Goal: Transaction & Acquisition: Download file/media

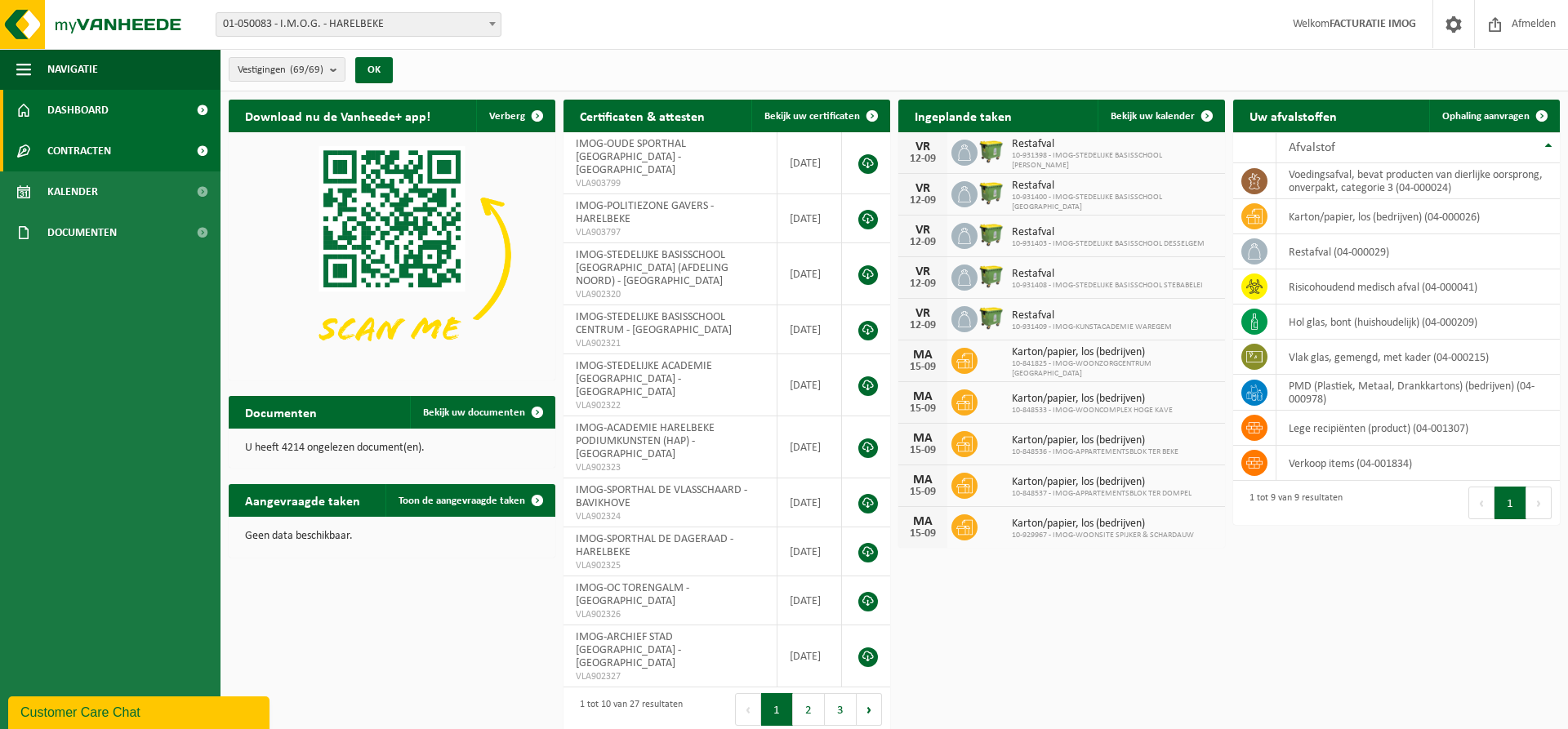
click at [103, 144] on span "Contracten" at bounding box center [79, 151] width 64 height 41
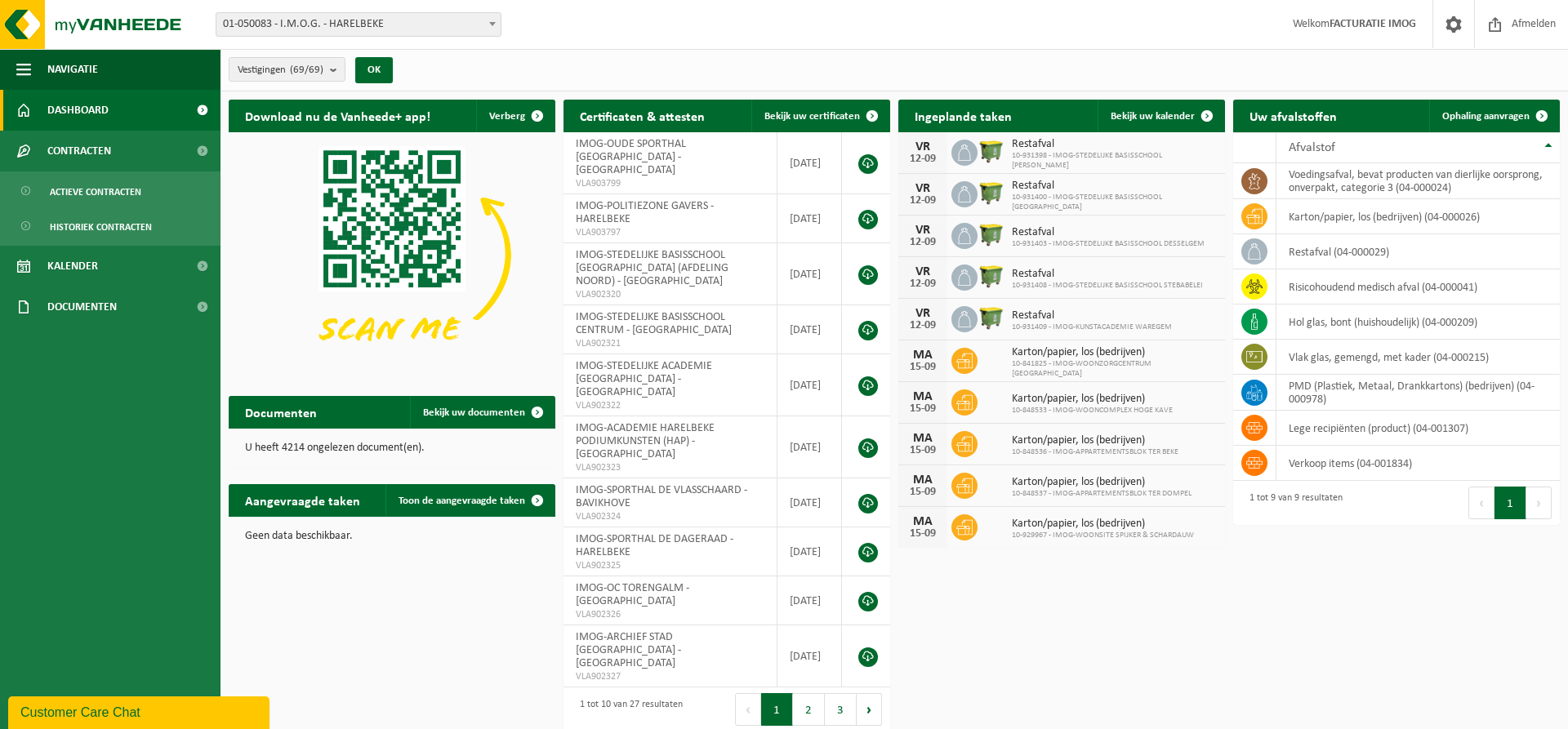
click at [87, 112] on span "Dashboard" at bounding box center [78, 110] width 61 height 41
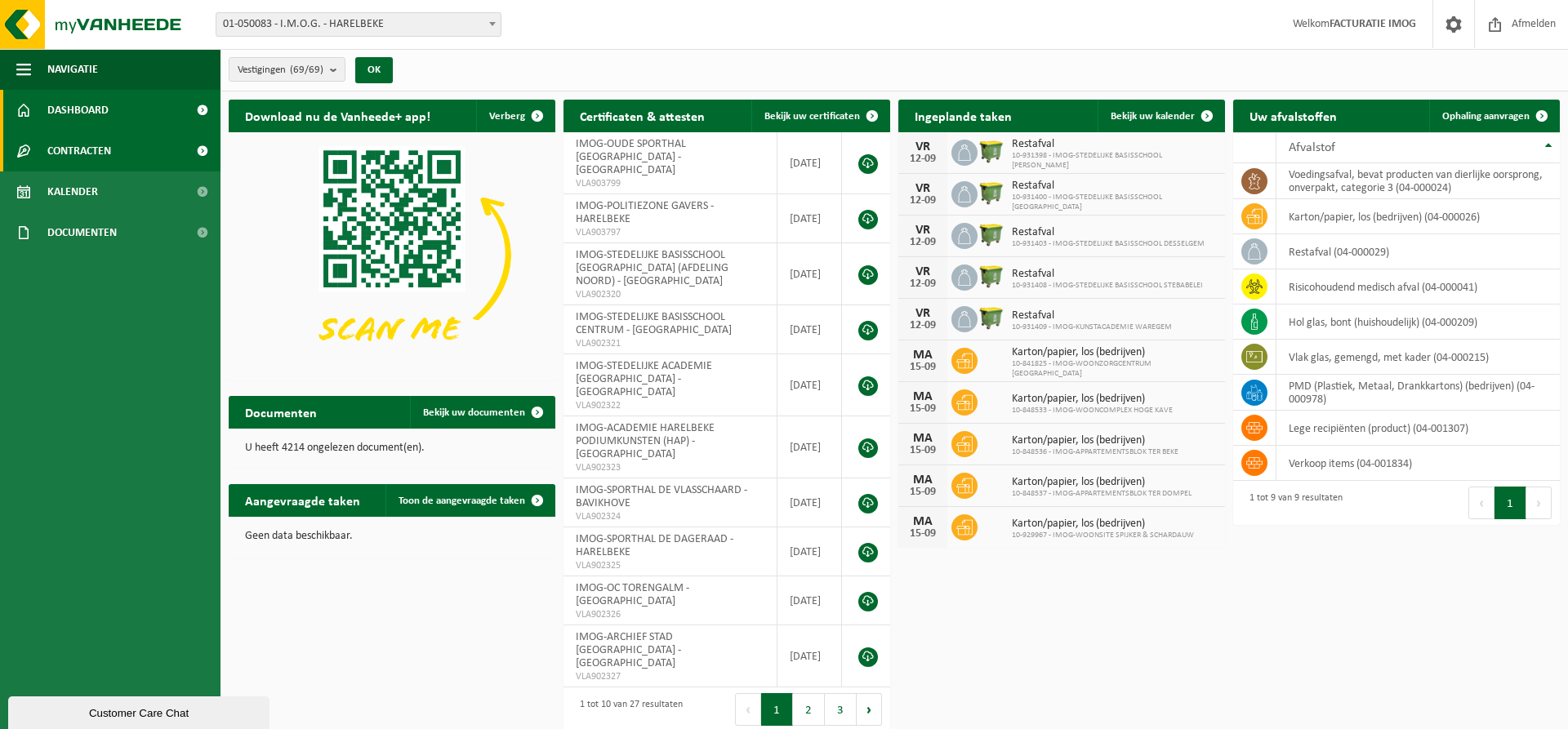
click at [87, 153] on span "Contracten" at bounding box center [79, 151] width 64 height 41
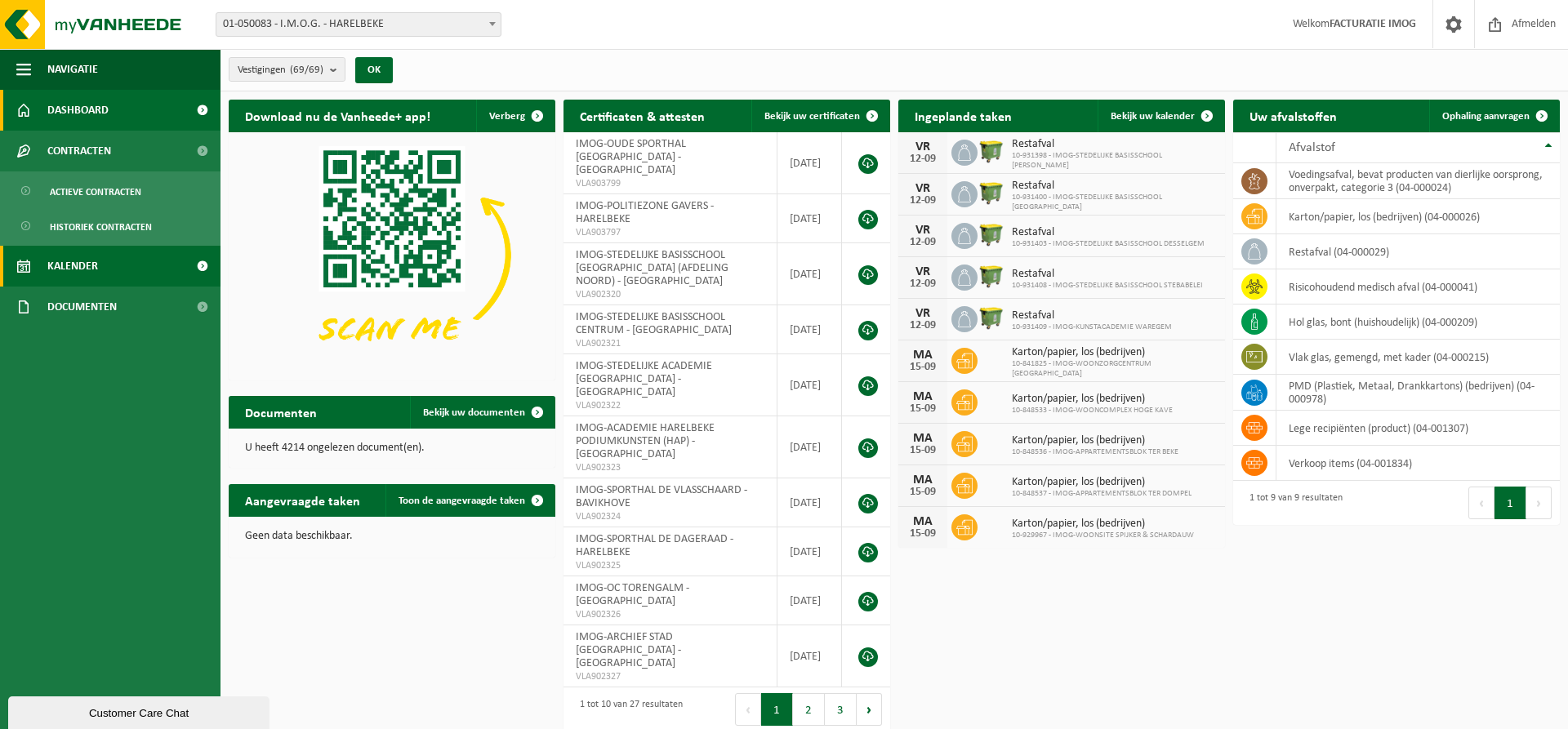
click at [99, 261] on link "Kalender" at bounding box center [110, 266] width 220 height 41
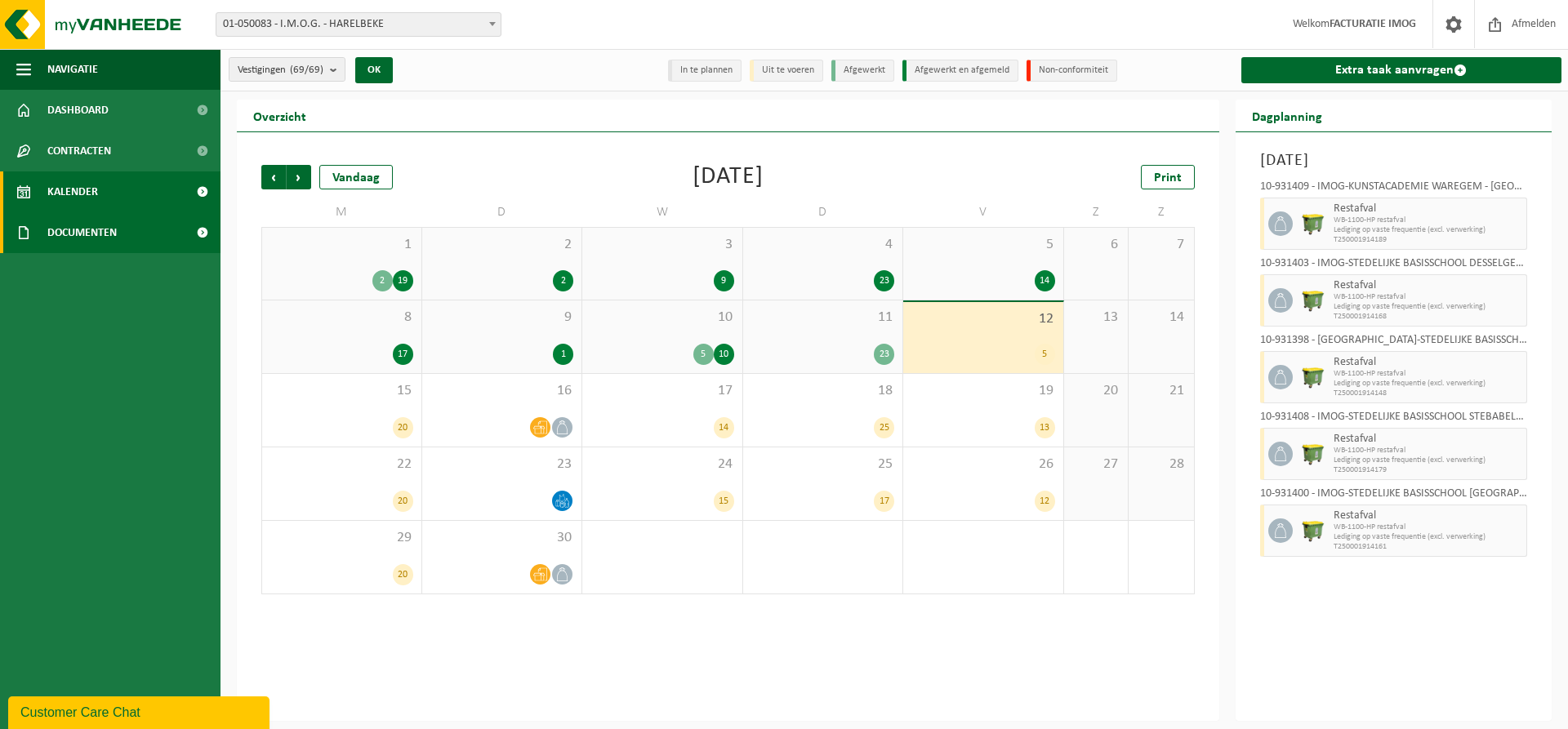
click at [112, 235] on span "Documenten" at bounding box center [81, 232] width 69 height 41
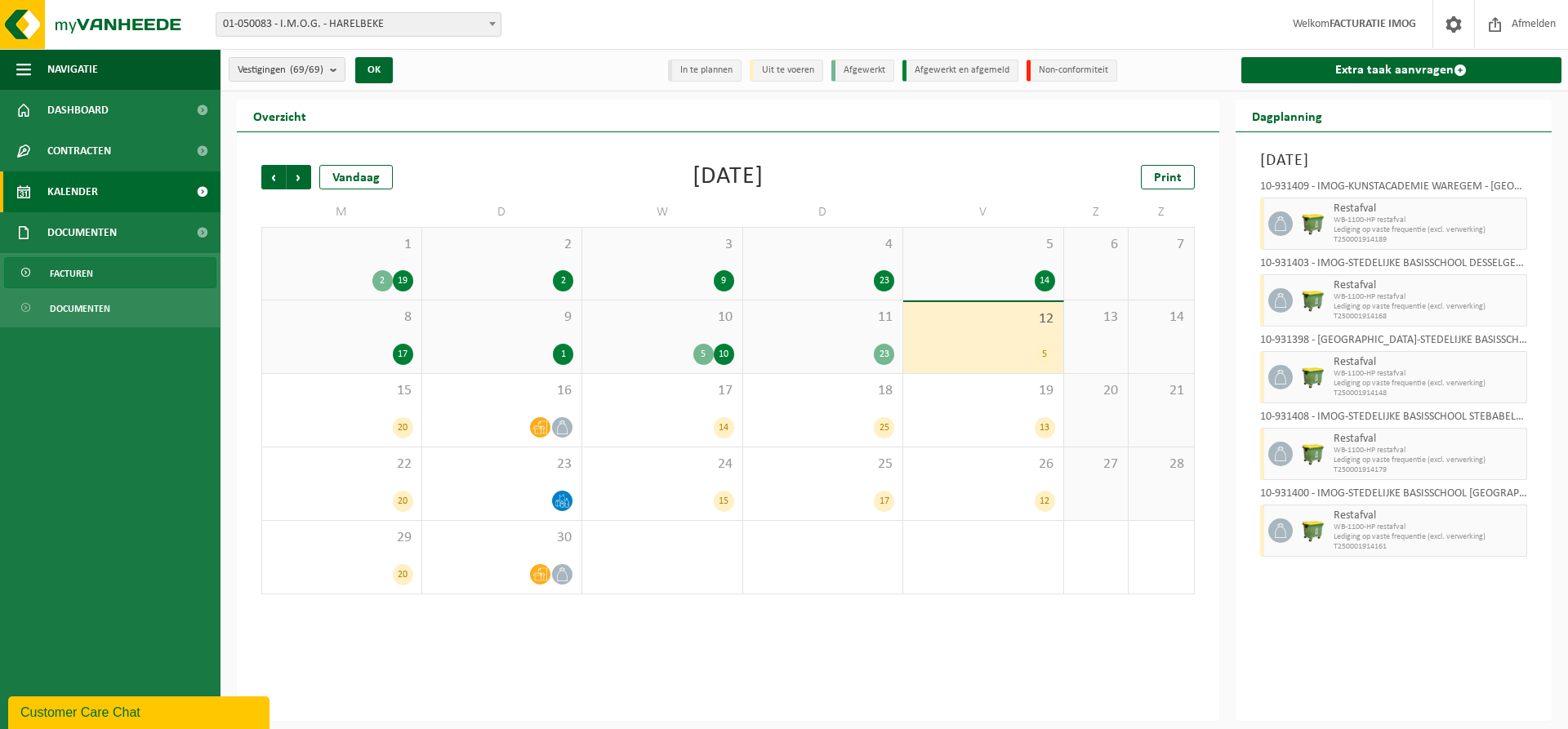
click at [71, 281] on span "Facturen" at bounding box center [71, 274] width 44 height 31
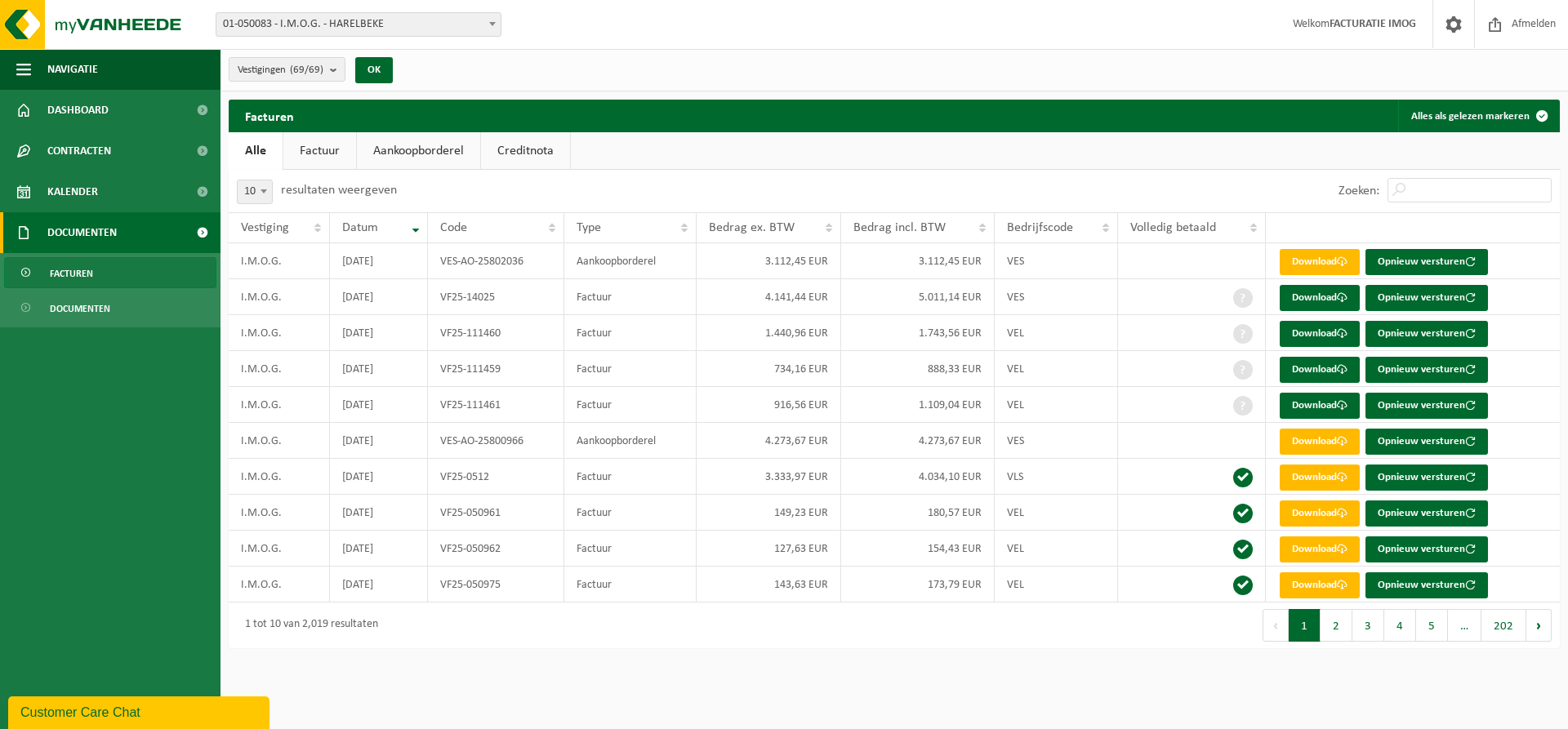
click at [309, 149] on link "Factuur" at bounding box center [319, 151] width 73 height 38
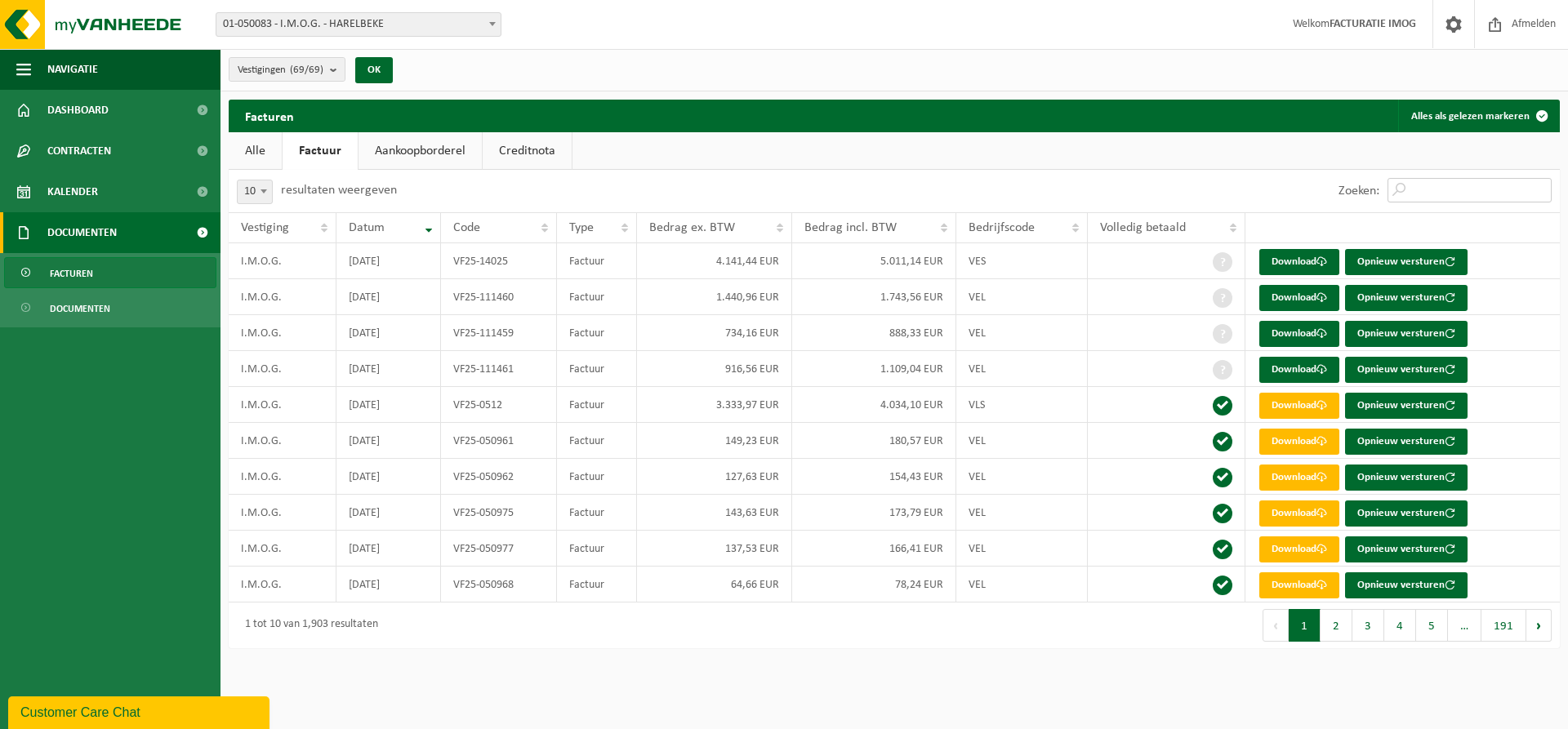
click at [1475, 192] on input "Zoeken:" at bounding box center [1469, 190] width 164 height 24
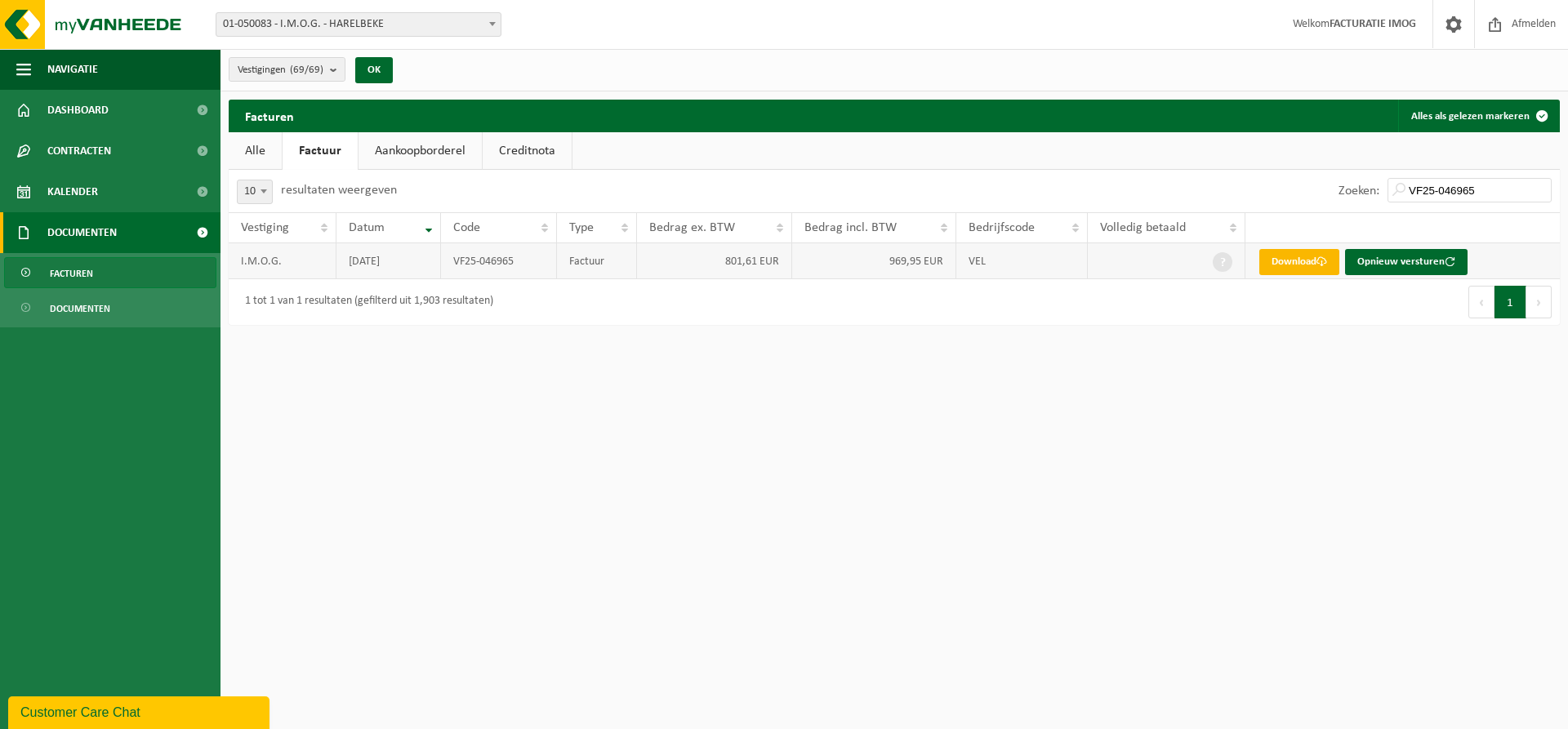
click at [1303, 256] on link "Download" at bounding box center [1300, 262] width 80 height 26
click at [1499, 188] on input "VF25-046965" at bounding box center [1469, 190] width 164 height 24
type input "VF25-06123"
click at [1300, 258] on link "Download" at bounding box center [1300, 262] width 80 height 26
click at [81, 185] on span "Kalender" at bounding box center [72, 192] width 51 height 41
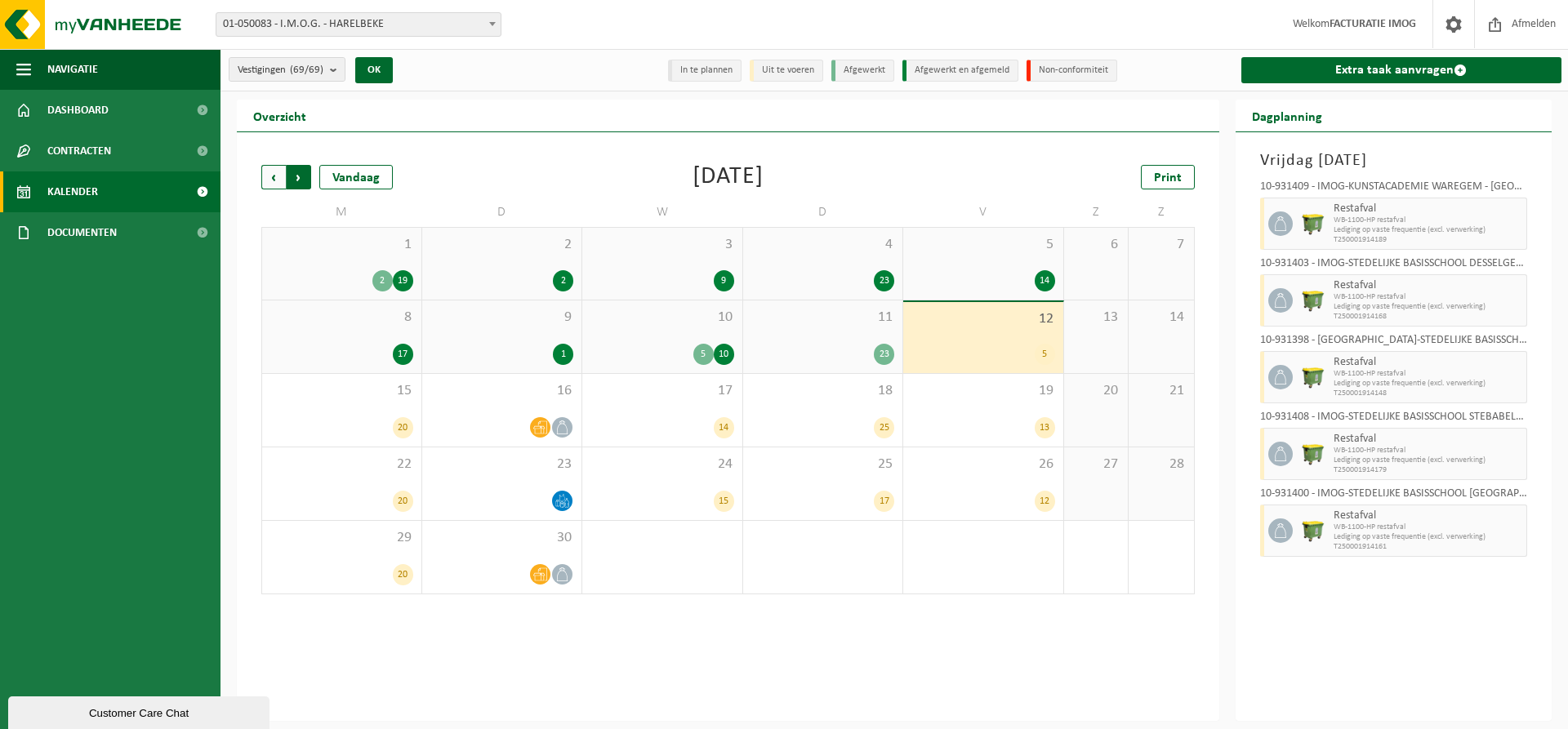
click at [274, 172] on span "Vorige" at bounding box center [273, 177] width 24 height 24
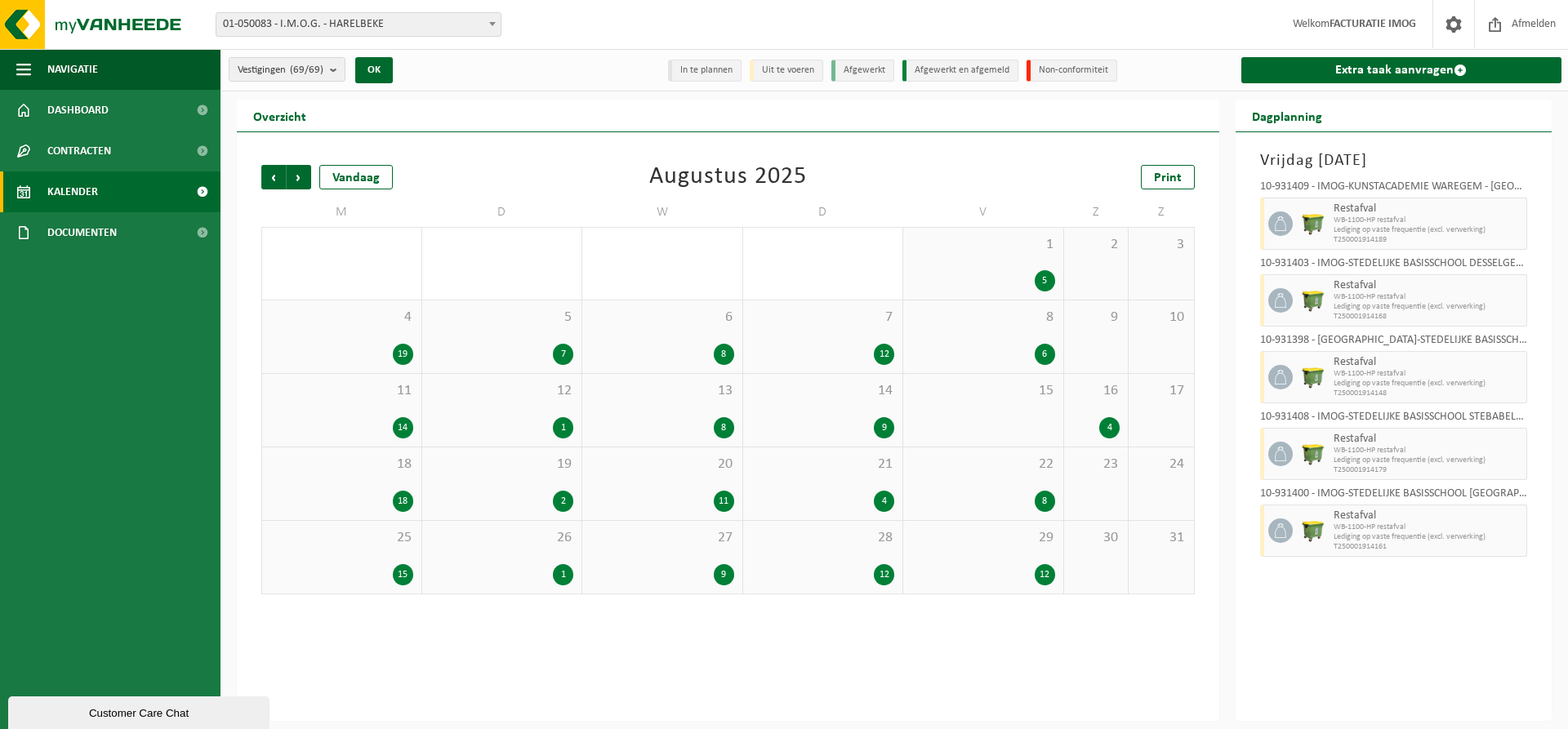
click at [274, 172] on span "Vorige" at bounding box center [273, 177] width 24 height 24
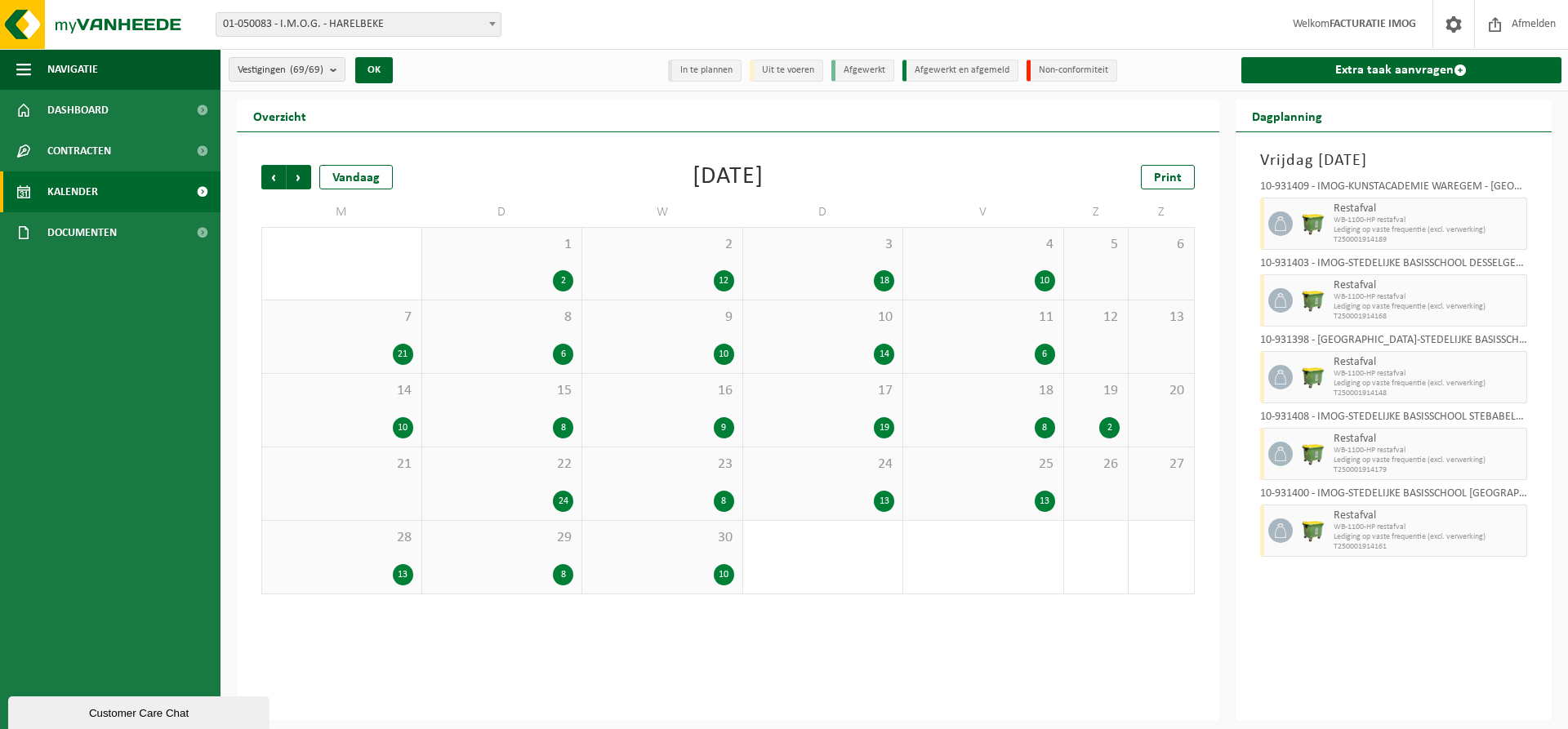
click at [274, 172] on span "Vorige" at bounding box center [273, 177] width 24 height 24
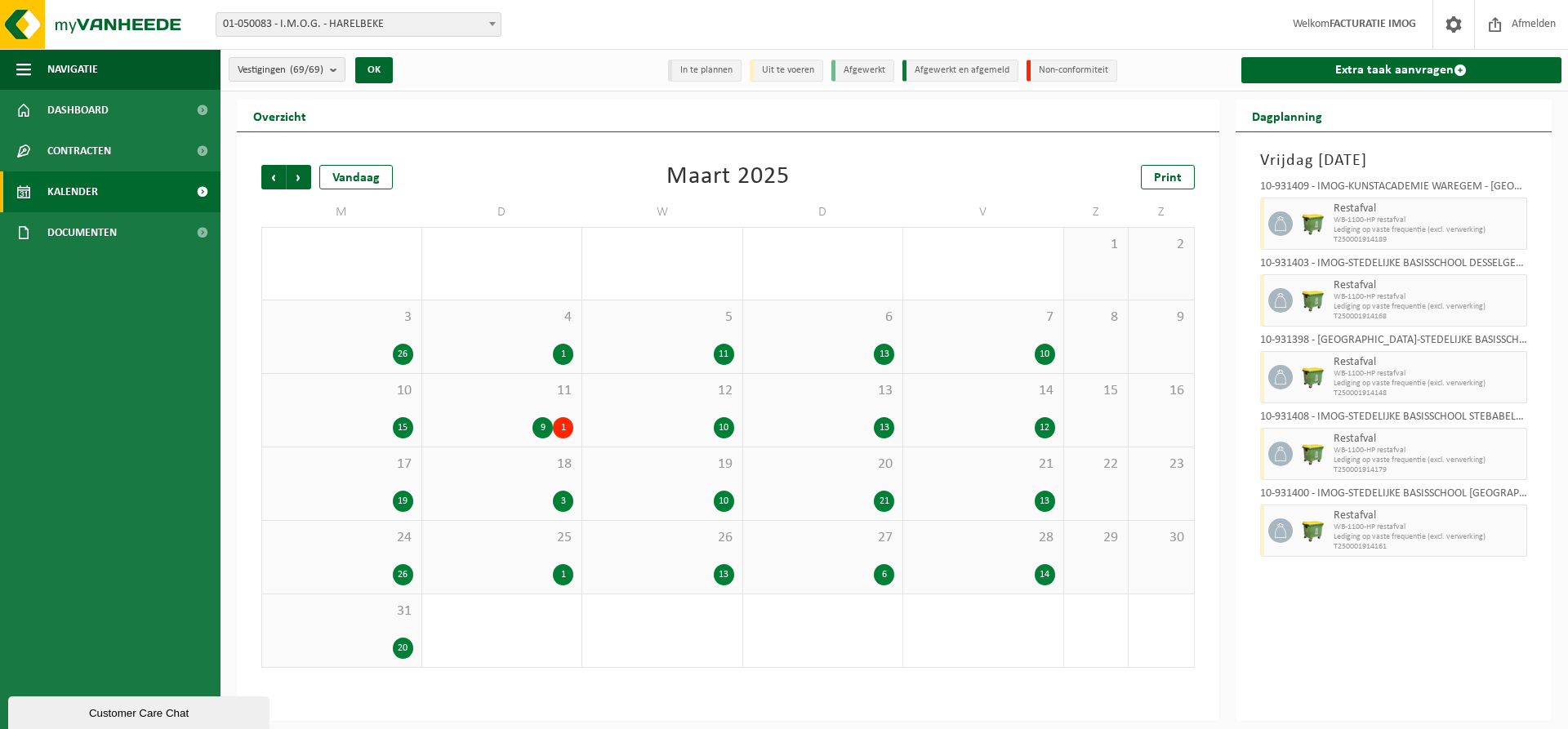
click at [1031, 342] on div "7 10" at bounding box center [983, 337] width 160 height 73
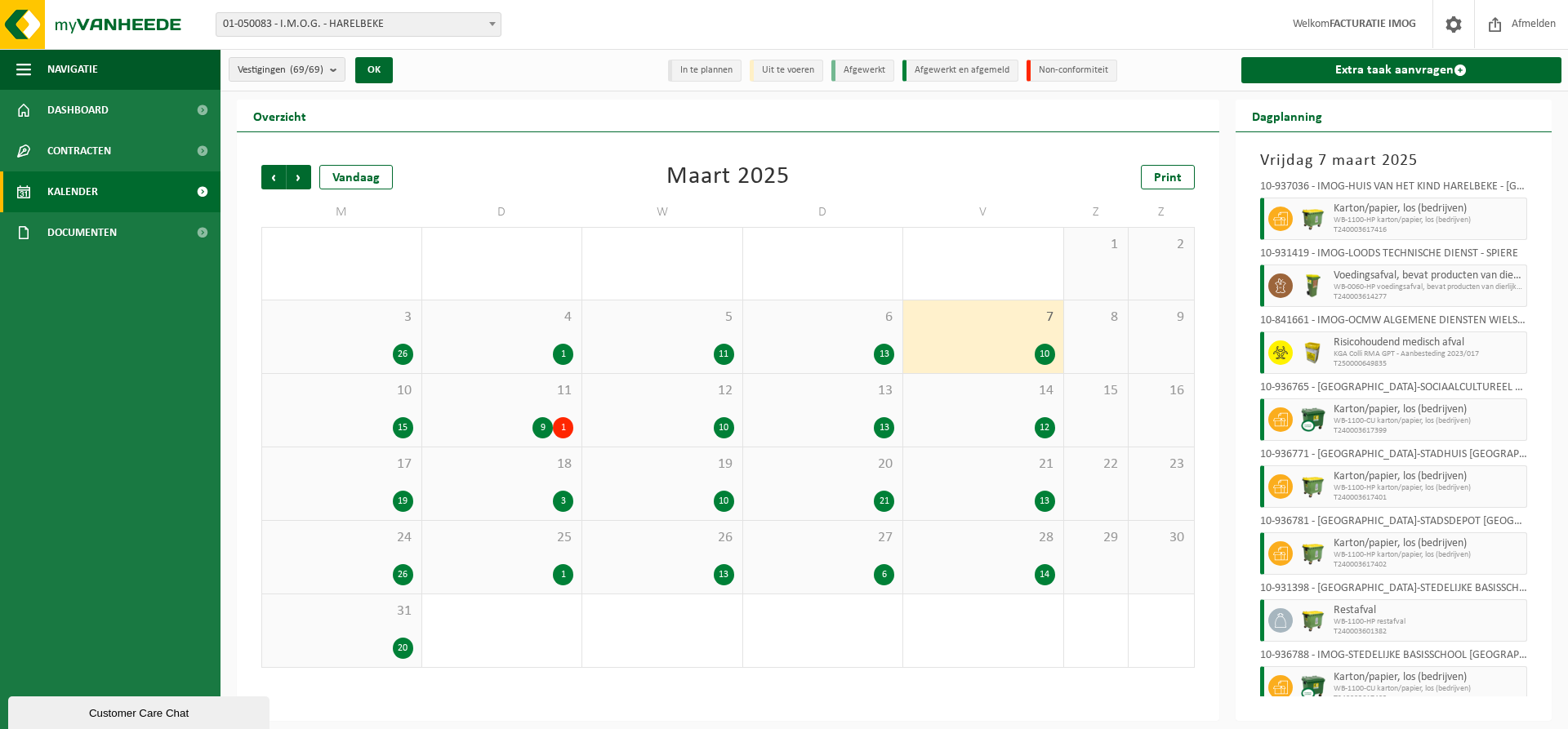
click at [1363, 350] on span "KGA Colli RMA GPT - Aanbesteding 2023/017" at bounding box center [1428, 354] width 190 height 10
click at [1281, 356] on icon at bounding box center [1281, 352] width 15 height 15
click at [279, 176] on span "Vorige" at bounding box center [273, 177] width 24 height 24
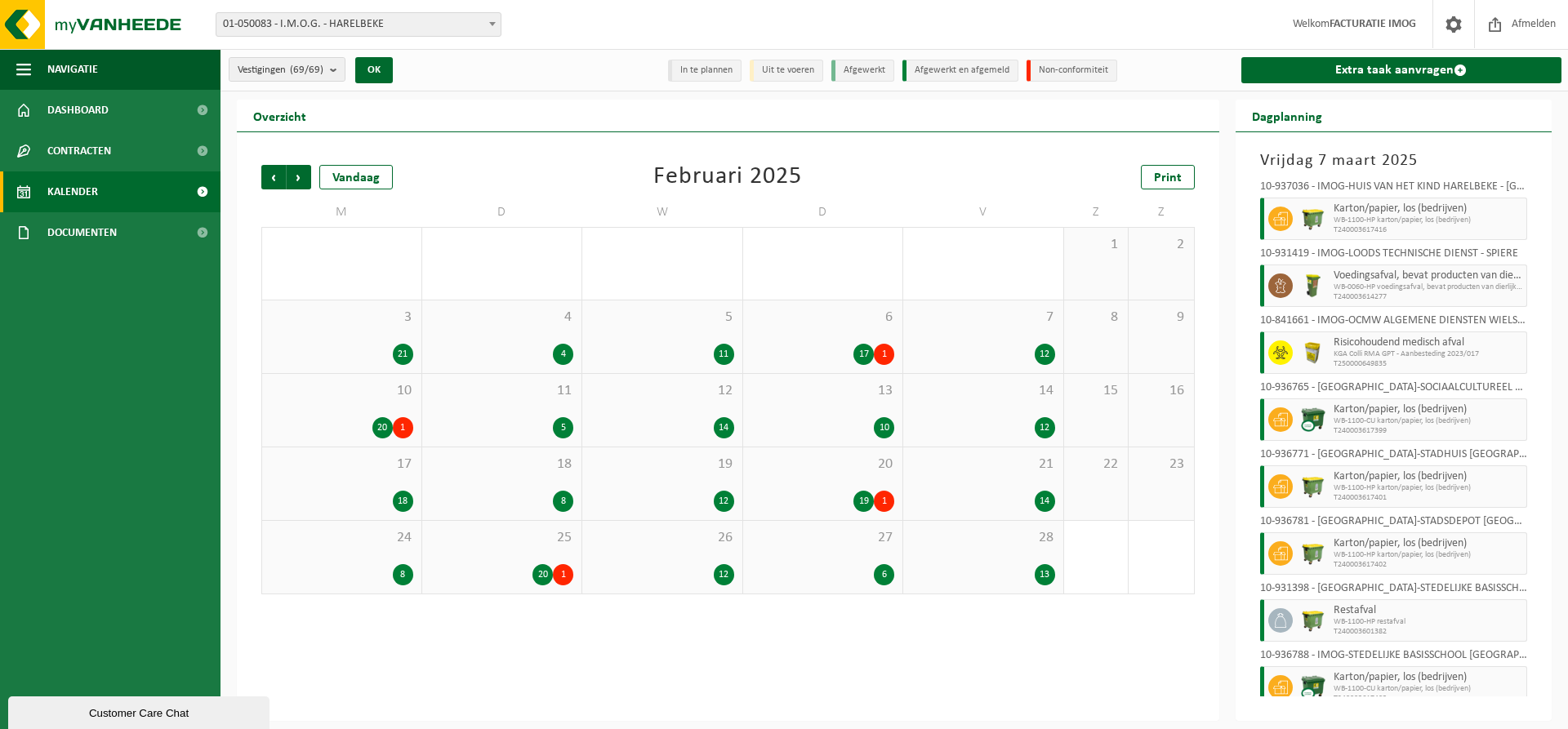
click at [277, 175] on span "Vorige" at bounding box center [273, 177] width 24 height 24
click at [861, 253] on div "2 21" at bounding box center [823, 264] width 160 height 72
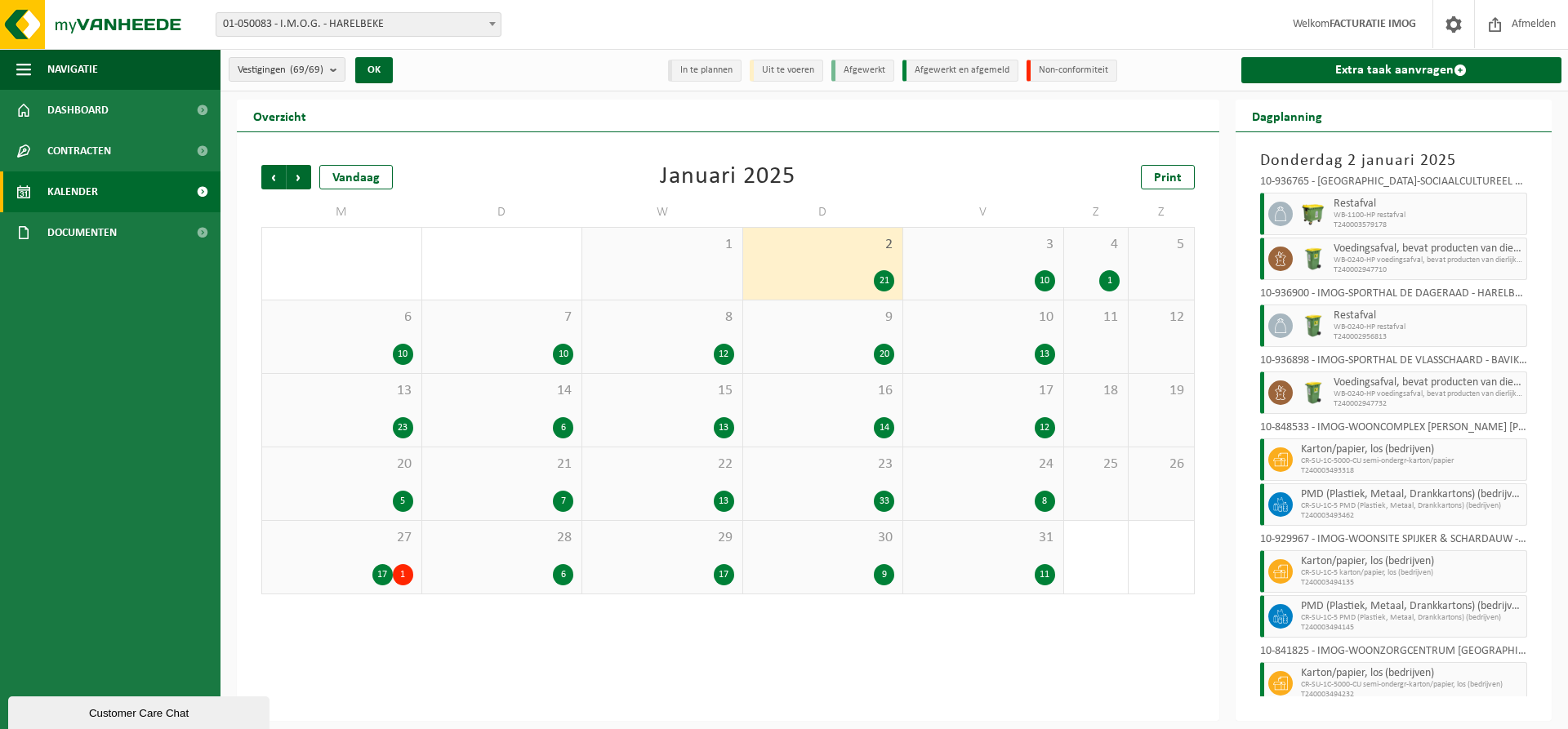
scroll to position [734, 0]
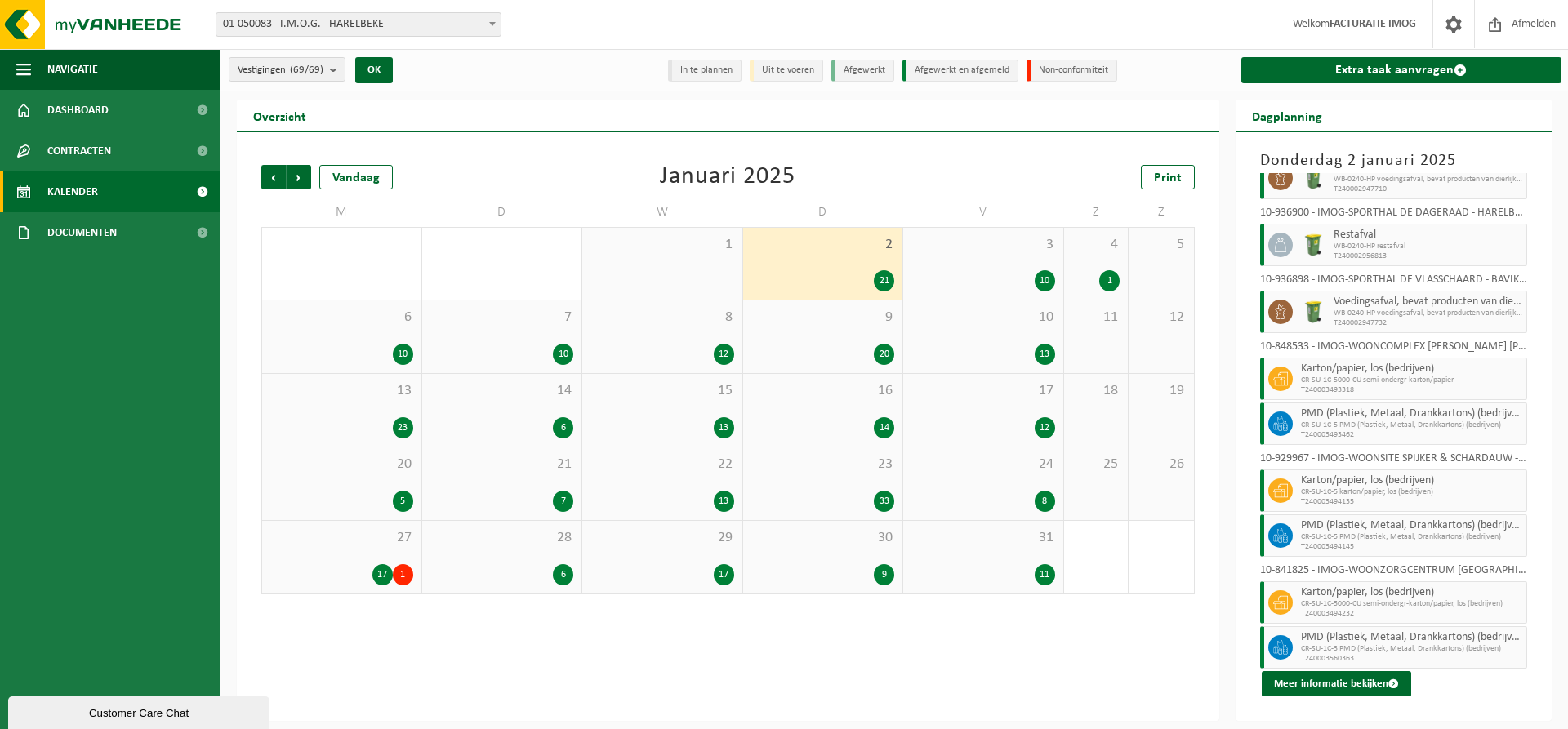
click at [1005, 276] on div "10" at bounding box center [983, 280] width 143 height 21
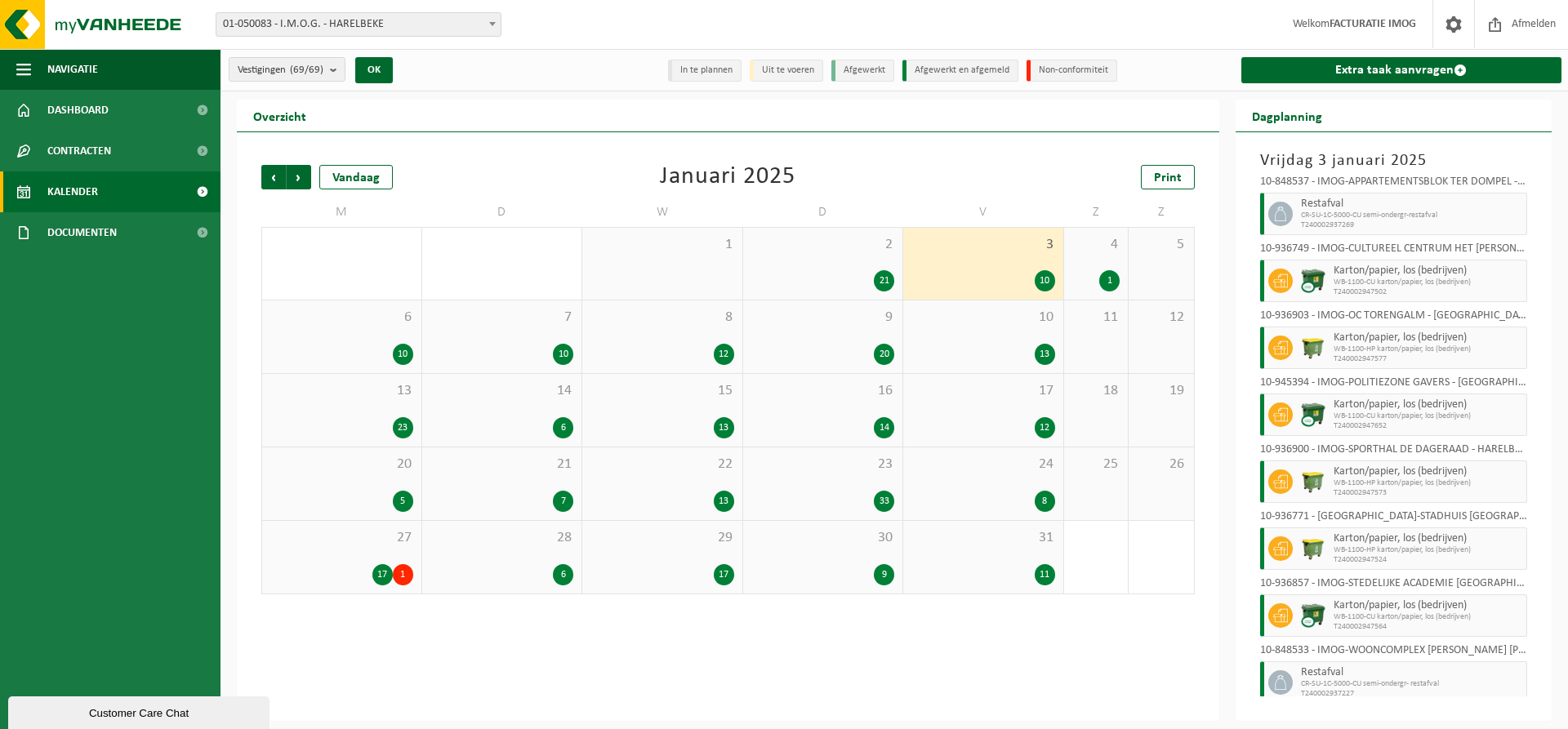
scroll to position [174, 0]
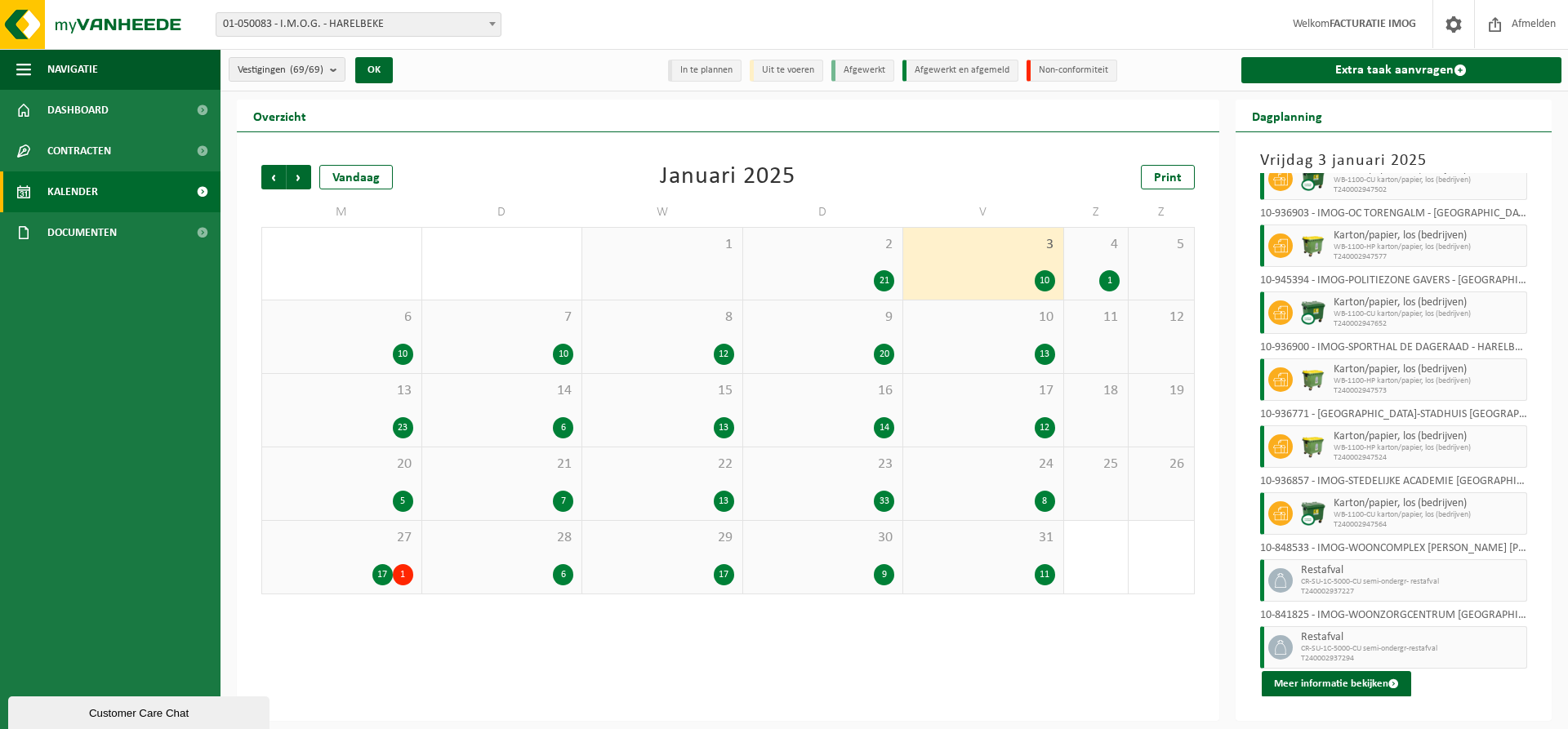
click at [1089, 260] on div "4 1" at bounding box center [1097, 264] width 65 height 72
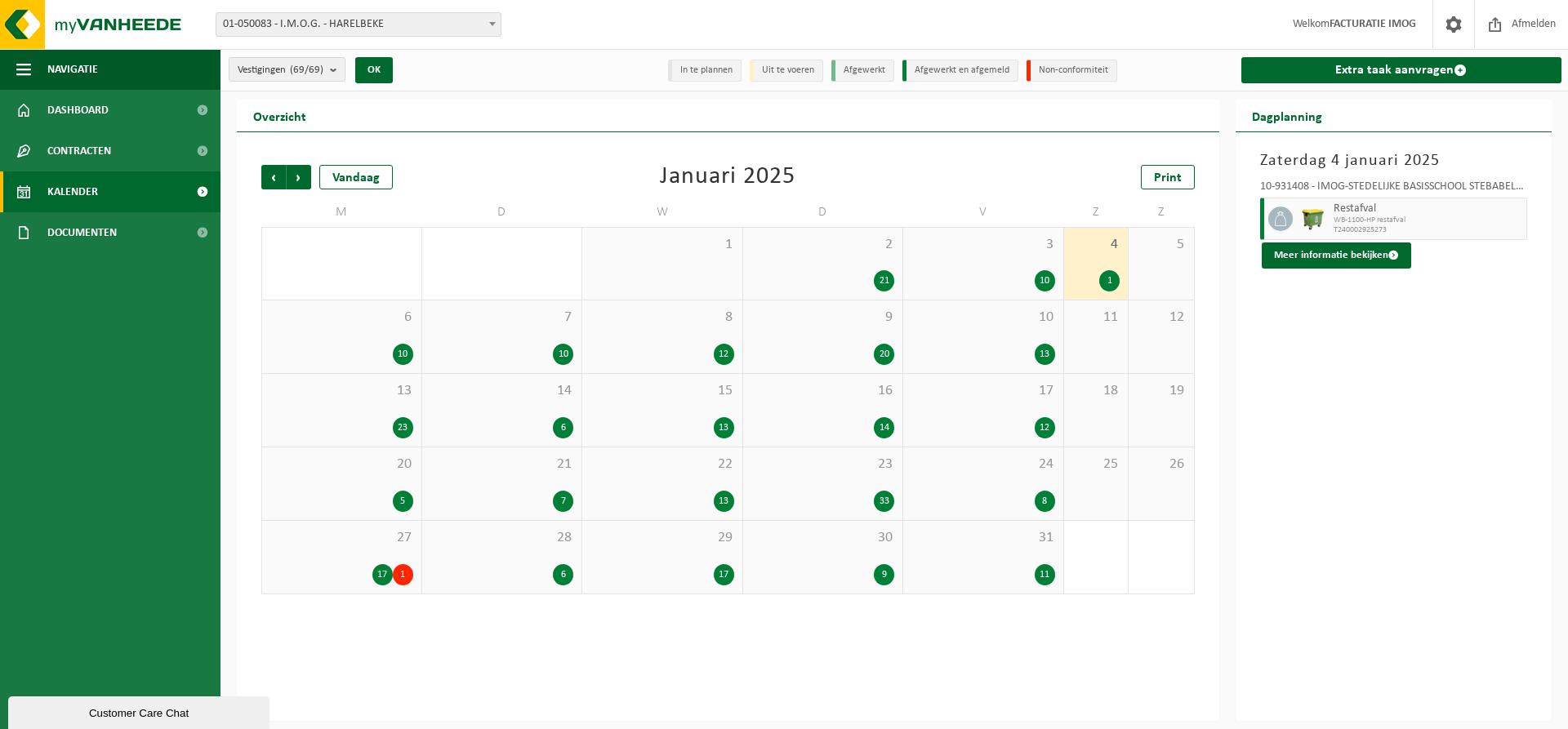
click at [323, 340] on div "6 10" at bounding box center [342, 337] width 159 height 73
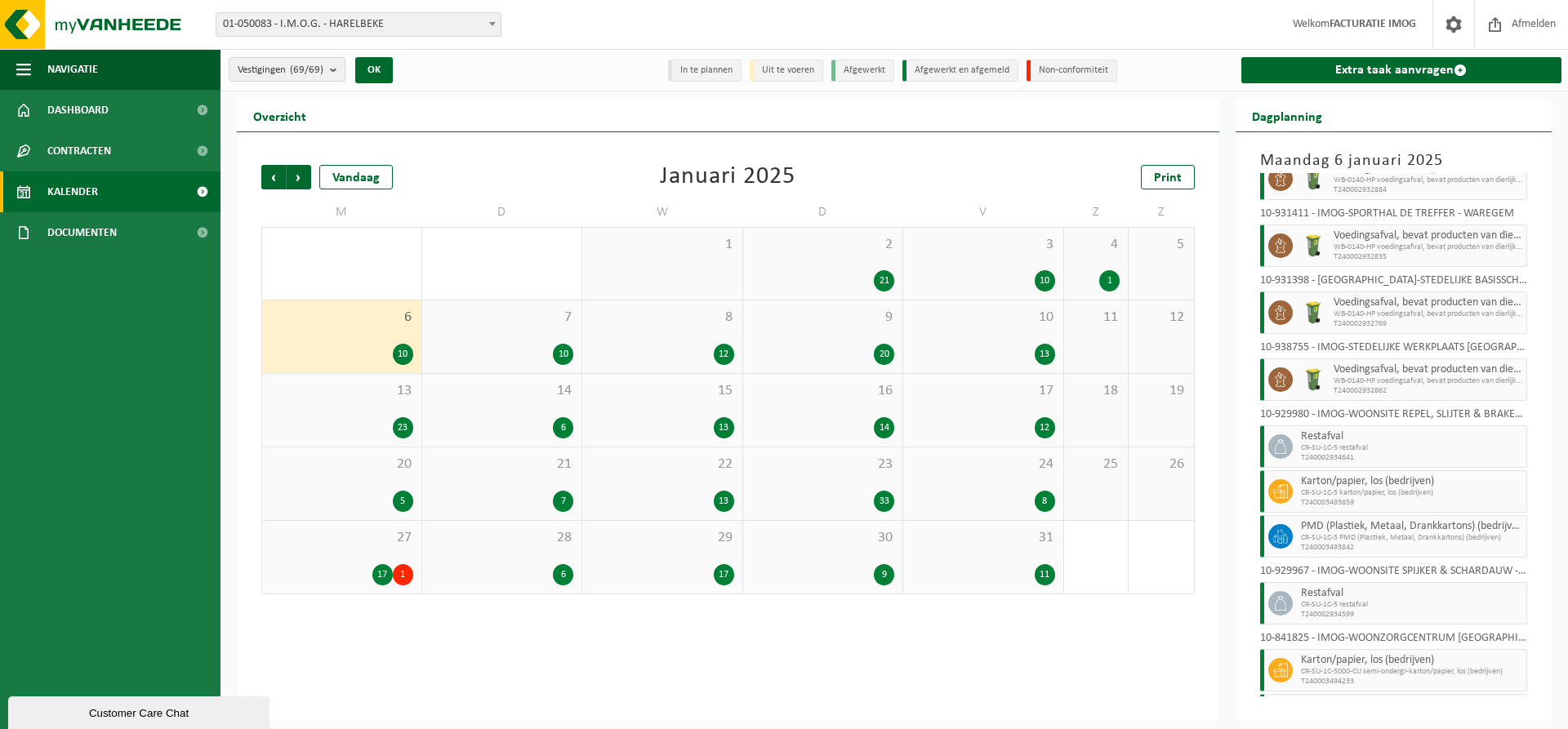
scroll to position [107, 0]
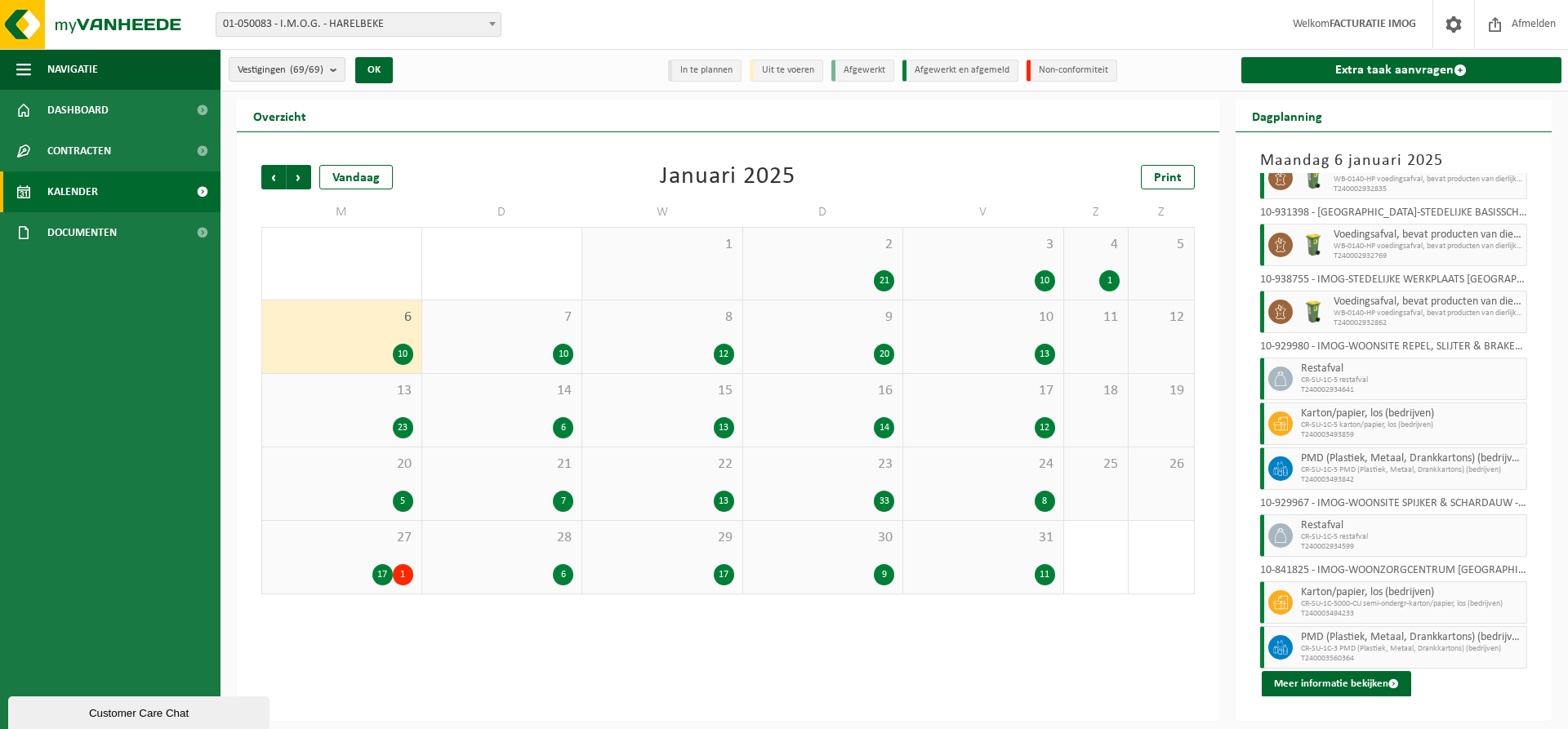
click at [521, 347] on div "10" at bounding box center [502, 354] width 143 height 21
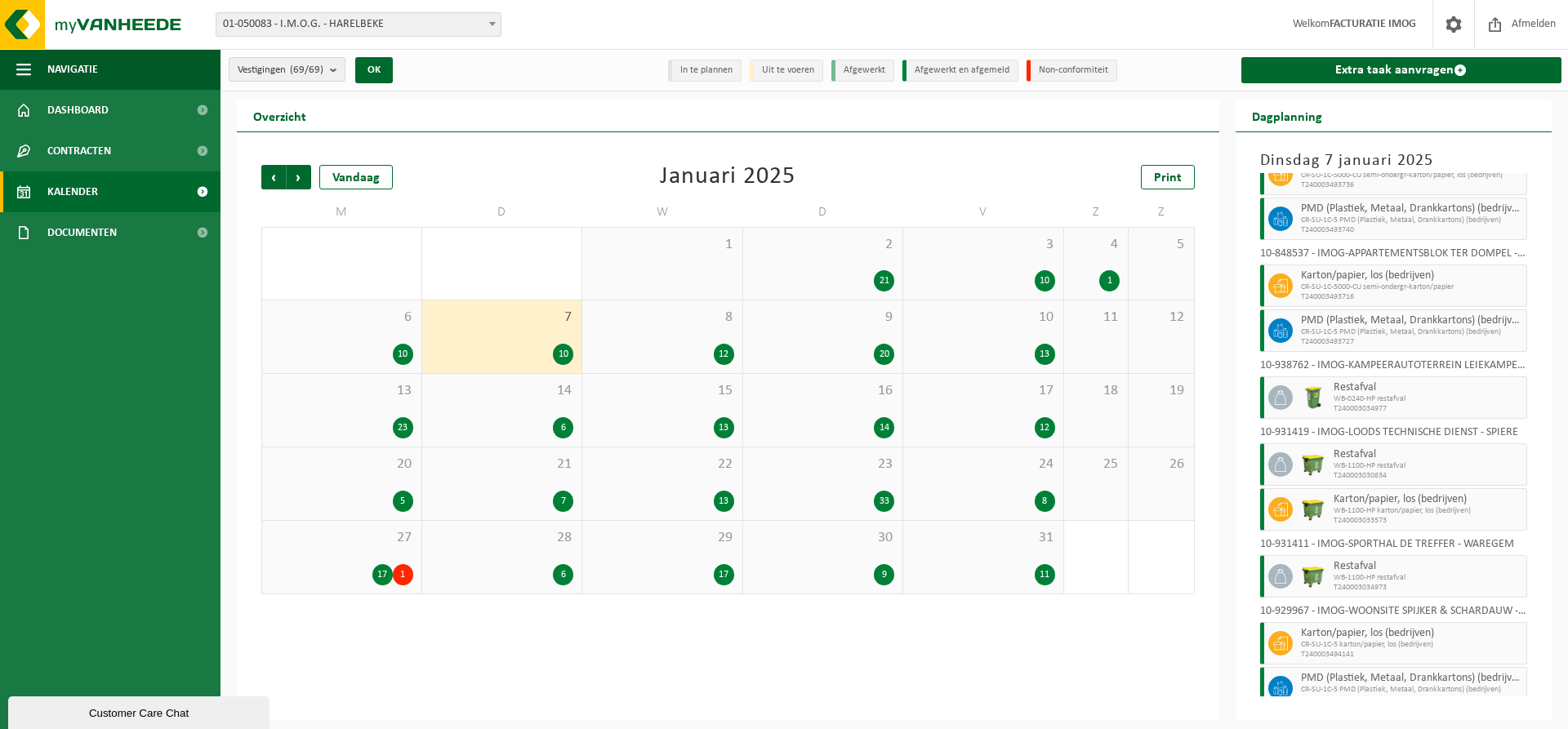
scroll to position [86, 0]
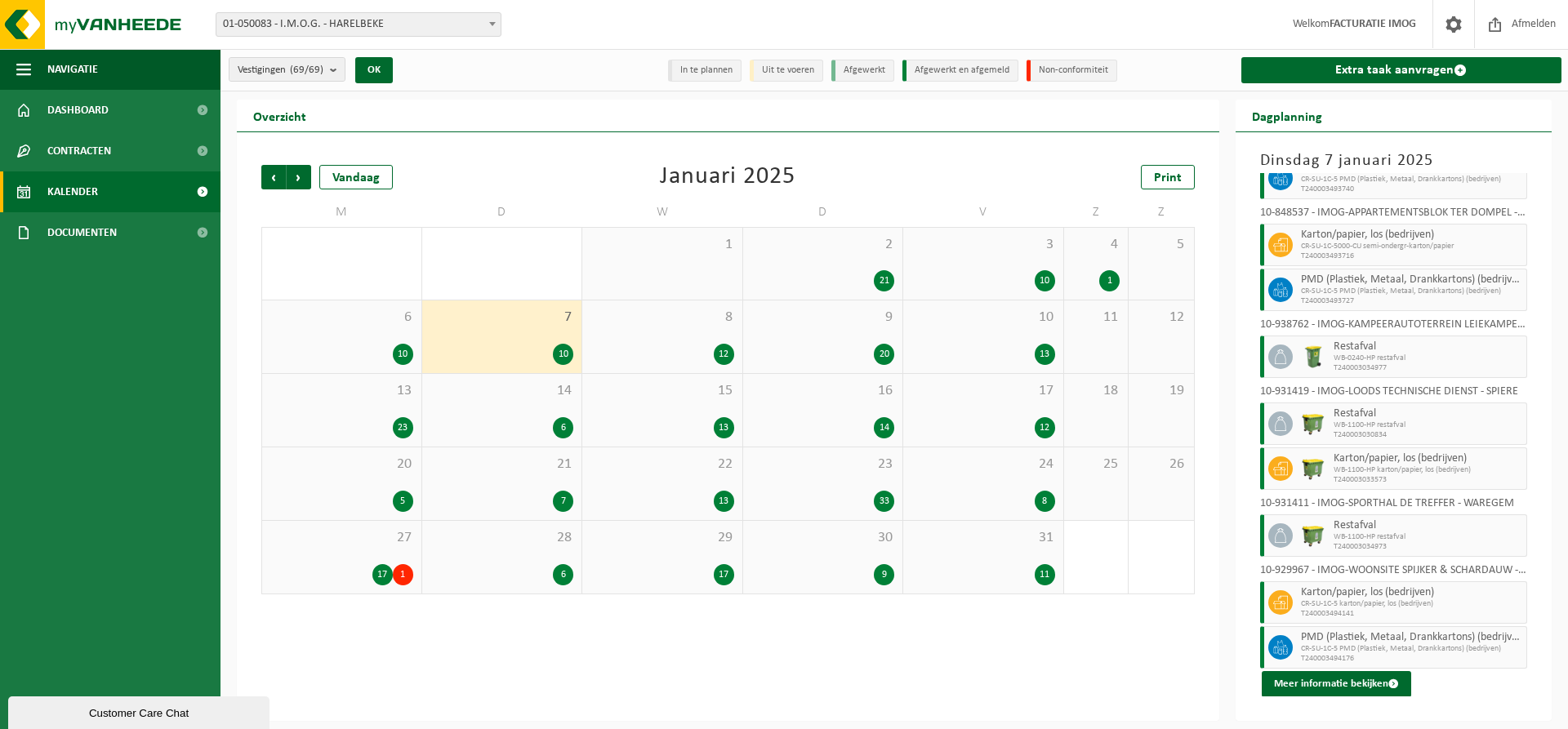
click at [705, 337] on div "8 12" at bounding box center [662, 337] width 160 height 73
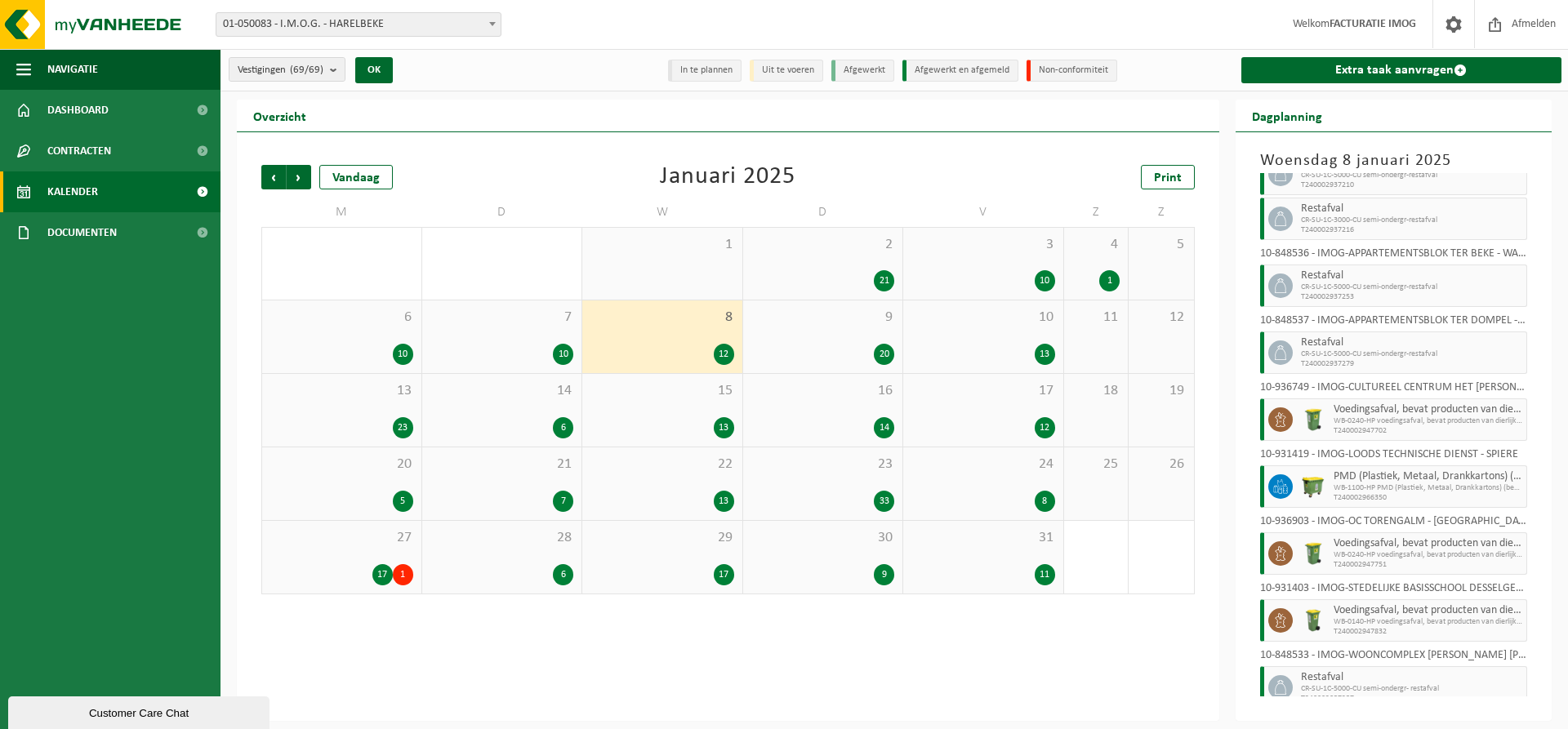
scroll to position [264, 0]
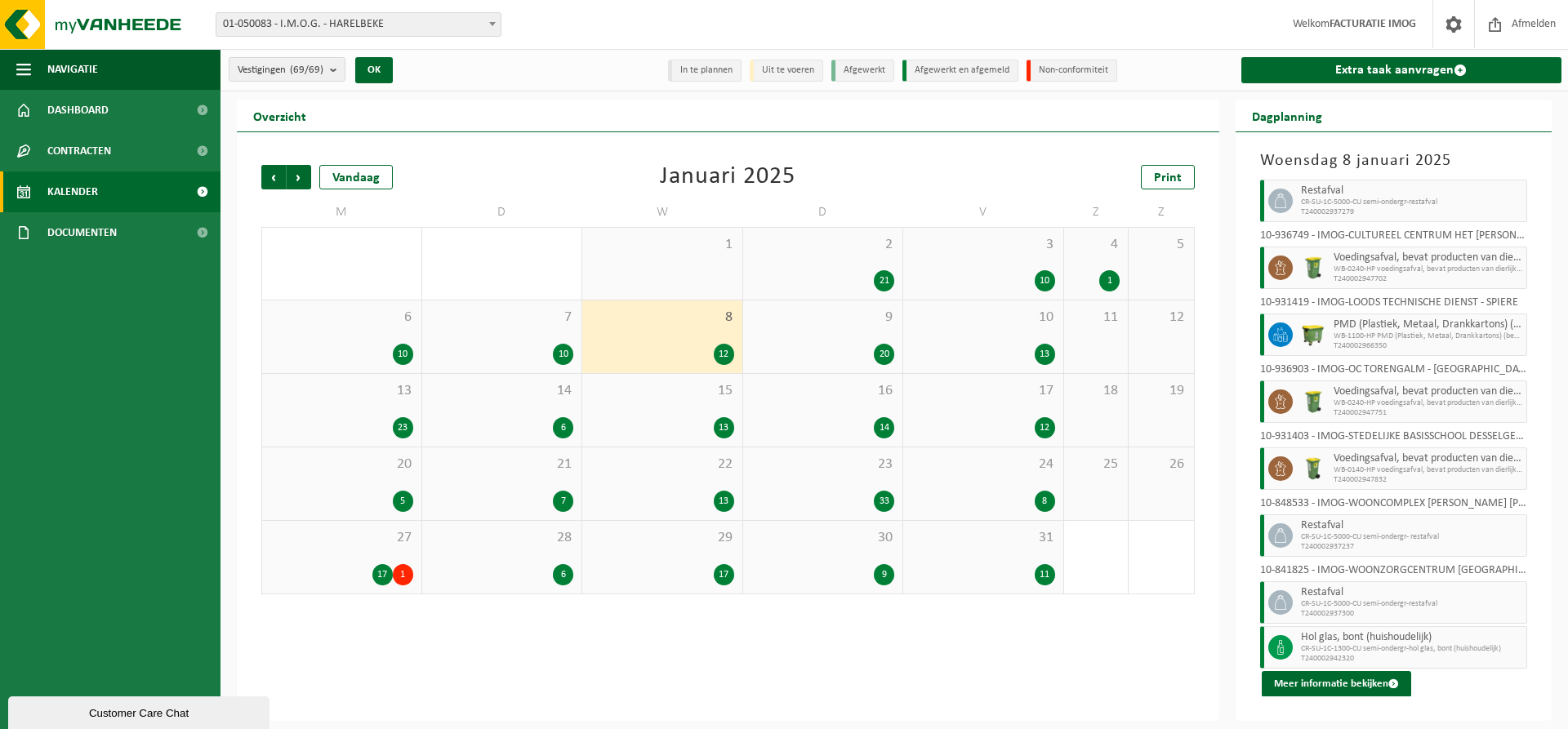
click at [830, 321] on span "9" at bounding box center [823, 317] width 143 height 18
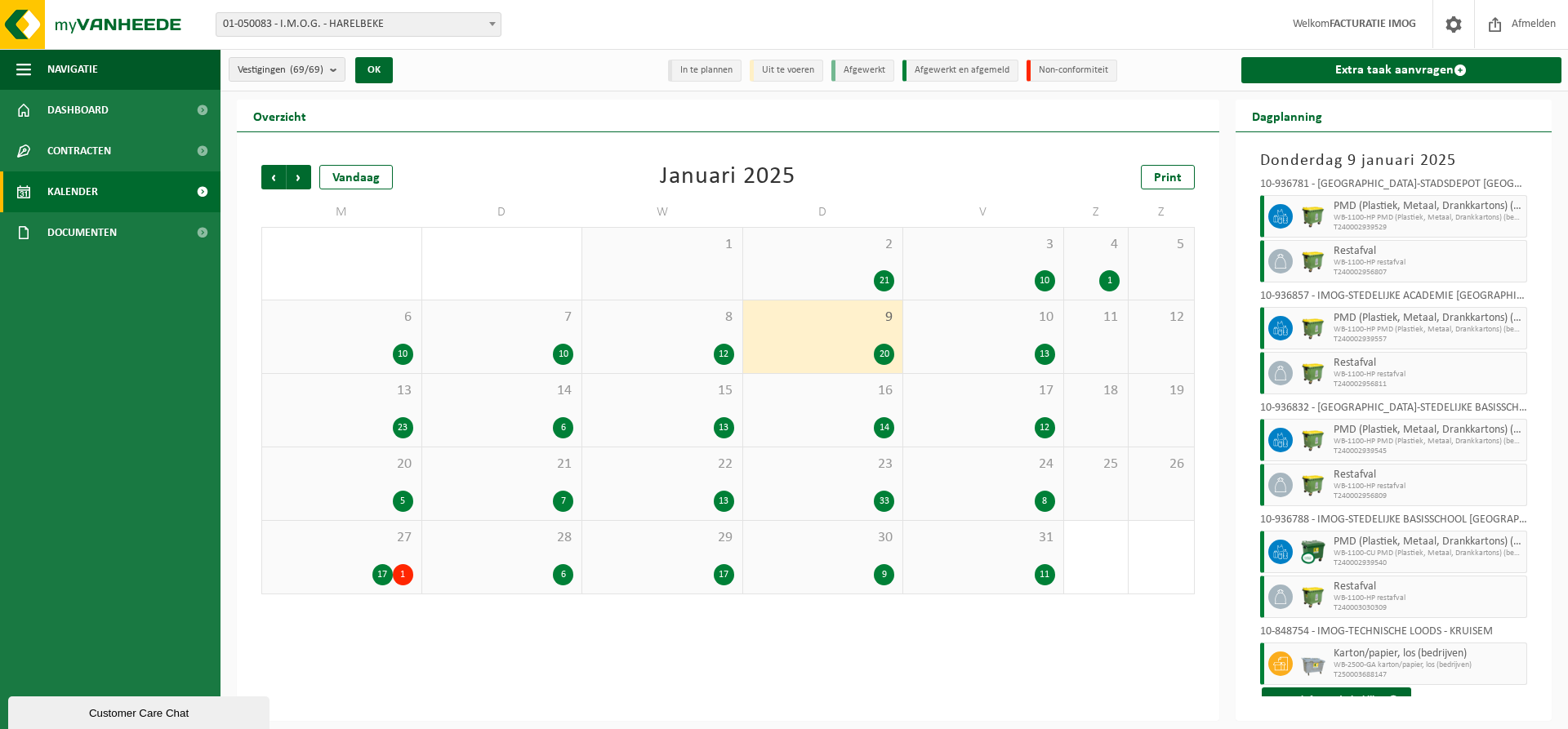
scroll to position [711, 0]
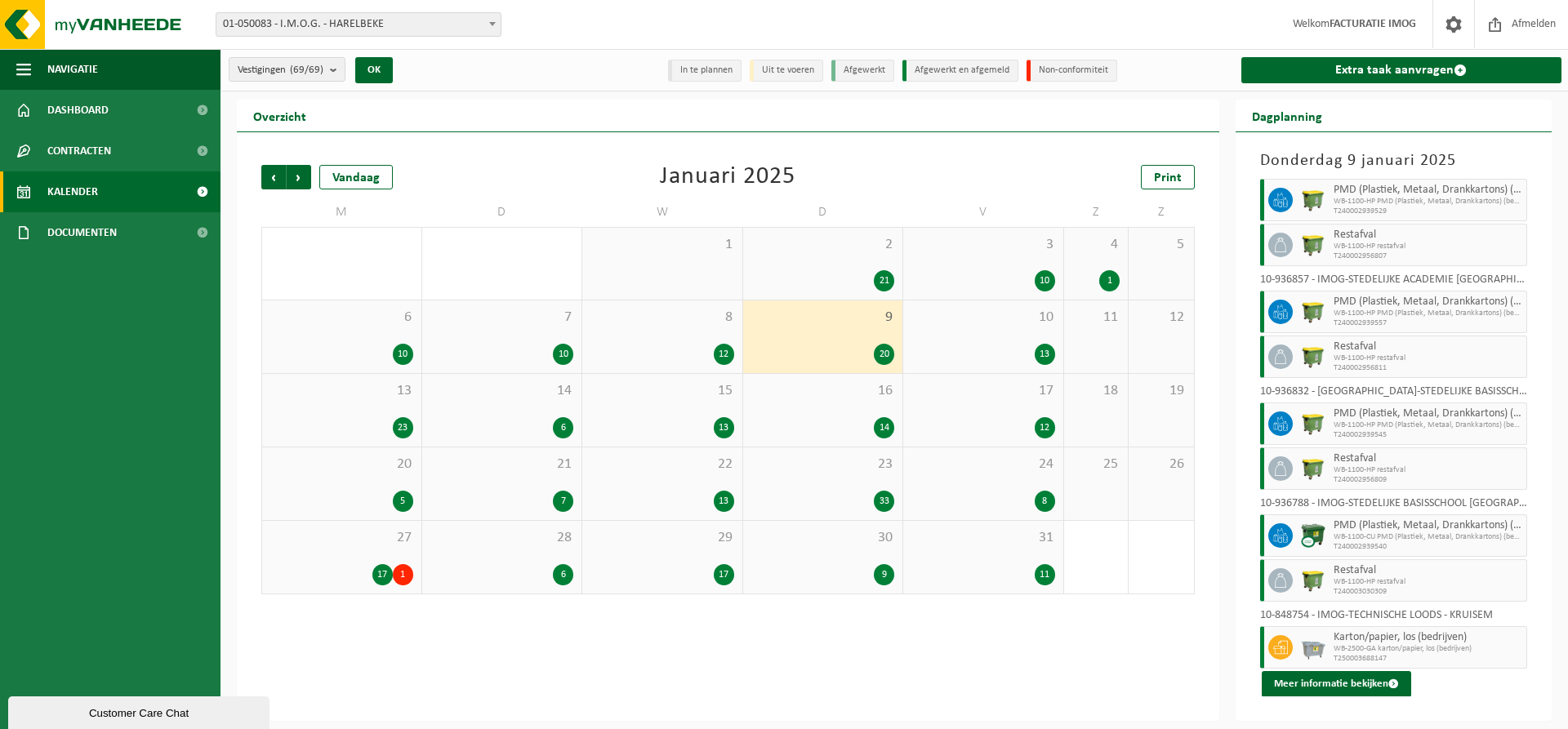
click at [1006, 351] on div "13" at bounding box center [983, 354] width 143 height 21
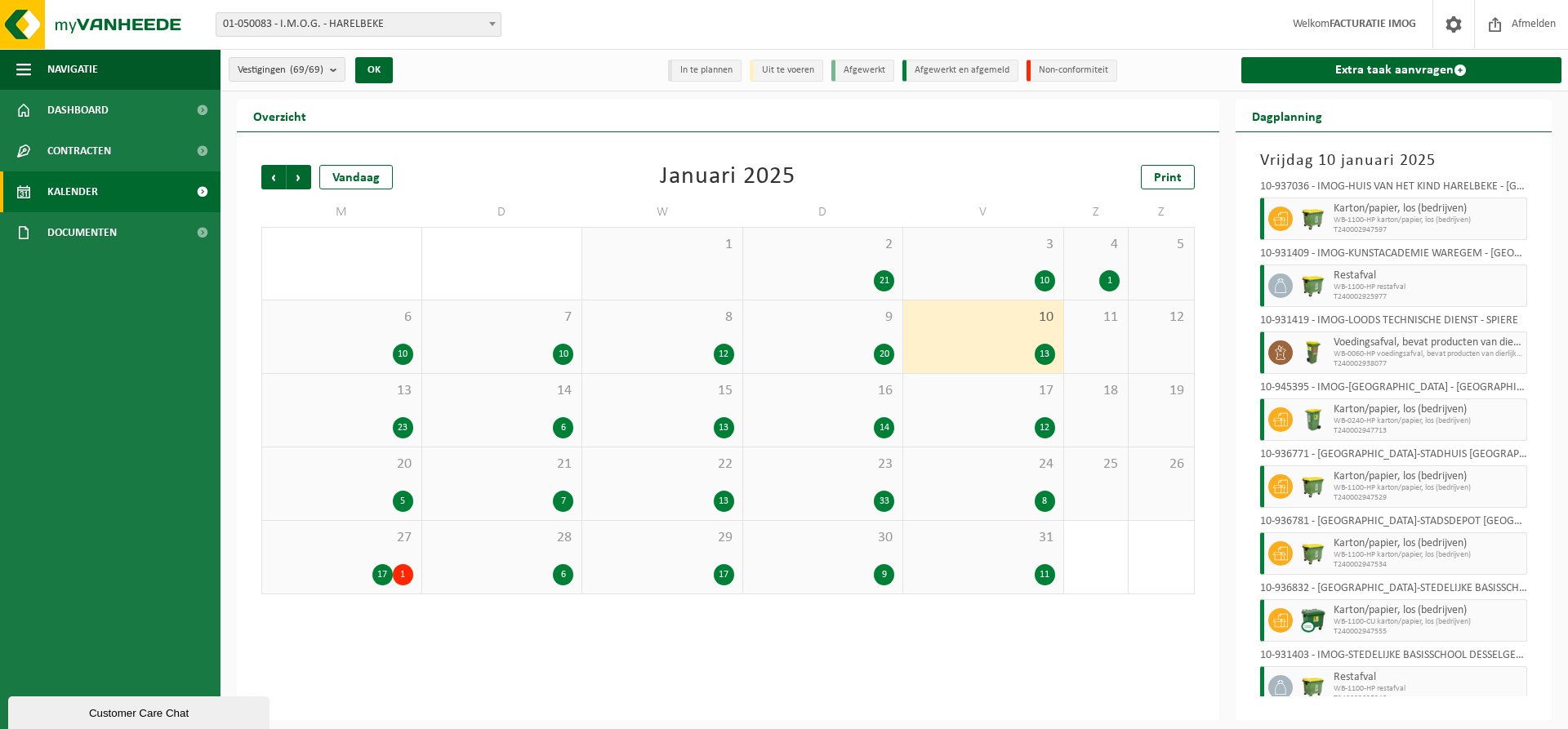
scroll to position [308, 0]
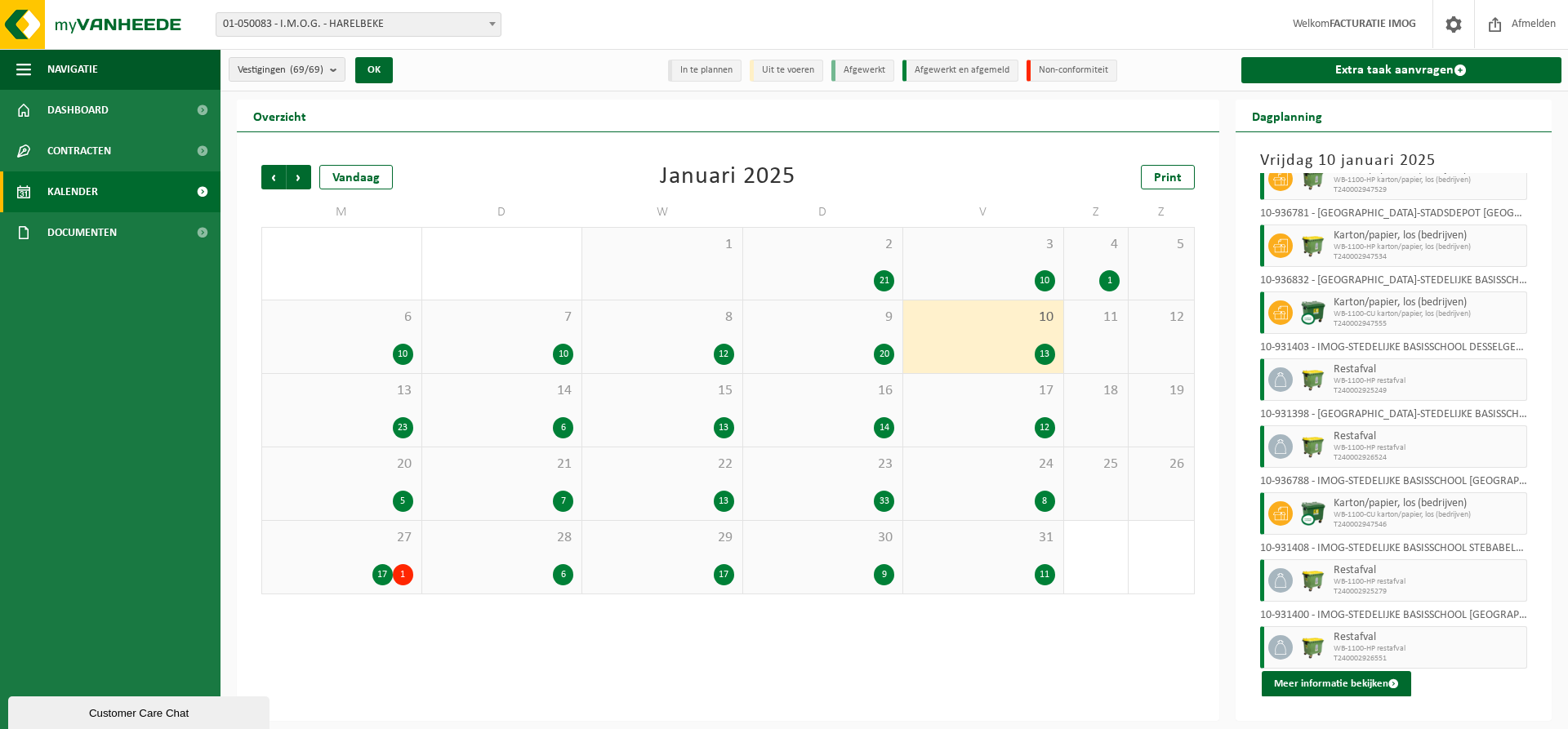
click at [397, 413] on div "13 23" at bounding box center [342, 410] width 159 height 73
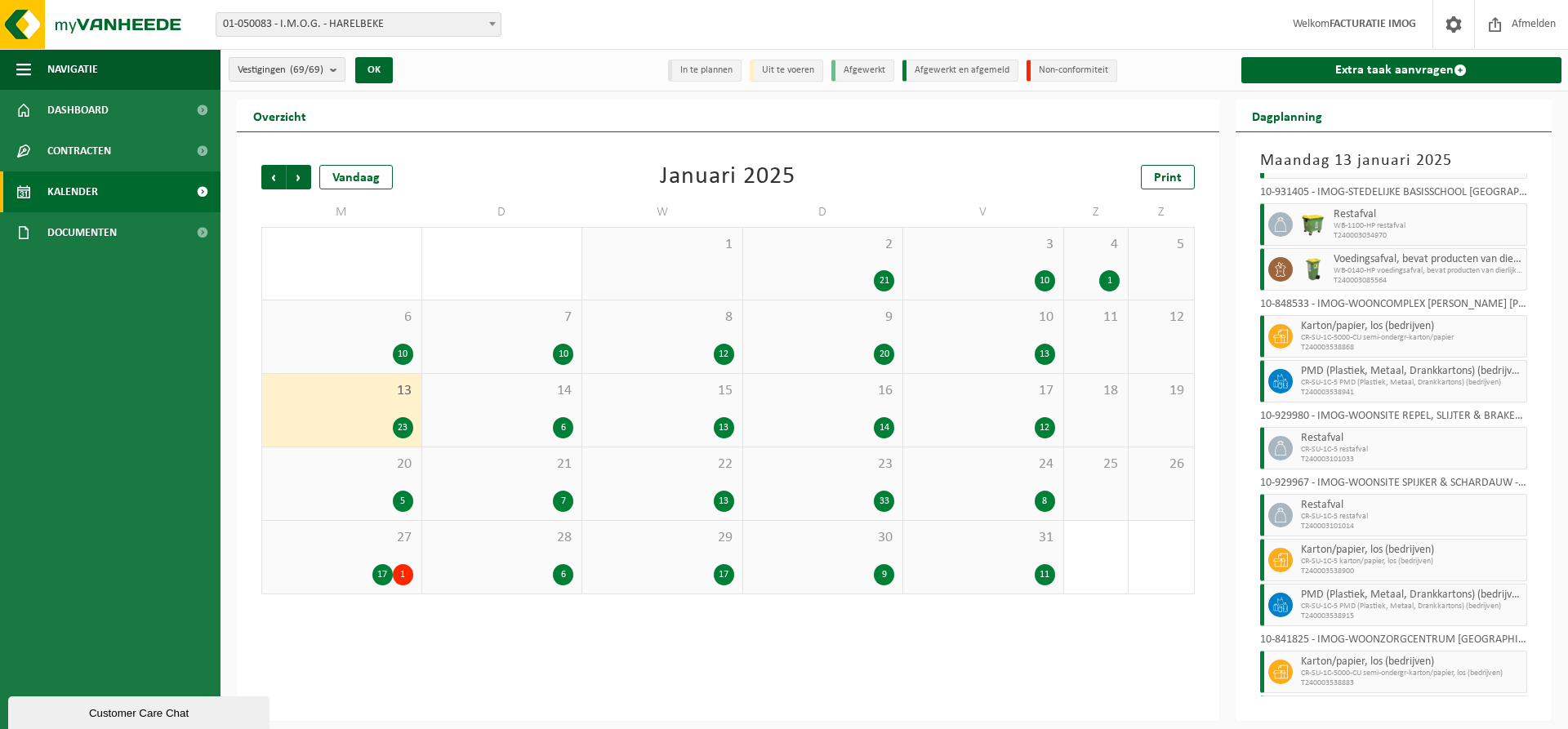
scroll to position [780, 0]
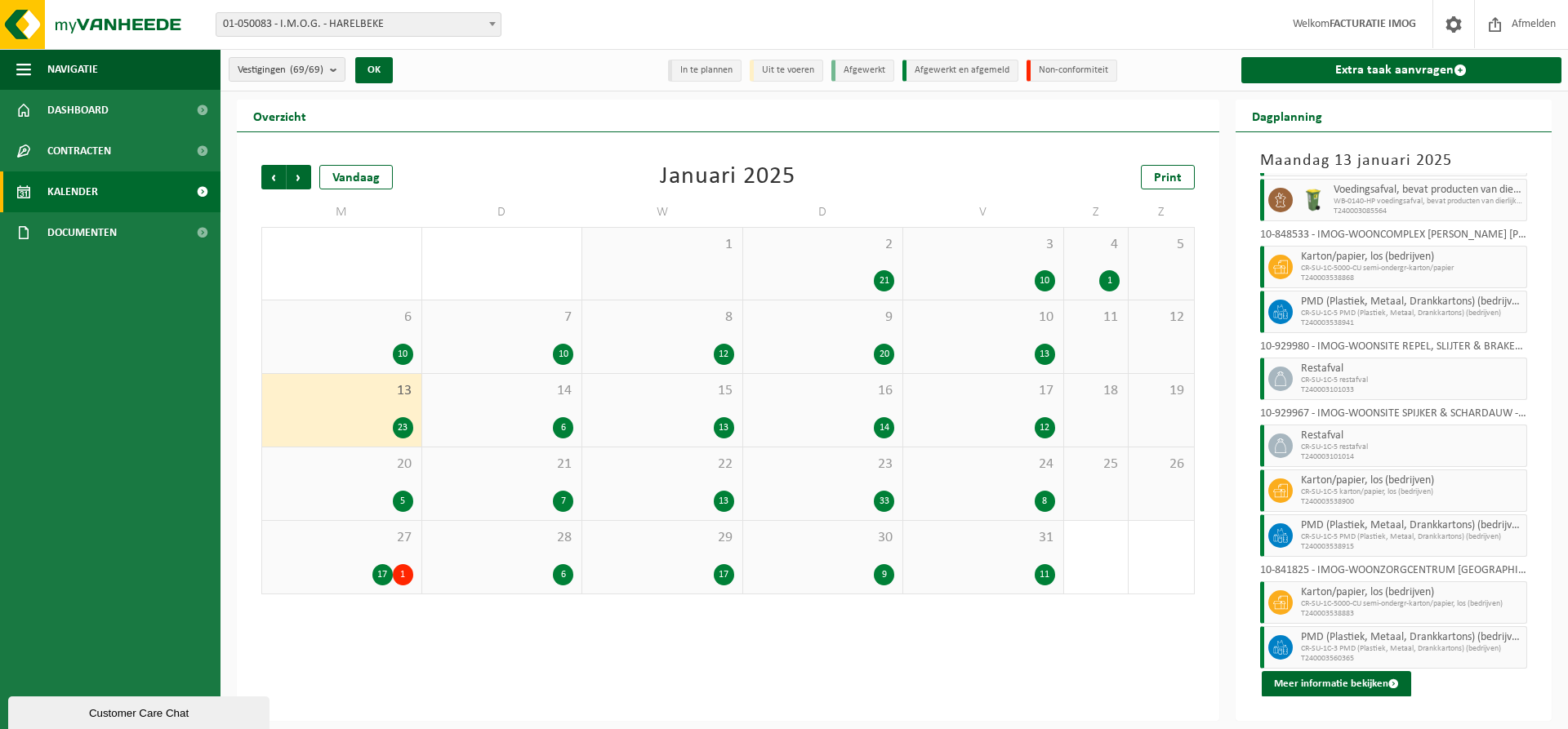
click at [523, 421] on div "6" at bounding box center [502, 427] width 143 height 21
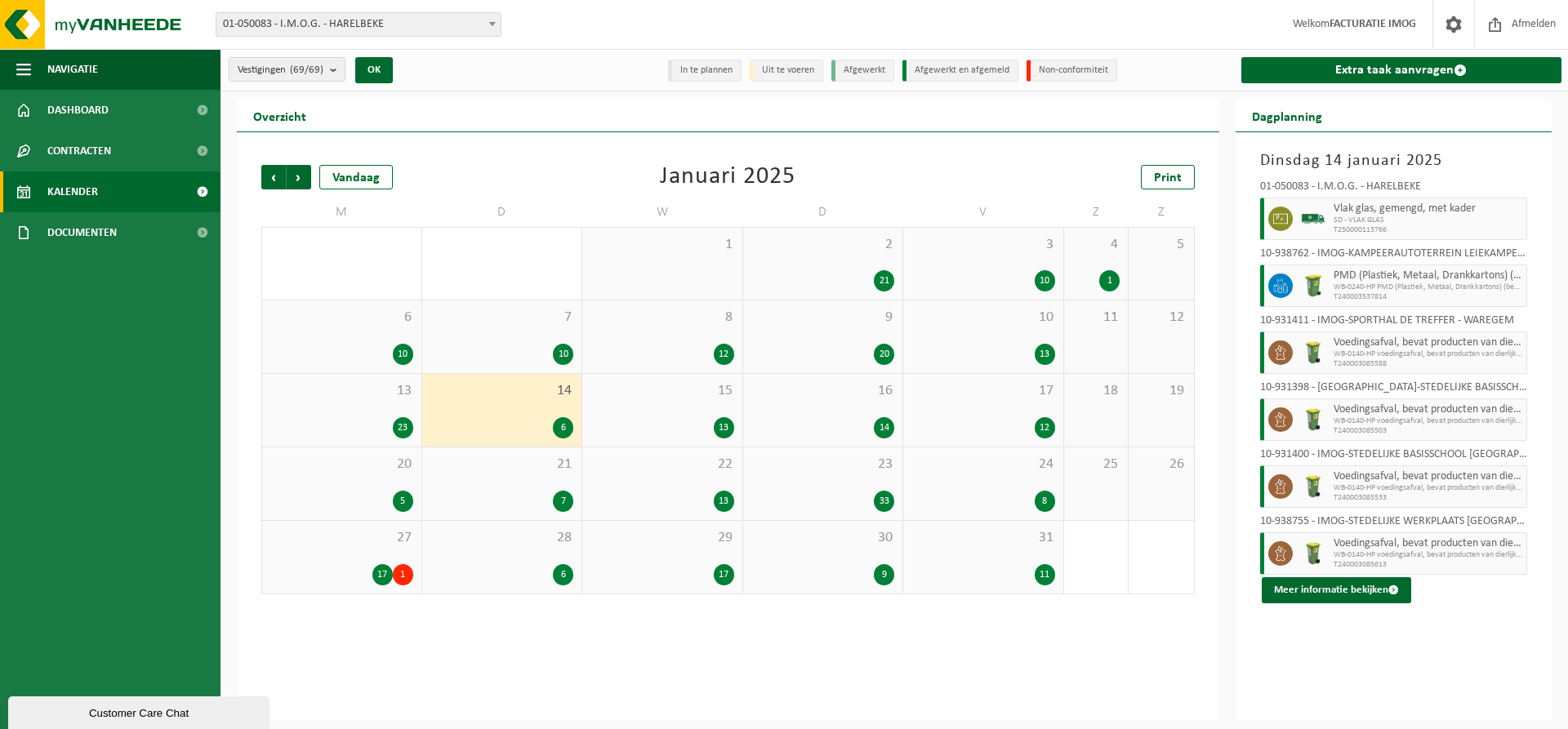
click at [692, 400] on div "15 13" at bounding box center [662, 410] width 160 height 73
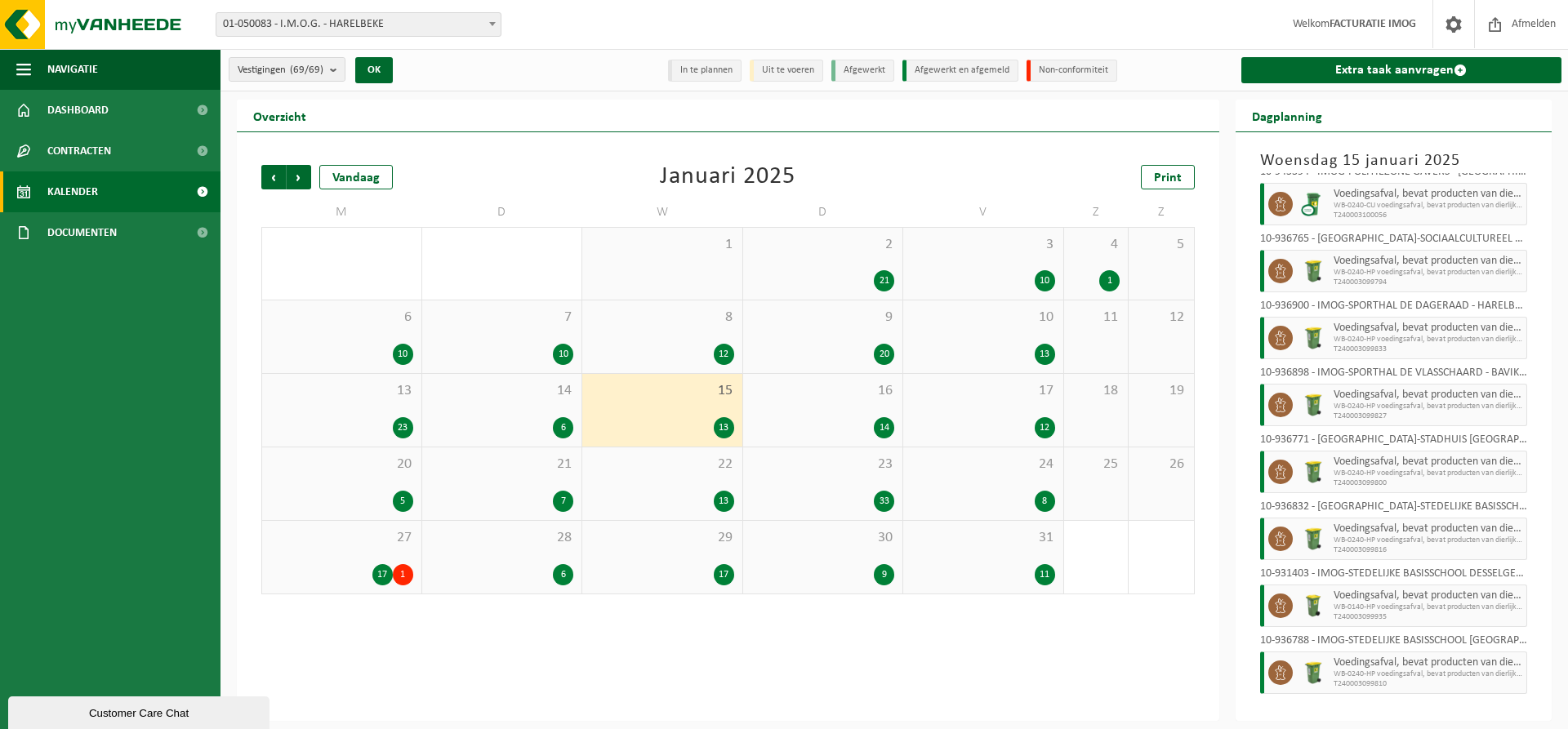
scroll to position [375, 0]
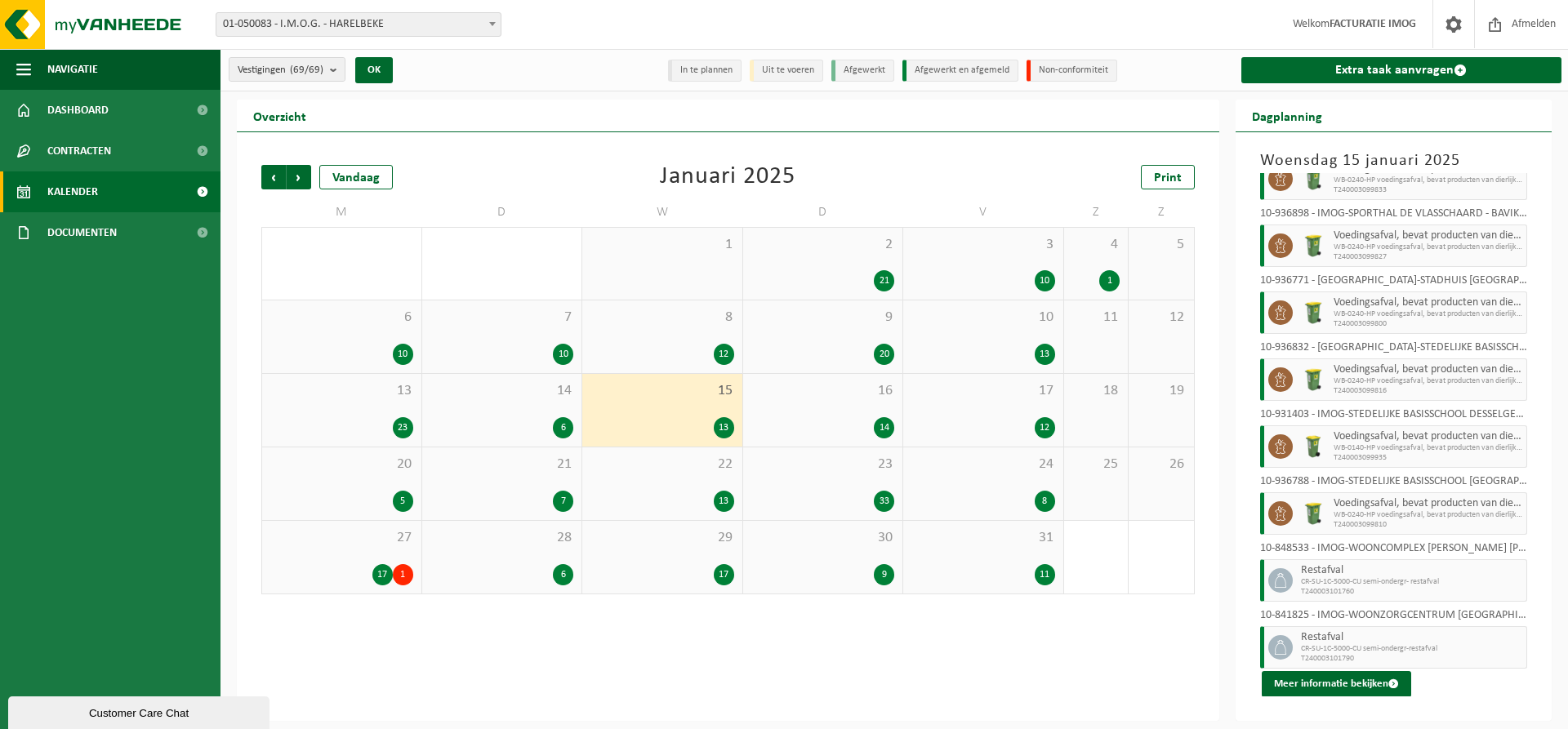
click at [865, 414] on div "16 14" at bounding box center [823, 410] width 160 height 73
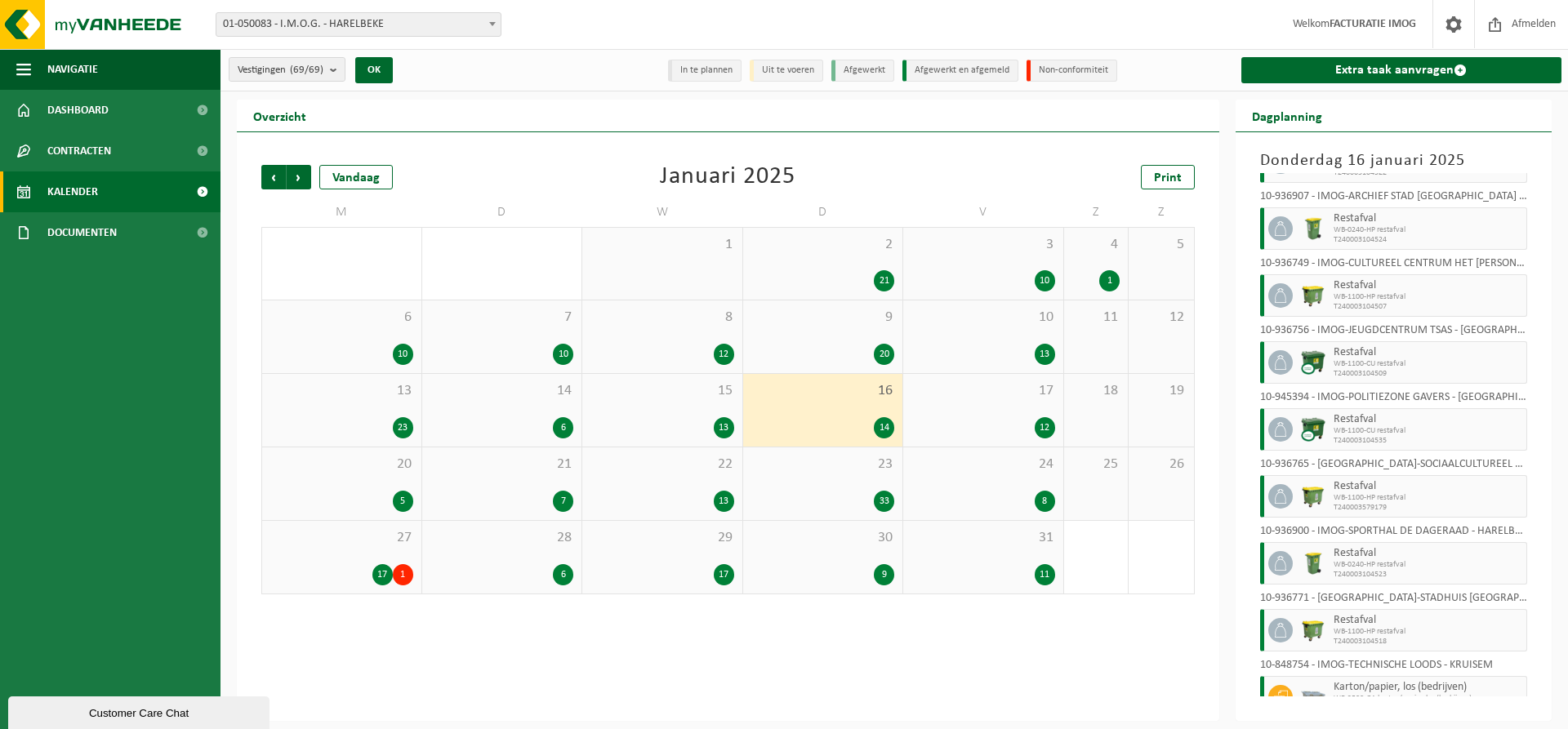
scroll to position [107, 0]
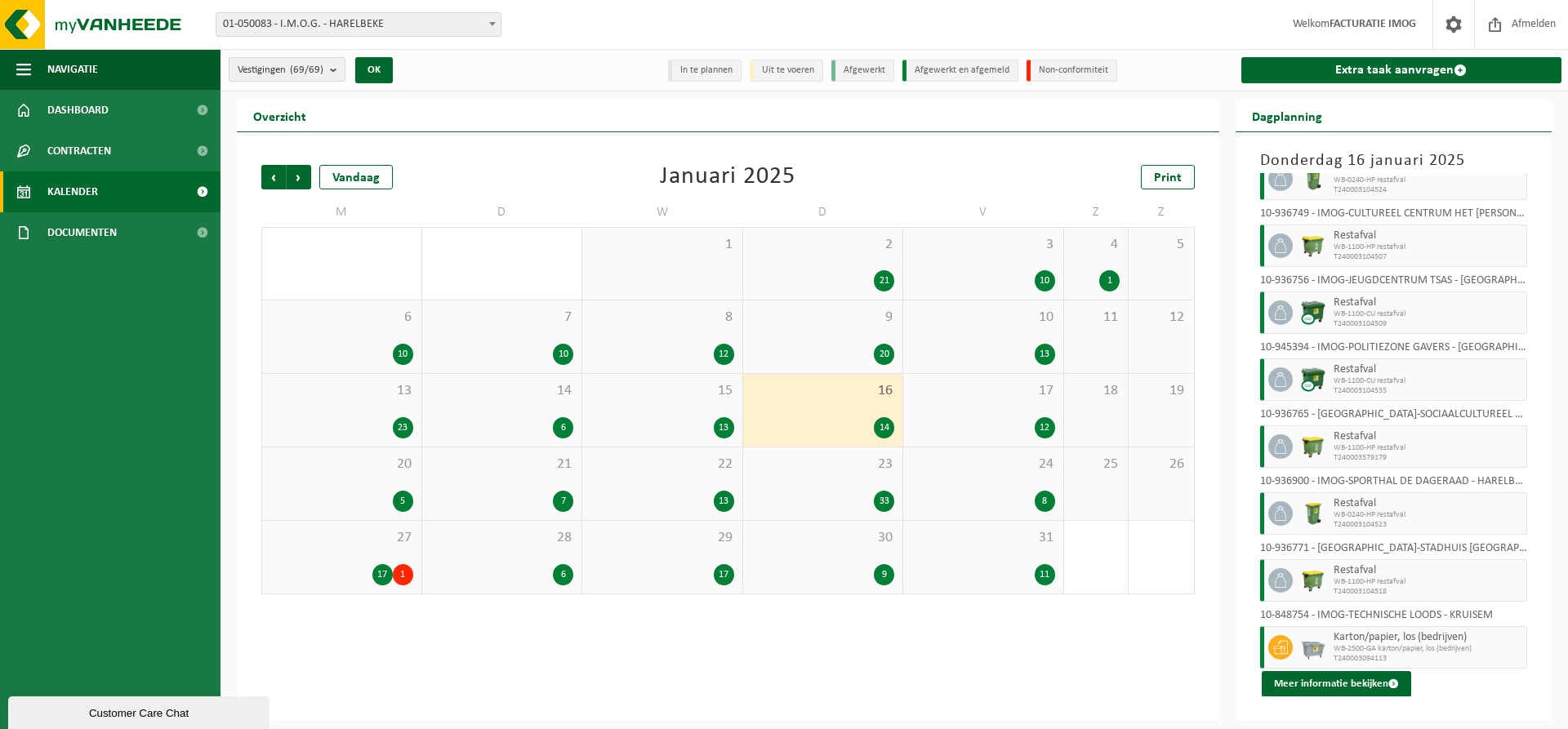
click at [1010, 392] on span "17" at bounding box center [983, 390] width 143 height 18
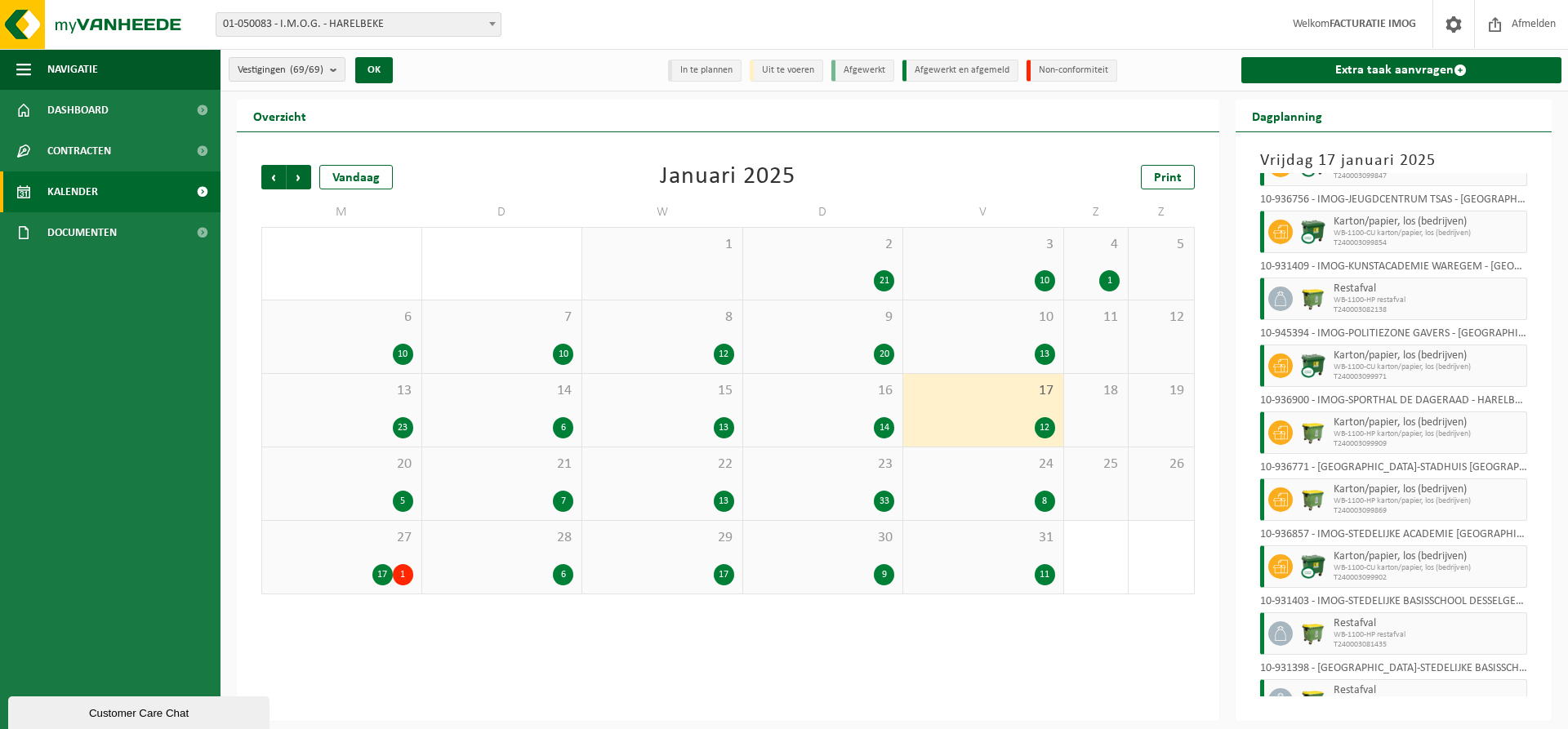
scroll to position [308, 0]
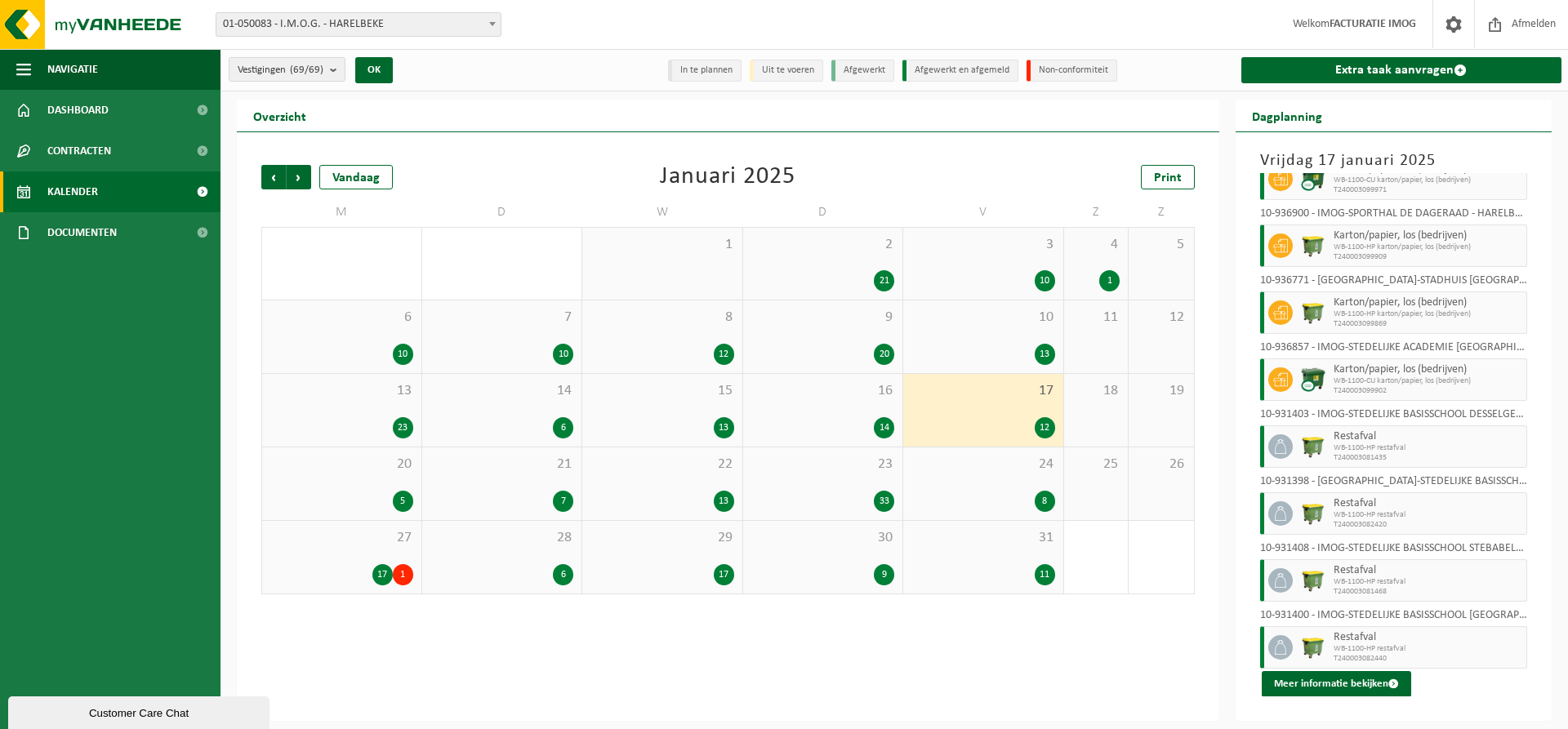
click at [388, 483] on div "20 5" at bounding box center [342, 484] width 159 height 73
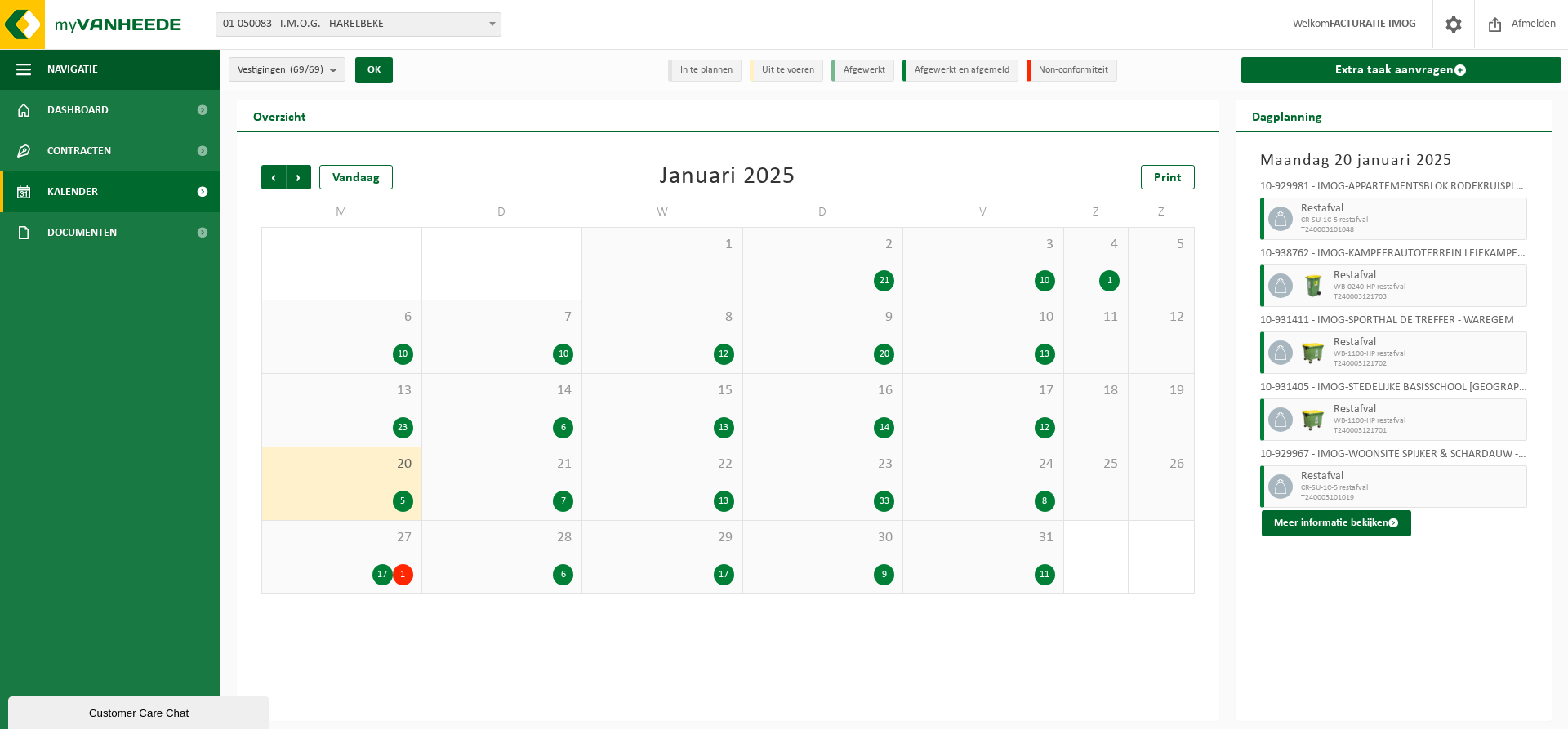
click at [504, 476] on div "21 7" at bounding box center [502, 484] width 160 height 73
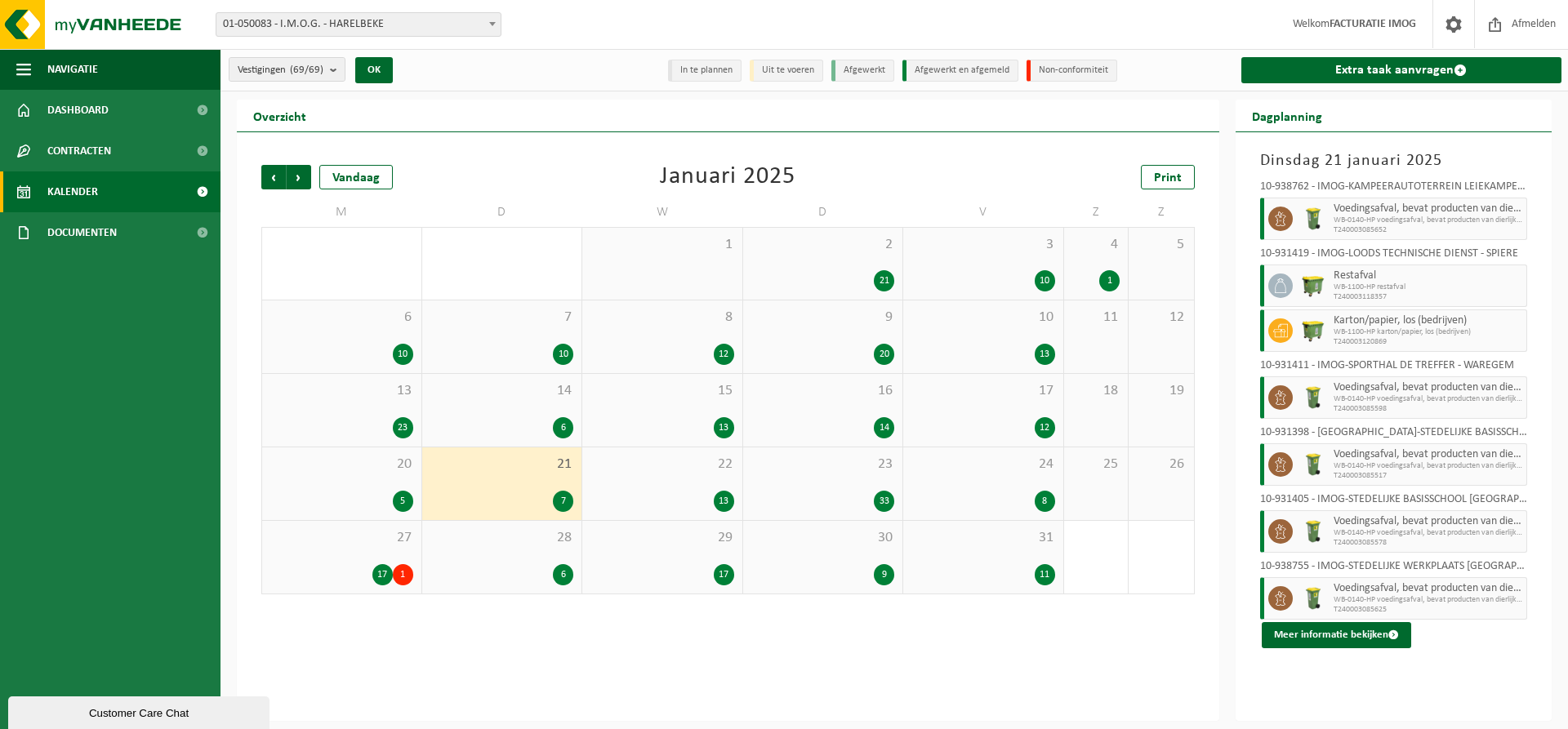
click at [699, 477] on div "22 13" at bounding box center [662, 484] width 160 height 73
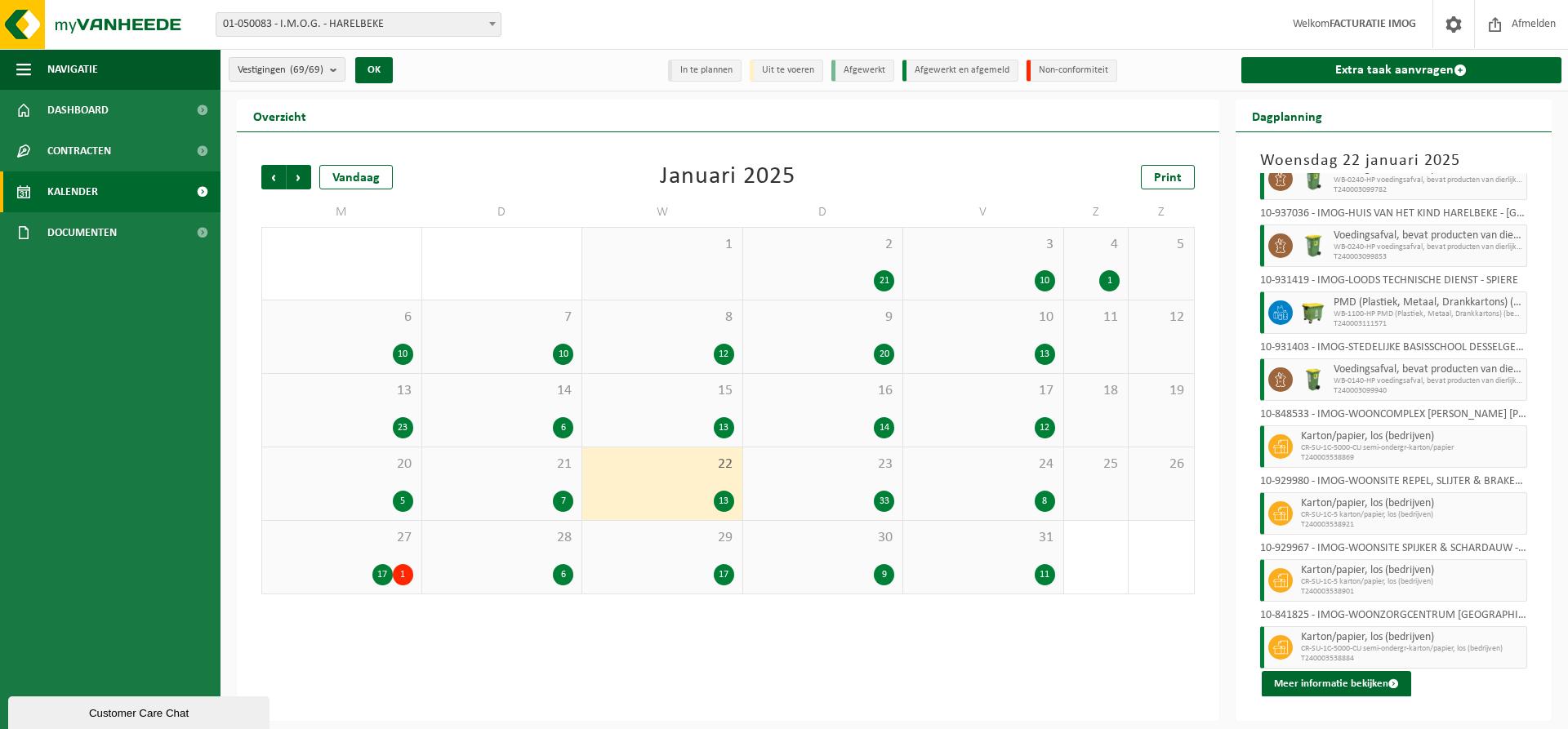
click at [866, 479] on div "23 33" at bounding box center [823, 484] width 160 height 73
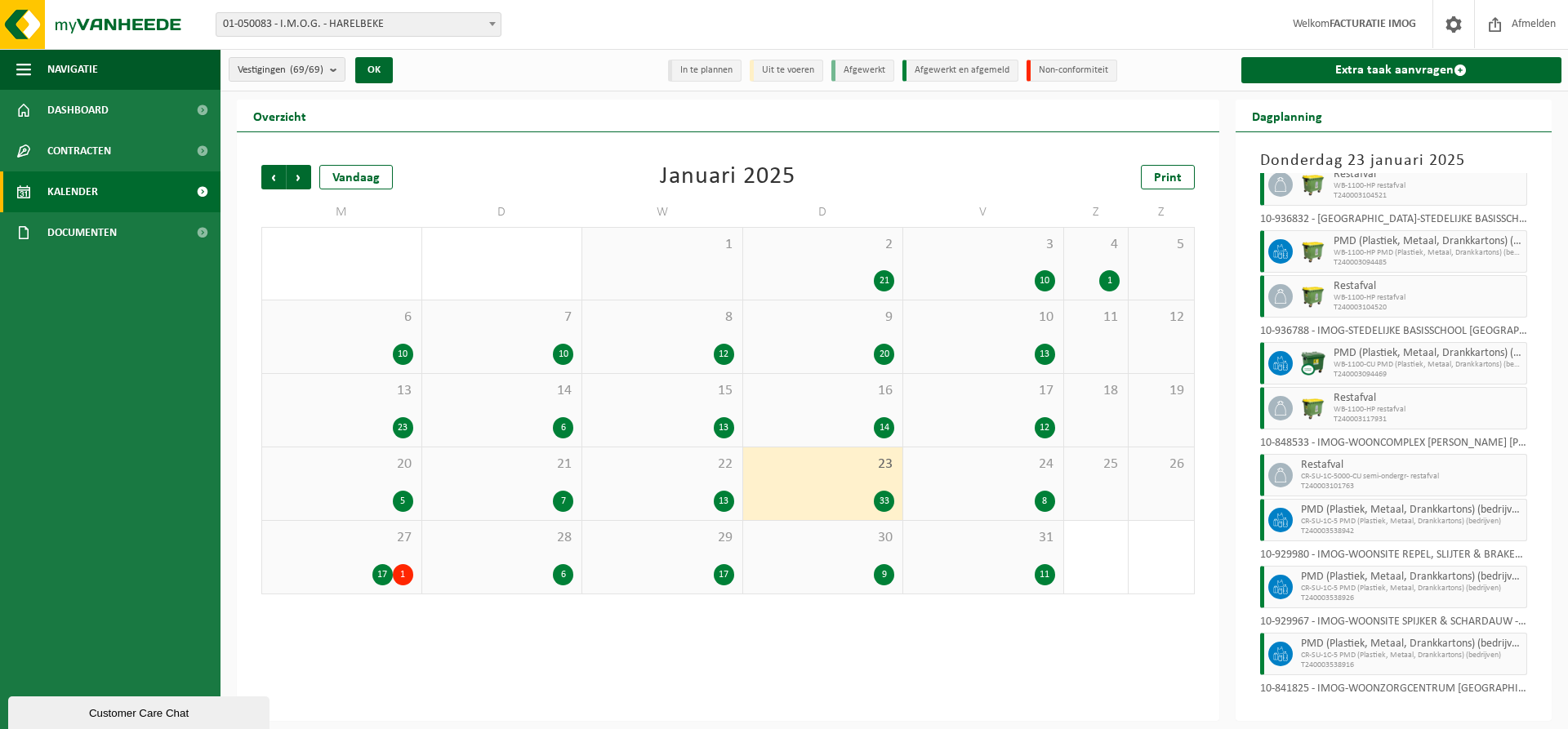
scroll to position [1427, 0]
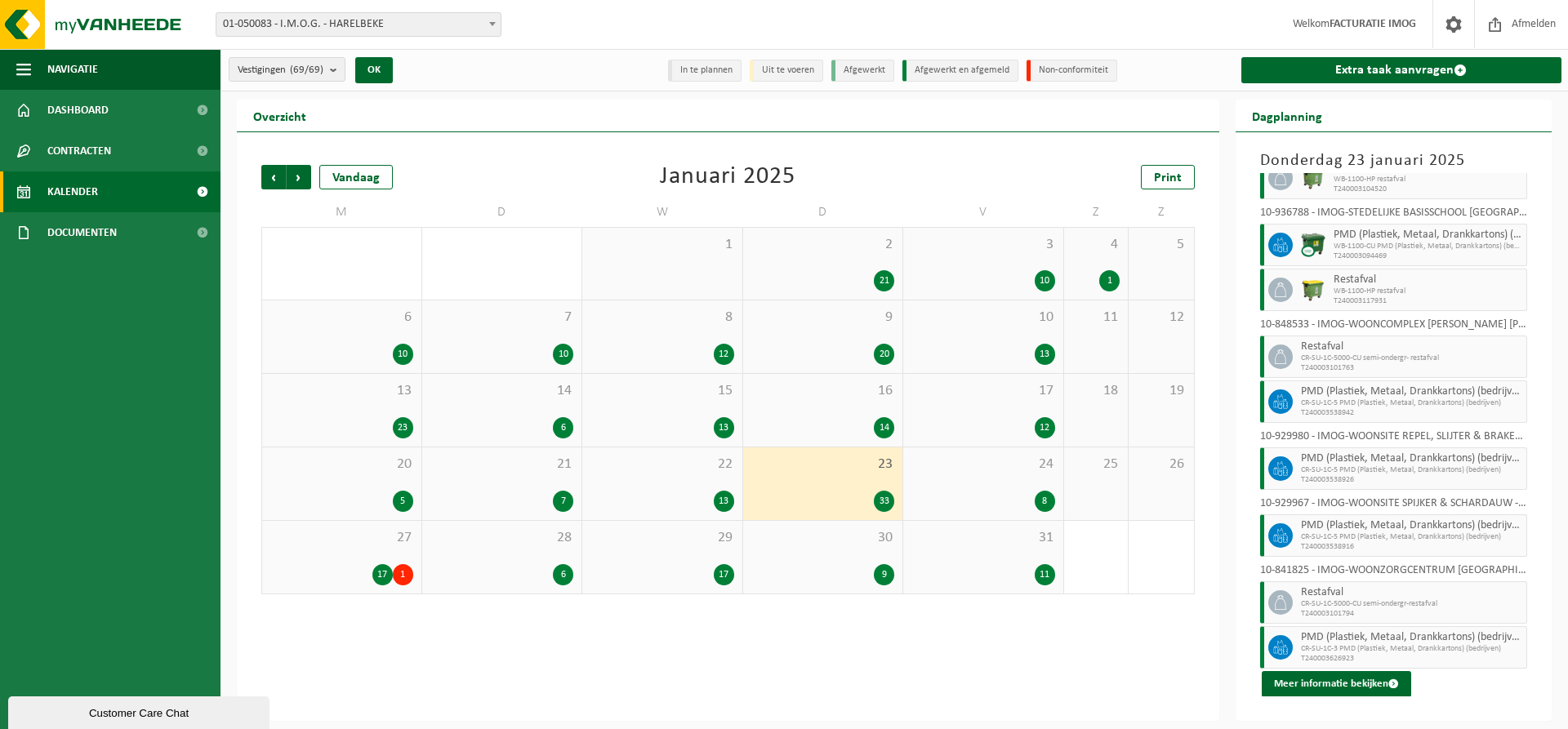
click at [999, 490] on div "8" at bounding box center [983, 500] width 143 height 21
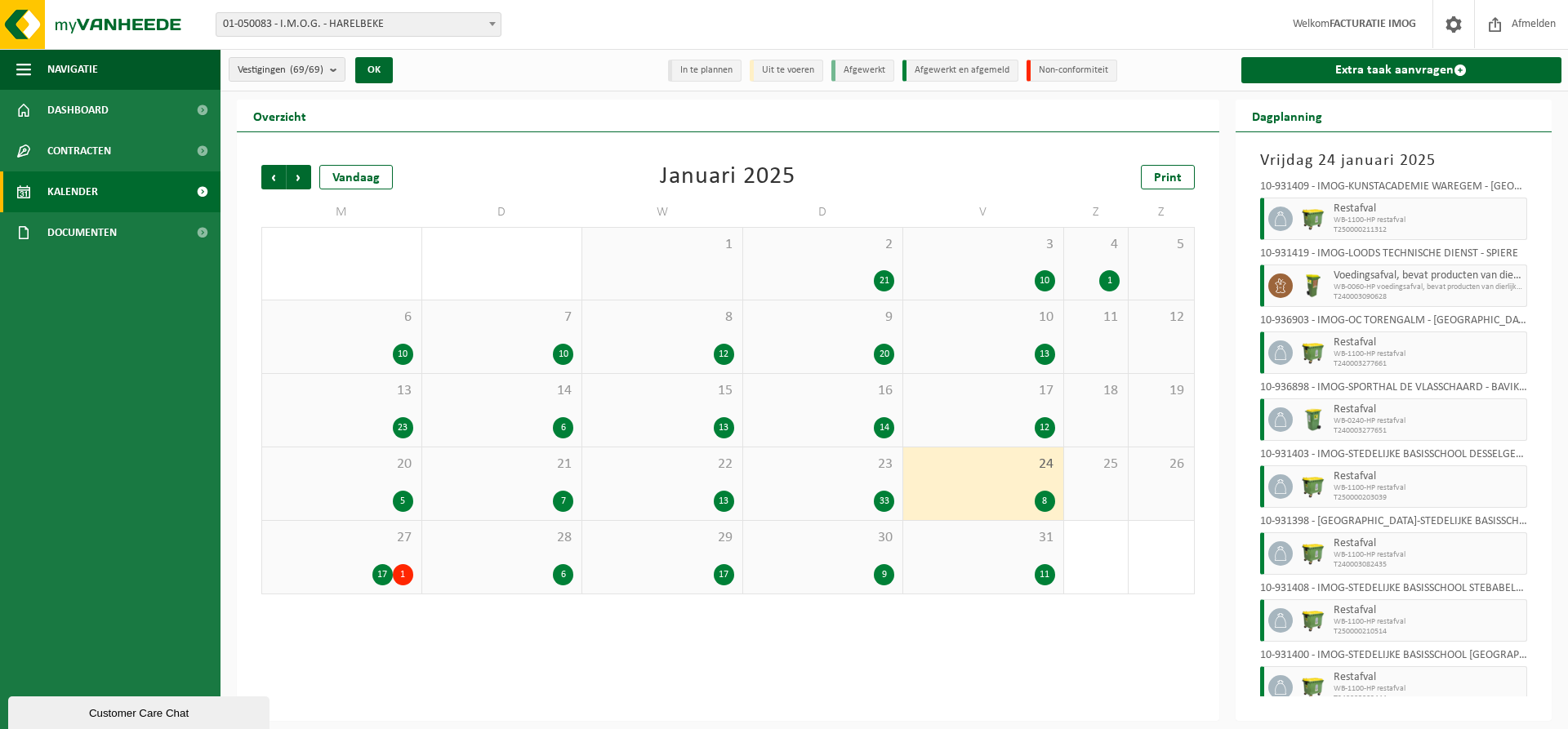
scroll to position [40, 0]
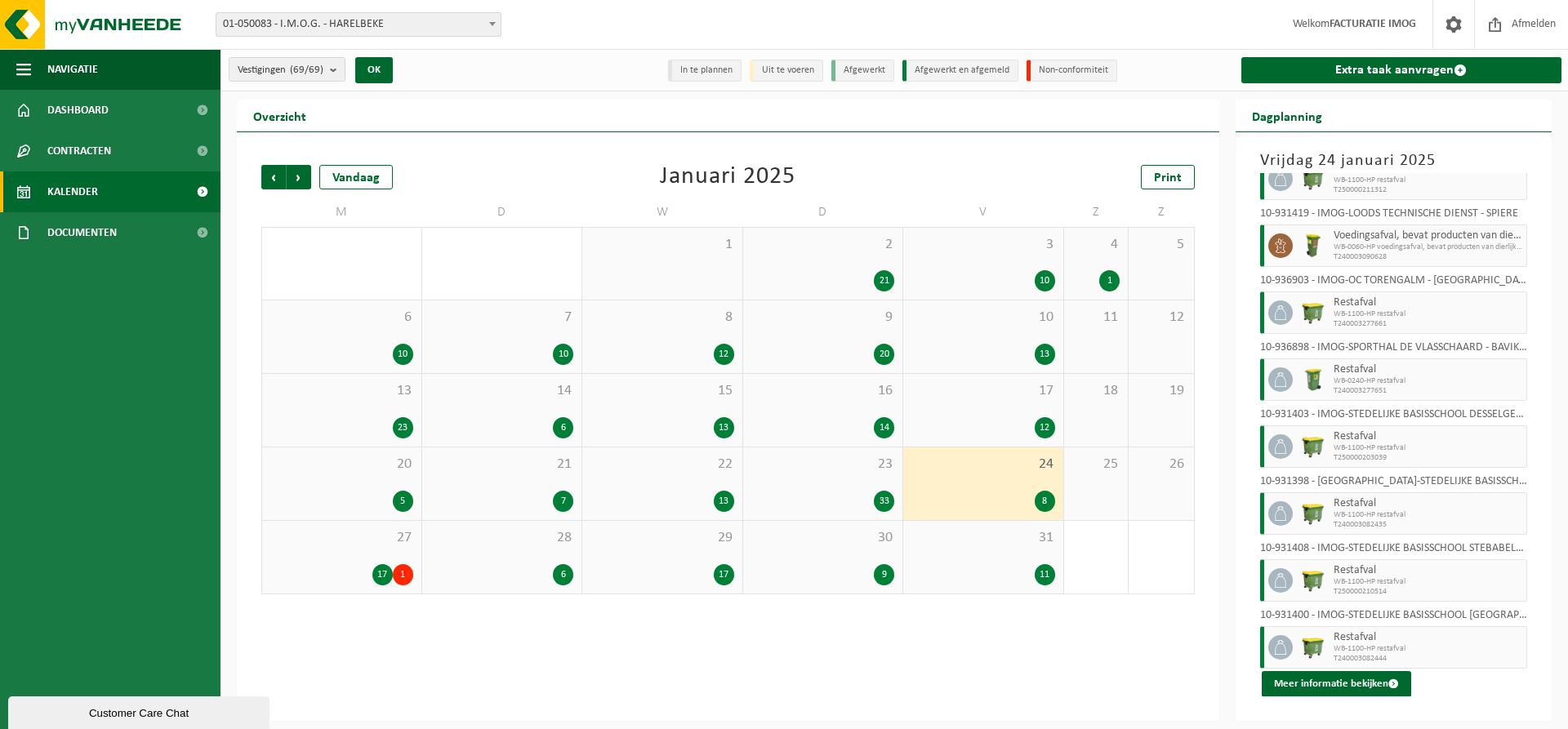
click at [365, 559] on div "27 17 1" at bounding box center [342, 557] width 159 height 73
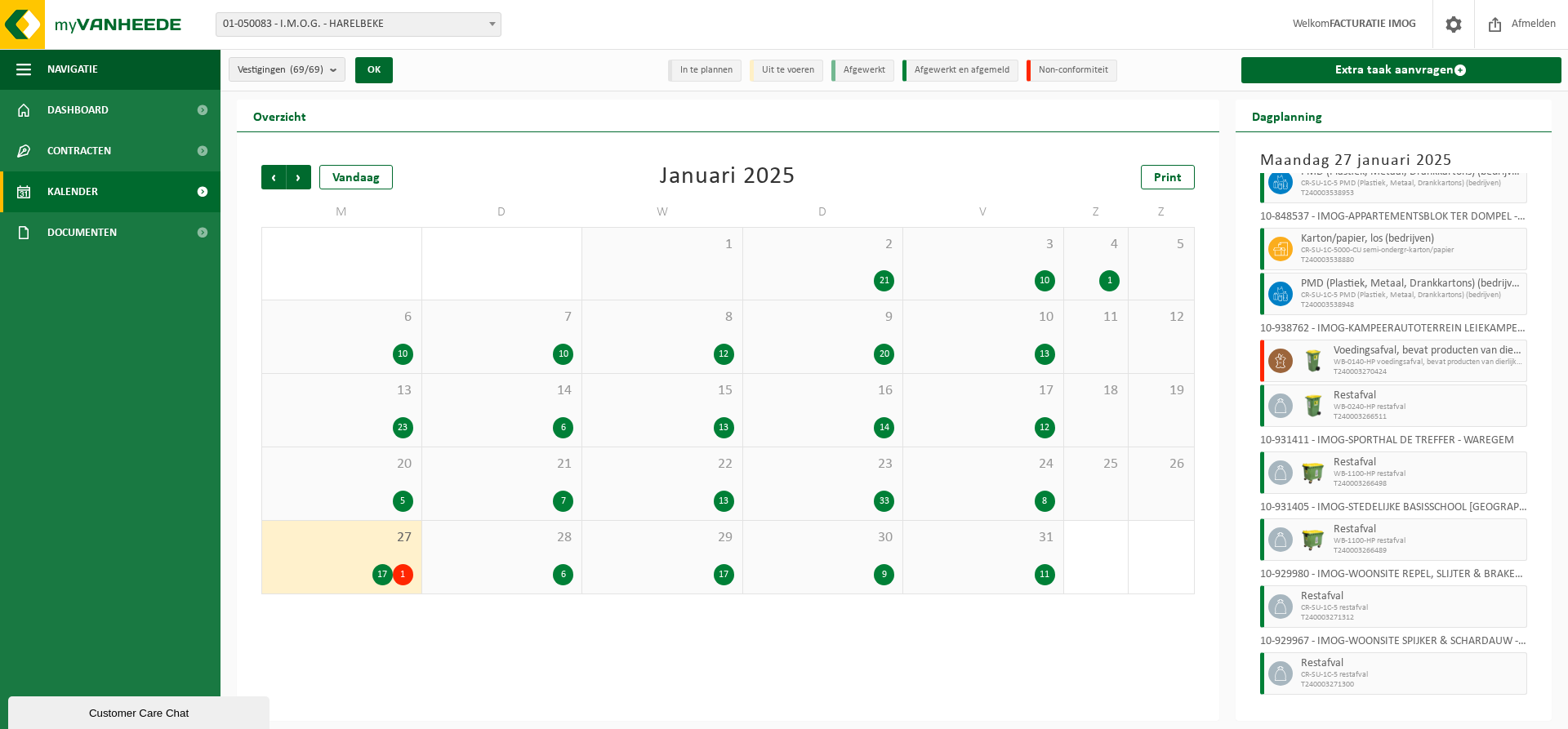
scroll to position [533, 0]
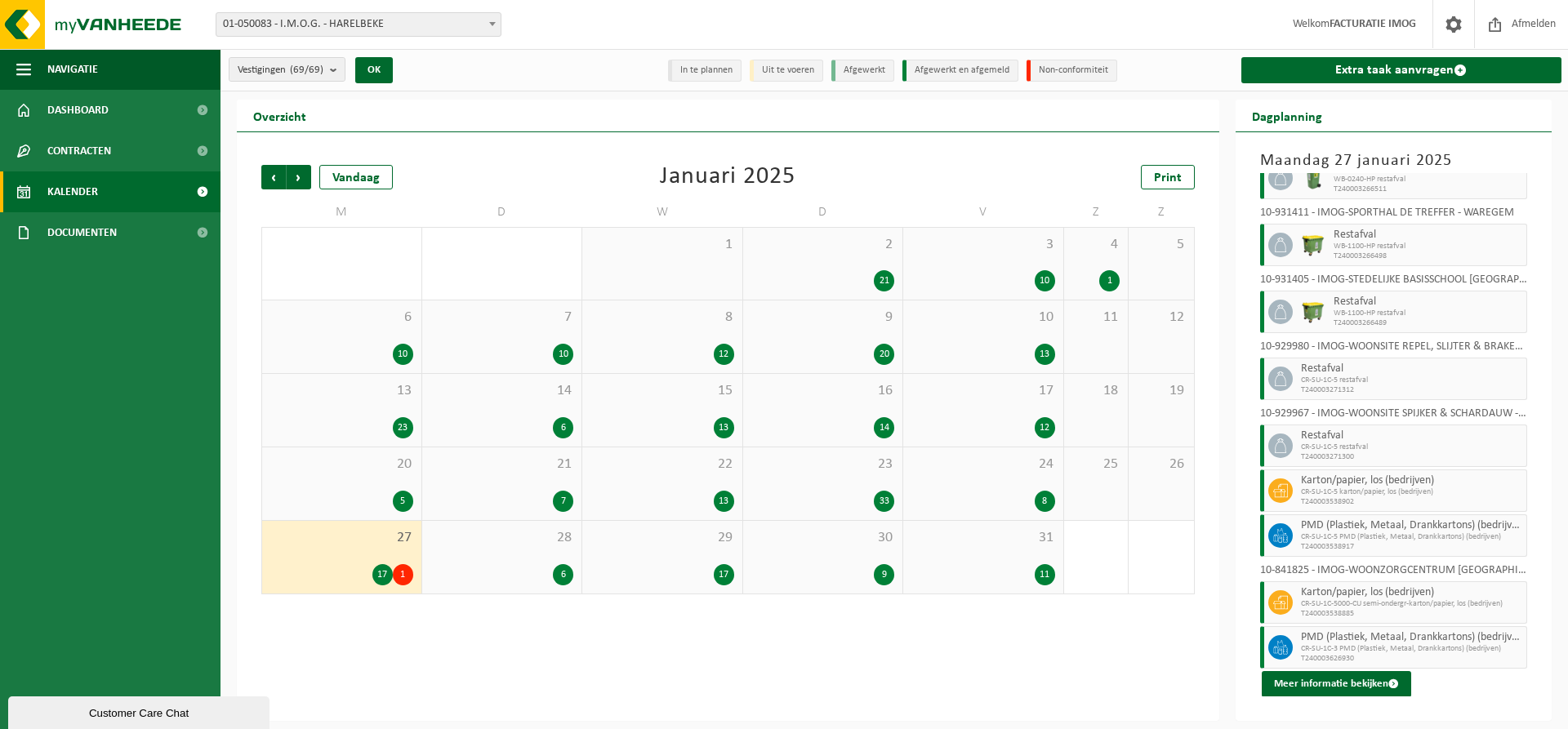
click at [551, 556] on div "28 6" at bounding box center [502, 557] width 160 height 73
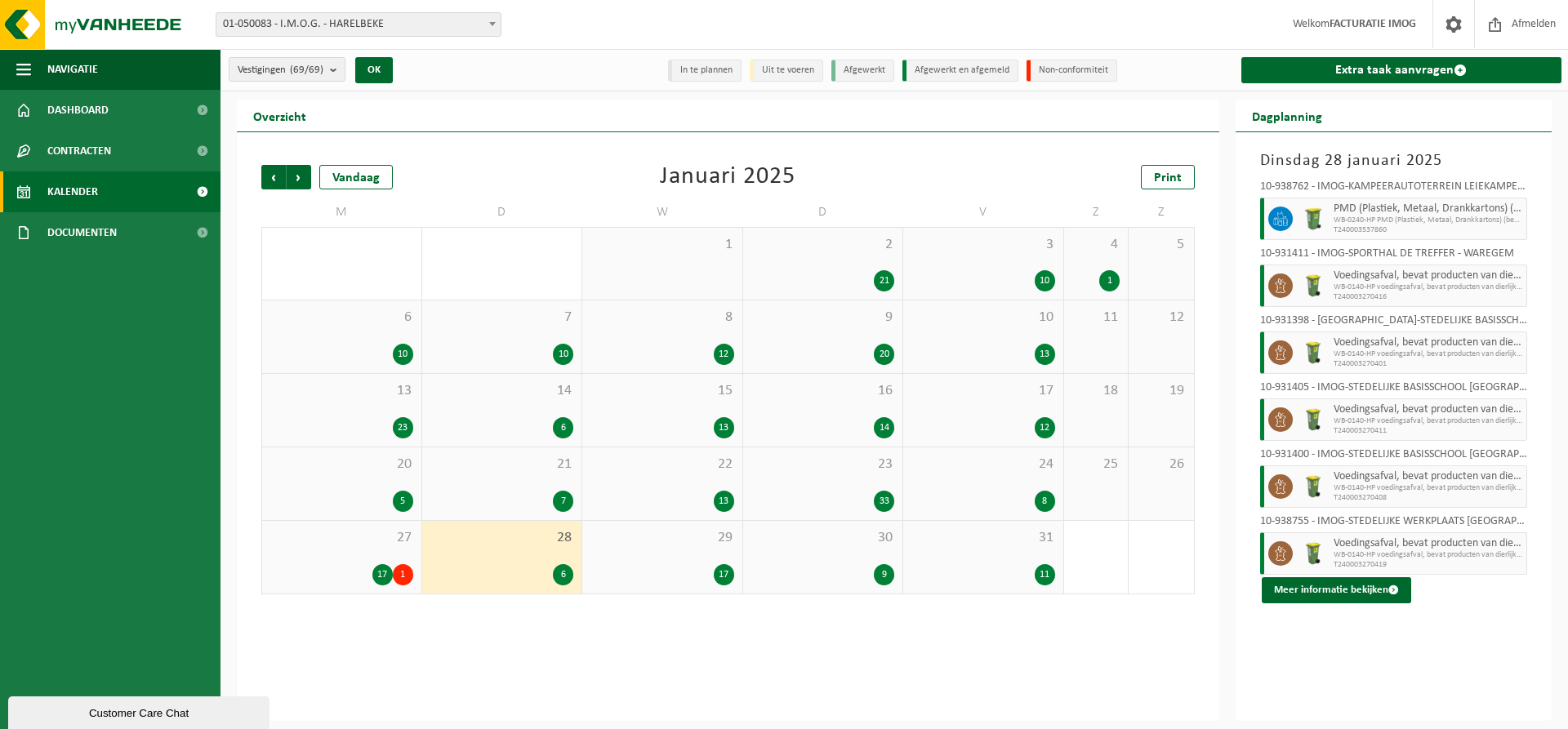
click at [663, 568] on div "17" at bounding box center [662, 575] width 143 height 21
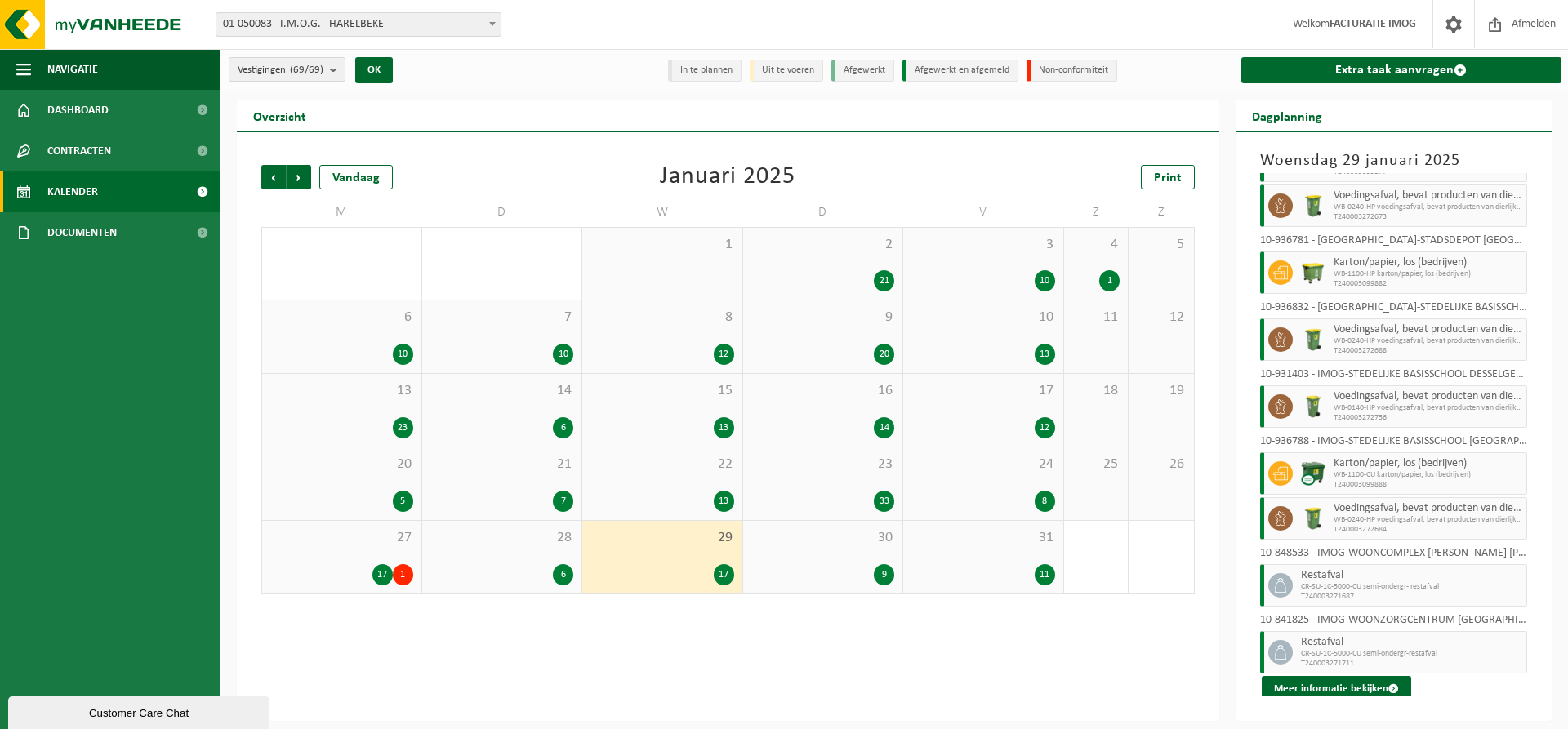
scroll to position [576, 0]
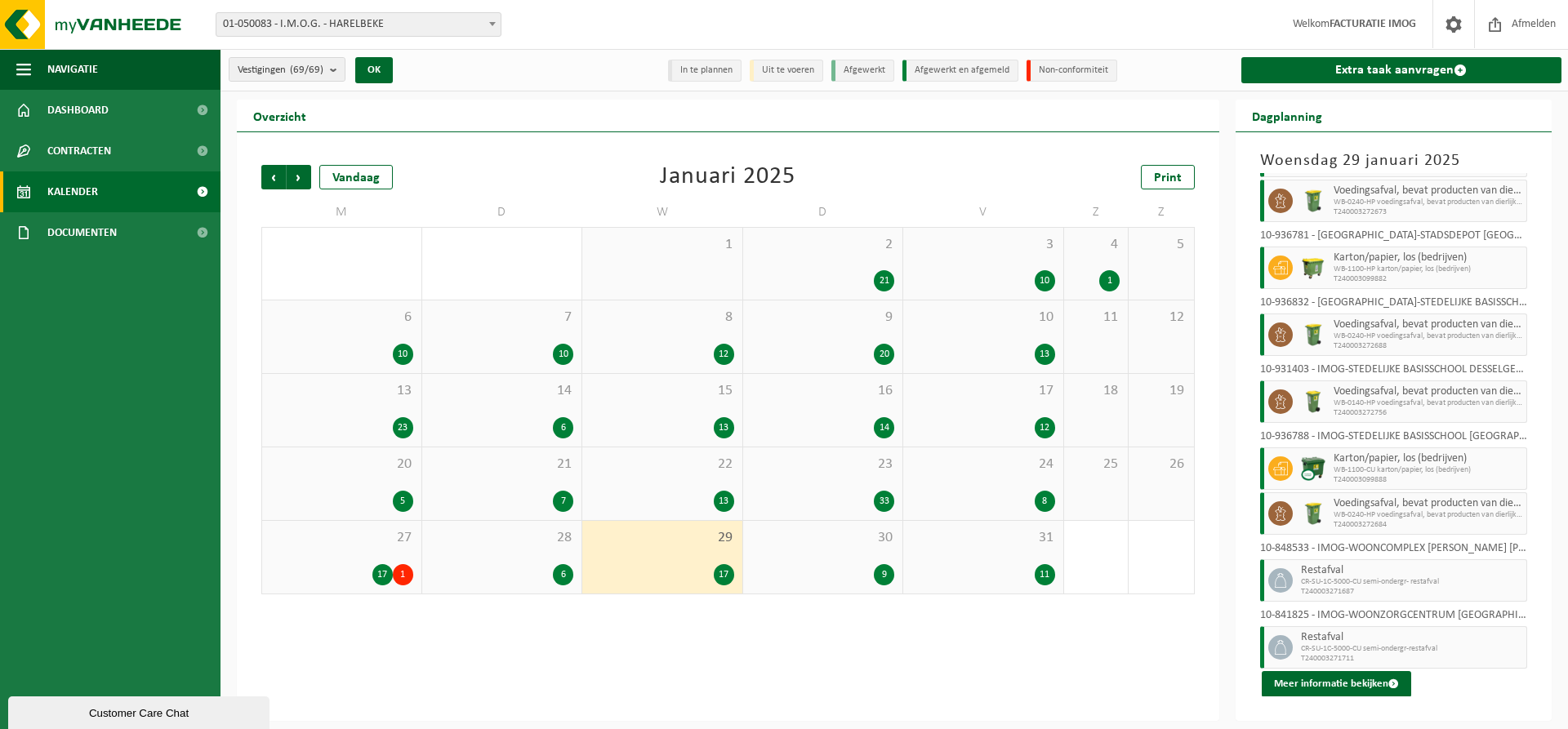
click at [820, 560] on div "30 9" at bounding box center [823, 557] width 160 height 73
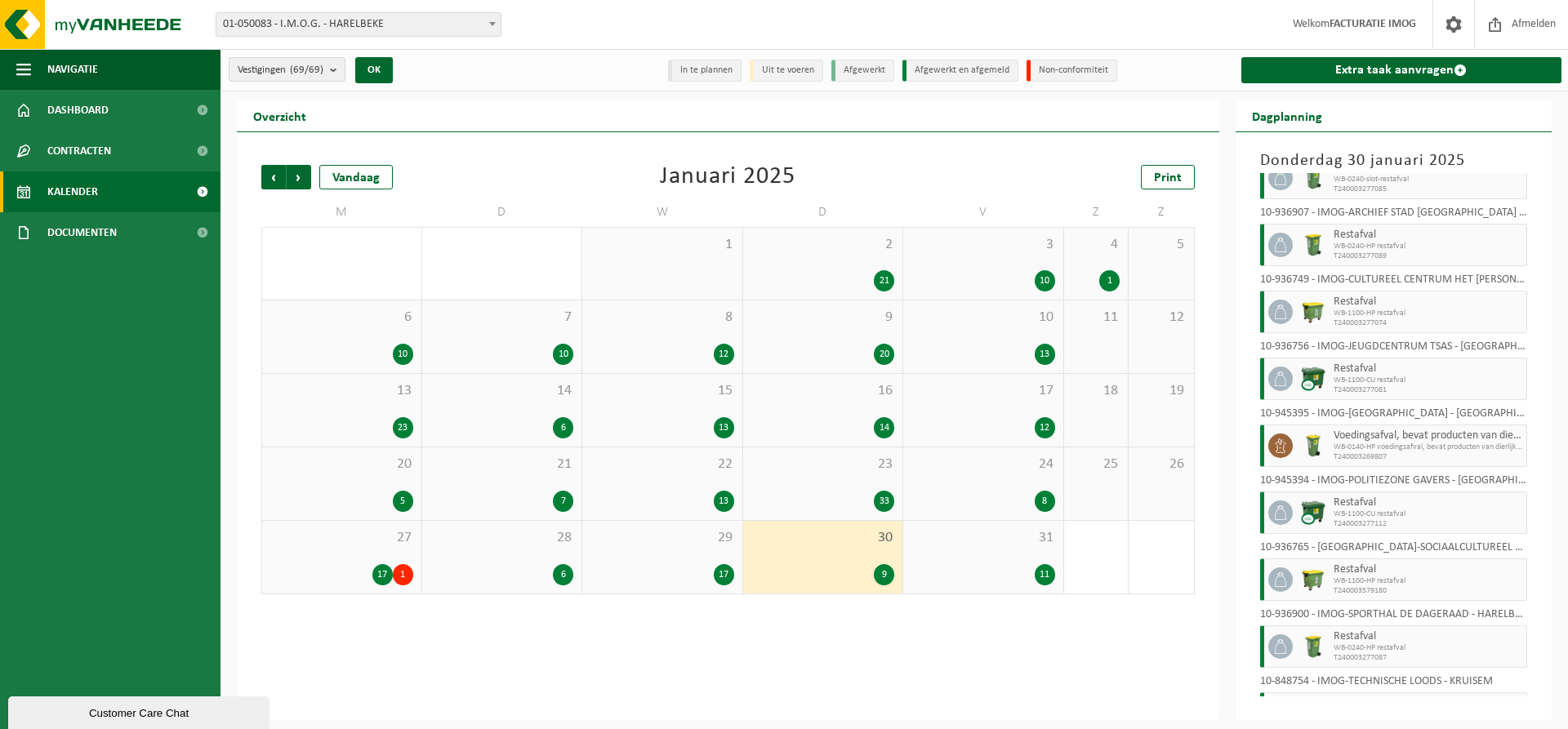
scroll to position [107, 0]
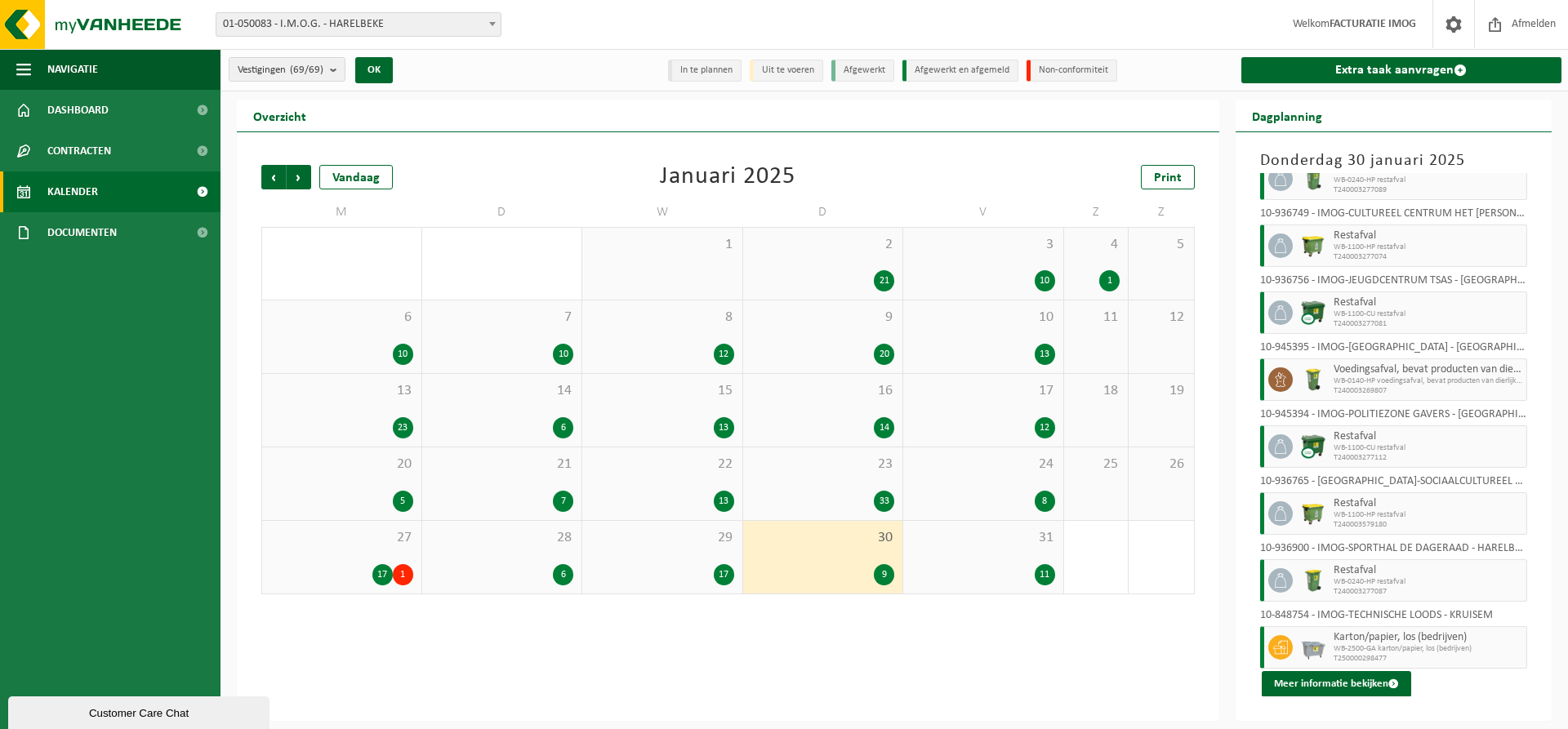
click at [1022, 556] on div "31 11" at bounding box center [983, 557] width 160 height 73
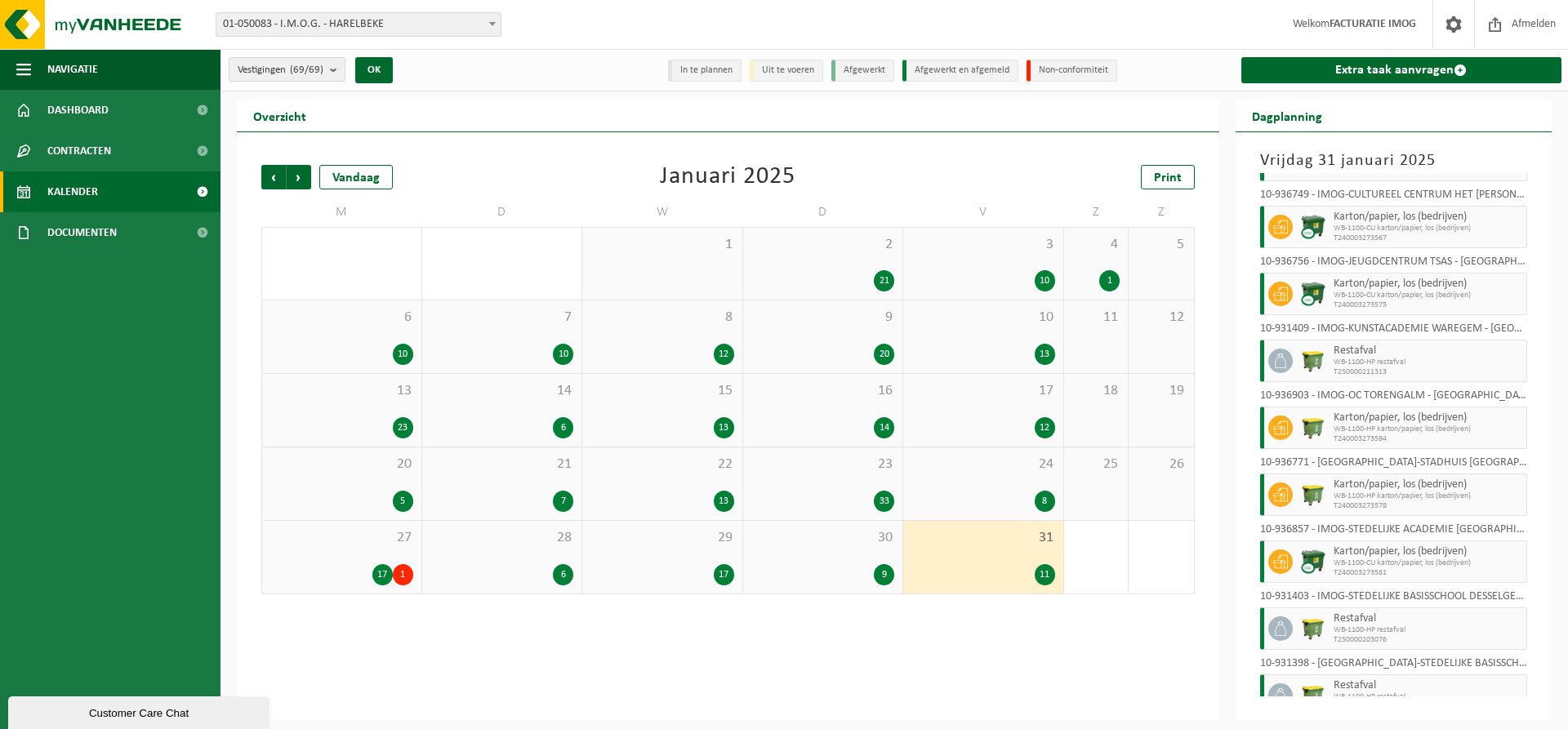
scroll to position [241, 0]
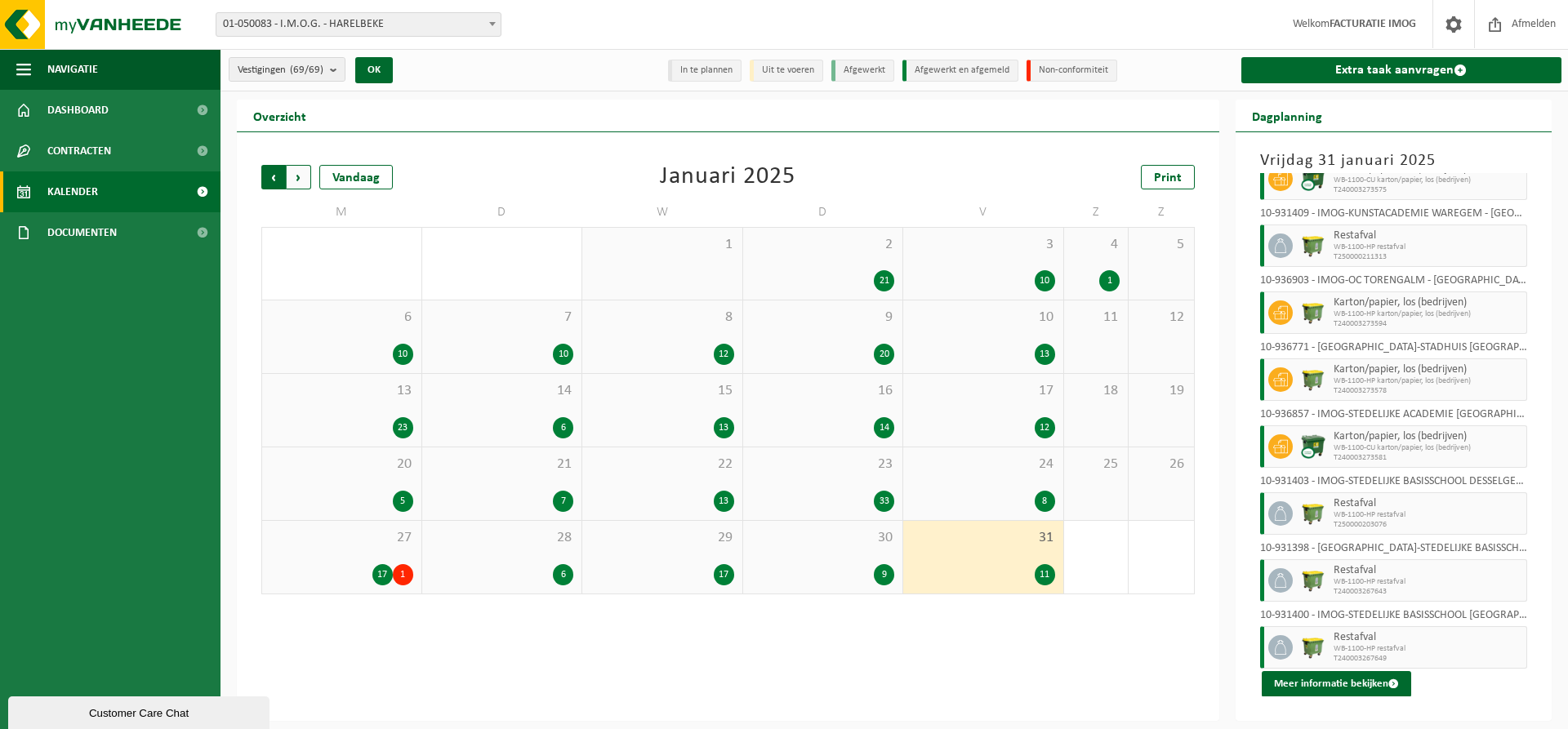
click at [303, 181] on span "Volgende" at bounding box center [299, 177] width 24 height 24
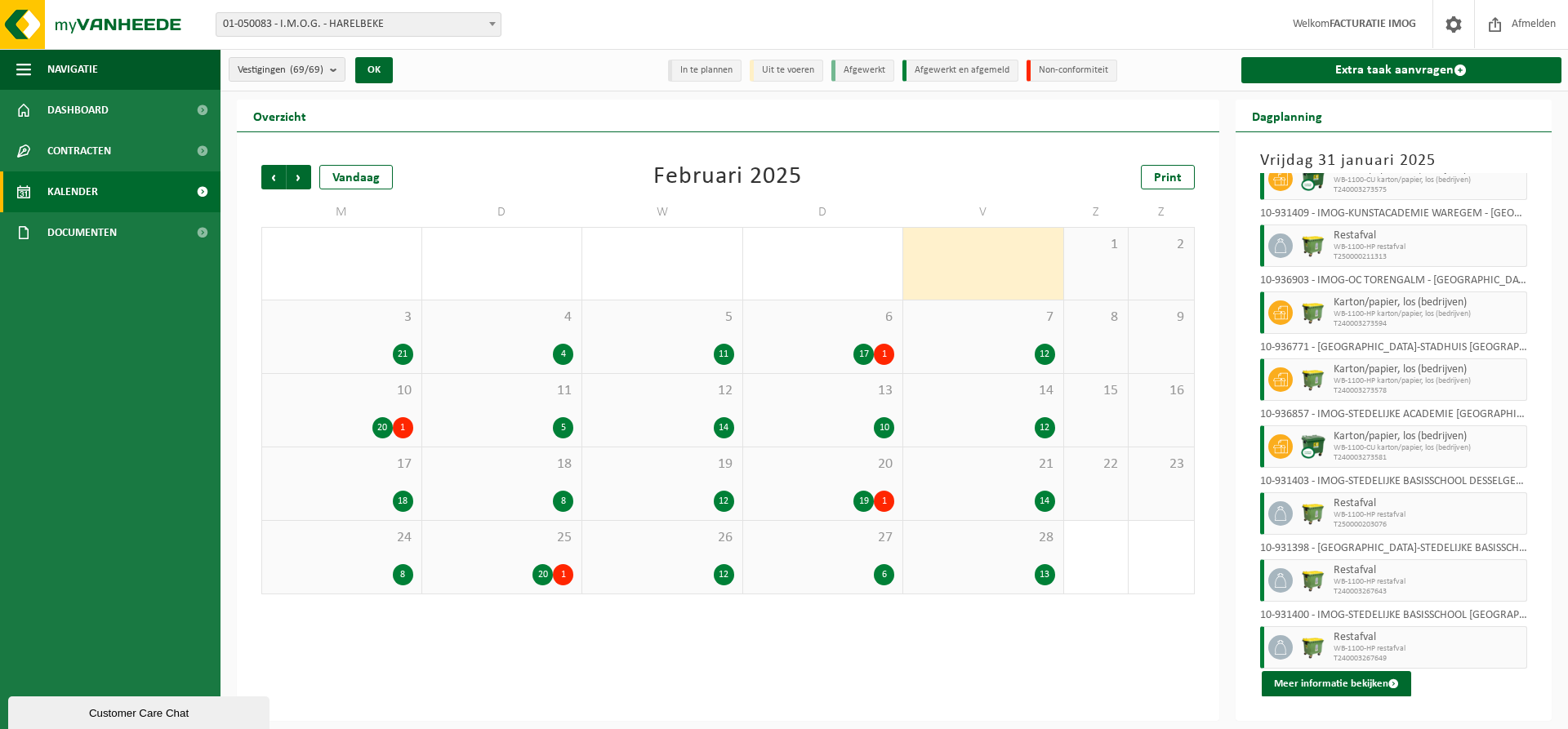
click at [372, 337] on div "3 21" at bounding box center [342, 337] width 159 height 73
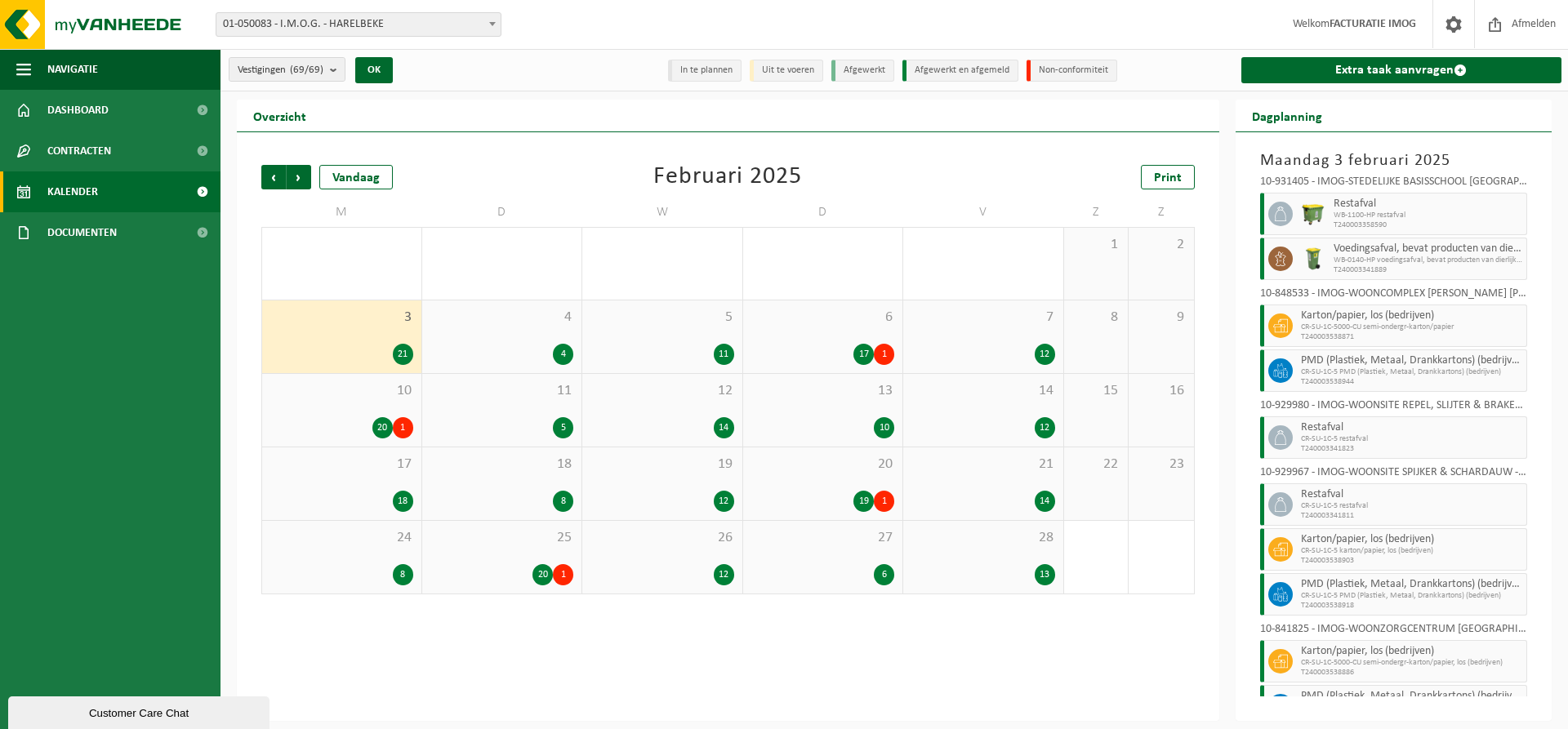
scroll to position [712, 0]
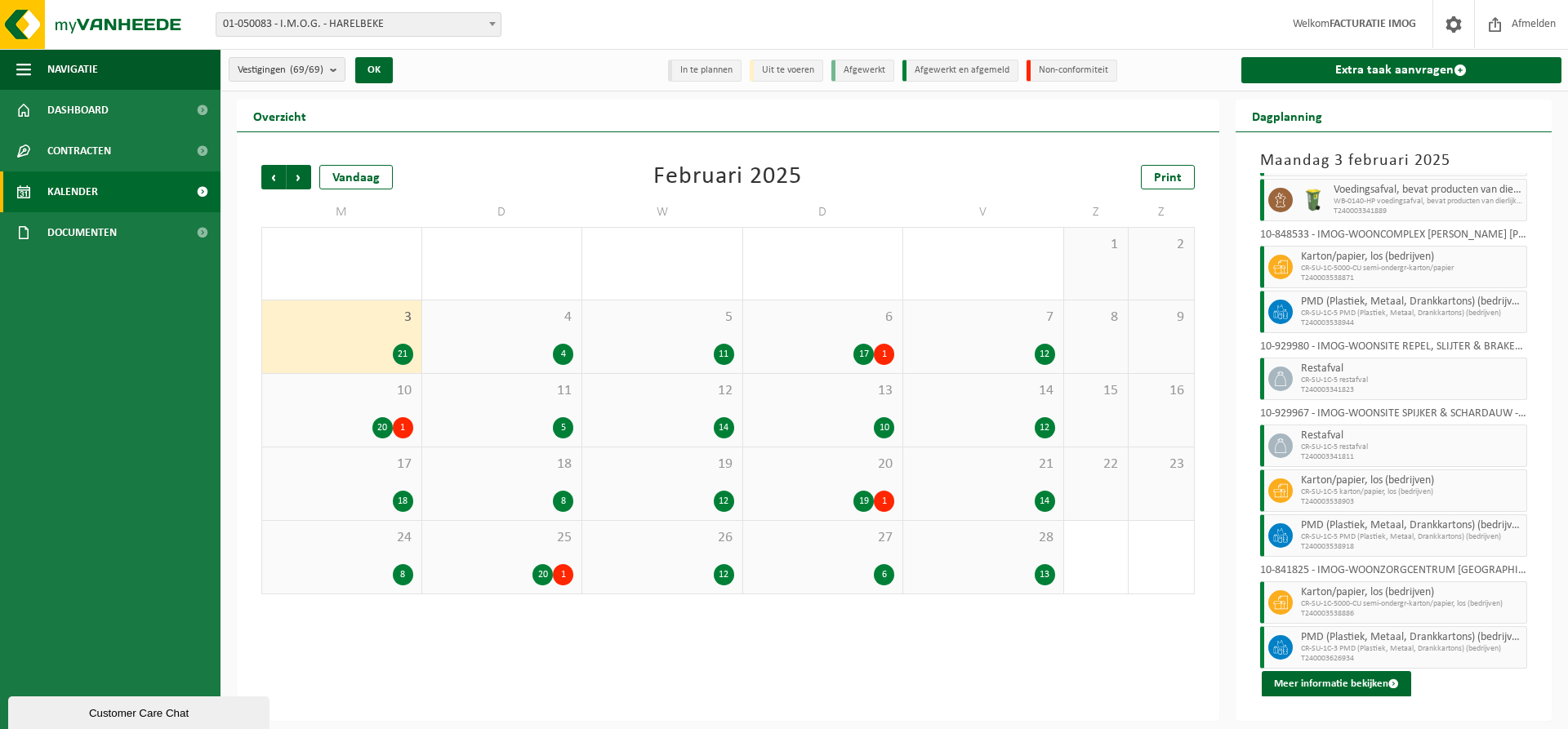
click at [544, 333] on div "4 4" at bounding box center [502, 337] width 160 height 73
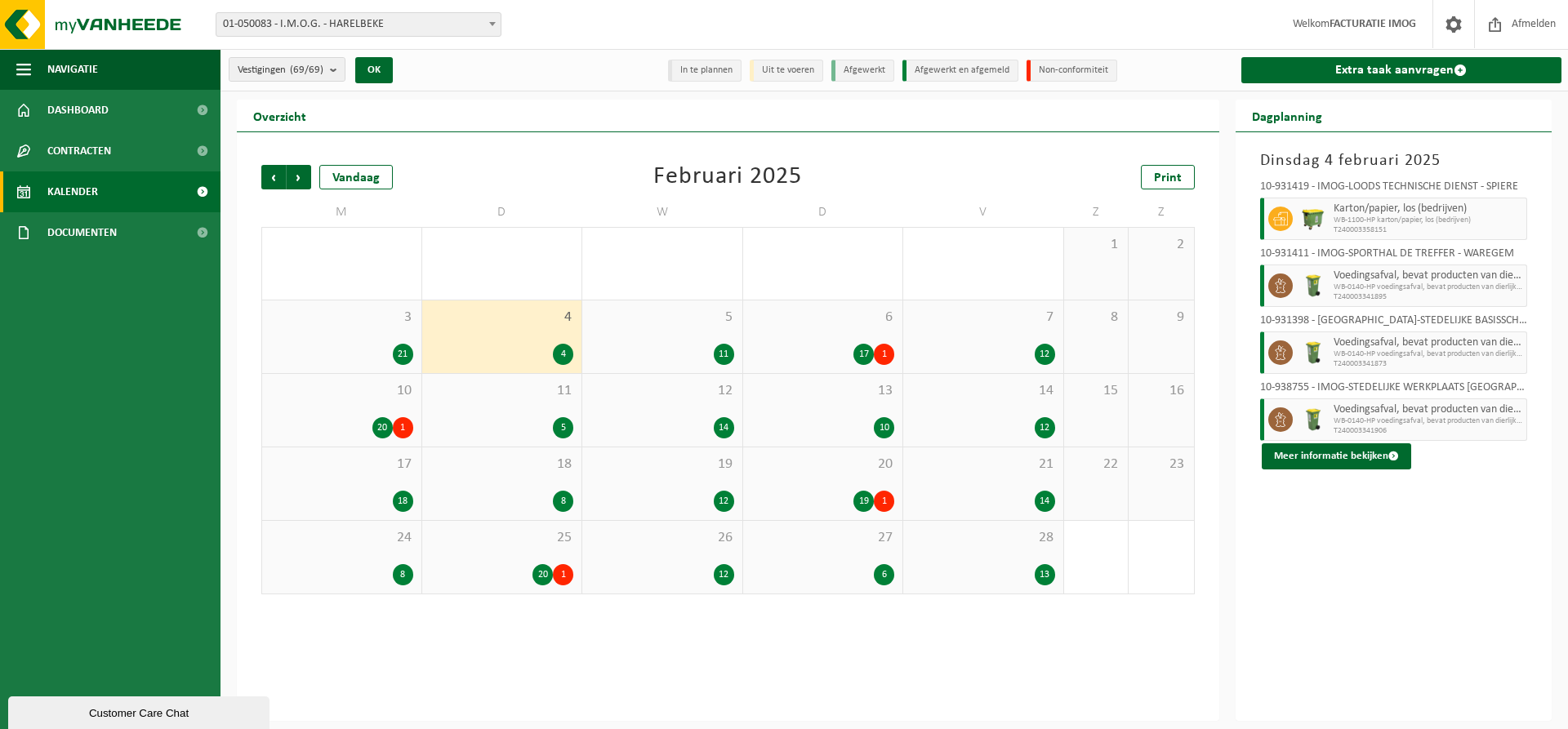
click at [682, 344] on div "11" at bounding box center [662, 354] width 143 height 21
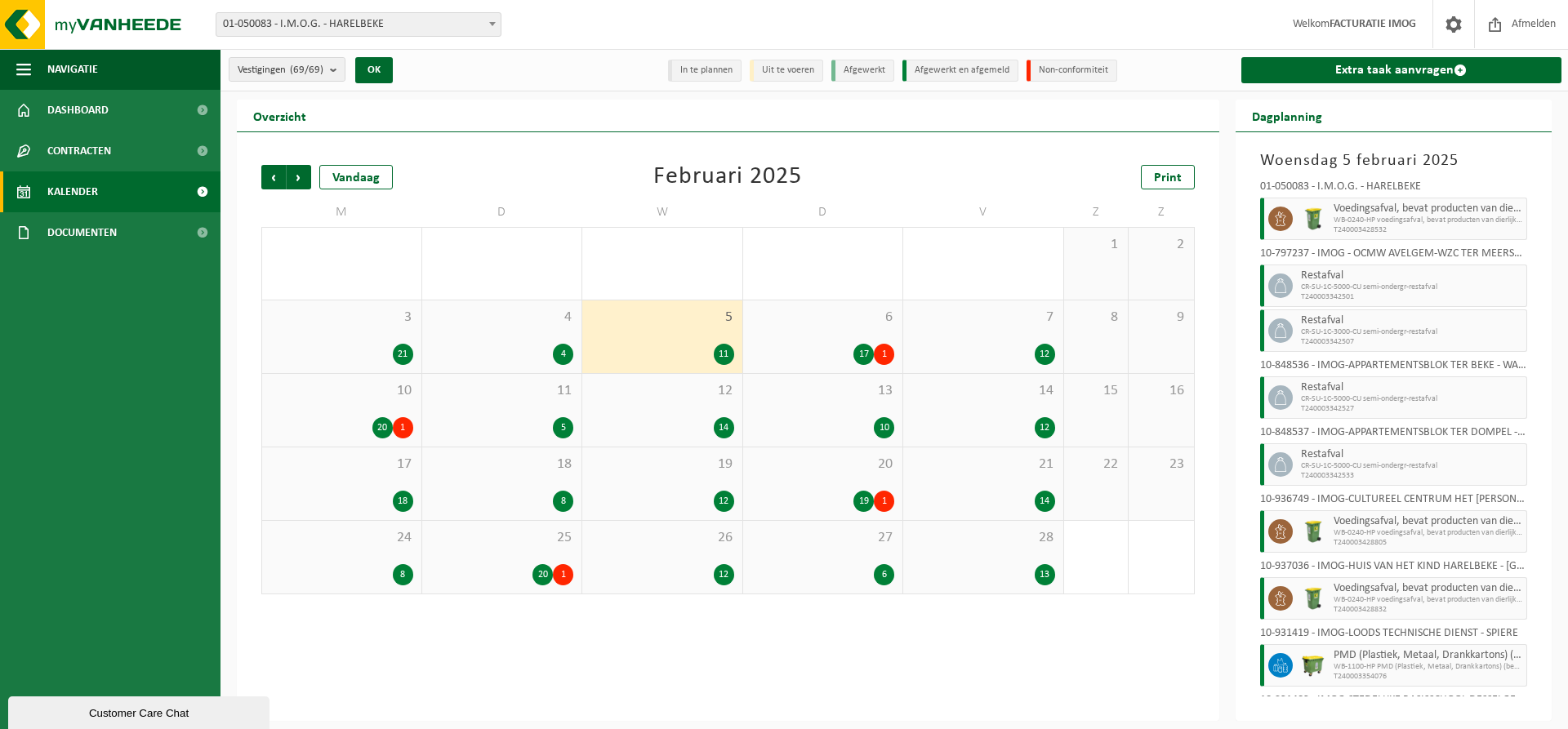
click at [862, 337] on div "6 17 1" at bounding box center [823, 337] width 160 height 73
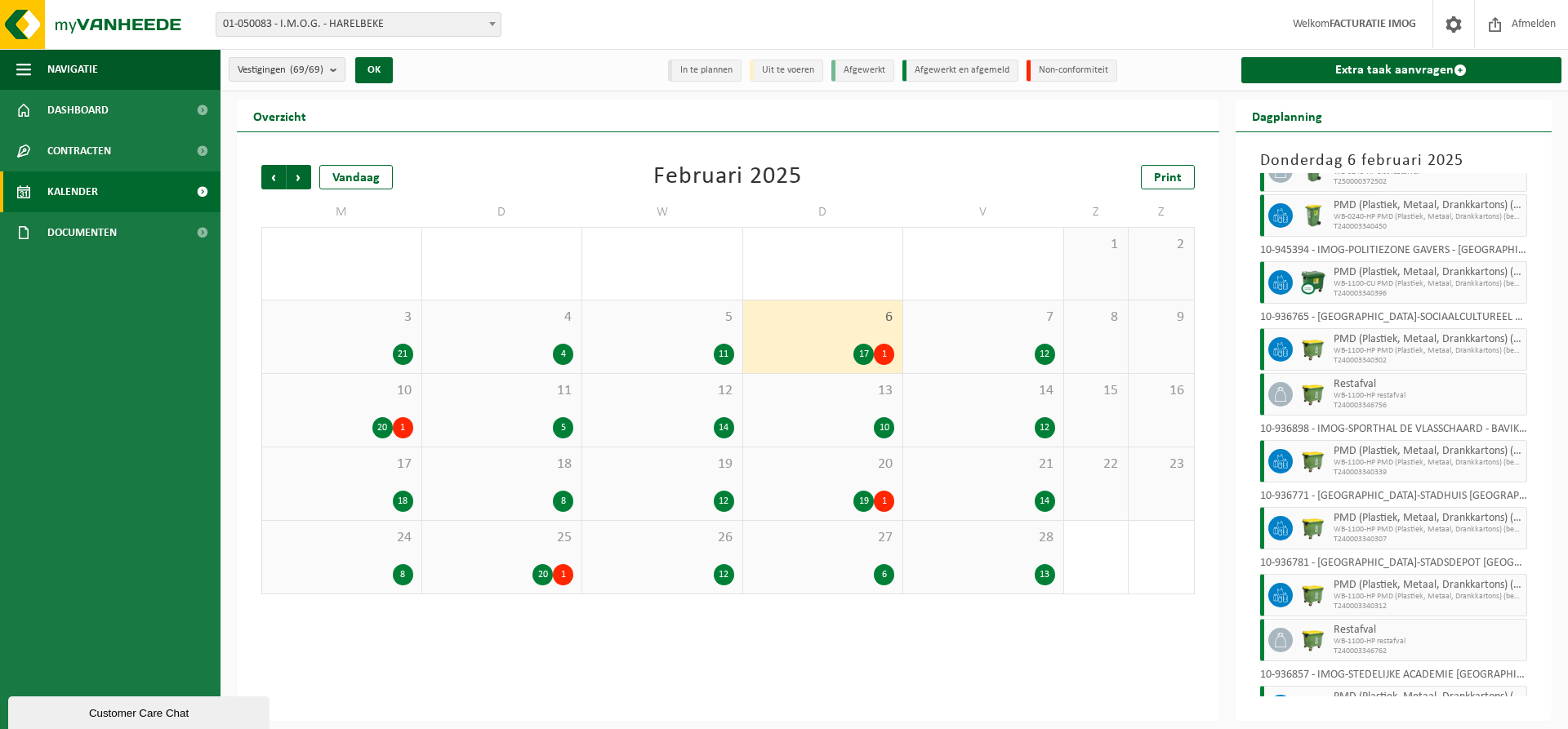
scroll to position [577, 0]
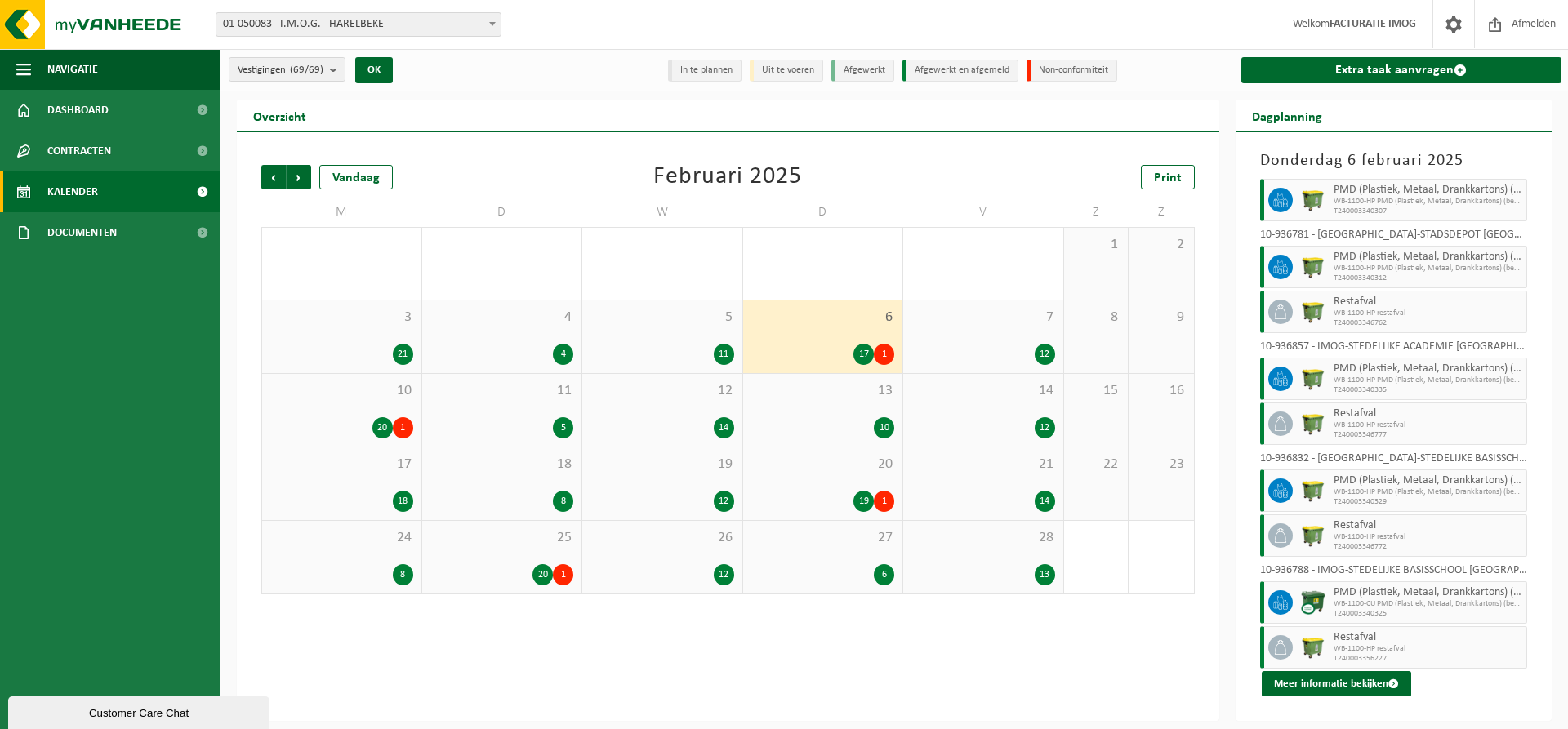
click at [981, 329] on div "7 12" at bounding box center [983, 337] width 160 height 73
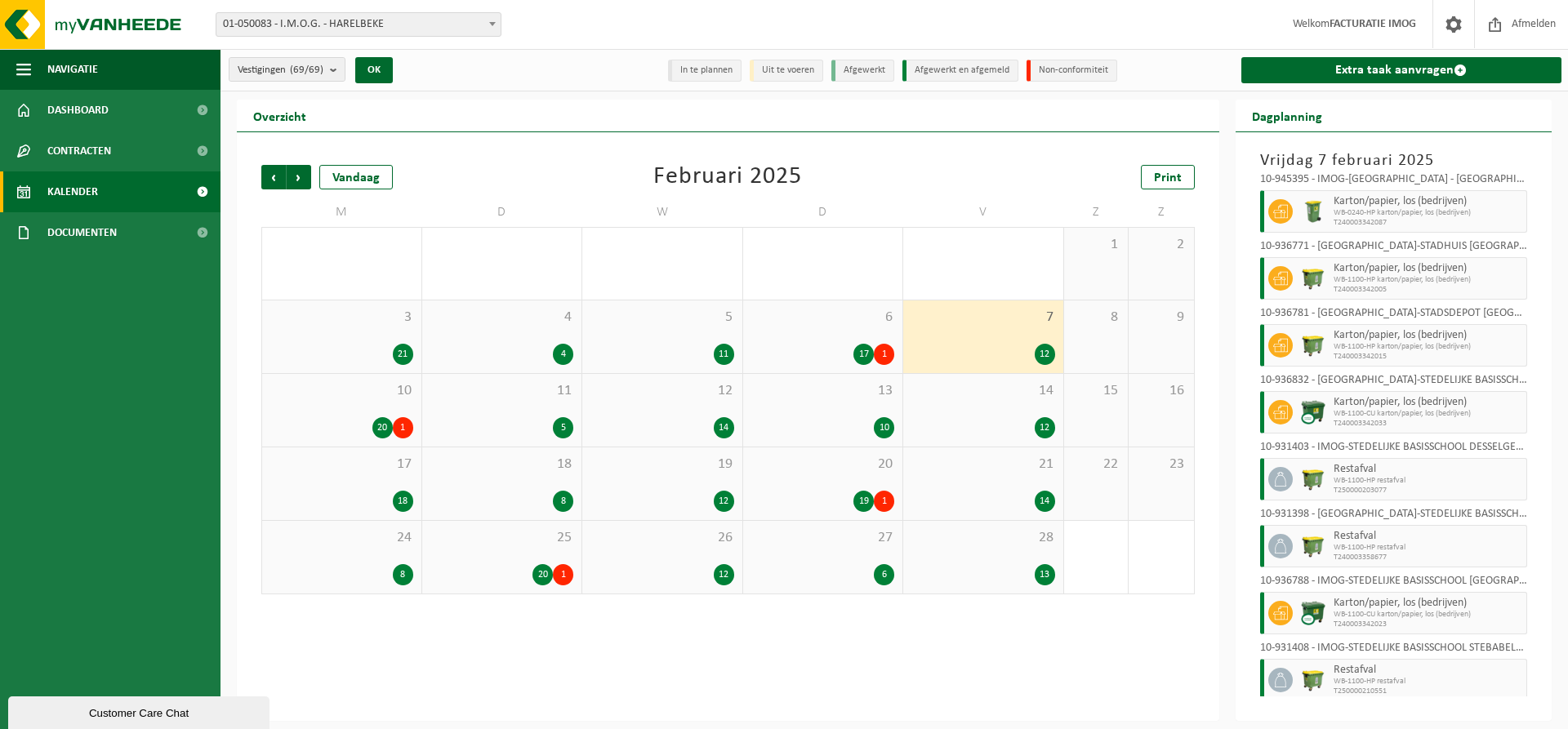
scroll to position [308, 0]
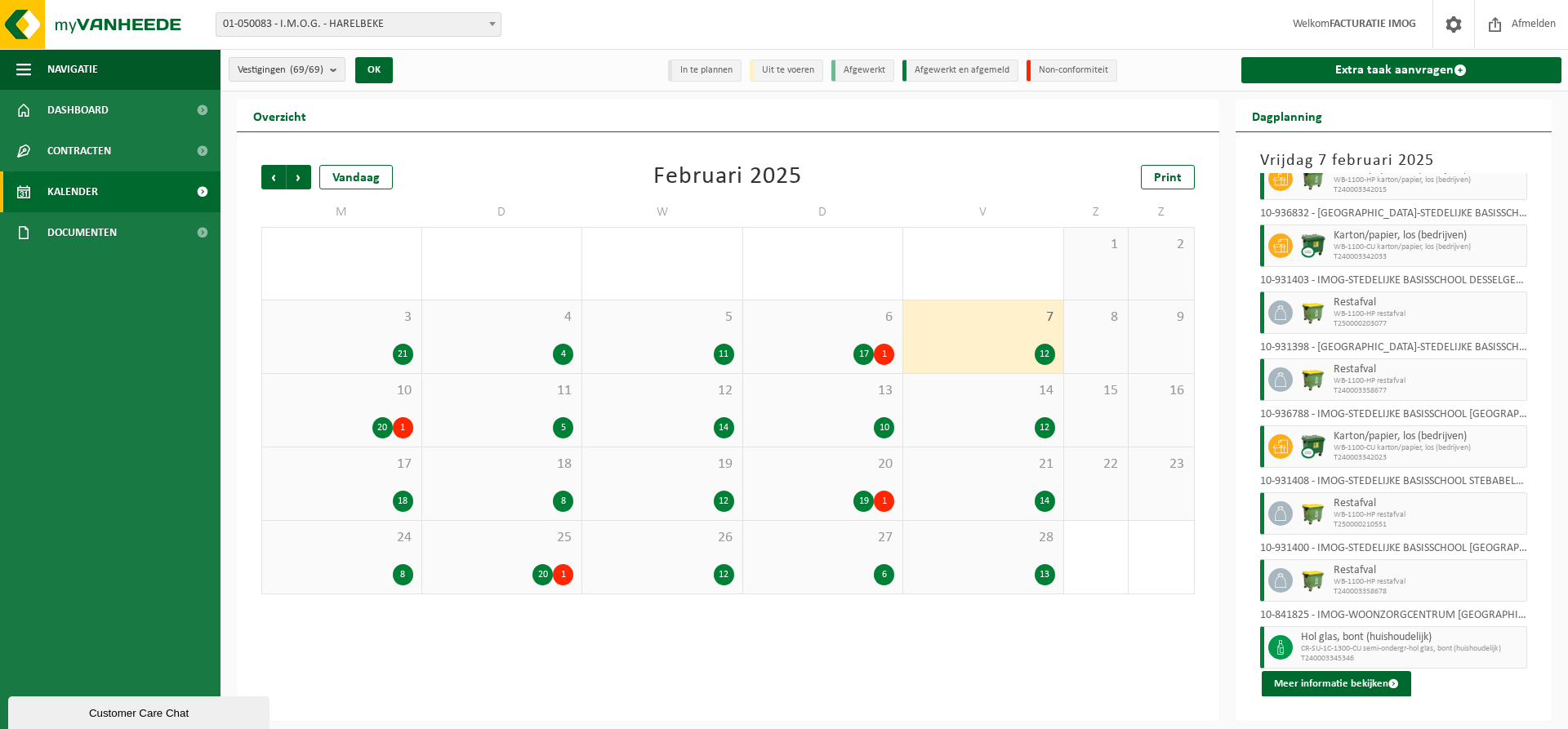
click at [375, 397] on span "10" at bounding box center [342, 390] width 143 height 18
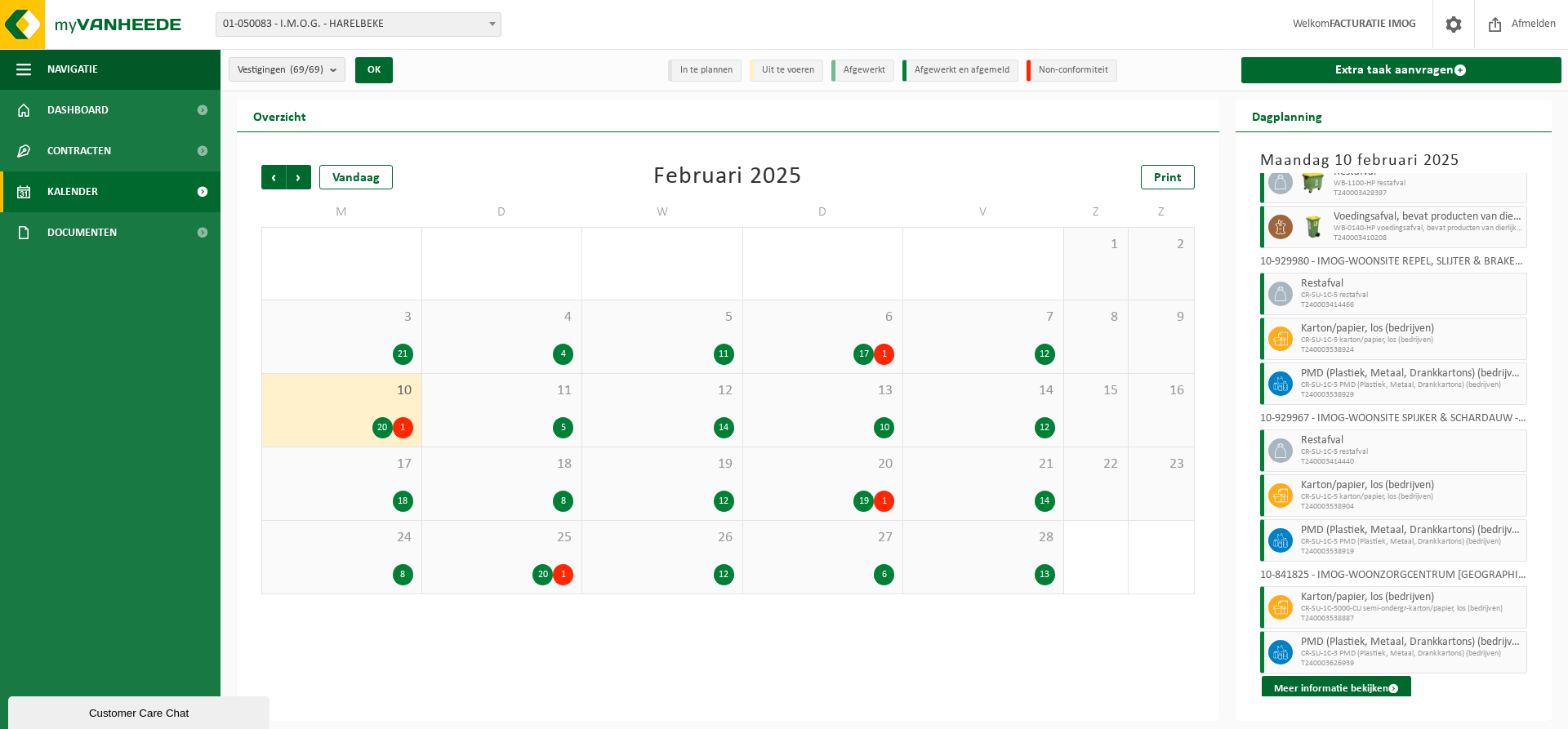
scroll to position [668, 0]
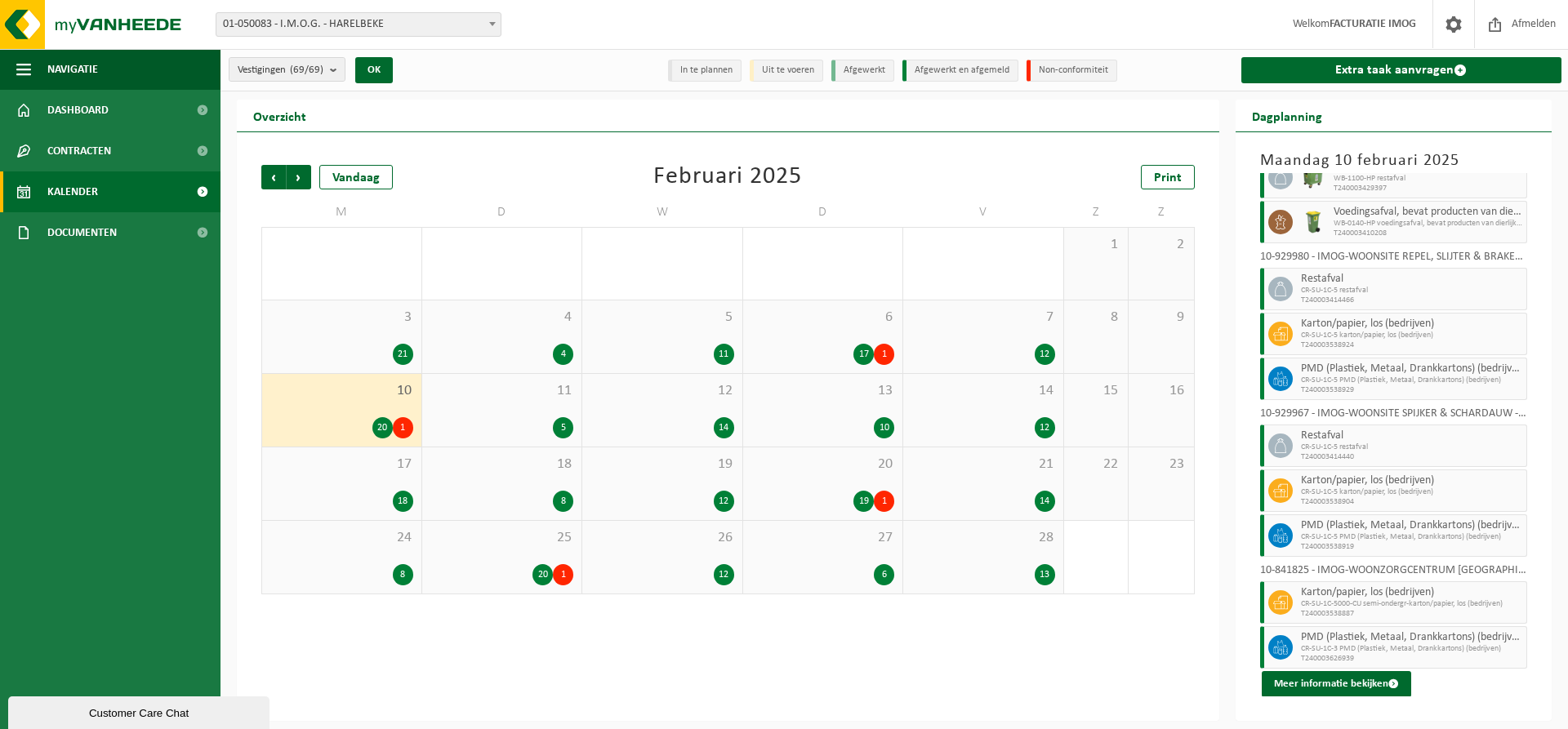
click at [557, 402] on div "11 5" at bounding box center [502, 410] width 160 height 73
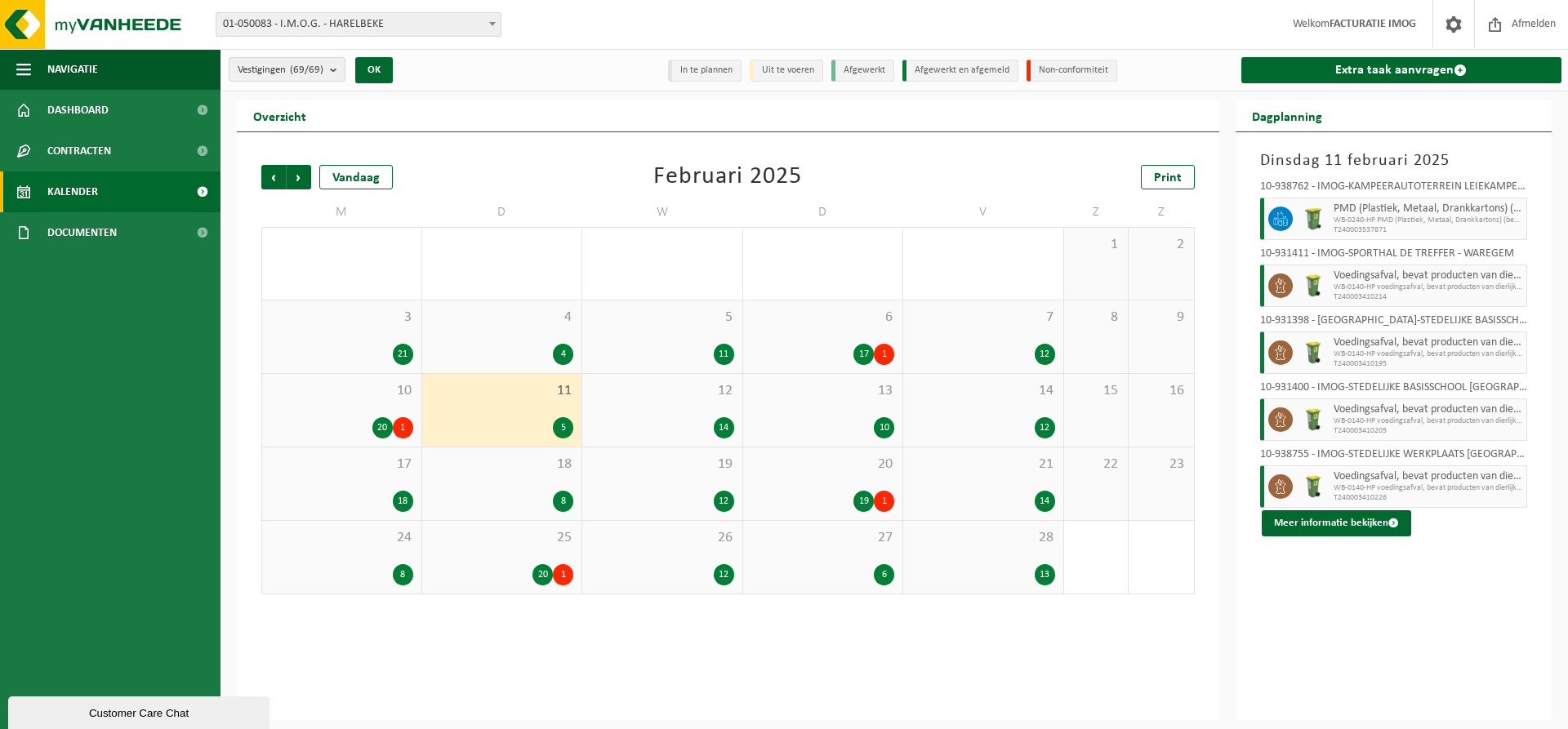
click at [676, 412] on div "12 14" at bounding box center [662, 410] width 160 height 73
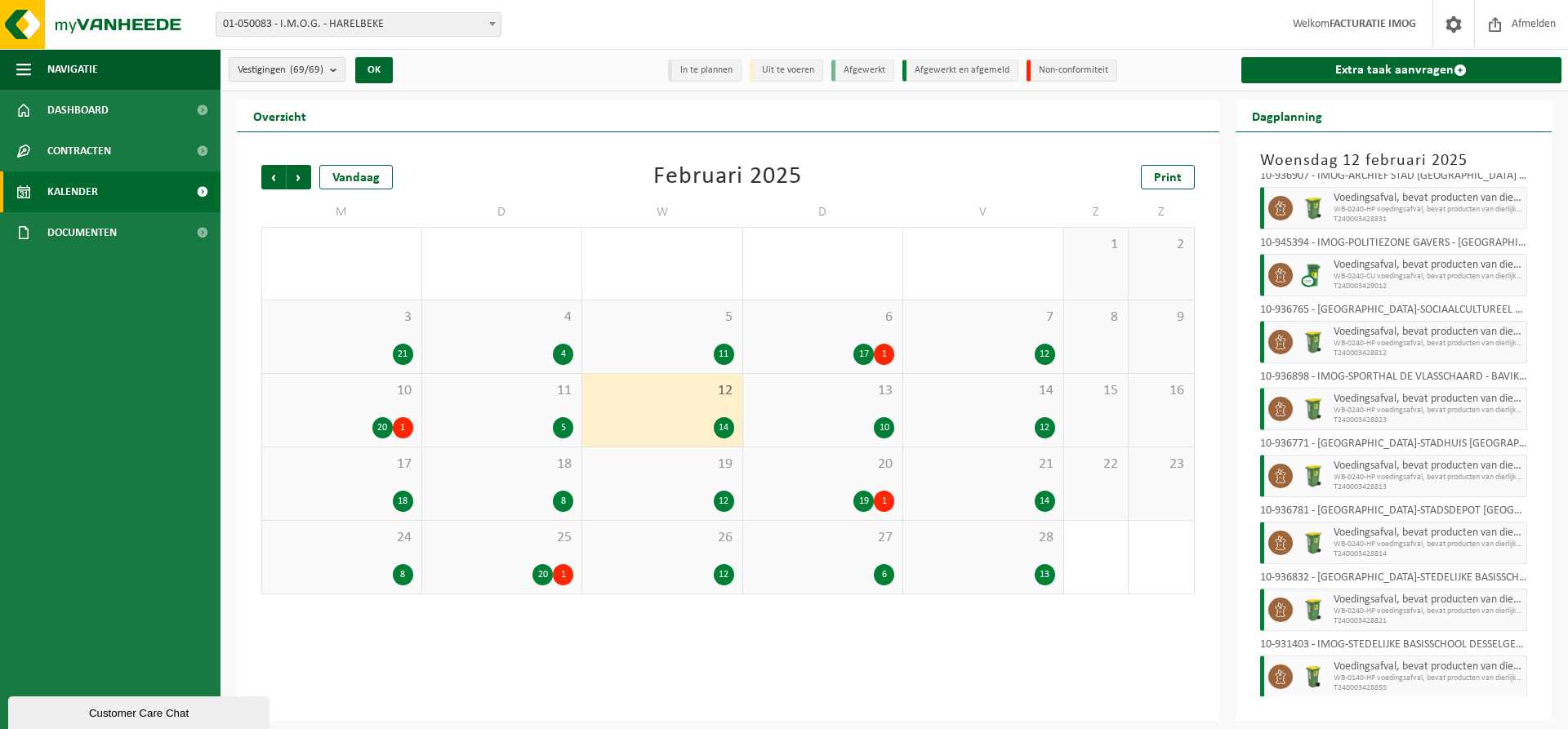
scroll to position [441, 0]
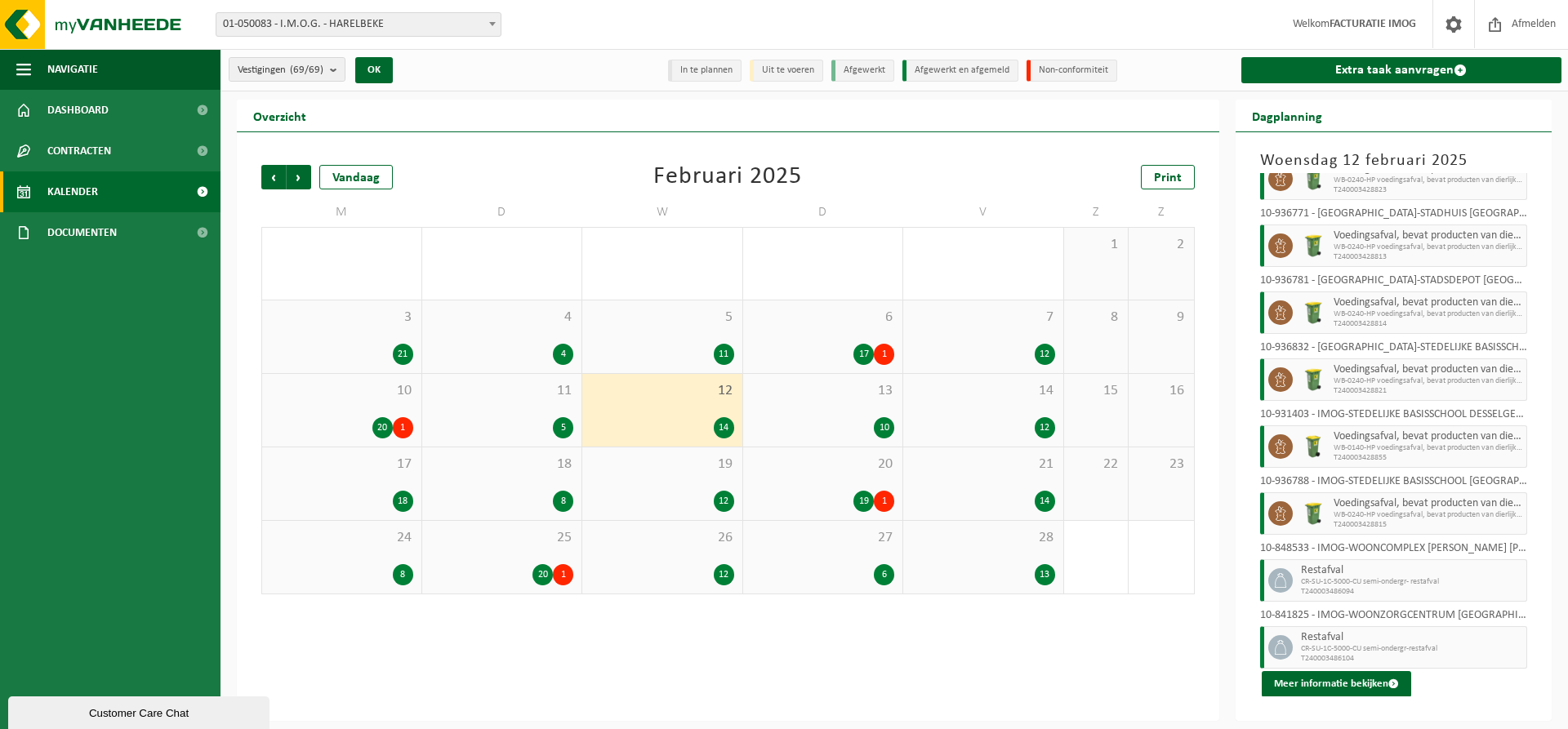
click at [887, 402] on div "13 10" at bounding box center [823, 410] width 160 height 73
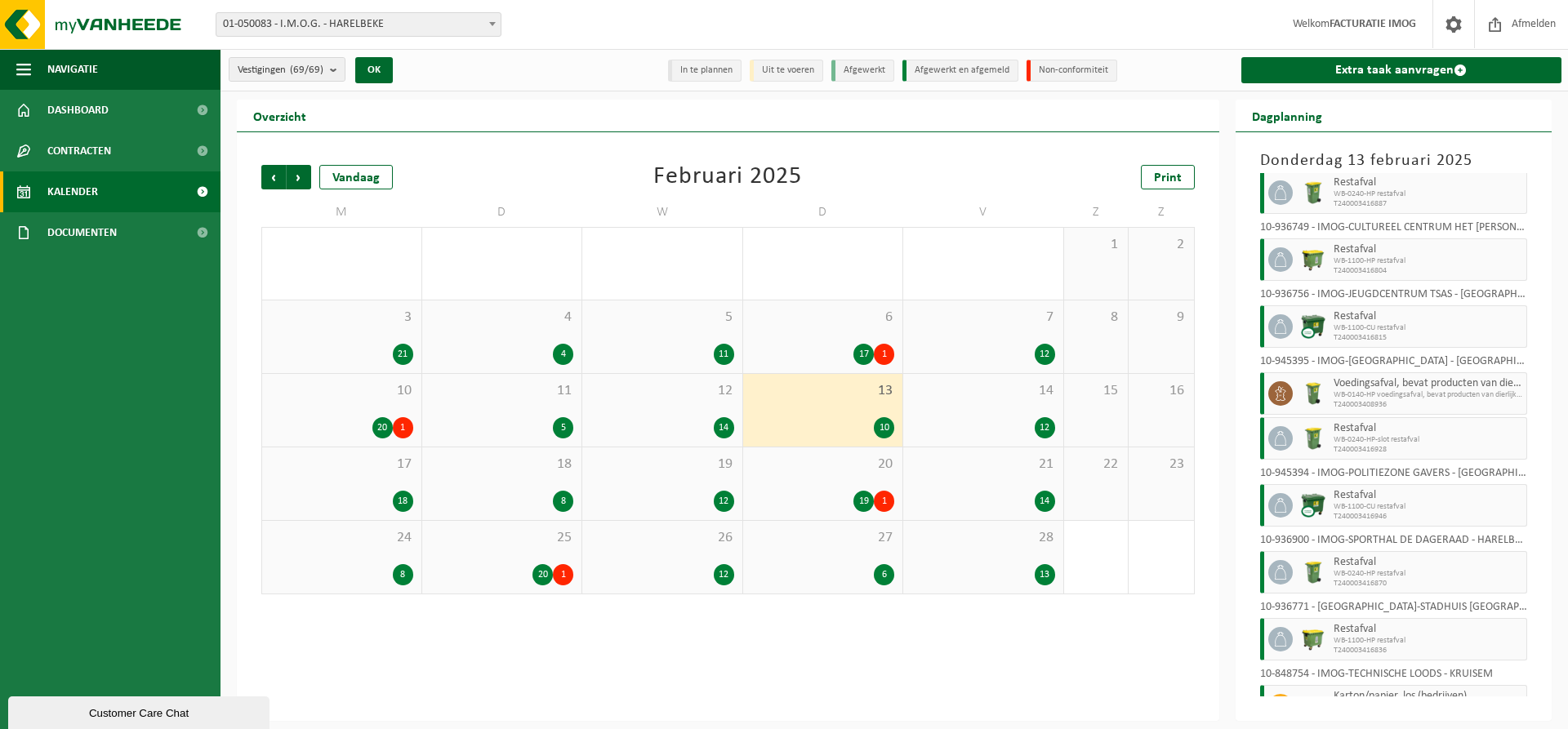
scroll to position [152, 0]
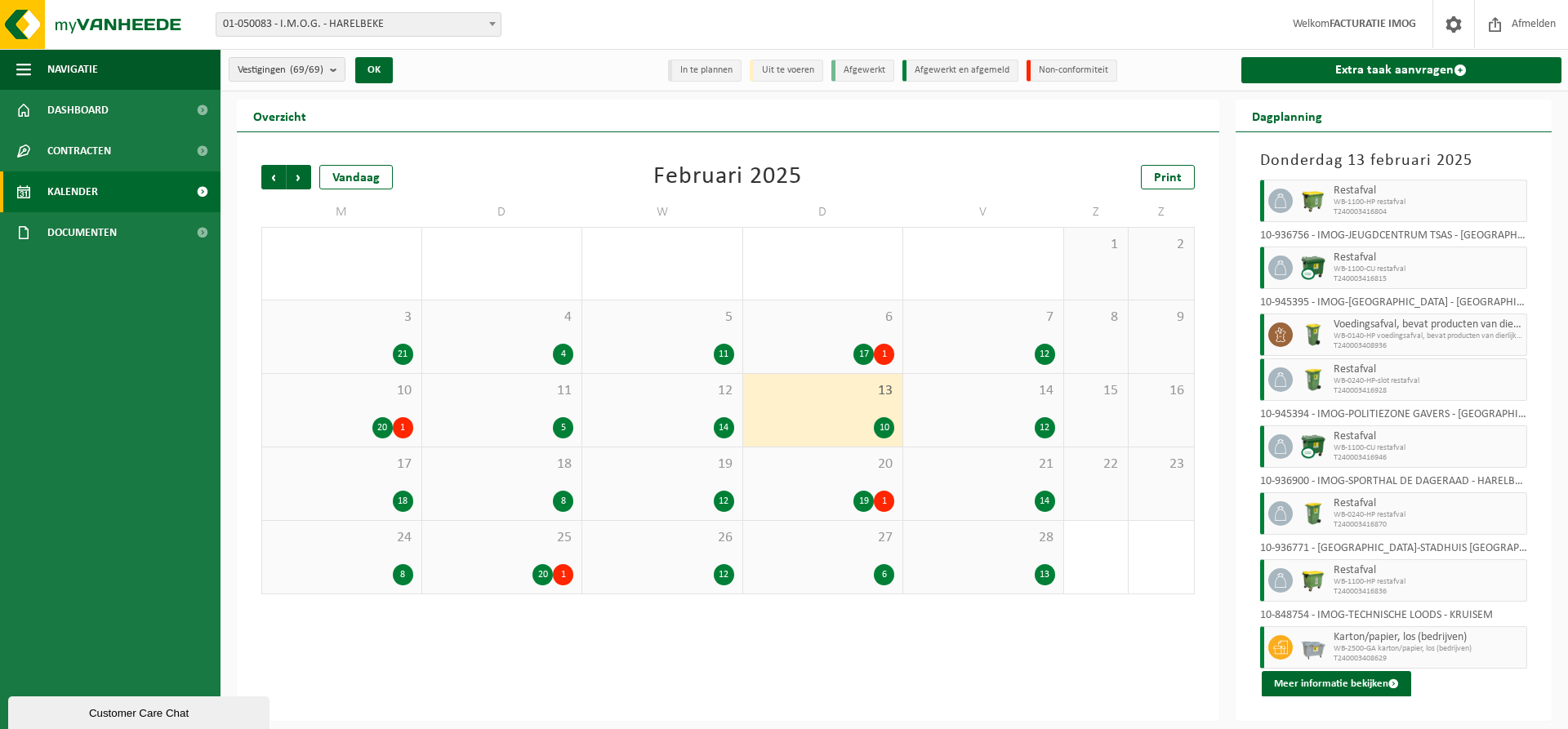
click at [957, 402] on div "14 12" at bounding box center [983, 410] width 160 height 73
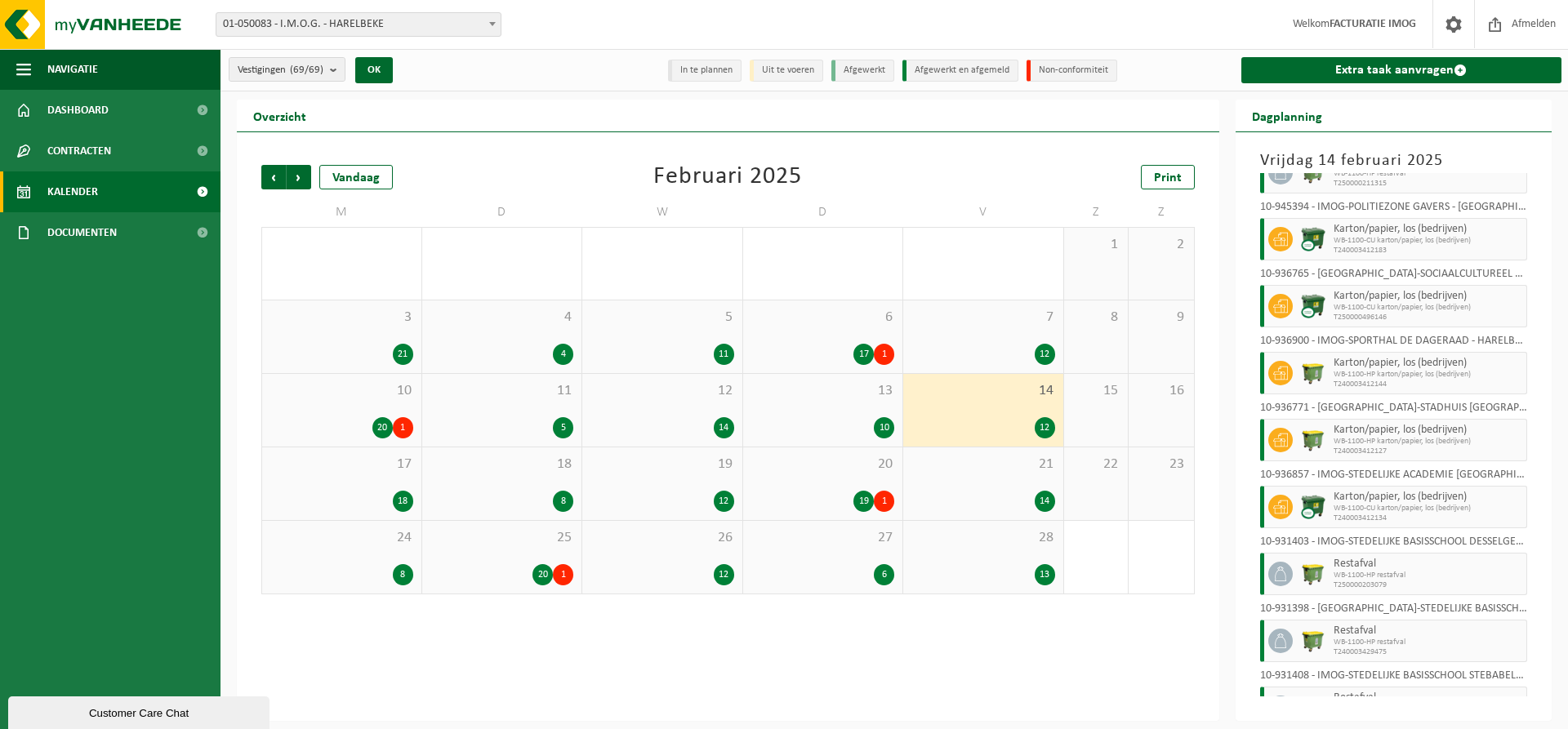
scroll to position [308, 0]
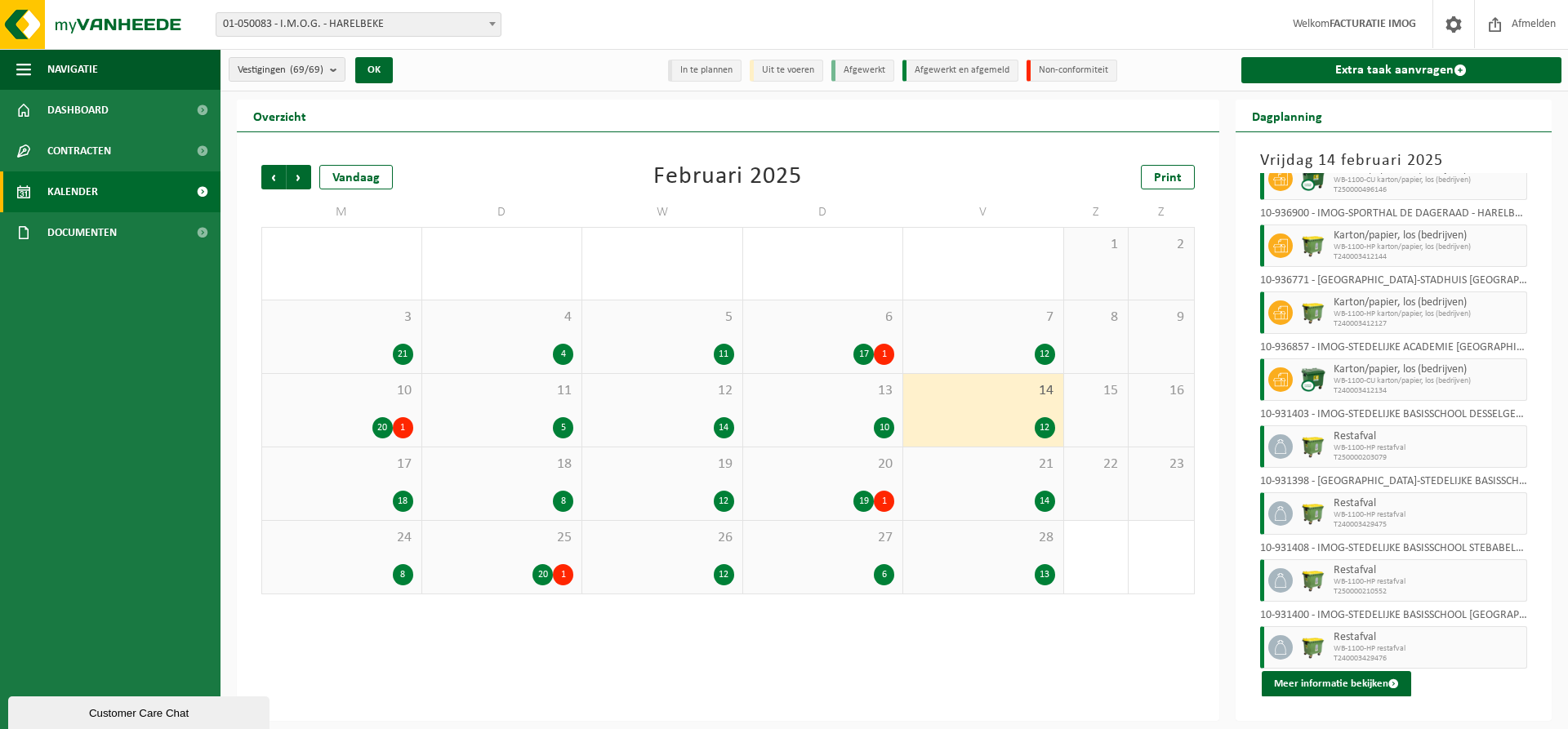
click at [367, 487] on div "17 18" at bounding box center [342, 484] width 159 height 73
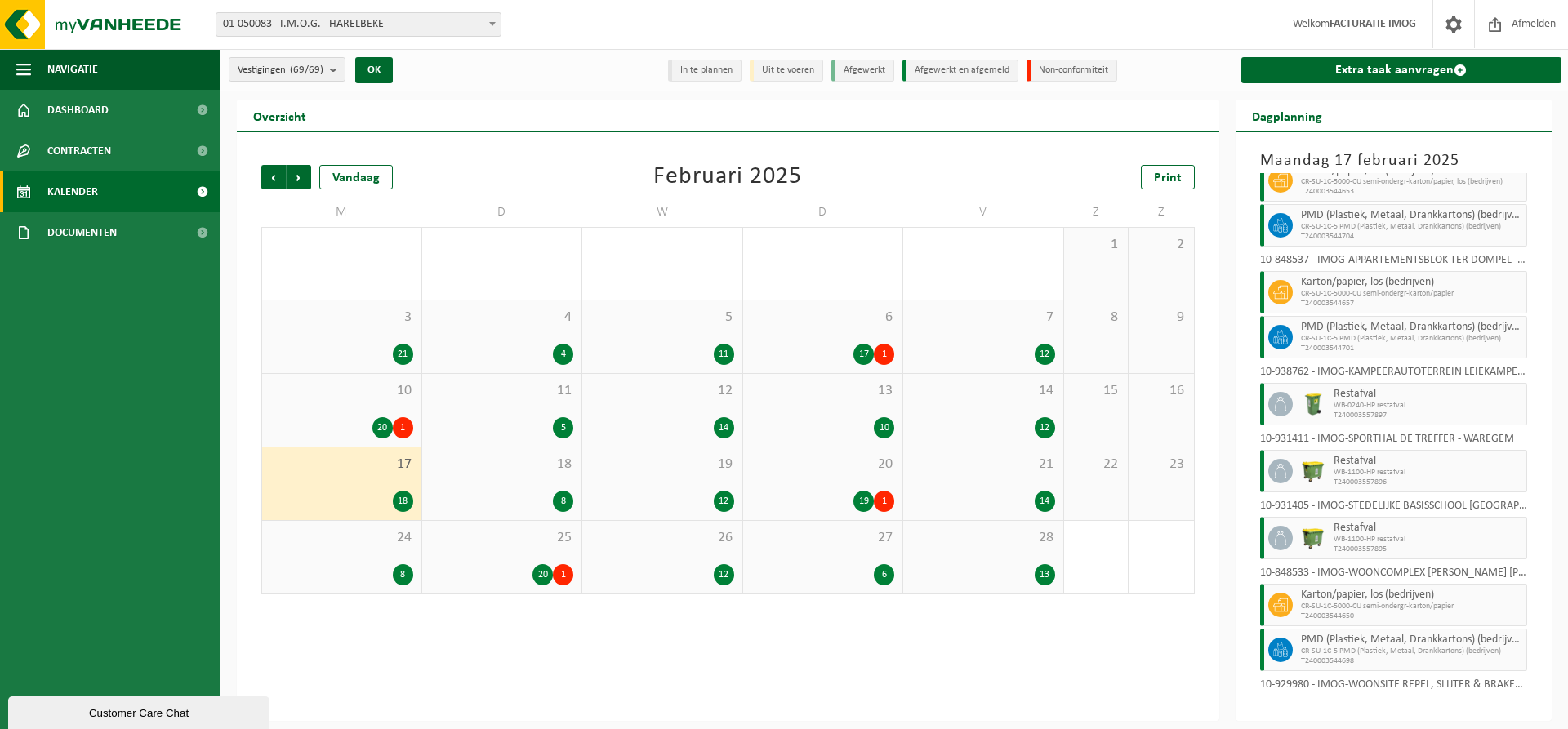
scroll to position [555, 0]
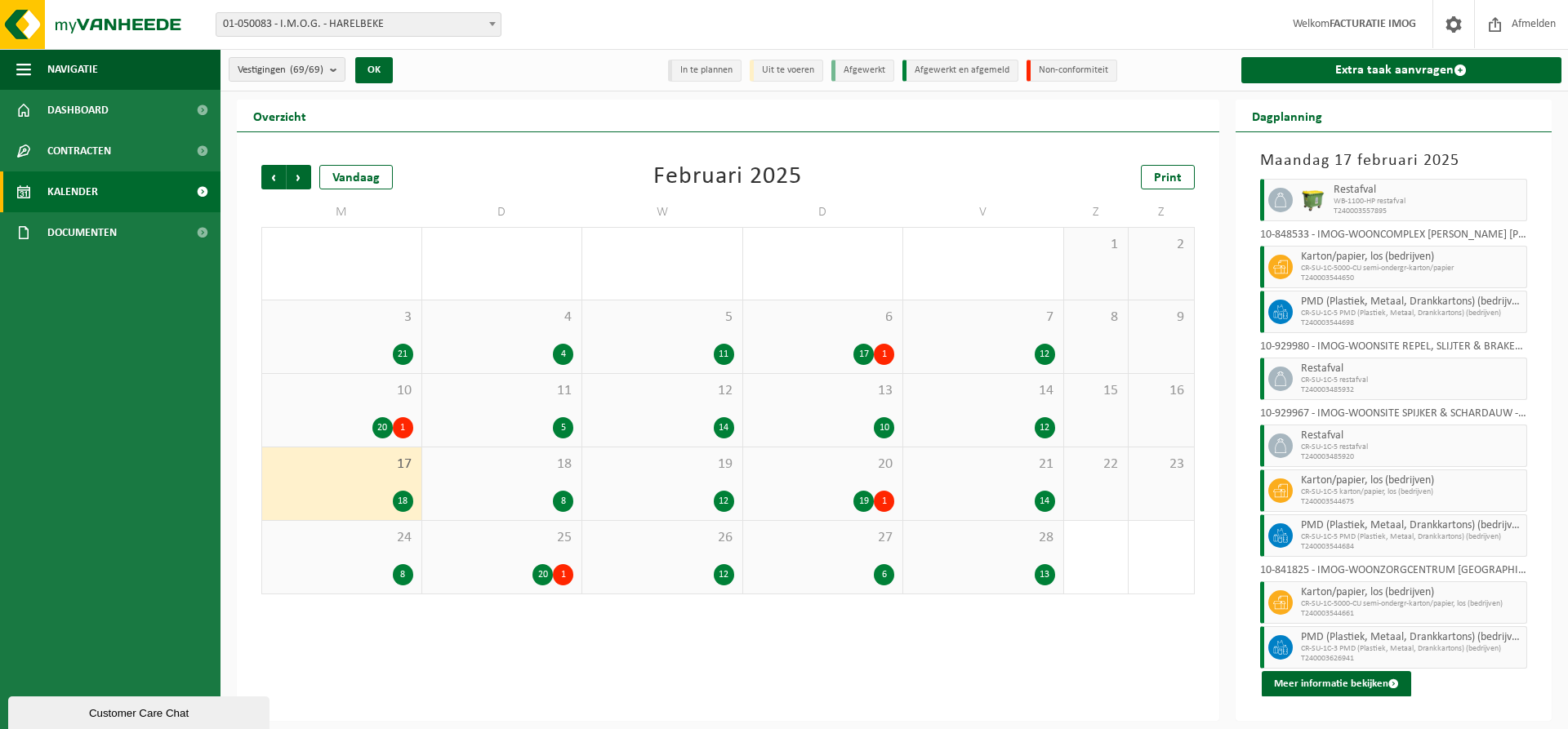
click at [540, 468] on span "18" at bounding box center [502, 463] width 143 height 18
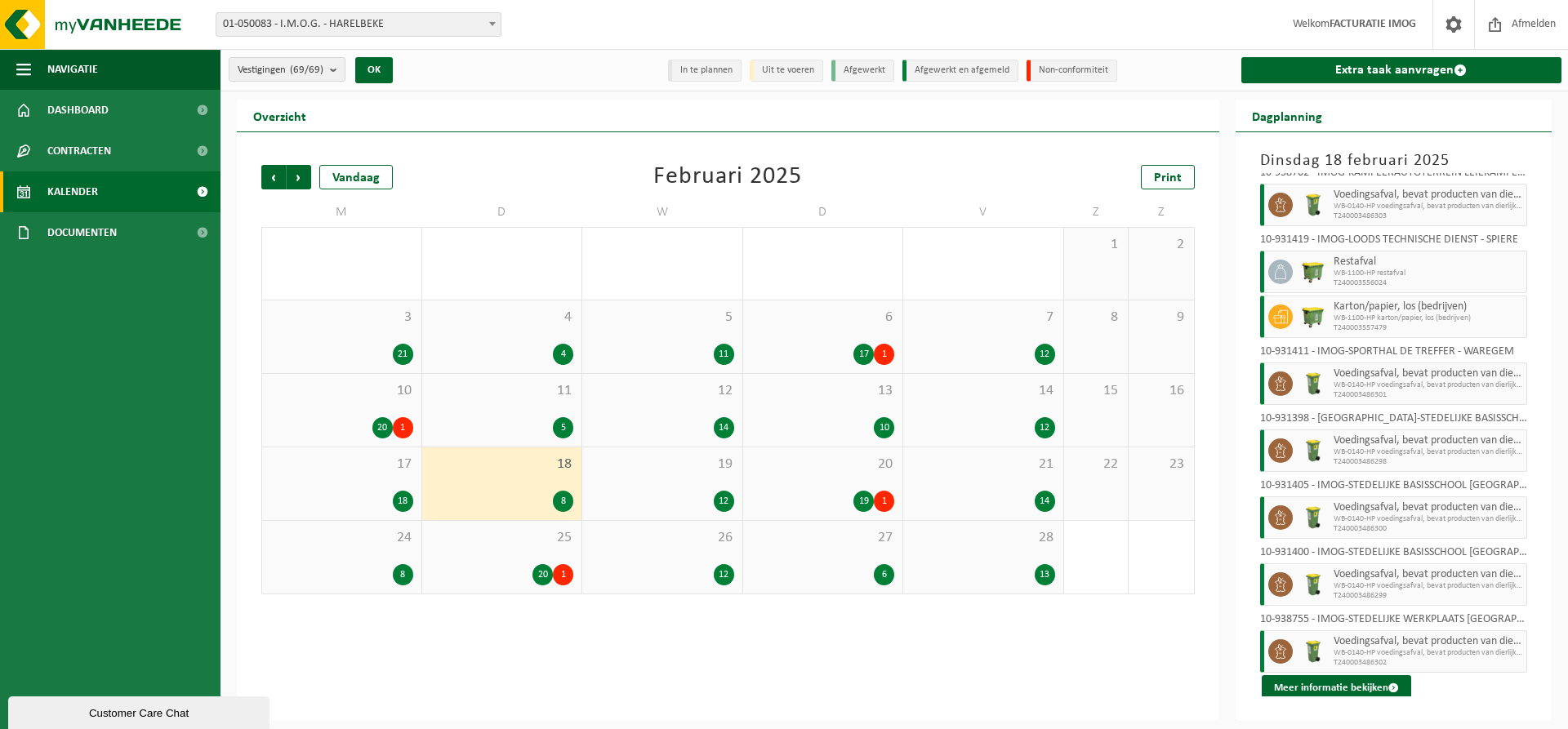
scroll to position [18, 0]
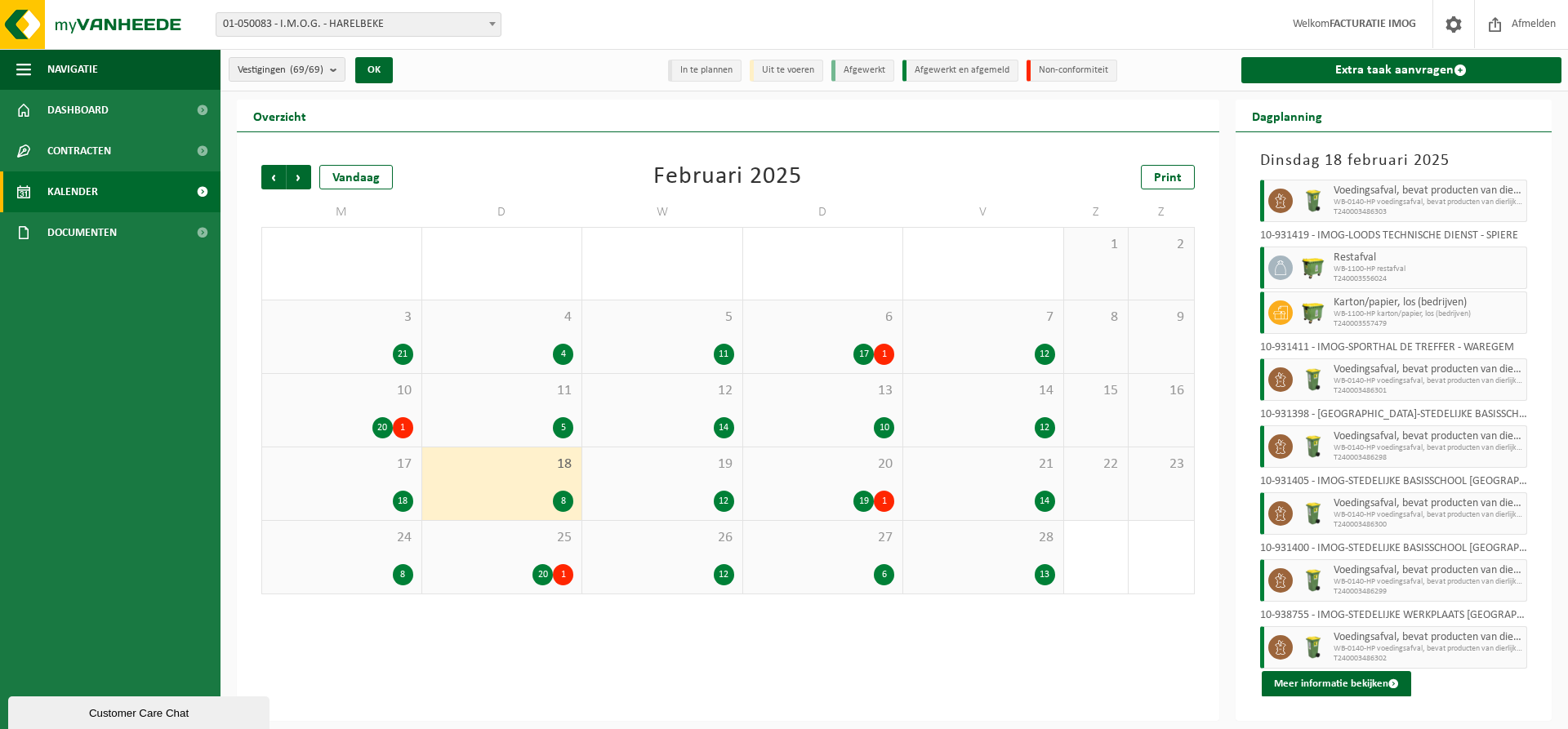
click at [698, 481] on div "19 12" at bounding box center [662, 484] width 160 height 73
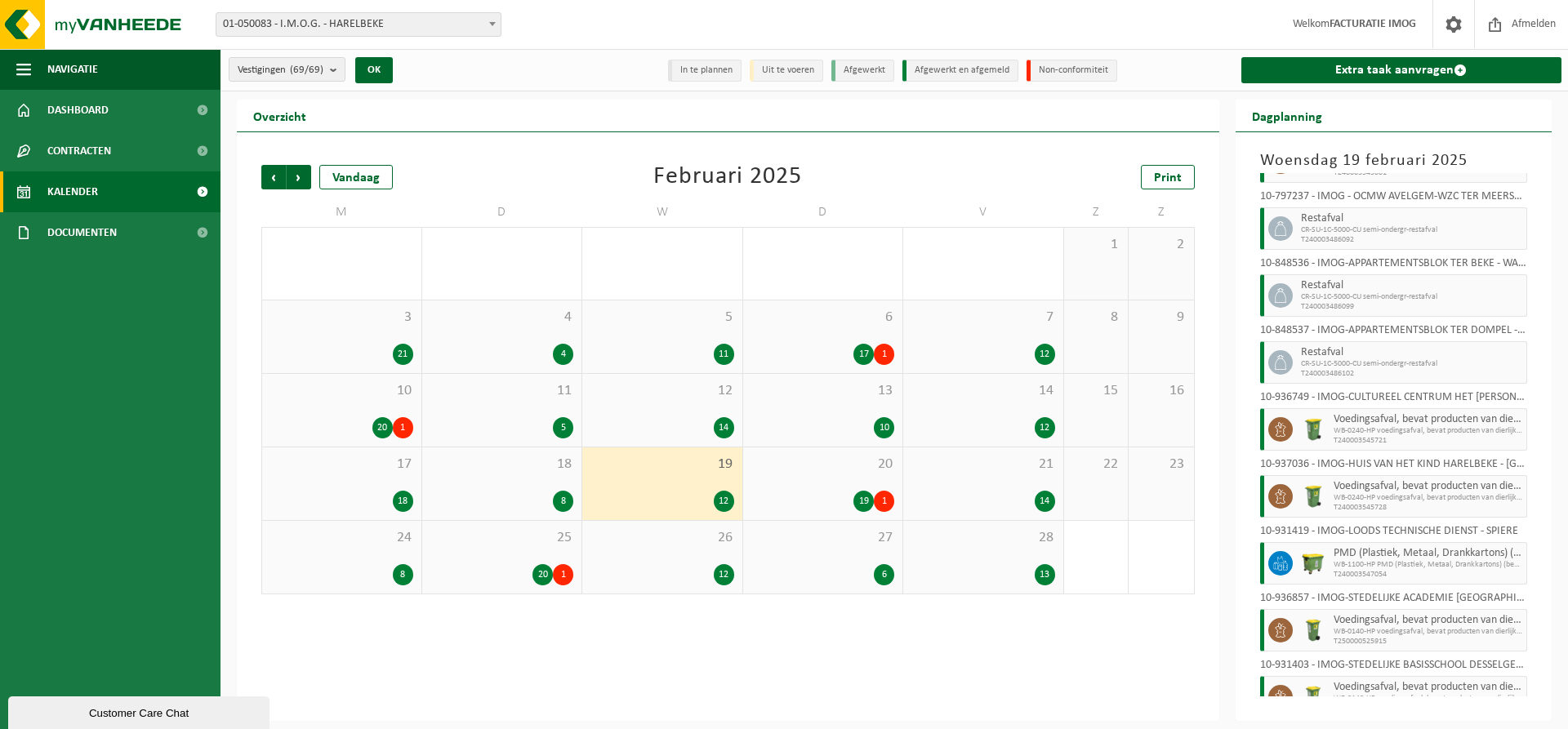
scroll to position [286, 0]
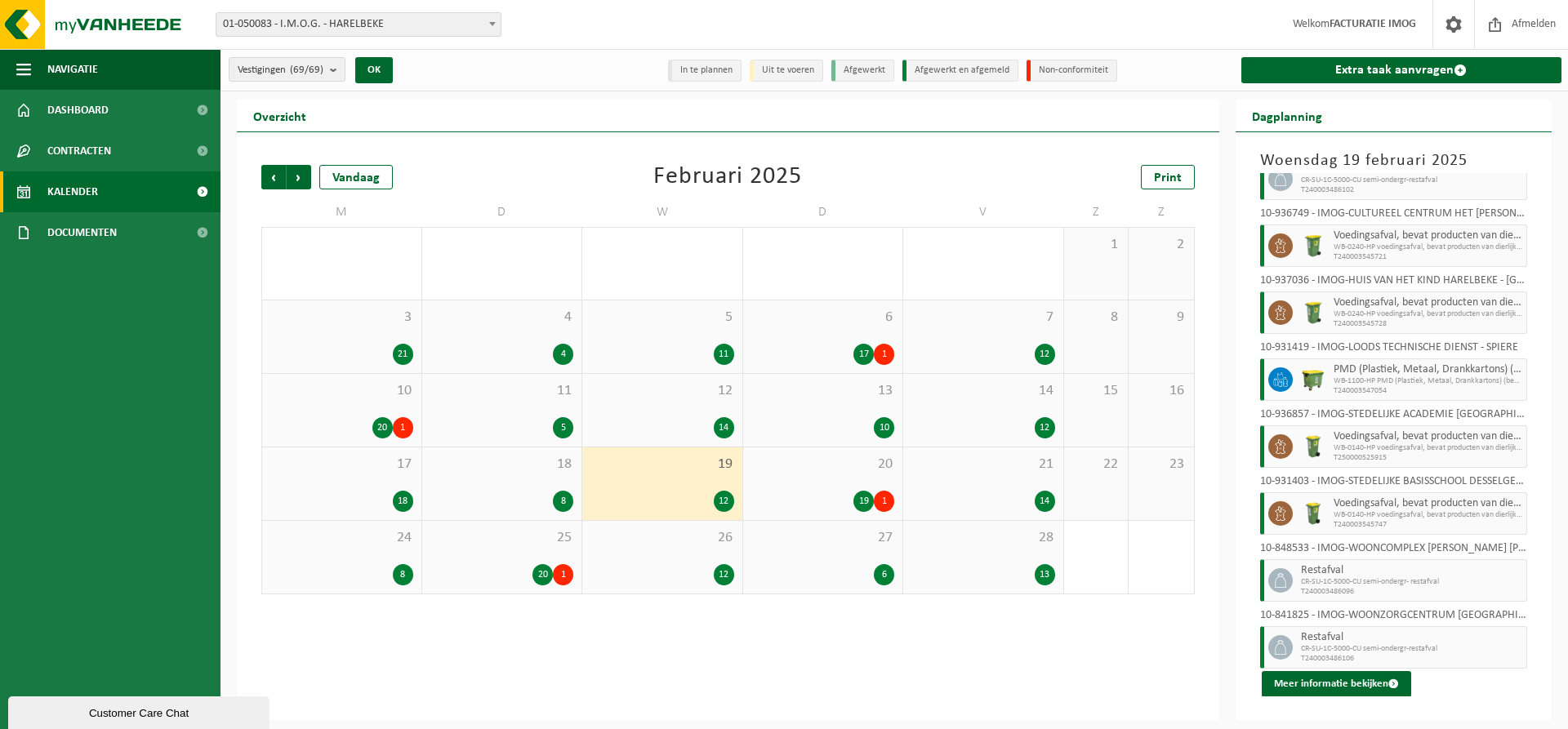
click at [840, 486] on div "20 19 1" at bounding box center [823, 484] width 160 height 73
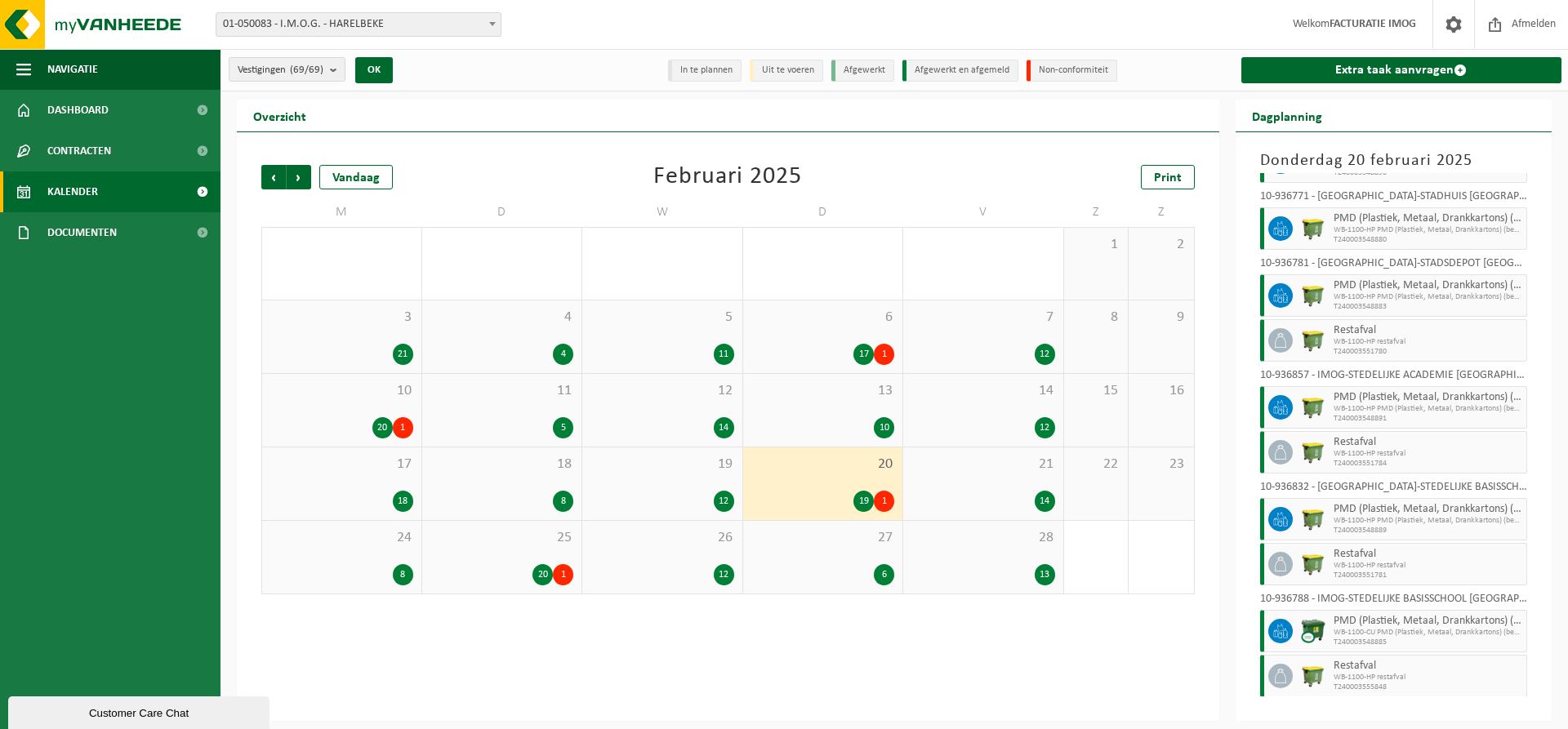
scroll to position [734, 0]
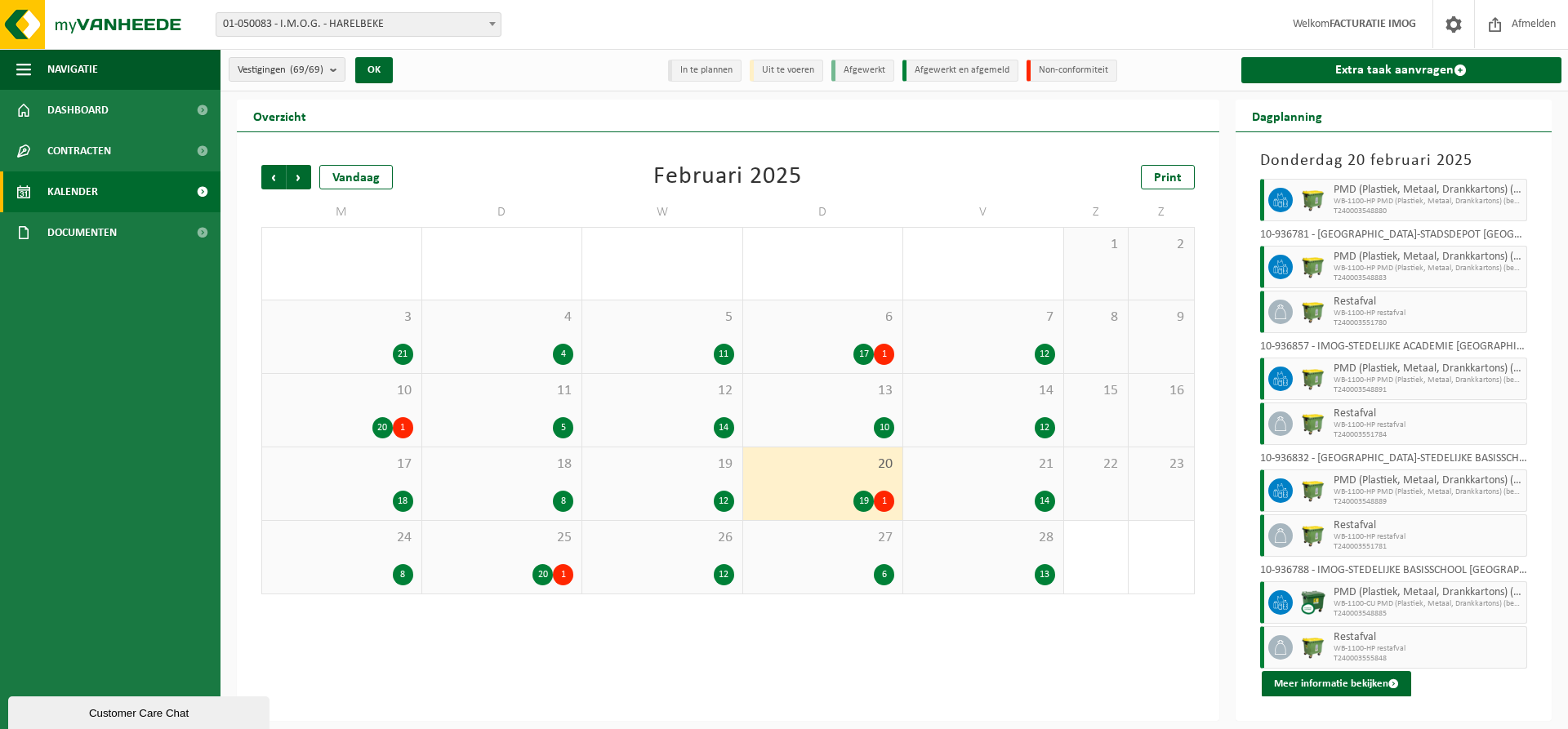
click at [1013, 490] on div "14" at bounding box center [983, 500] width 143 height 21
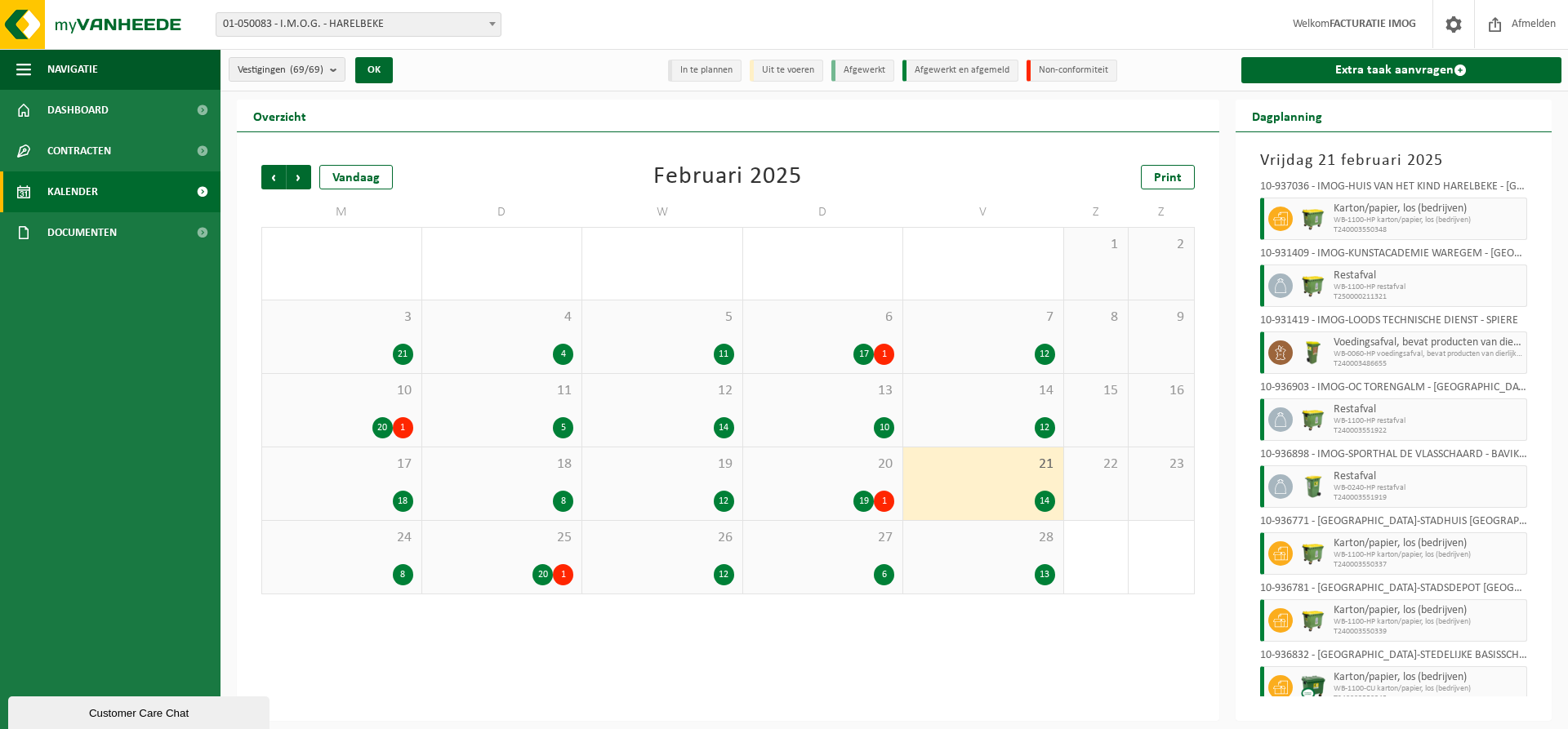
scroll to position [375, 0]
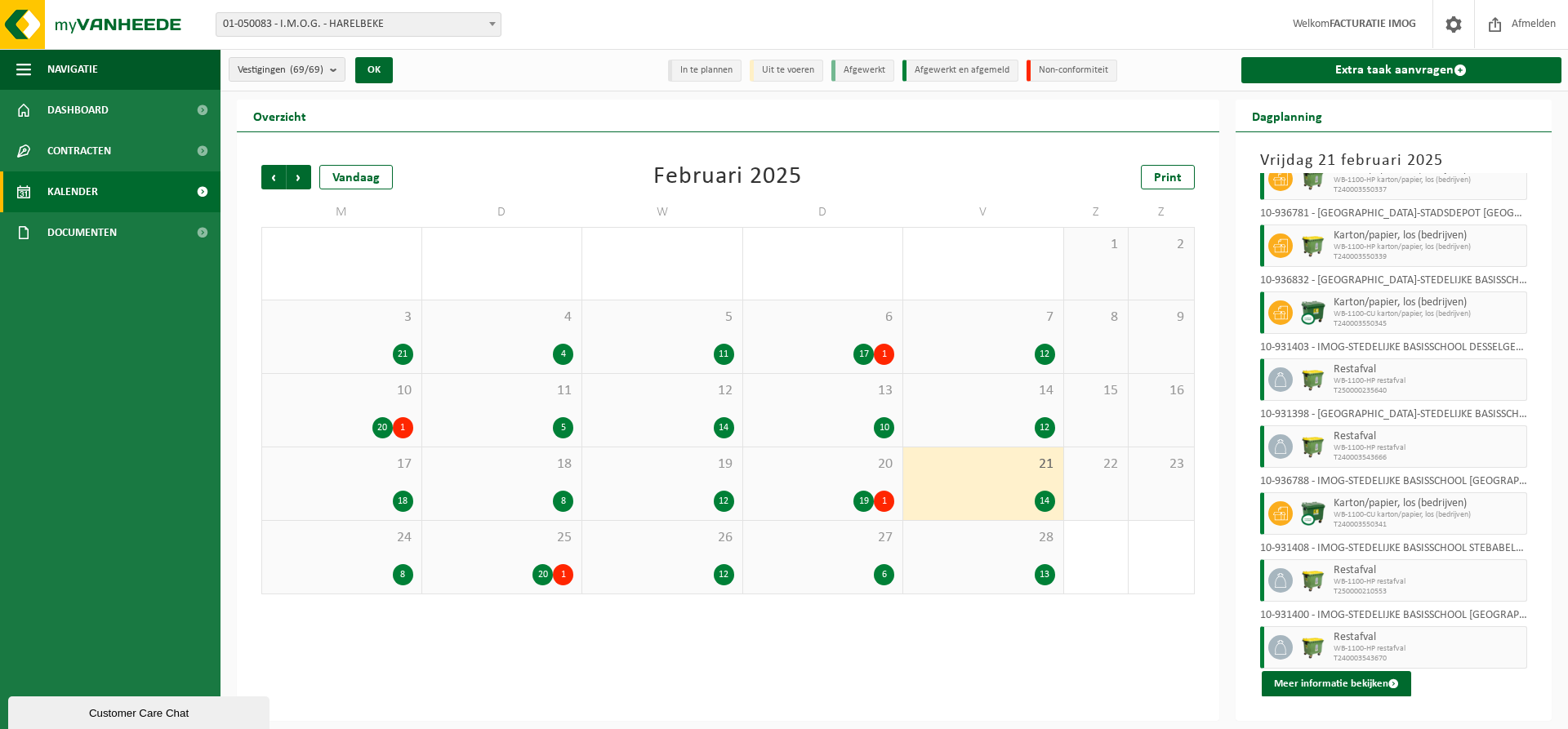
click at [385, 564] on div "8" at bounding box center [342, 575] width 143 height 21
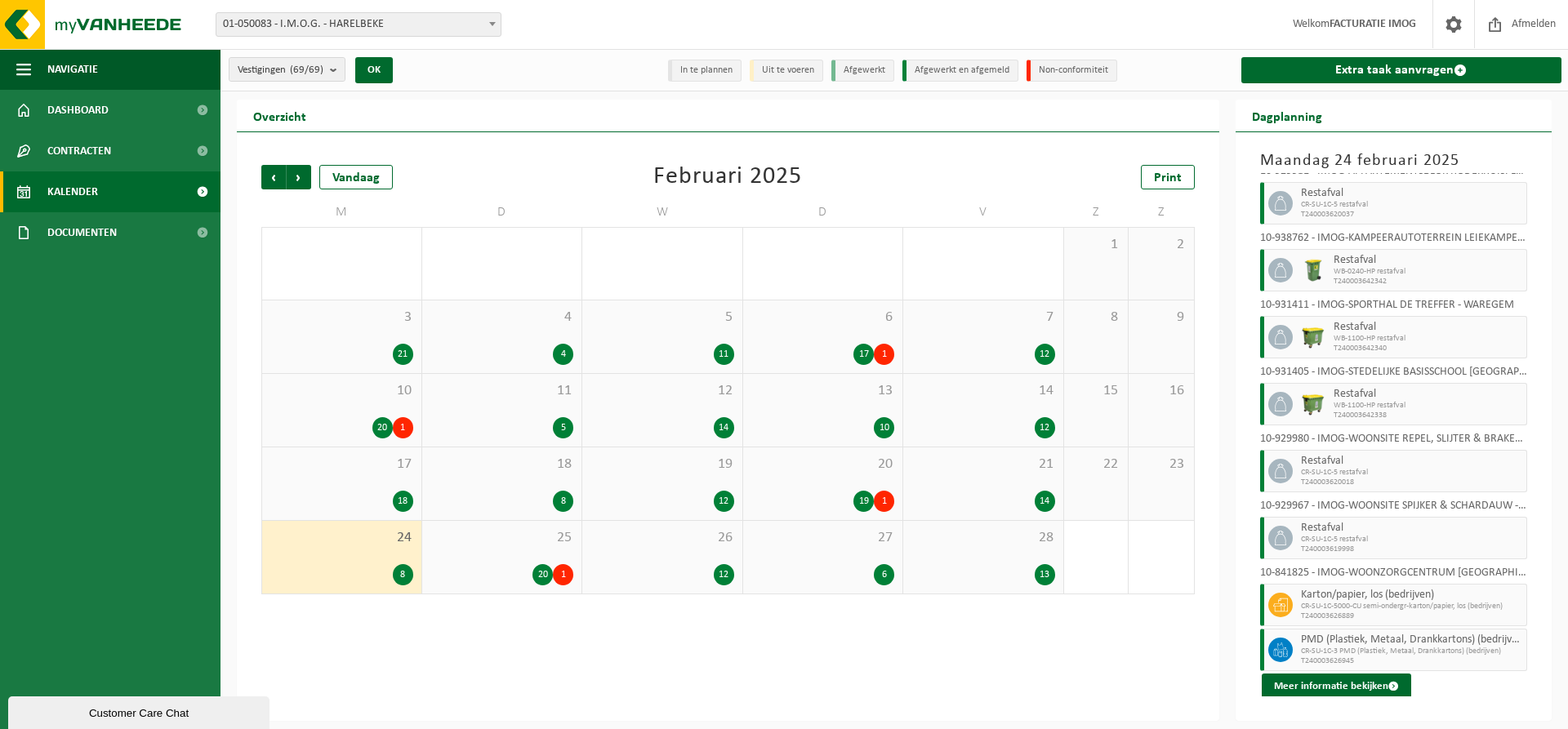
scroll to position [18, 0]
click at [531, 561] on div "25 20 1" at bounding box center [502, 557] width 160 height 73
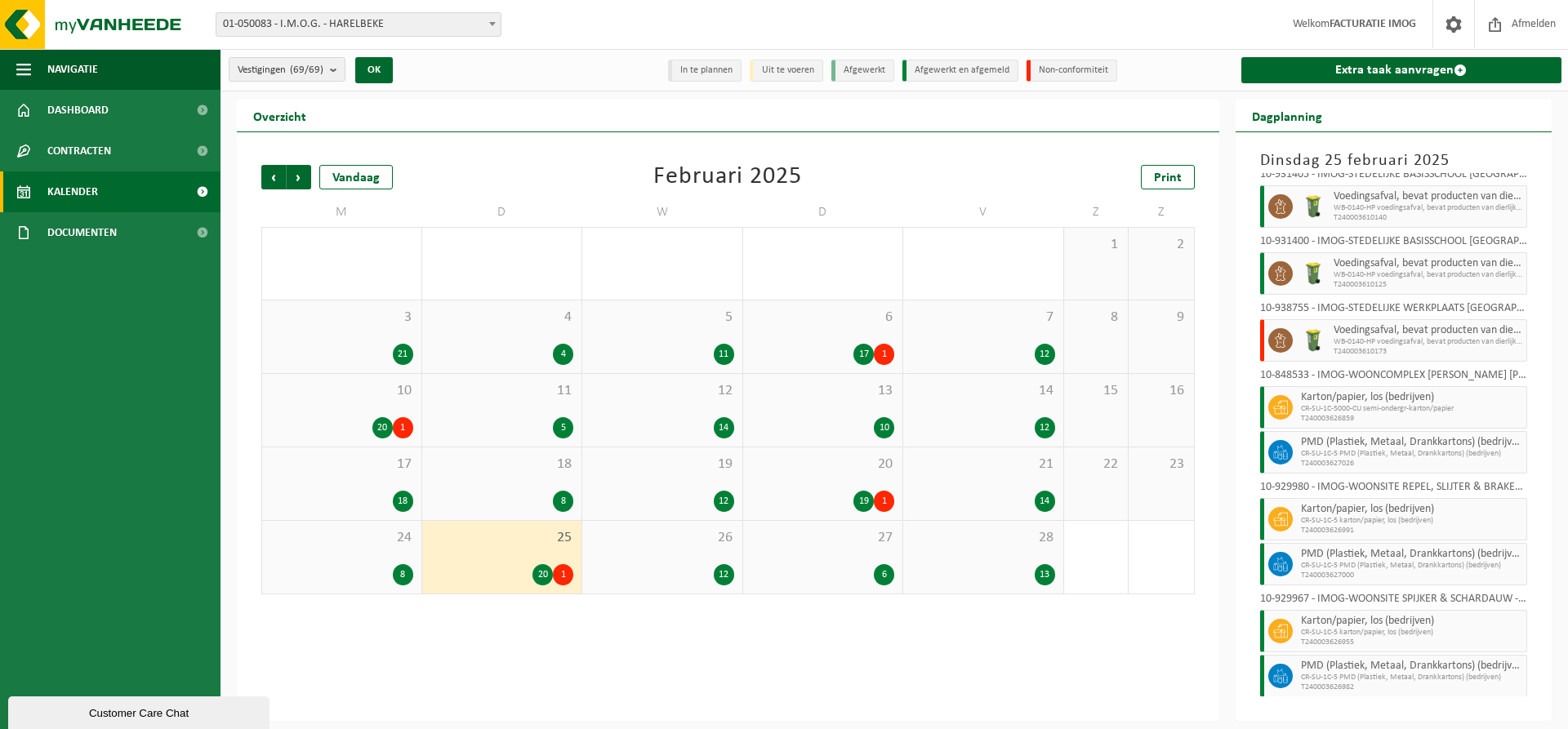
scroll to position [734, 0]
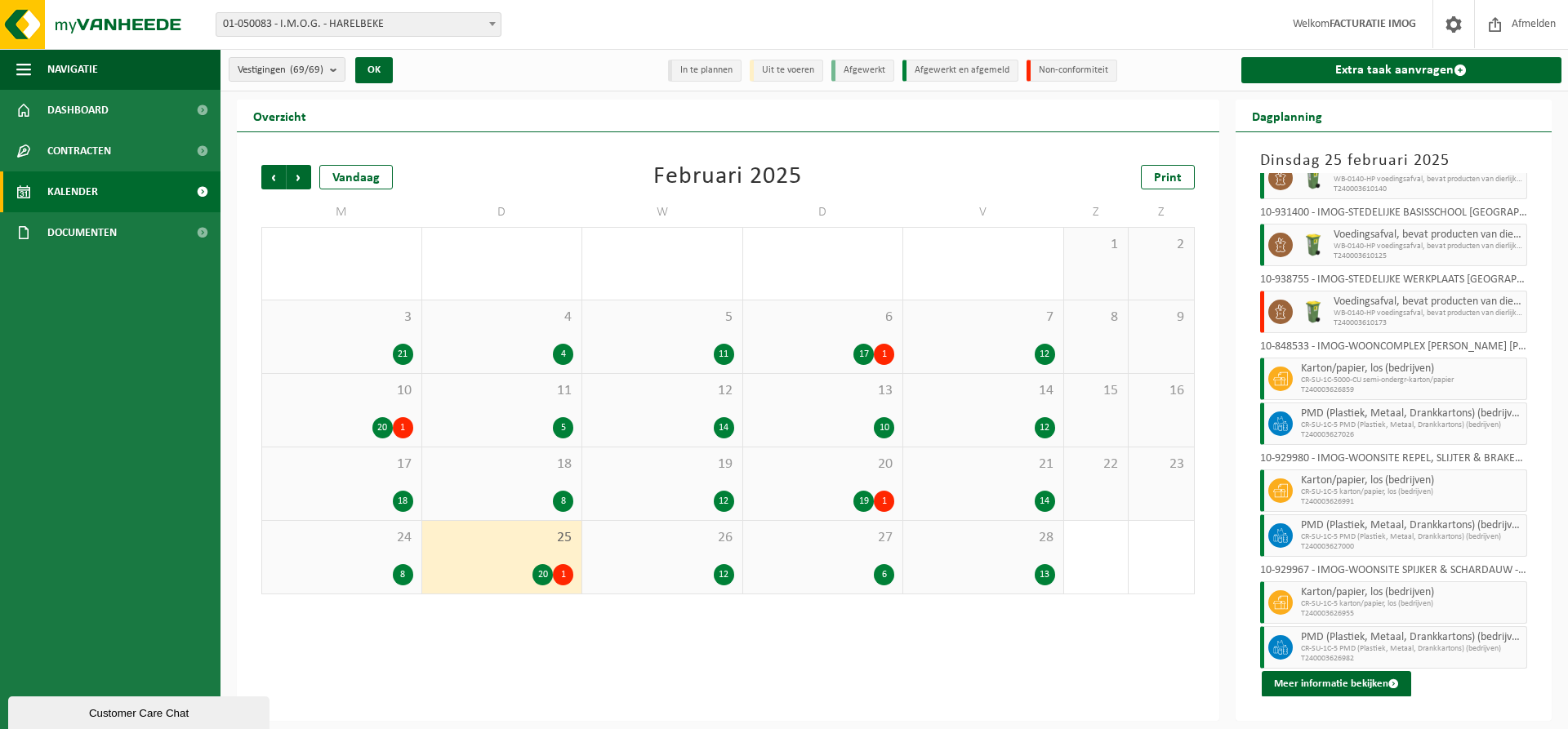
click at [706, 540] on span "26" at bounding box center [662, 537] width 143 height 18
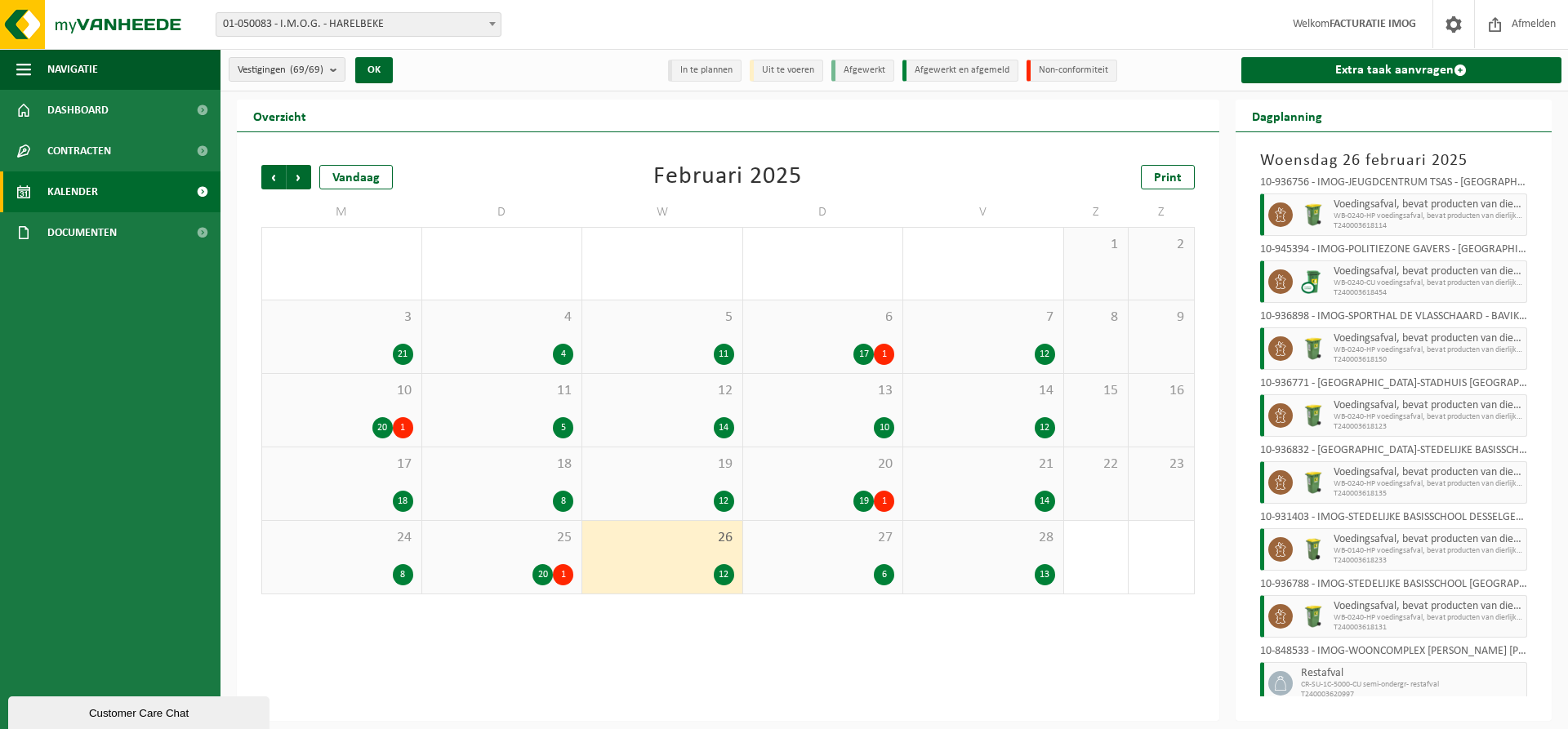
scroll to position [308, 0]
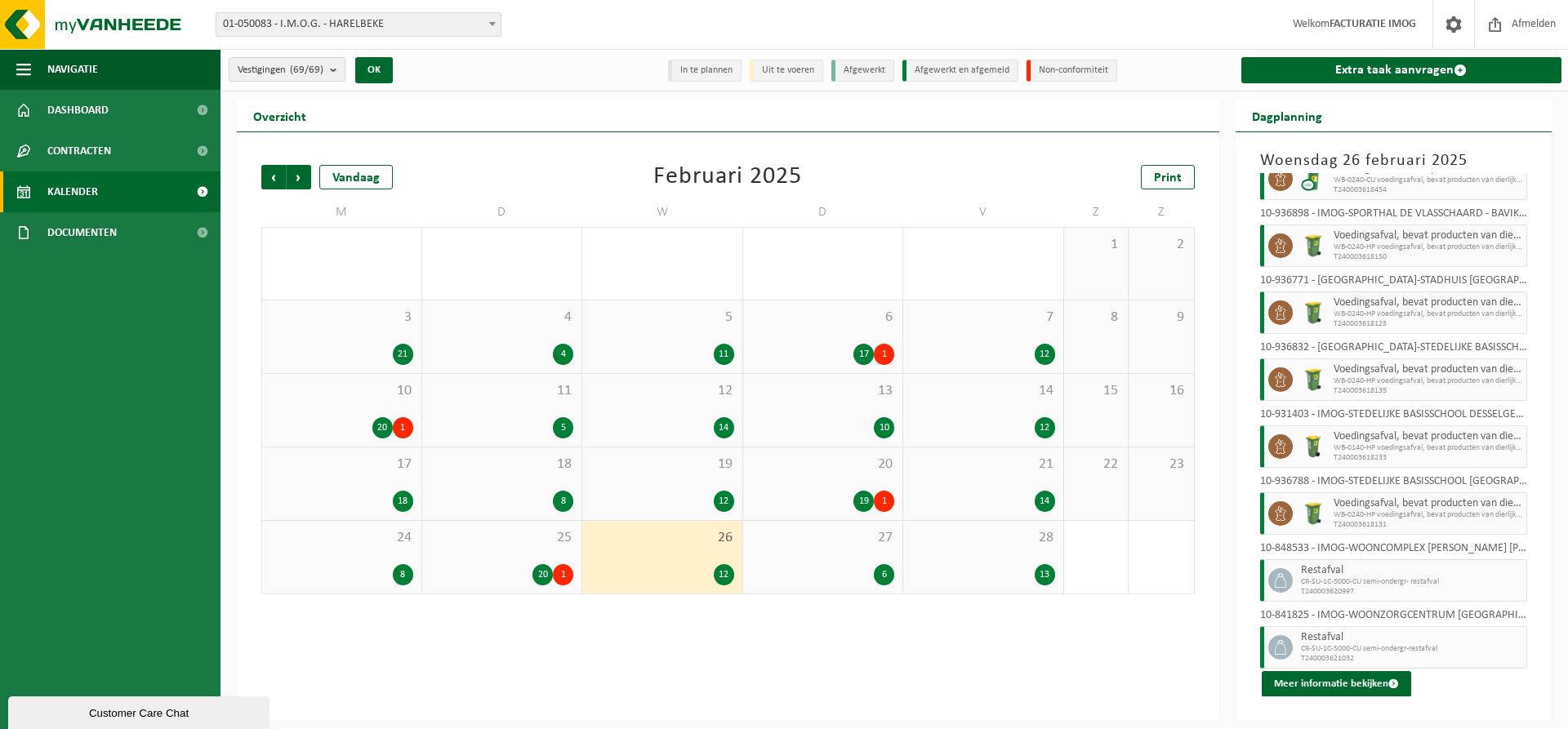
click at [821, 554] on div "27 6" at bounding box center [823, 557] width 160 height 73
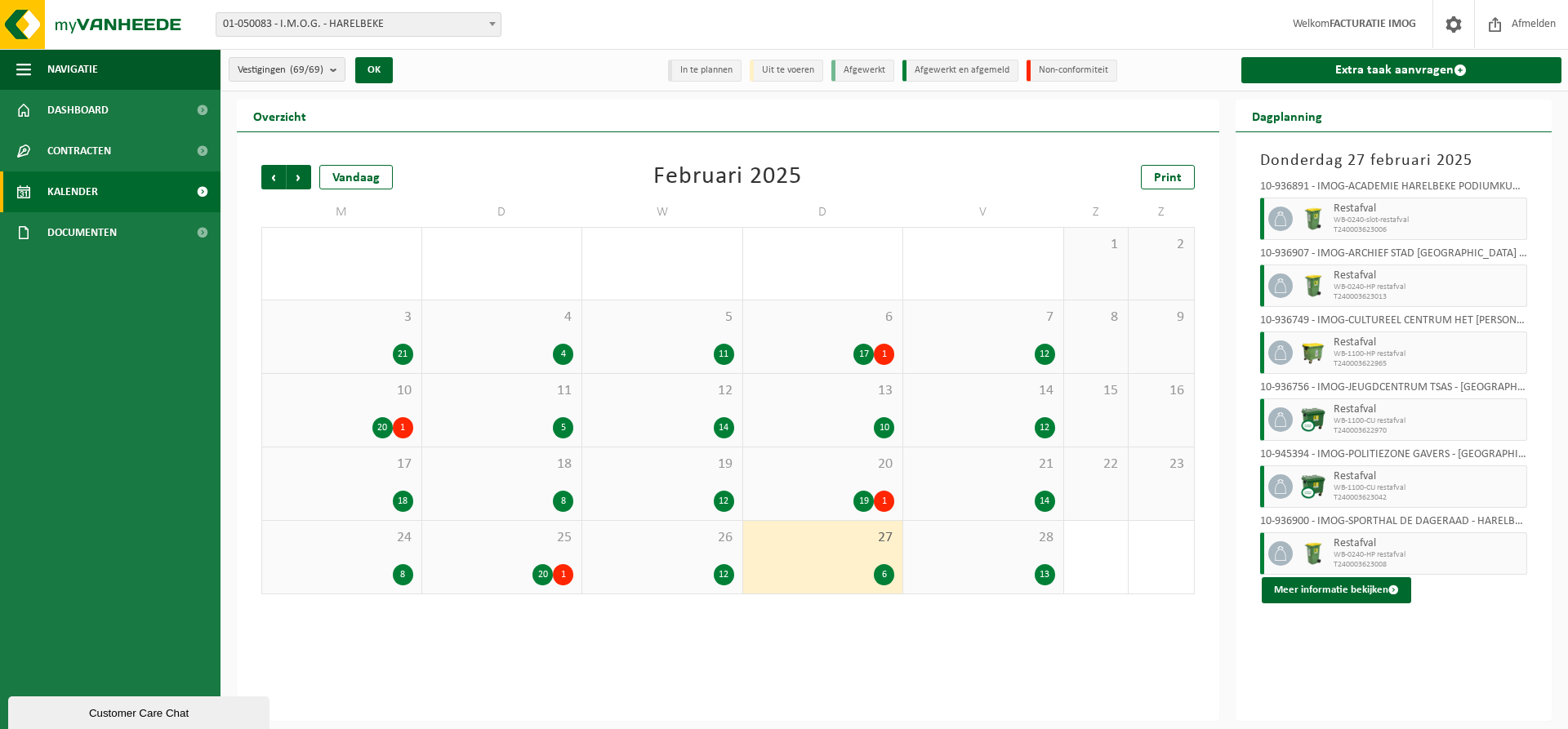
click at [991, 545] on span "28" at bounding box center [983, 537] width 143 height 18
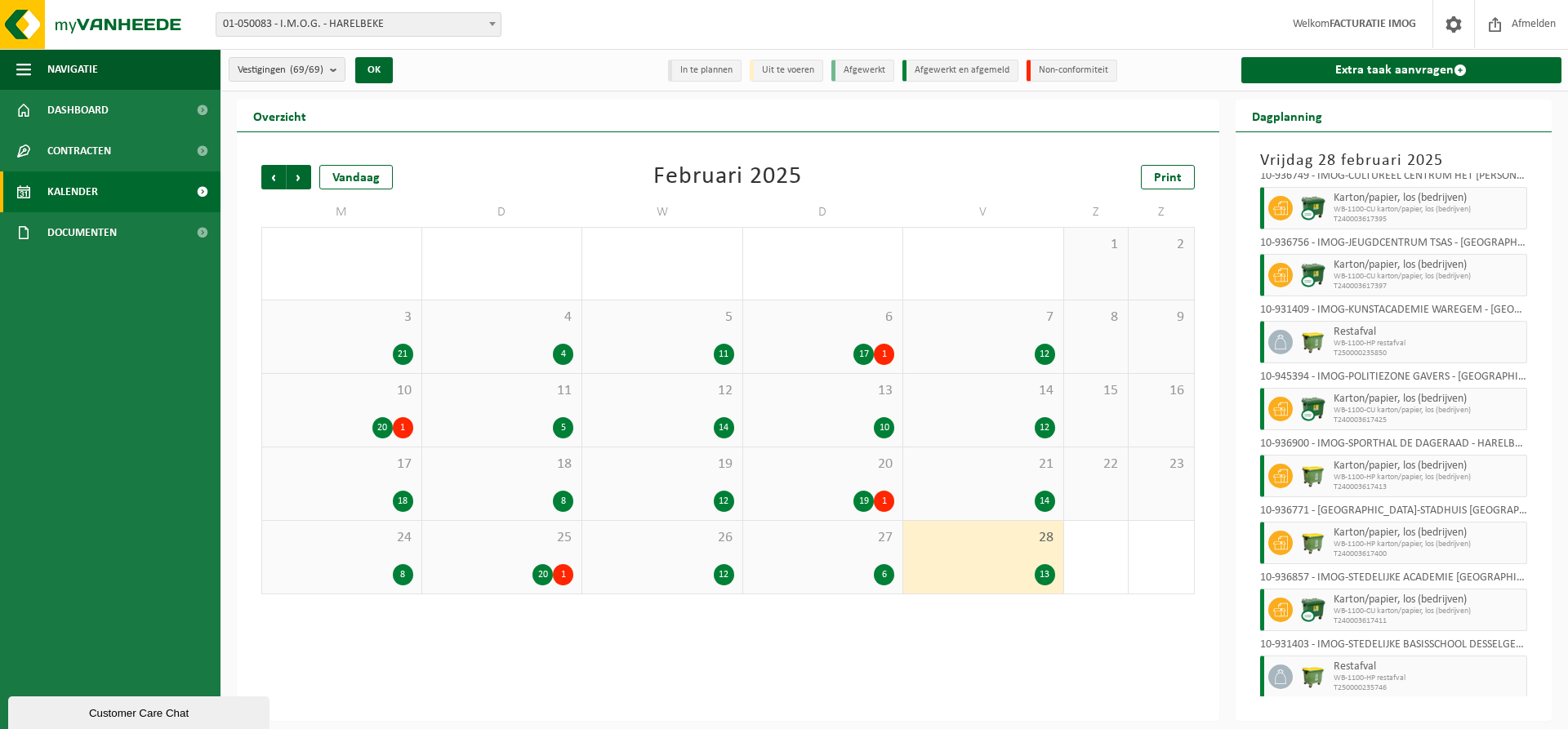
scroll to position [375, 0]
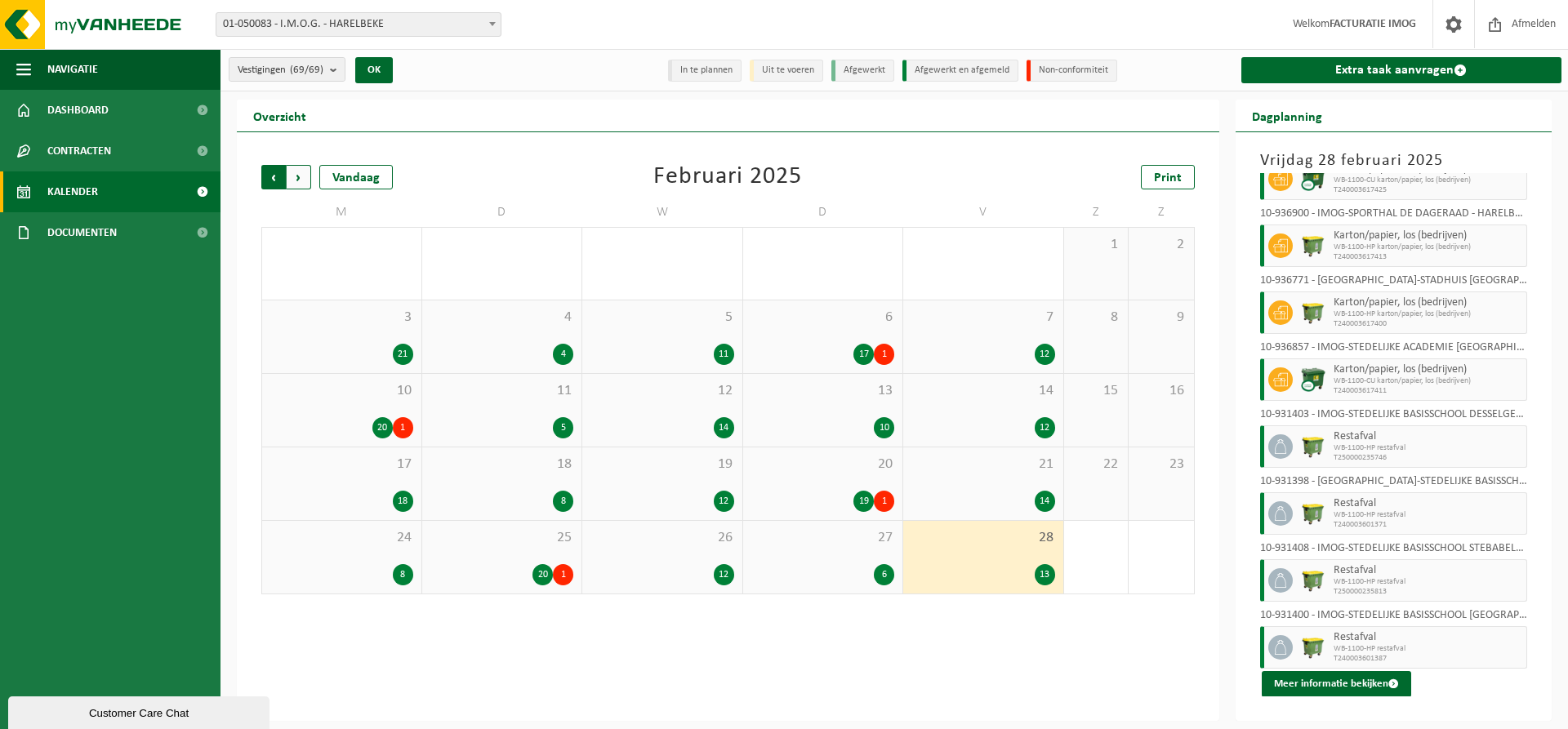
click at [300, 178] on span "Volgende" at bounding box center [299, 177] width 24 height 24
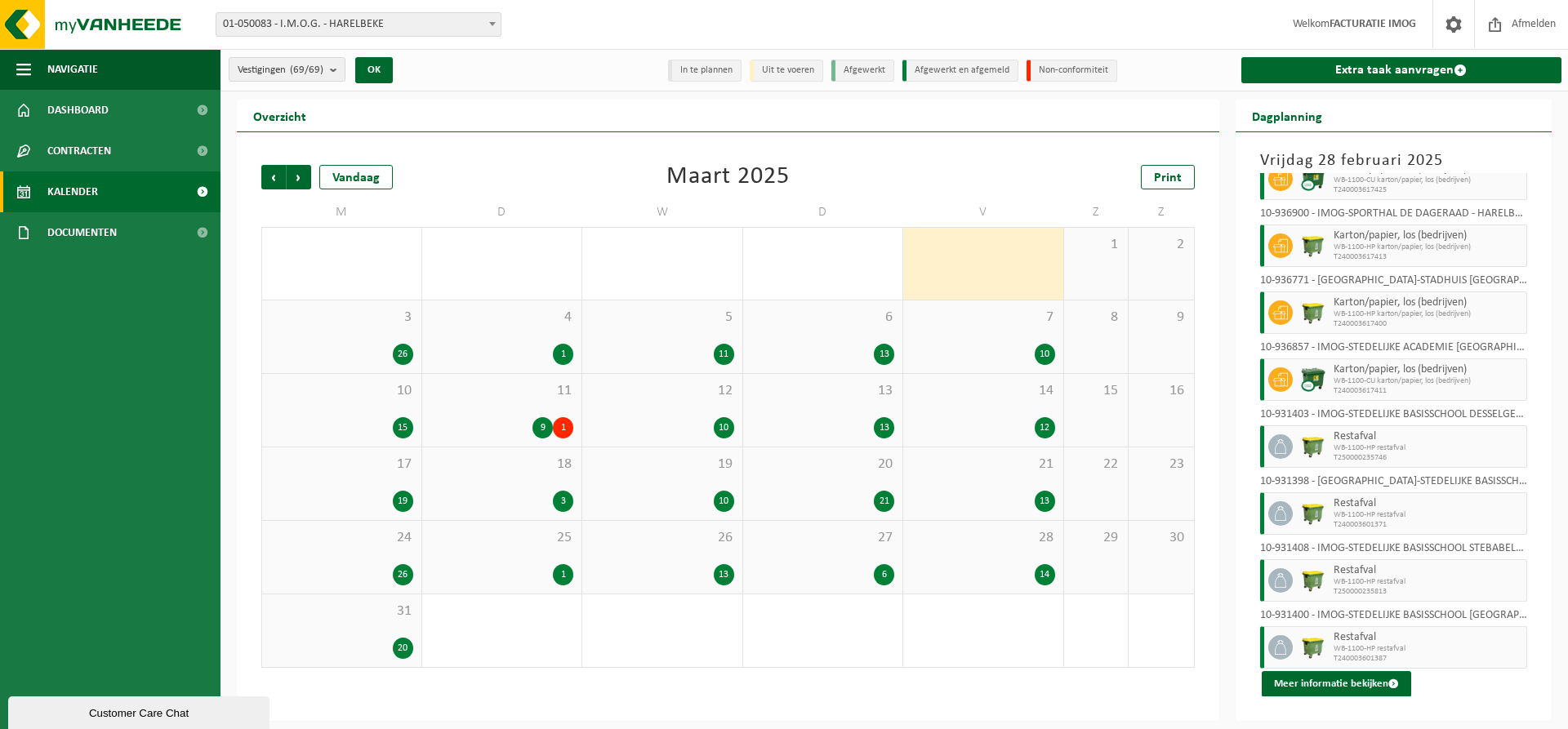
click at [413, 318] on span "3" at bounding box center [342, 317] width 143 height 18
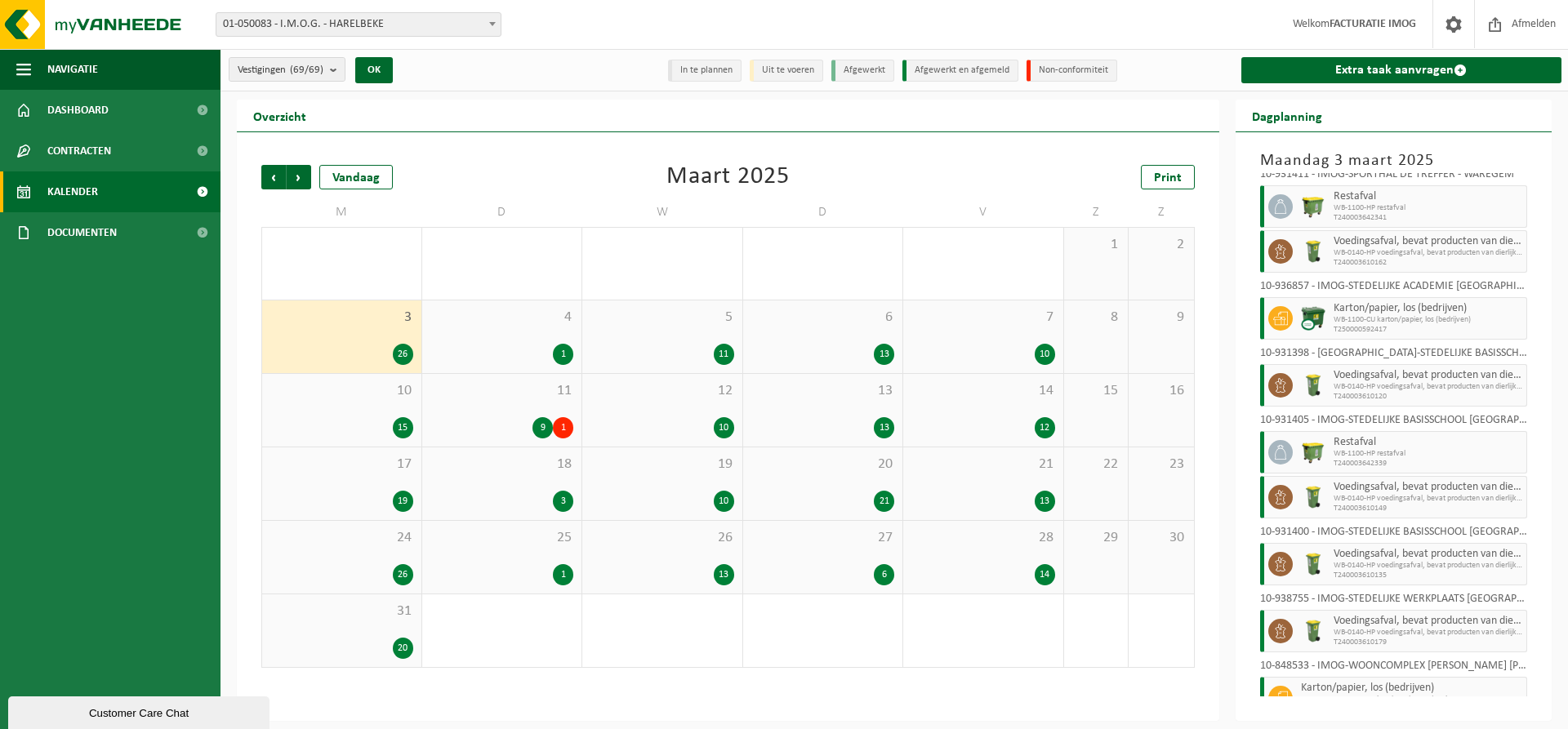
scroll to position [1003, 0]
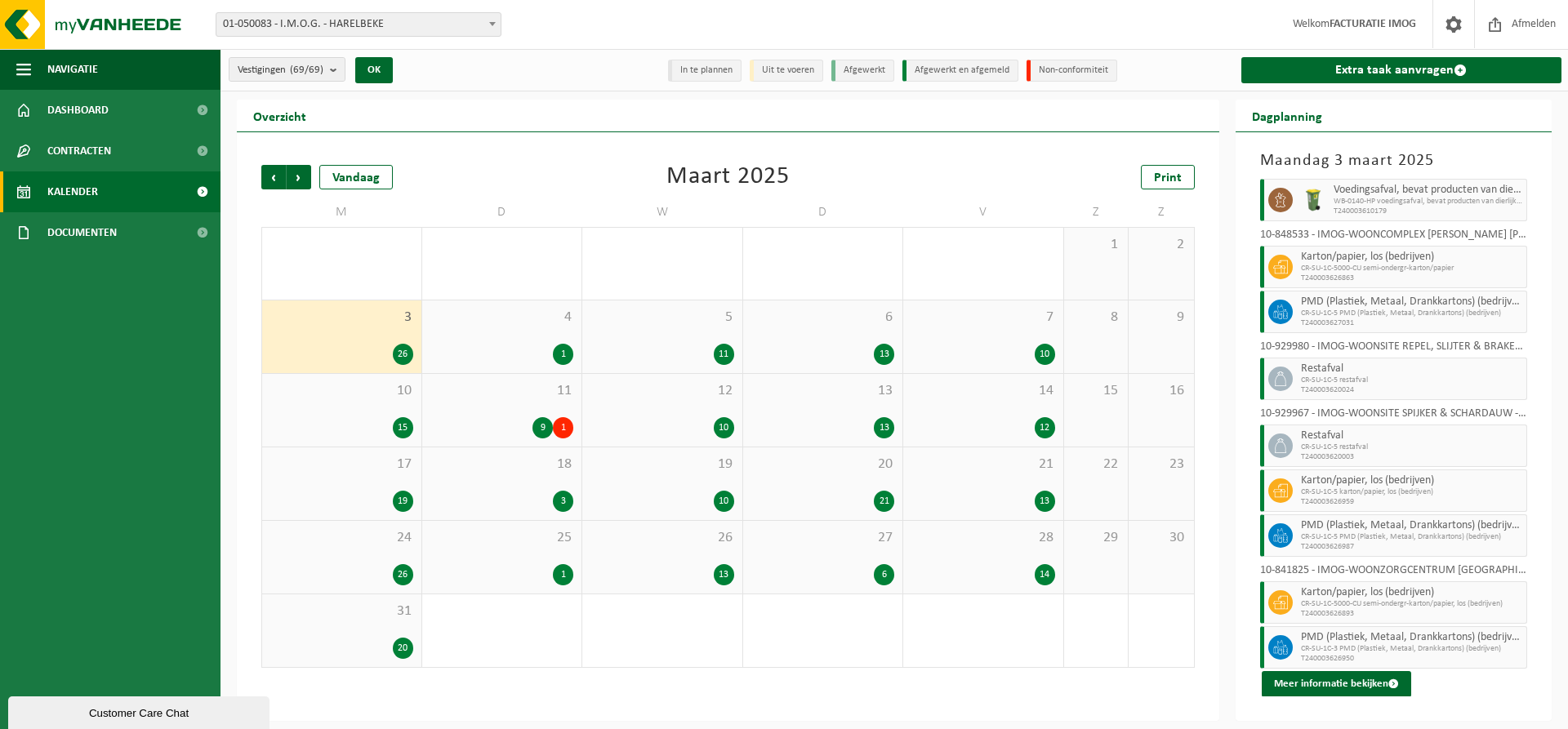
click at [489, 345] on div "1" at bounding box center [502, 354] width 143 height 21
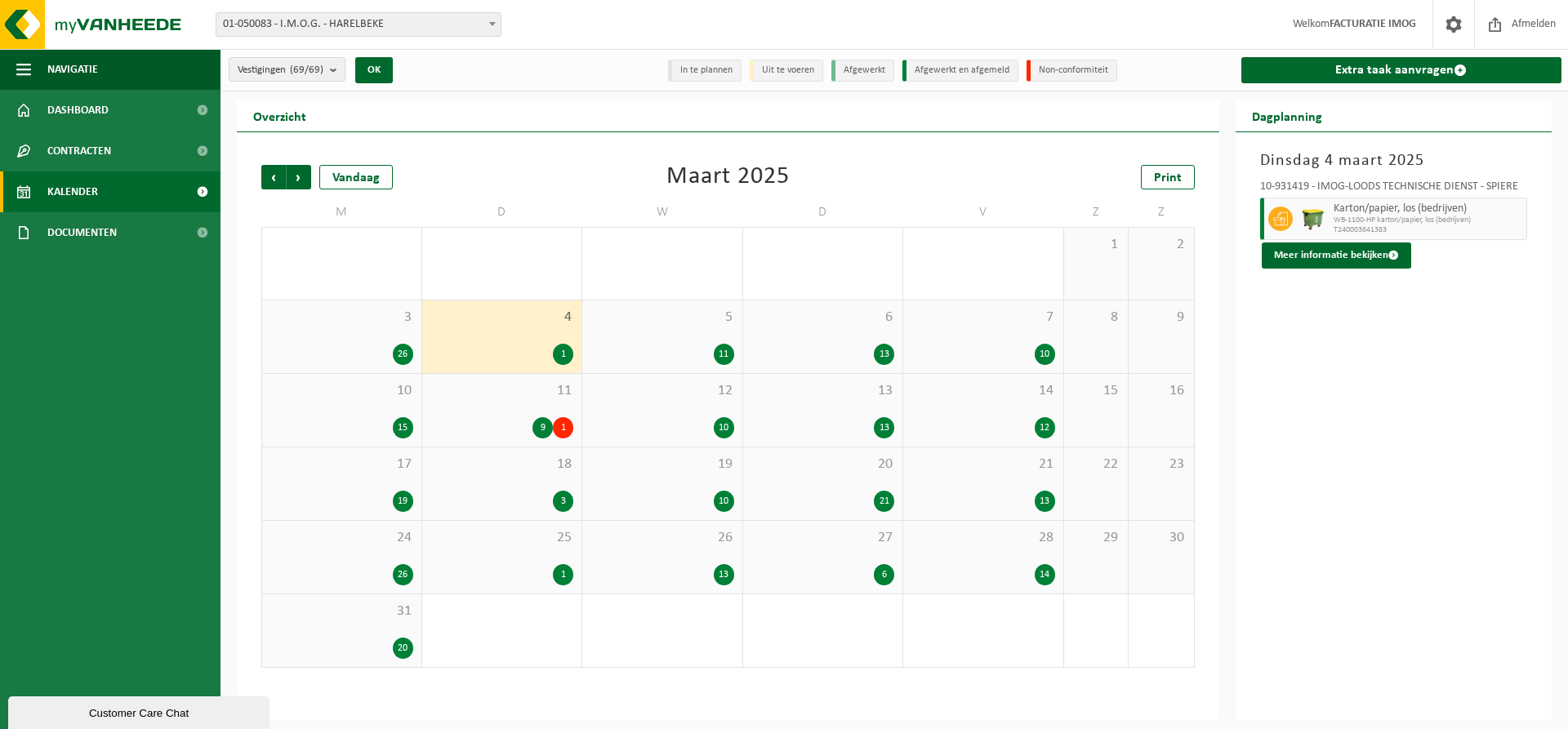
click at [719, 331] on div "5 11" at bounding box center [662, 337] width 160 height 73
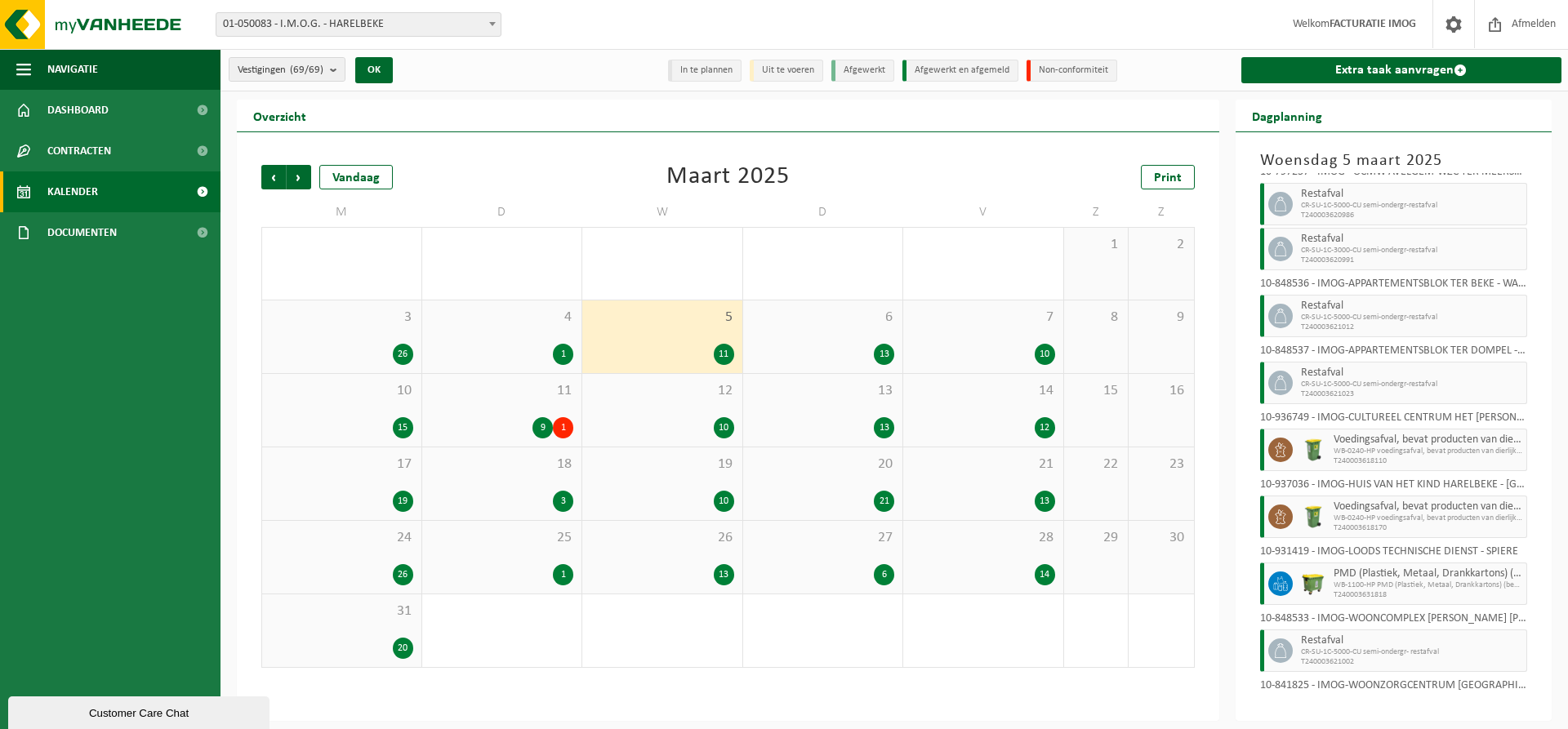
scroll to position [197, 0]
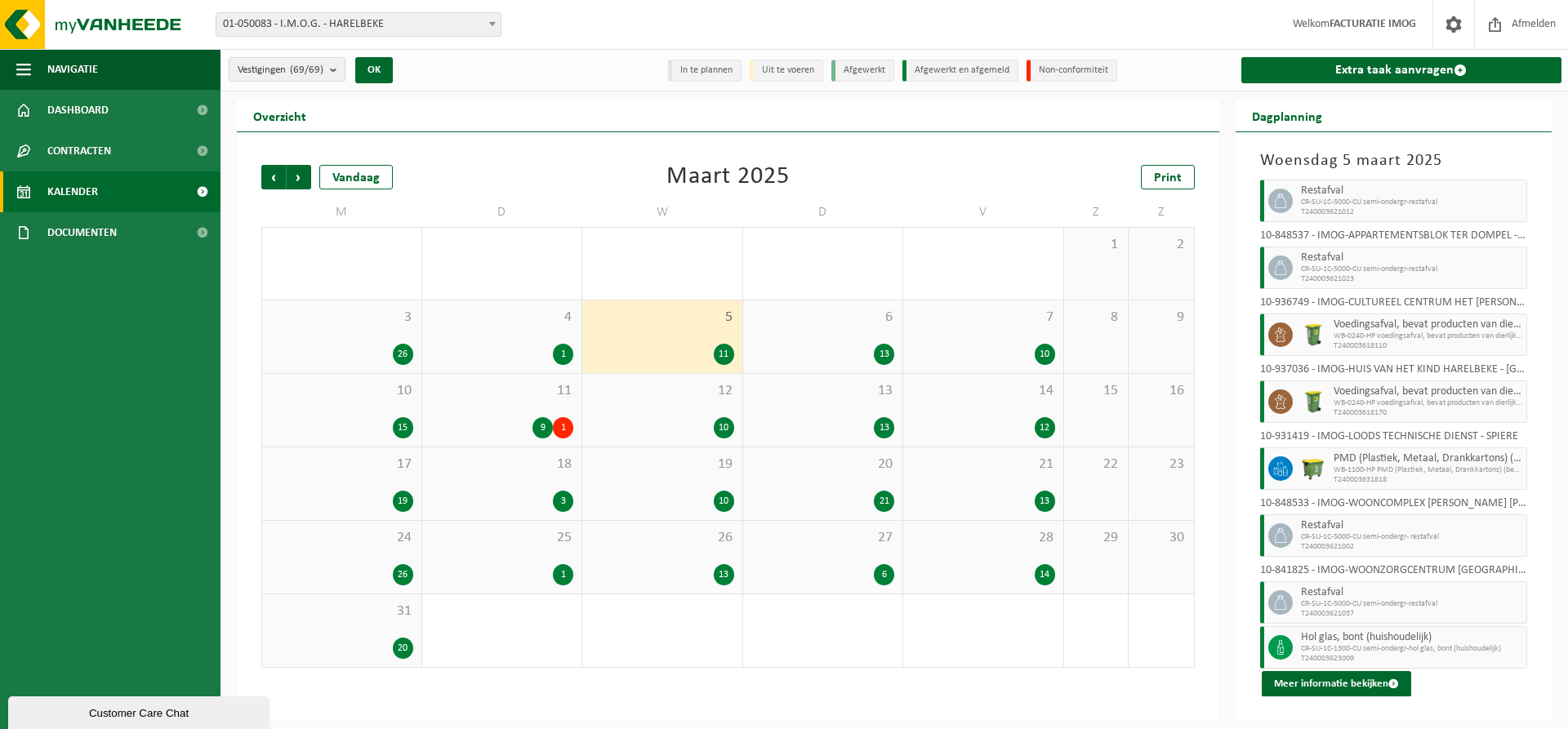
click at [808, 327] on div "6 13" at bounding box center [823, 337] width 160 height 73
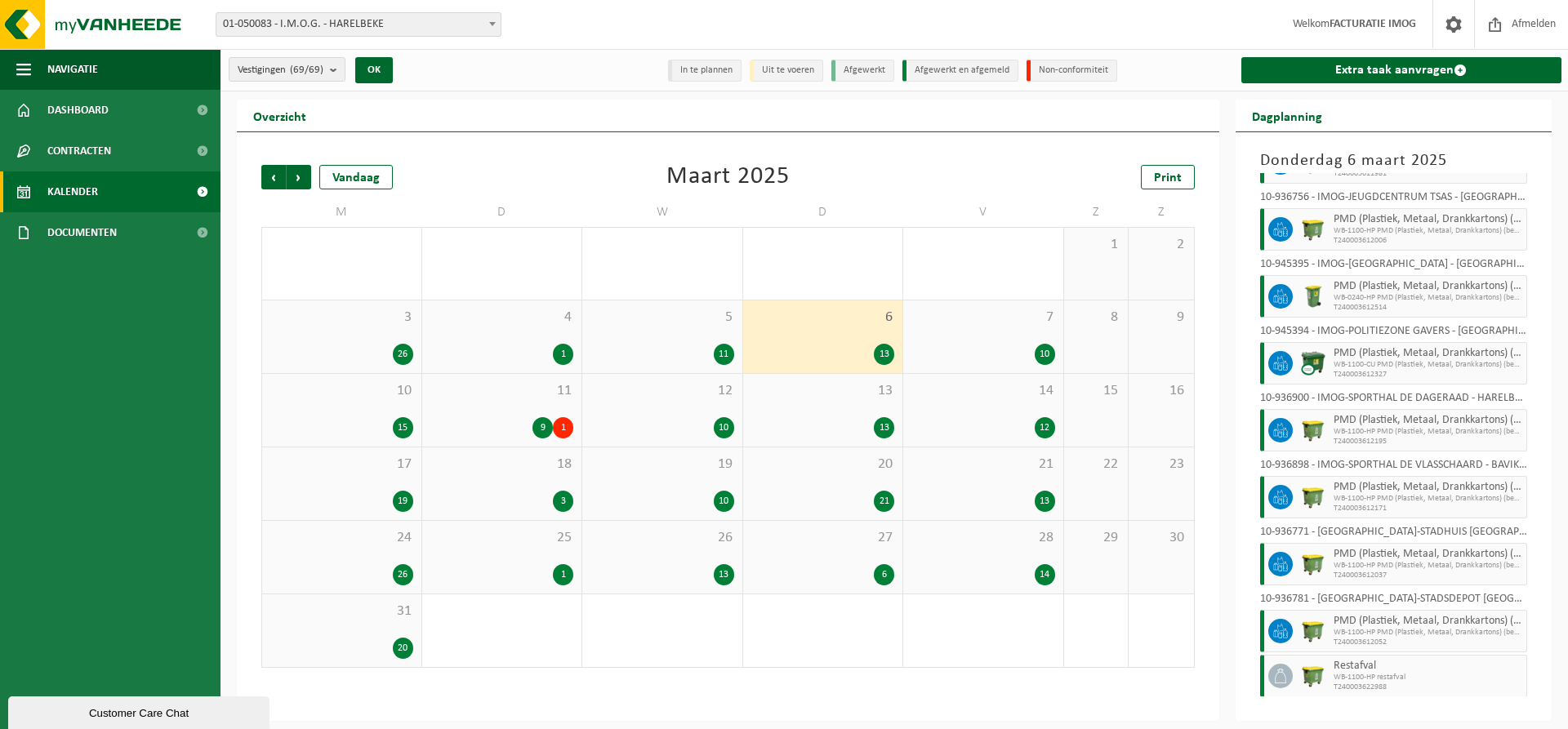
scroll to position [330, 0]
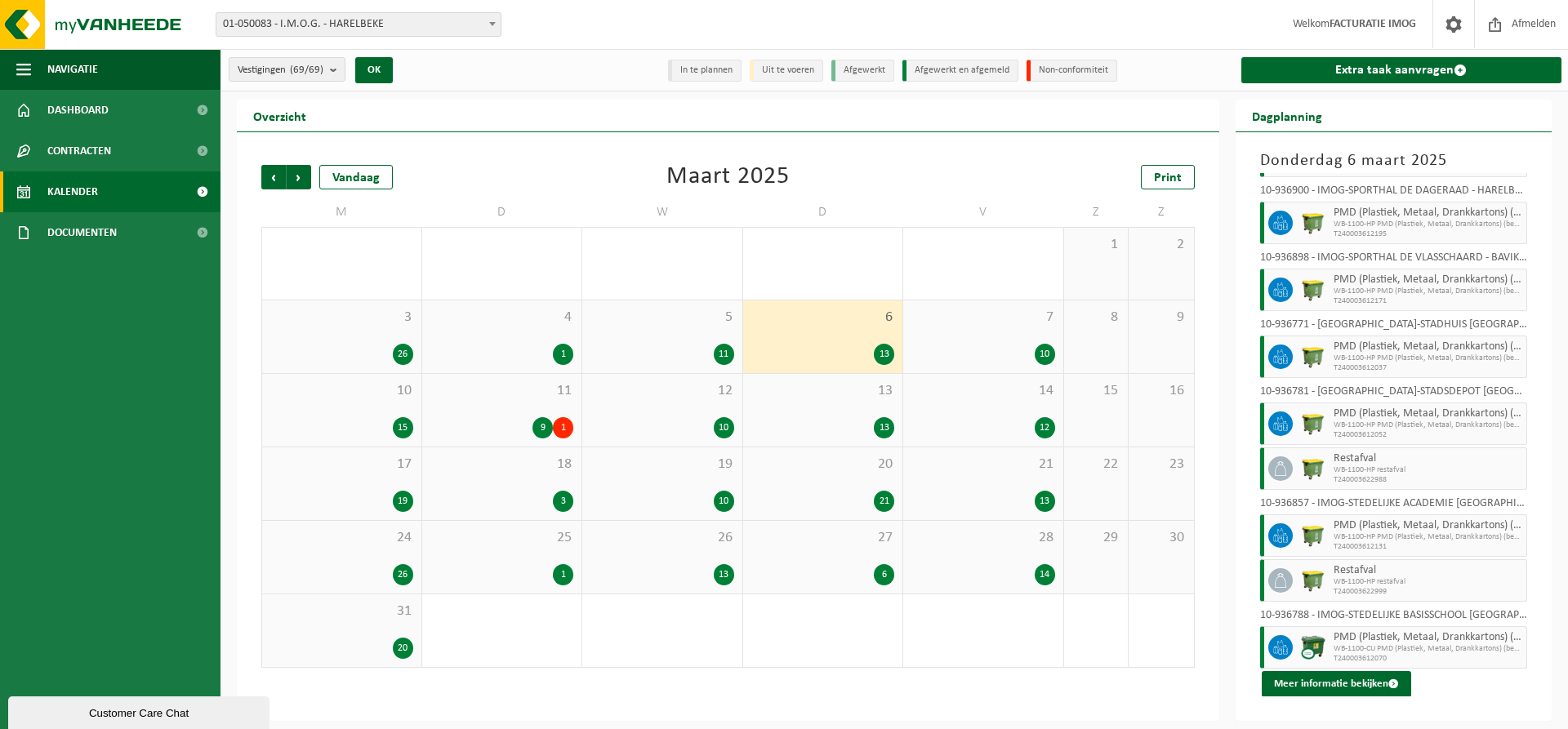
click at [999, 348] on div "10" at bounding box center [983, 354] width 143 height 21
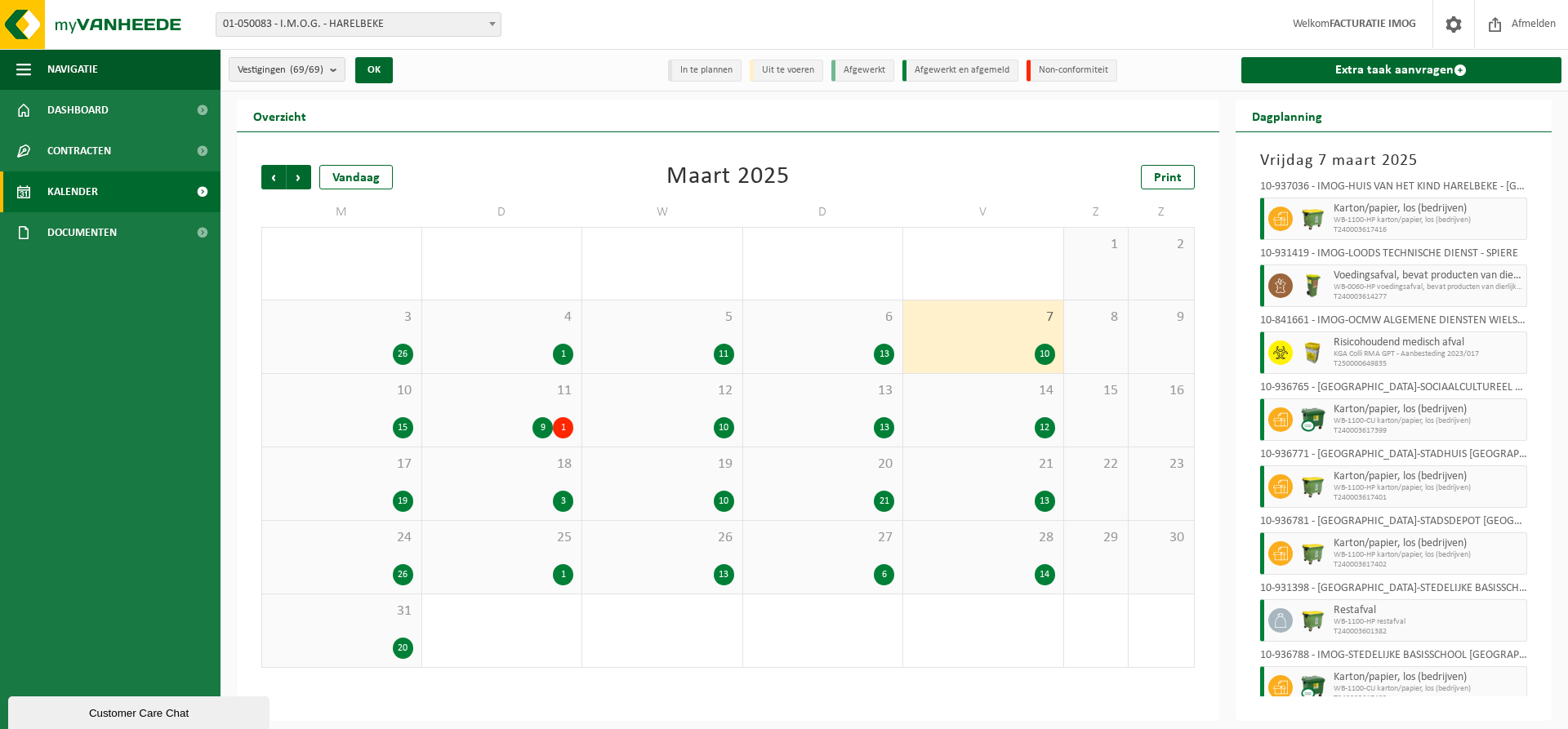
click at [1280, 354] on icon at bounding box center [1280, 352] width 15 height 13
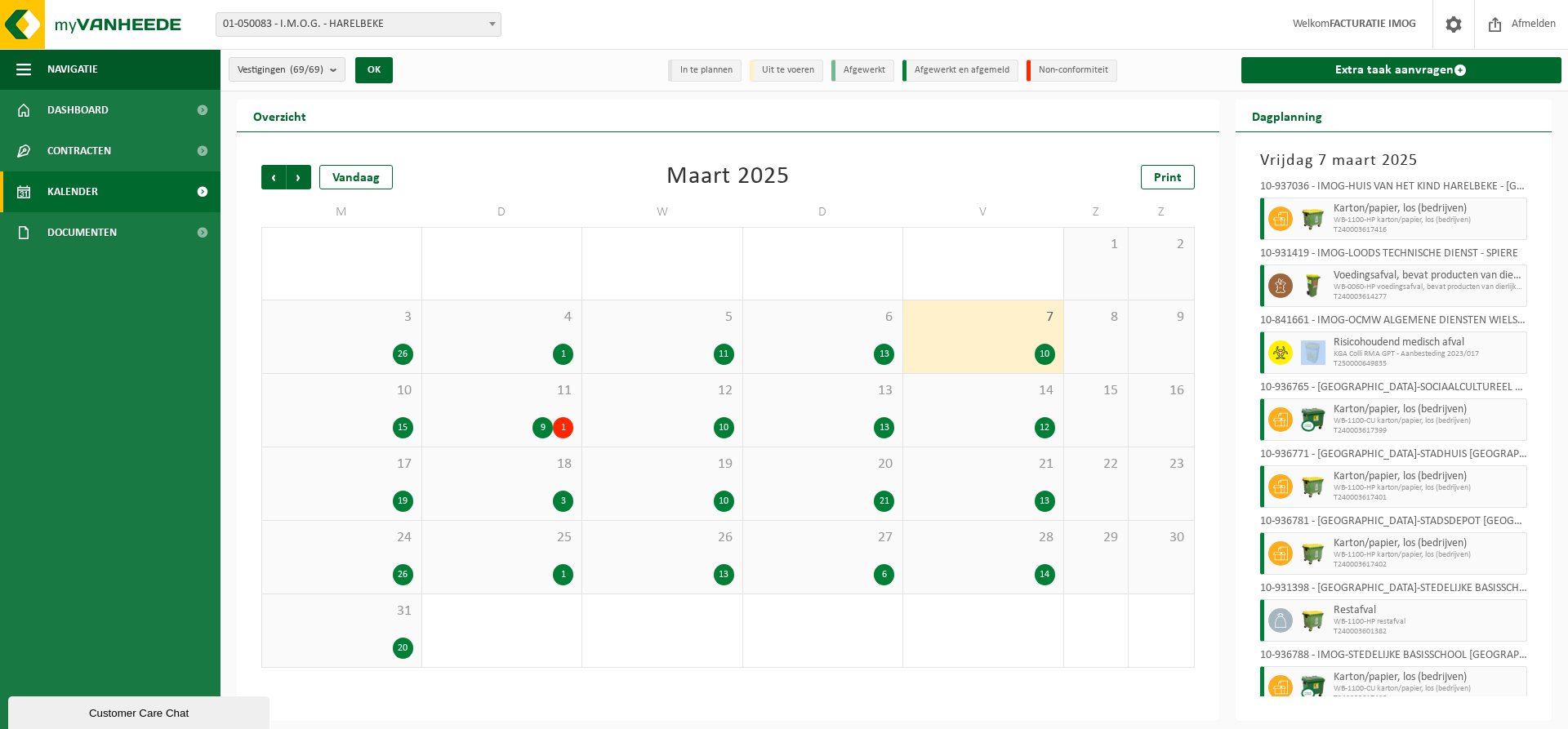
click at [1280, 354] on icon at bounding box center [1280, 352] width 15 height 13
drag, startPoint x: 1278, startPoint y: 353, endPoint x: 1005, endPoint y: 326, distance: 274.3
click at [1005, 326] on div "7 10" at bounding box center [983, 337] width 160 height 73
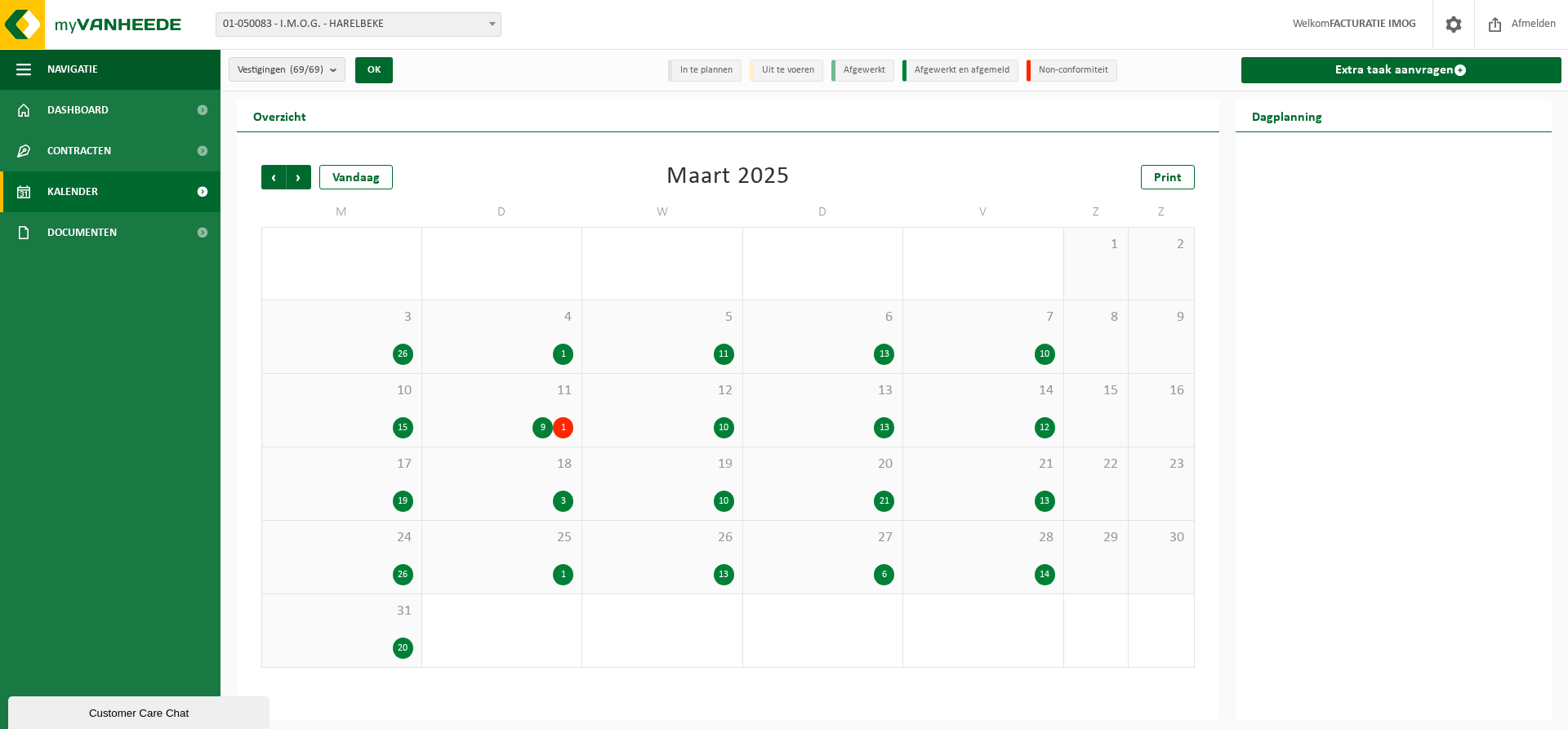
click at [372, 392] on span "10" at bounding box center [342, 390] width 143 height 18
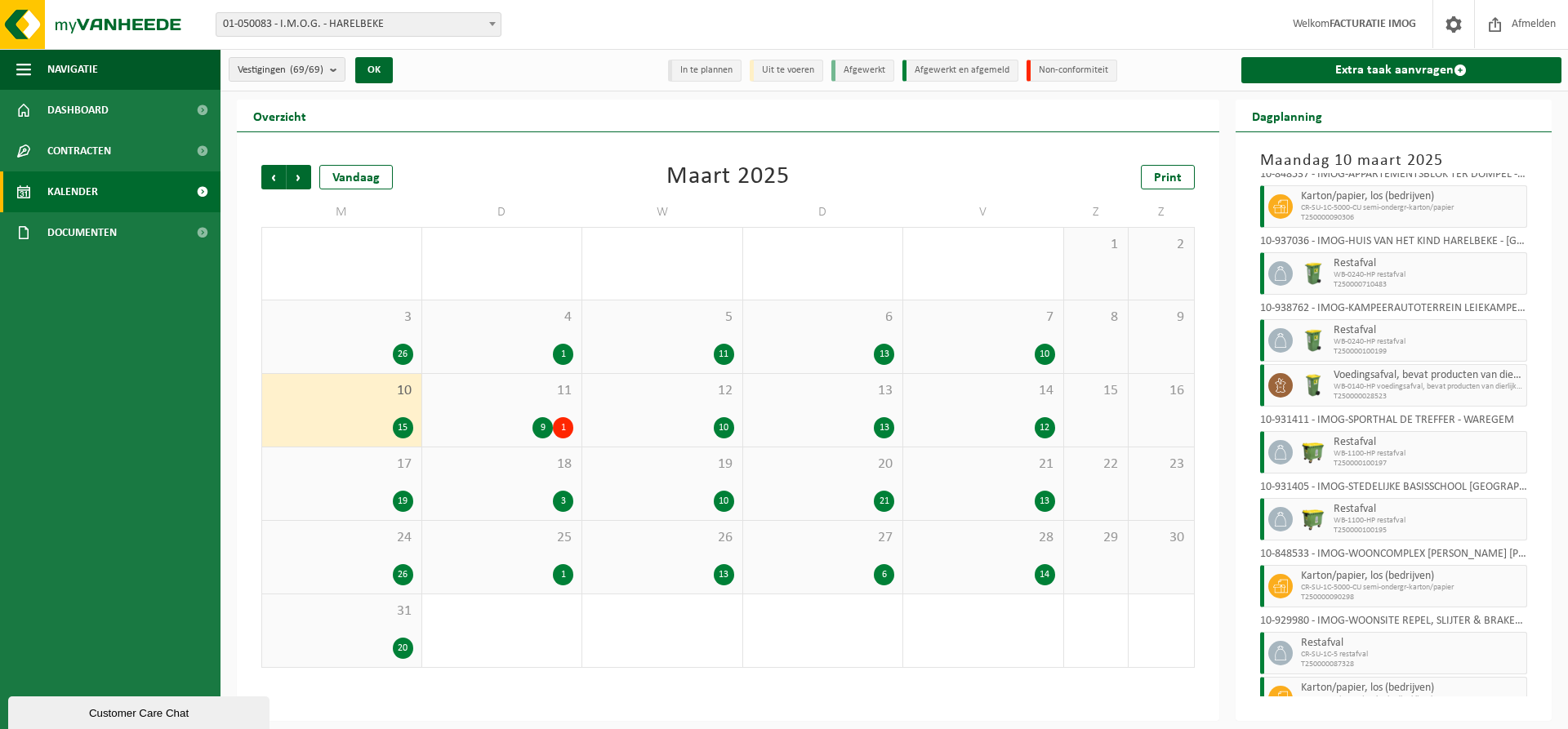
scroll to position [421, 0]
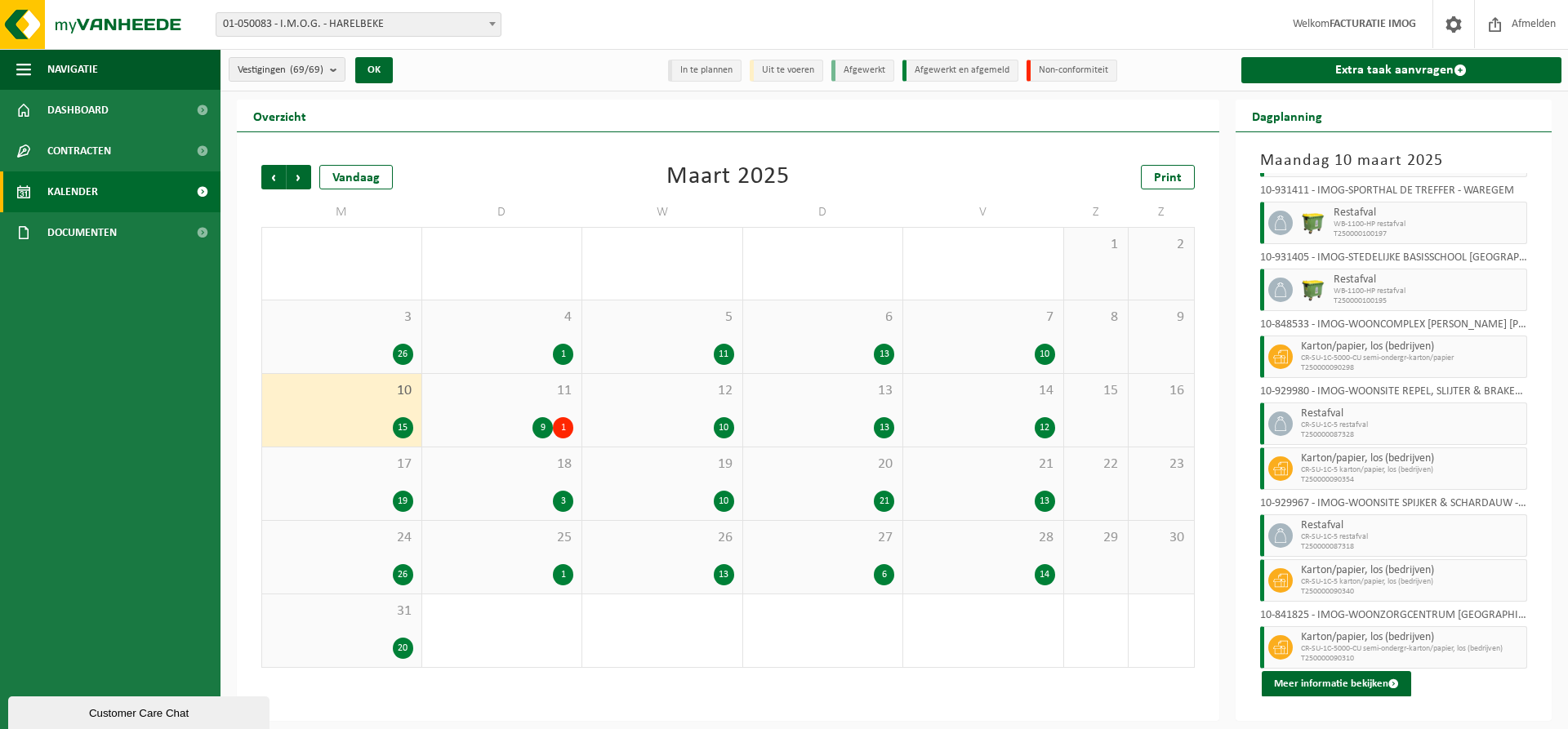
click at [523, 402] on div "11 9 1" at bounding box center [502, 410] width 160 height 73
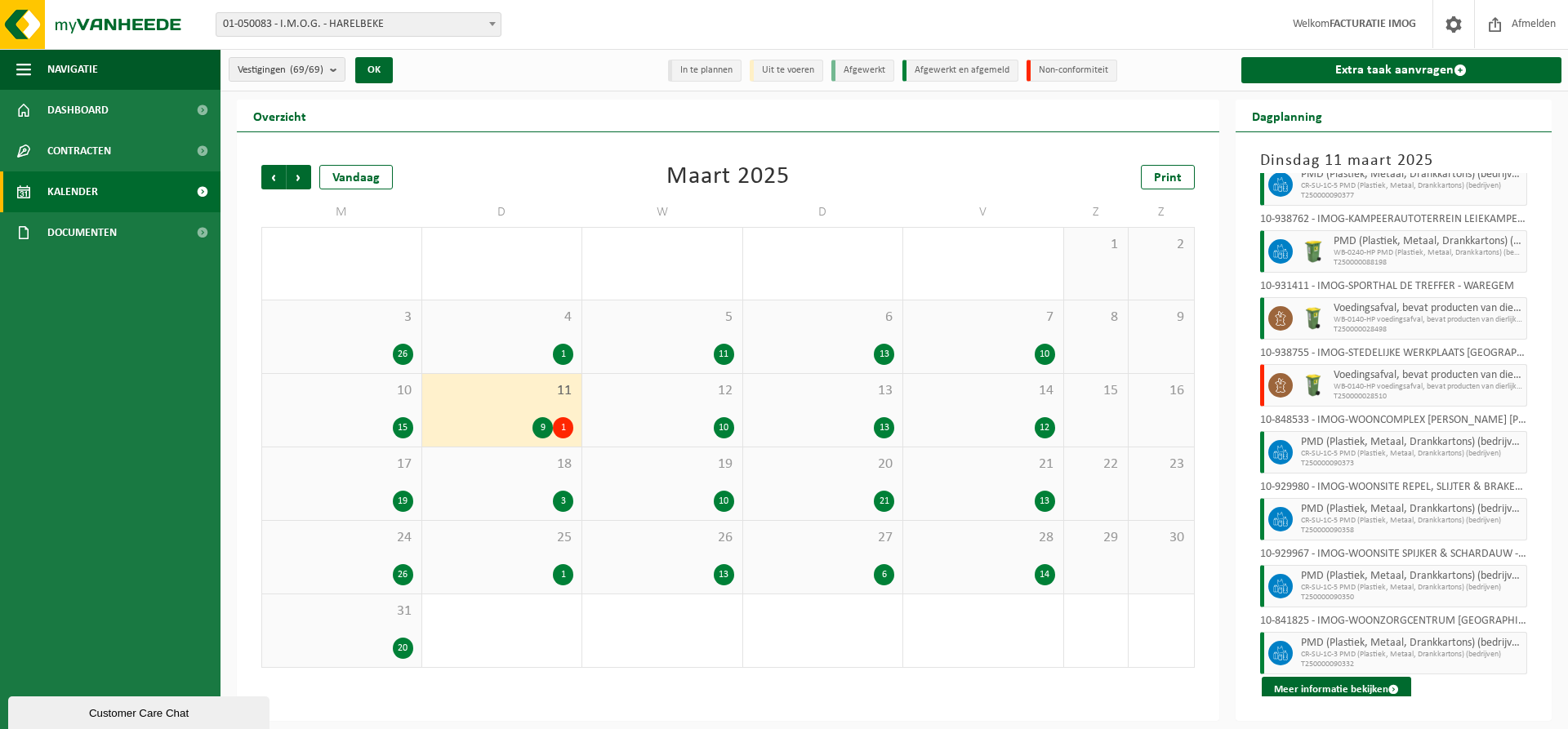
scroll to position [174, 0]
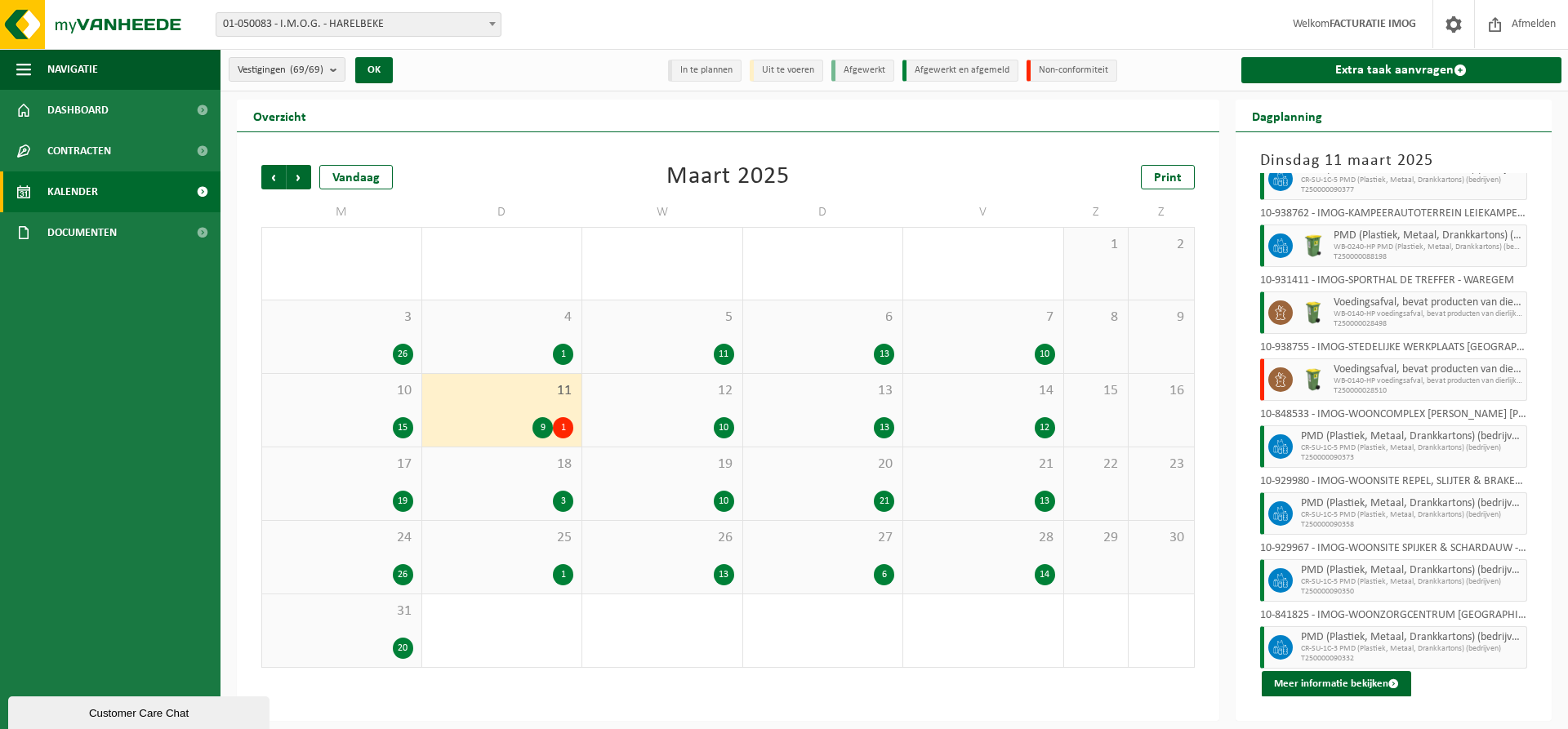
click at [694, 392] on span "12" at bounding box center [662, 390] width 143 height 18
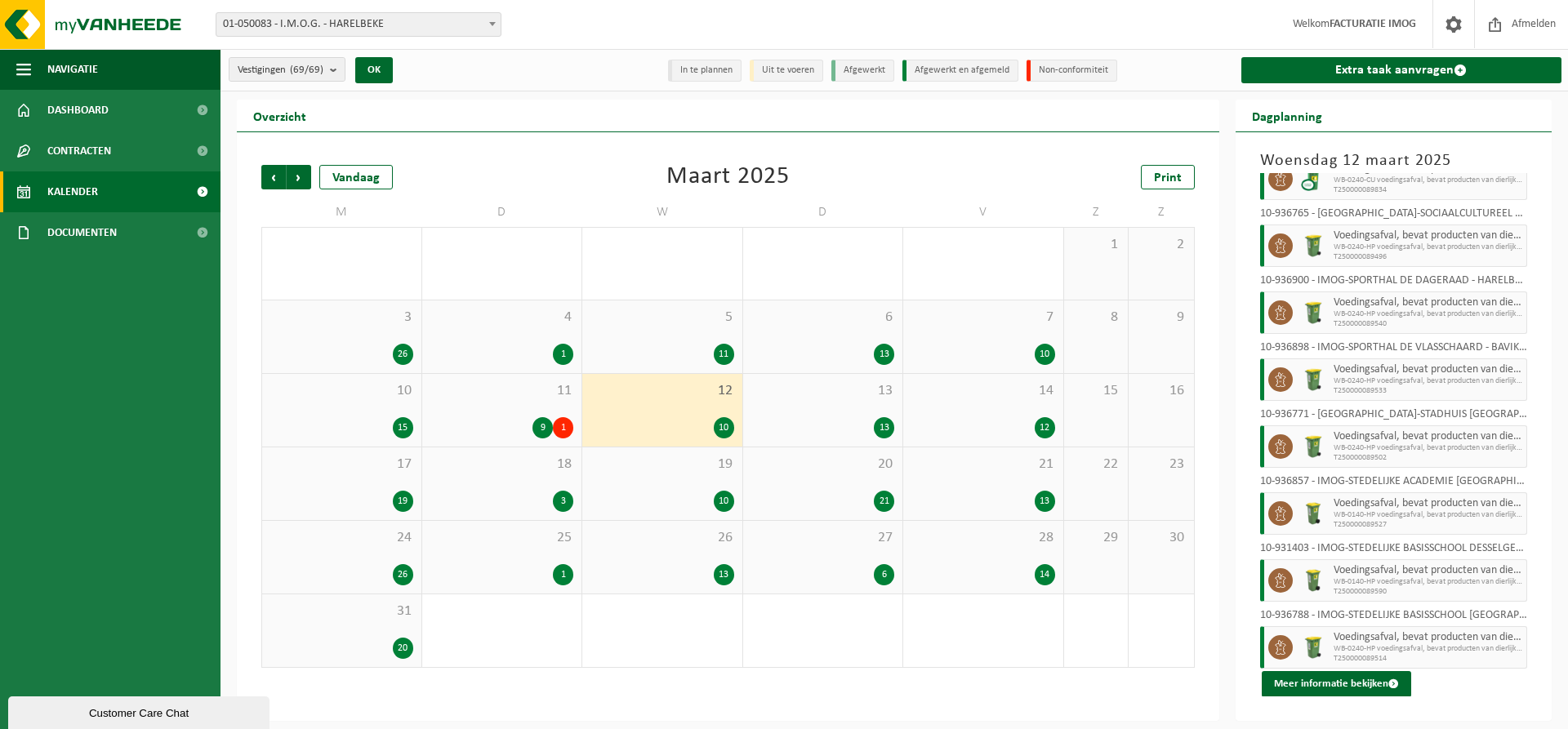
click at [815, 414] on div "13 13" at bounding box center [823, 410] width 160 height 73
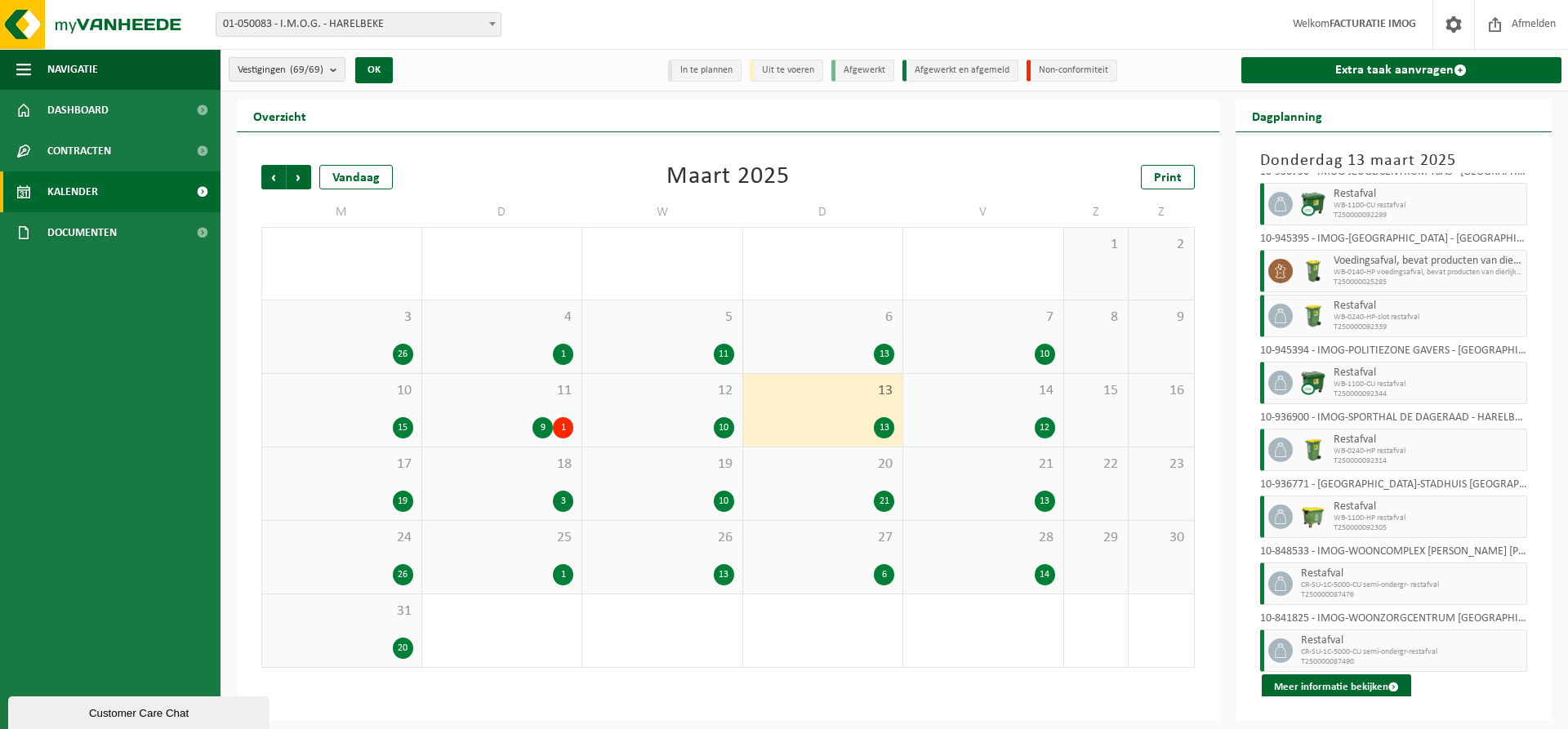
scroll to position [352, 0]
click at [1019, 407] on div "14 12" at bounding box center [983, 410] width 160 height 73
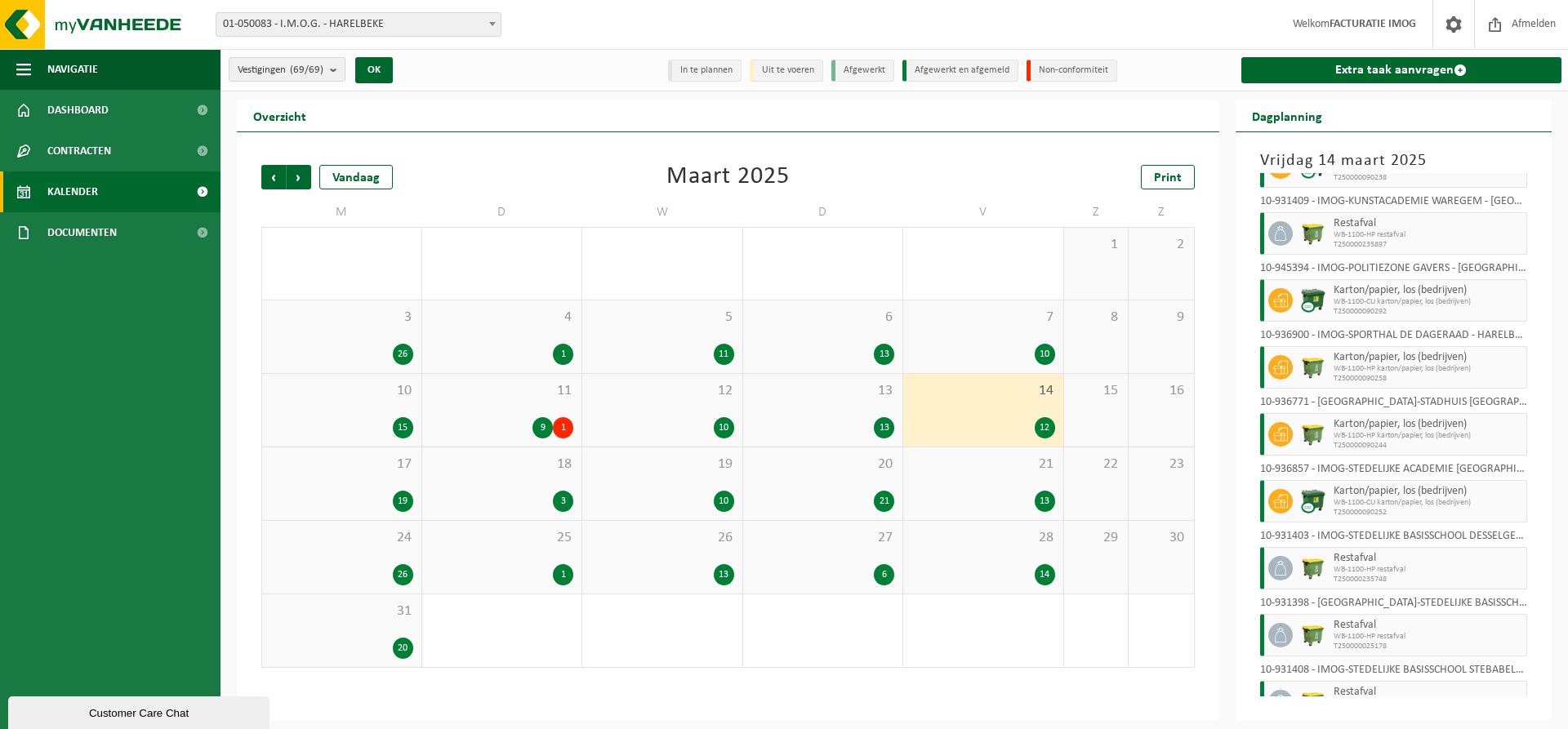
scroll to position [308, 0]
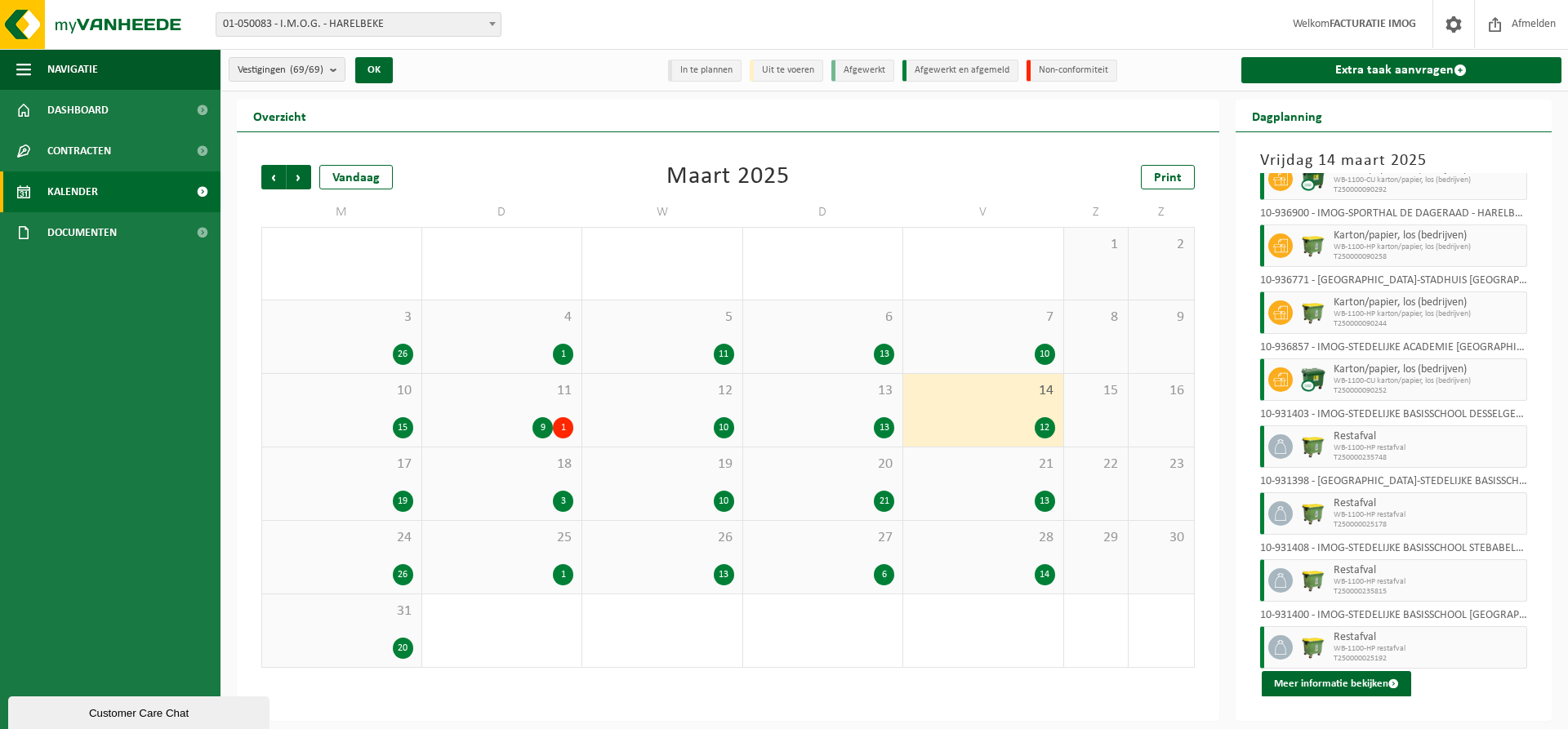
click at [386, 478] on div "17 19" at bounding box center [342, 484] width 159 height 73
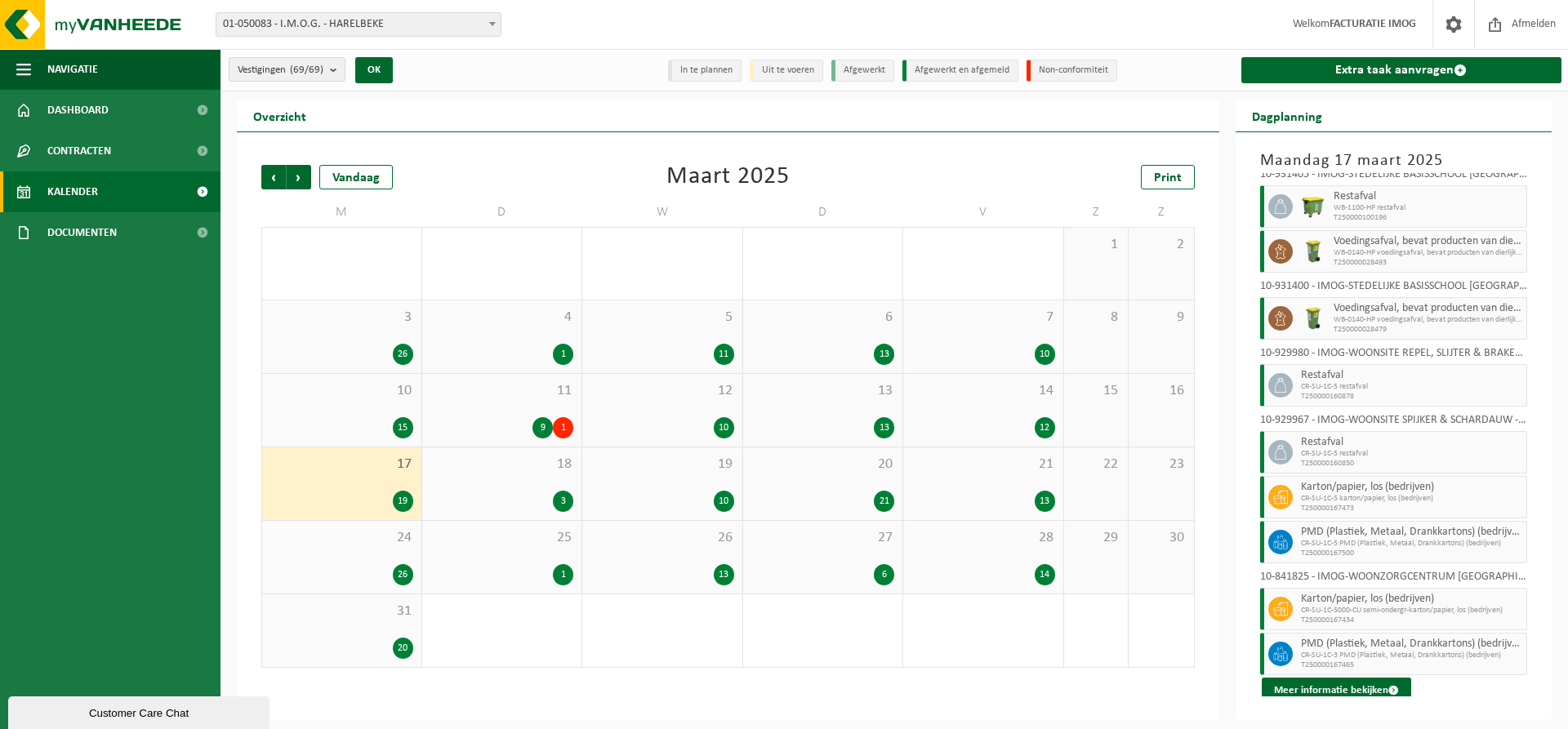
scroll to position [600, 0]
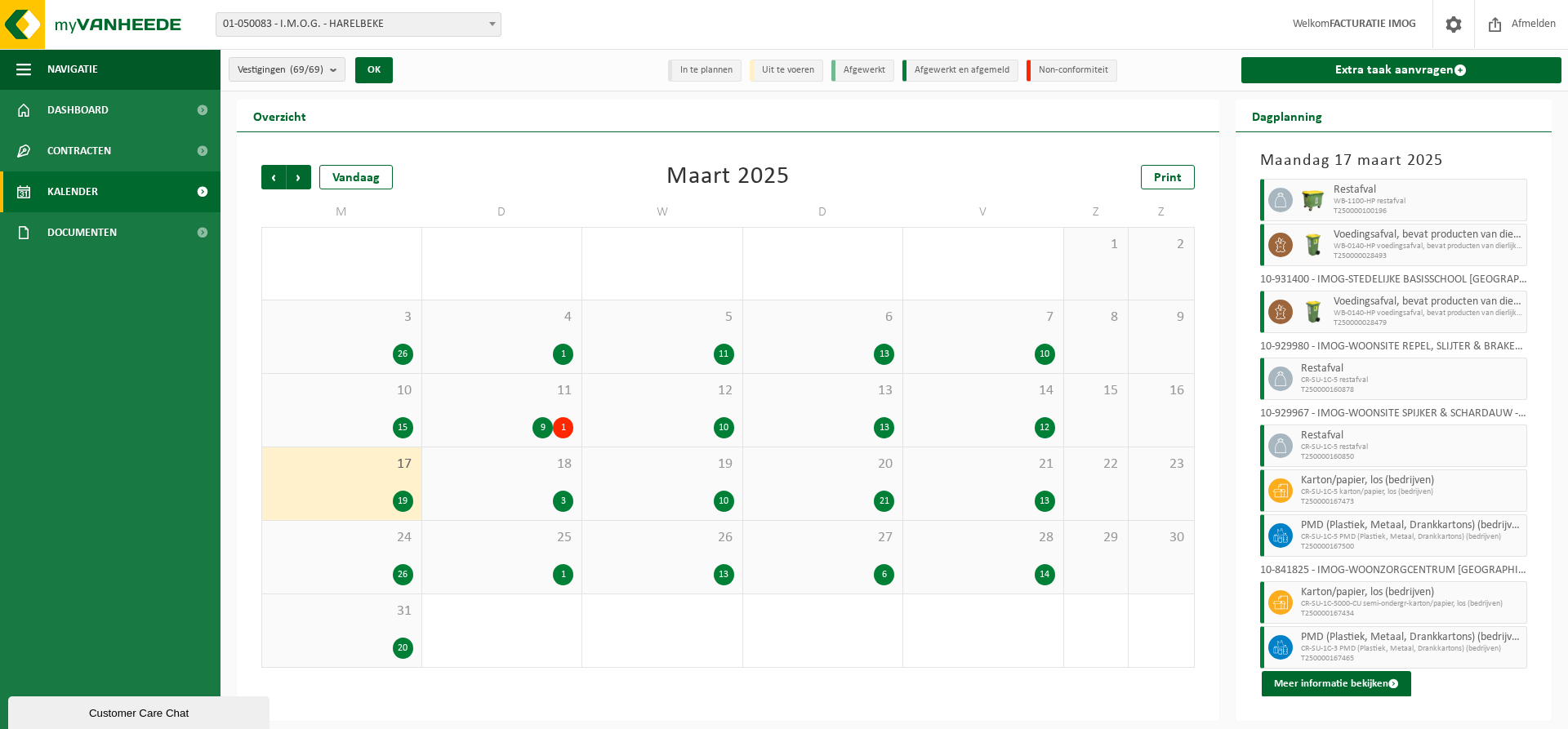
click at [546, 491] on div "3" at bounding box center [502, 500] width 143 height 21
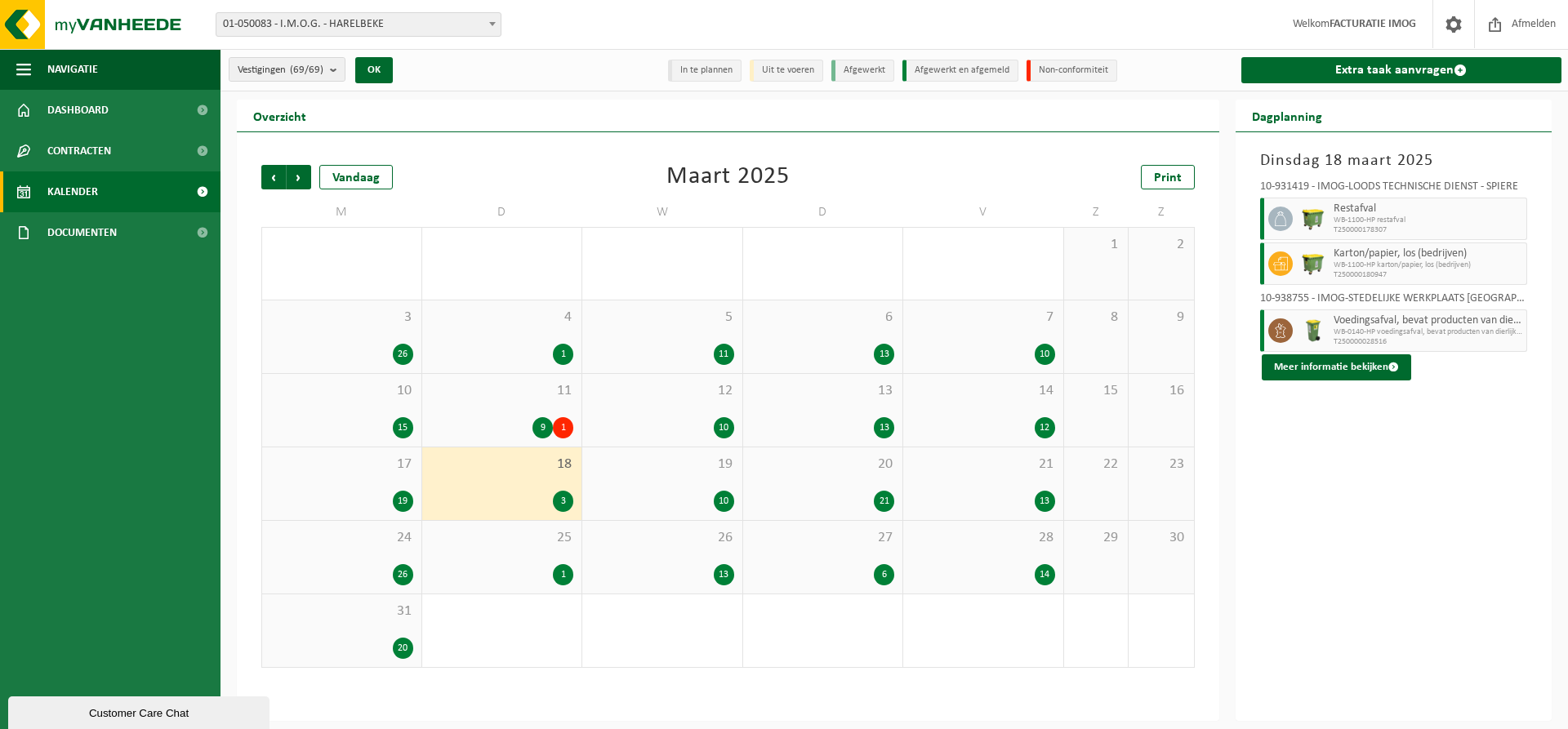
click at [696, 469] on span "19" at bounding box center [662, 463] width 143 height 18
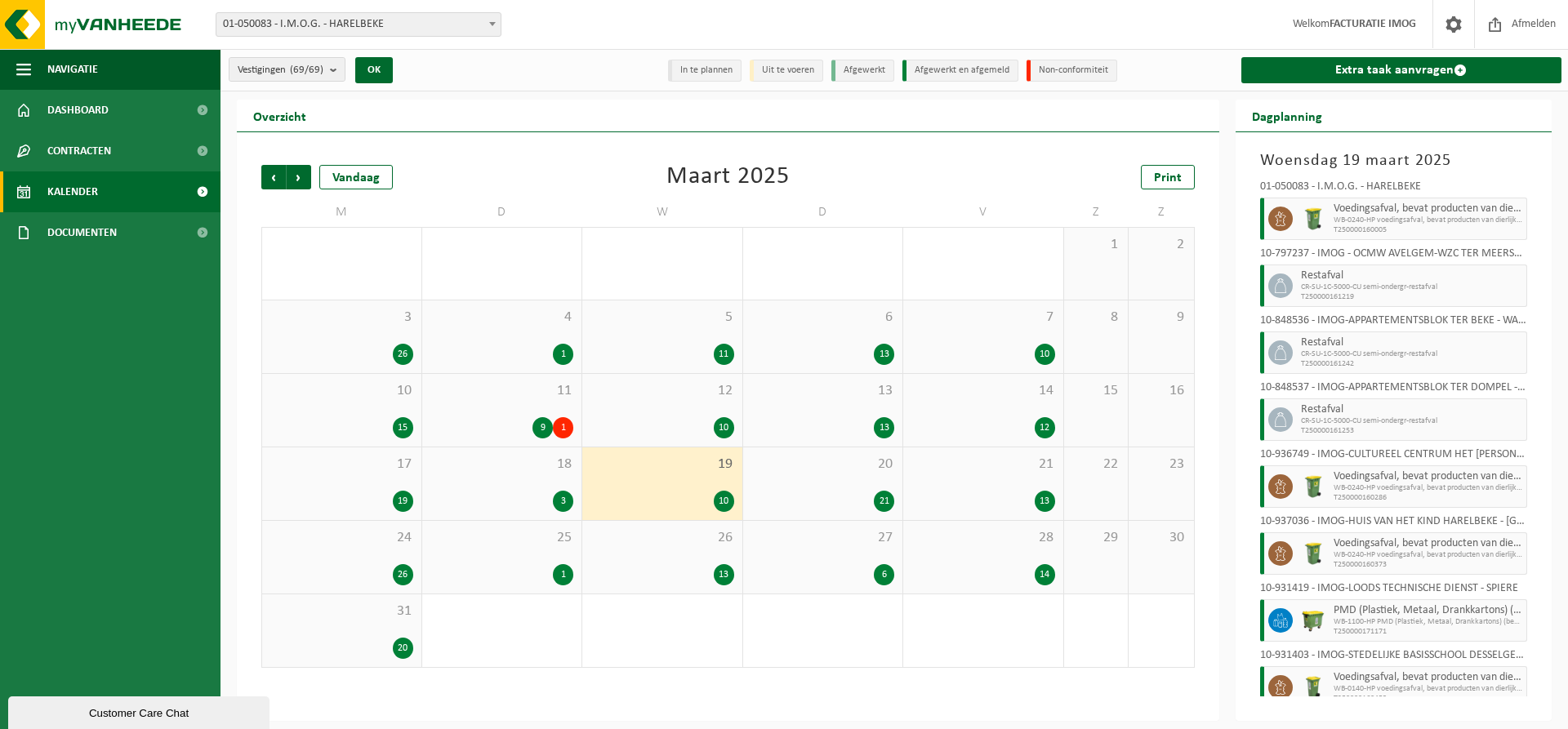
click at [808, 488] on div "20 21" at bounding box center [823, 484] width 160 height 73
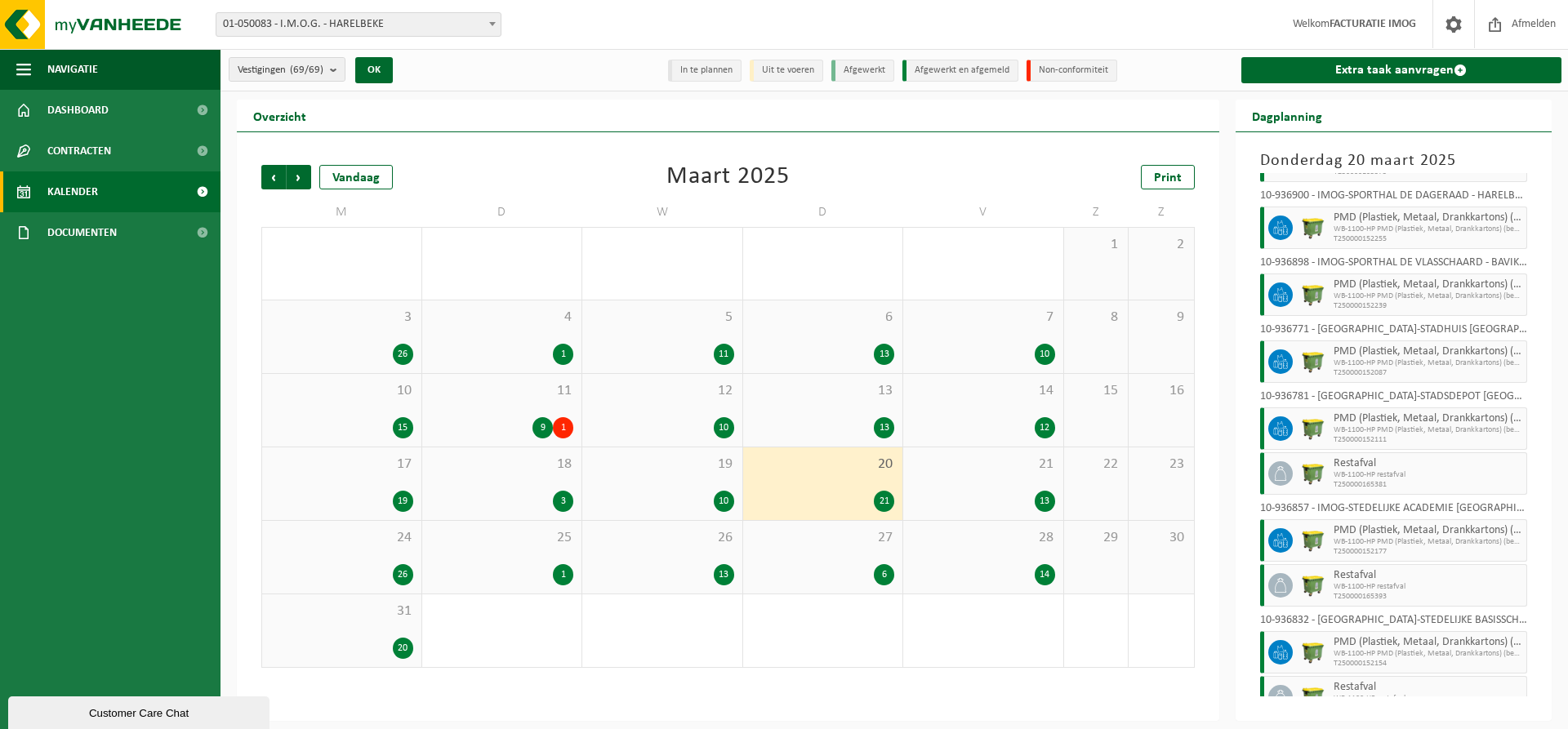
scroll to position [800, 0]
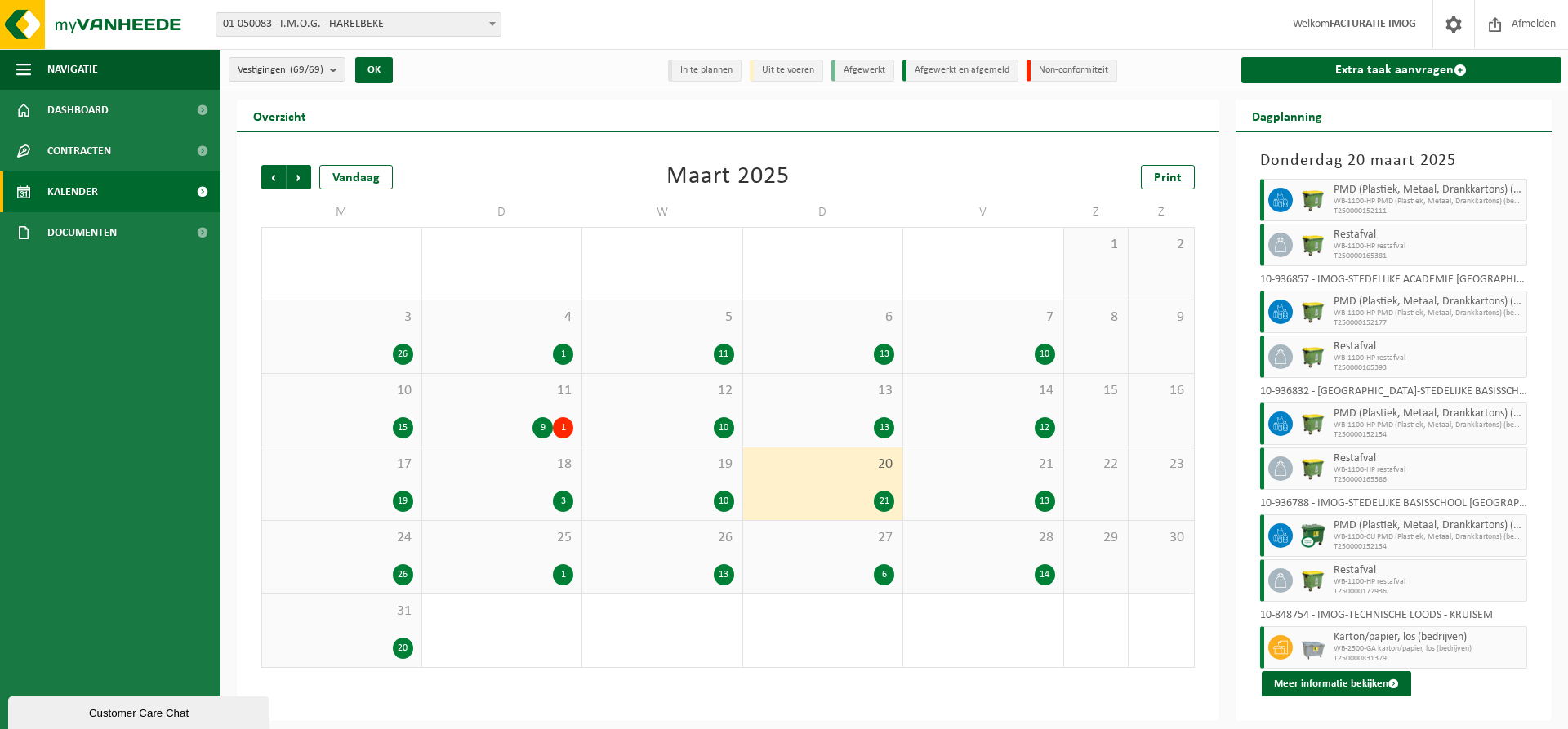
click at [1002, 477] on div "21 13" at bounding box center [983, 484] width 160 height 73
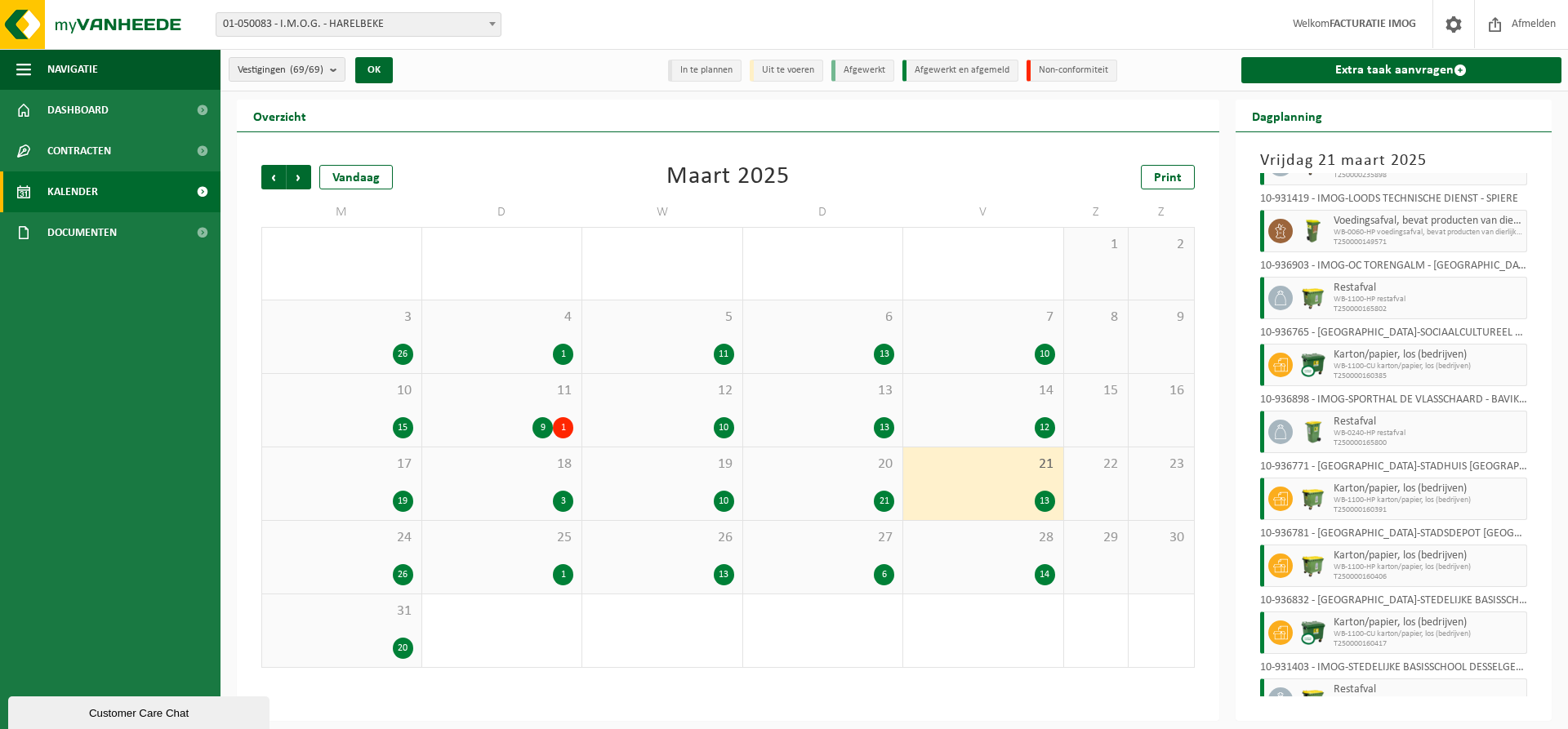
scroll to position [375, 0]
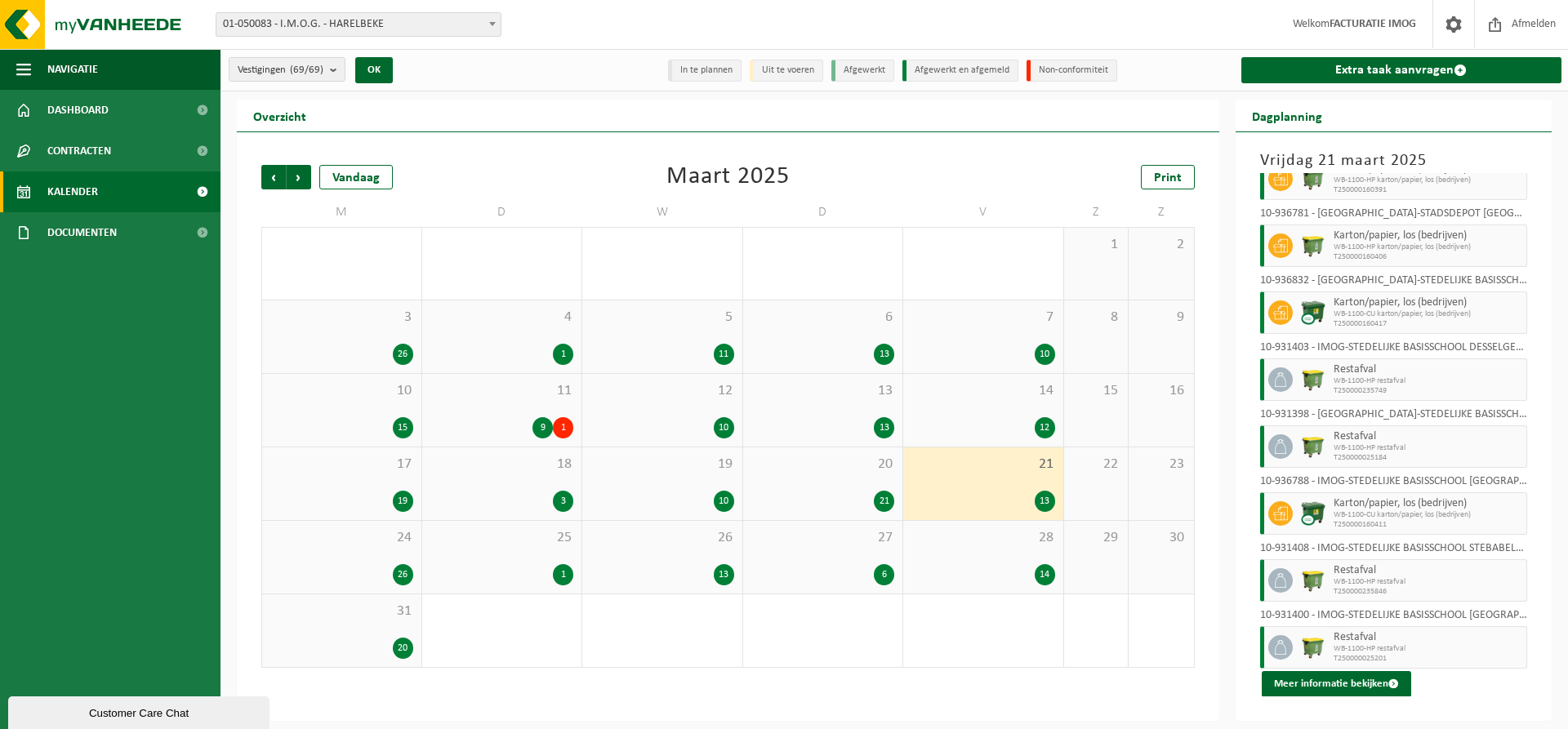
click at [330, 560] on div "24 26" at bounding box center [342, 557] width 159 height 73
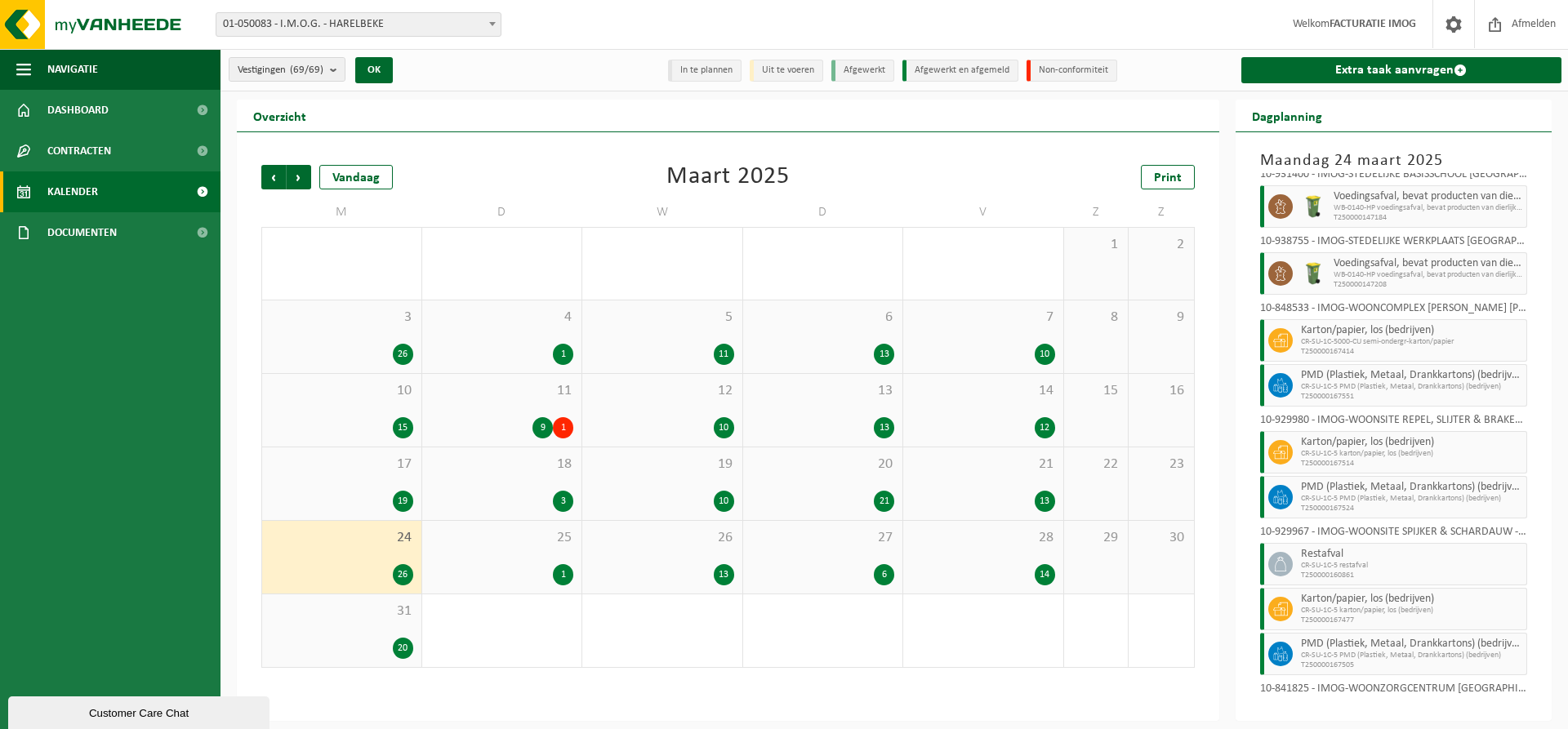
scroll to position [981, 0]
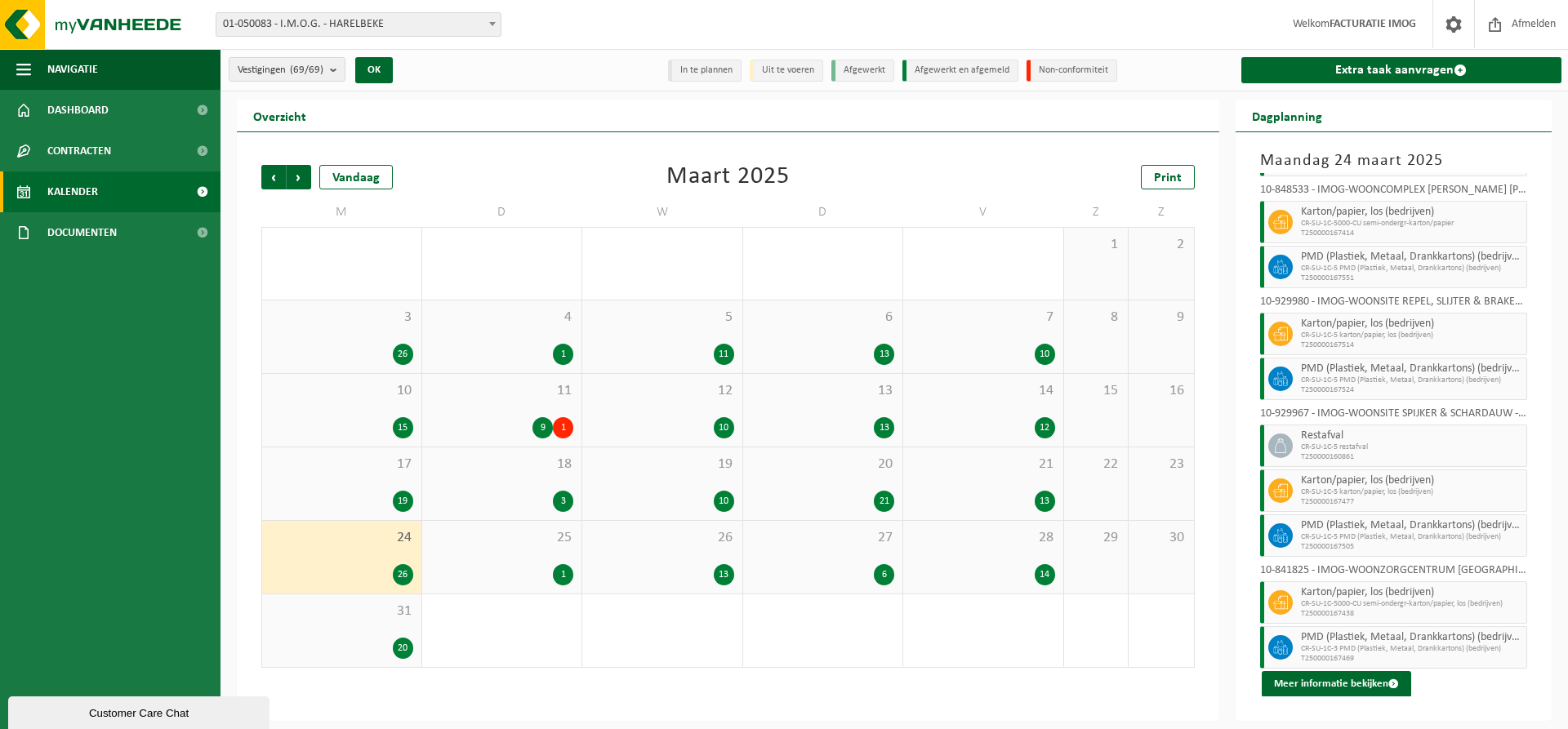
click at [540, 550] on div "25 1" at bounding box center [502, 557] width 160 height 73
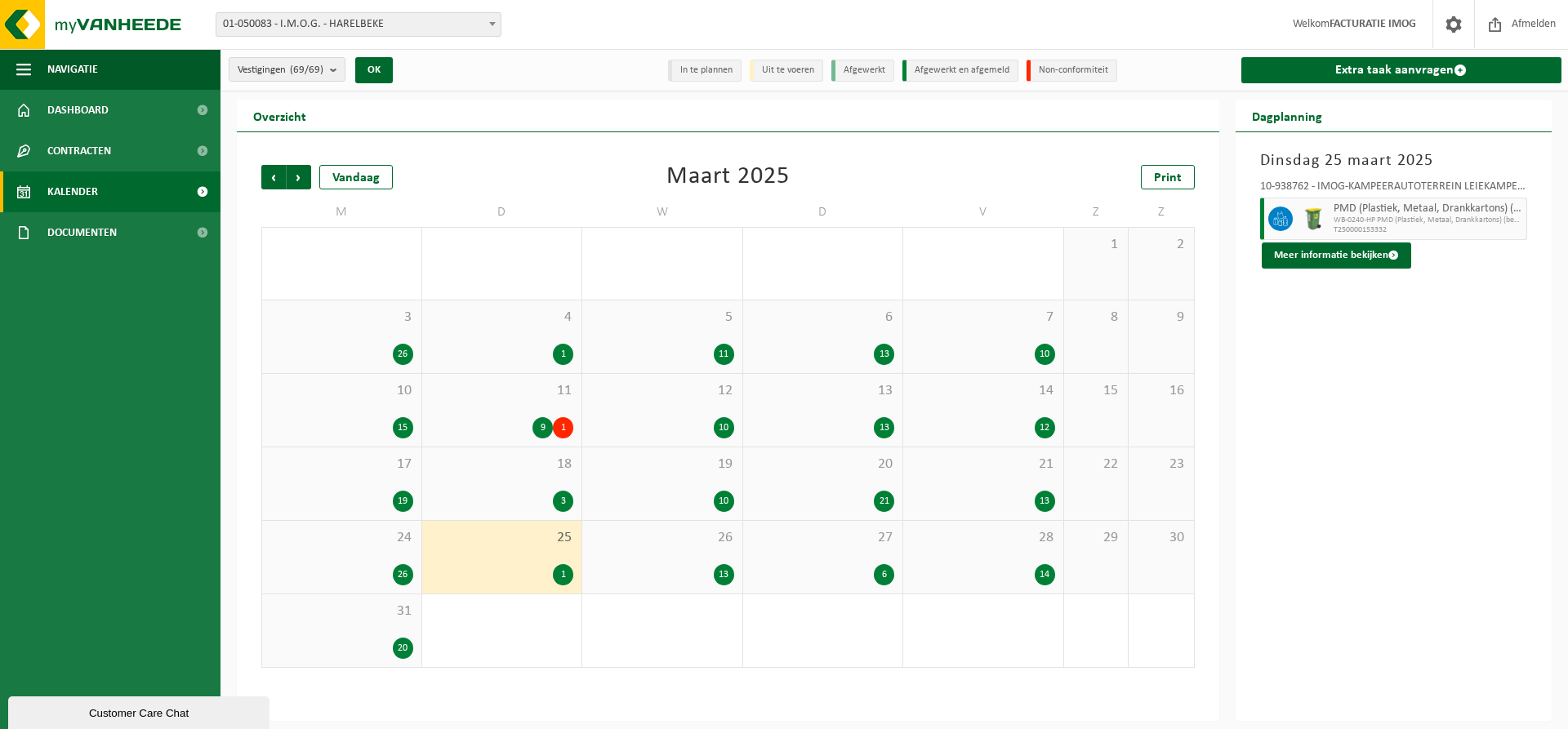
click at [692, 554] on div "26 13" at bounding box center [662, 557] width 160 height 73
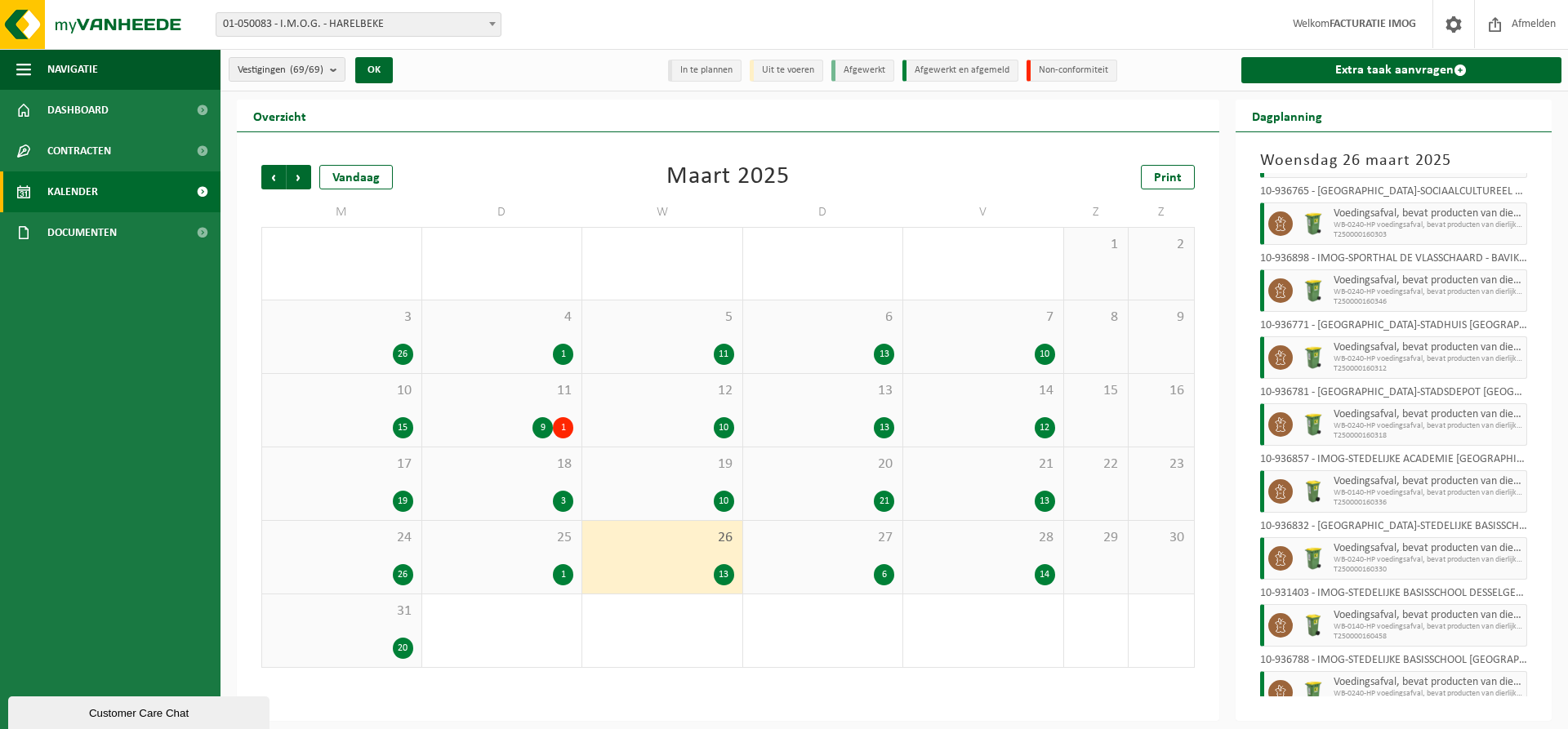
scroll to position [375, 0]
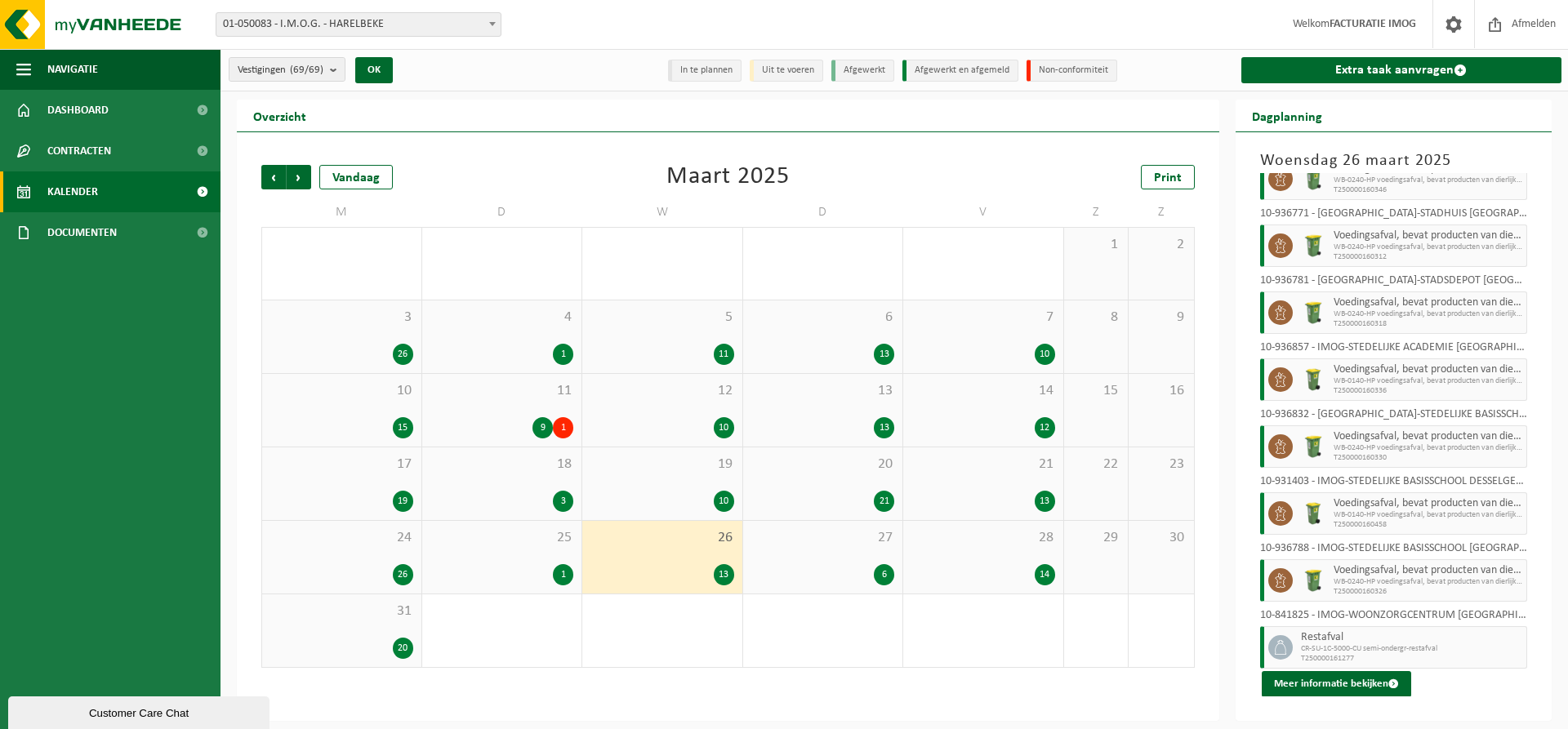
click at [836, 546] on div "27 6" at bounding box center [823, 557] width 160 height 73
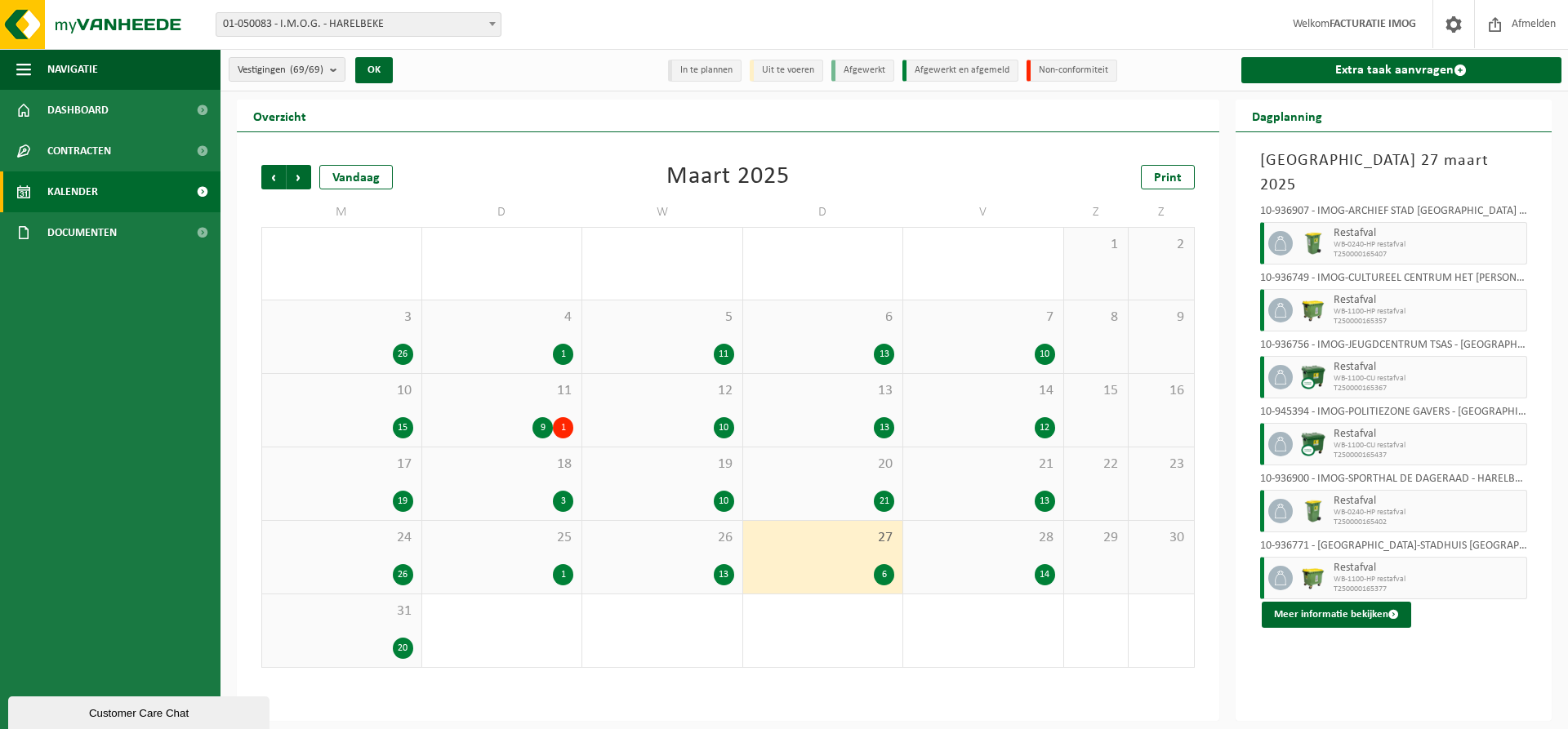
click at [1001, 549] on div "28 14" at bounding box center [983, 557] width 160 height 73
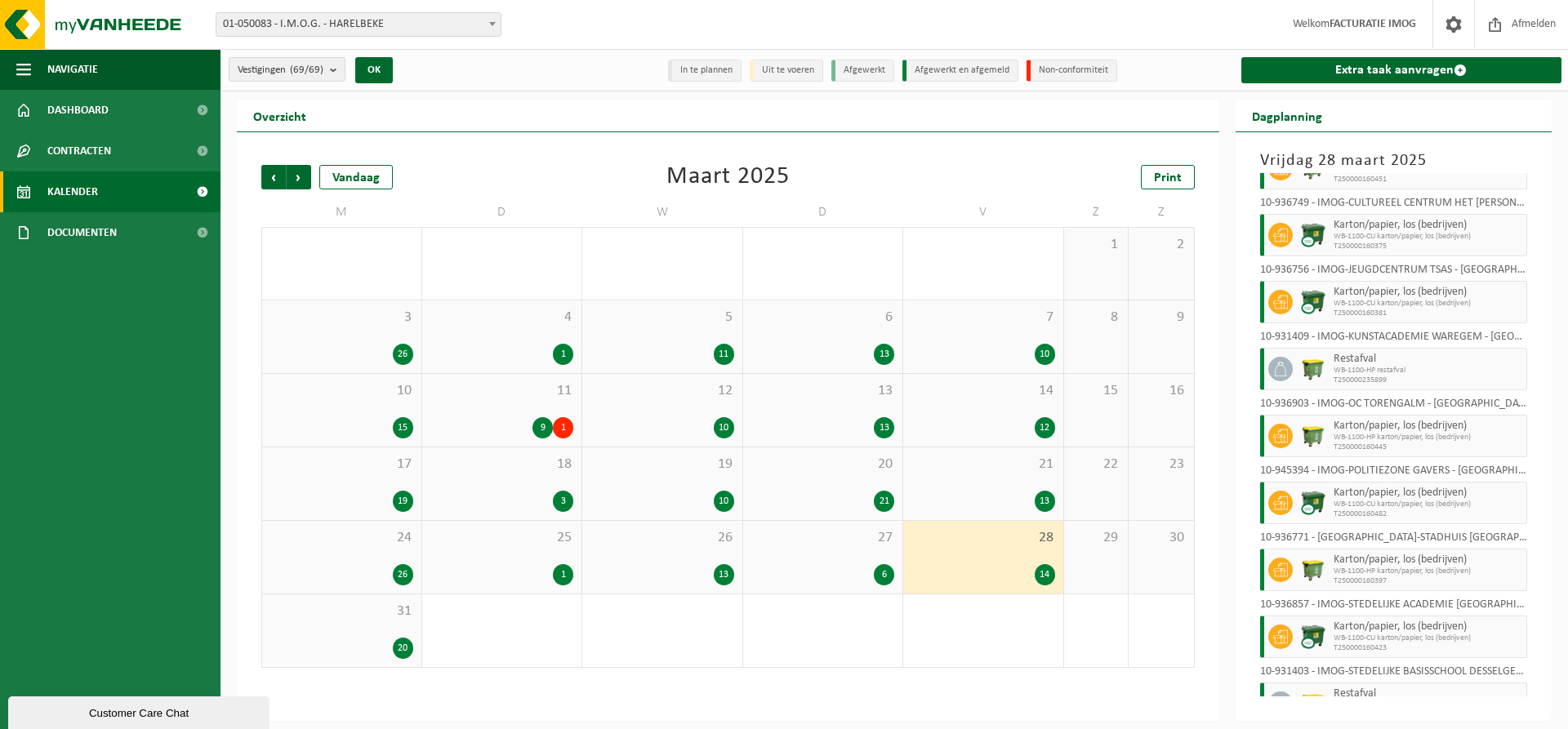
scroll to position [441, 0]
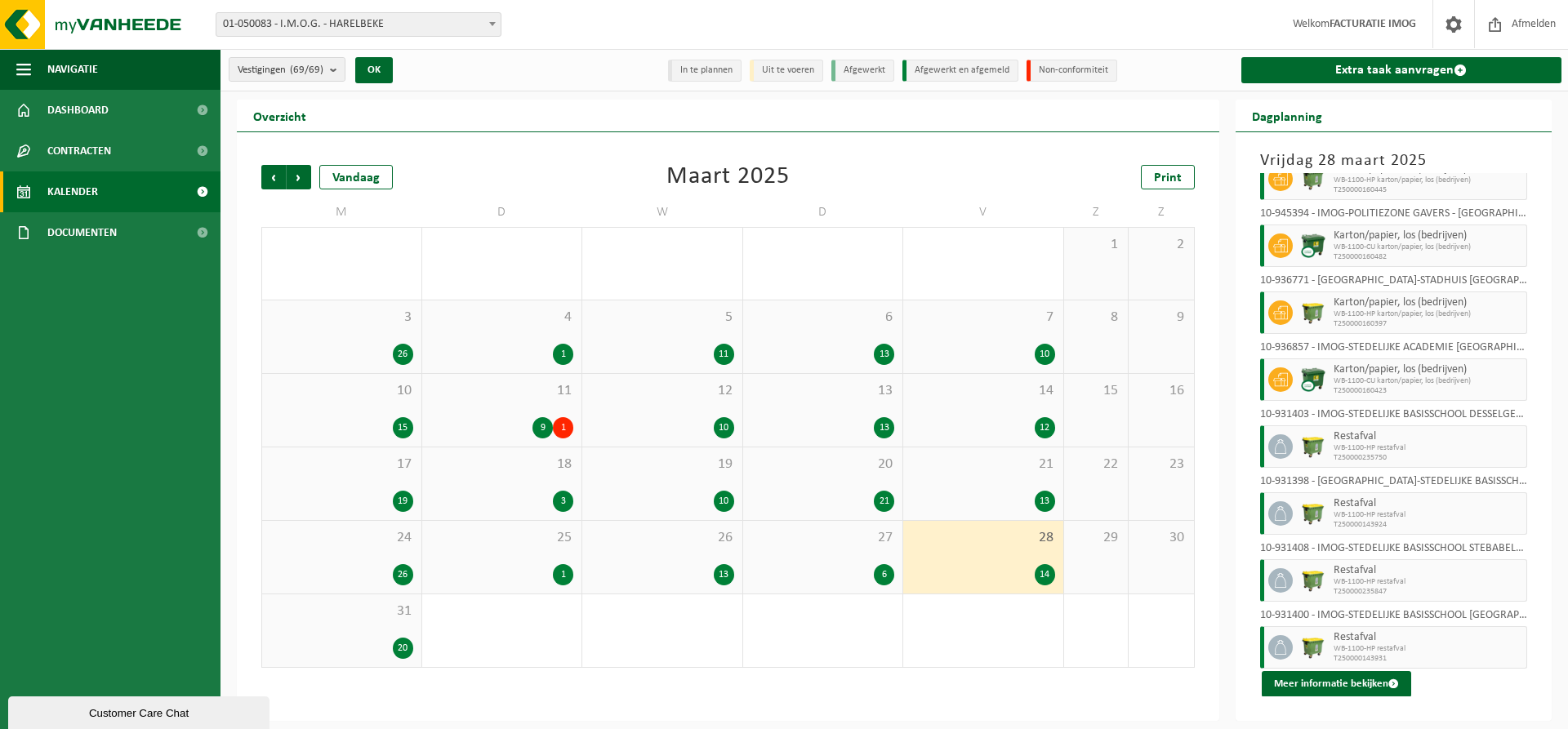
click at [376, 622] on div "31 20" at bounding box center [342, 630] width 159 height 73
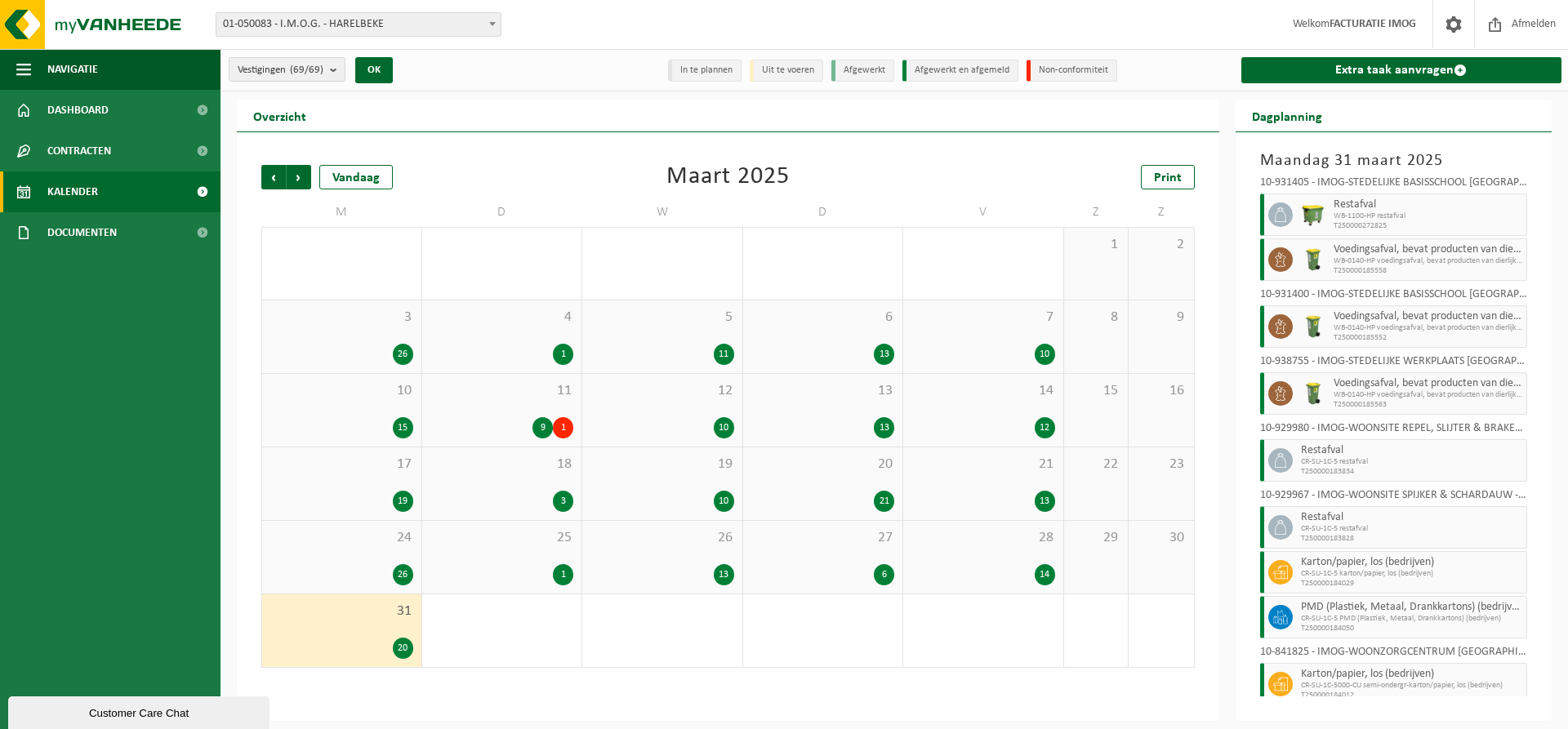
scroll to position [667, 0]
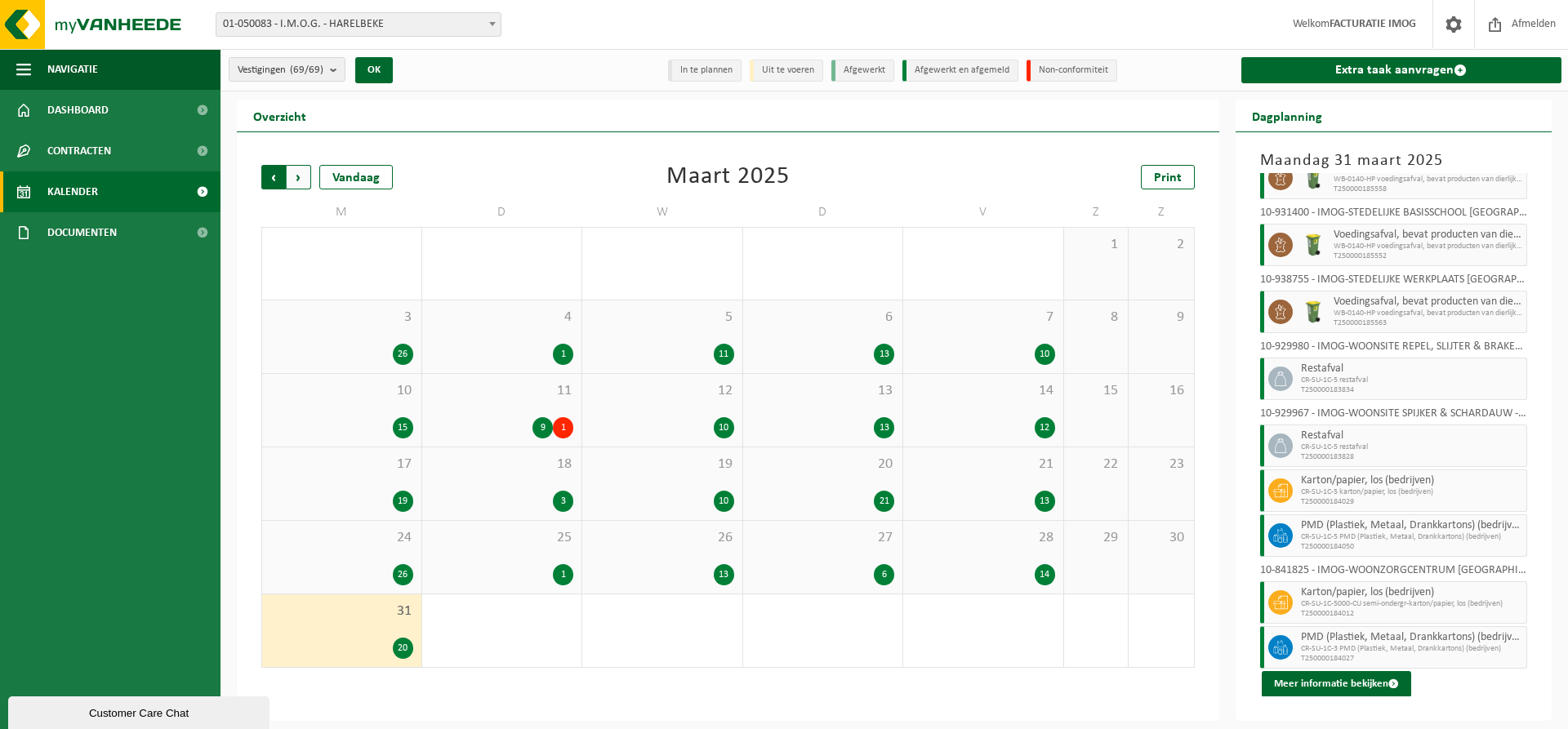
click at [302, 172] on span "Volgende" at bounding box center [299, 177] width 24 height 24
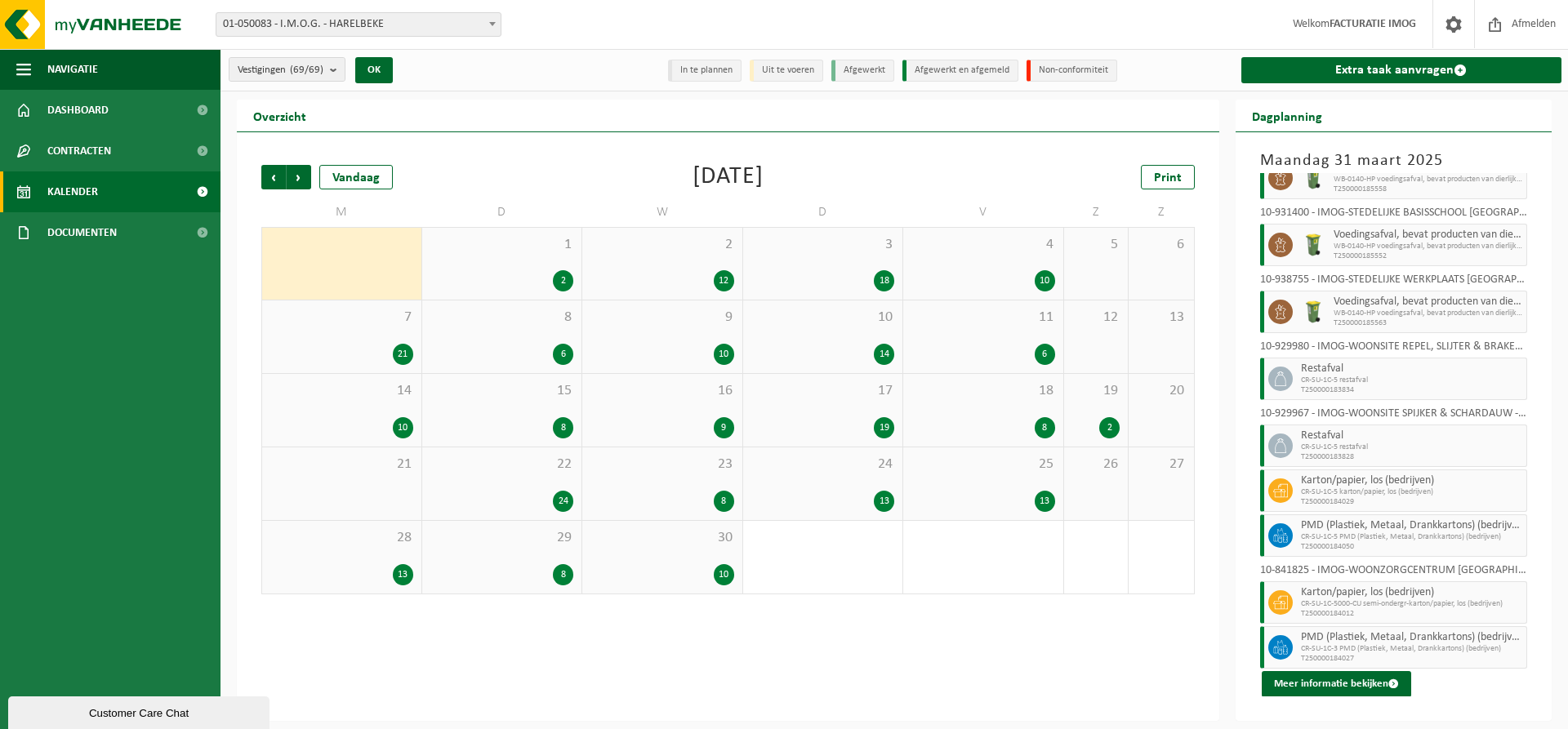
click at [539, 258] on div "1 2" at bounding box center [502, 264] width 160 height 72
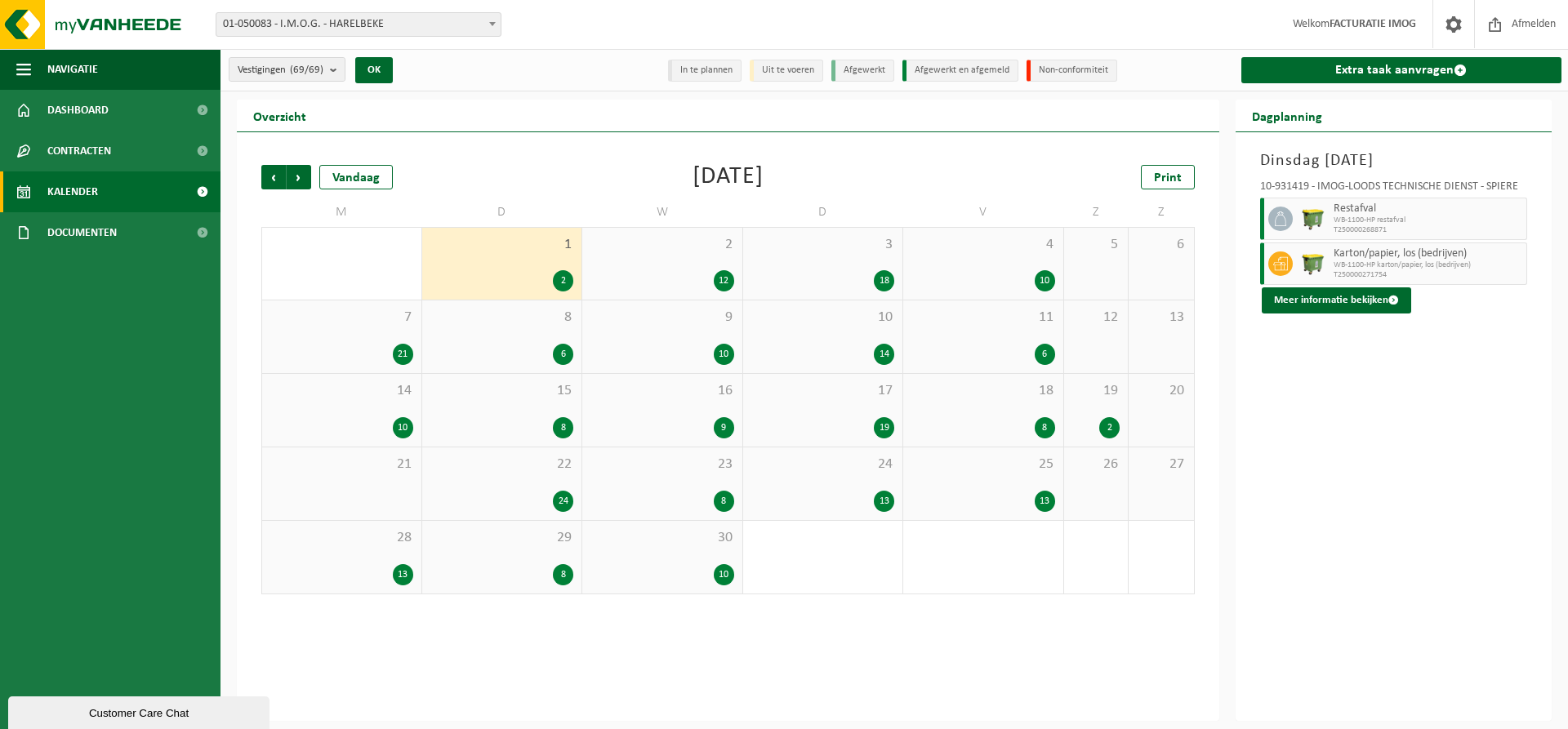
click at [694, 263] on div "2 12" at bounding box center [662, 264] width 160 height 72
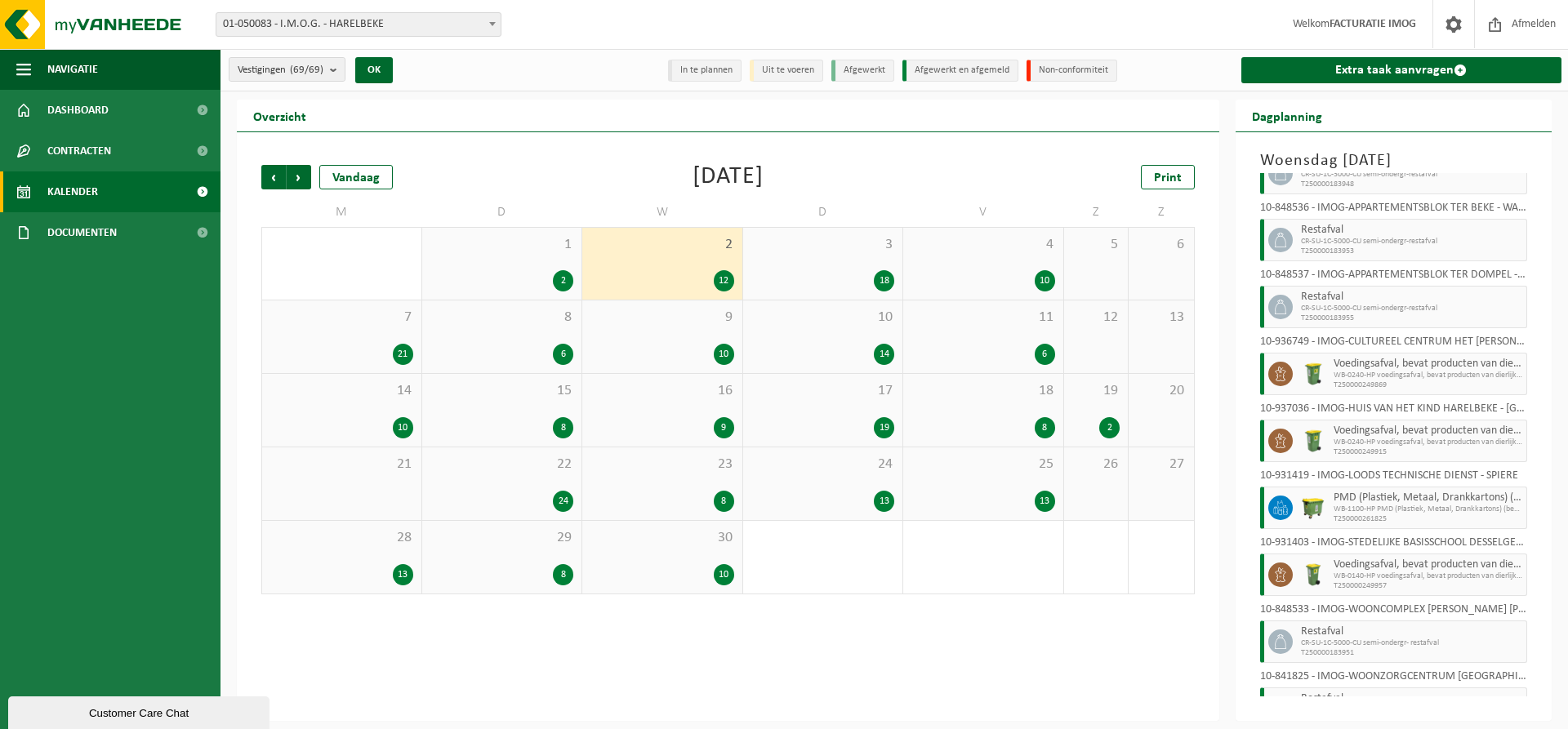
scroll to position [264, 0]
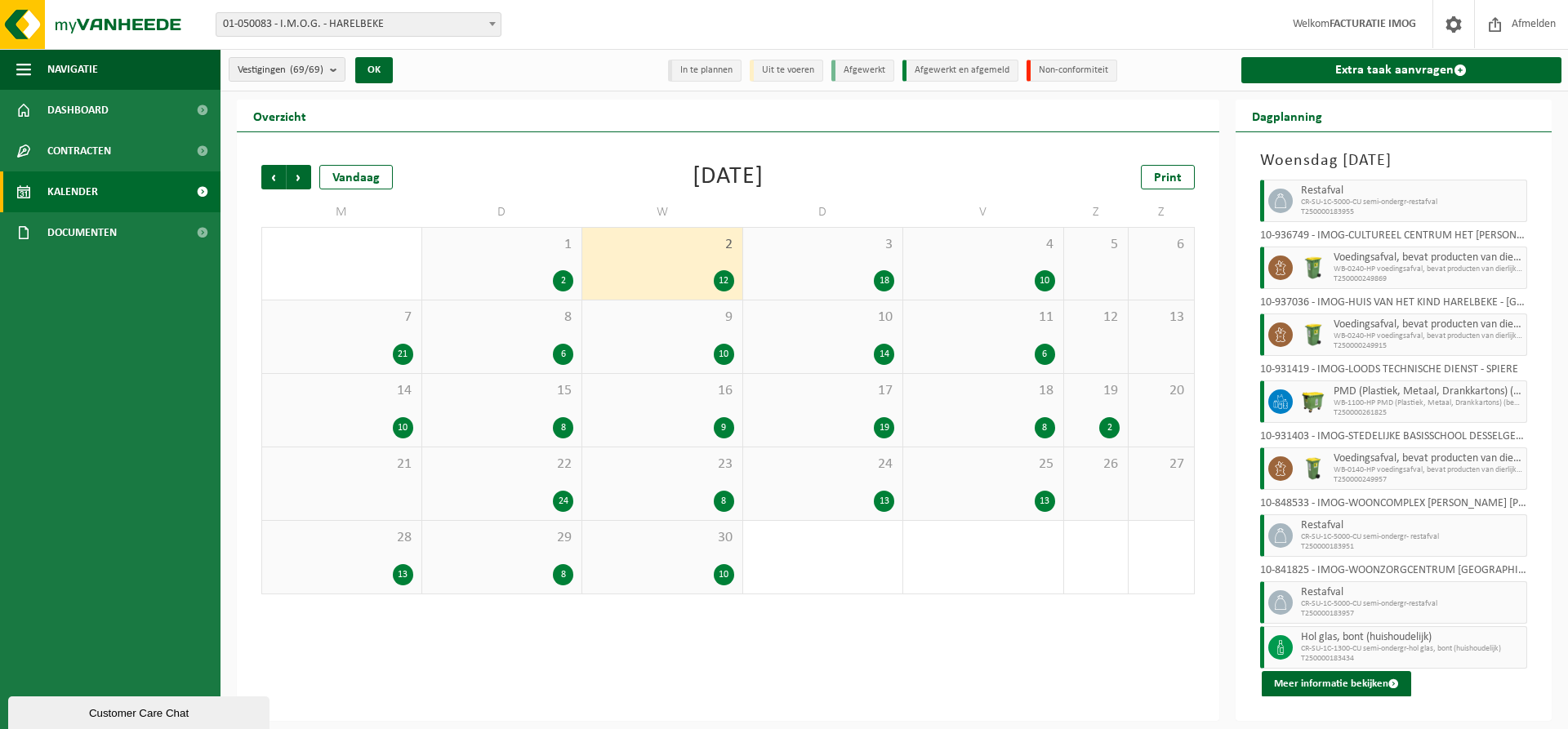
click at [843, 262] on div "3 18" at bounding box center [823, 264] width 160 height 72
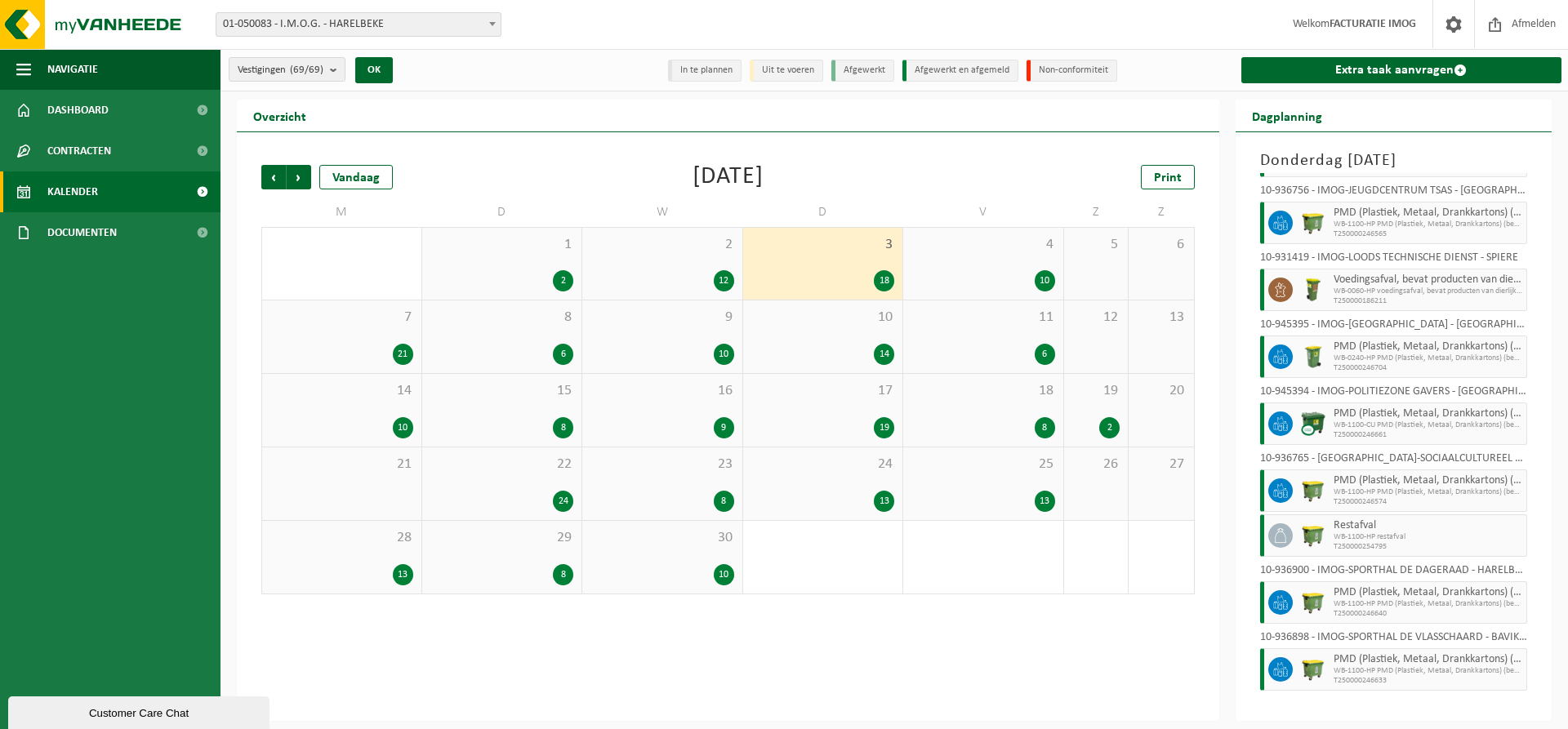
scroll to position [622, 0]
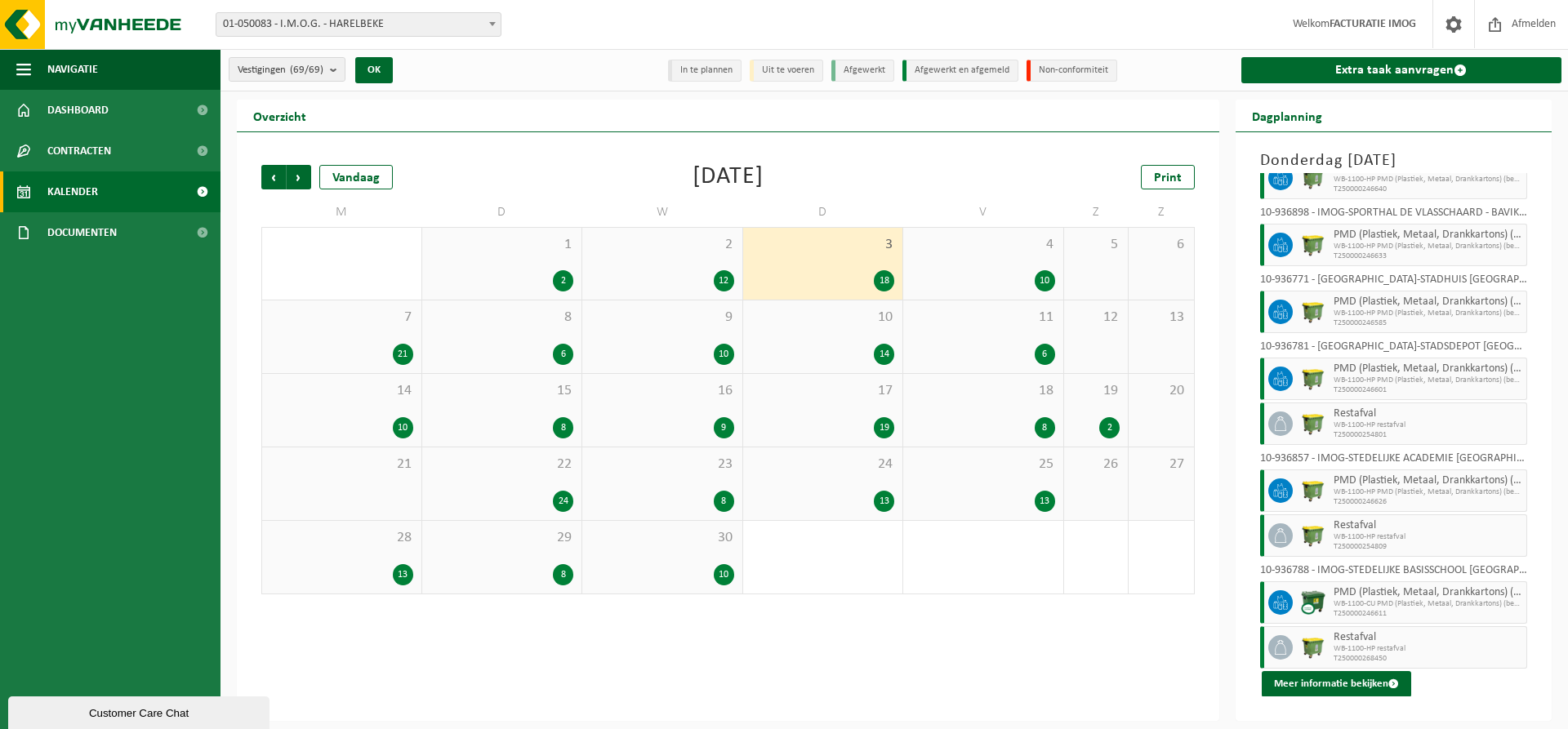
click at [988, 262] on div "4 10" at bounding box center [983, 264] width 160 height 72
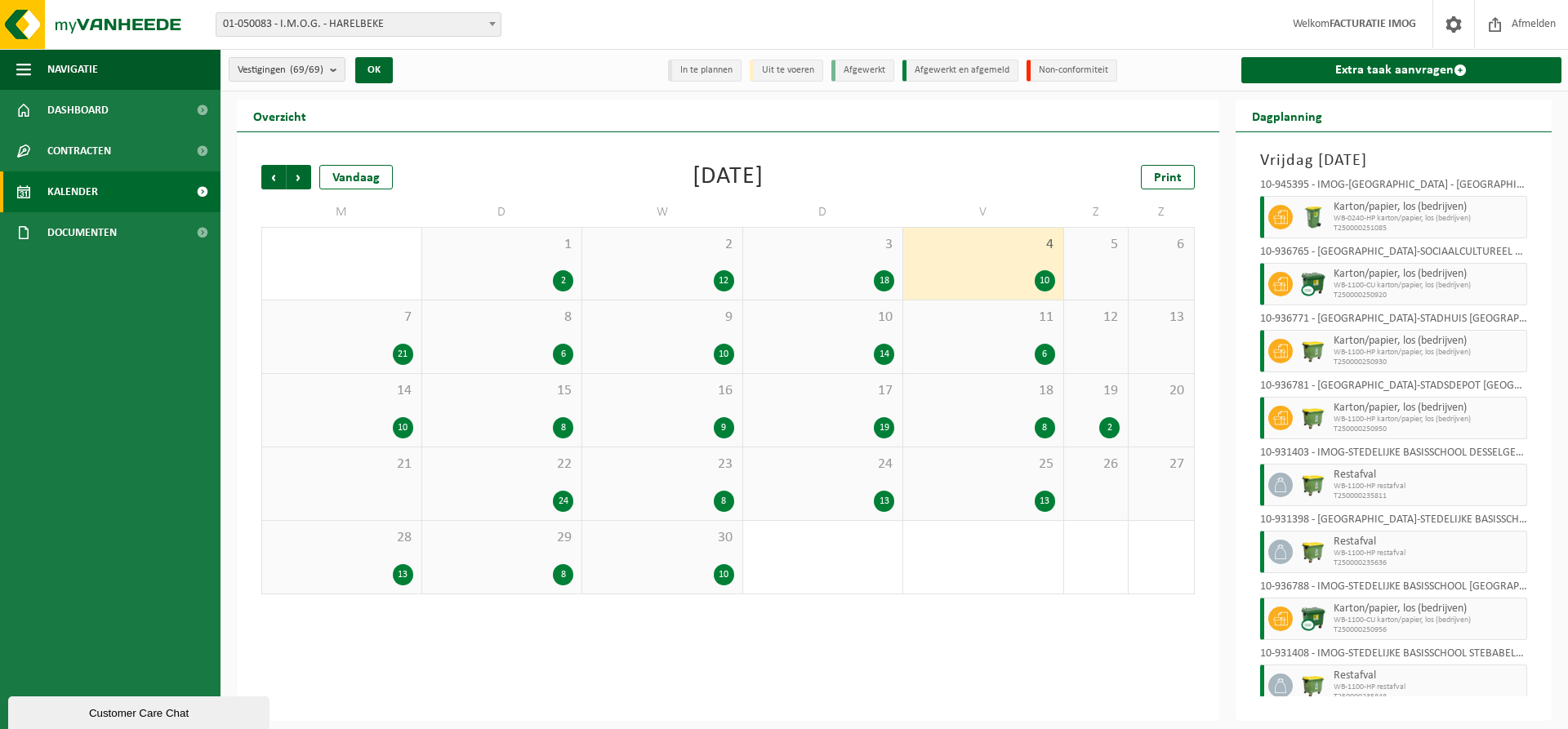
scroll to position [174, 0]
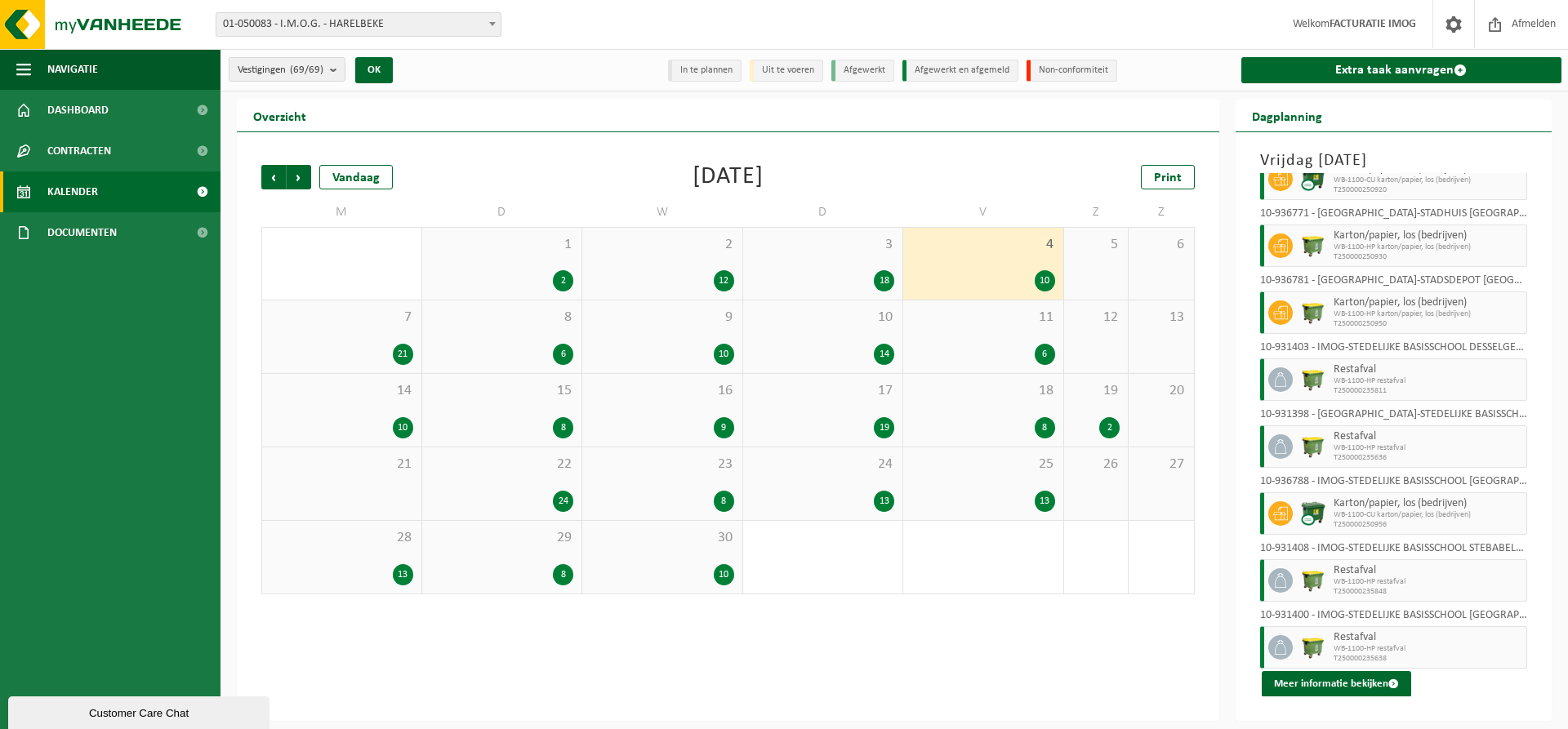
click at [370, 335] on div "7 21" at bounding box center [342, 337] width 159 height 73
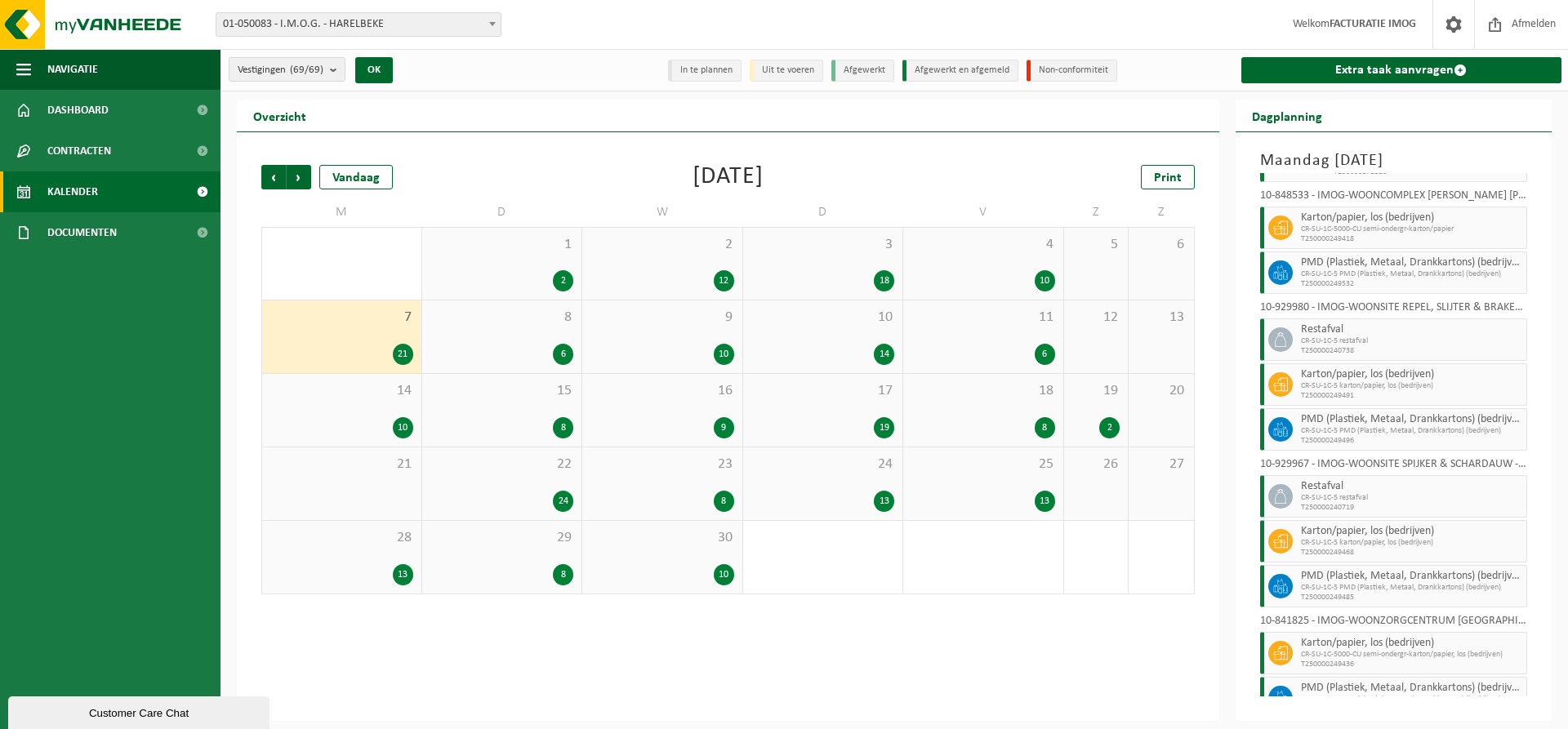
scroll to position [690, 0]
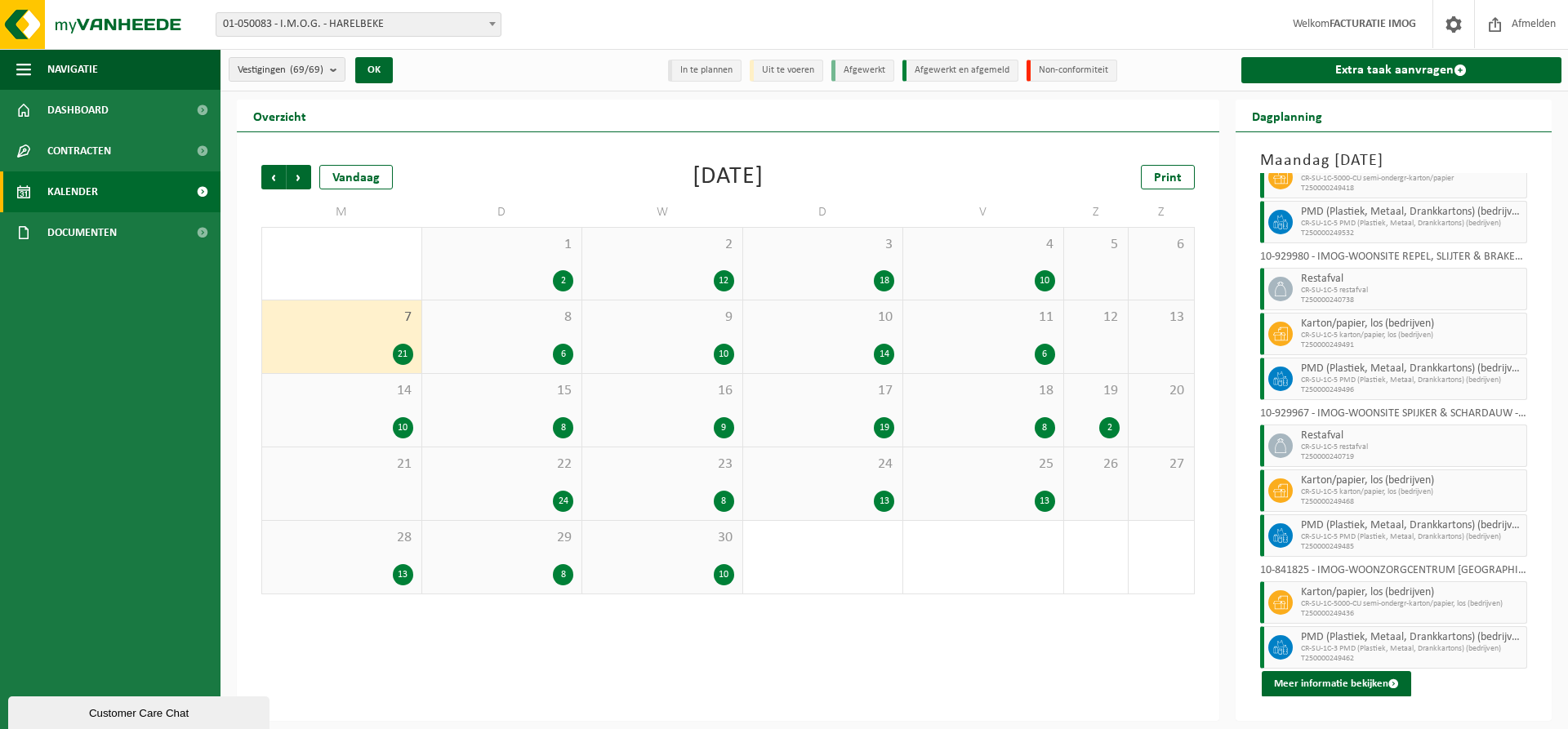
click at [536, 330] on div "8 6" at bounding box center [502, 337] width 160 height 73
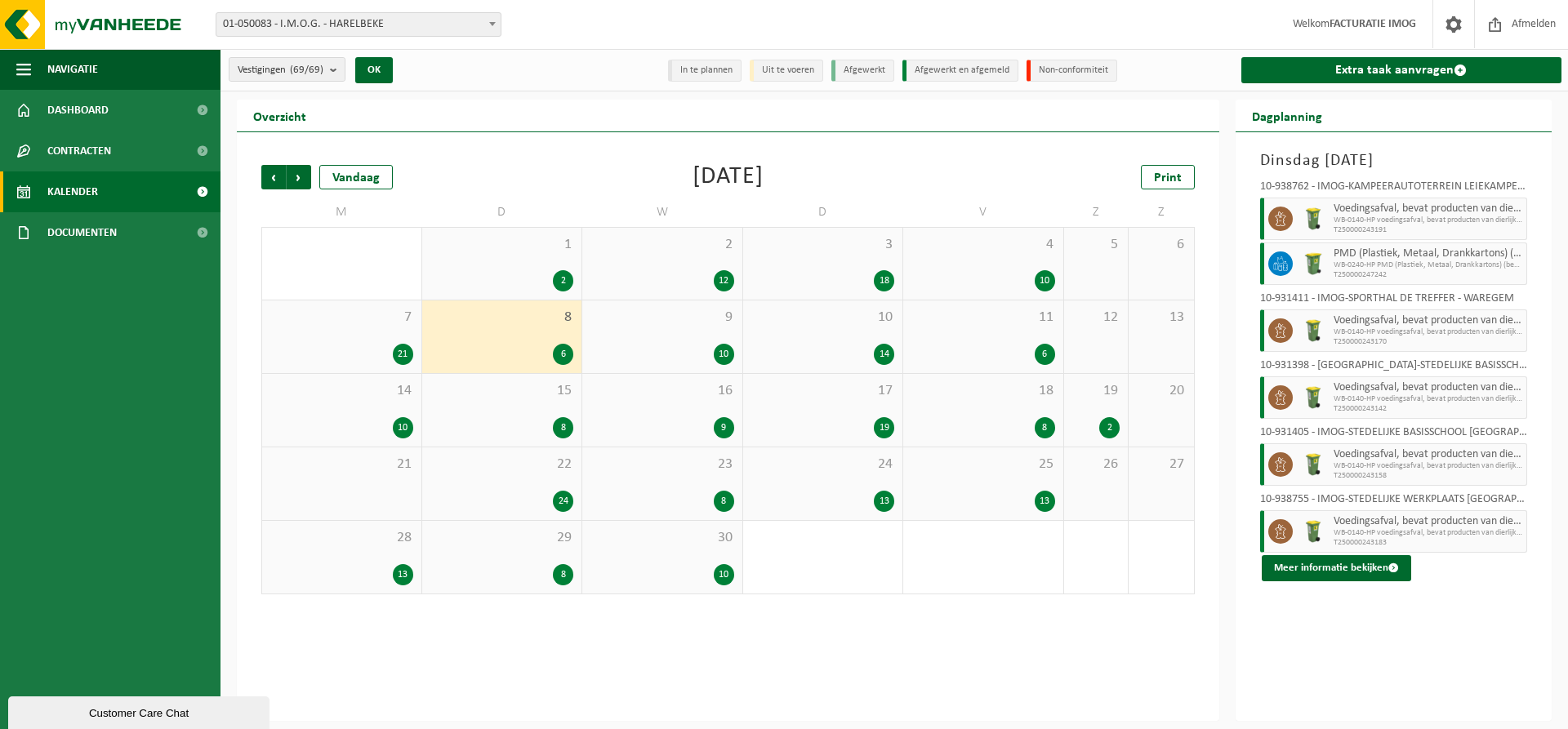
click at [690, 330] on div "9 10" at bounding box center [662, 337] width 160 height 73
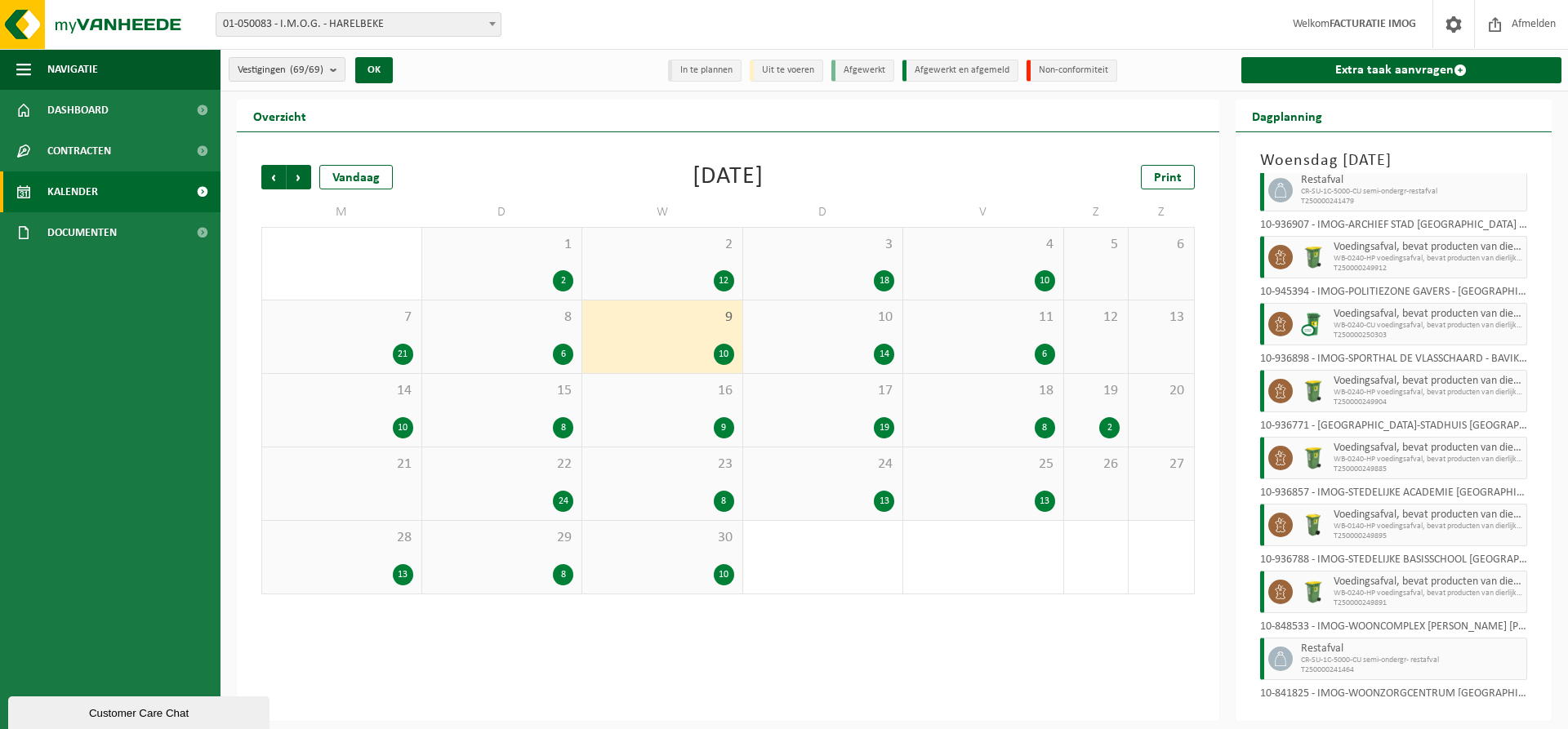
scroll to position [174, 0]
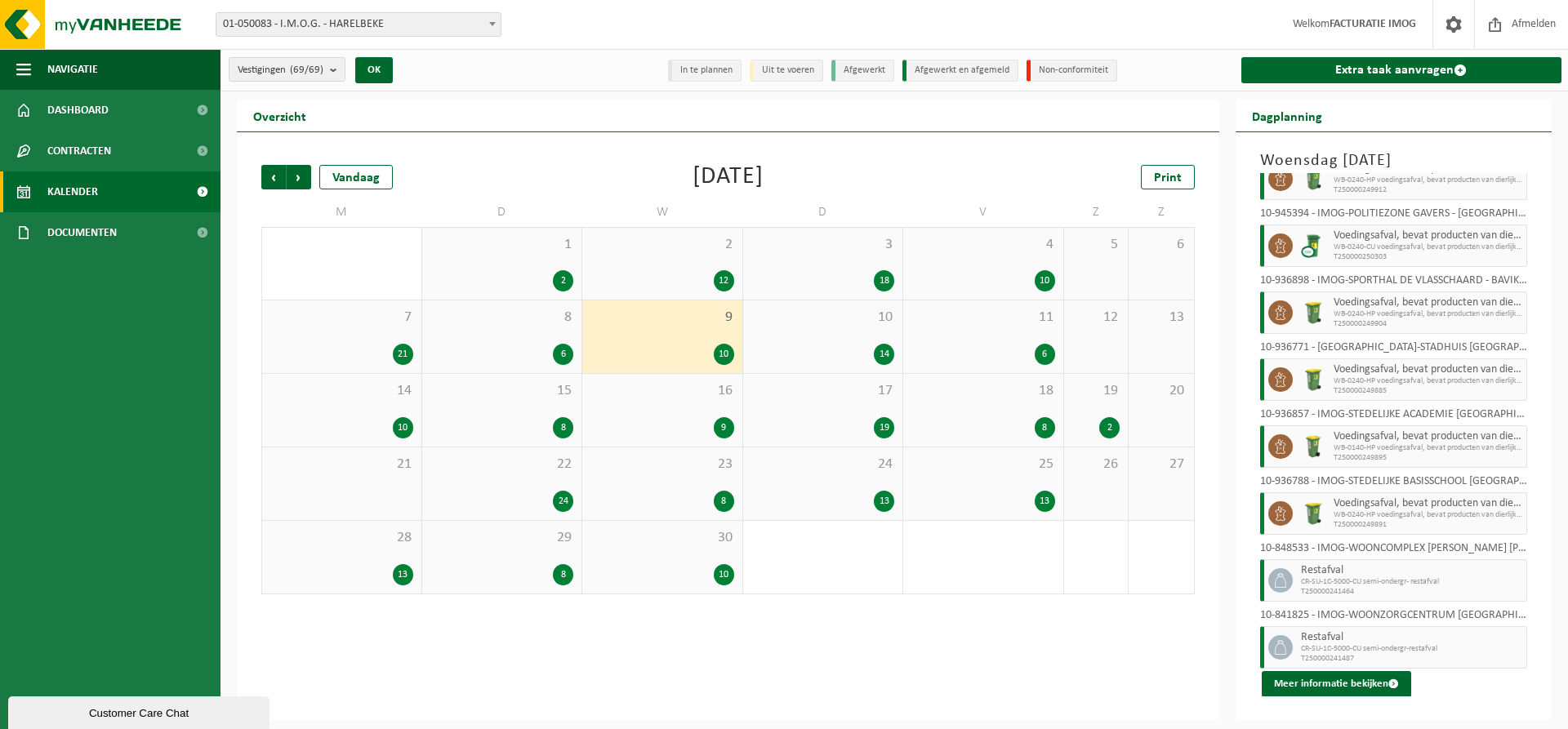
click at [865, 327] on div "10 14" at bounding box center [823, 337] width 160 height 73
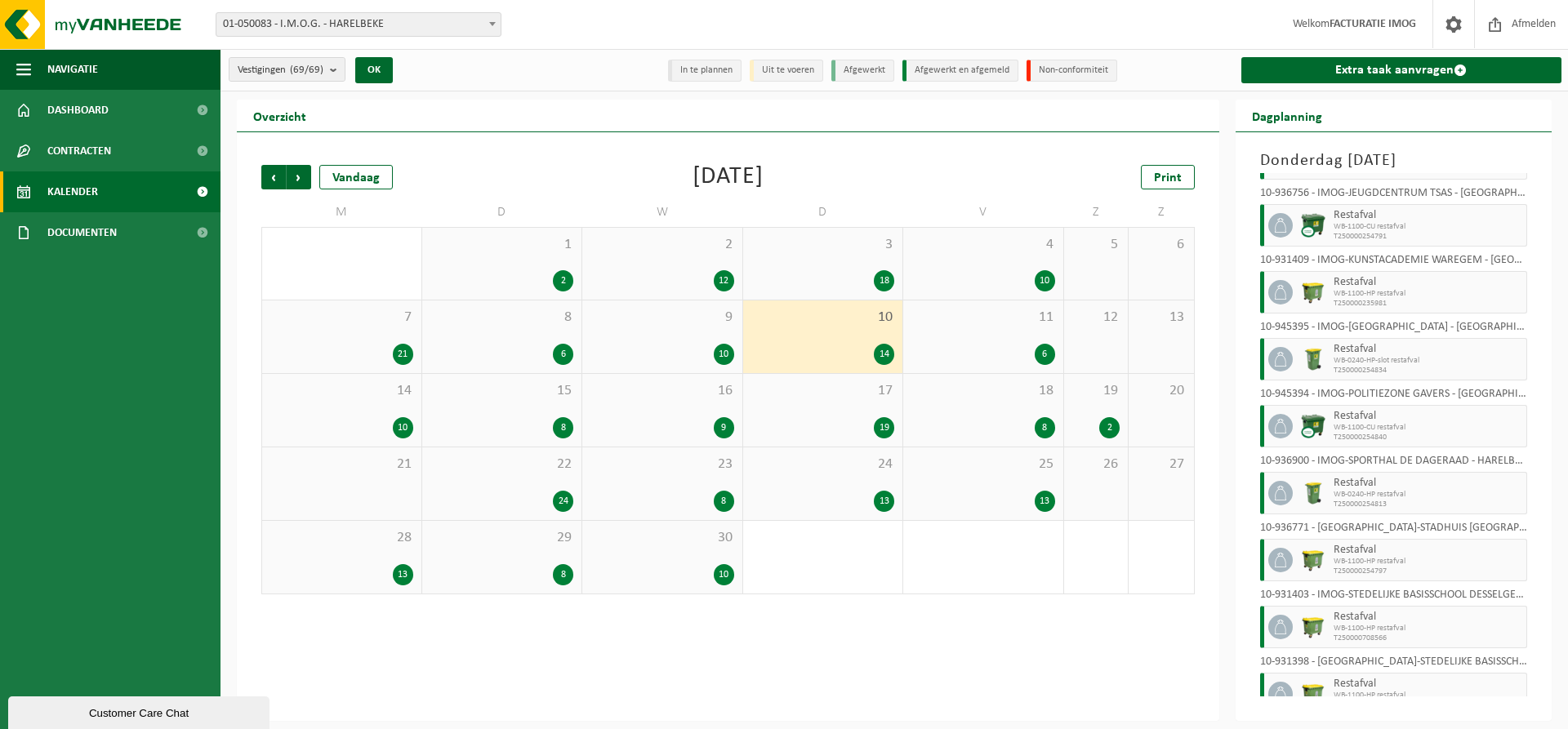
scroll to position [441, 0]
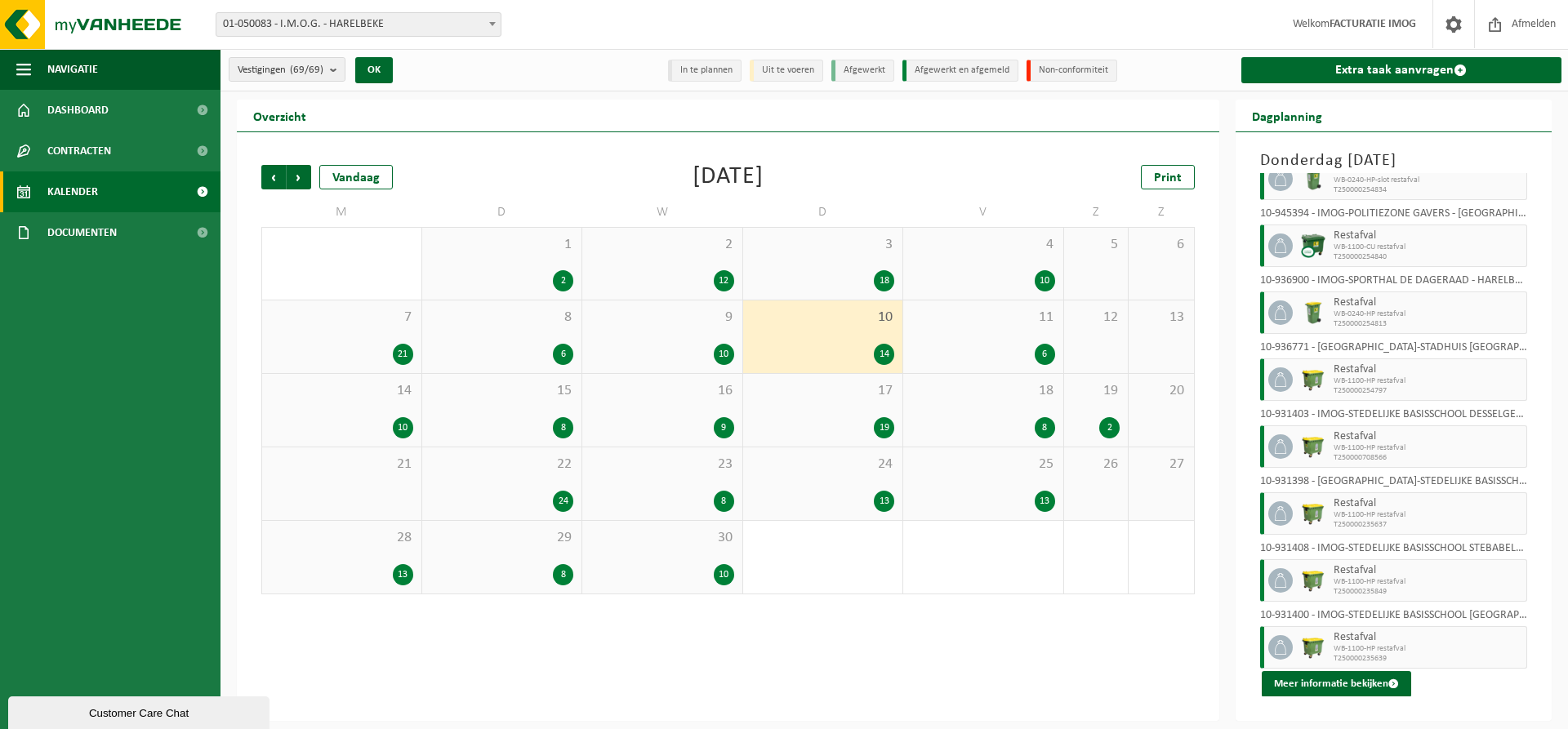
click at [1008, 327] on div "11 6" at bounding box center [983, 337] width 160 height 73
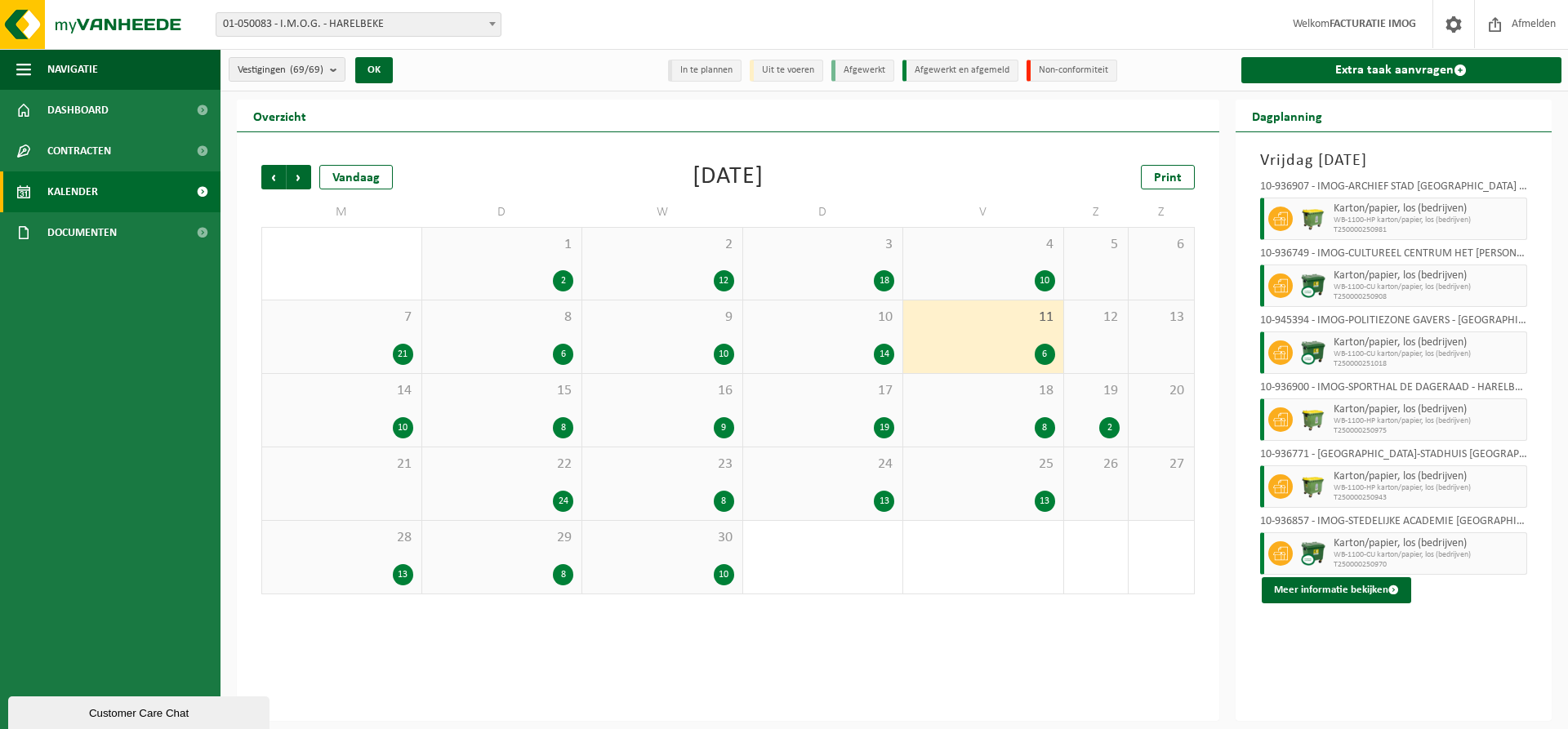
click at [386, 414] on div "14 10" at bounding box center [342, 410] width 159 height 73
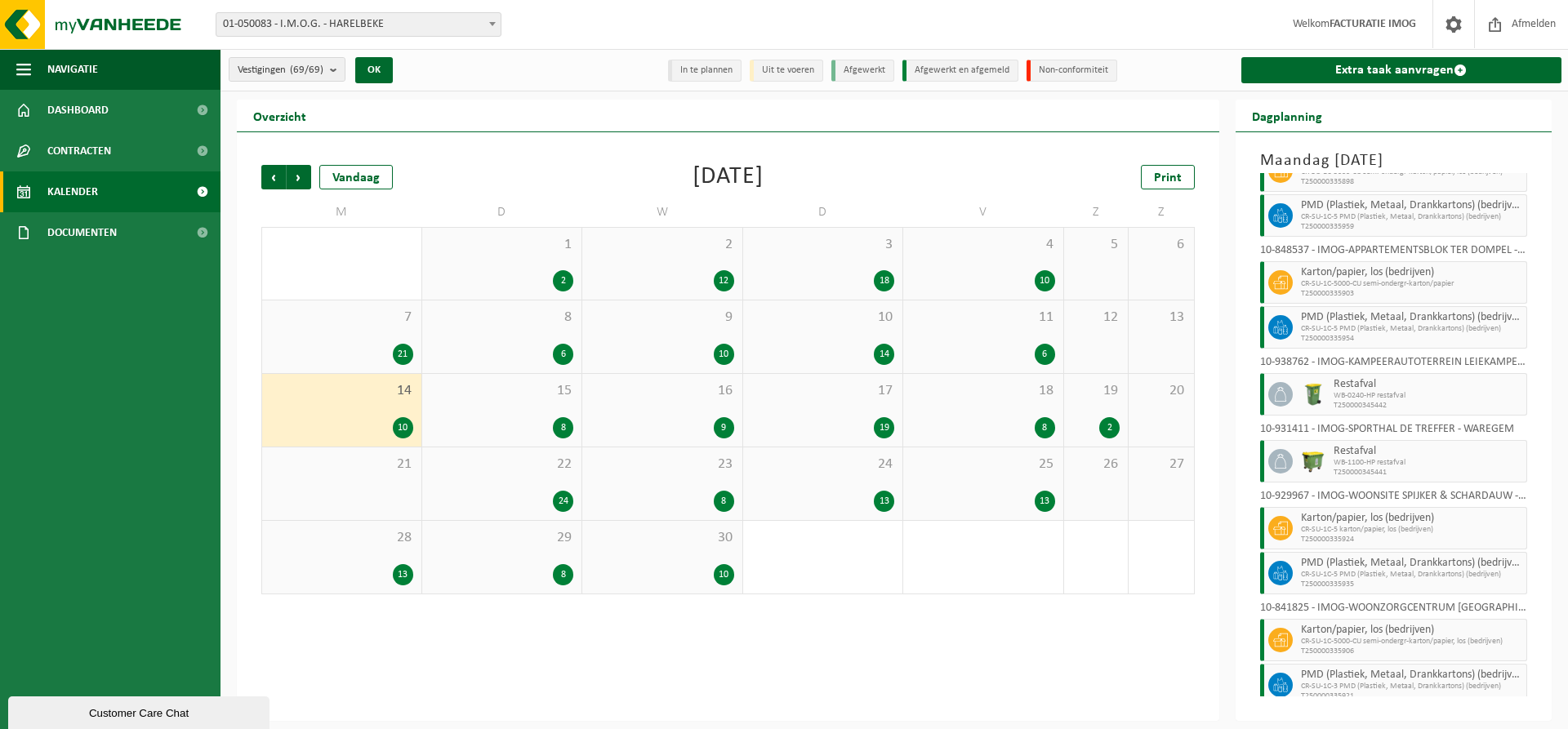
scroll to position [86, 0]
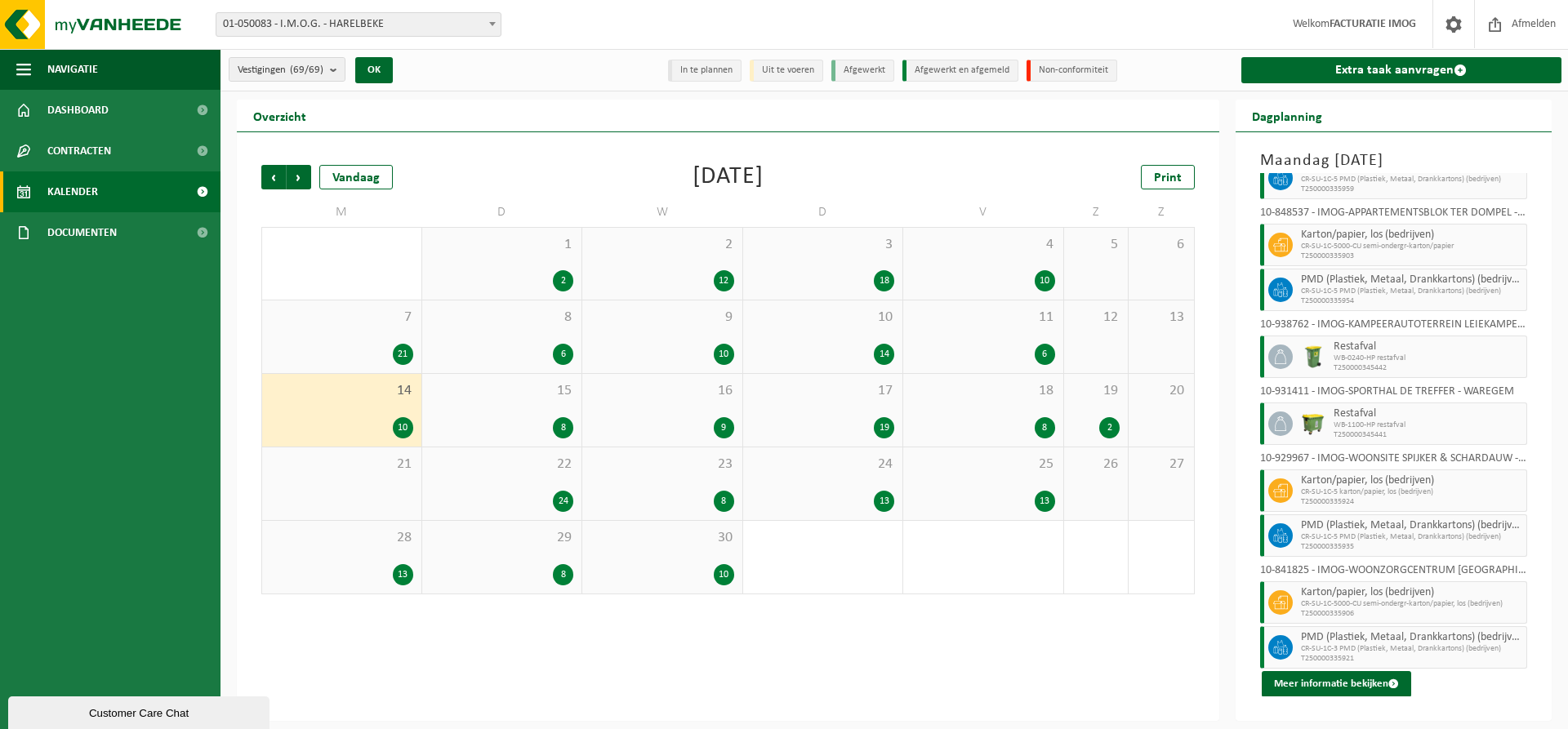
click at [532, 407] on div "15 8" at bounding box center [502, 410] width 160 height 73
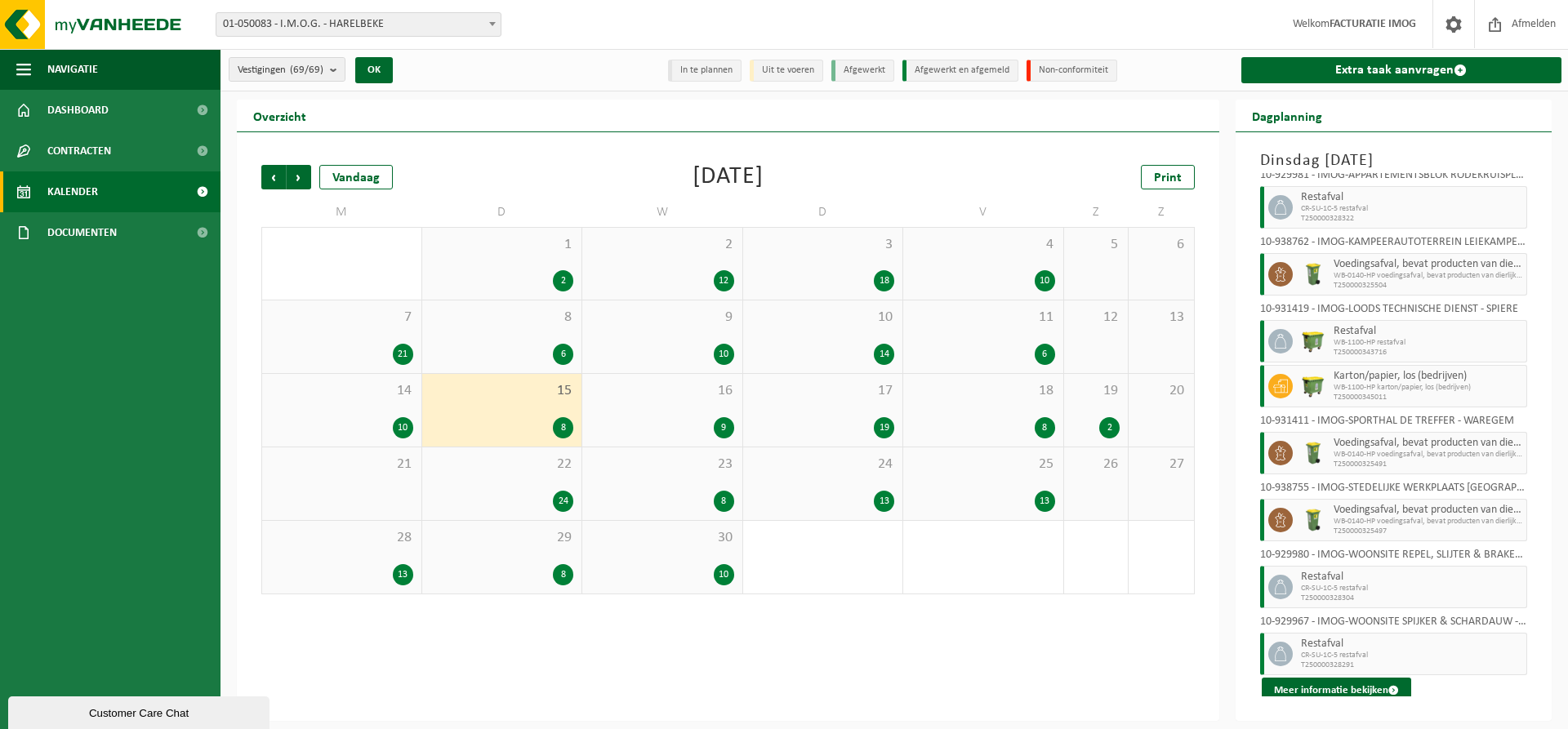
scroll to position [18, 0]
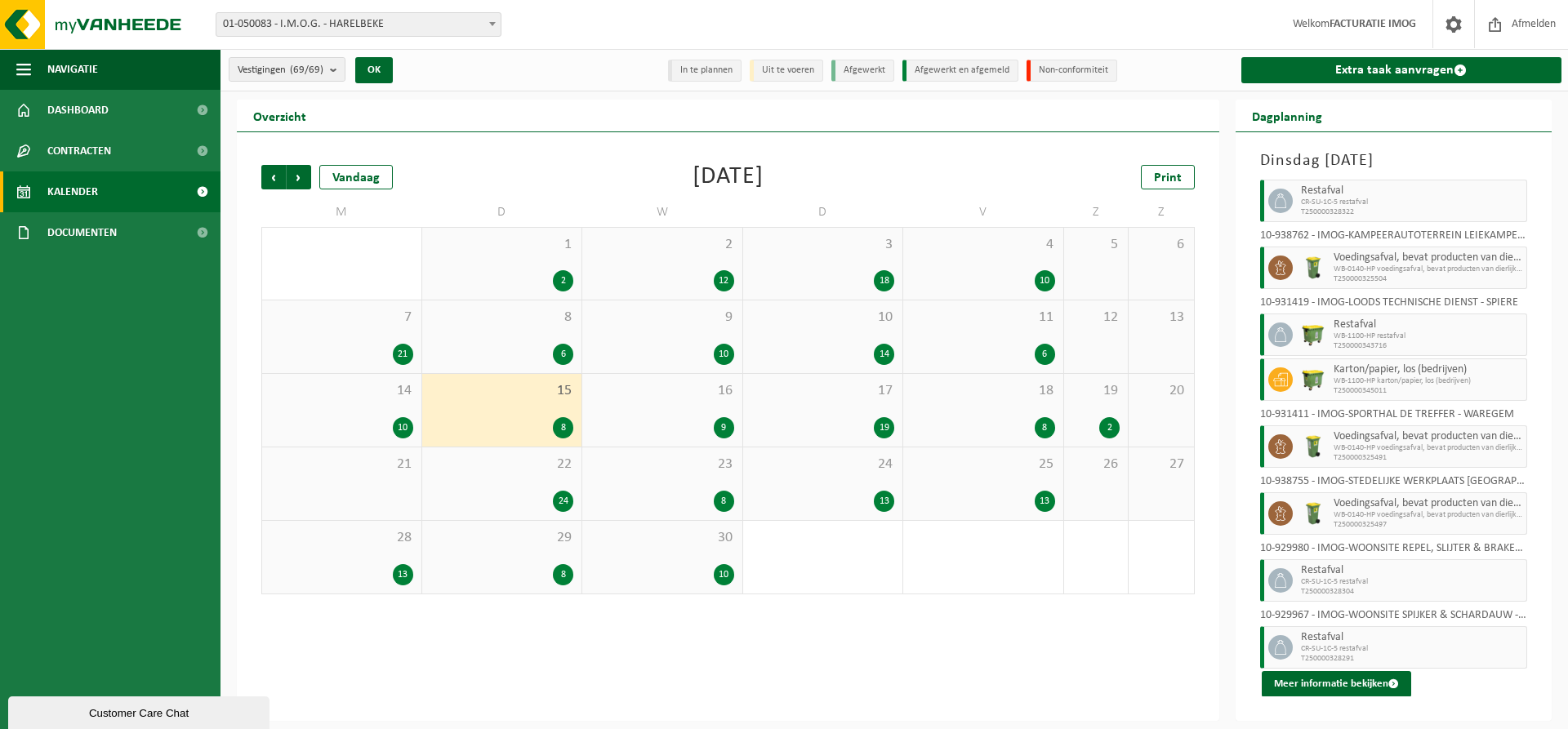
click at [699, 422] on div "9" at bounding box center [662, 427] width 143 height 21
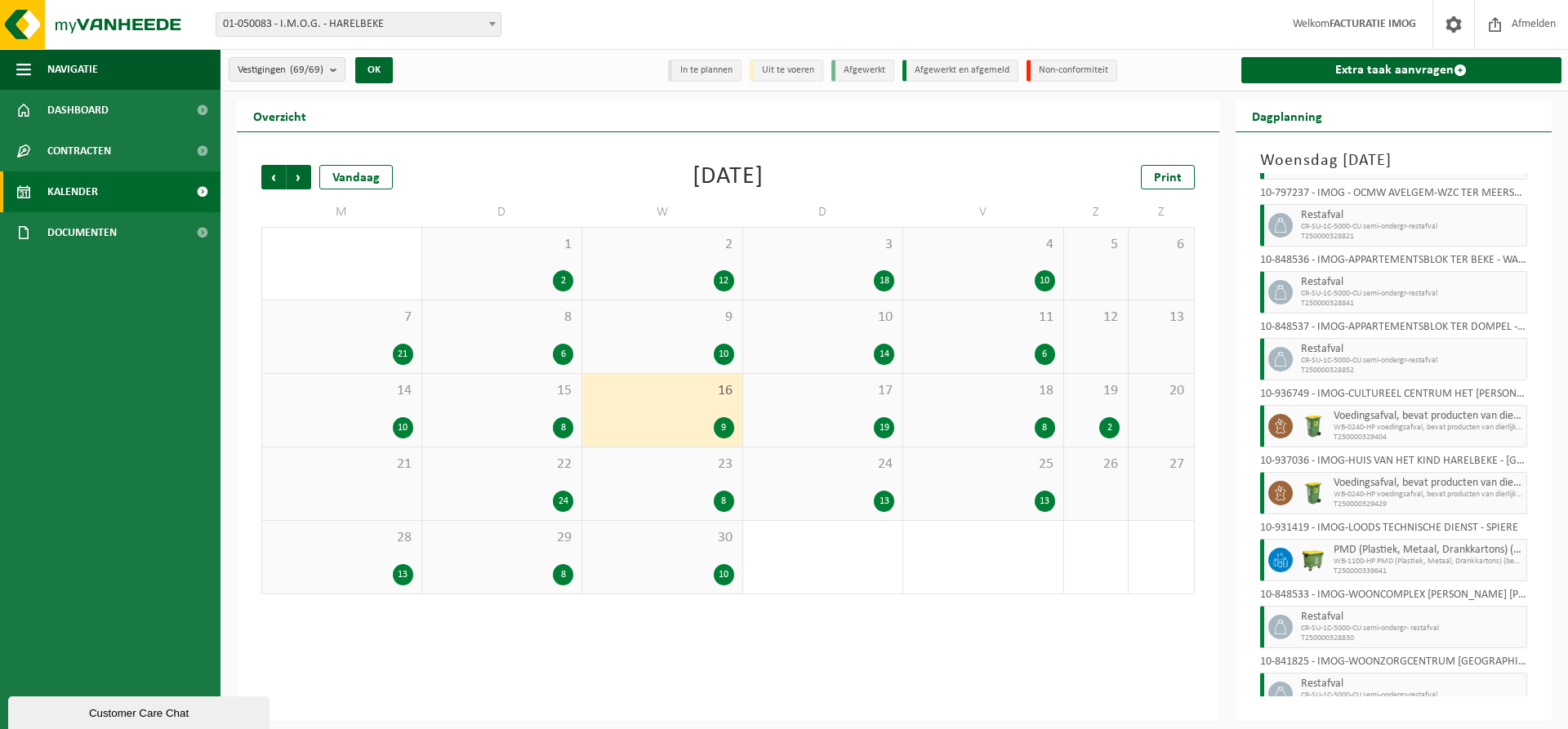
scroll to position [107, 0]
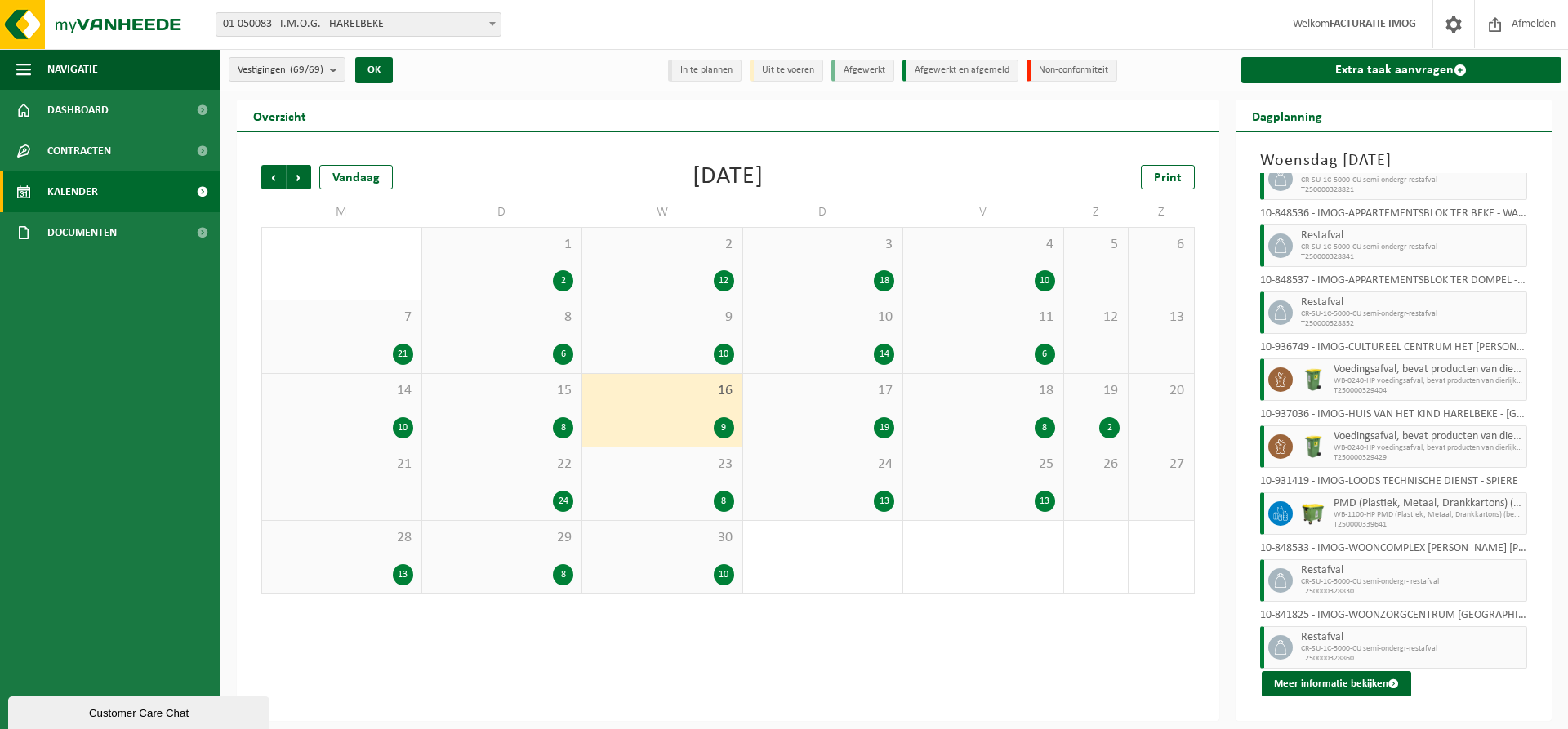
click at [871, 412] on div "17 19" at bounding box center [823, 410] width 160 height 73
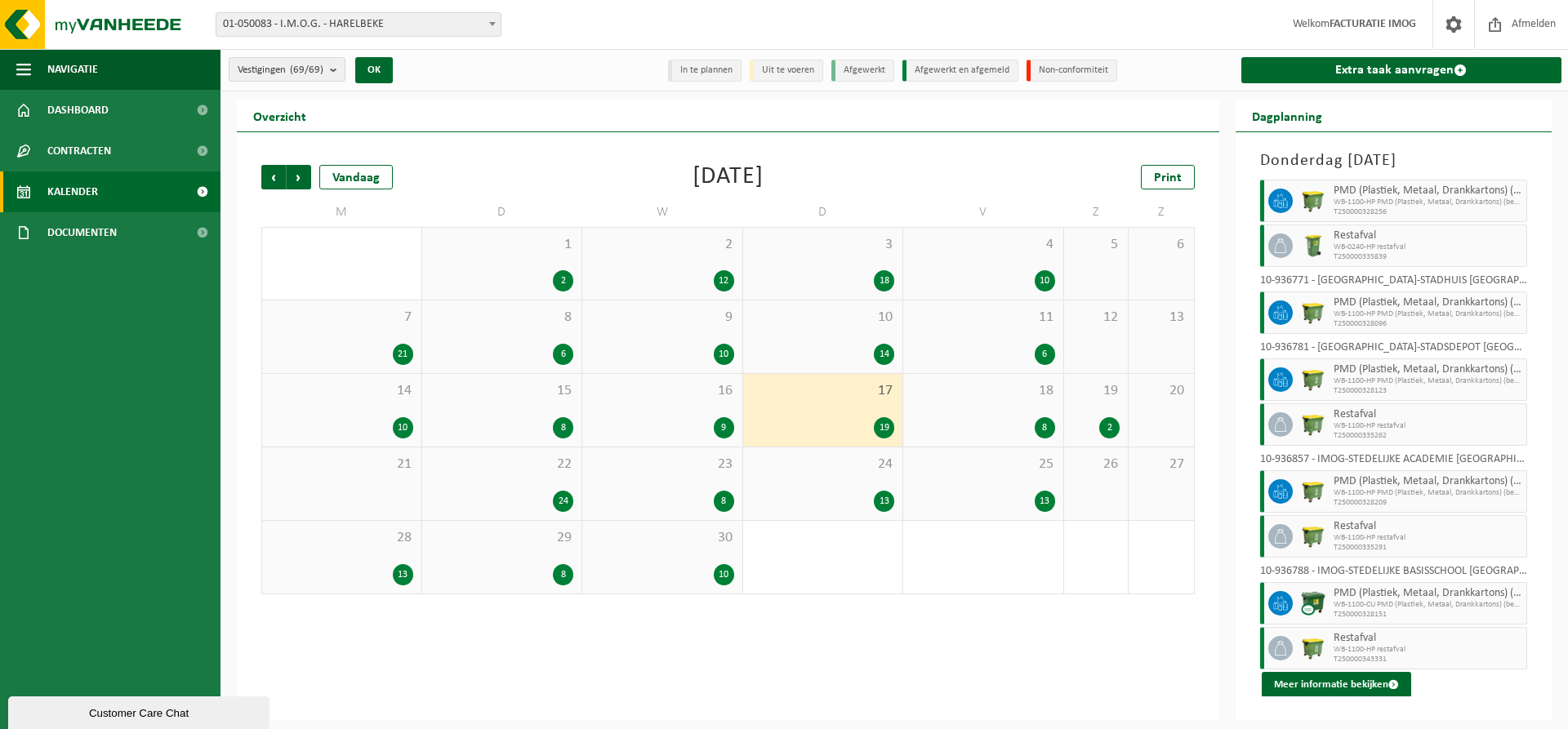
scroll to position [644, 0]
click at [952, 399] on span "18" at bounding box center [983, 390] width 143 height 18
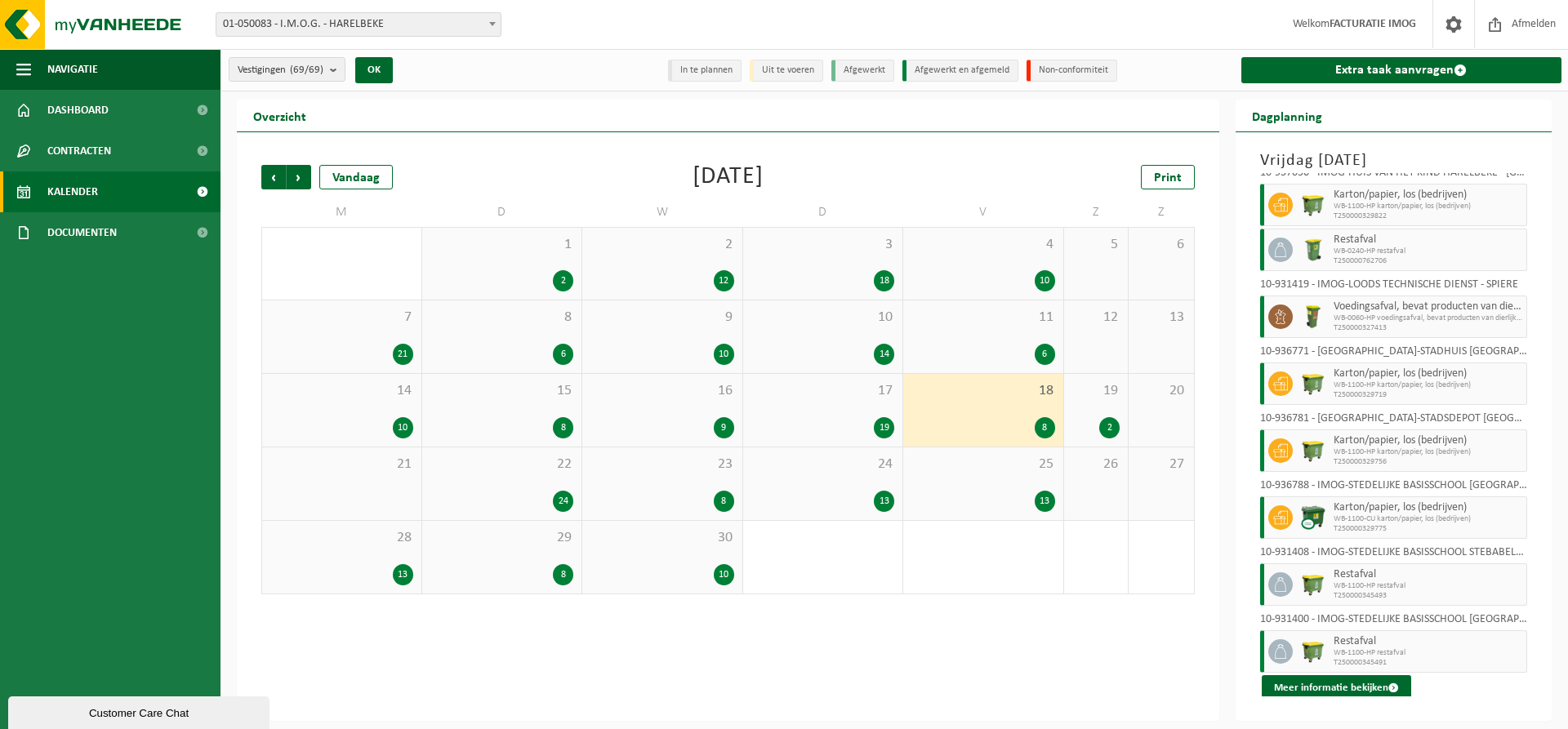
scroll to position [18, 0]
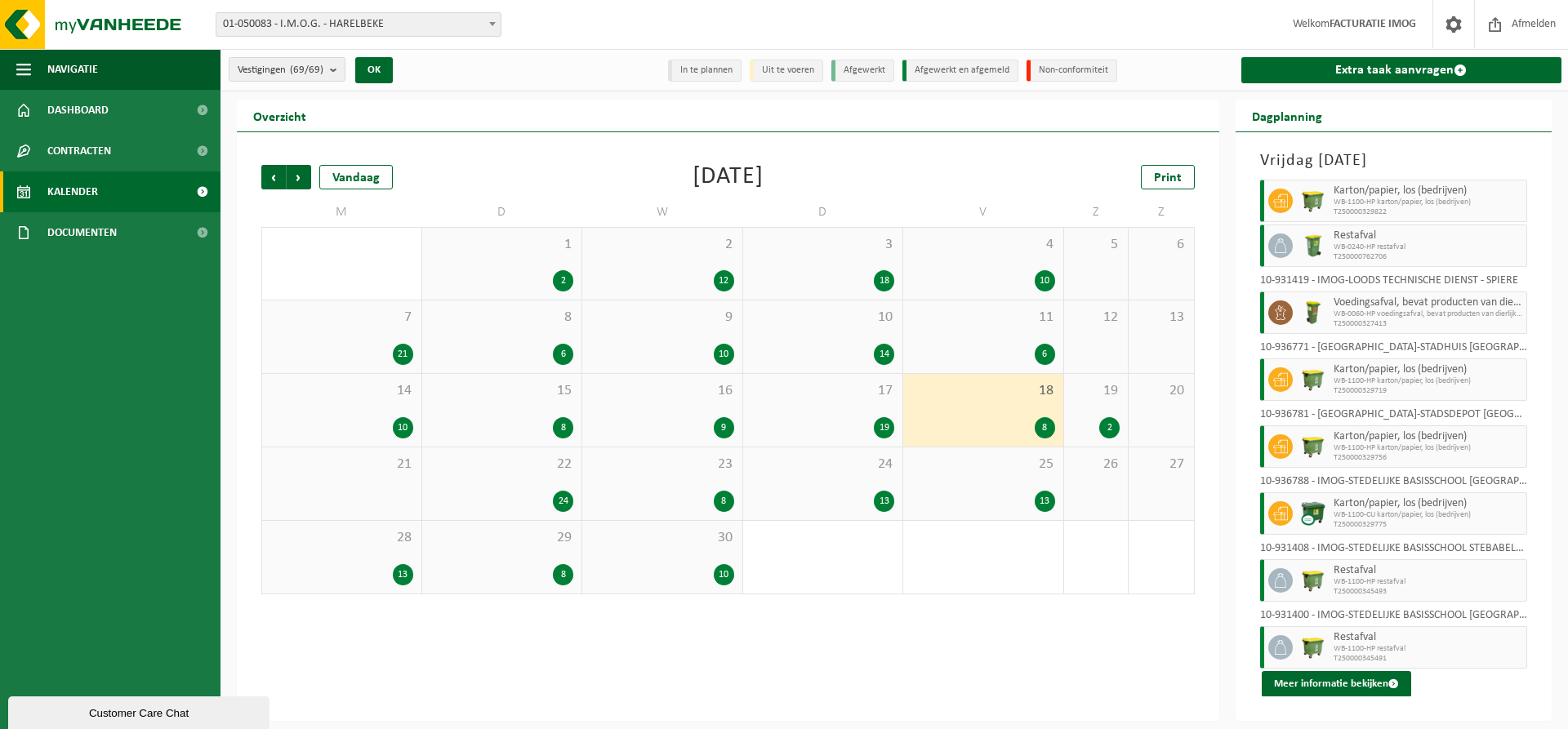
click at [1087, 400] on div "19 2" at bounding box center [1097, 410] width 65 height 73
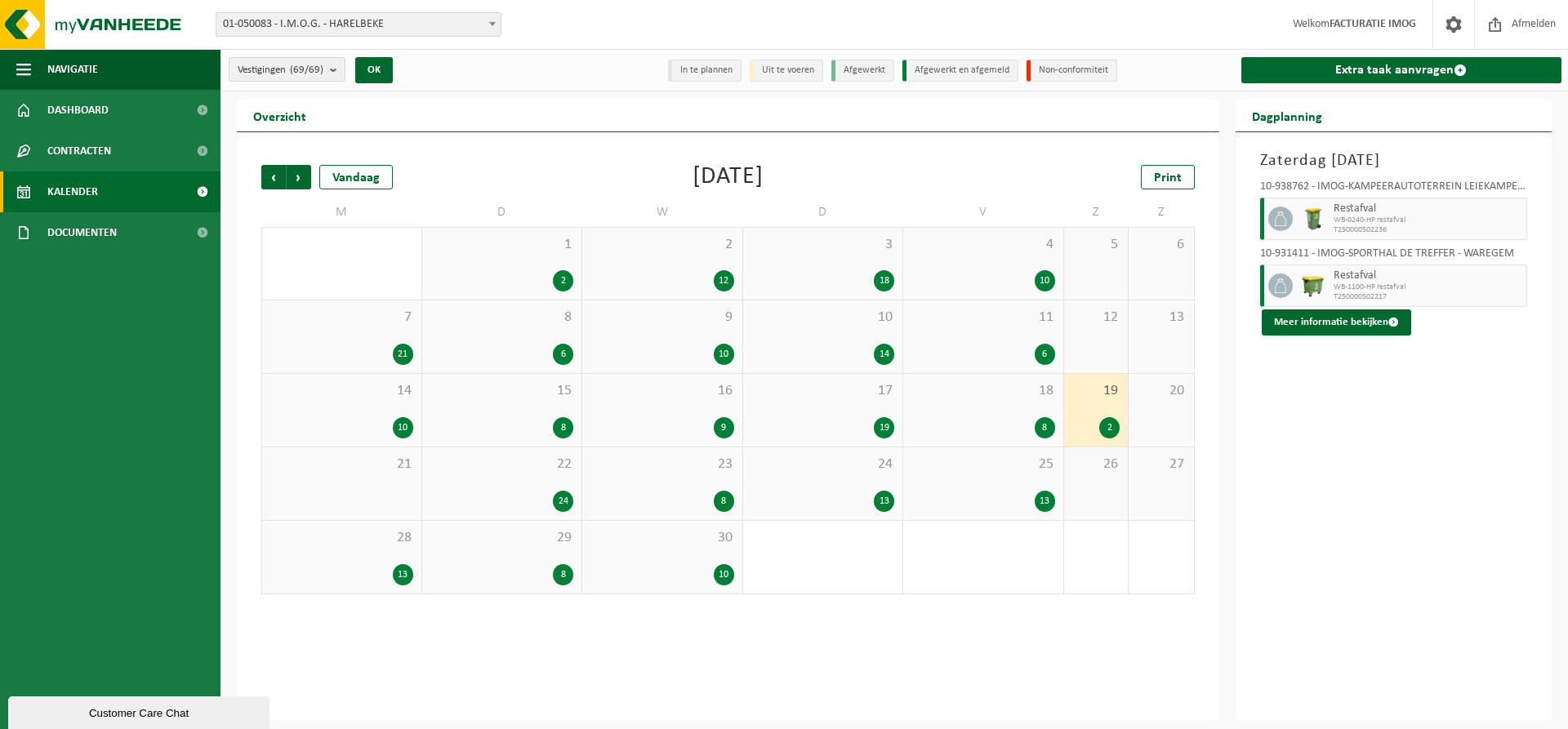
click at [516, 483] on div "22 24" at bounding box center [502, 484] width 160 height 73
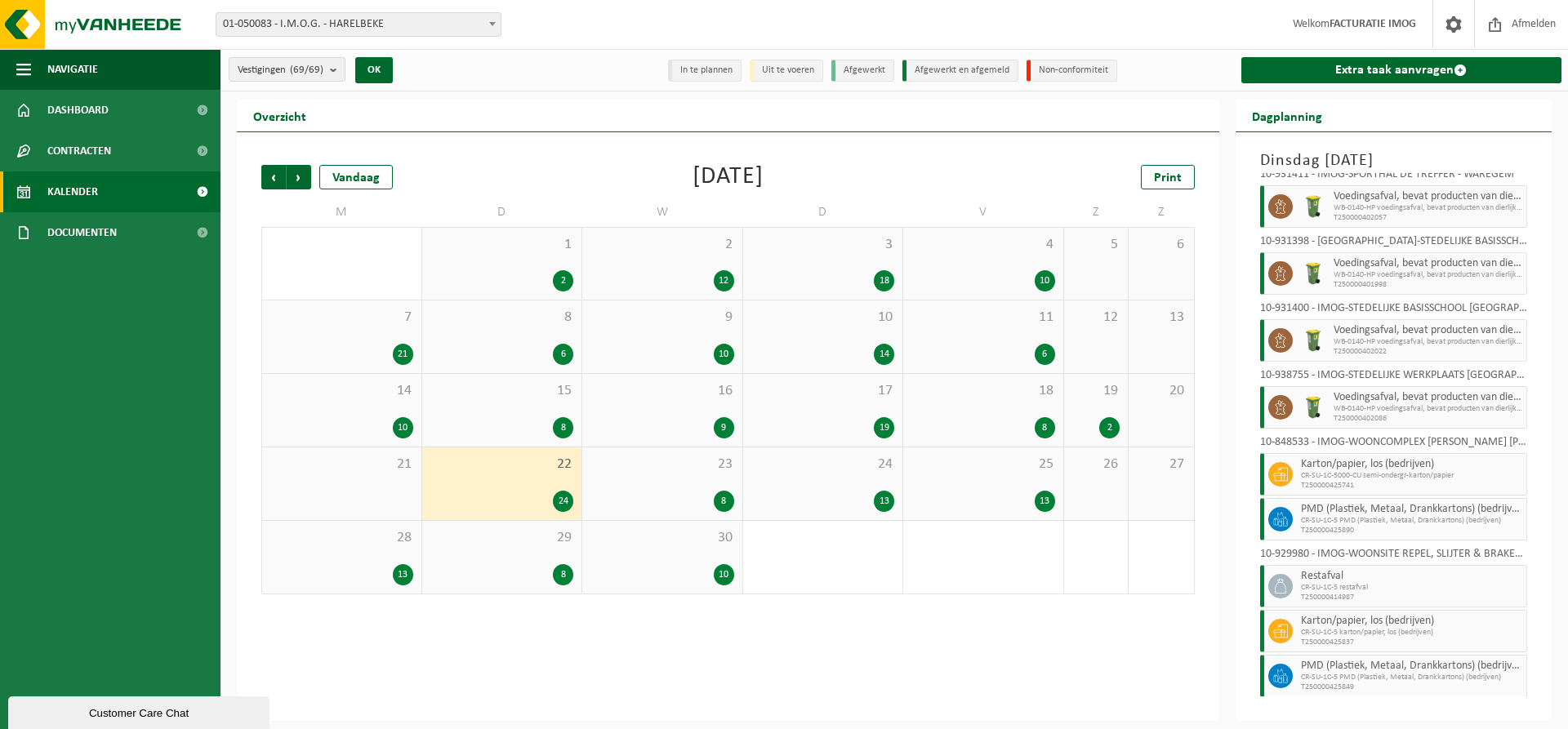
scroll to position [869, 0]
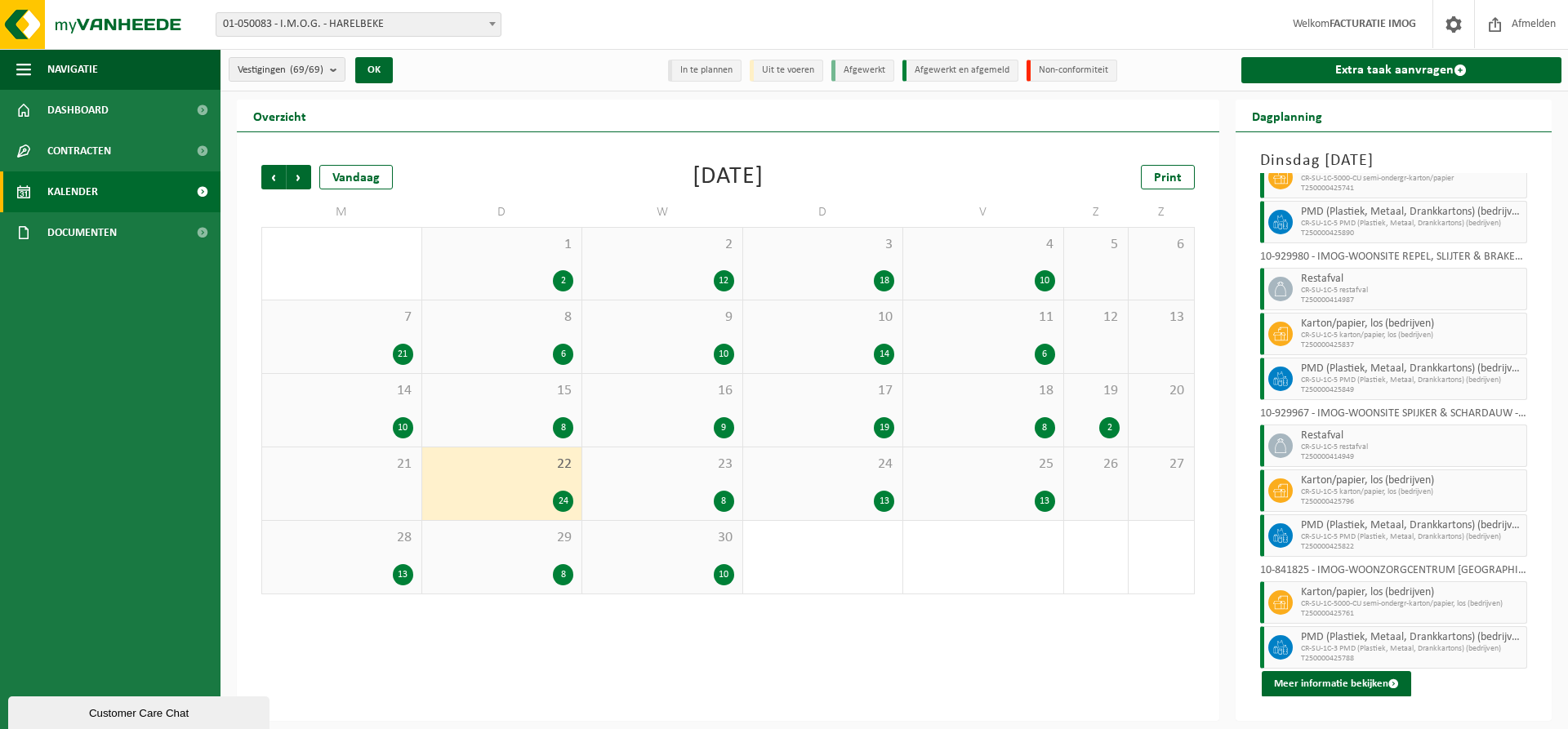
click at [713, 483] on div "23 8" at bounding box center [662, 484] width 160 height 73
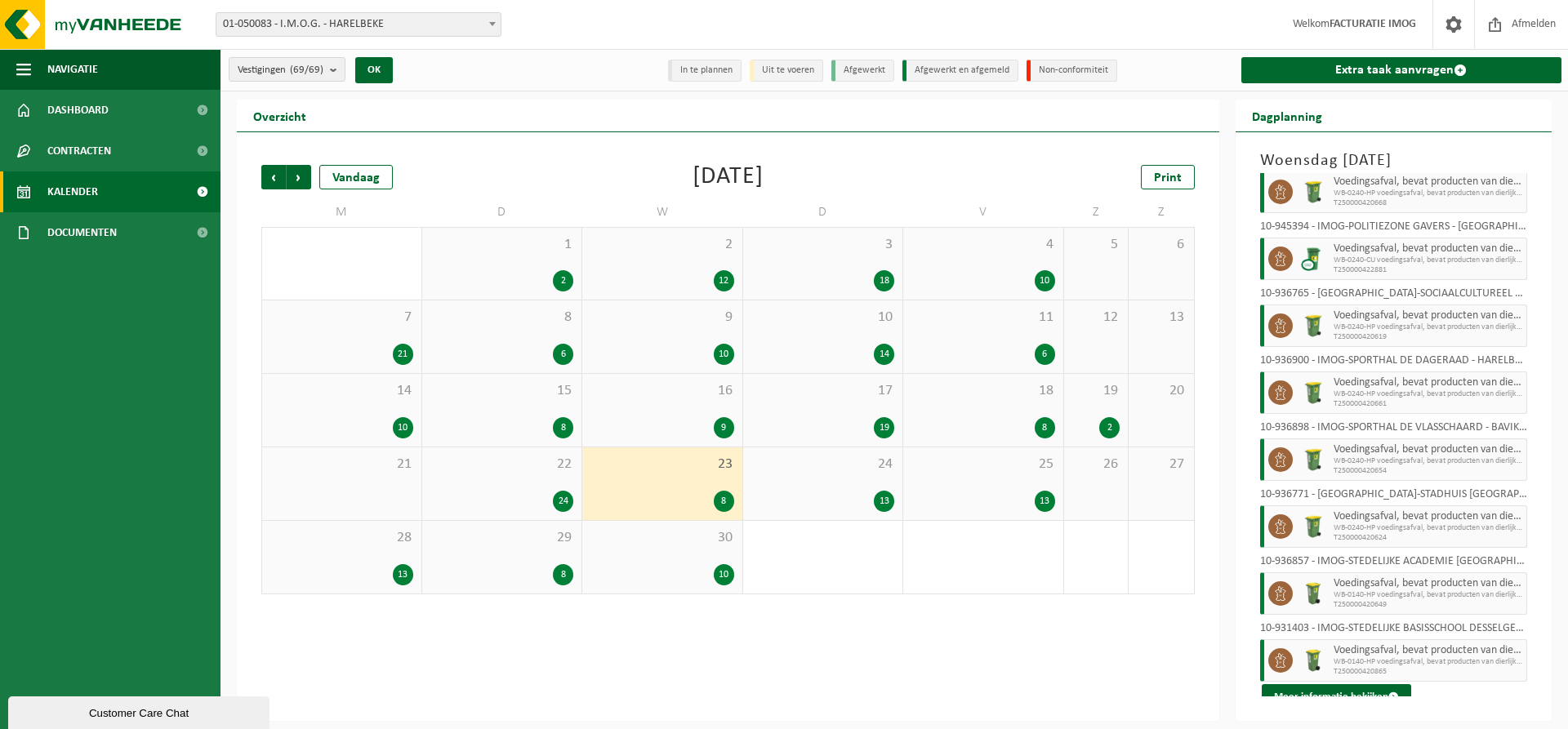
scroll to position [40, 0]
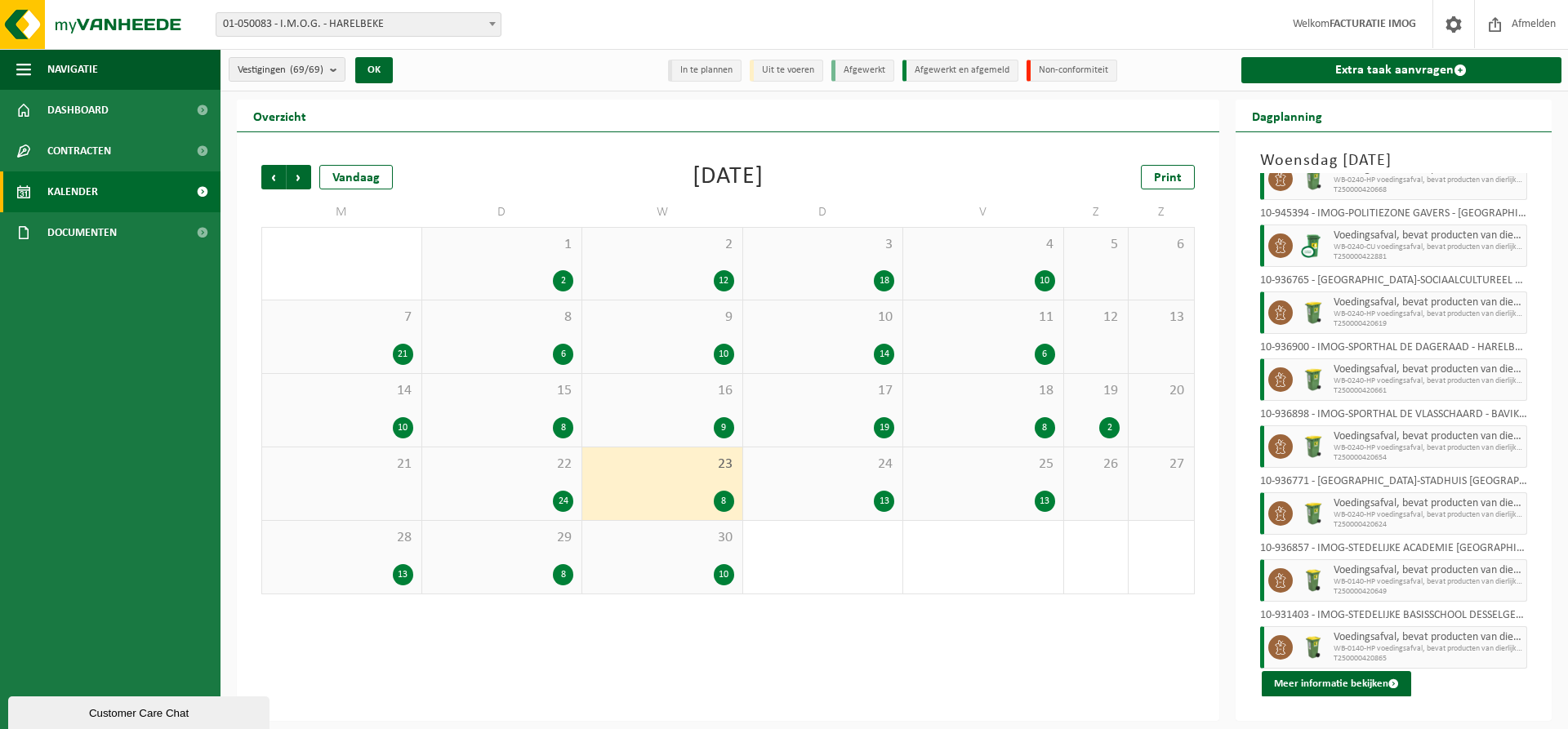
click at [851, 487] on div "24 13" at bounding box center [823, 484] width 160 height 73
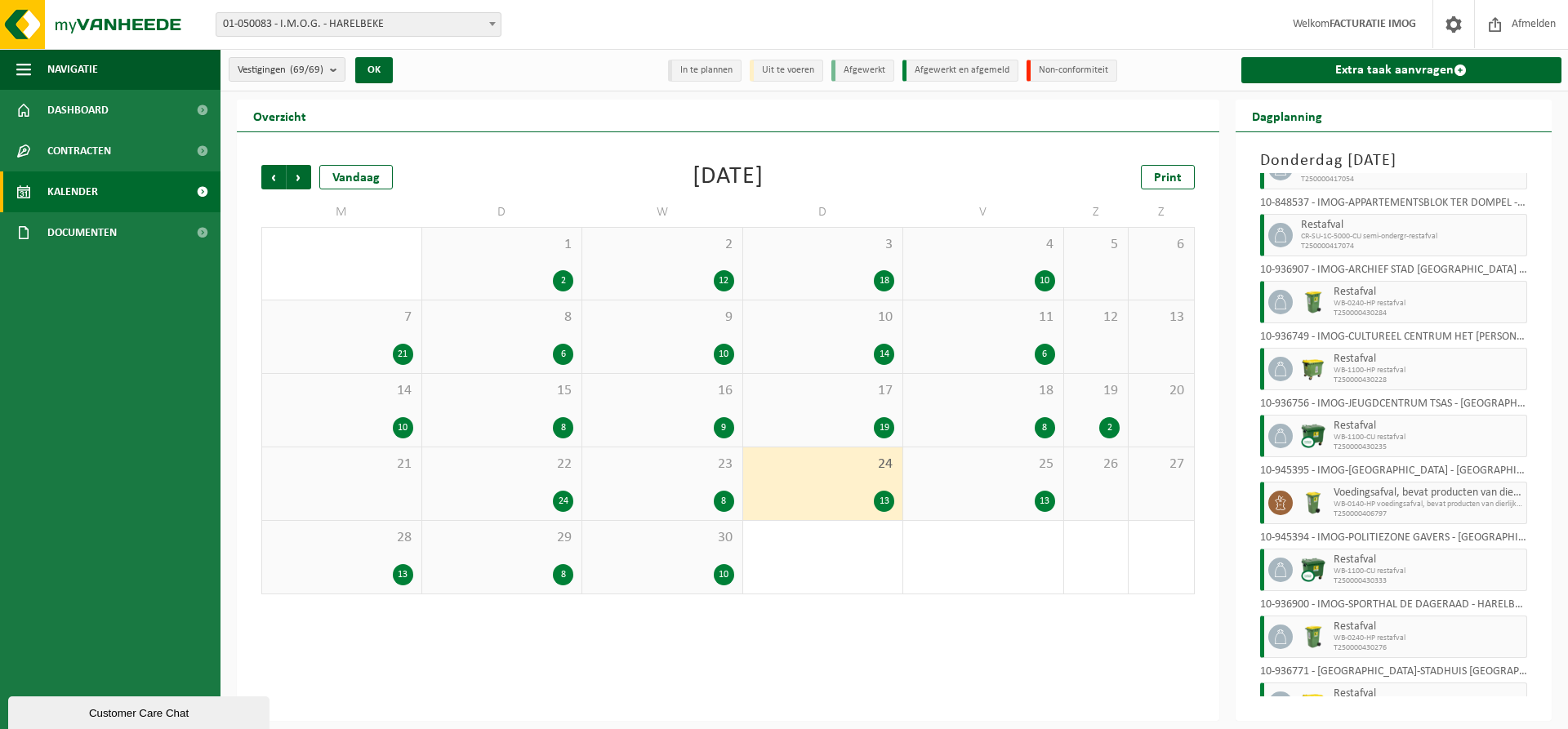
scroll to position [375, 0]
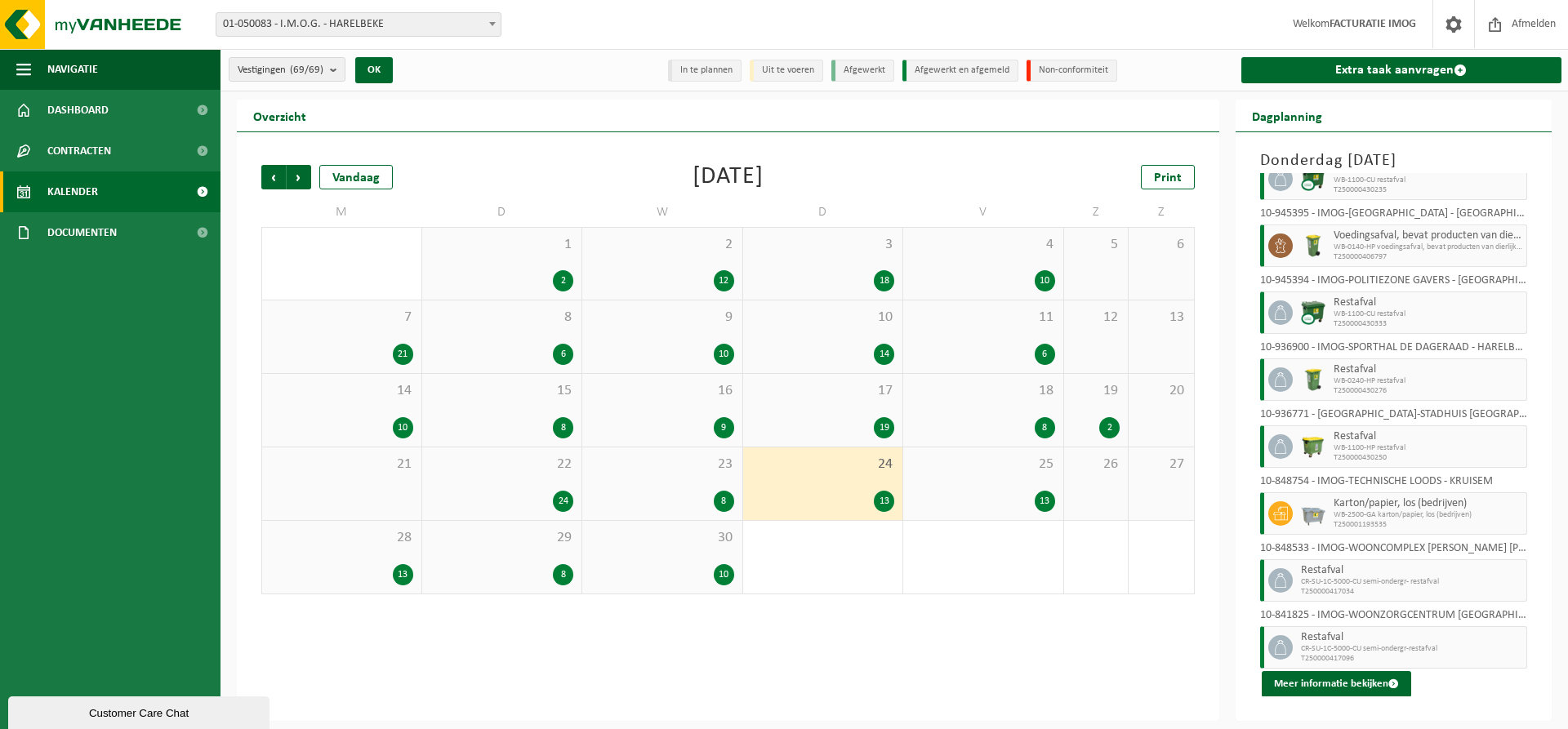
click at [1045, 477] on div "25 13" at bounding box center [983, 484] width 160 height 73
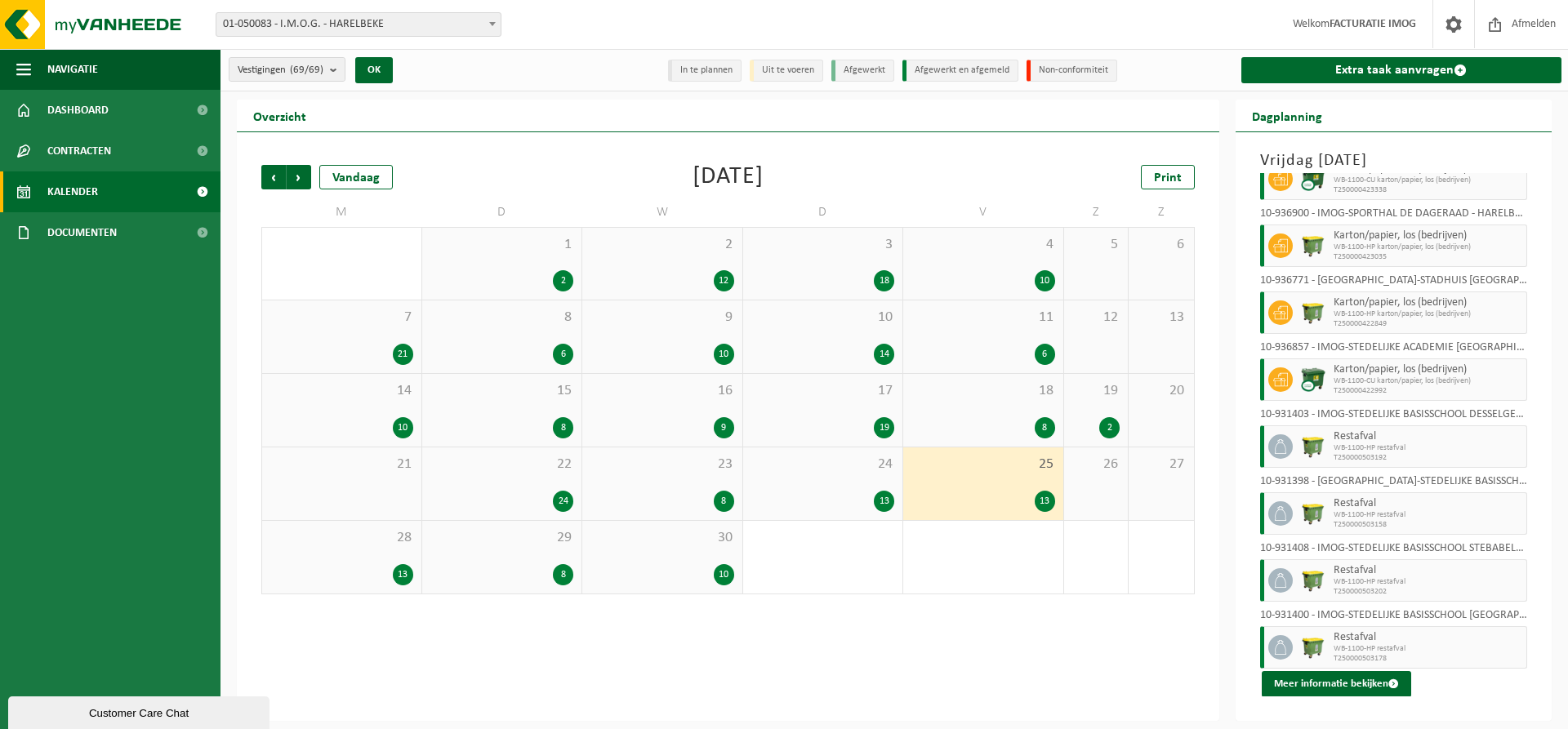
click at [393, 553] on div "28 13" at bounding box center [342, 557] width 159 height 73
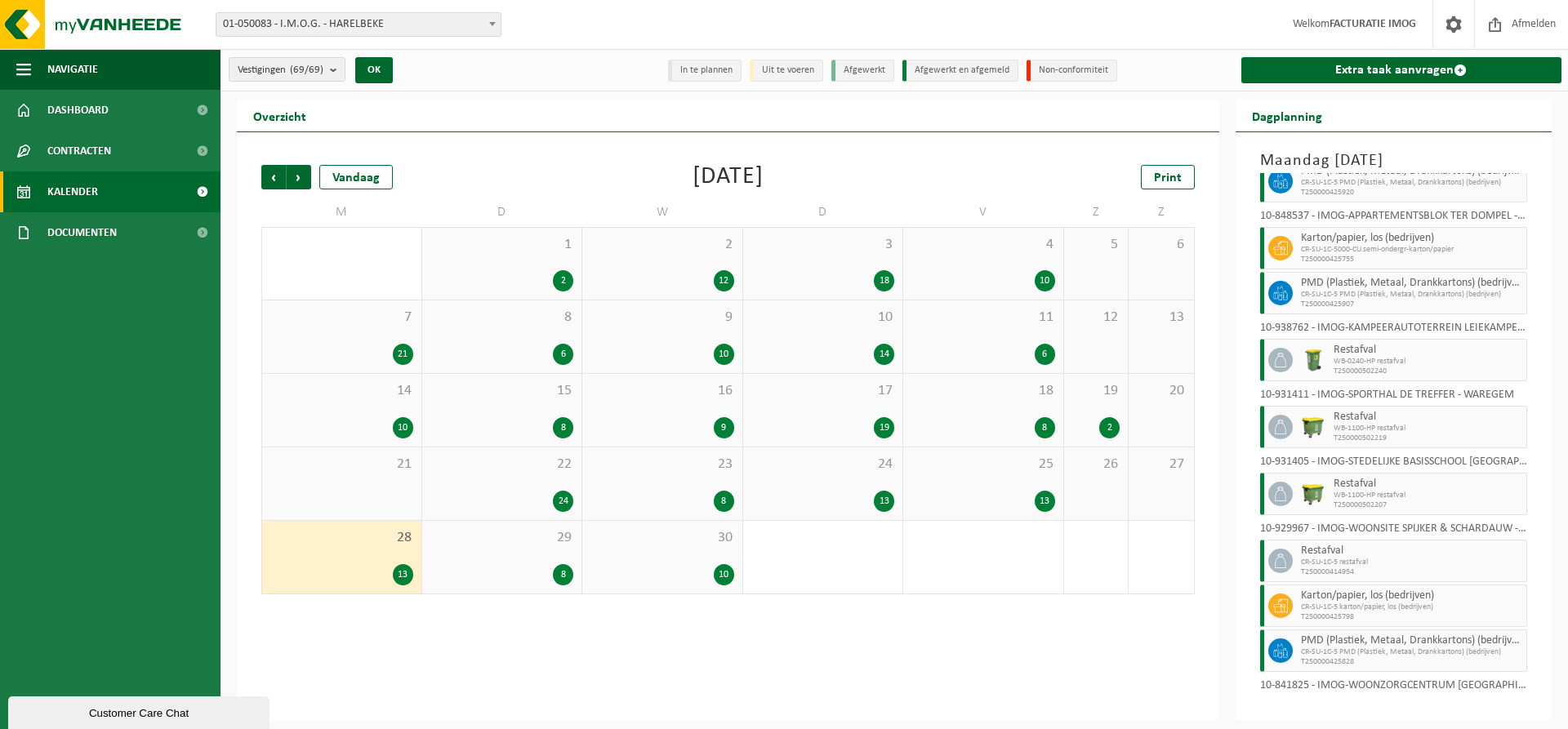
scroll to position [265, 0]
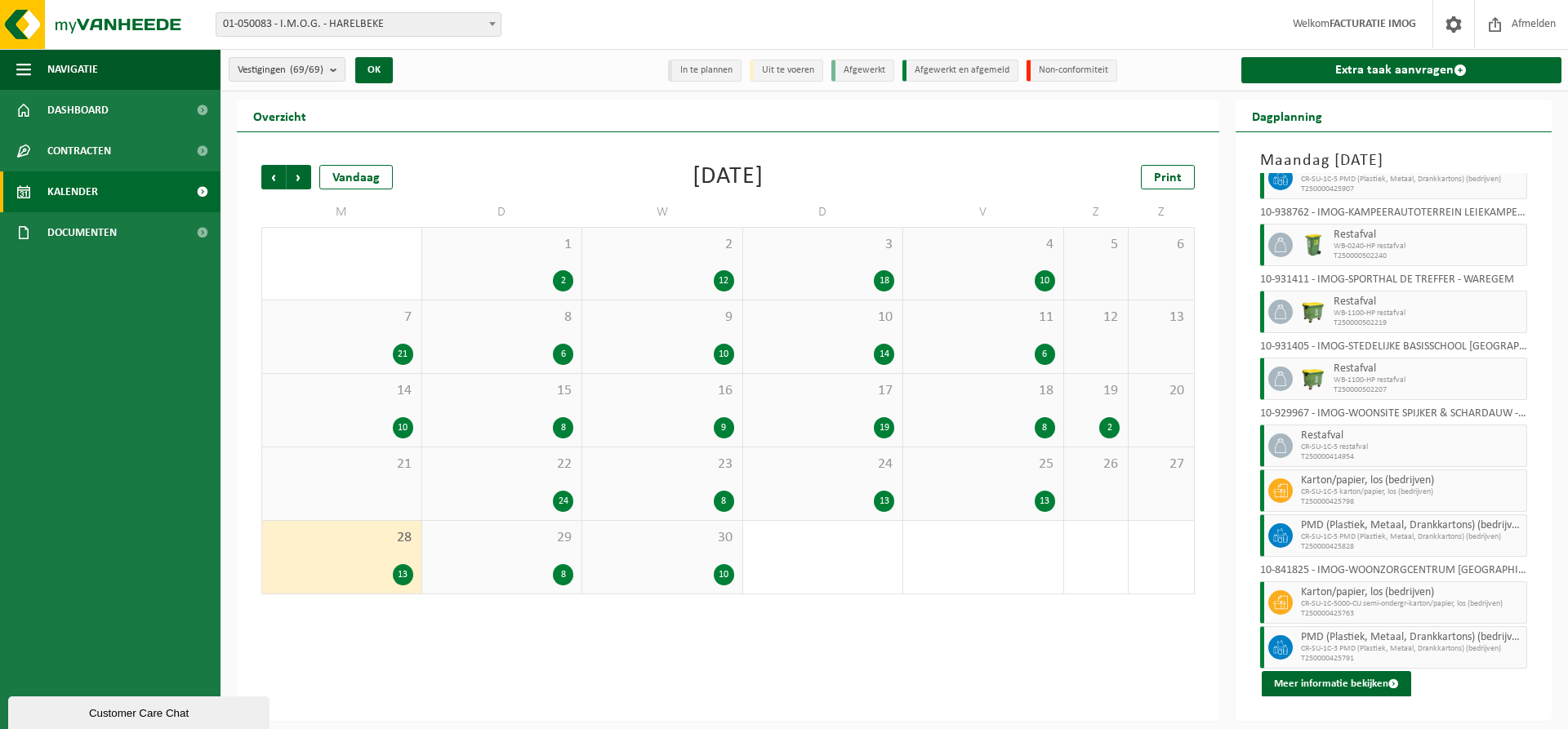
click at [493, 572] on div "8" at bounding box center [502, 575] width 143 height 21
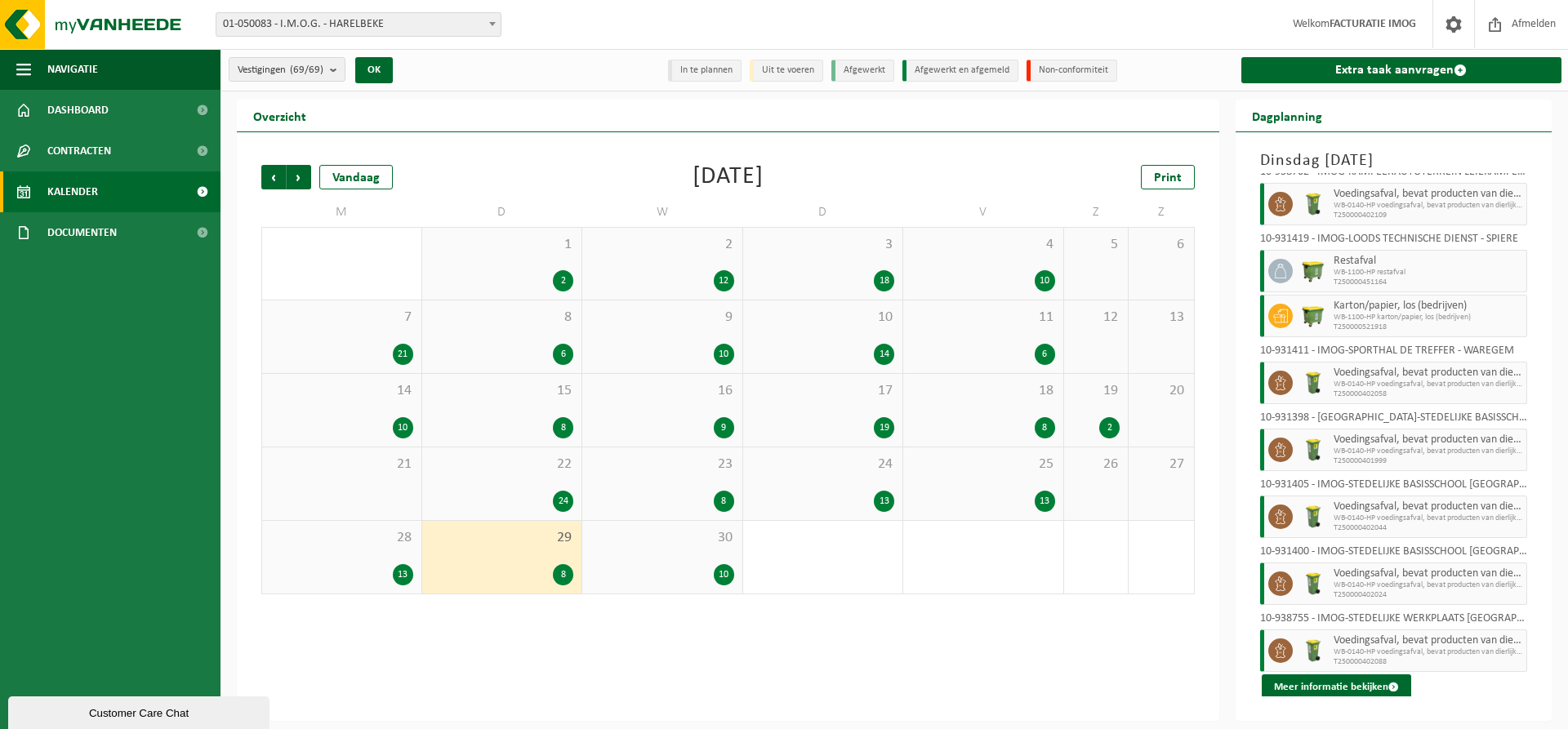
scroll to position [18, 0]
click at [643, 558] on div "30 10" at bounding box center [662, 557] width 160 height 73
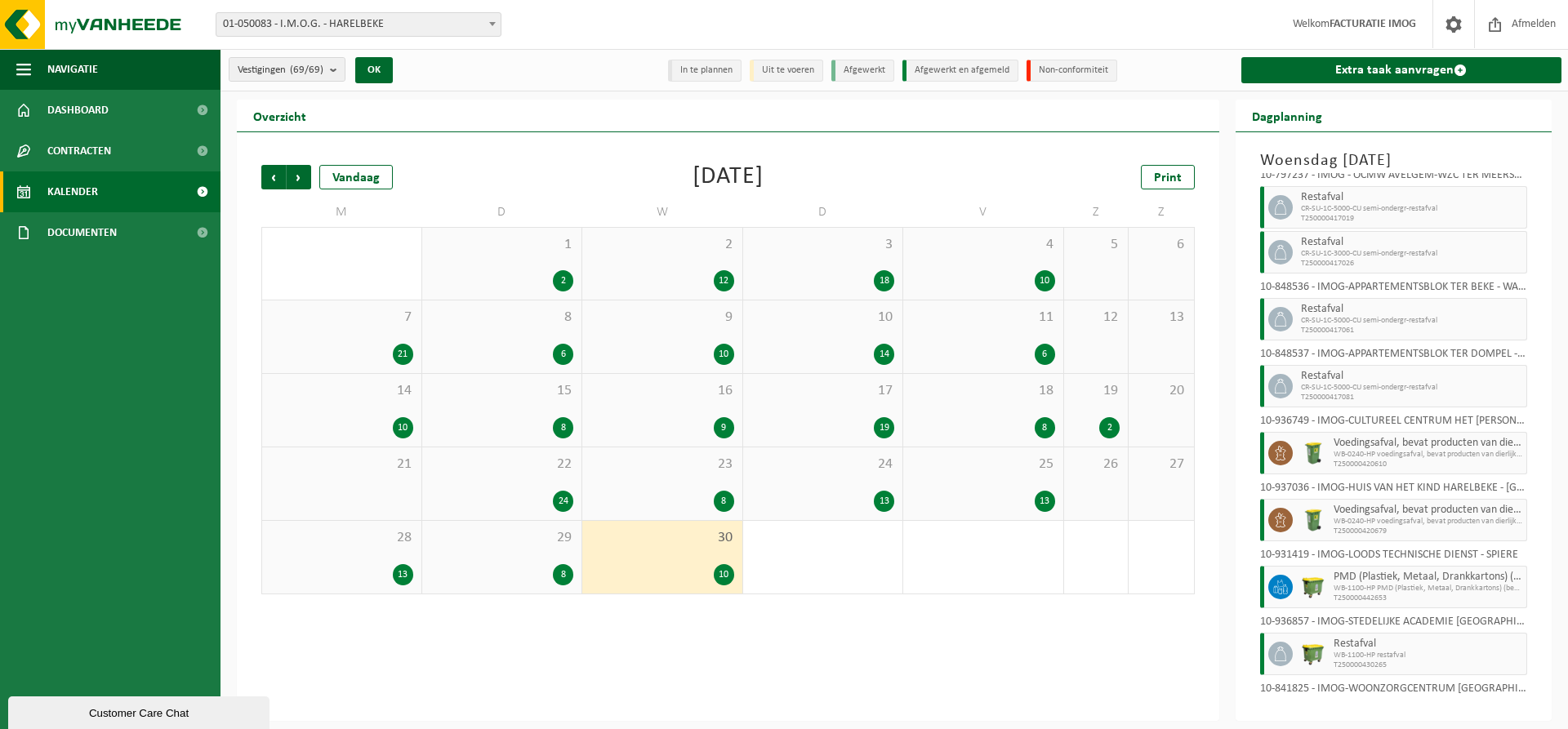
scroll to position [152, 0]
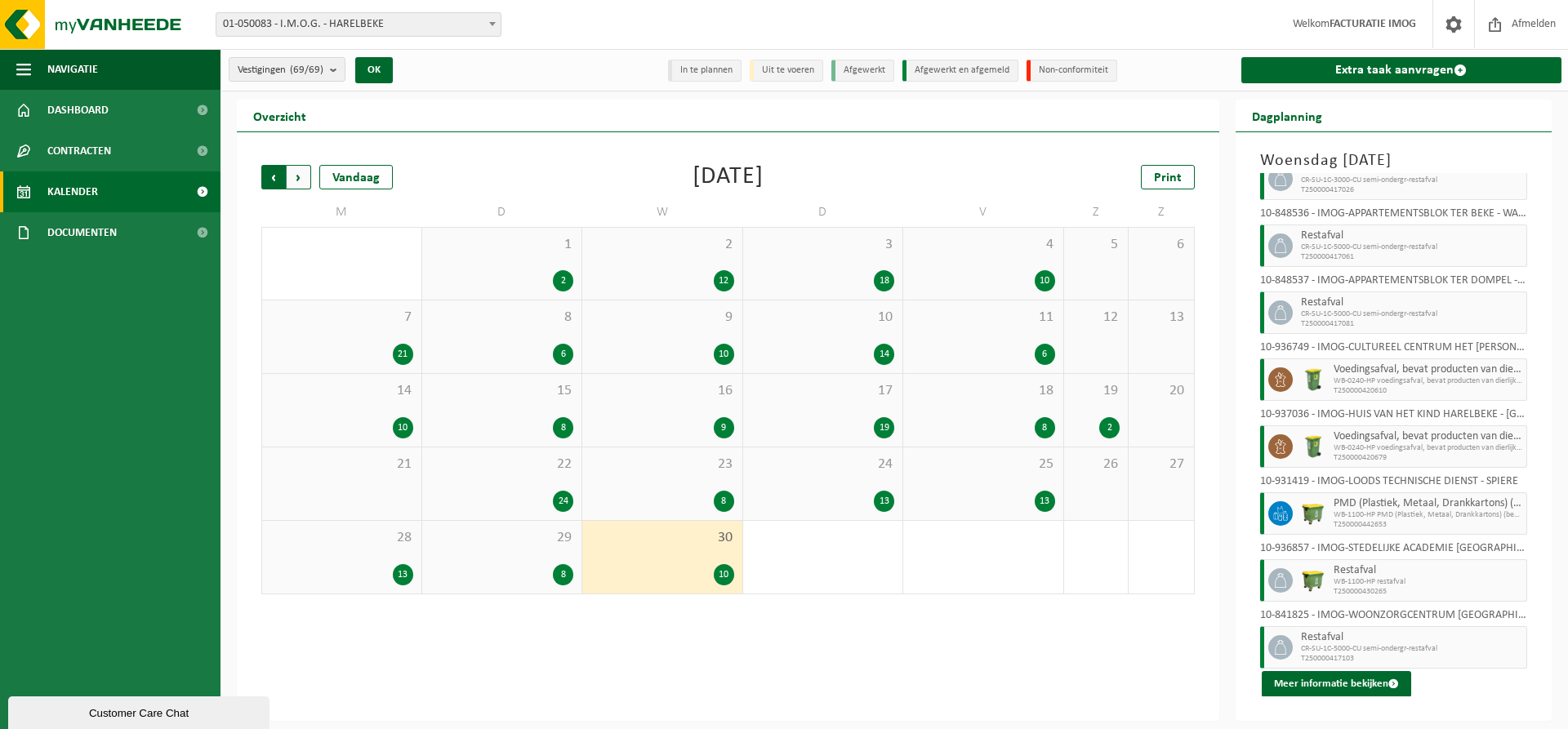
click at [302, 174] on span "Volgende" at bounding box center [299, 177] width 24 height 24
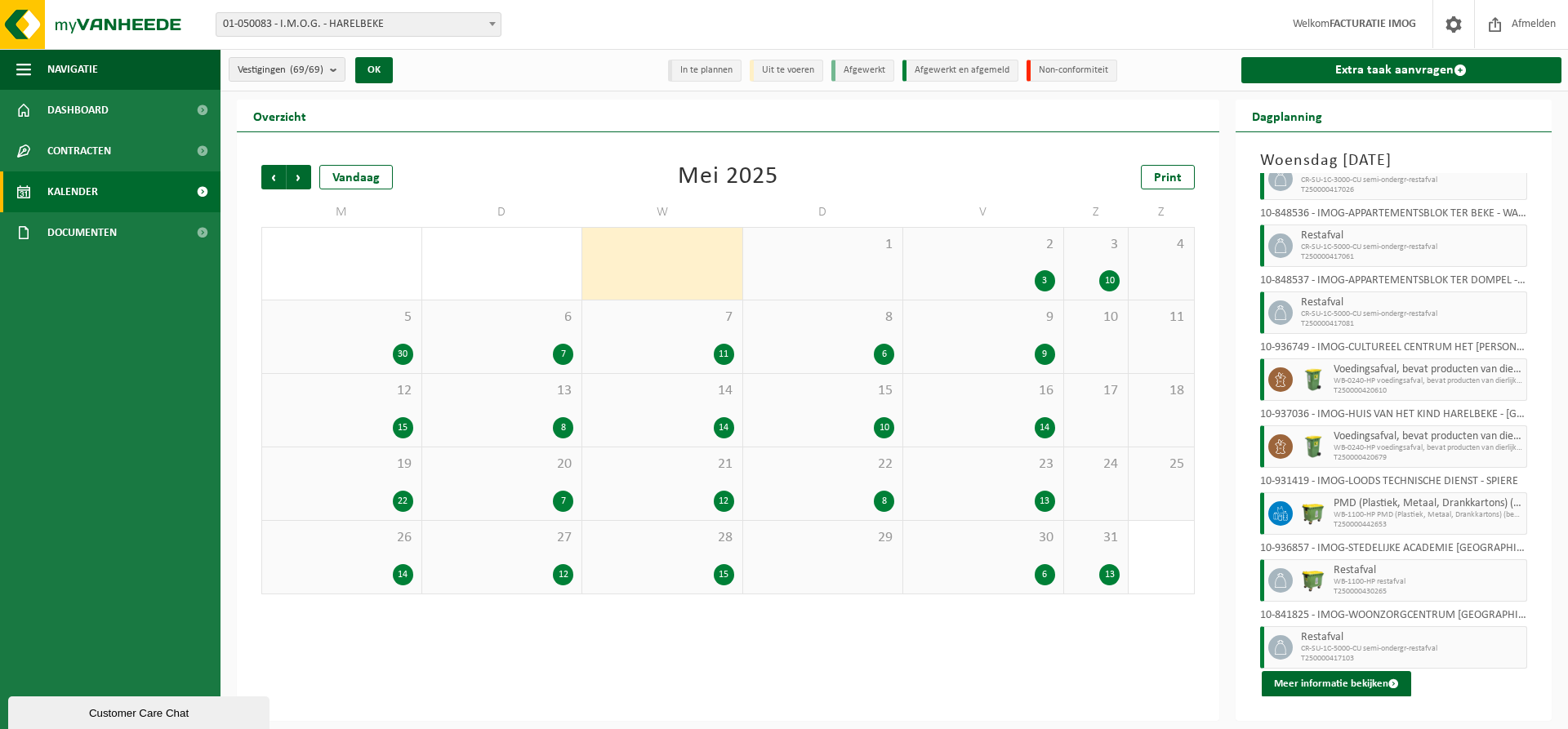
click at [998, 265] on div "2 3" at bounding box center [983, 264] width 160 height 72
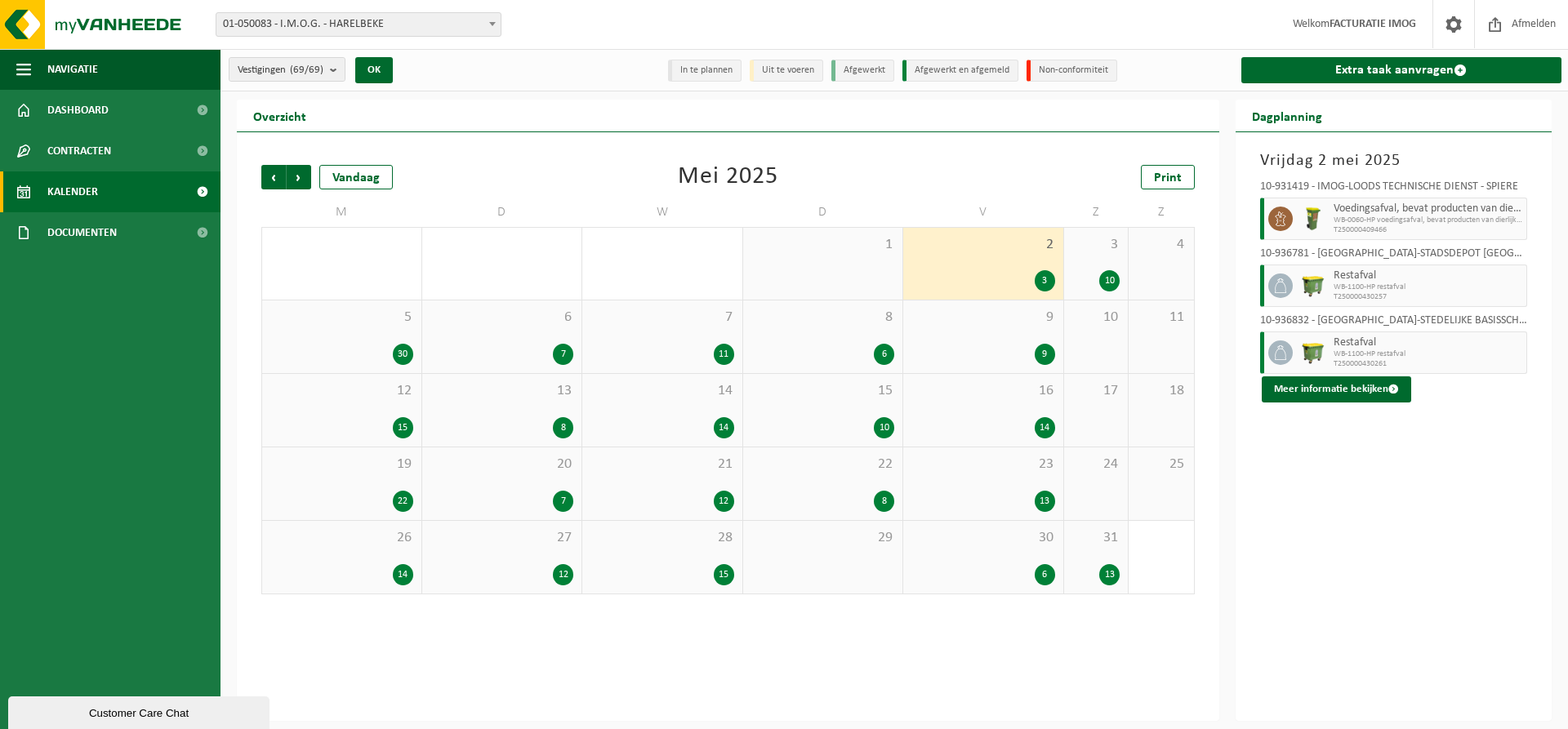
click at [1106, 244] on span "3" at bounding box center [1097, 244] width 48 height 18
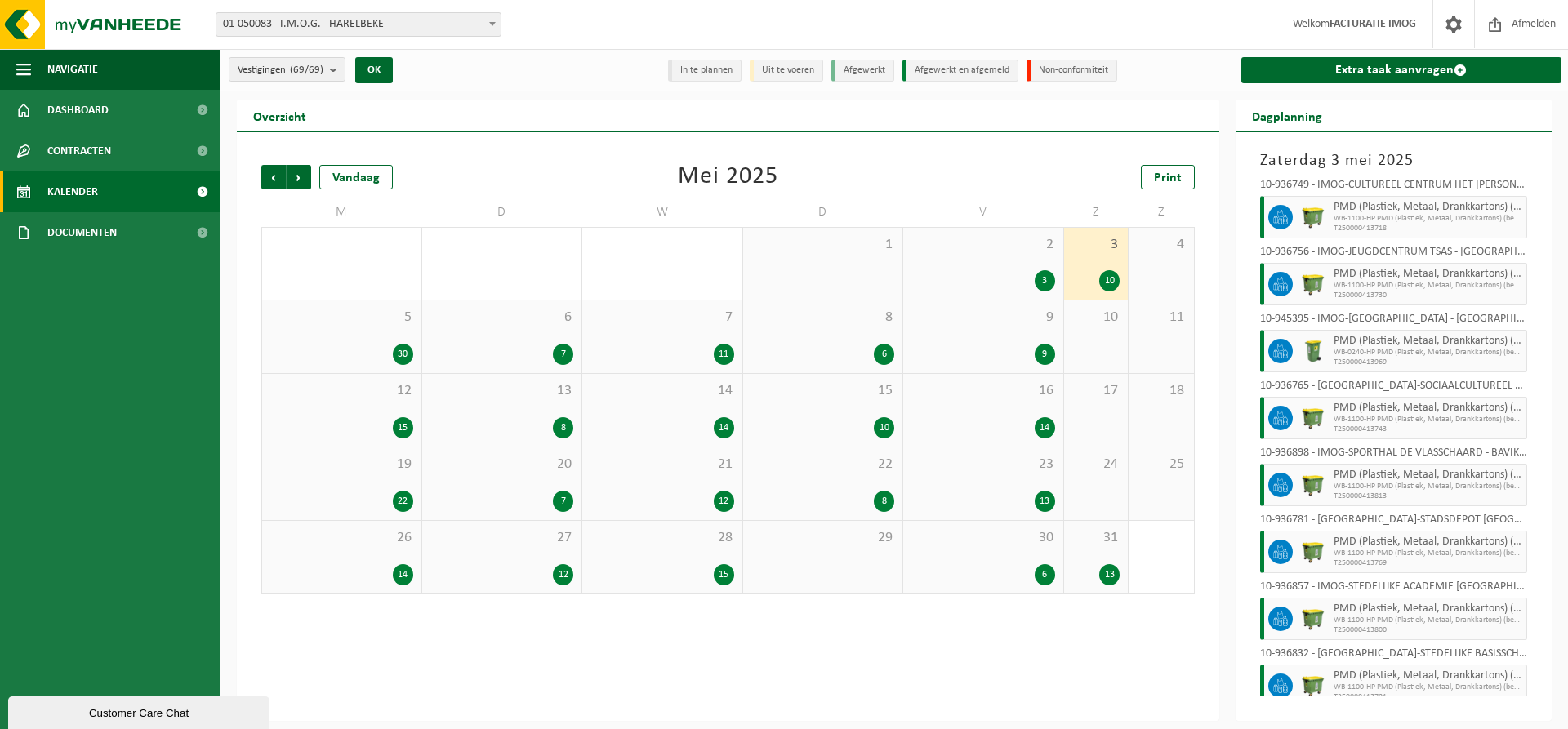
scroll to position [174, 0]
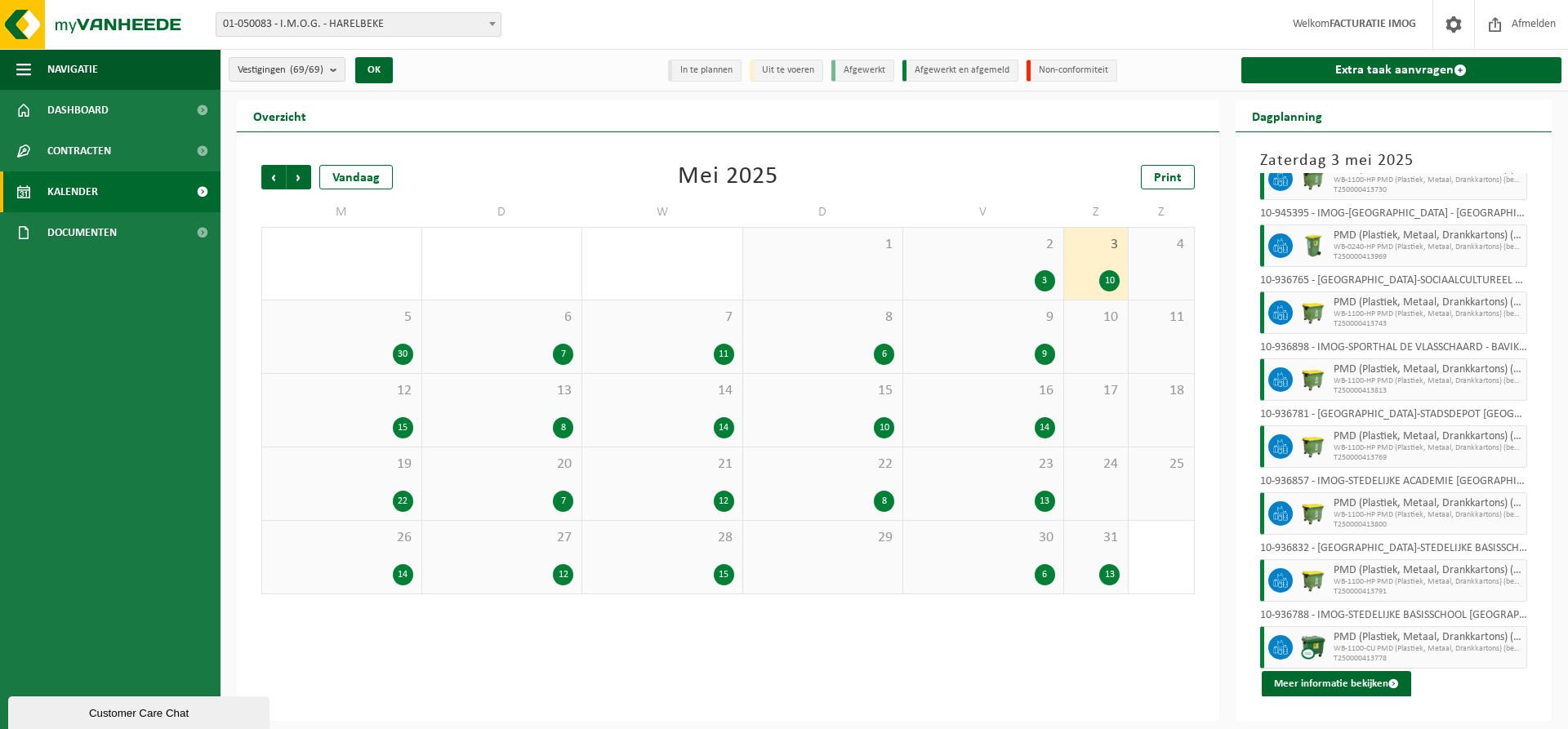
click at [351, 346] on div "30" at bounding box center [342, 354] width 143 height 21
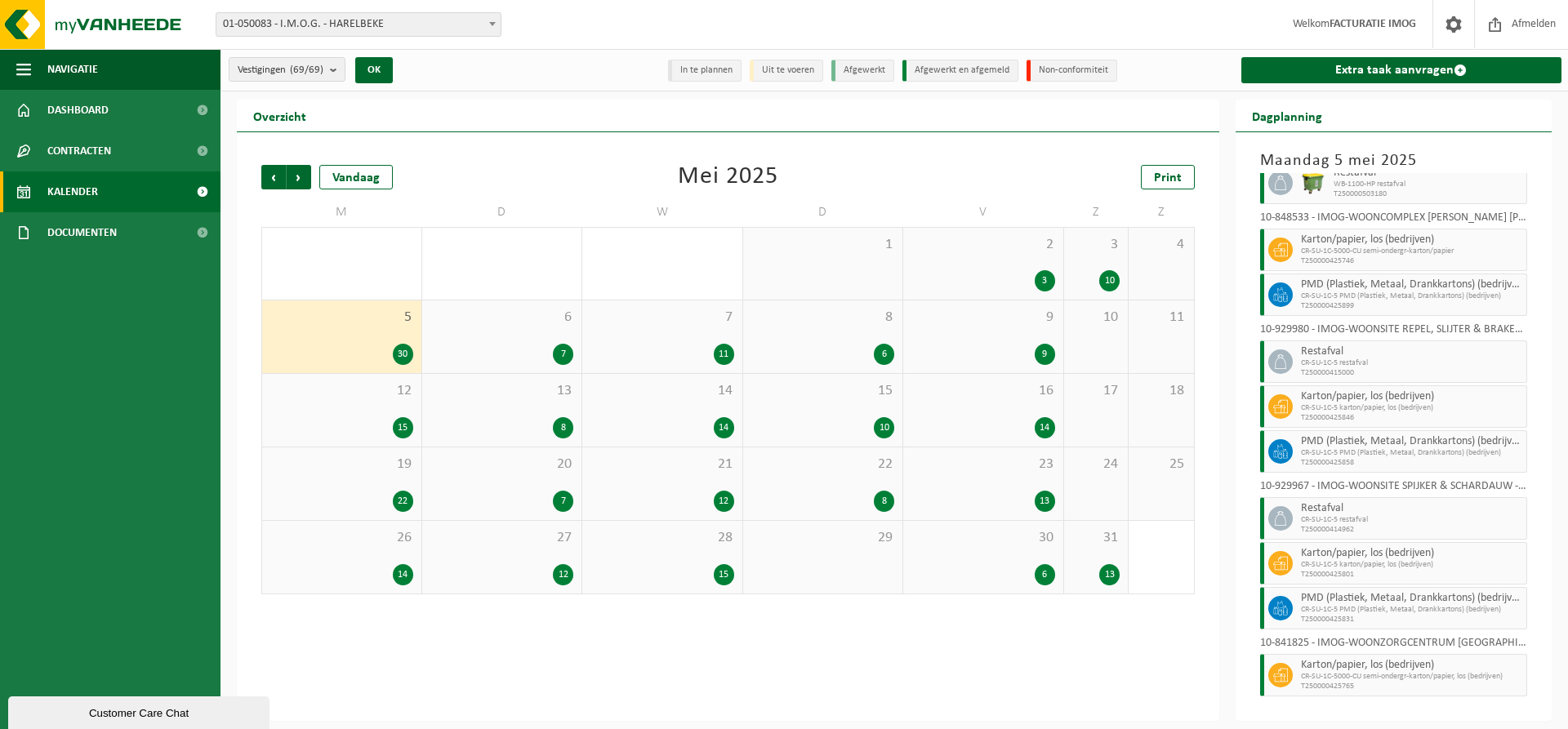
scroll to position [1292, 0]
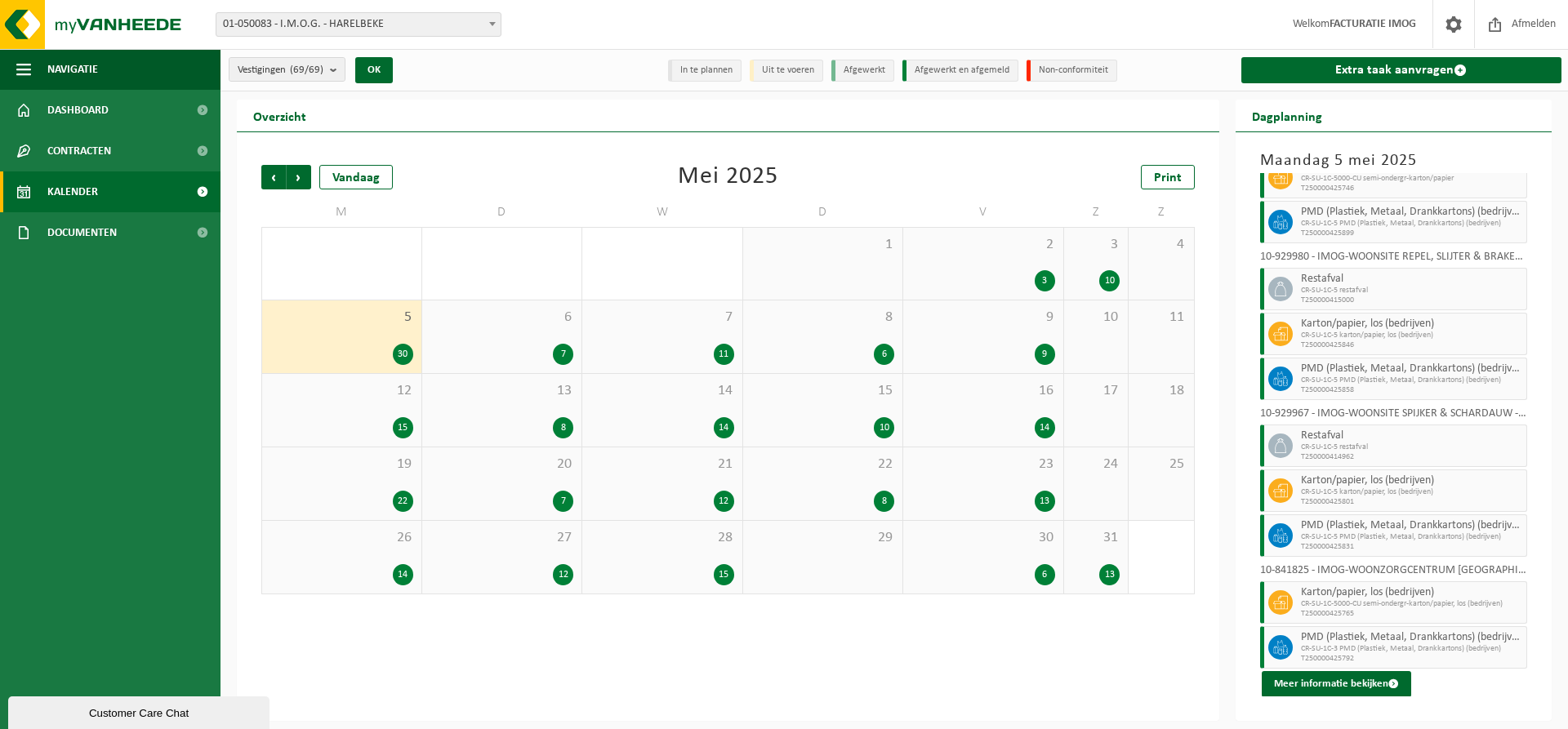
click at [507, 330] on div "6 7" at bounding box center [502, 337] width 160 height 73
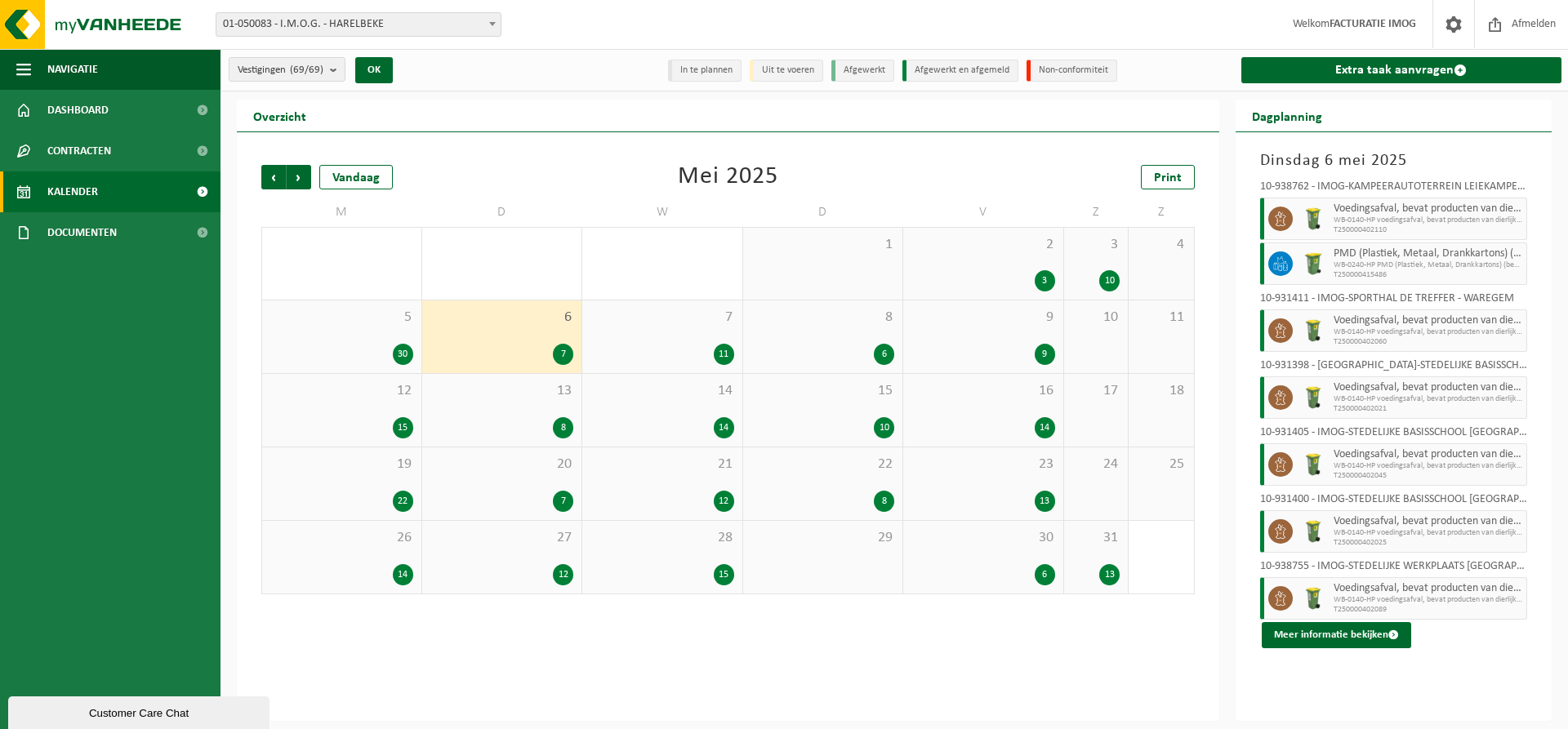
click at [691, 340] on div "7 11" at bounding box center [662, 337] width 160 height 73
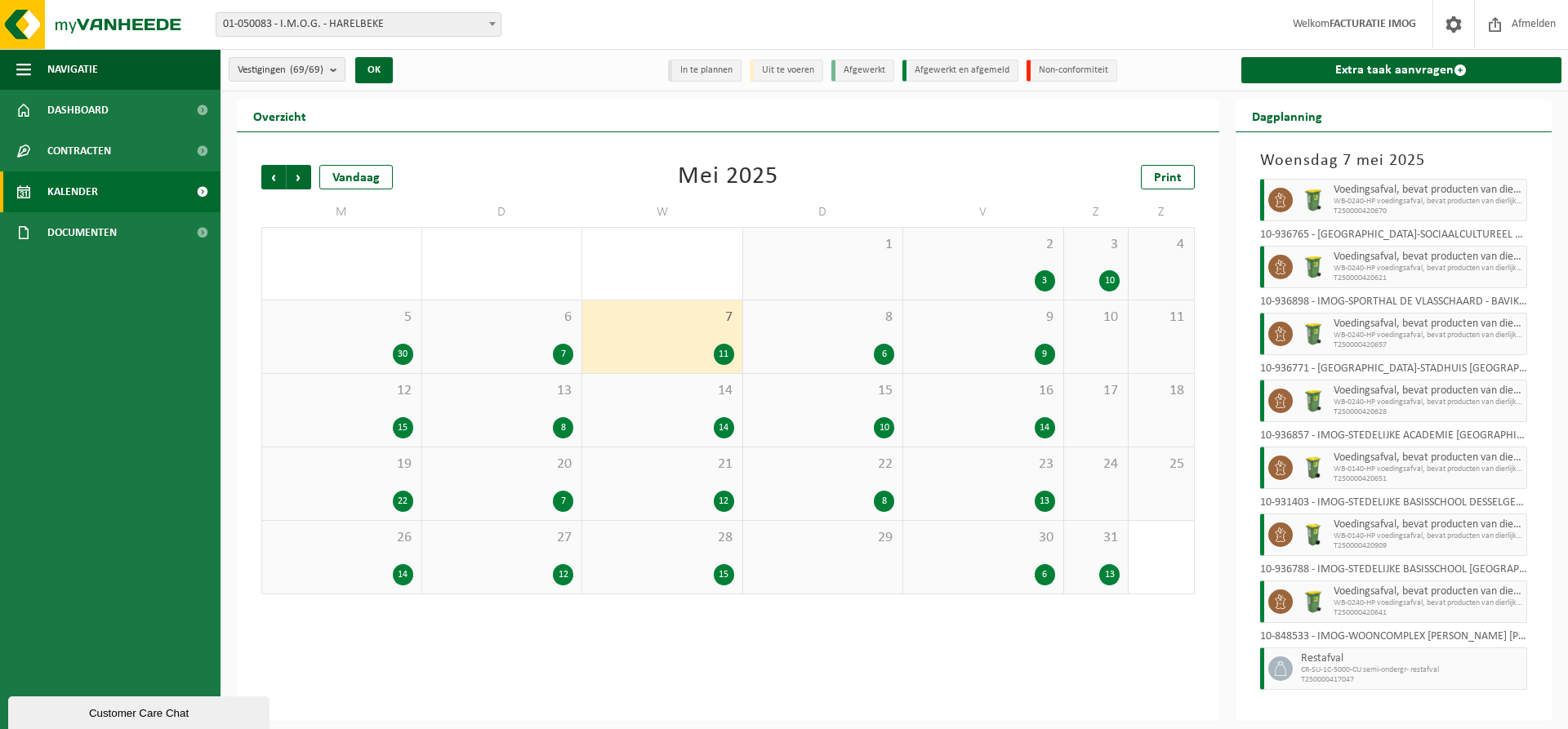
scroll to position [241, 0]
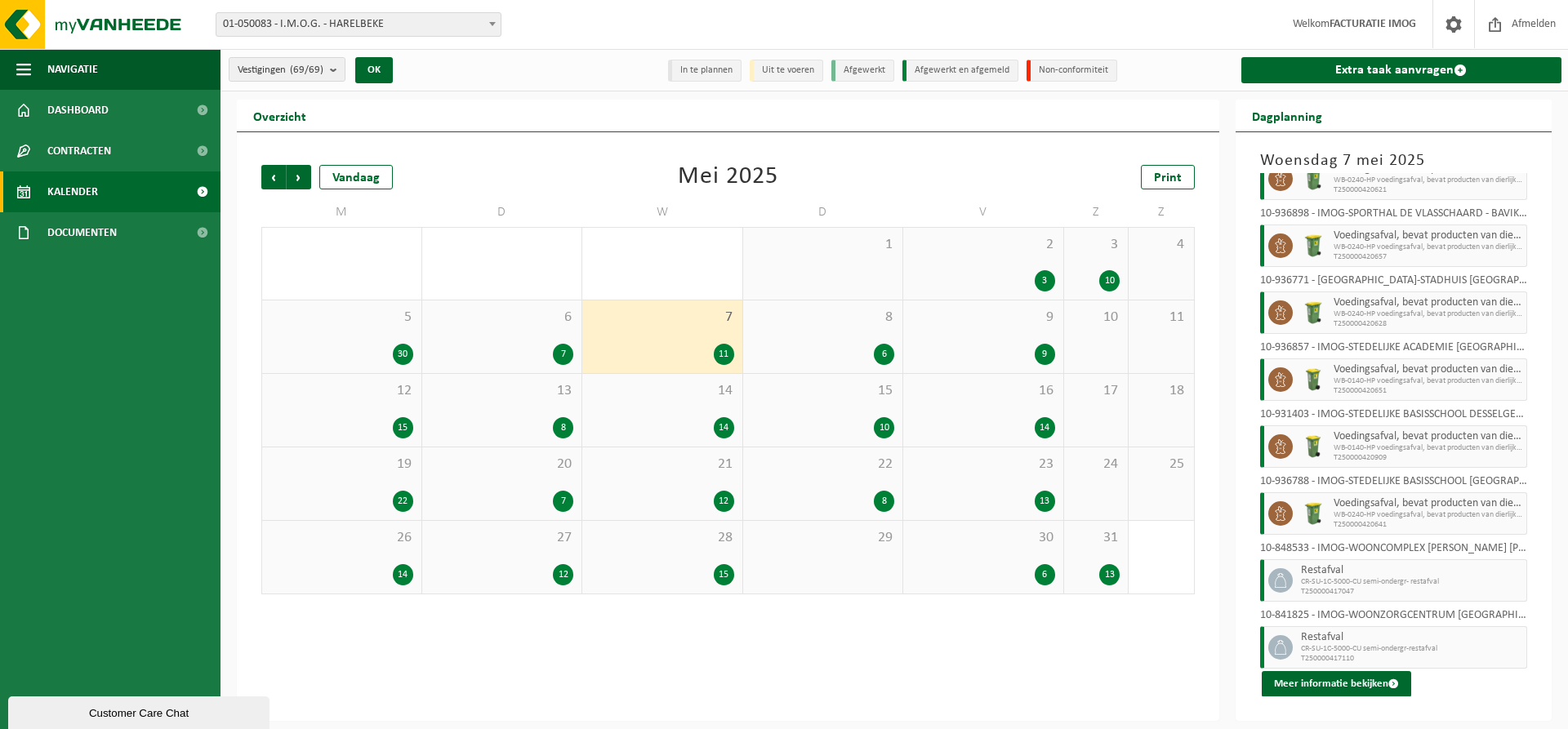
click at [841, 337] on div "8 6" at bounding box center [823, 337] width 160 height 73
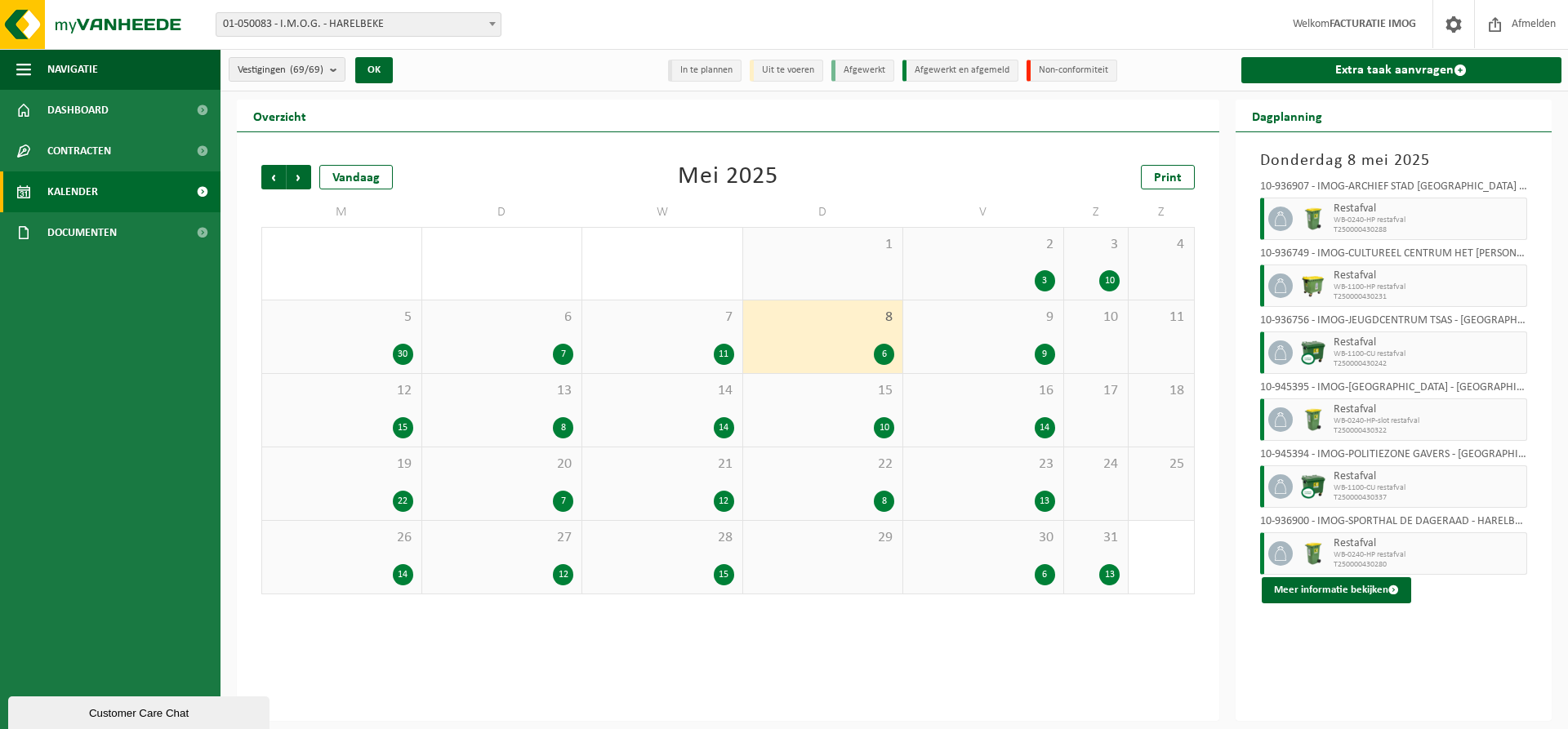
click at [997, 339] on div "9 9" at bounding box center [983, 337] width 160 height 73
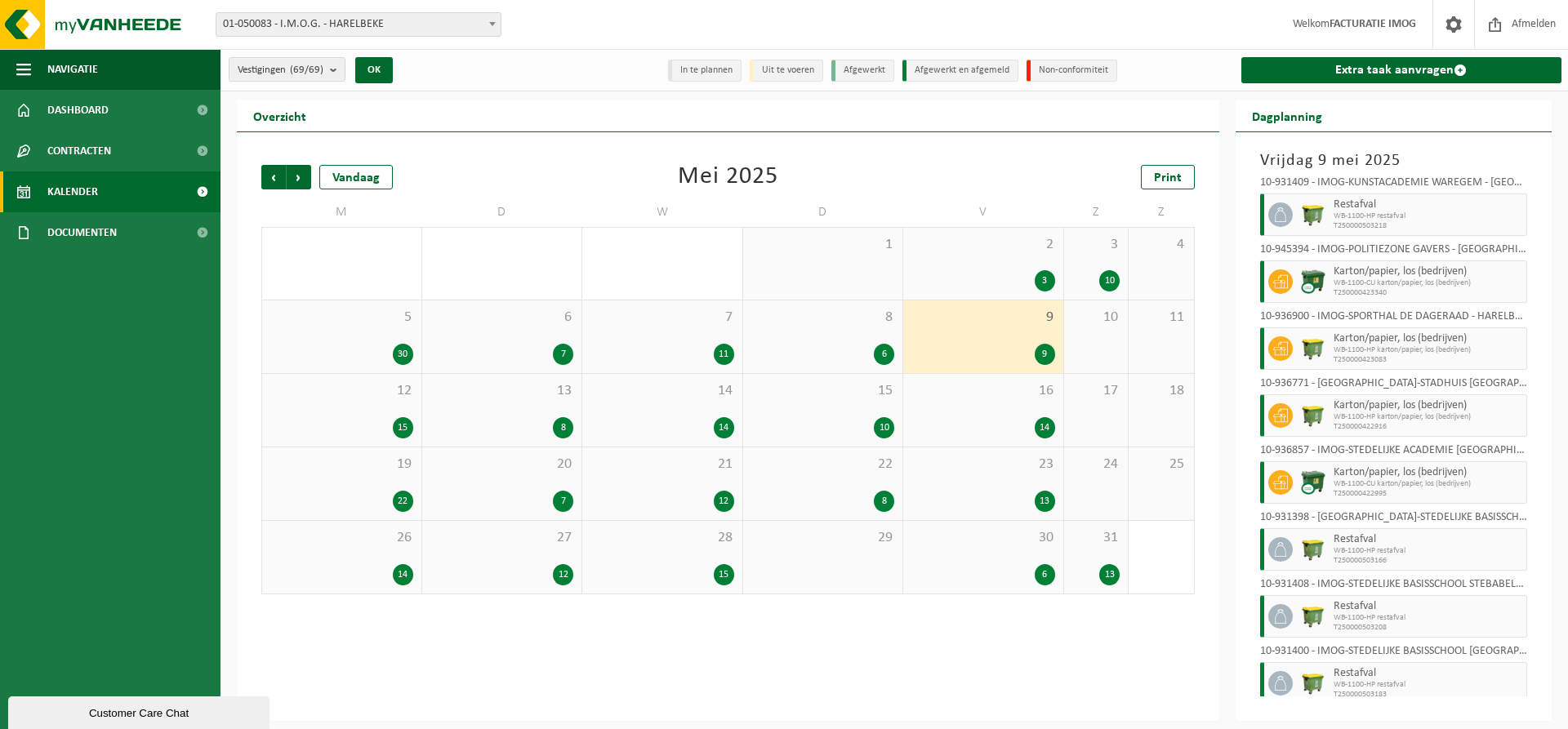
scroll to position [107, 0]
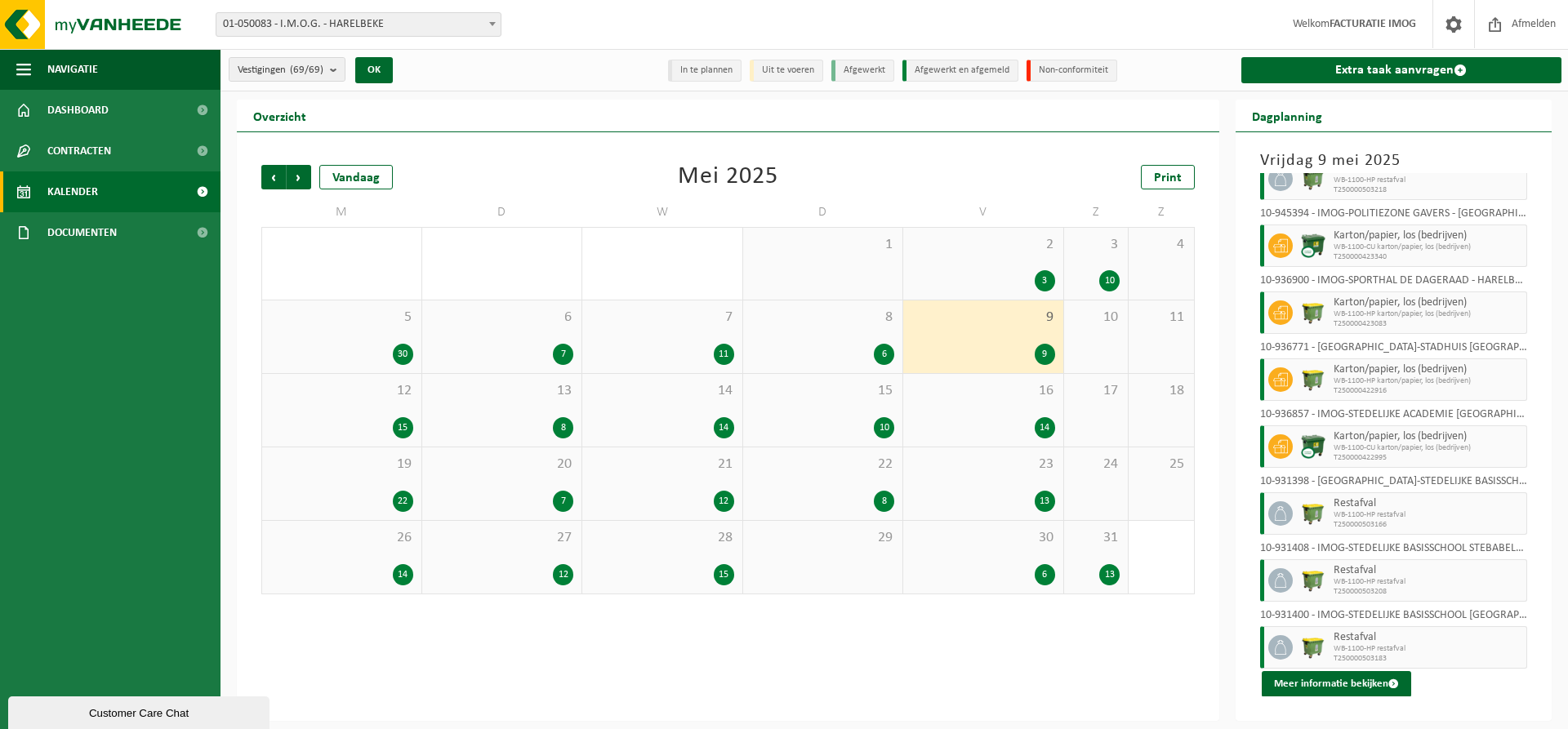
click at [380, 395] on span "12" at bounding box center [342, 390] width 143 height 18
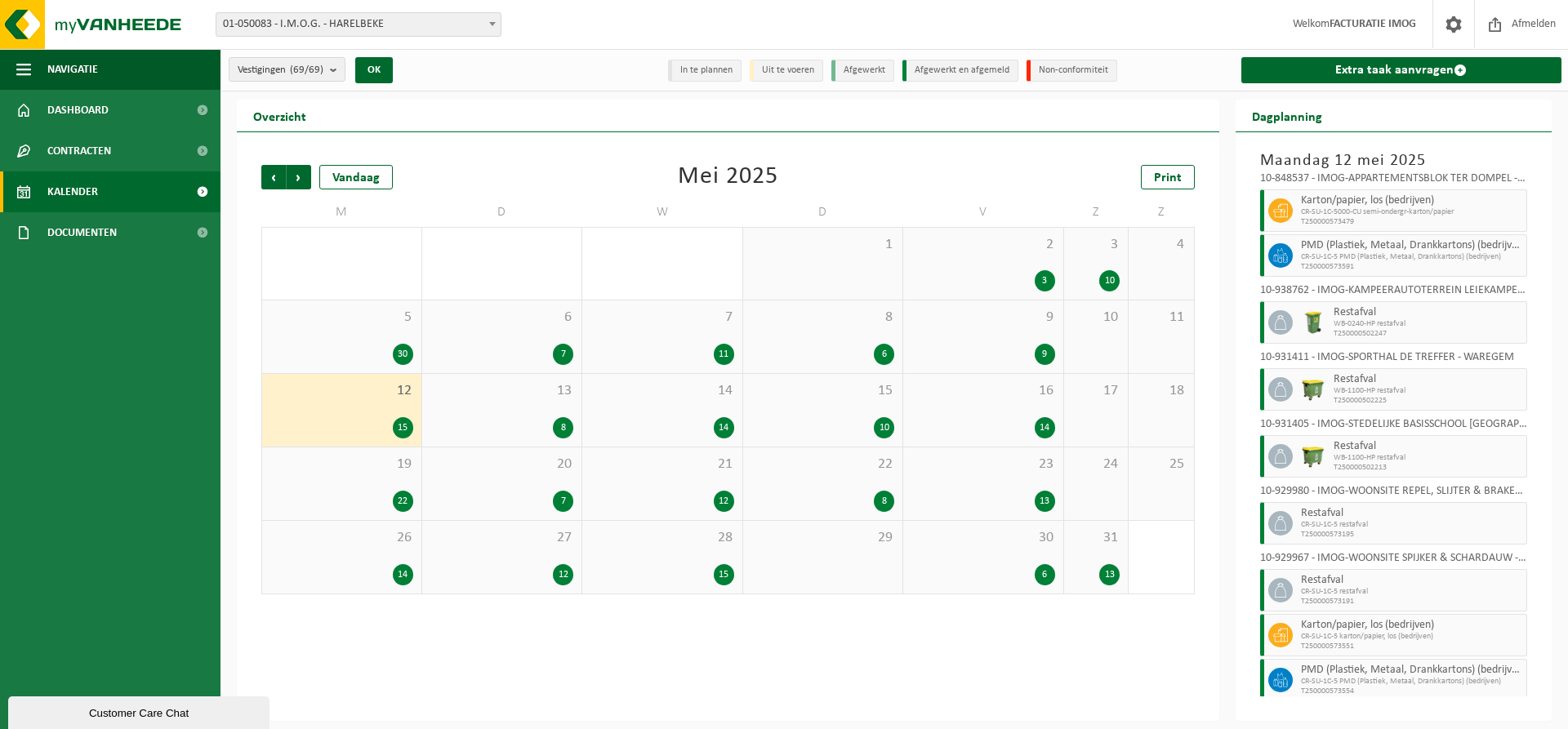
scroll to position [399, 0]
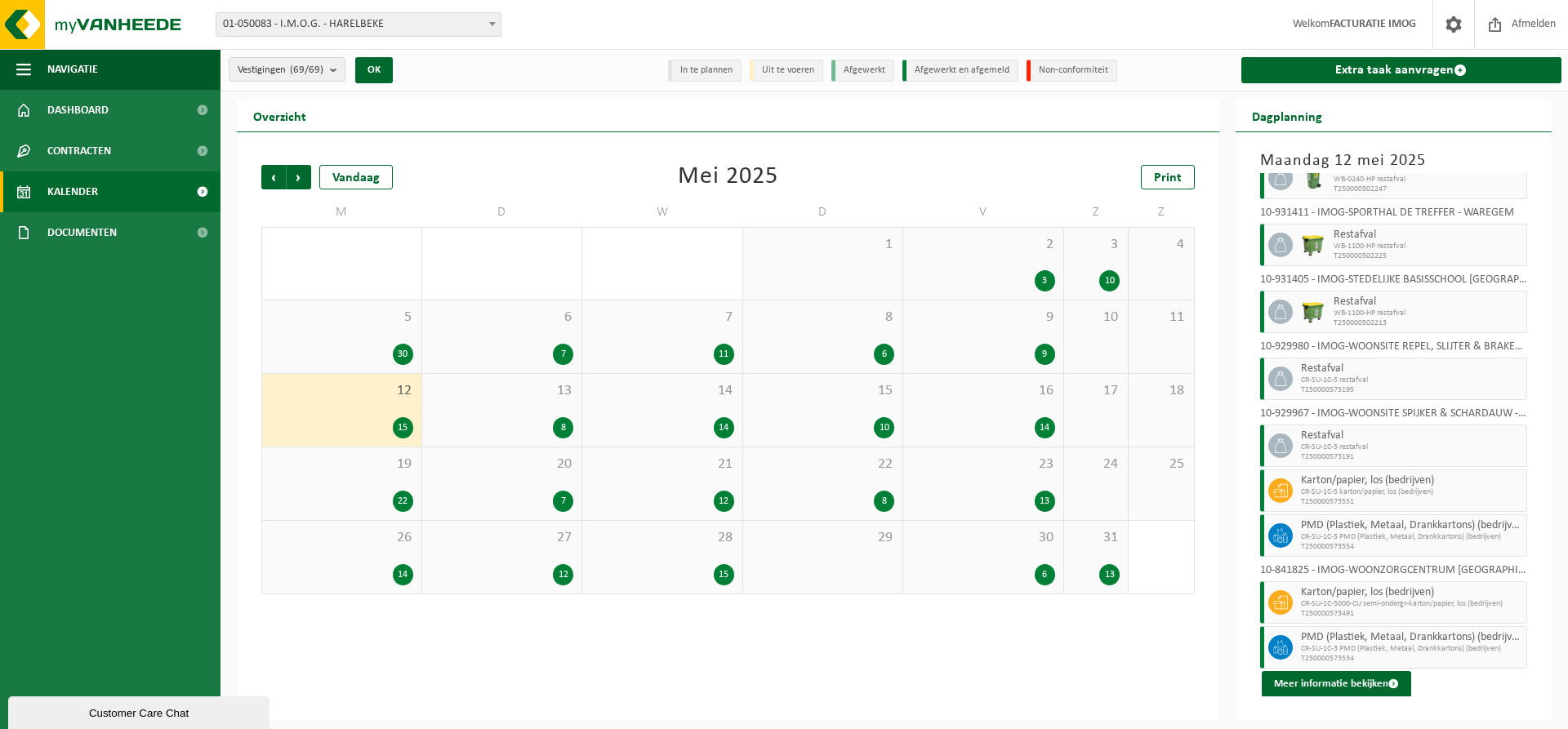
click at [517, 398] on span "13" at bounding box center [502, 390] width 143 height 18
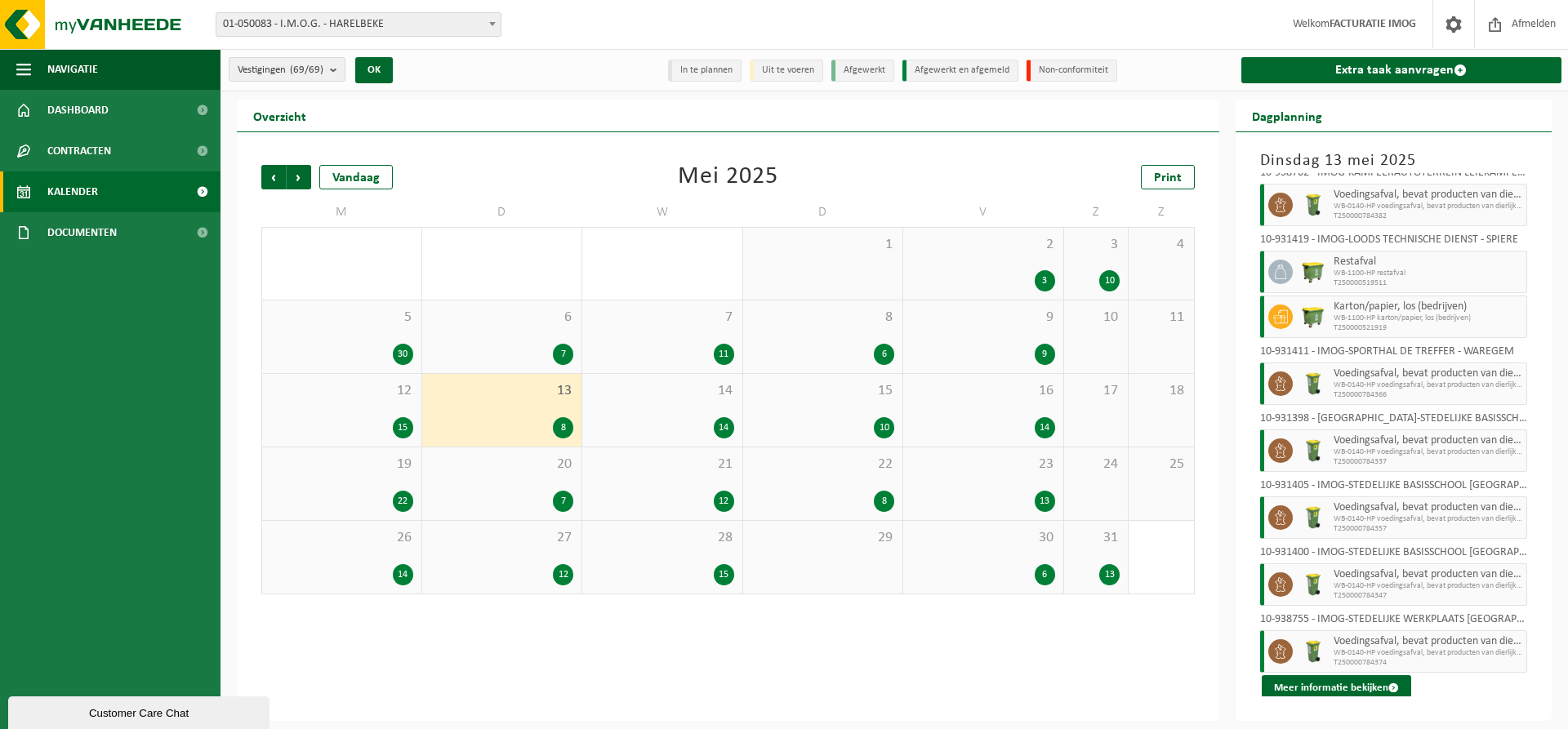
scroll to position [18, 0]
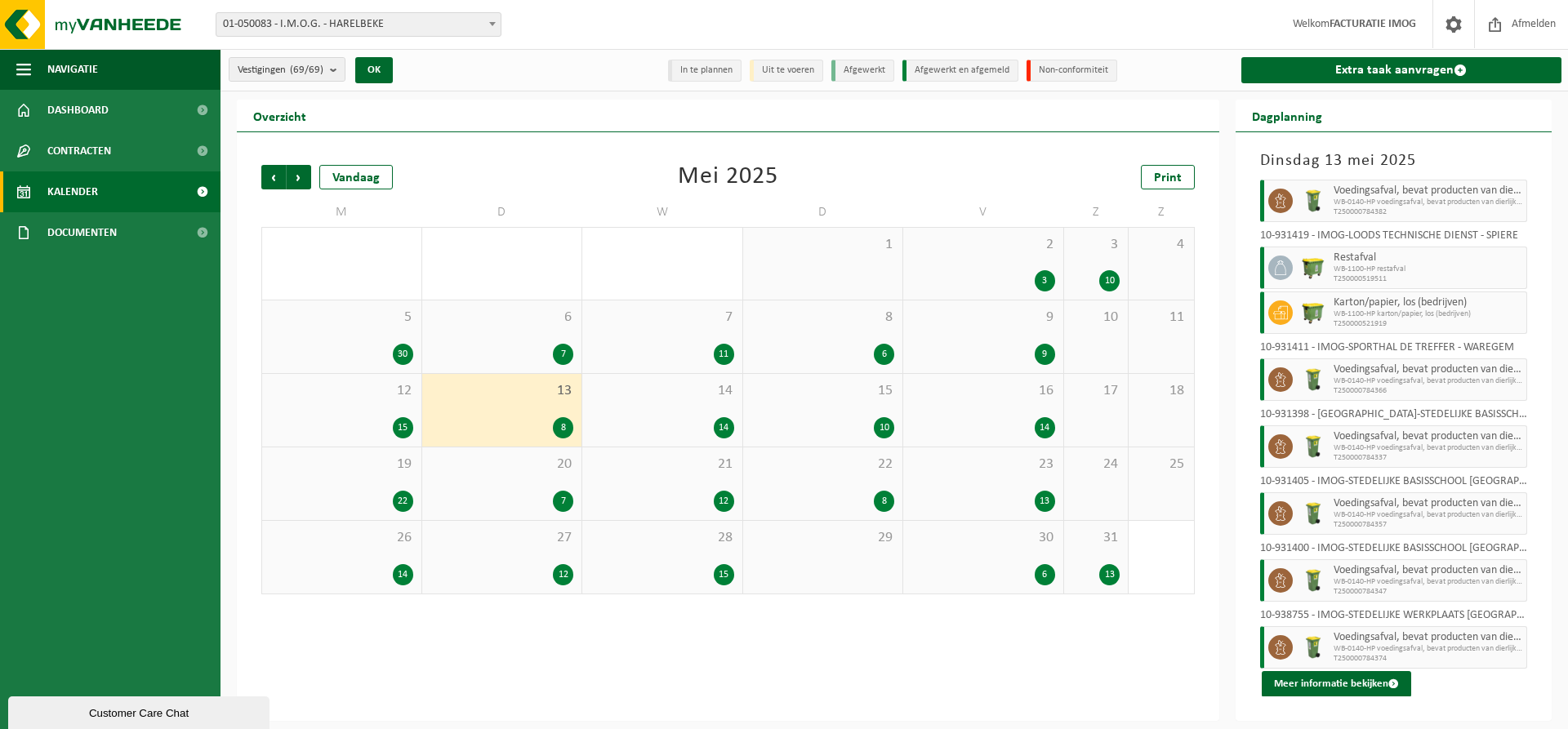
click at [638, 410] on div "14 14" at bounding box center [662, 410] width 160 height 73
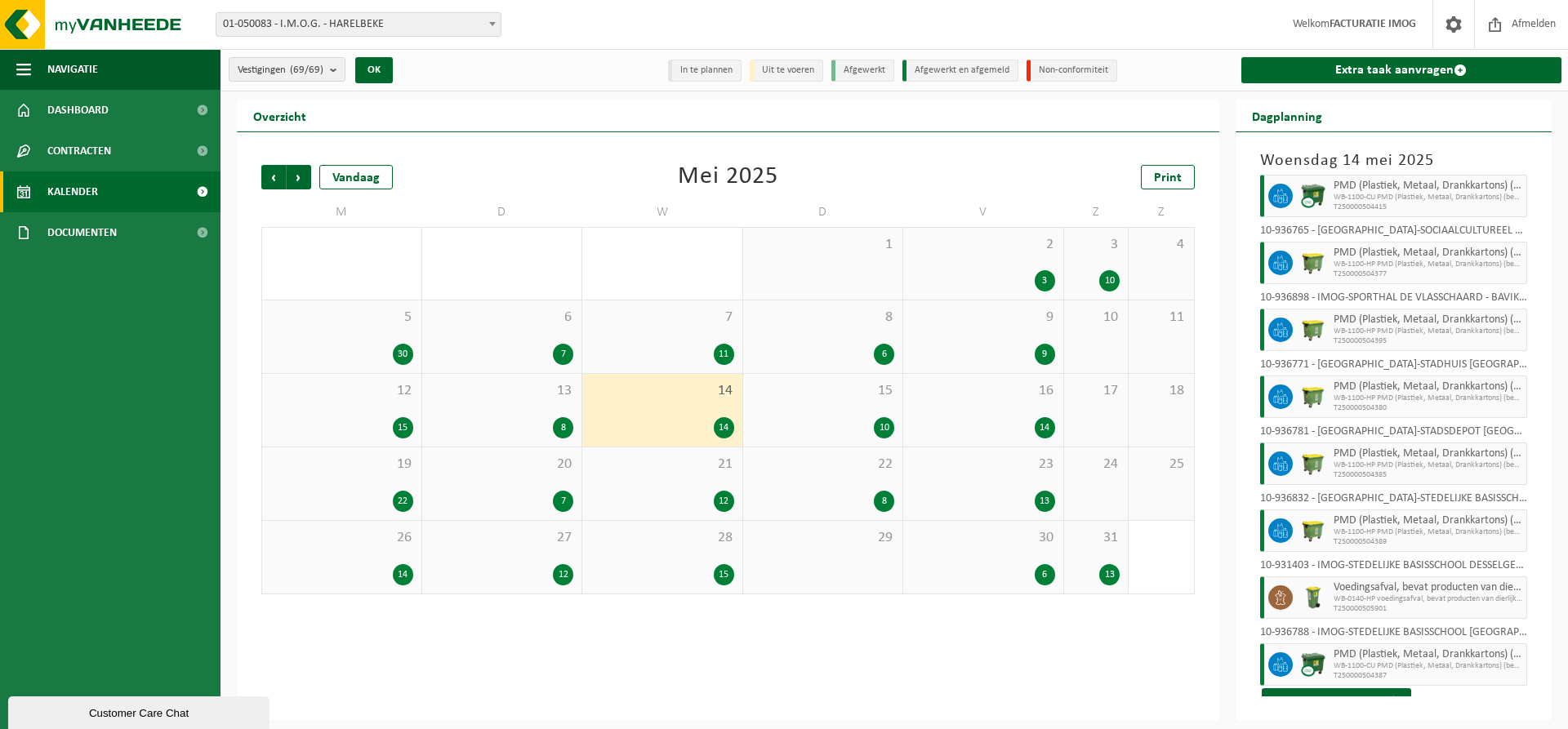
scroll to position [441, 0]
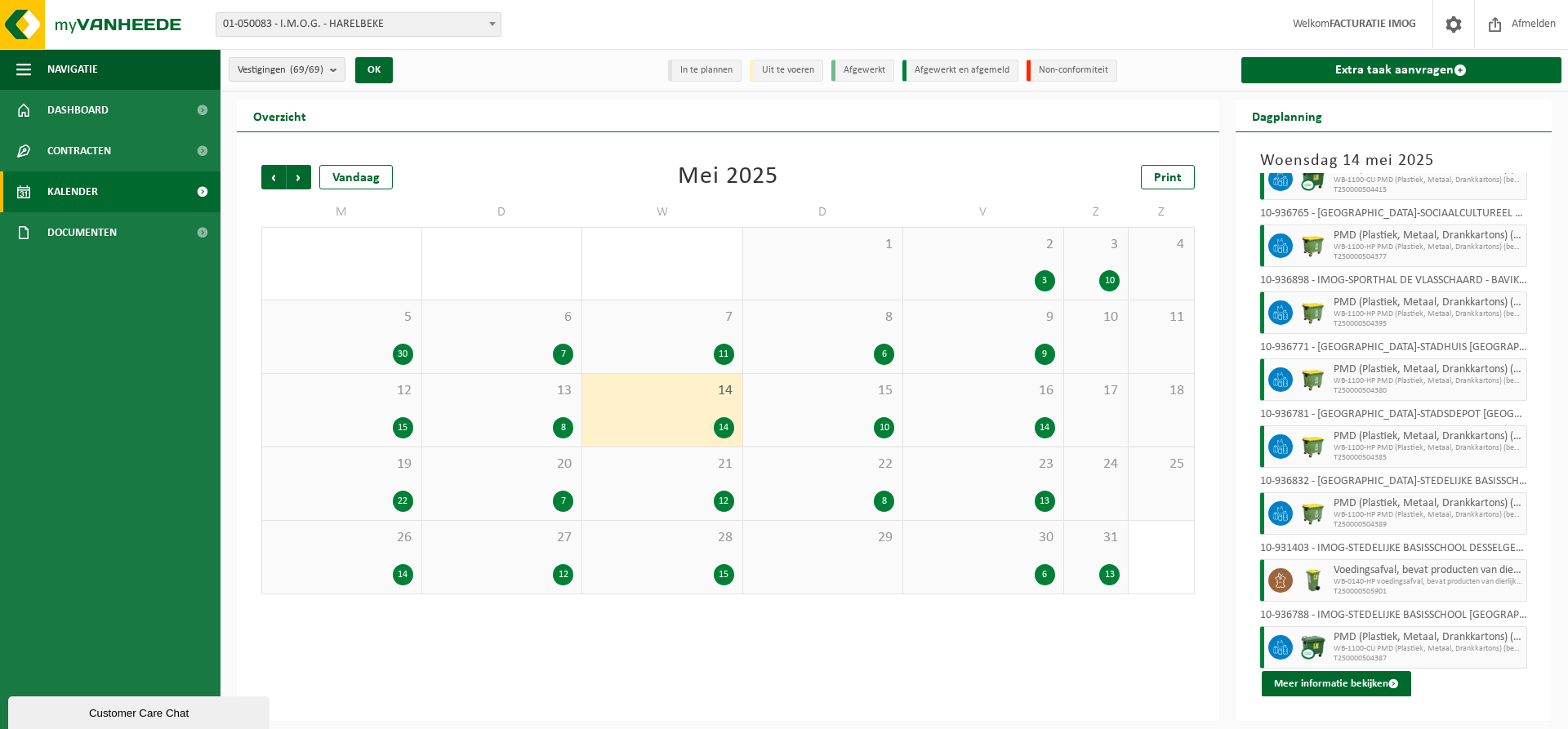
drag, startPoint x: 828, startPoint y: 400, endPoint x: 877, endPoint y: 402, distance: 49.0
click at [828, 400] on div "15 10" at bounding box center [823, 410] width 160 height 73
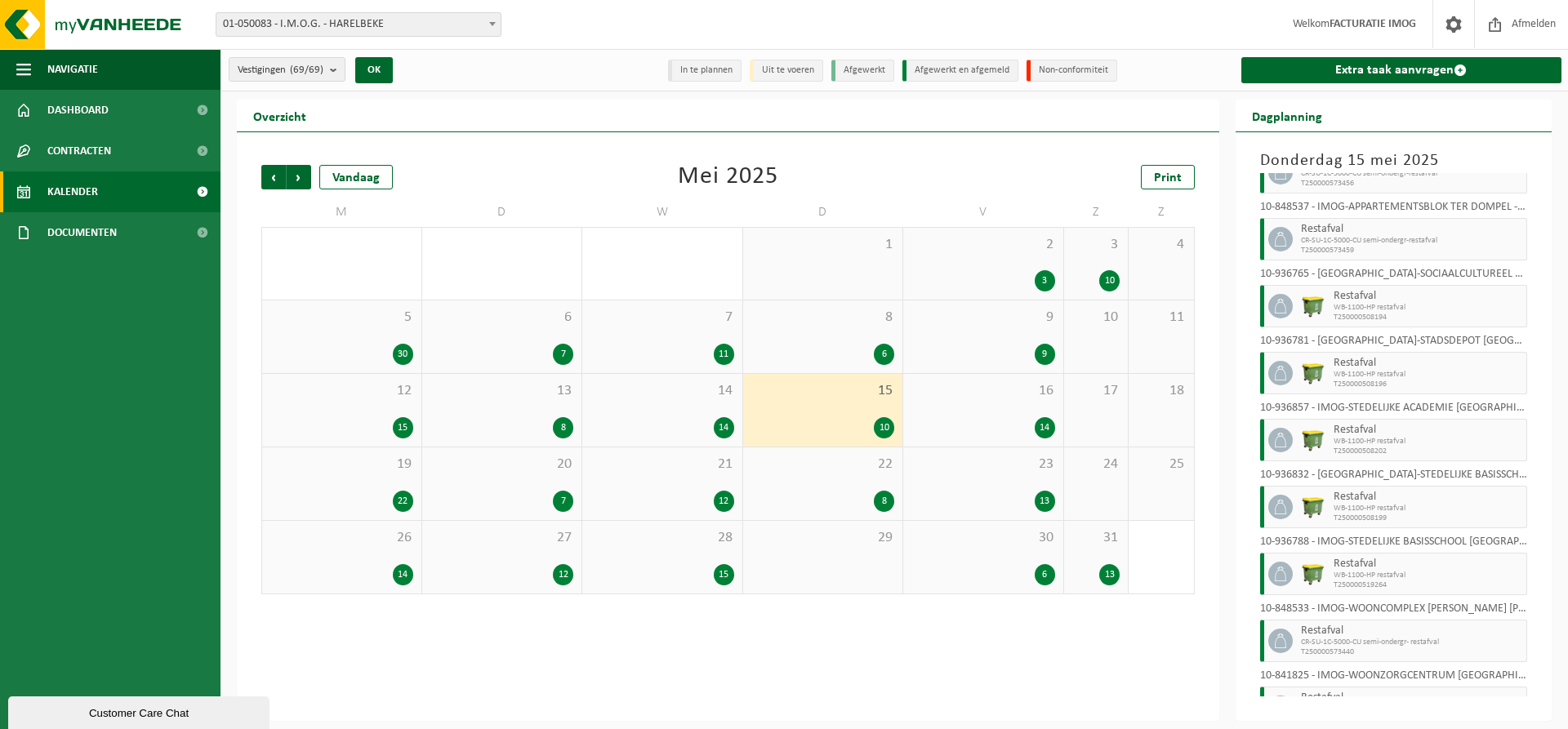
scroll to position [174, 0]
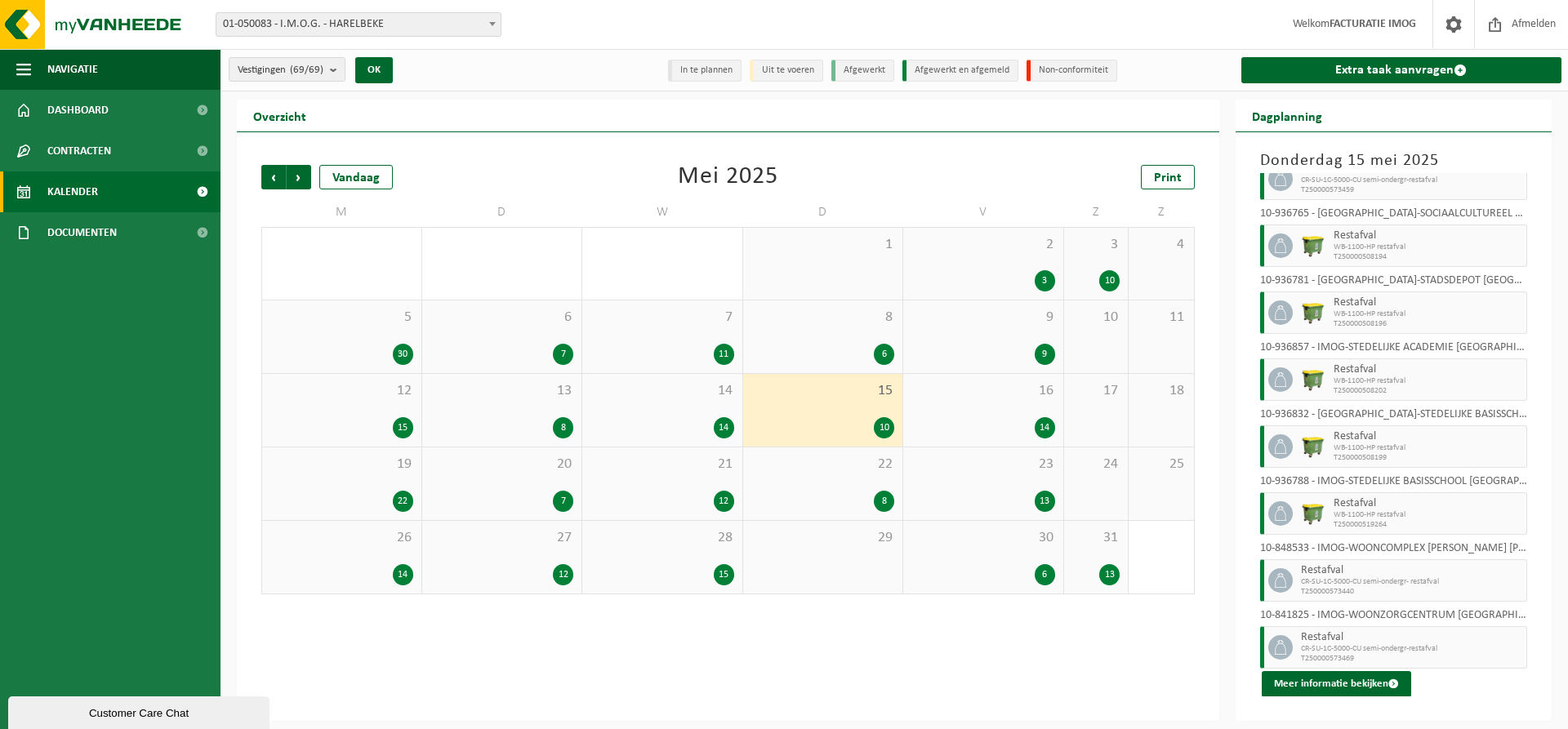
click at [1013, 406] on div "16 14" at bounding box center [983, 410] width 160 height 73
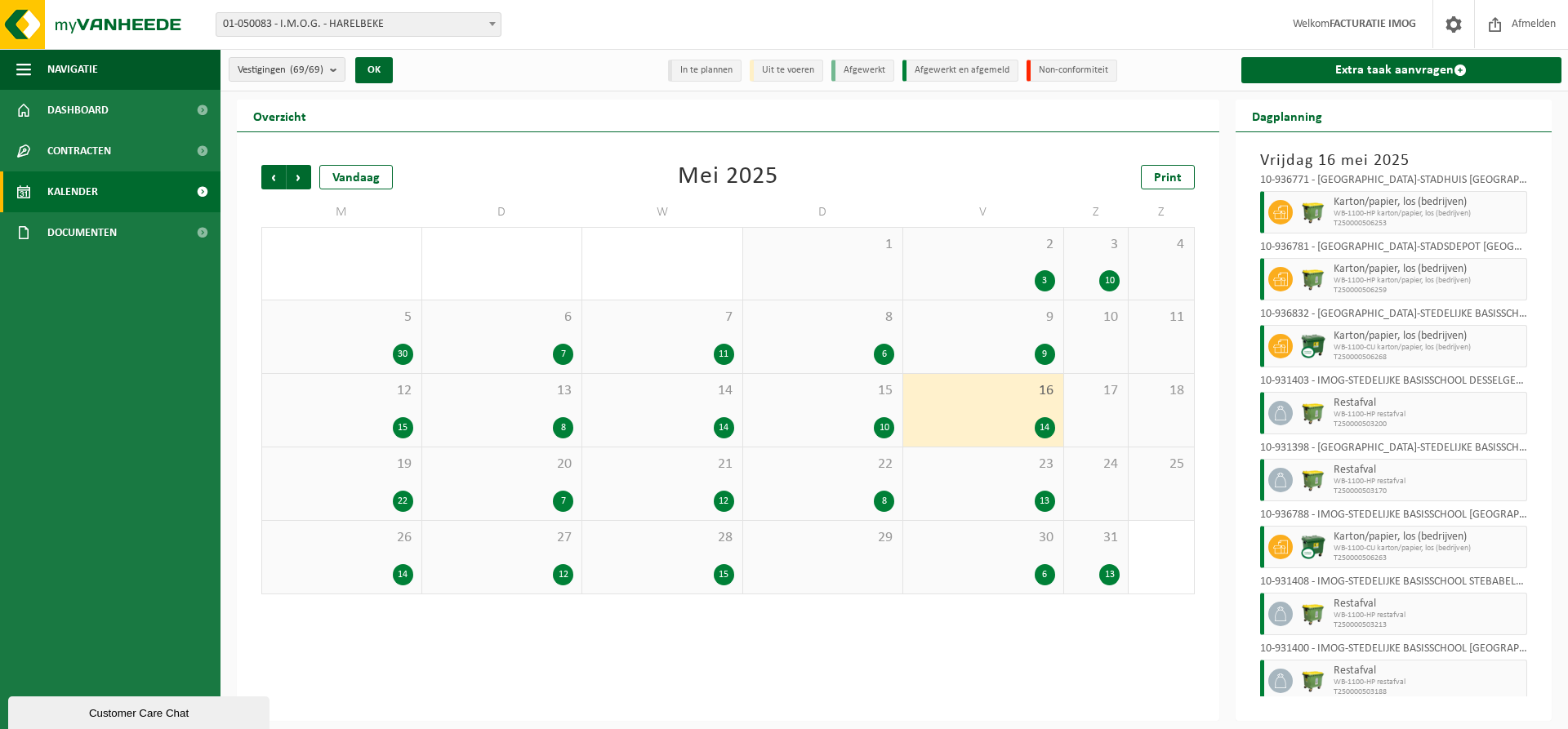
scroll to position [441, 0]
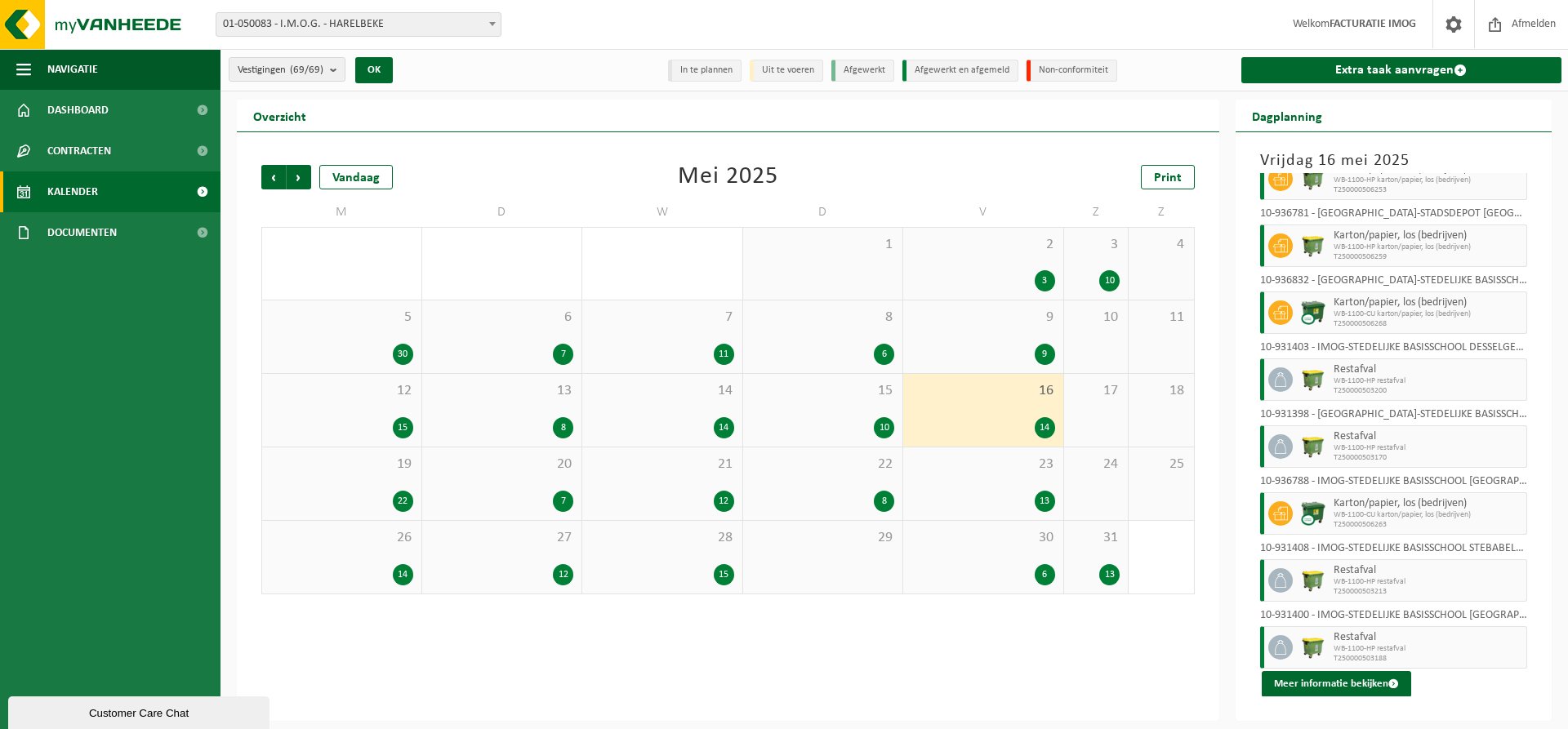
click at [389, 482] on div "19 22" at bounding box center [342, 484] width 159 height 73
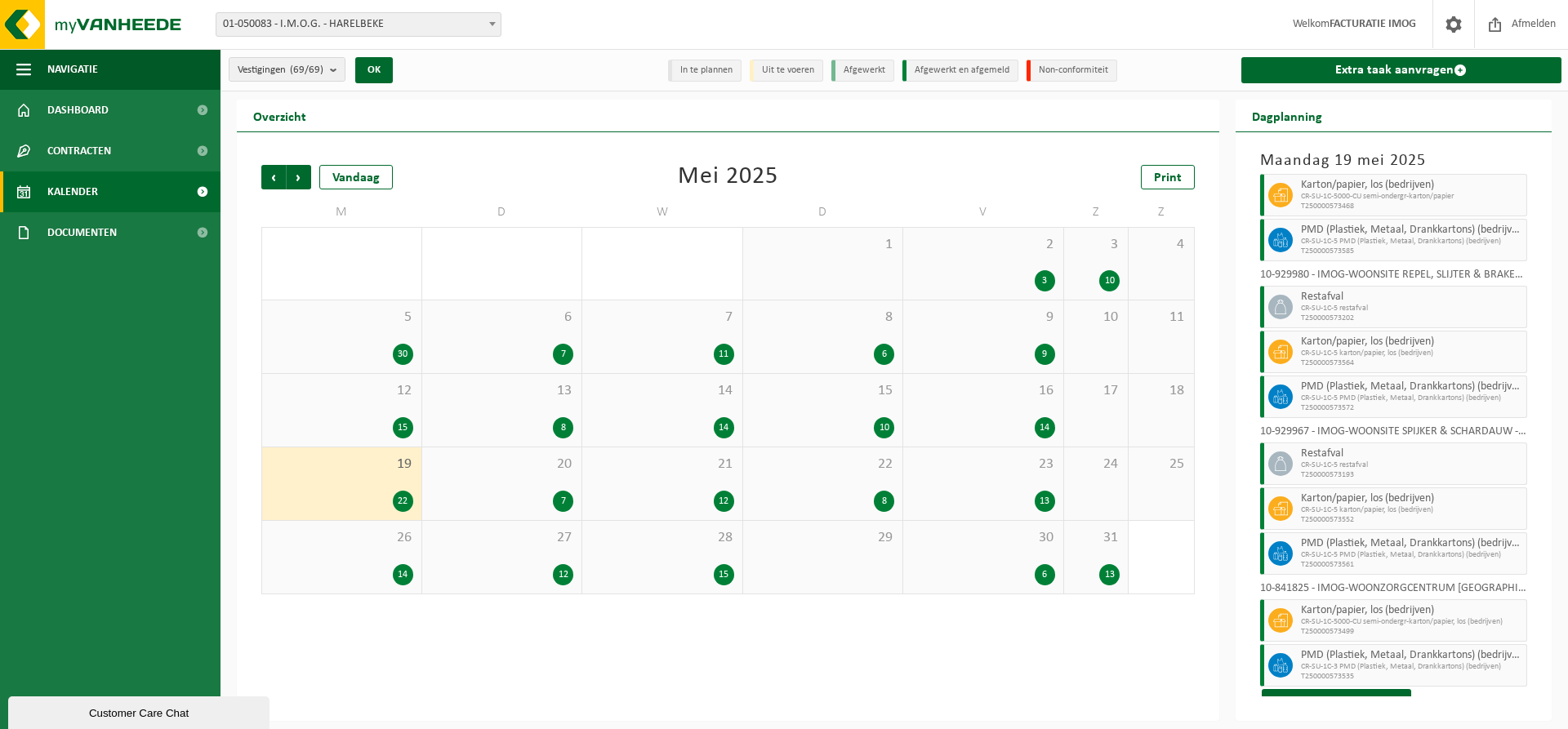
scroll to position [623, 0]
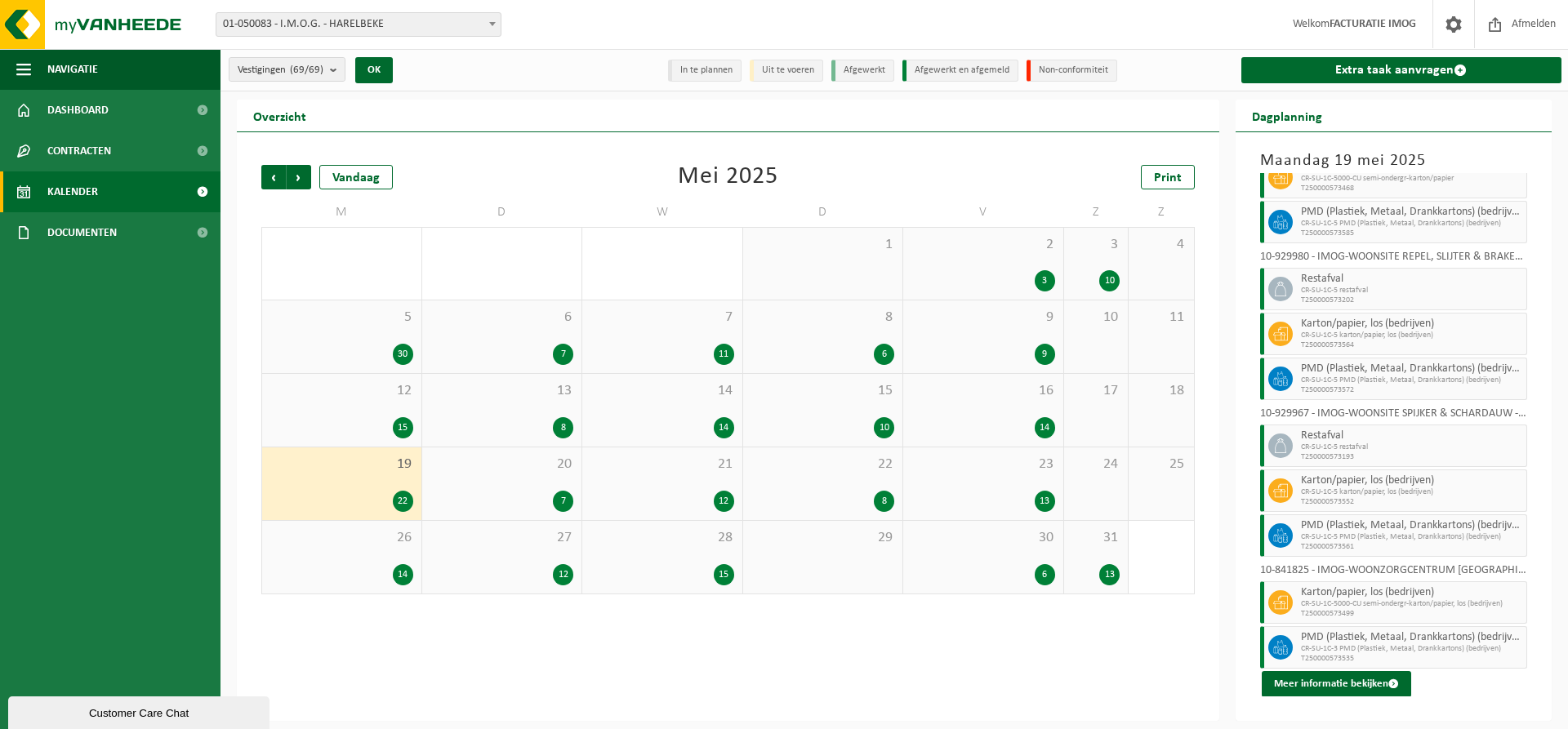
click at [516, 474] on div "20 7" at bounding box center [502, 484] width 160 height 73
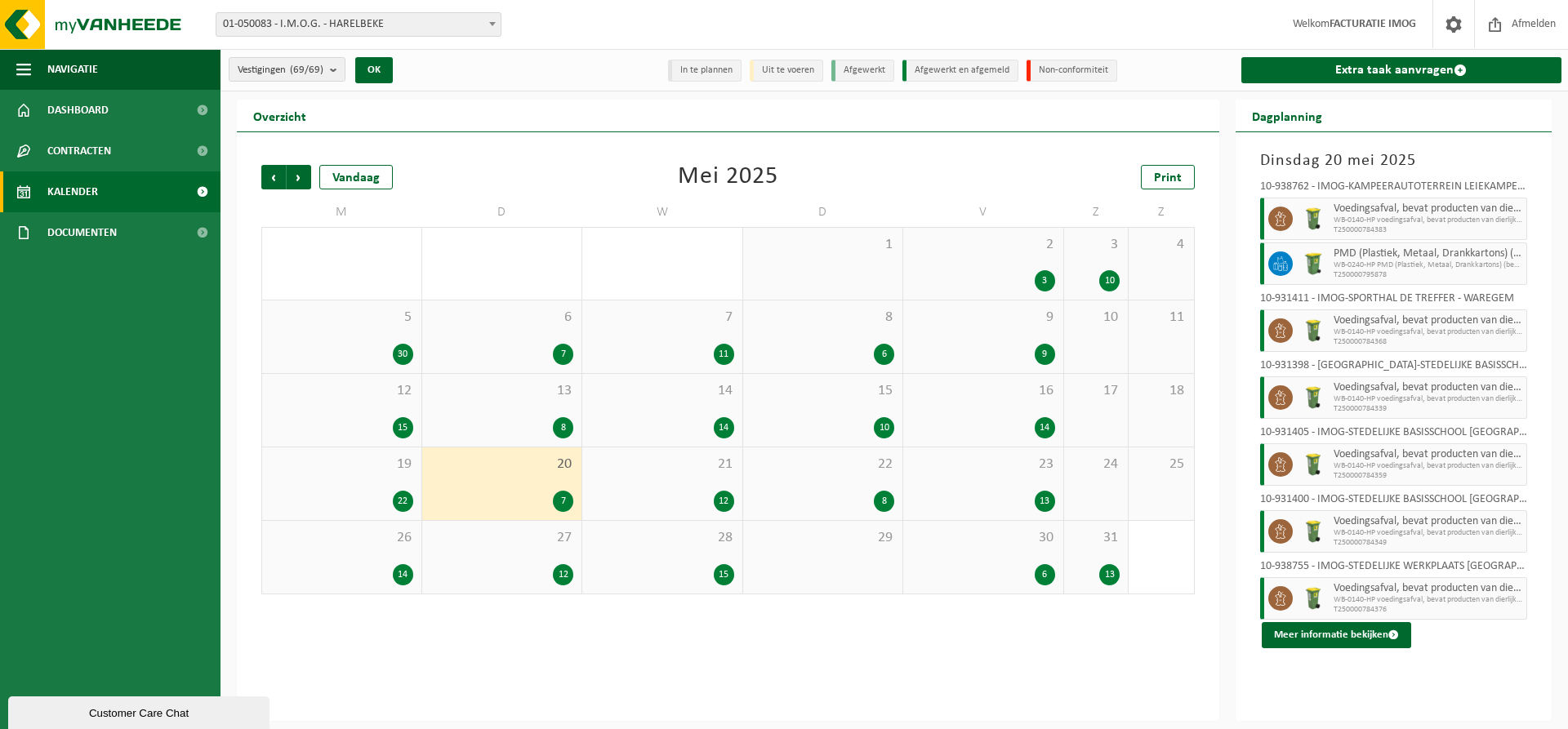
click at [653, 460] on span "21" at bounding box center [662, 463] width 143 height 18
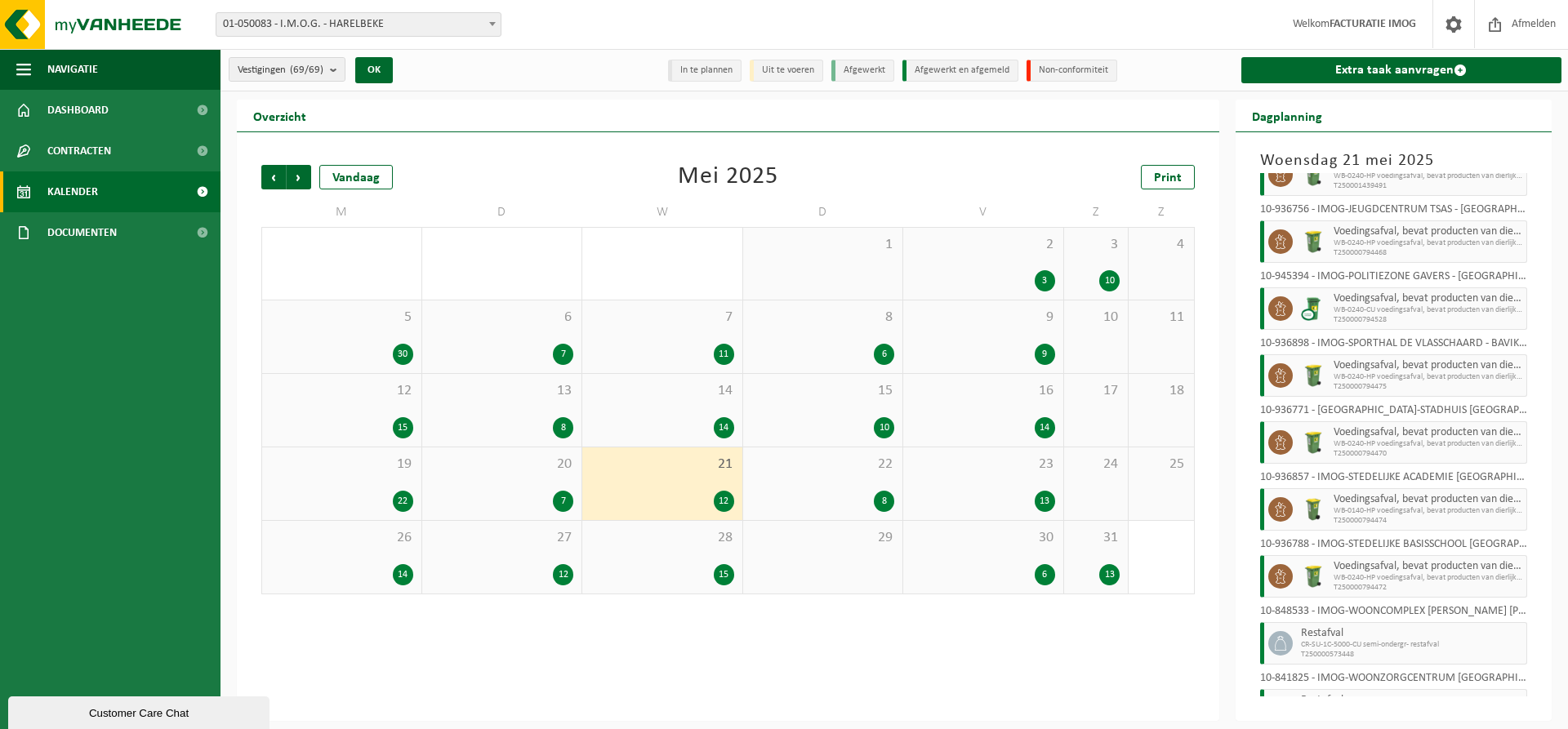
scroll to position [308, 0]
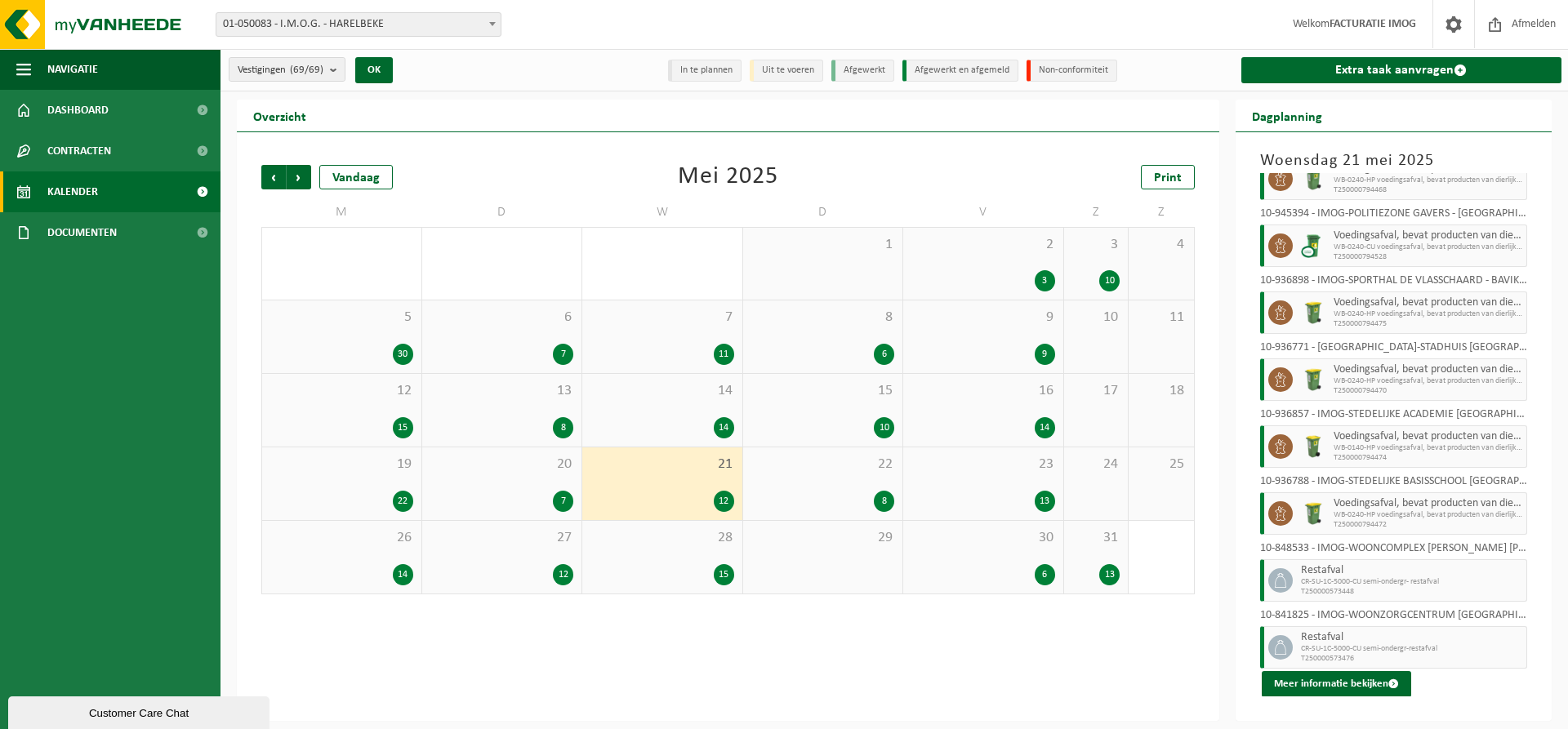
click at [840, 489] on div "22 8" at bounding box center [823, 484] width 160 height 73
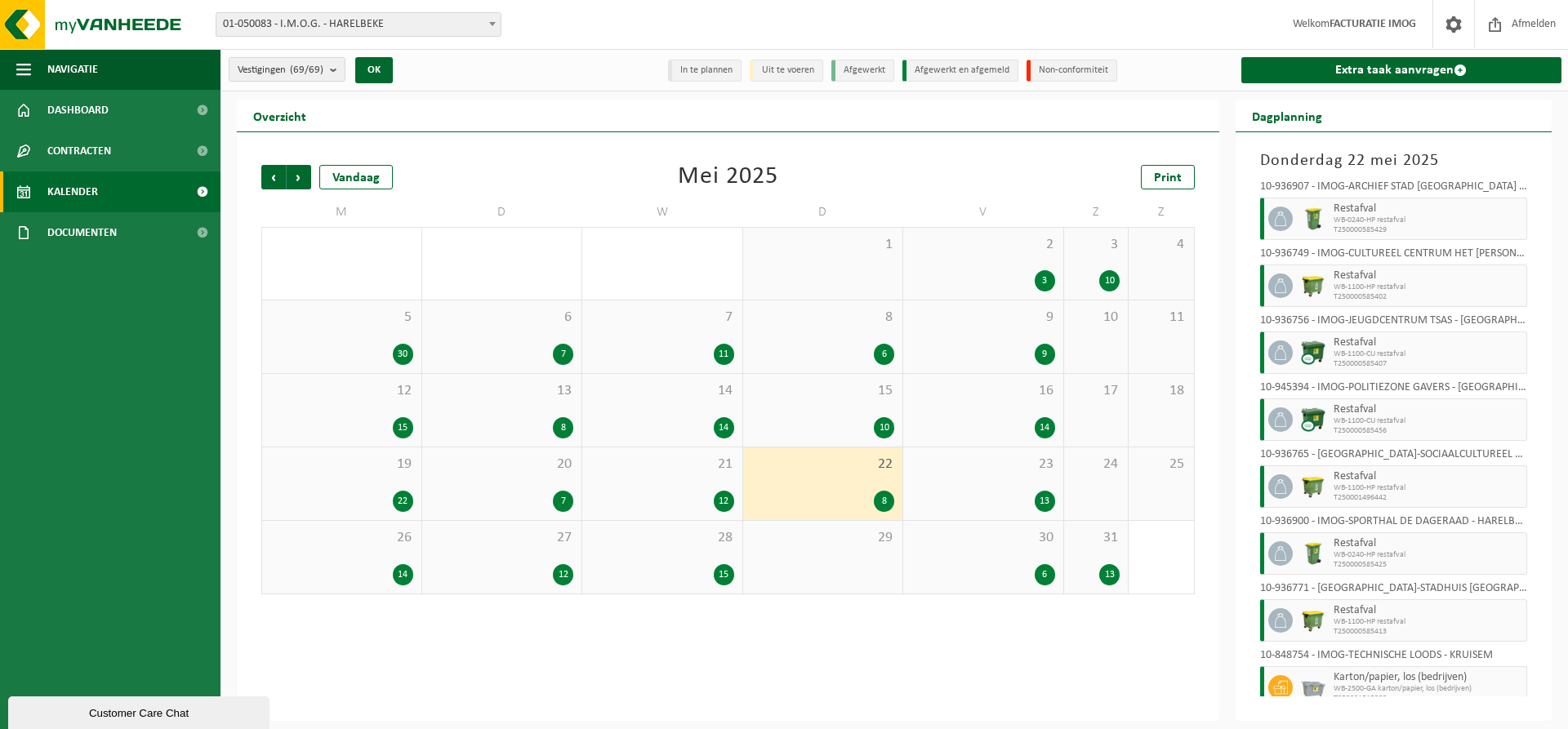
scroll to position [40, 0]
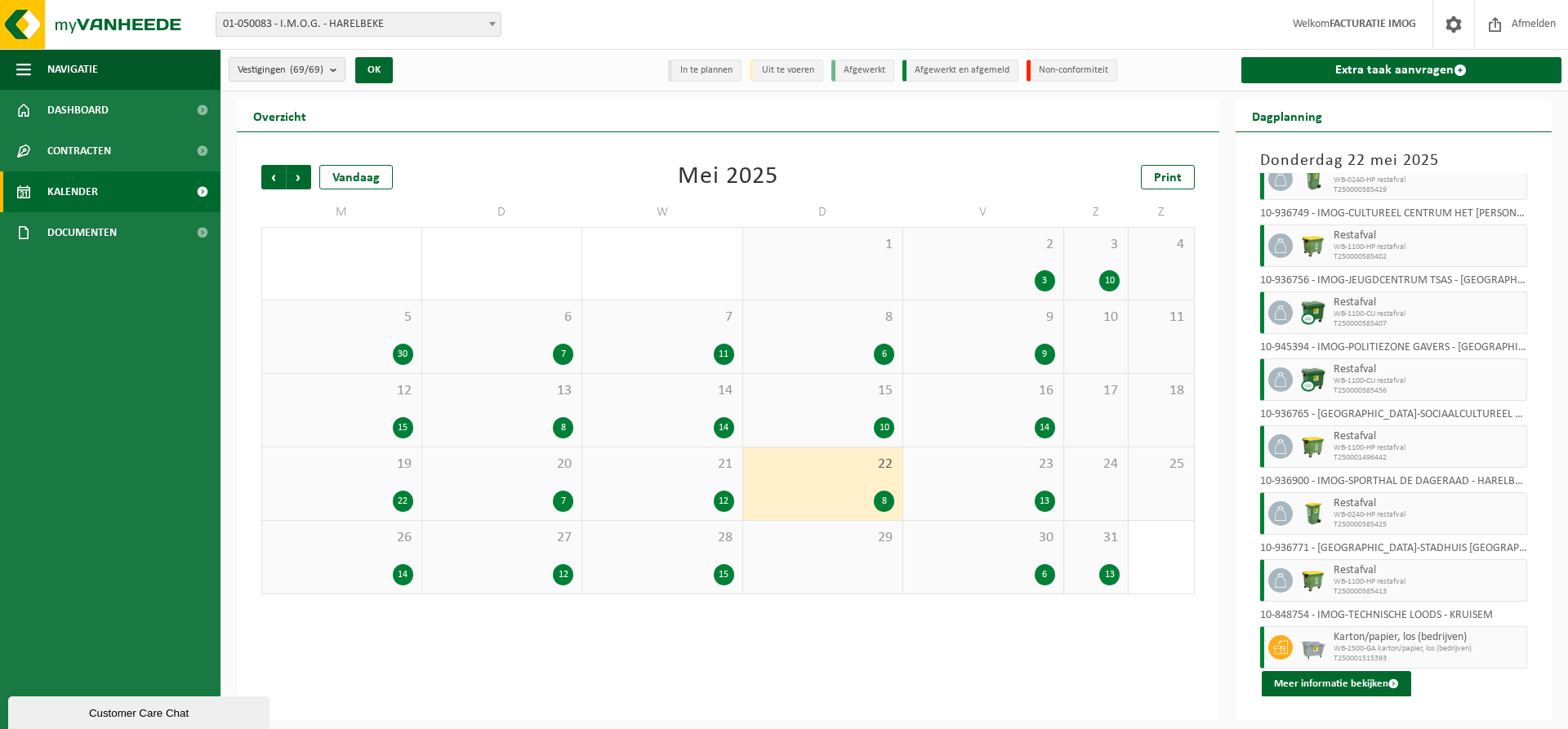
click at [1020, 484] on div "23 13" at bounding box center [983, 484] width 160 height 73
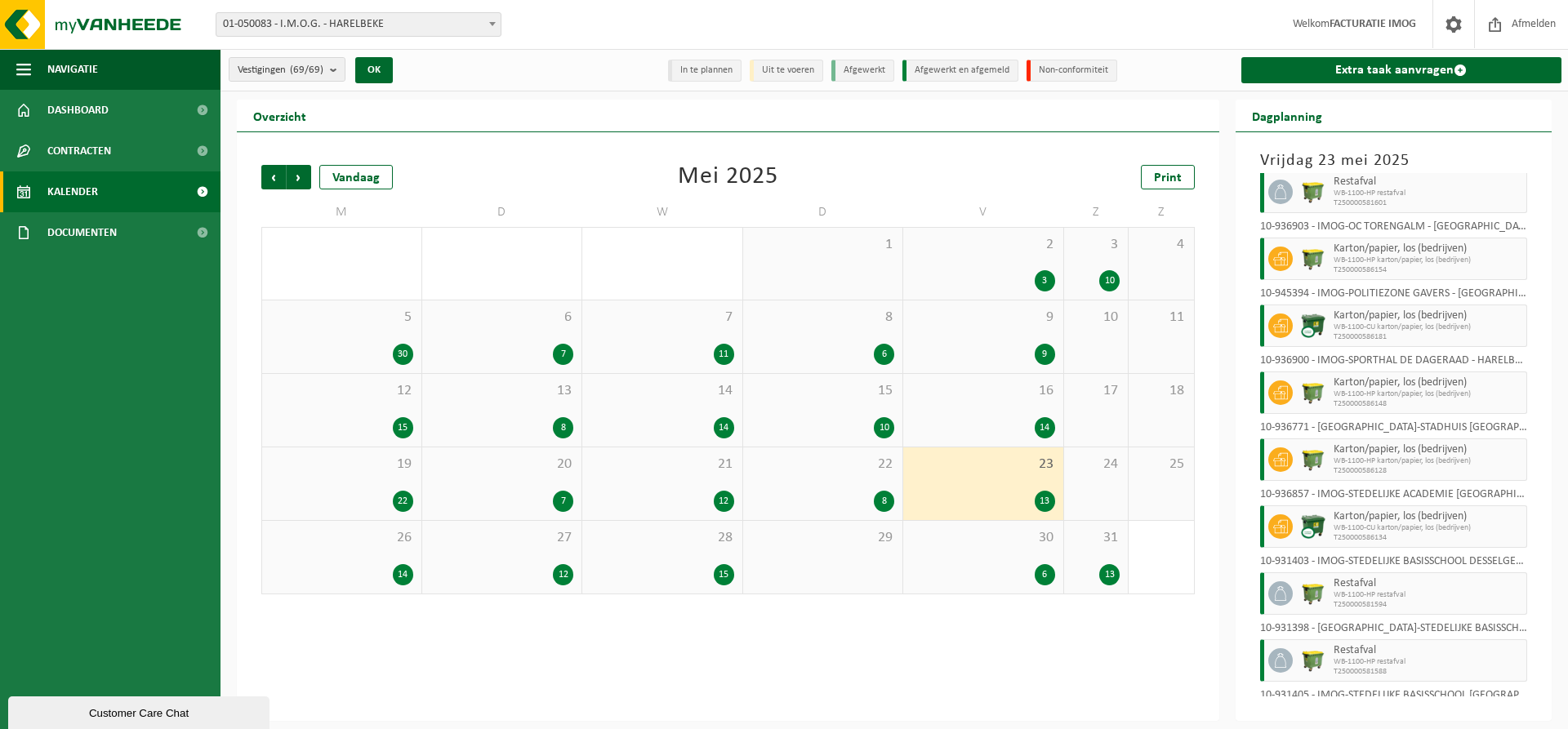
scroll to position [375, 0]
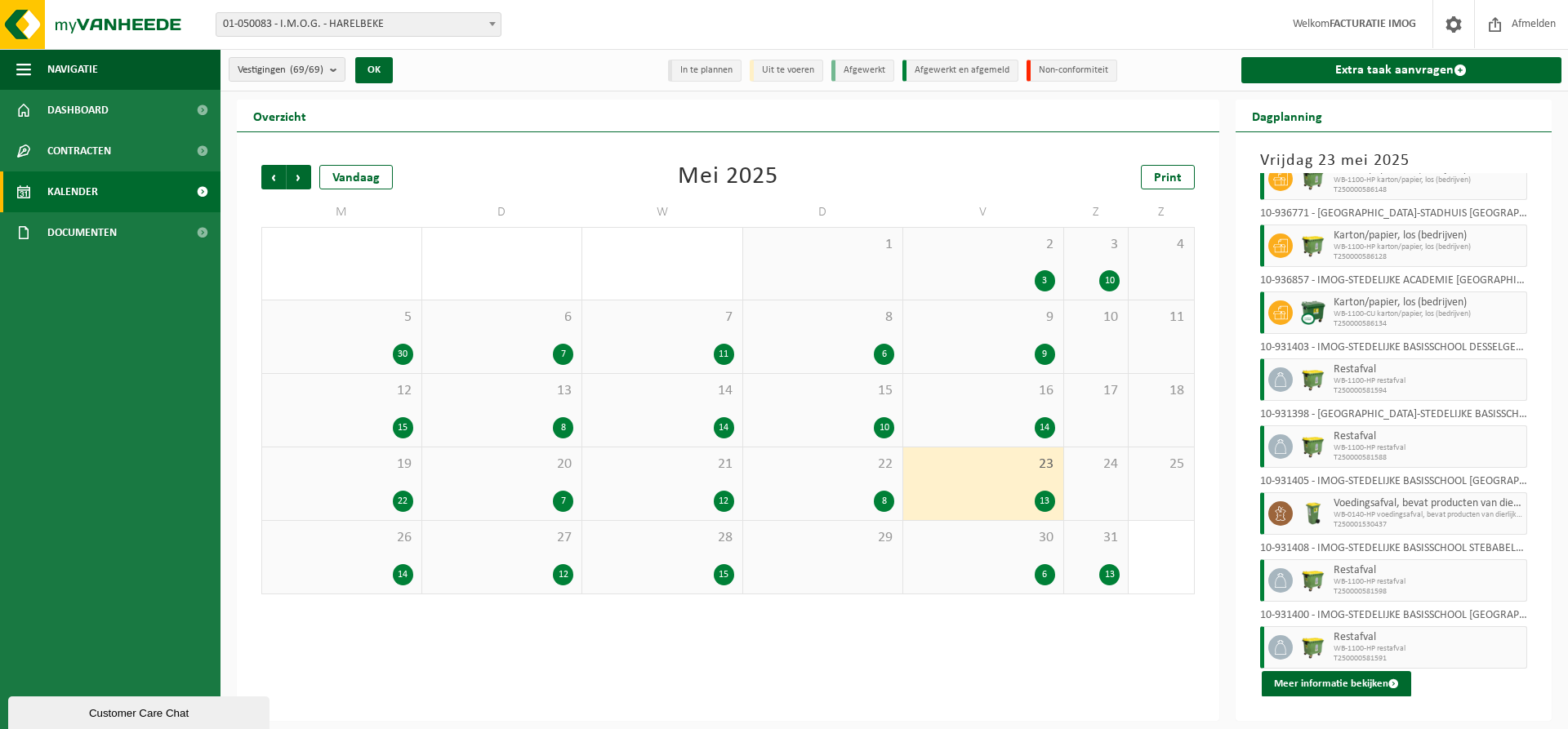
click at [384, 562] on div "26 14" at bounding box center [342, 557] width 159 height 73
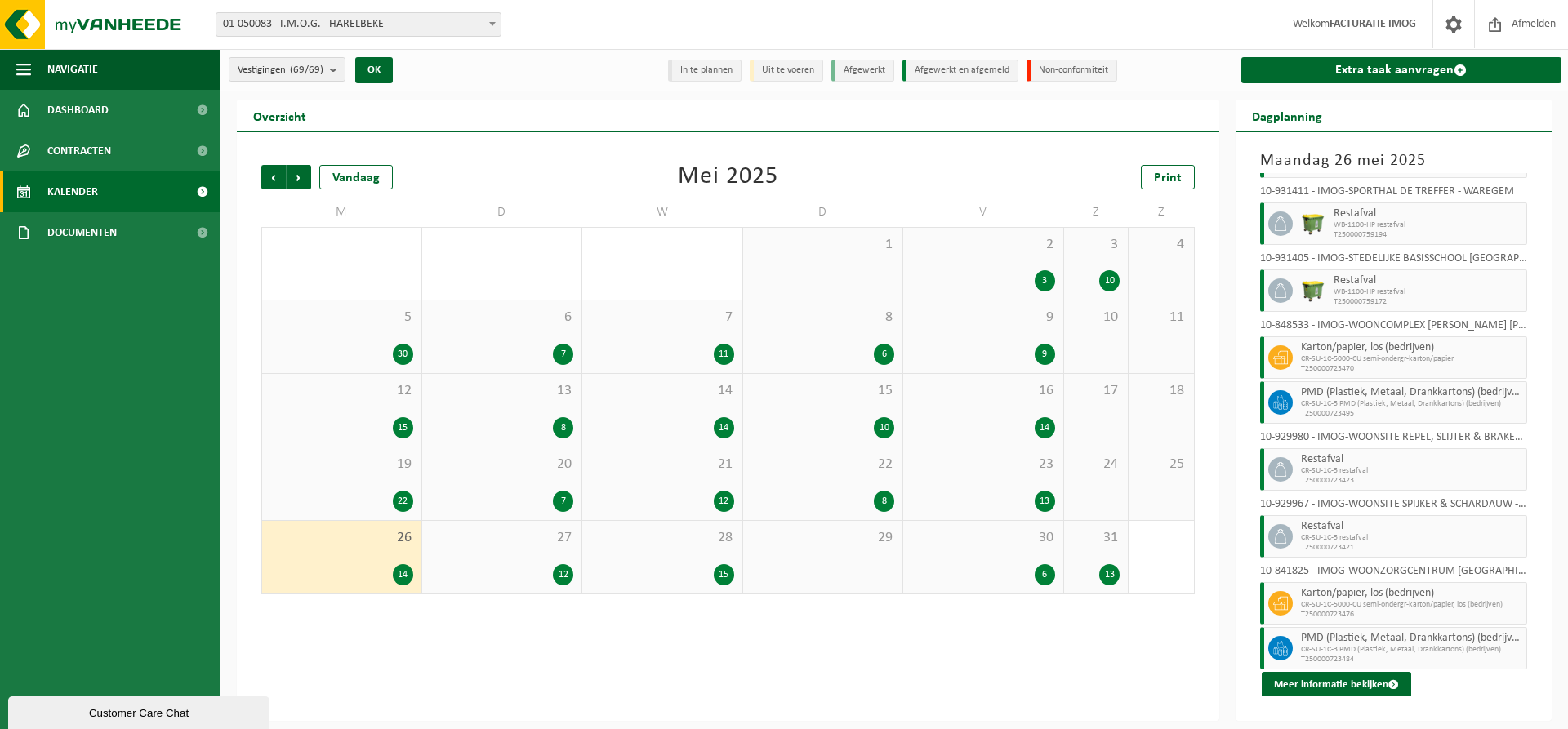
scroll to position [353, 0]
click at [544, 544] on span "27" at bounding box center [502, 537] width 143 height 18
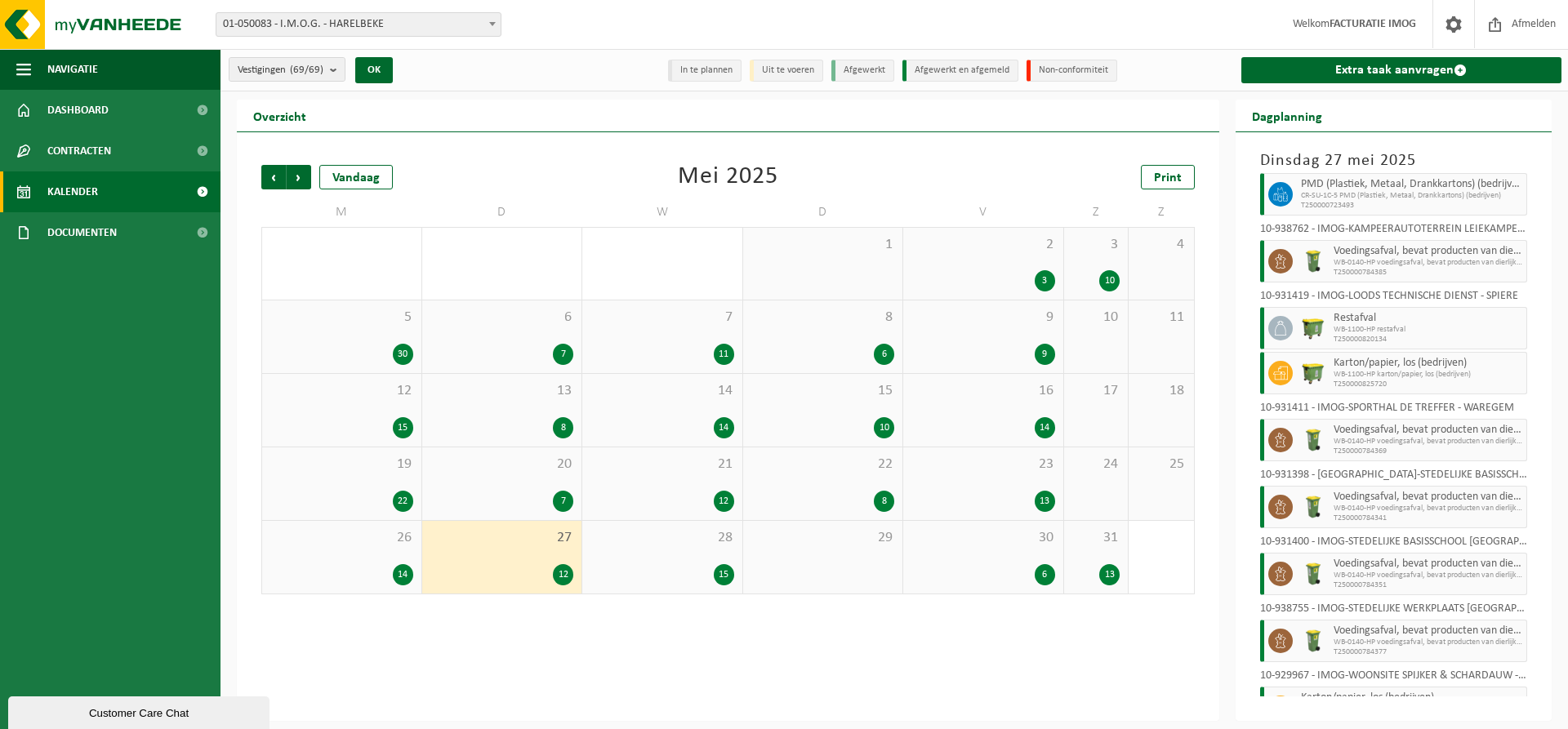
scroll to position [241, 0]
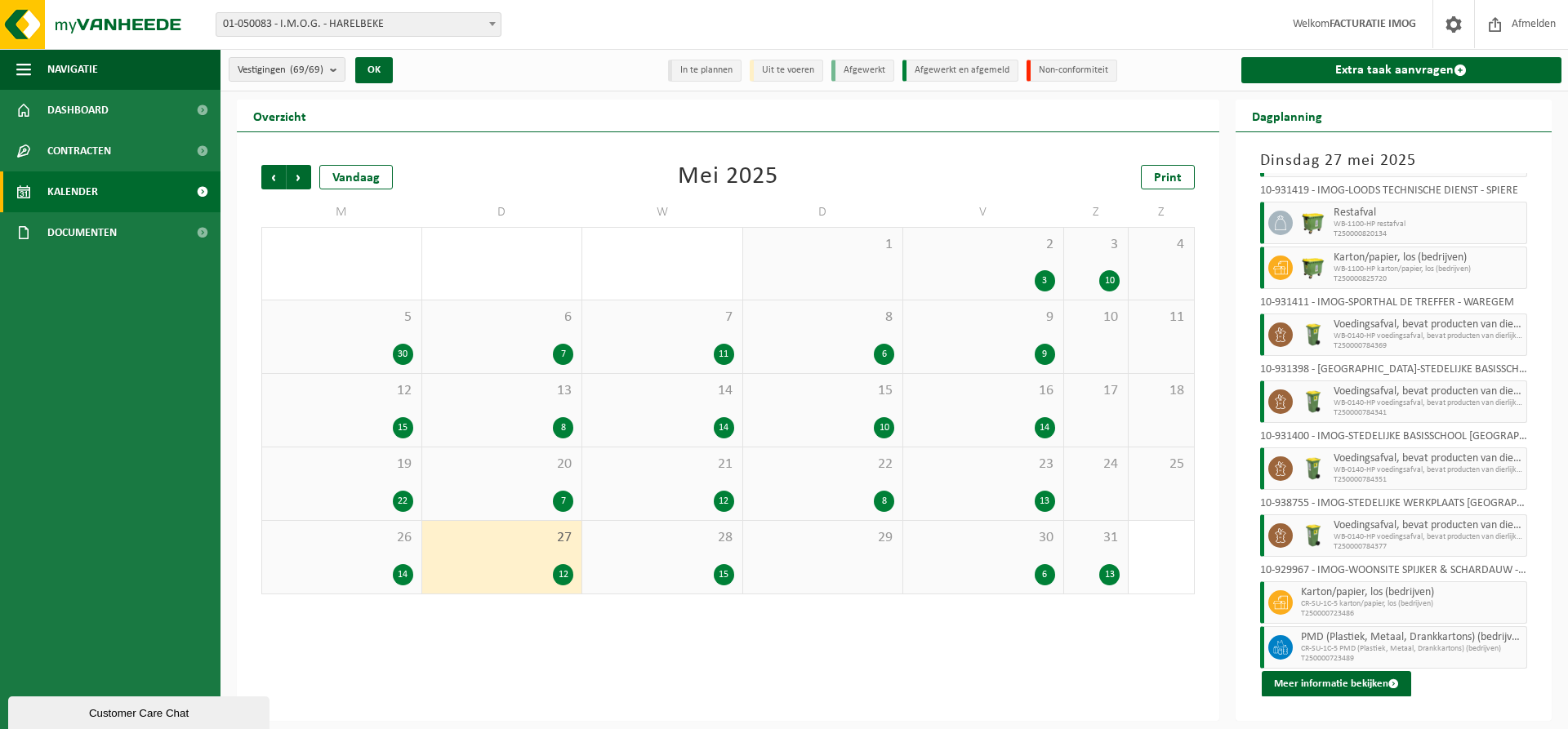
click at [689, 545] on span "28" at bounding box center [662, 537] width 143 height 18
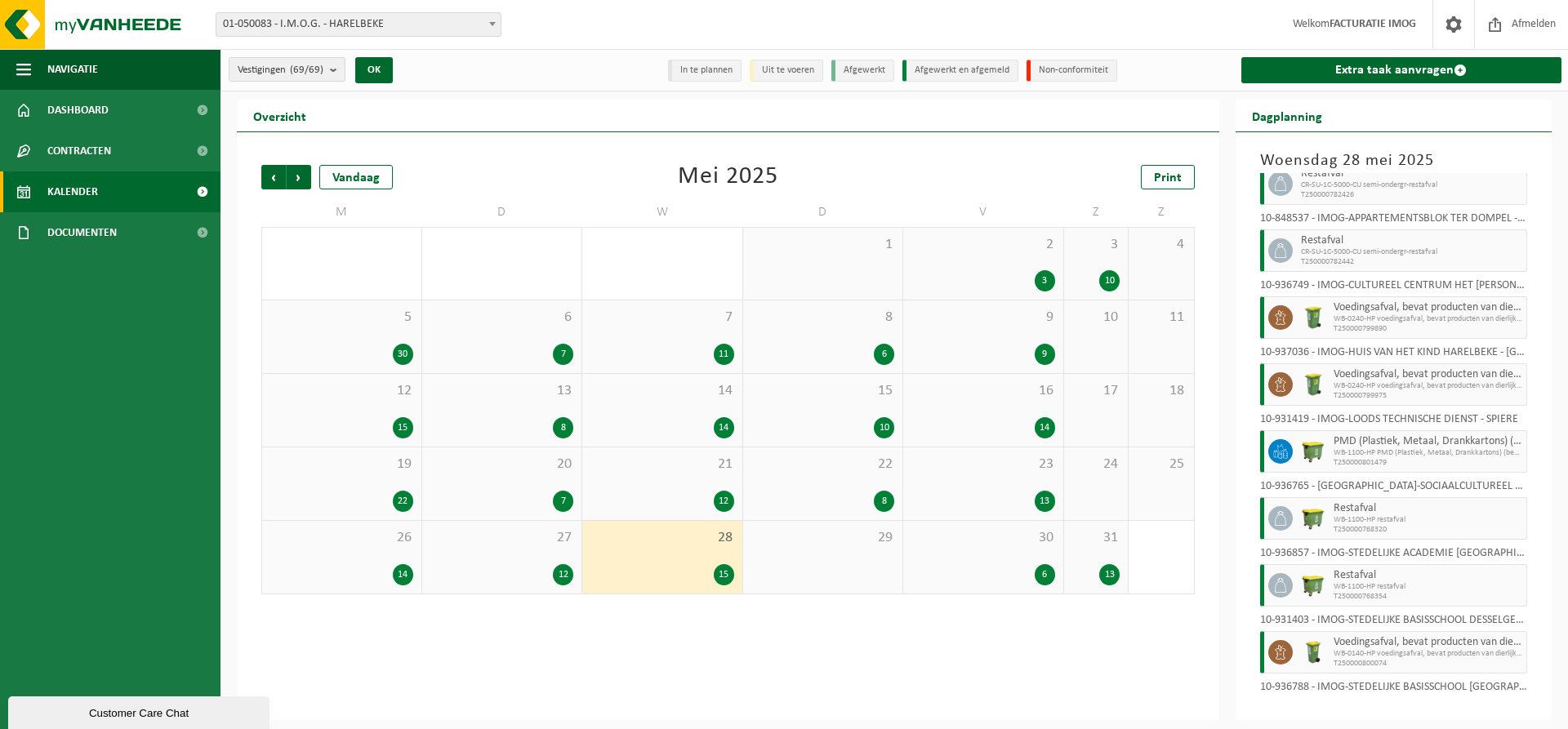
scroll to position [464, 0]
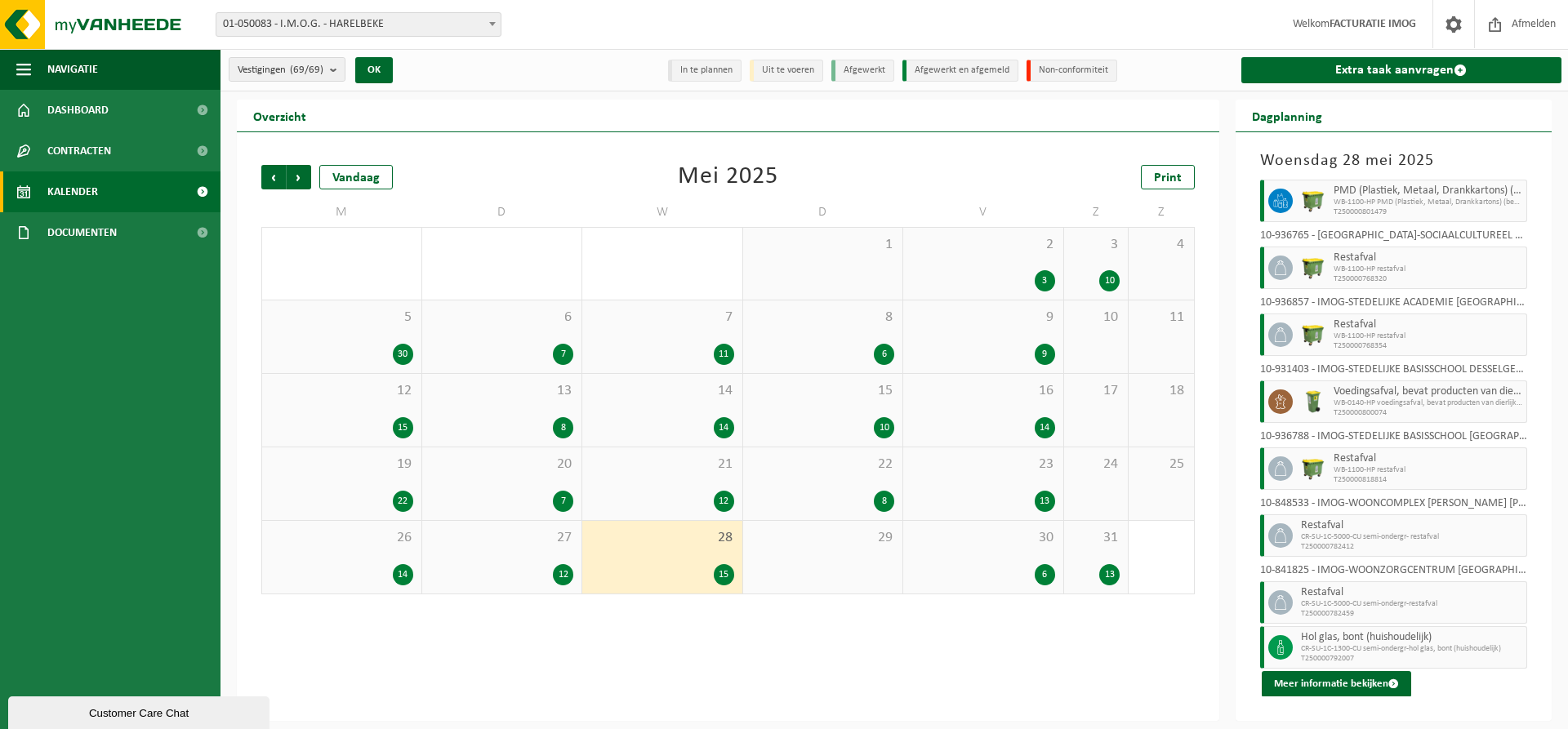
click at [1016, 548] on div "30 6" at bounding box center [983, 557] width 160 height 73
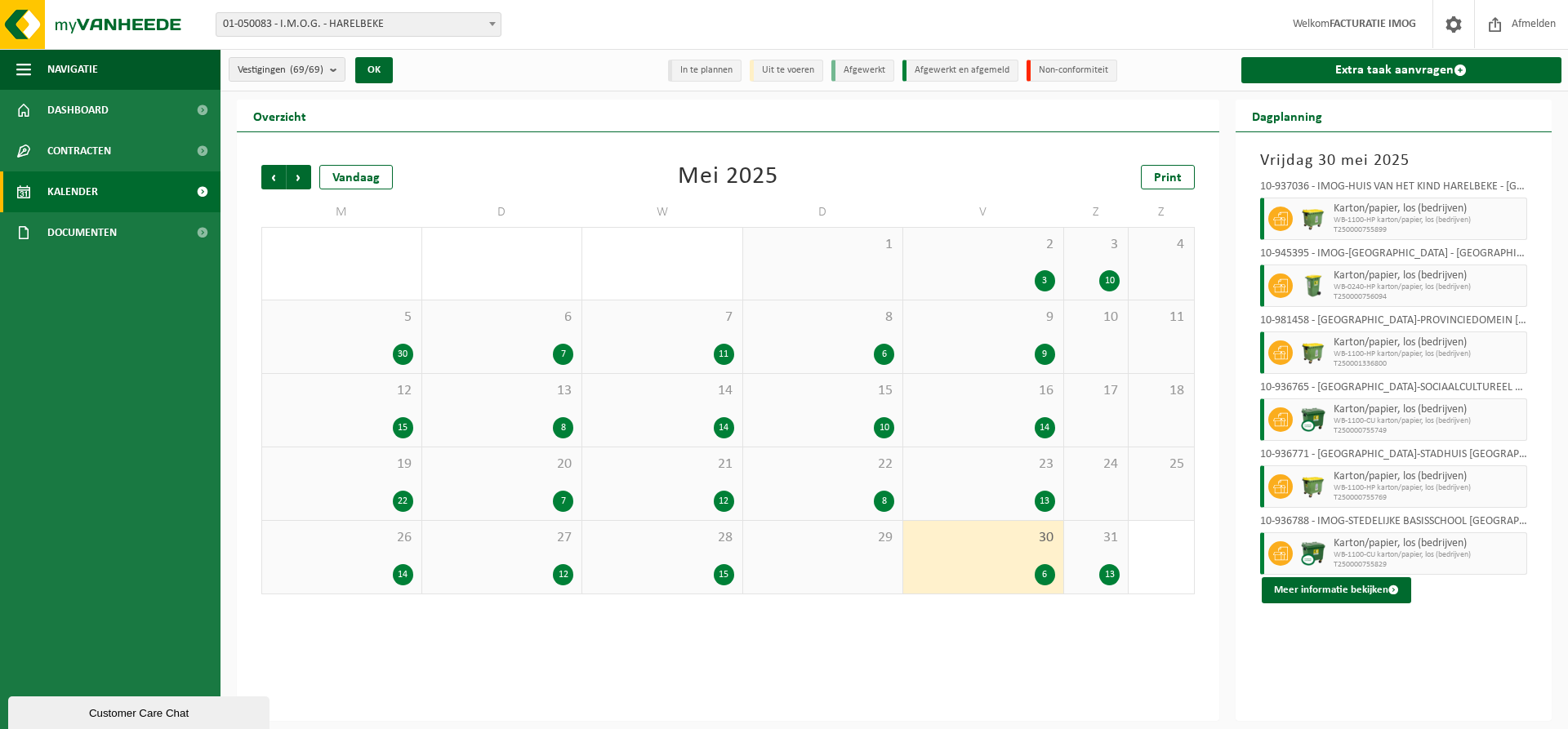
click at [1099, 543] on span "31" at bounding box center [1097, 537] width 48 height 18
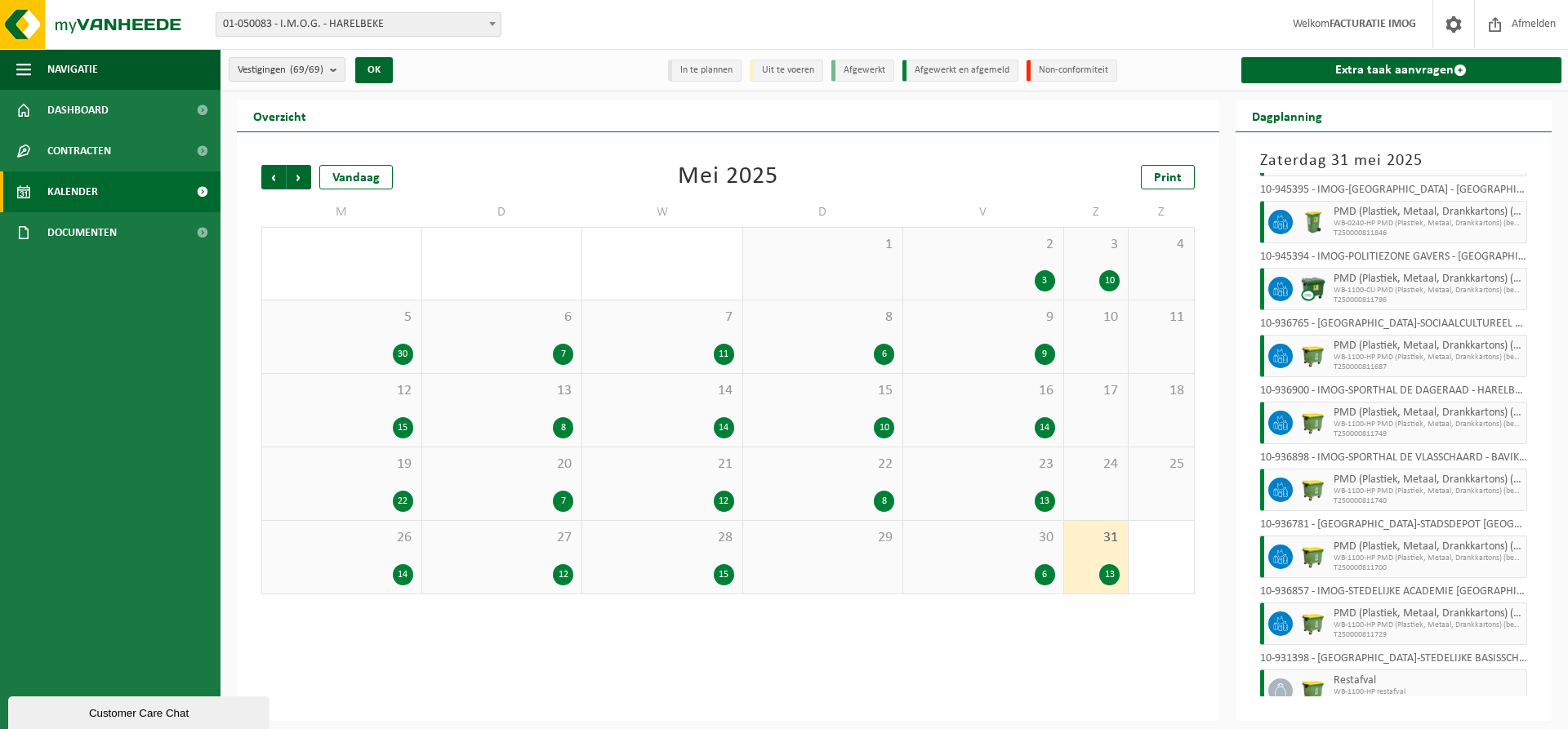
scroll to position [375, 0]
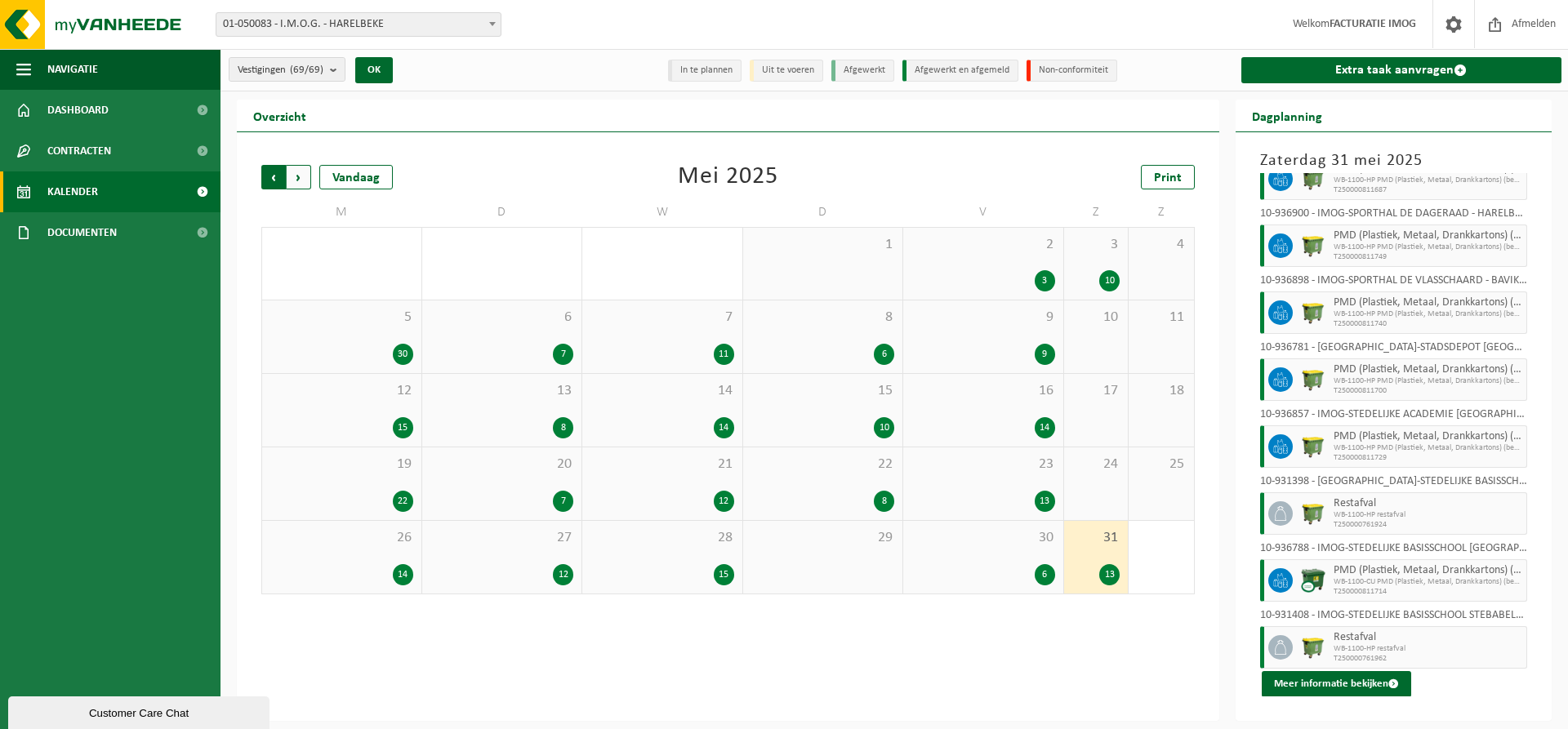
click at [303, 179] on span "Volgende" at bounding box center [299, 177] width 24 height 24
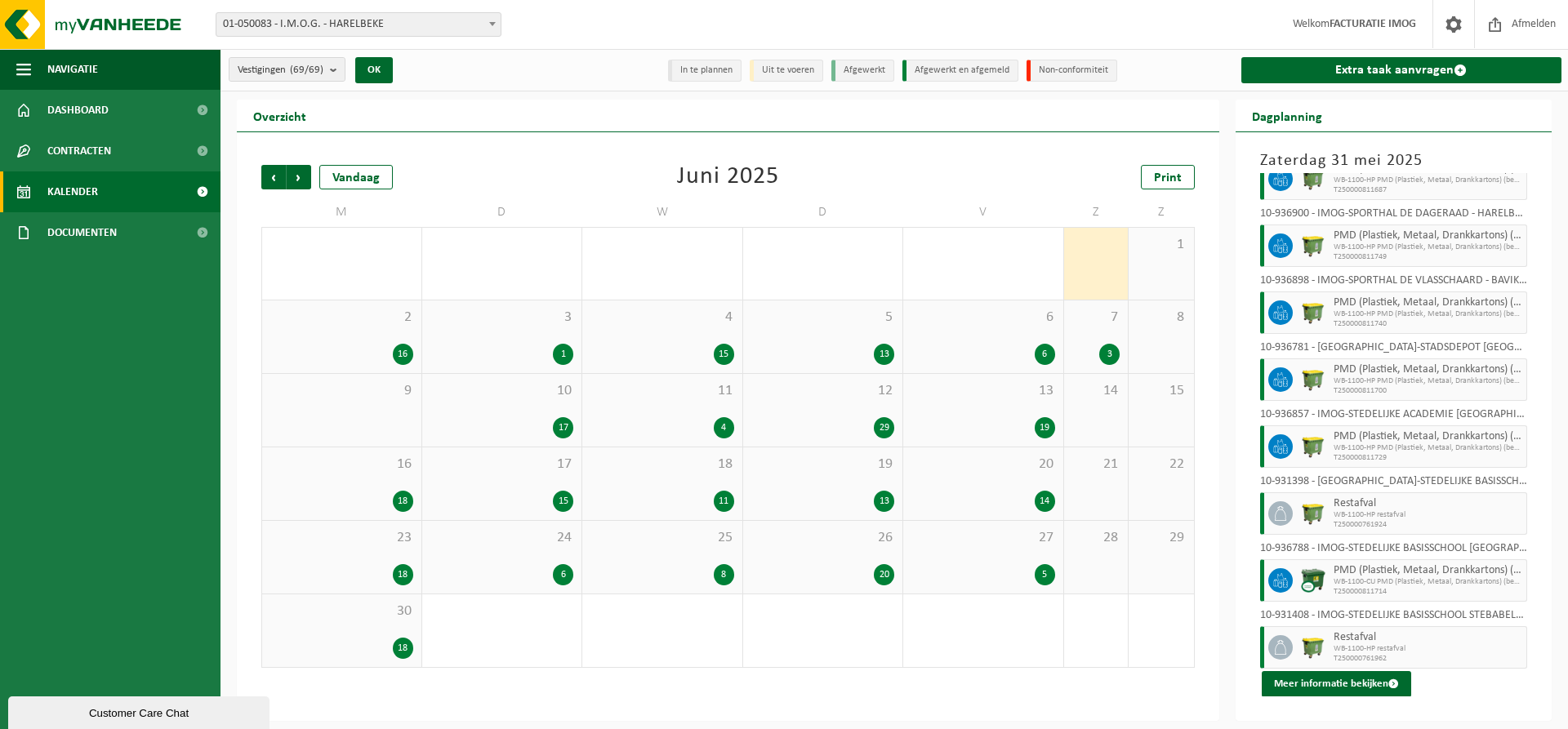
click at [344, 341] on div "2 16" at bounding box center [342, 337] width 159 height 73
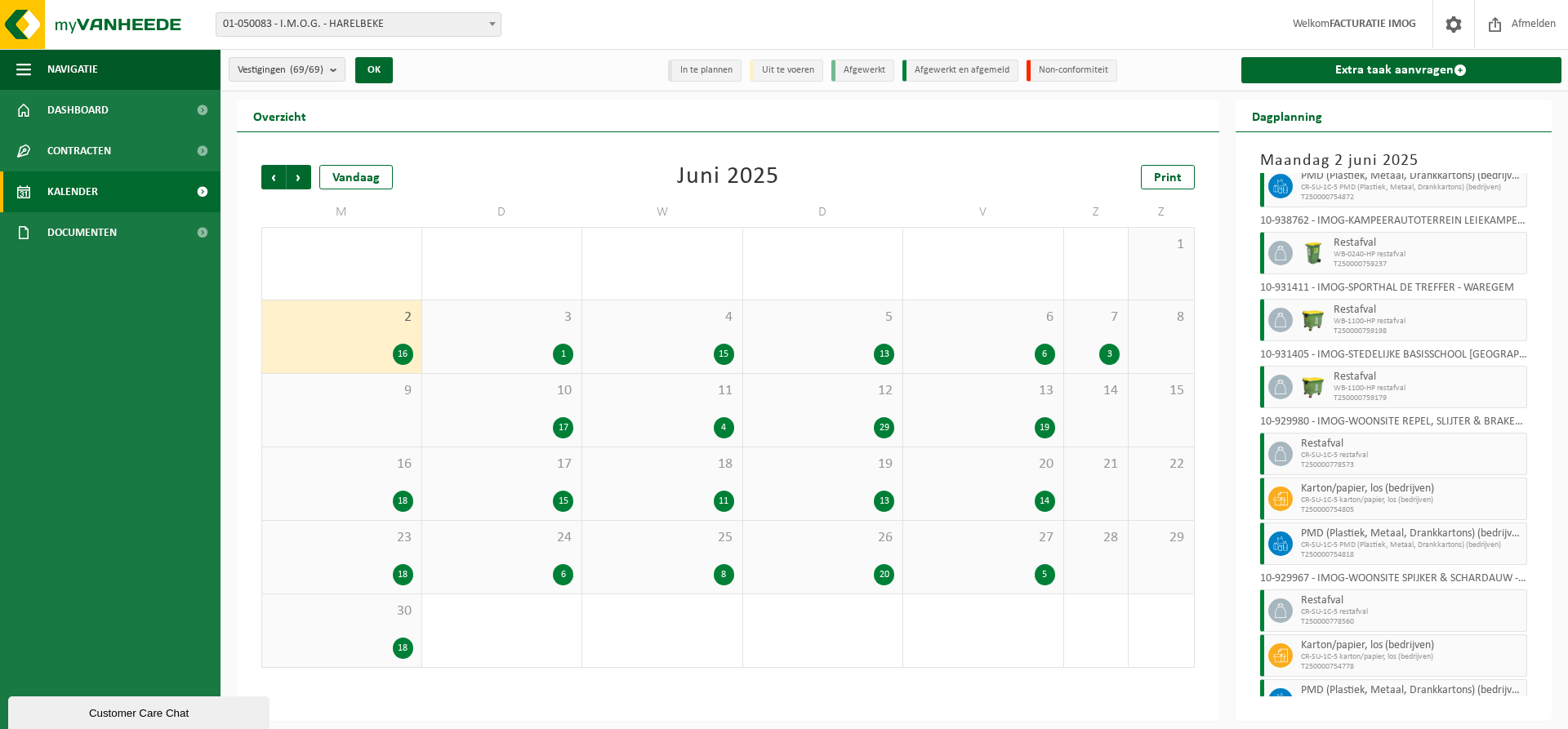
scroll to position [421, 0]
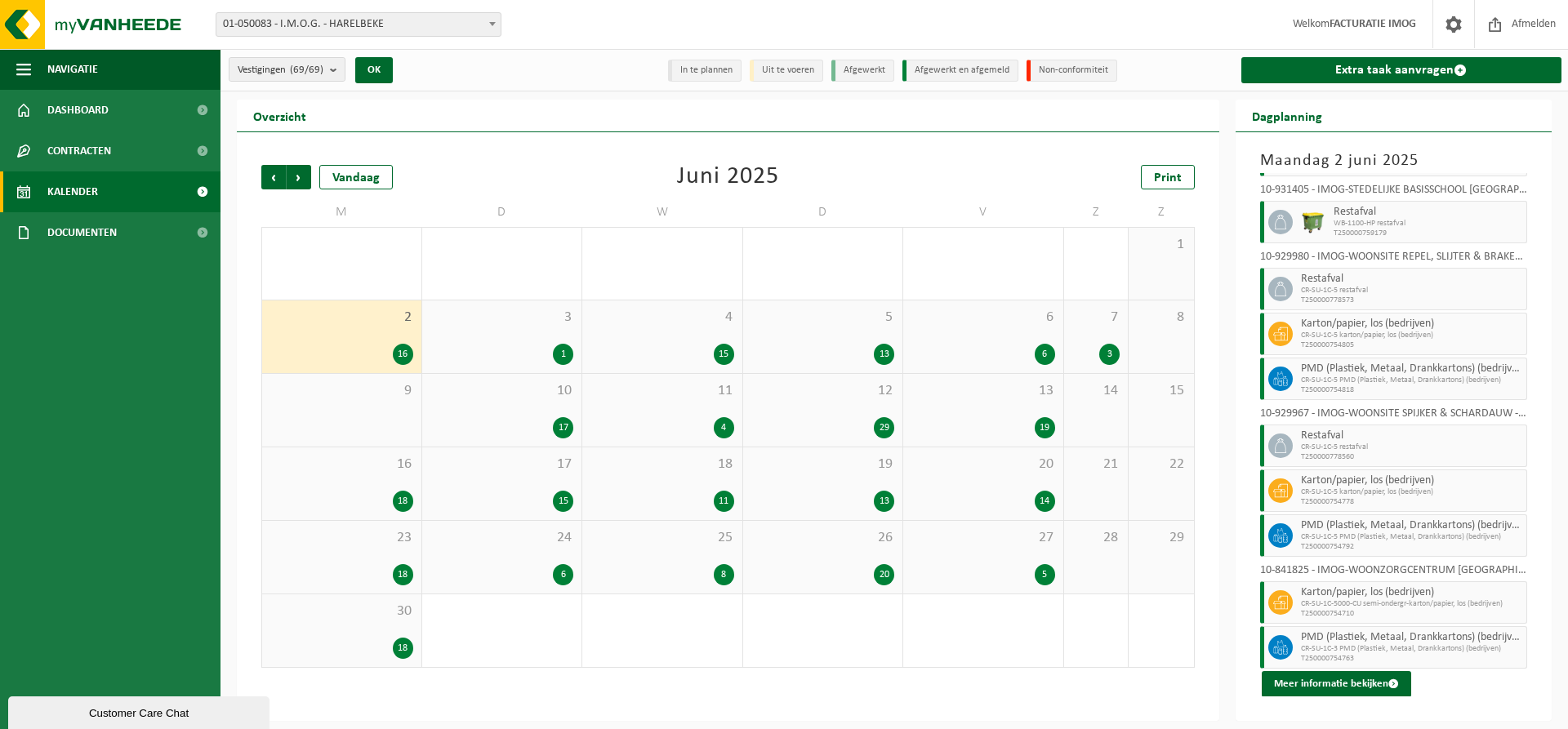
click at [489, 337] on div "3 1" at bounding box center [502, 337] width 160 height 73
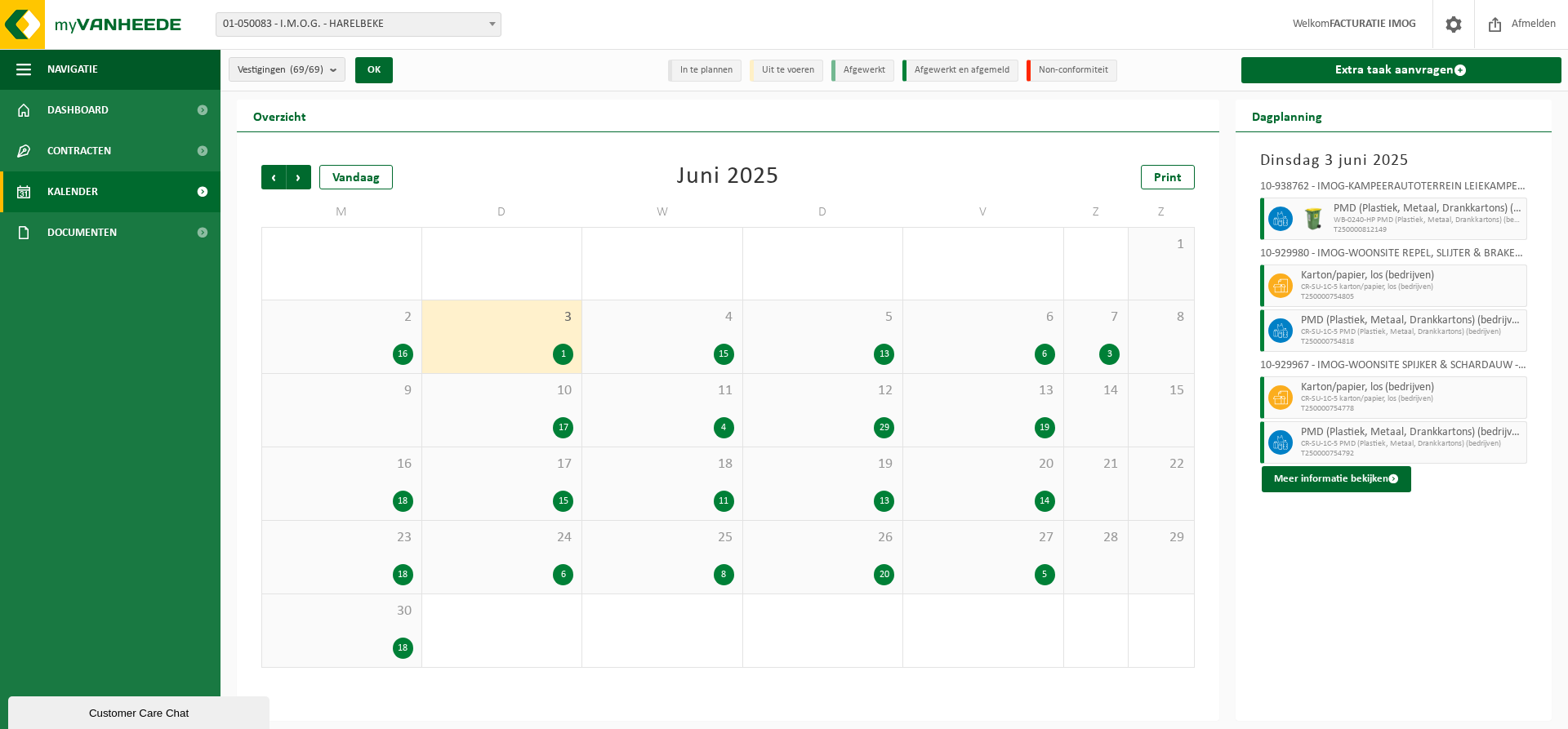
click at [704, 339] on div "4 15" at bounding box center [662, 337] width 160 height 73
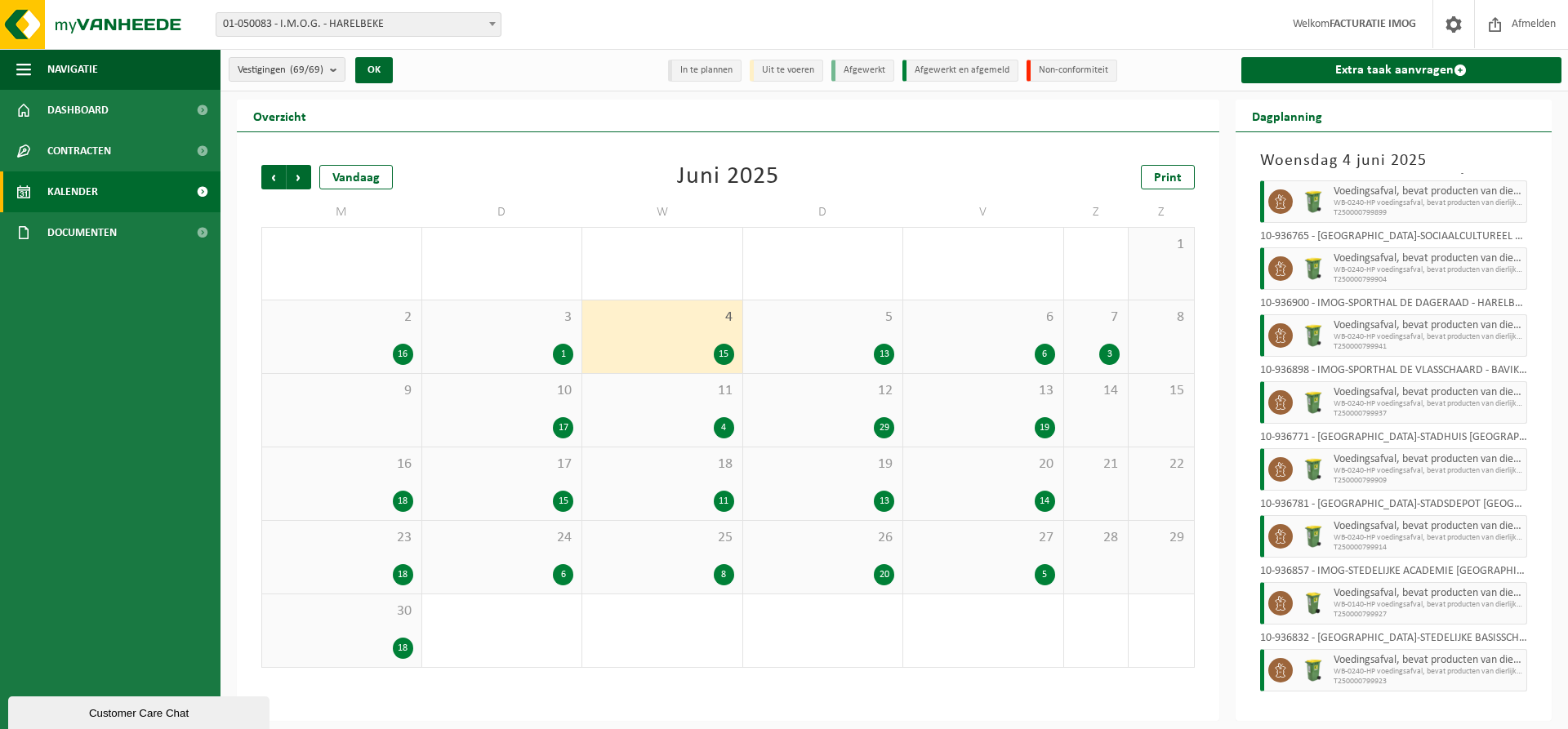
scroll to position [509, 0]
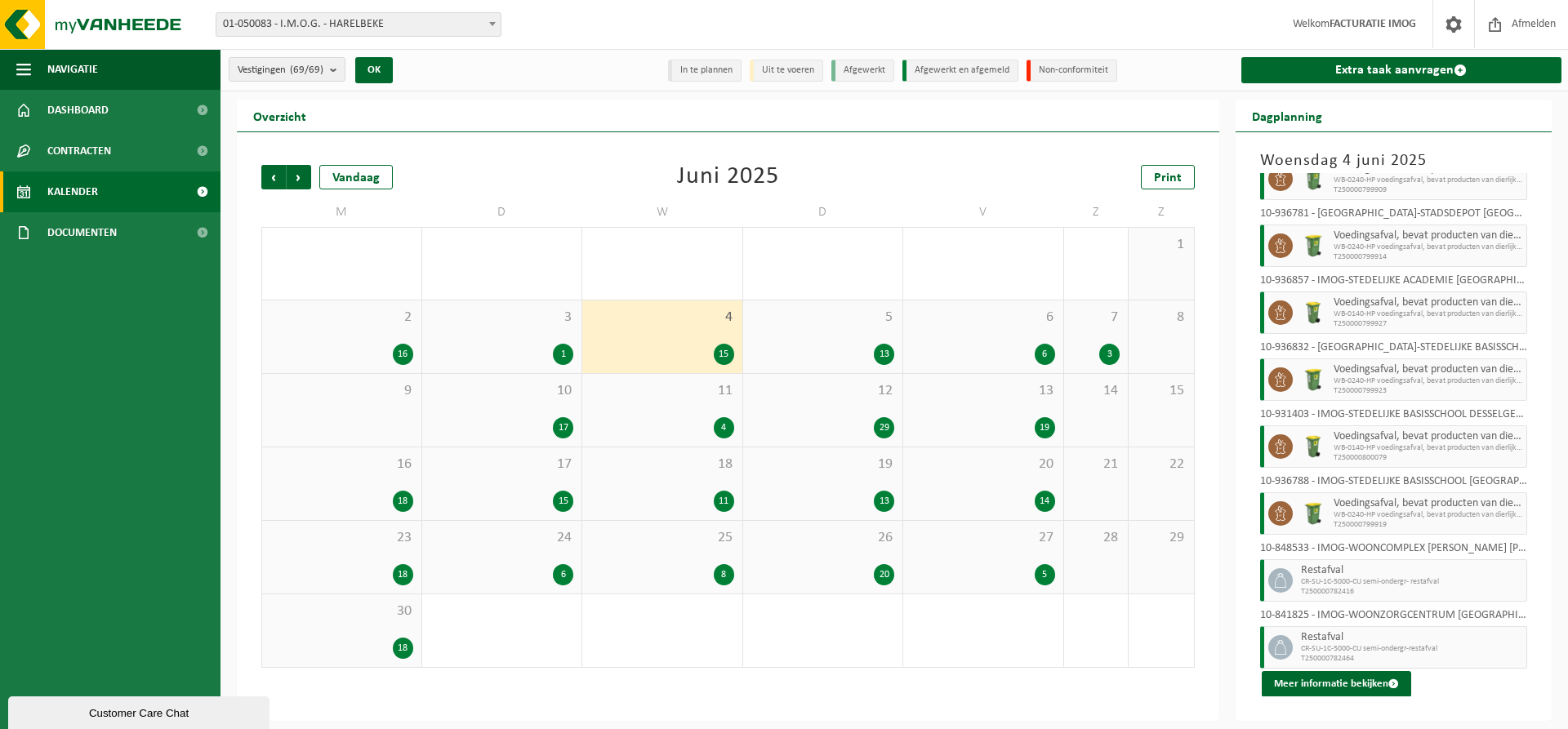
click at [879, 324] on span "5" at bounding box center [823, 317] width 143 height 18
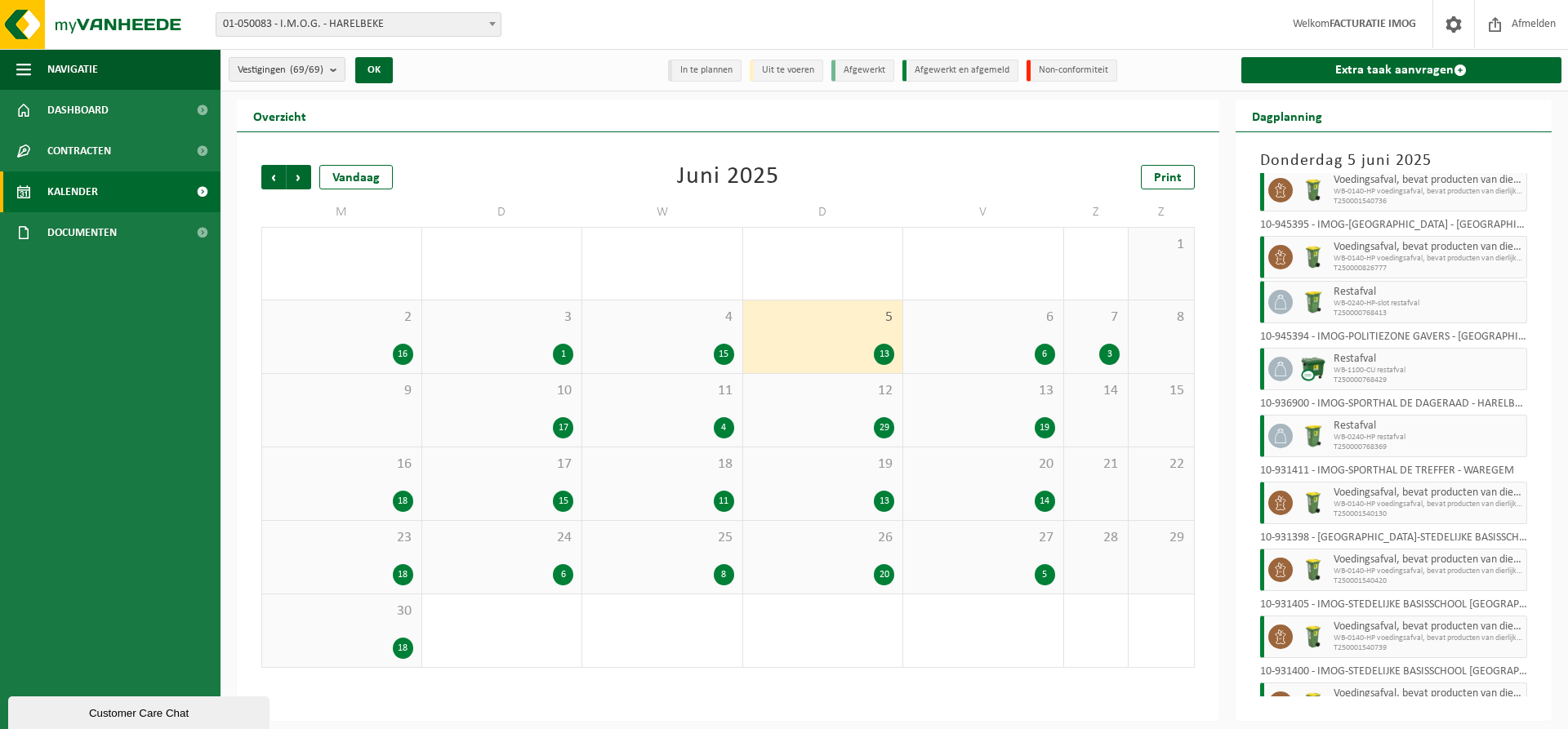
scroll to position [352, 0]
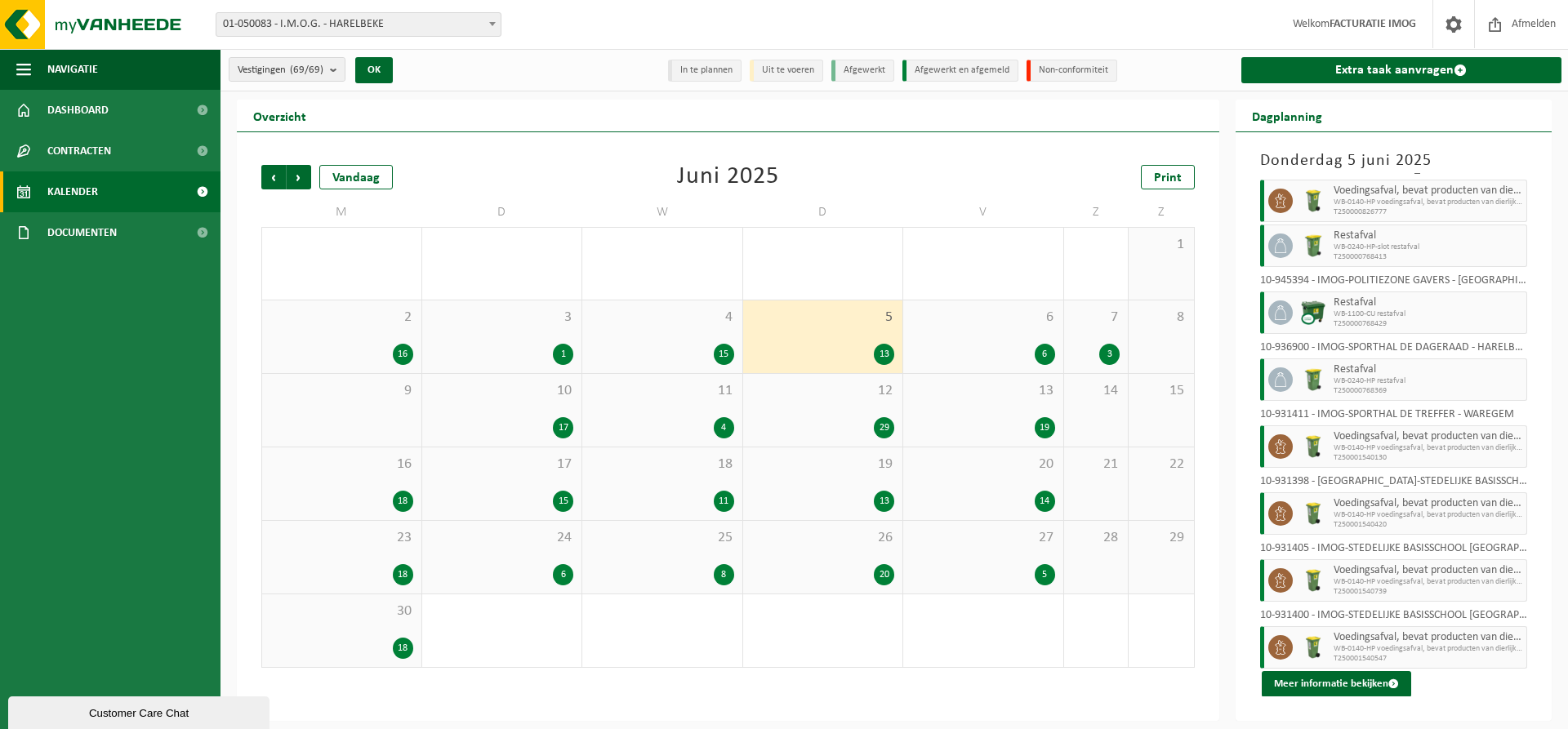
click at [1001, 334] on div "6 6" at bounding box center [983, 337] width 160 height 73
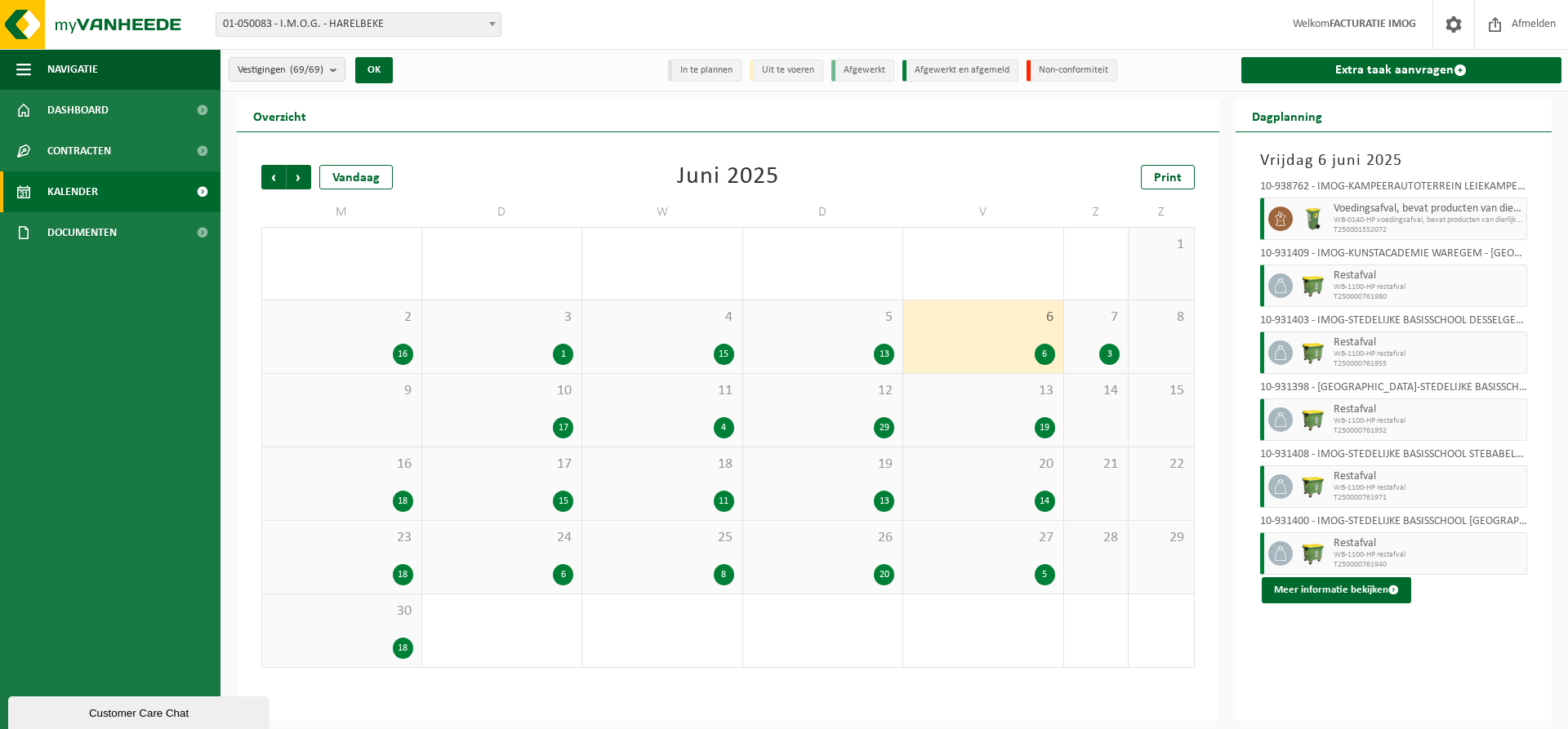
click at [1101, 326] on div "7 3" at bounding box center [1097, 337] width 65 height 73
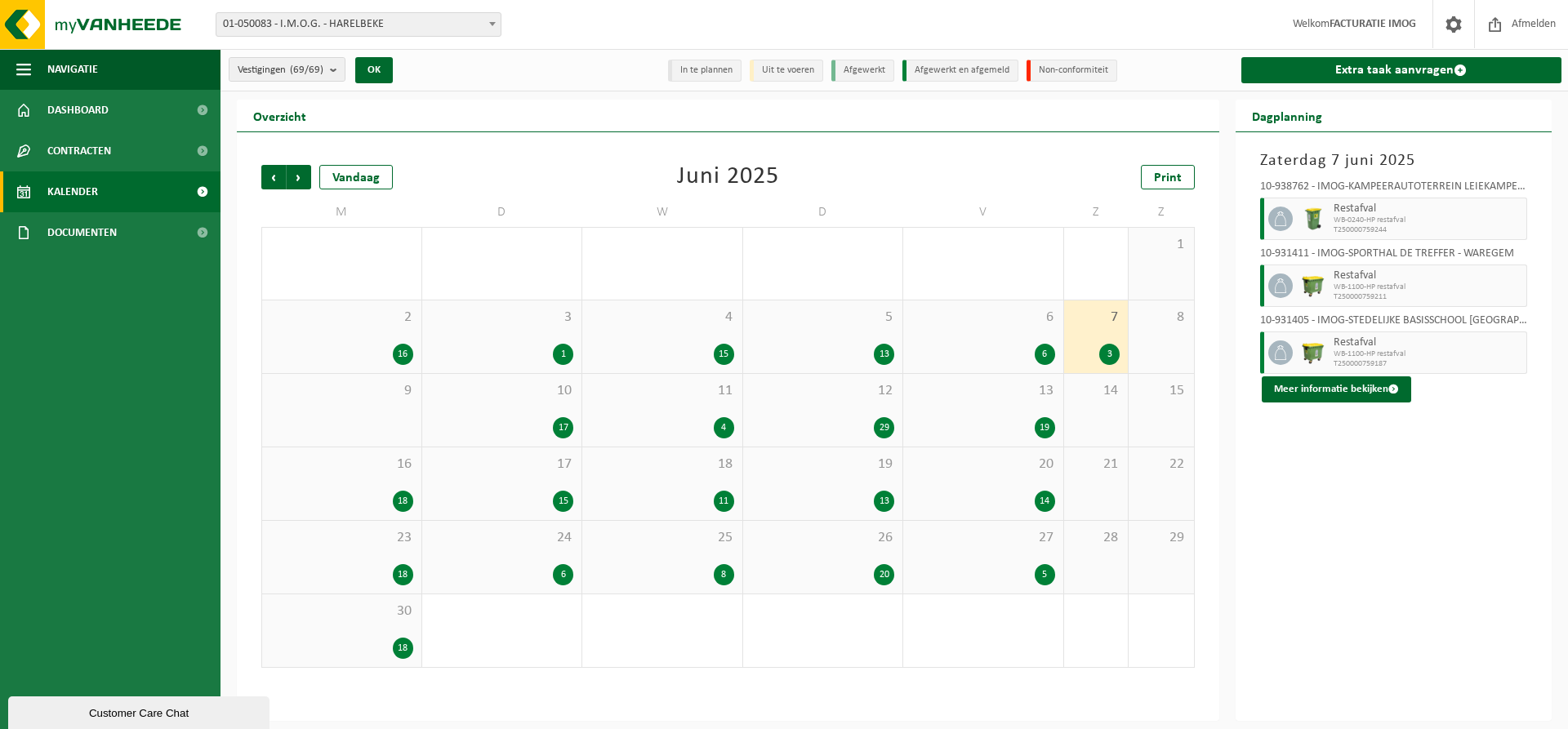
click at [518, 404] on div "10 17" at bounding box center [502, 410] width 160 height 73
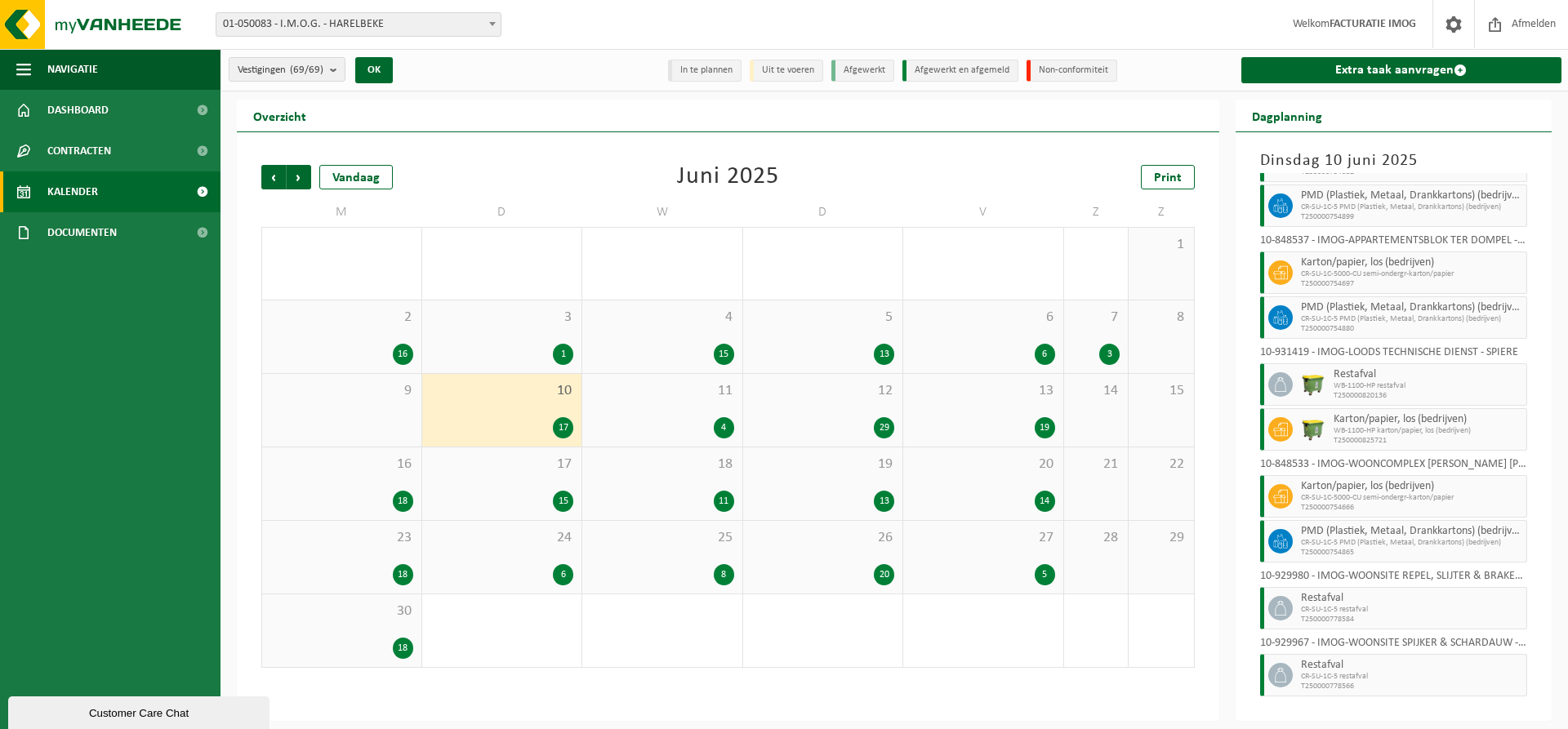
scroll to position [444, 0]
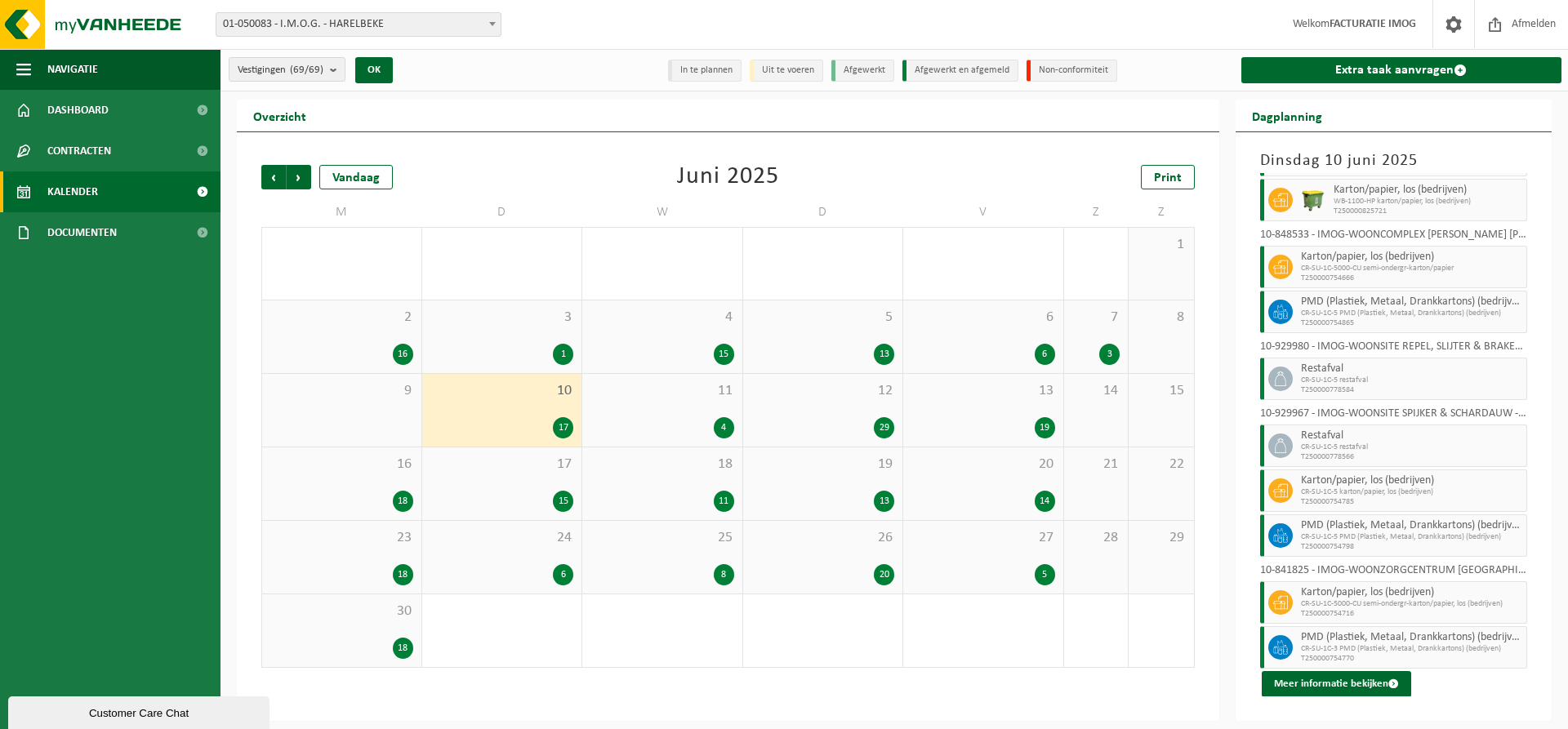
click at [675, 412] on div "11 4" at bounding box center [662, 410] width 160 height 73
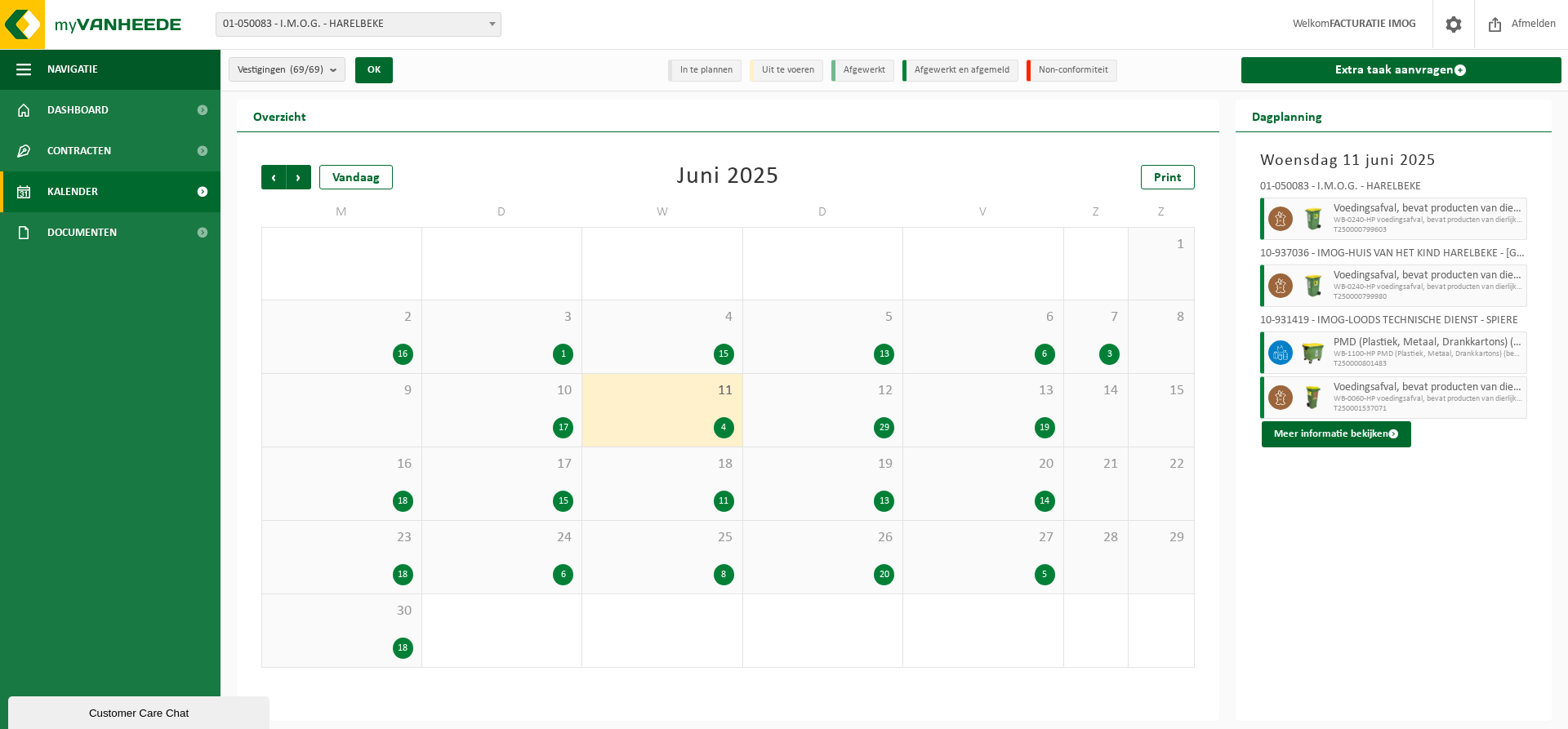
click at [844, 421] on div "29" at bounding box center [823, 427] width 143 height 21
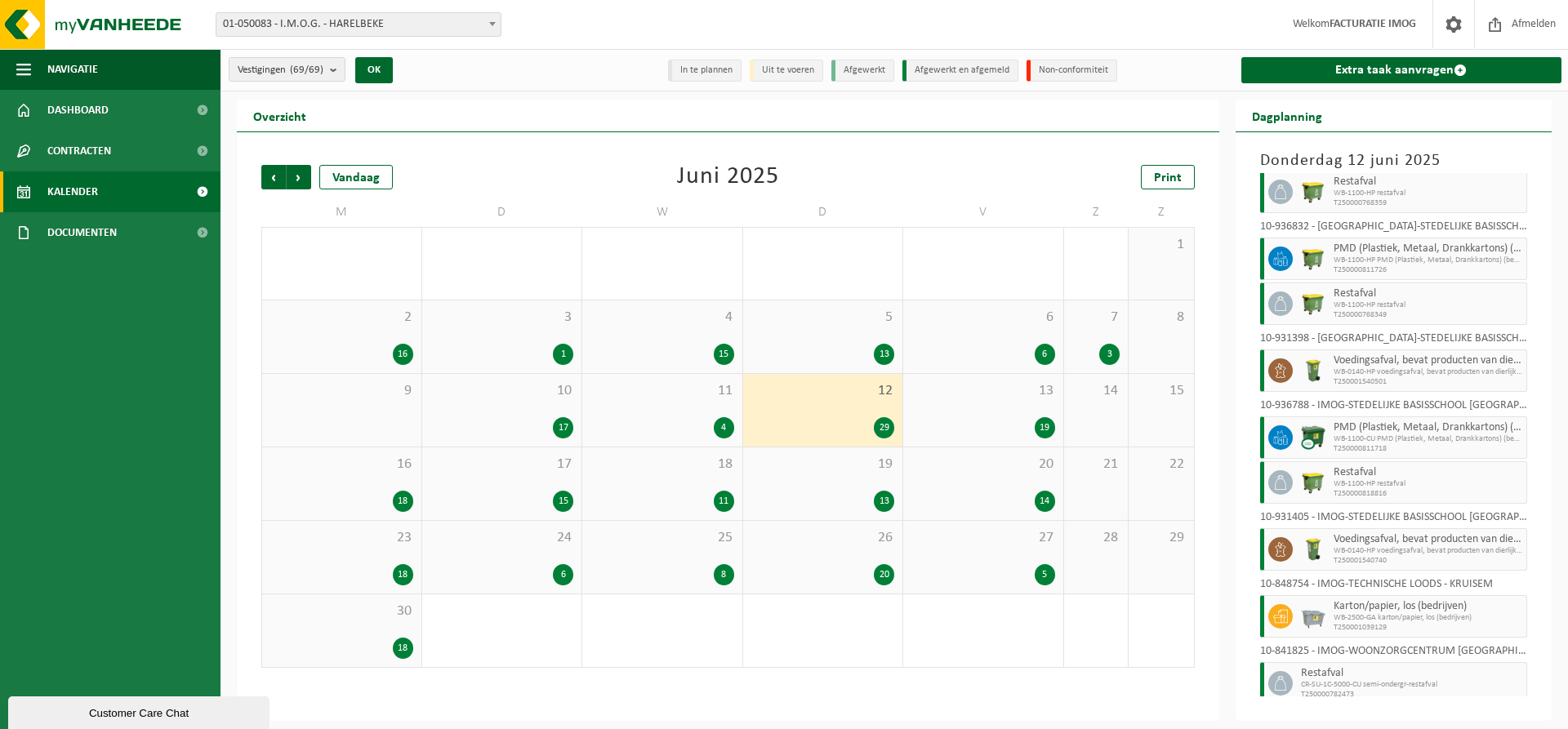
scroll to position [1336, 0]
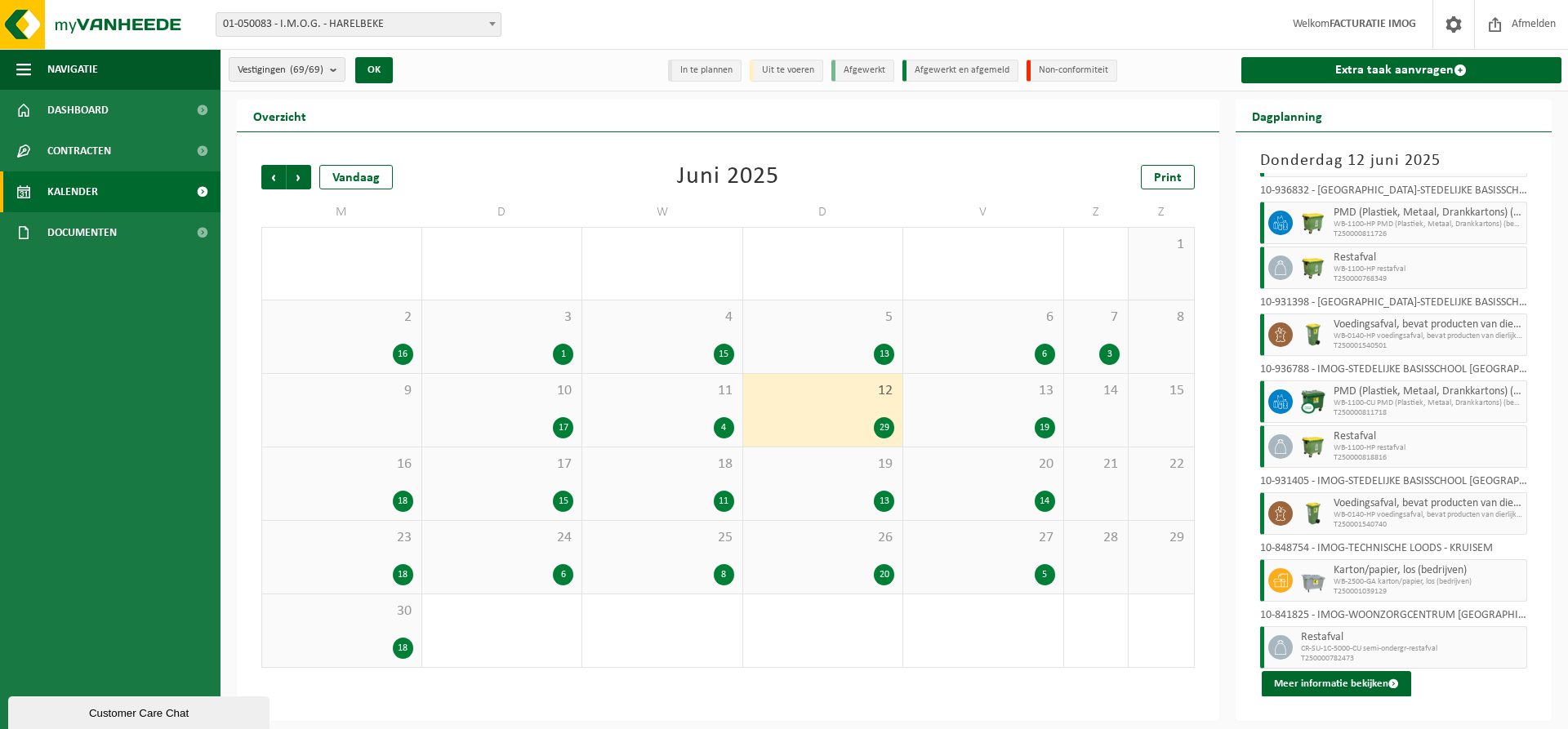
click at [1037, 400] on div "13 19" at bounding box center [983, 410] width 160 height 73
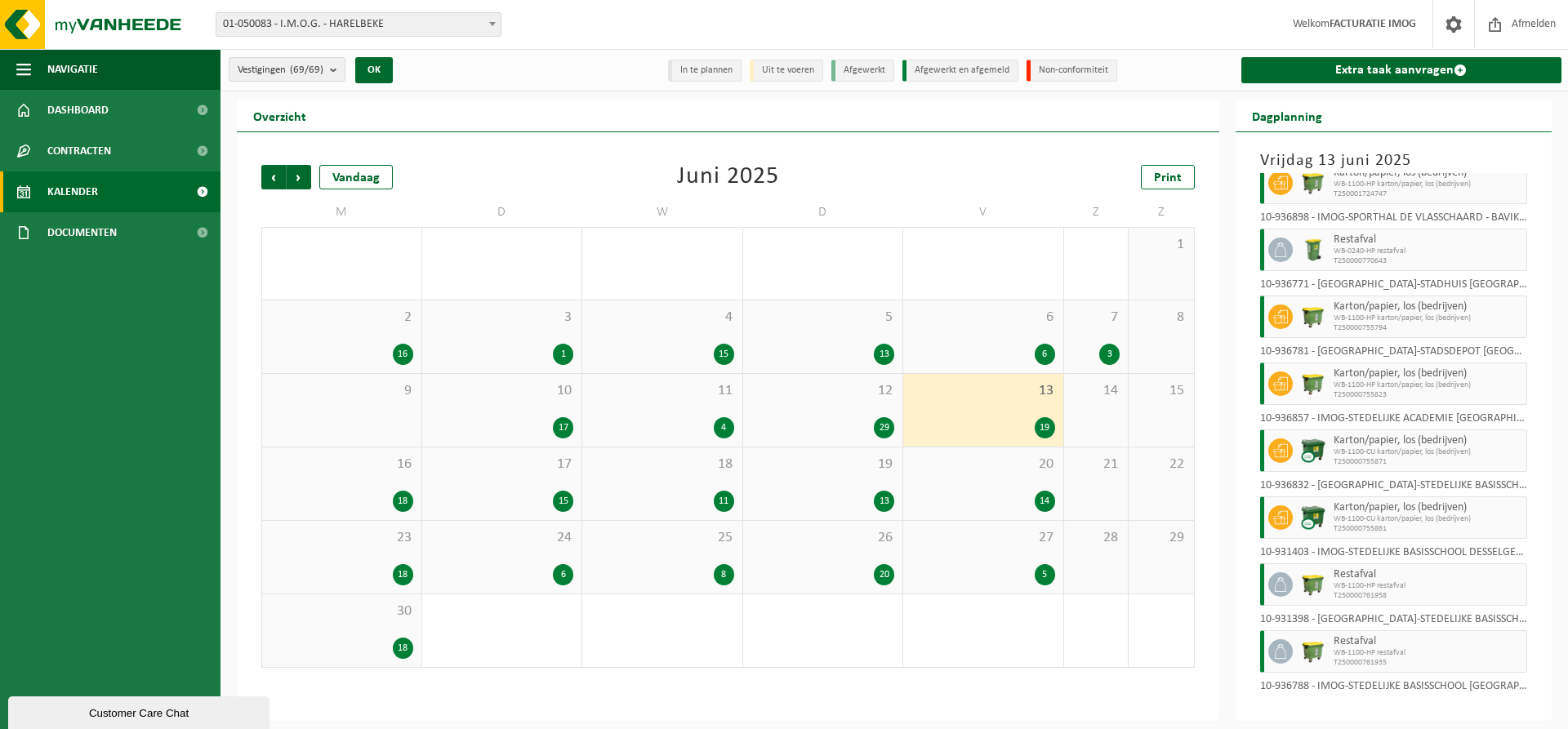
scroll to position [776, 0]
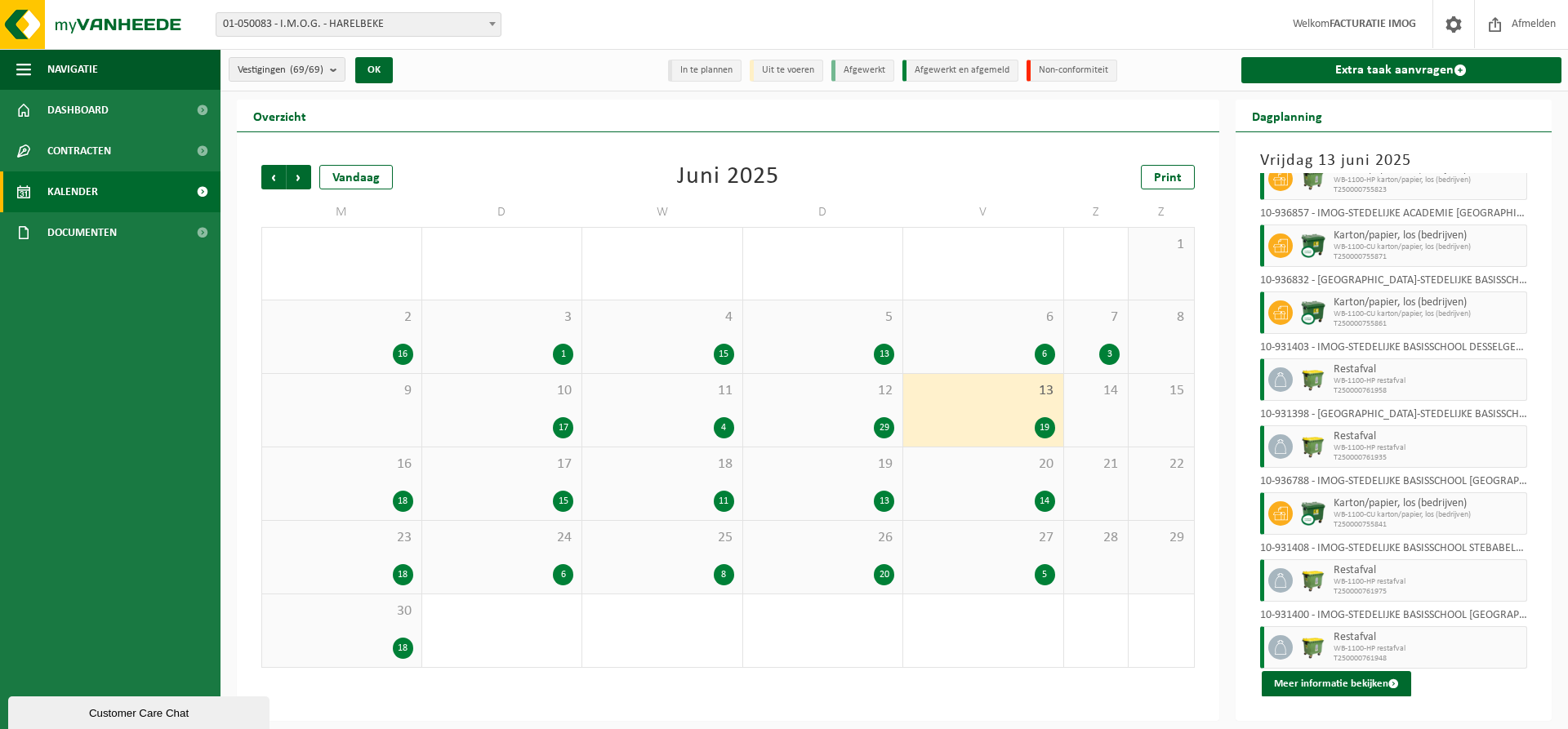
click at [366, 489] on div "16 18" at bounding box center [342, 484] width 159 height 73
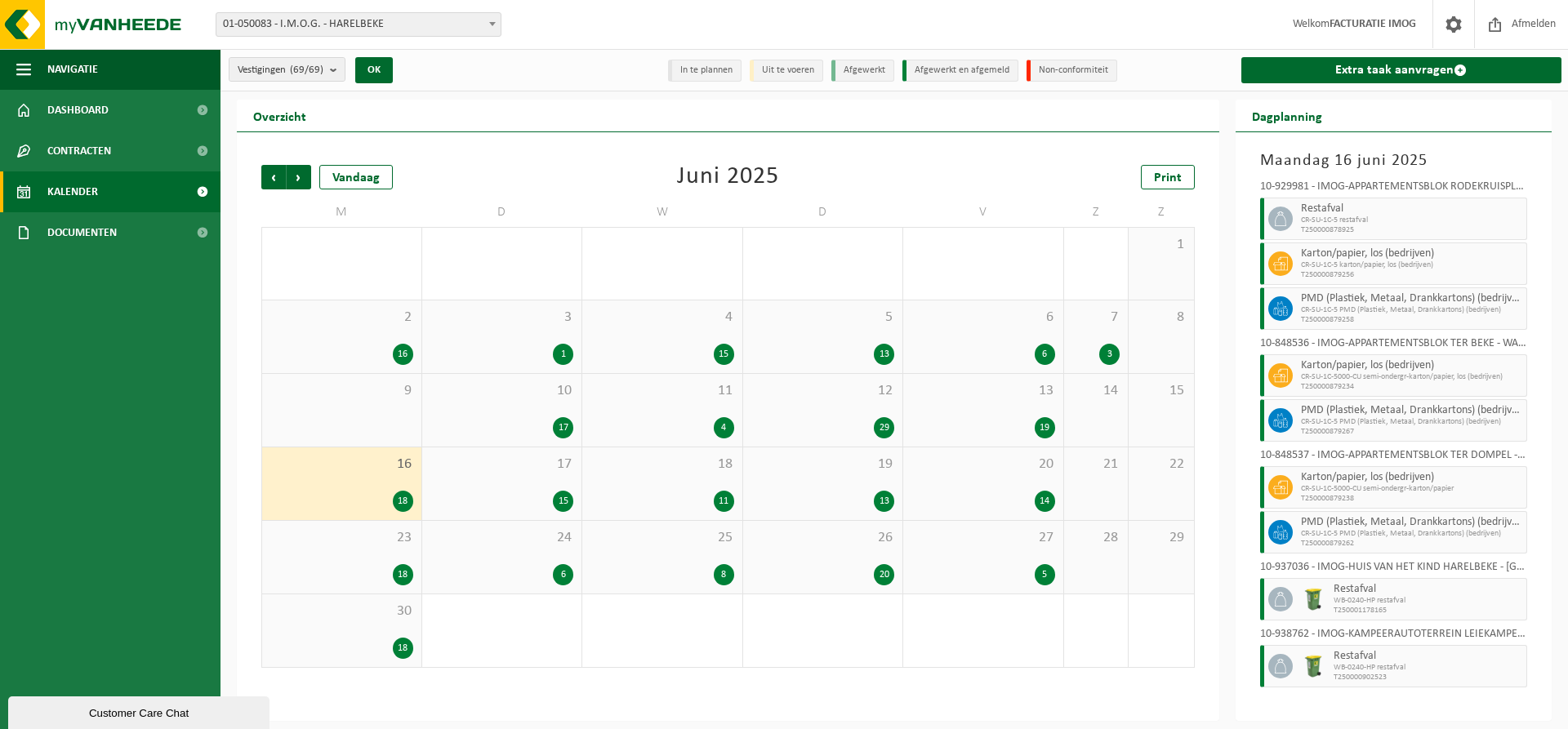
scroll to position [533, 0]
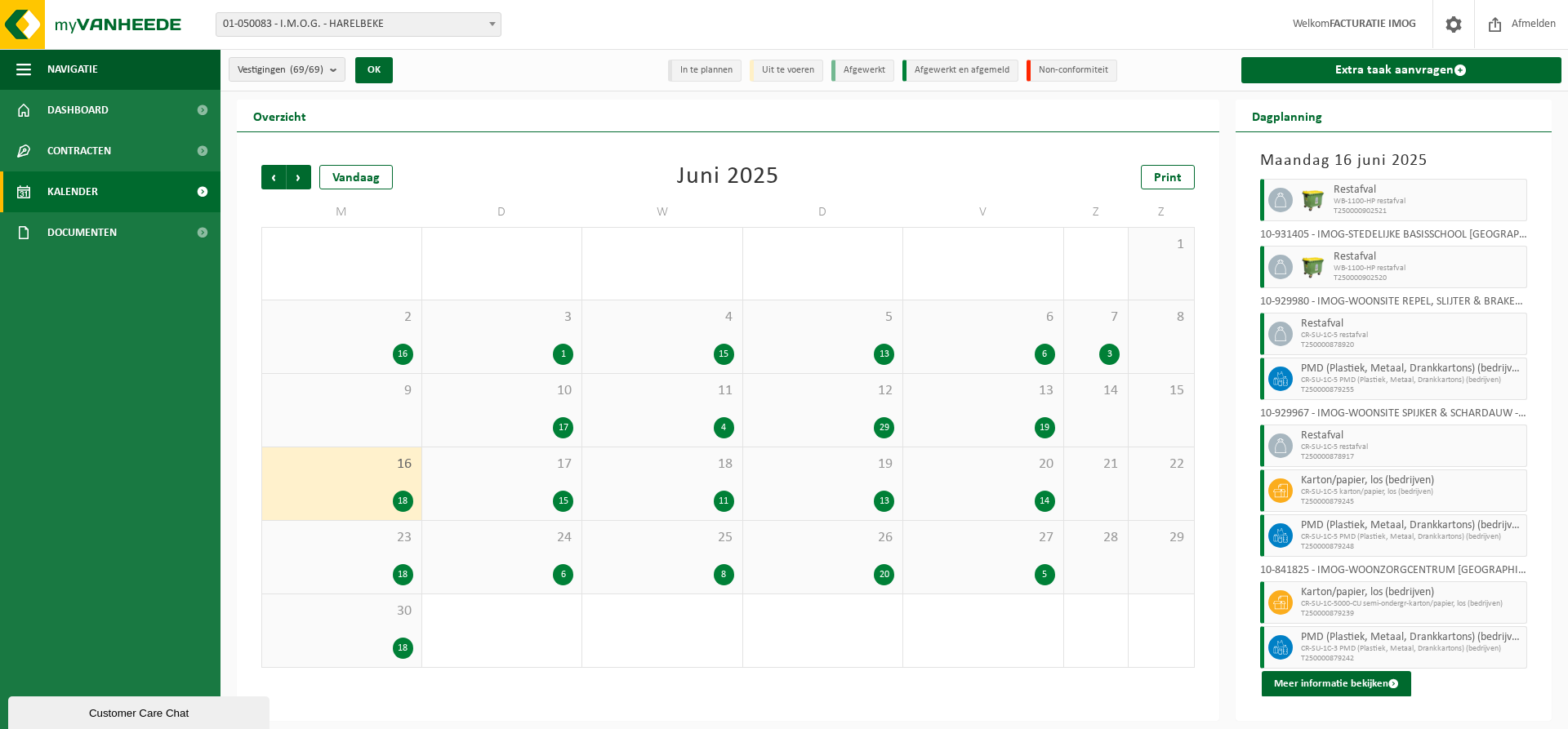
click at [524, 491] on div "15" at bounding box center [502, 500] width 143 height 21
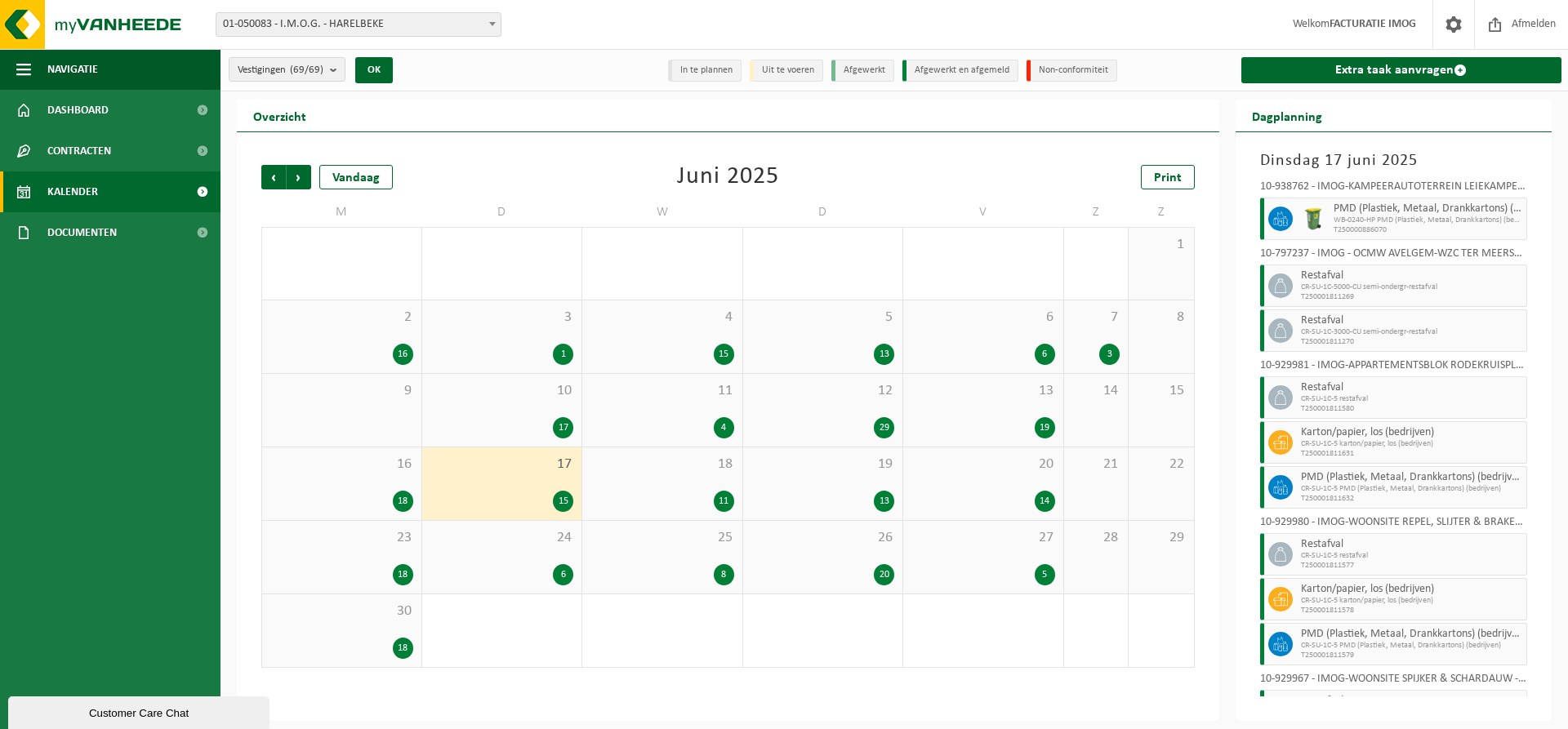
scroll to position [310, 0]
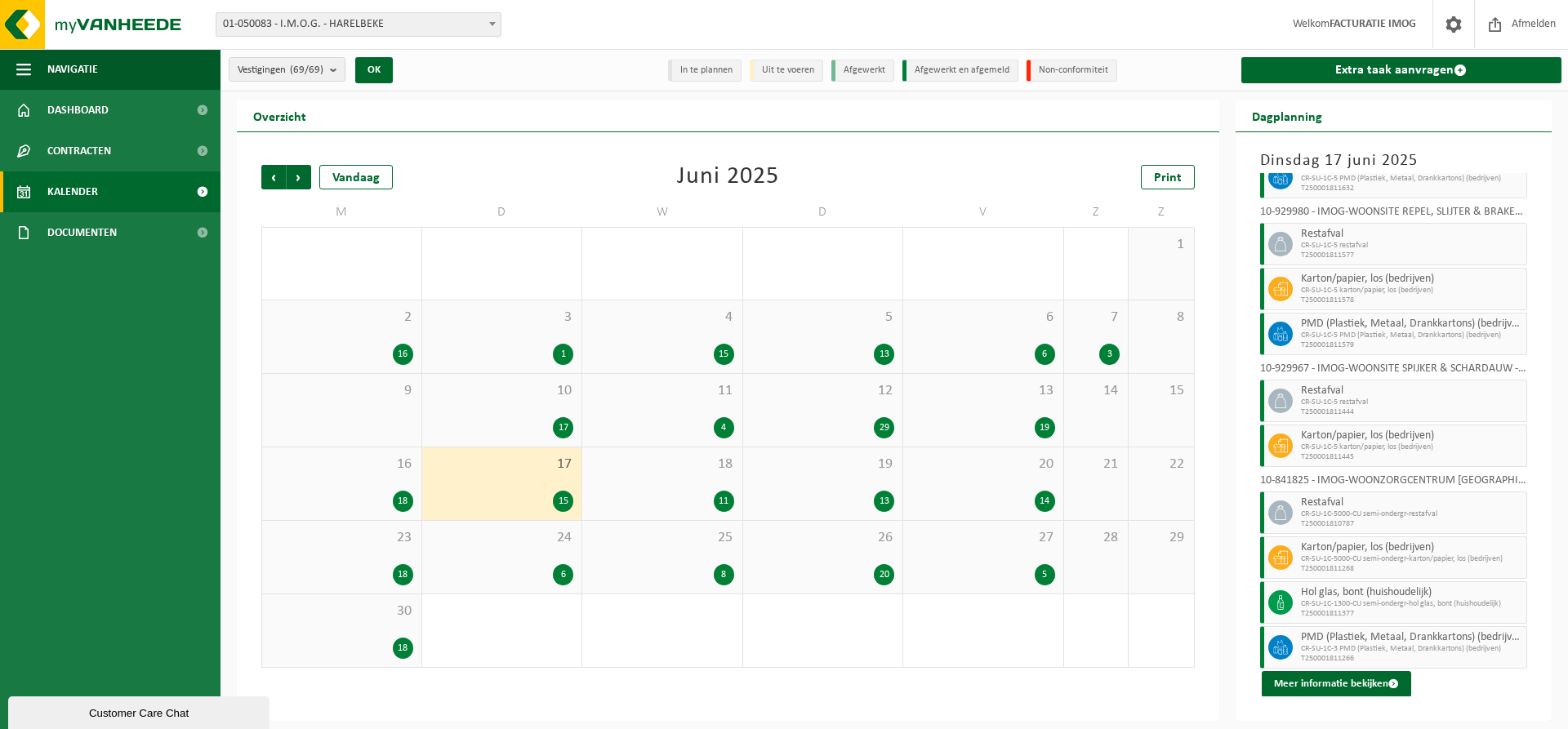
click at [629, 479] on div "18 11" at bounding box center [662, 484] width 160 height 73
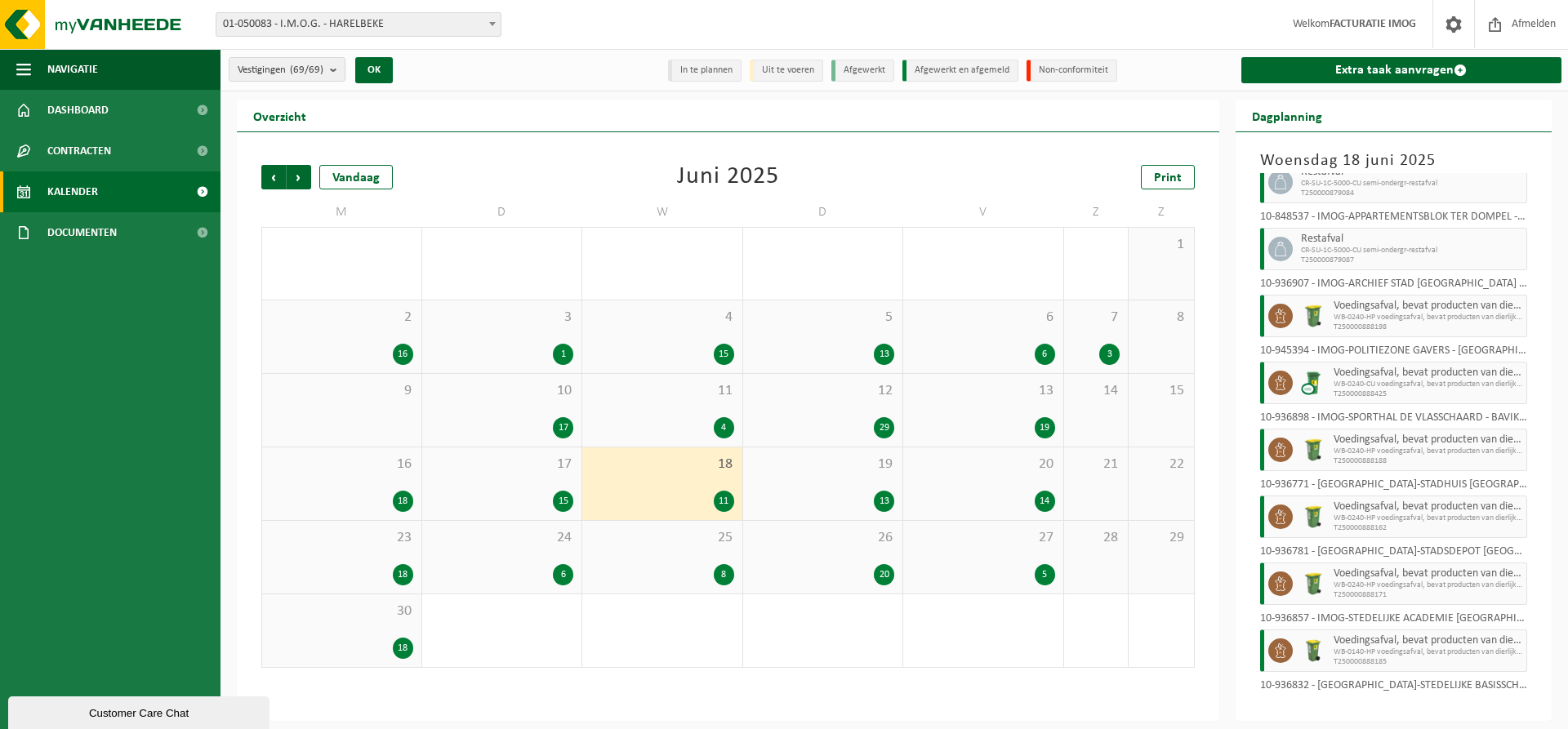
scroll to position [441, 0]
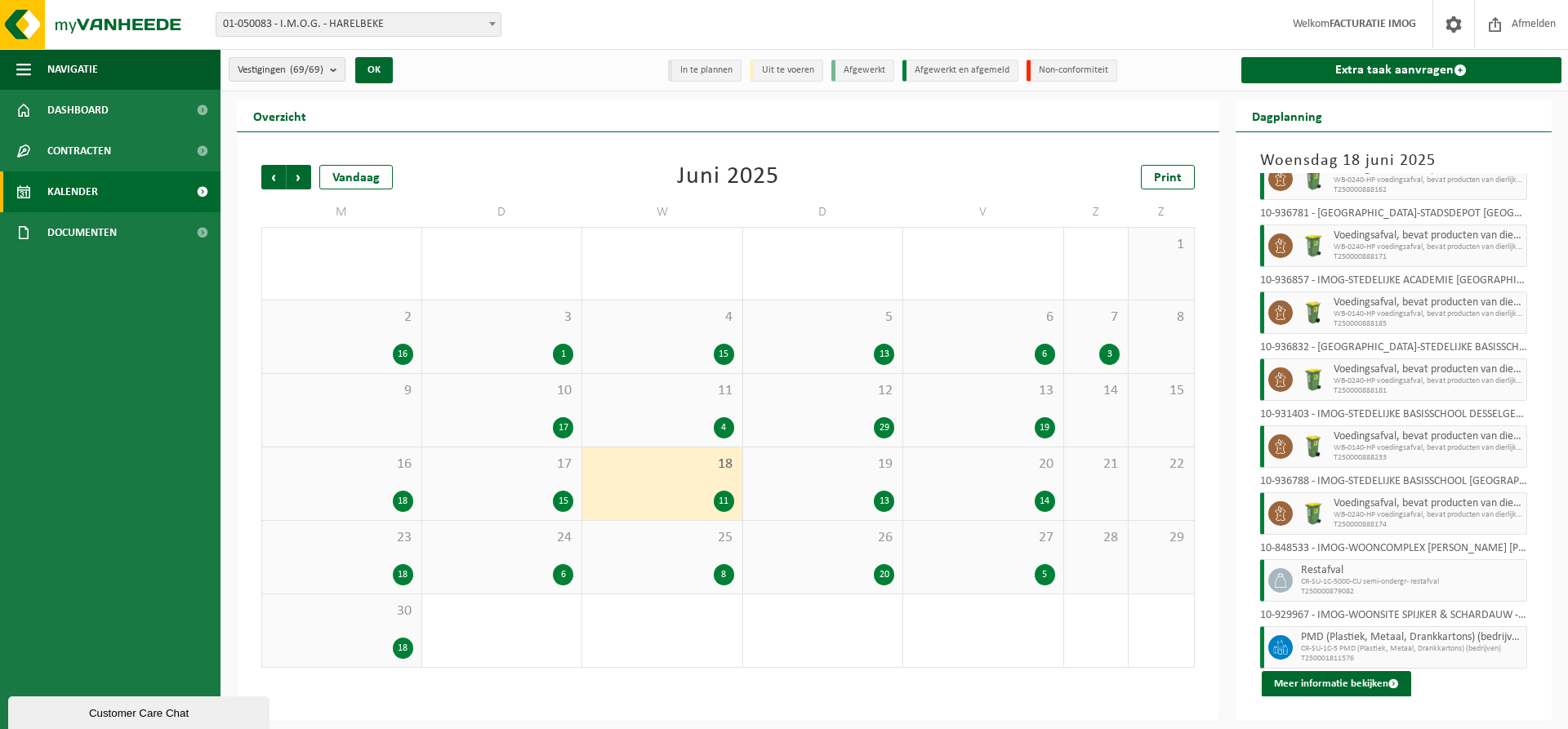
click at [845, 490] on div "13" at bounding box center [823, 500] width 143 height 21
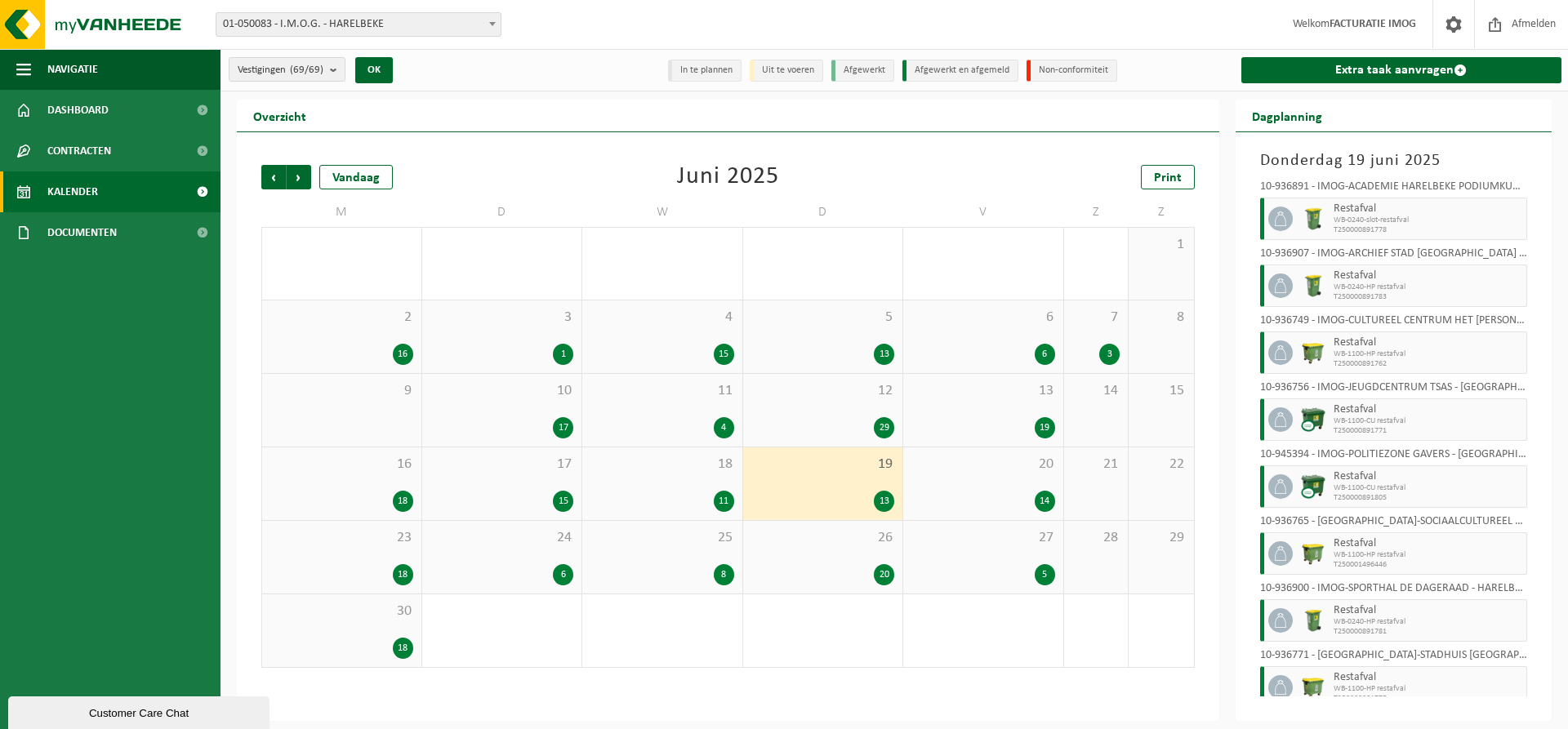
scroll to position [375, 0]
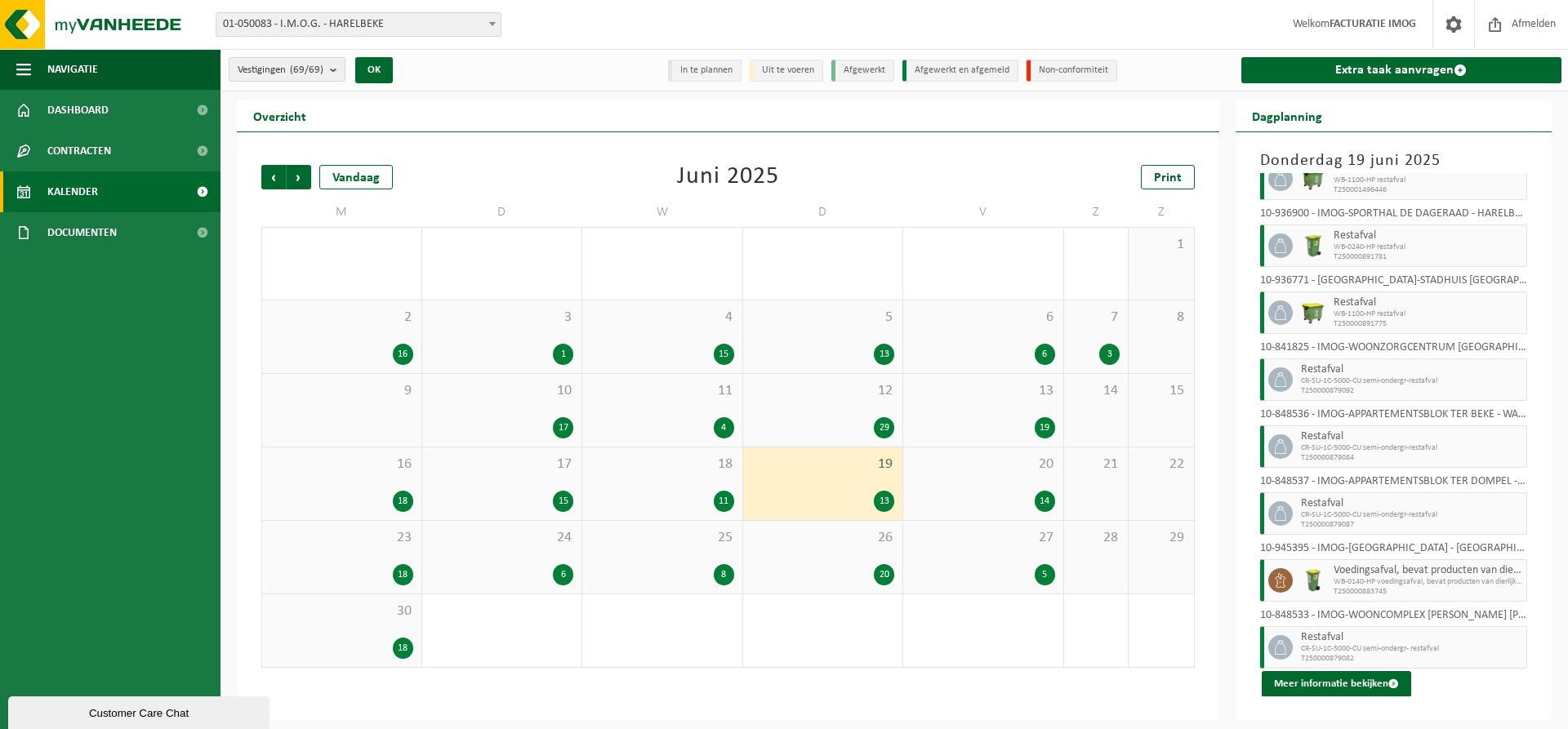
click at [1014, 476] on div "20 14" at bounding box center [983, 484] width 160 height 73
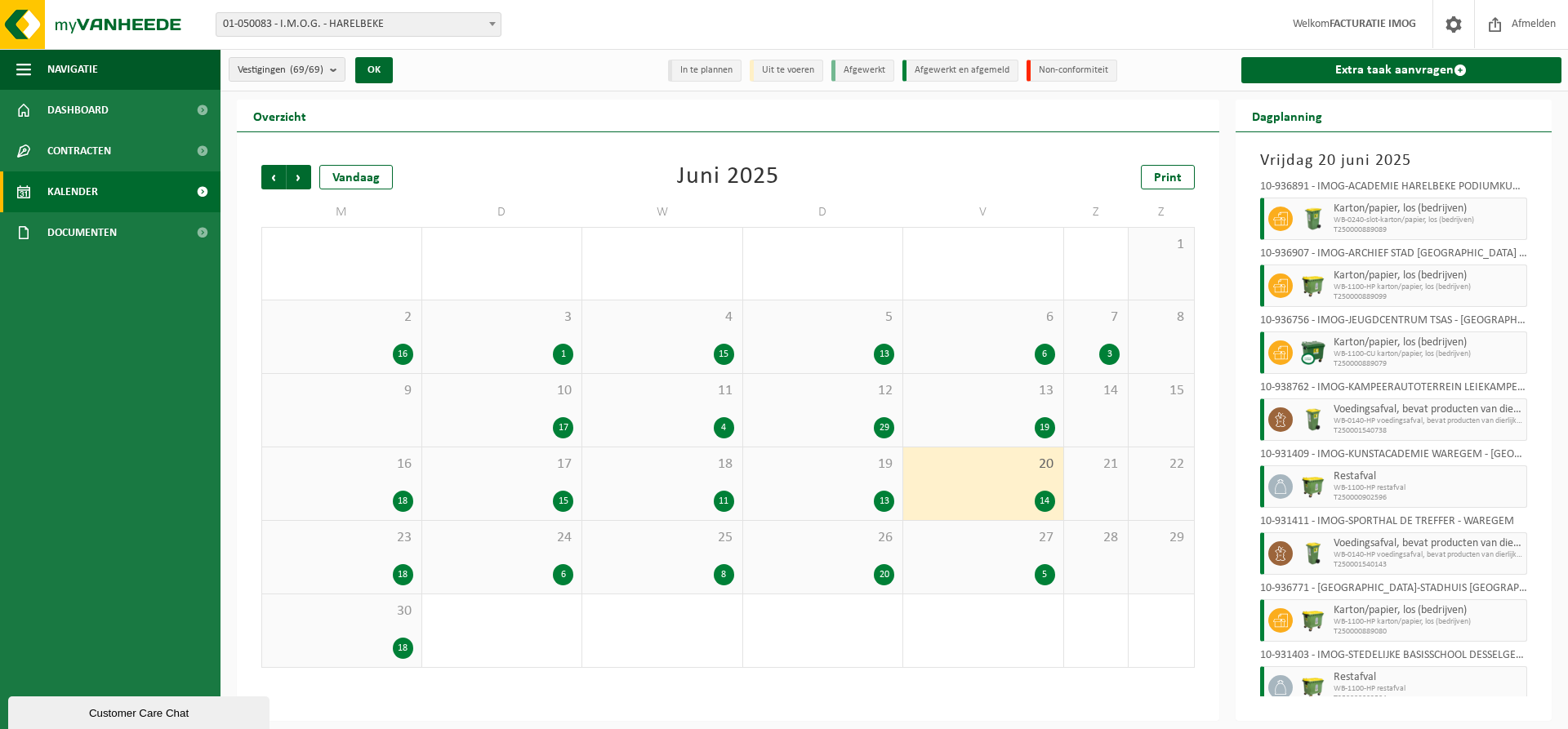
scroll to position [398, 0]
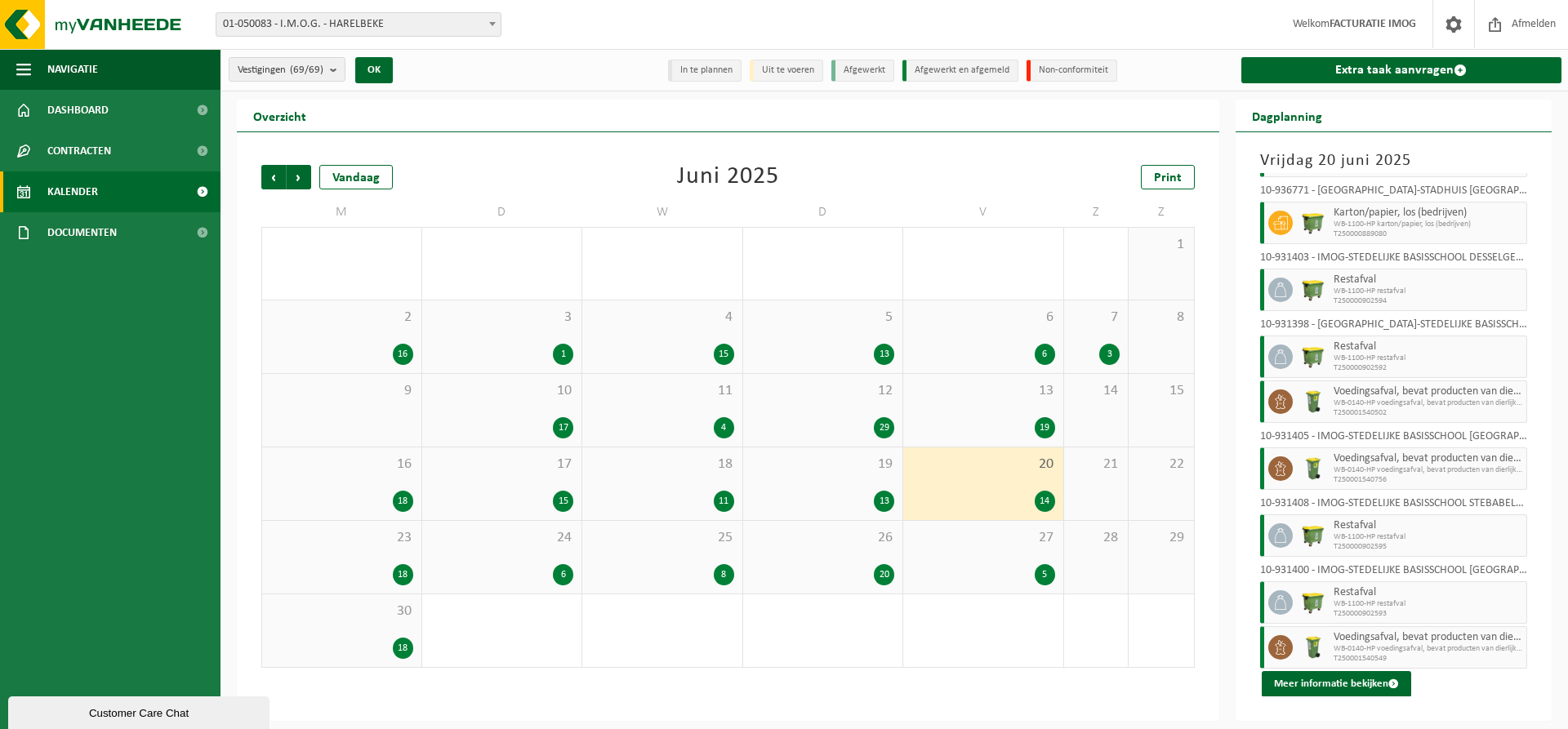
click at [382, 547] on div "23 18" at bounding box center [342, 557] width 159 height 73
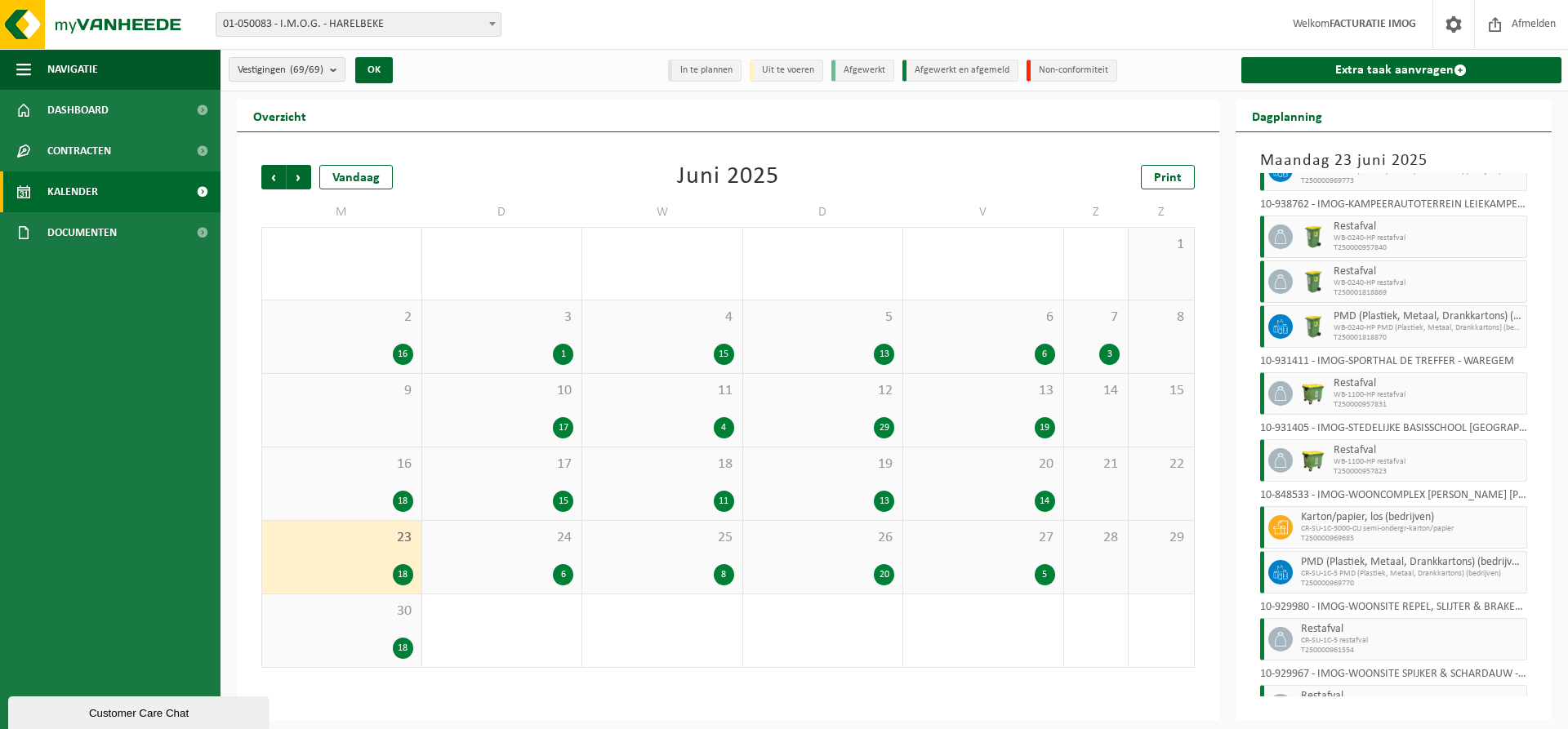
scroll to position [533, 0]
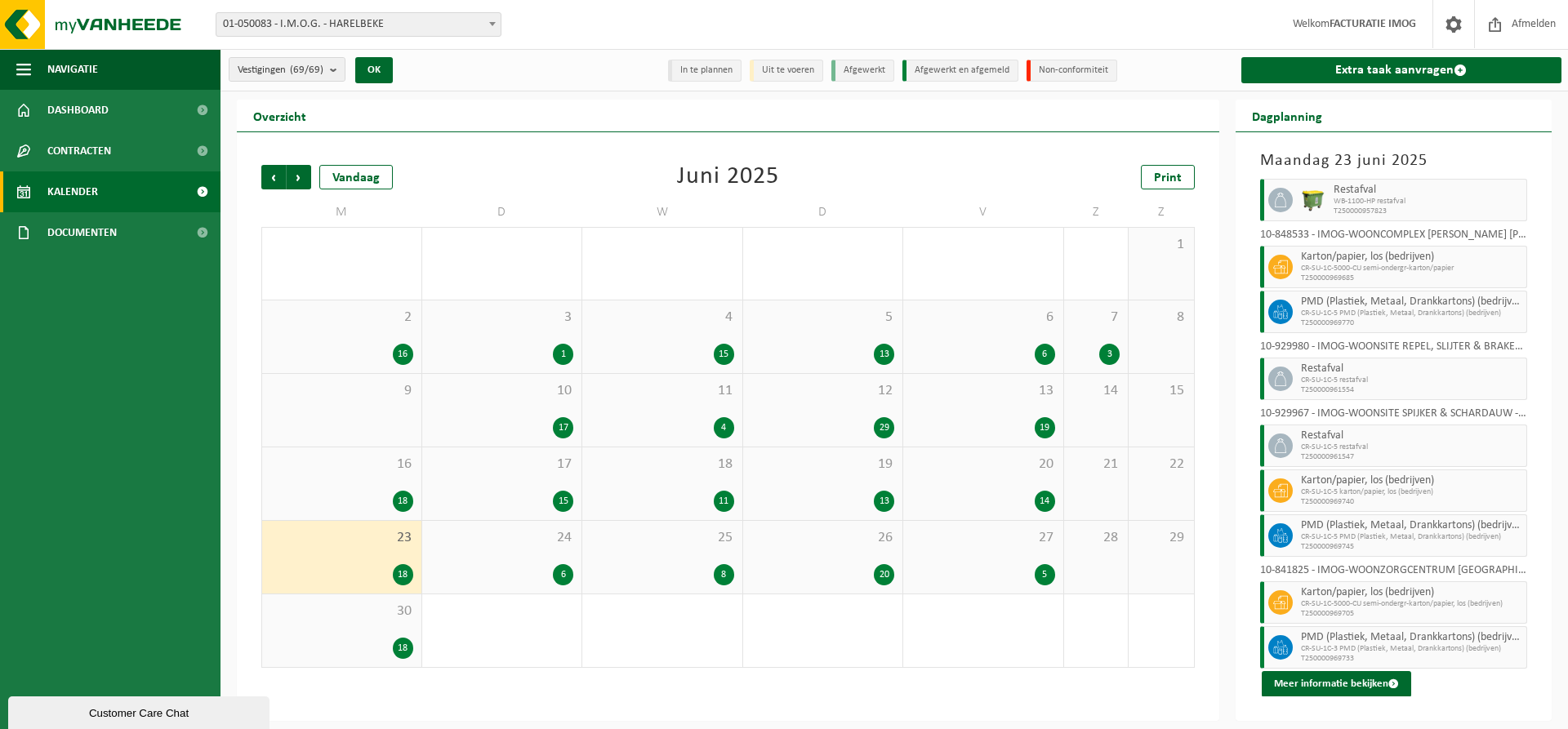
click at [537, 549] on div "24 6" at bounding box center [502, 557] width 160 height 73
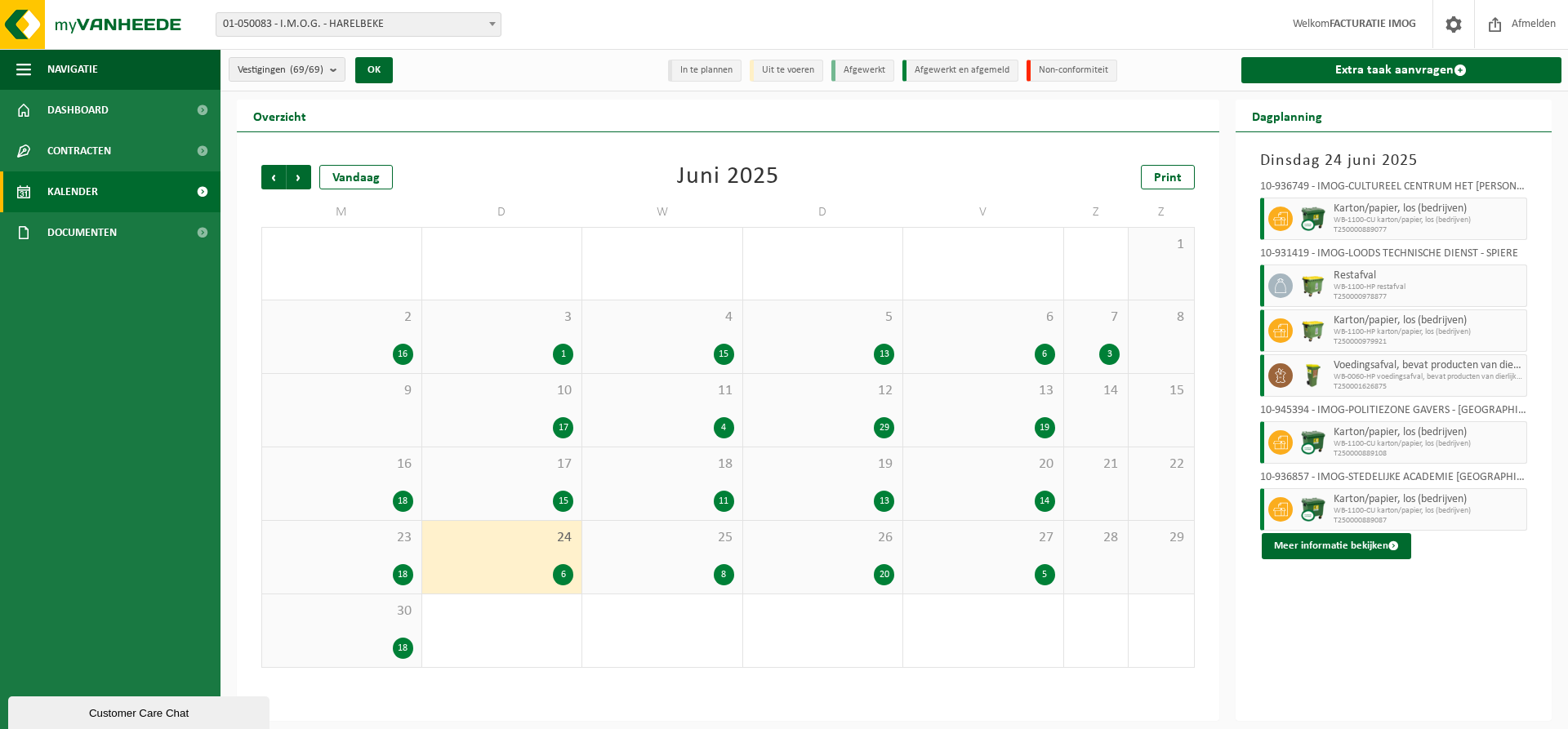
drag, startPoint x: 693, startPoint y: 543, endPoint x: 723, endPoint y: 550, distance: 30.8
click at [693, 538] on span "25" at bounding box center [662, 537] width 143 height 18
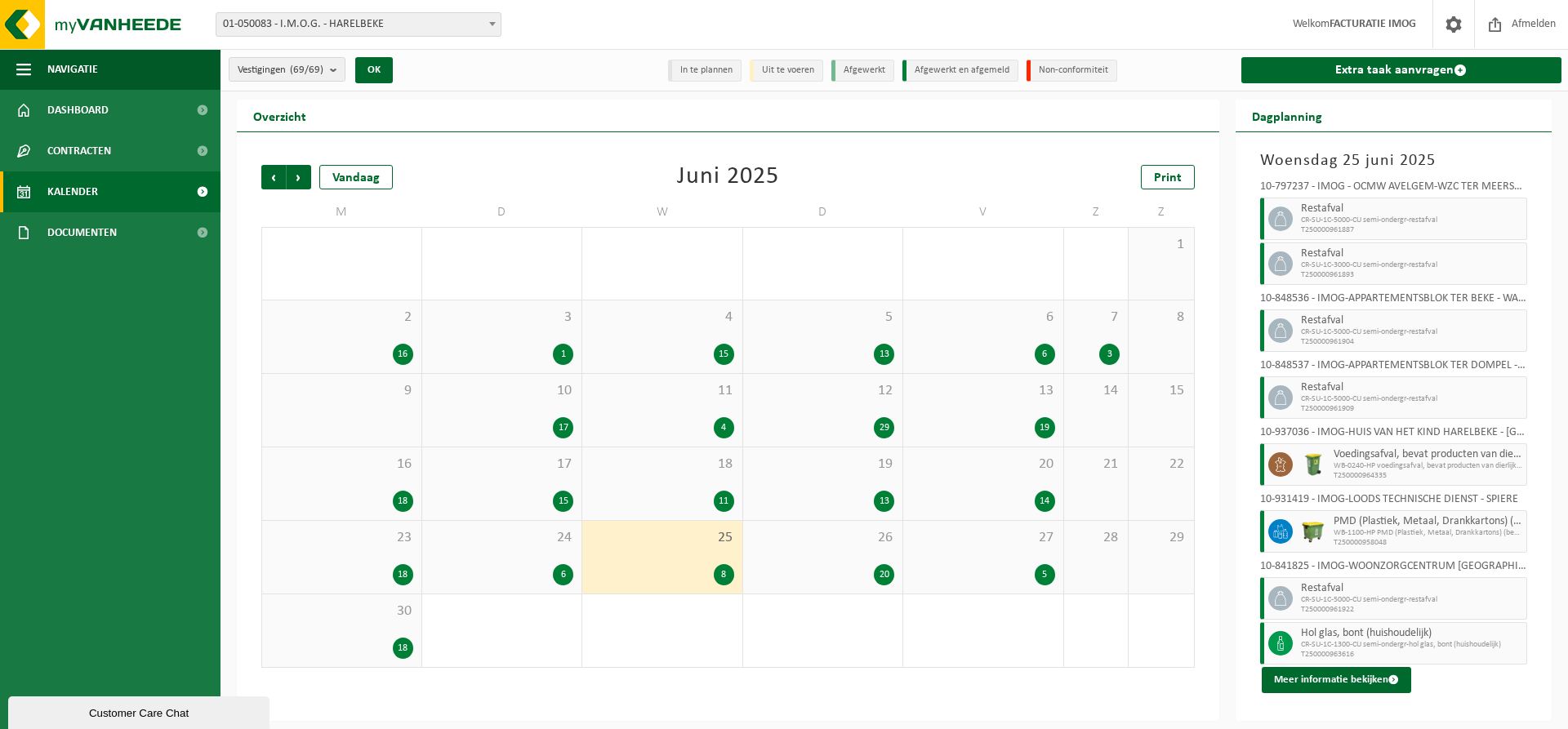
click at [849, 555] on div "26 20" at bounding box center [823, 557] width 160 height 73
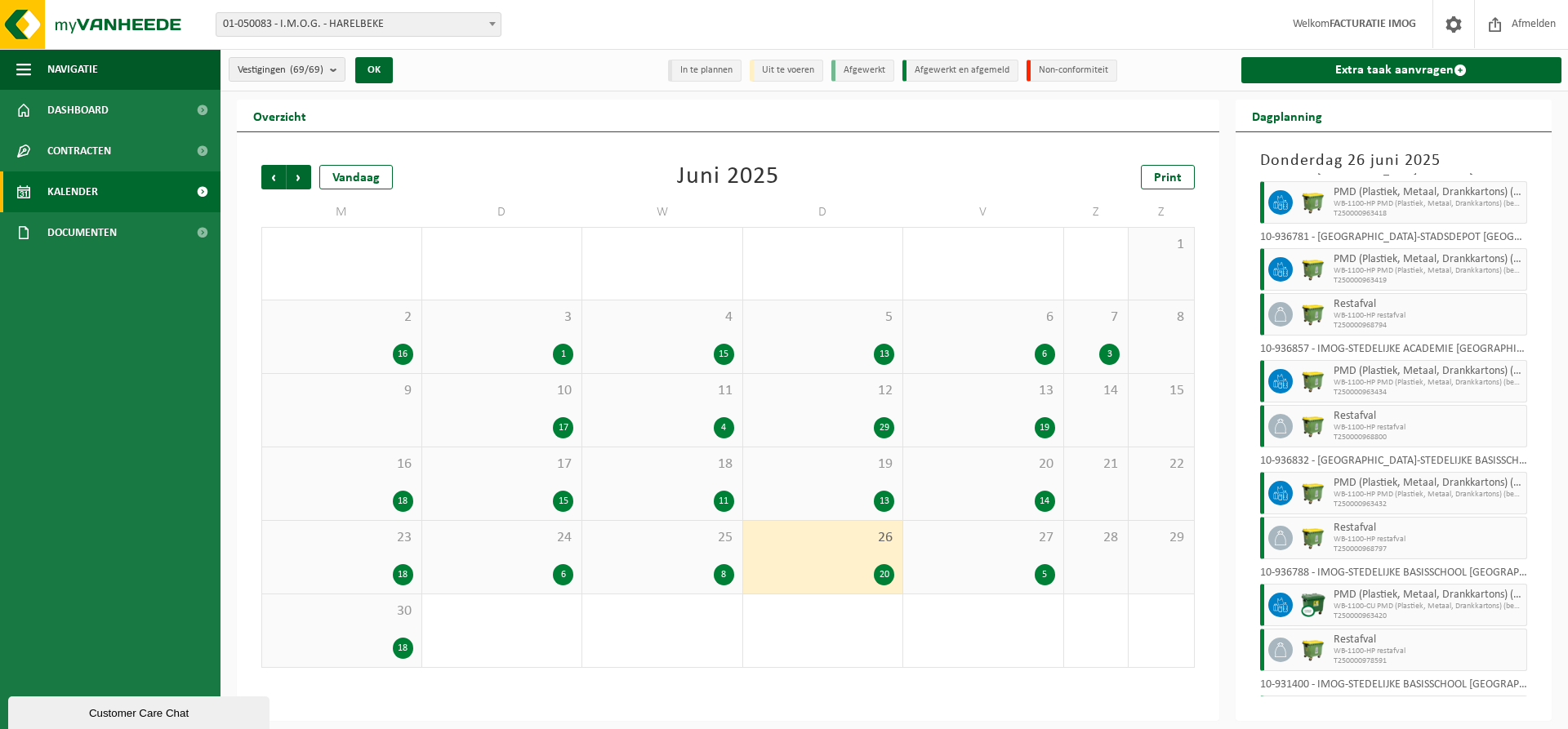
scroll to position [734, 0]
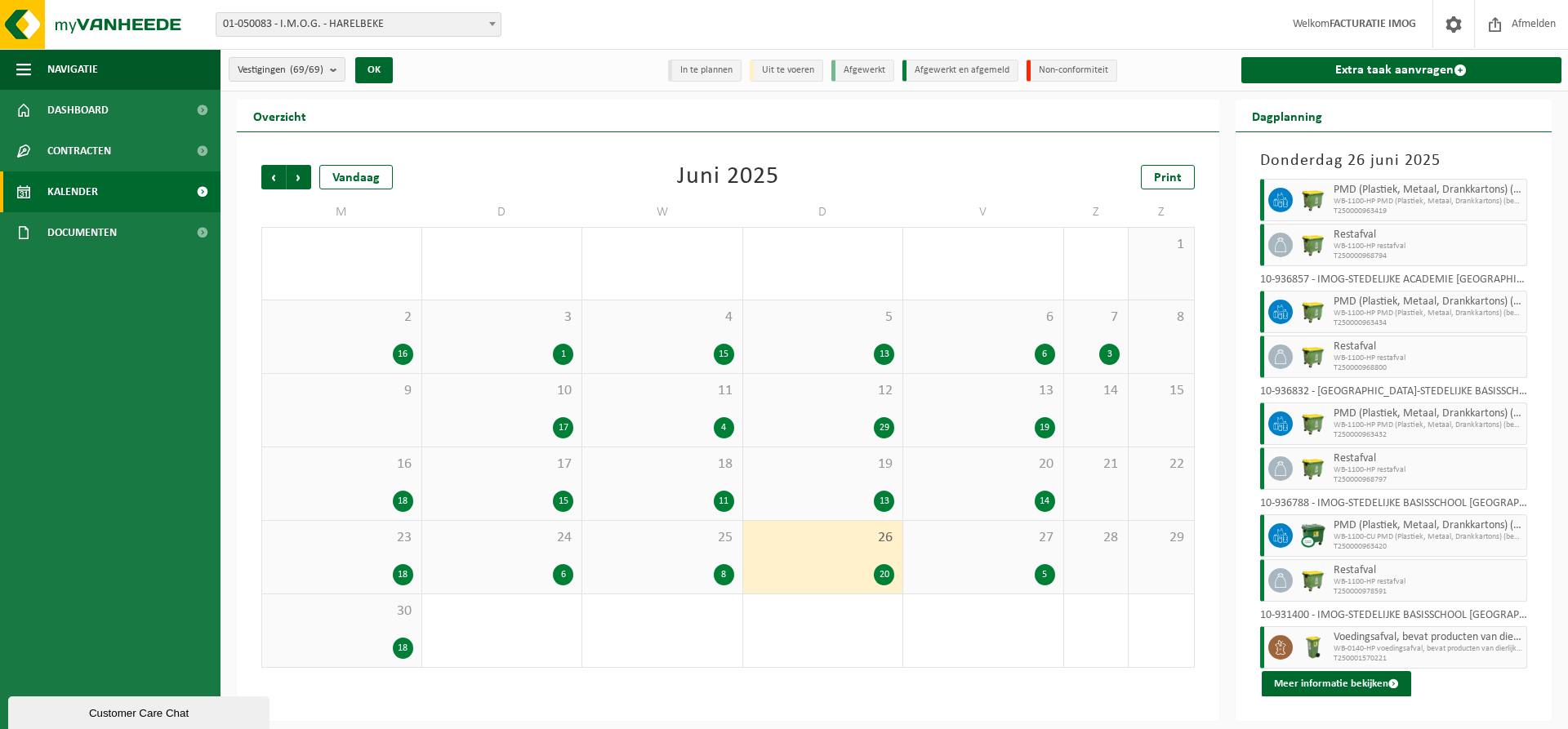
click at [1012, 572] on div "5" at bounding box center [983, 575] width 143 height 21
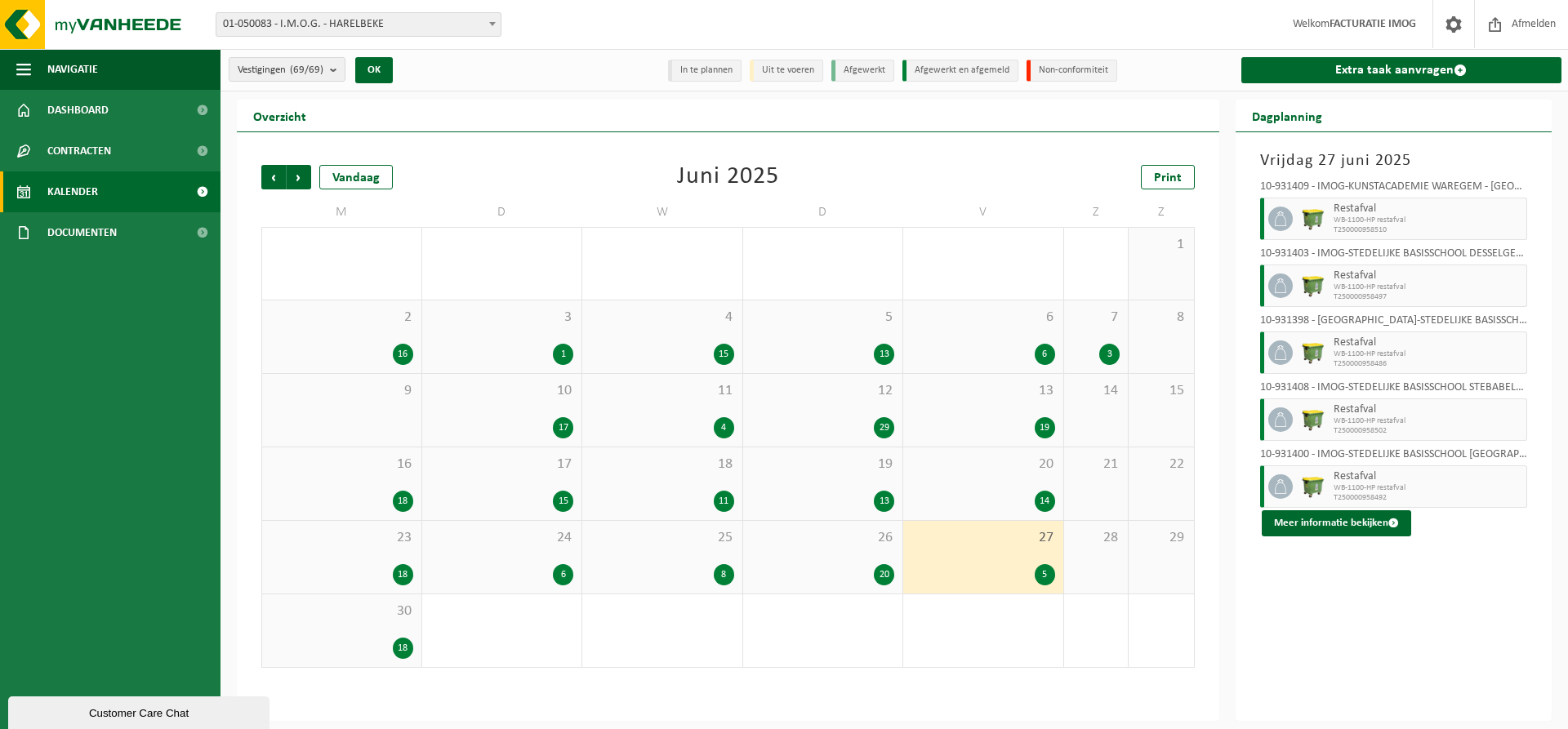
click at [387, 637] on div "18" at bounding box center [342, 648] width 143 height 21
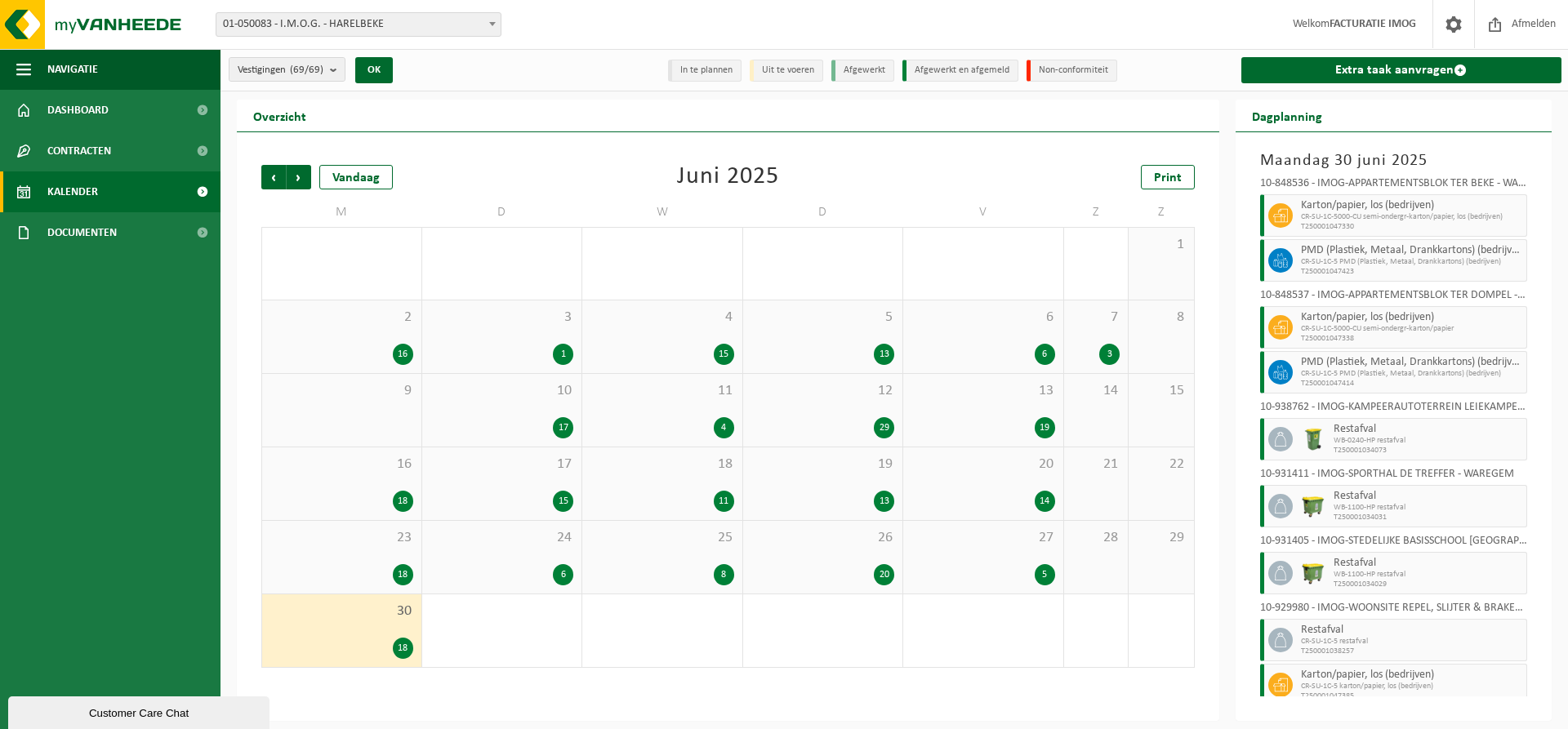
scroll to position [511, 0]
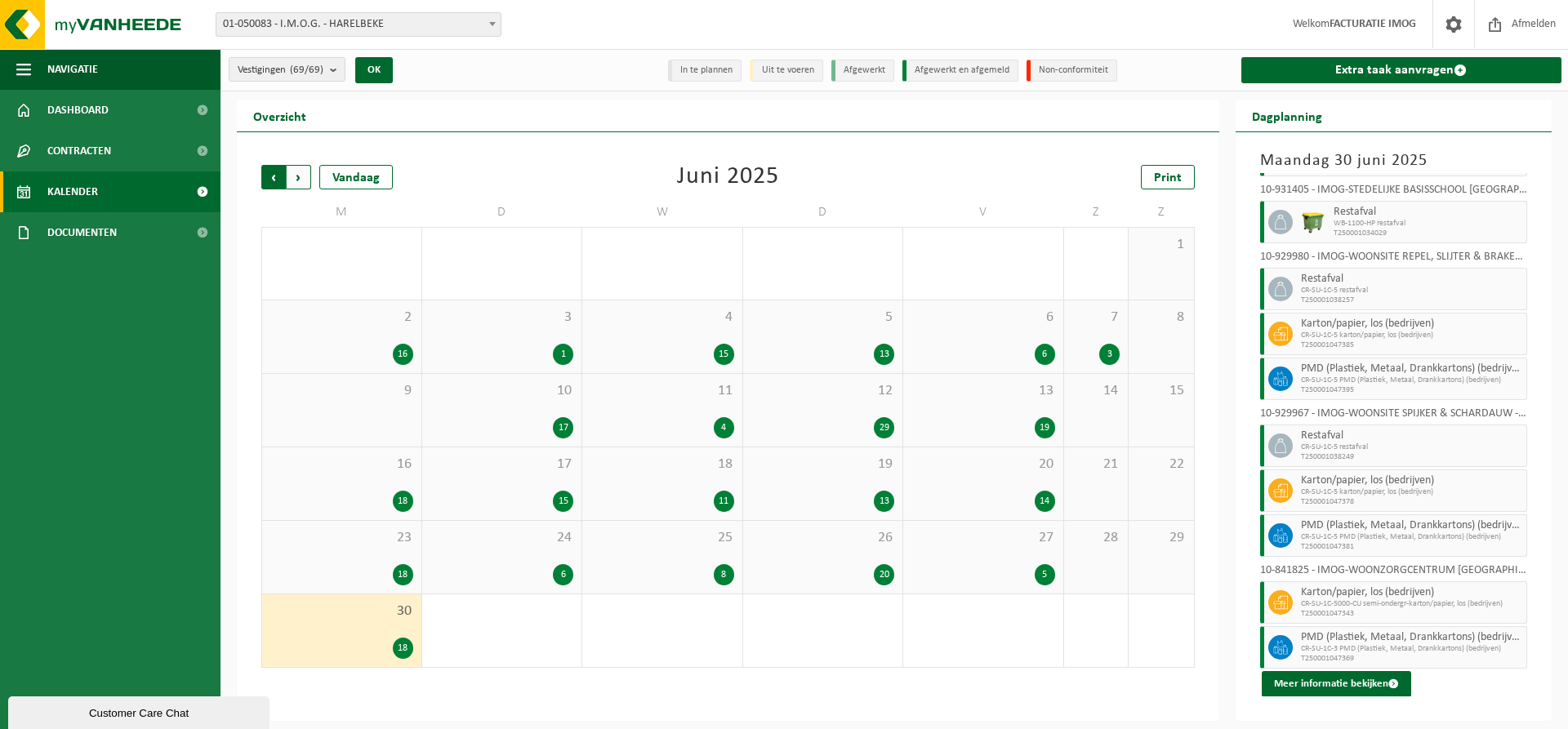
click at [298, 174] on span "Volgende" at bounding box center [299, 177] width 24 height 24
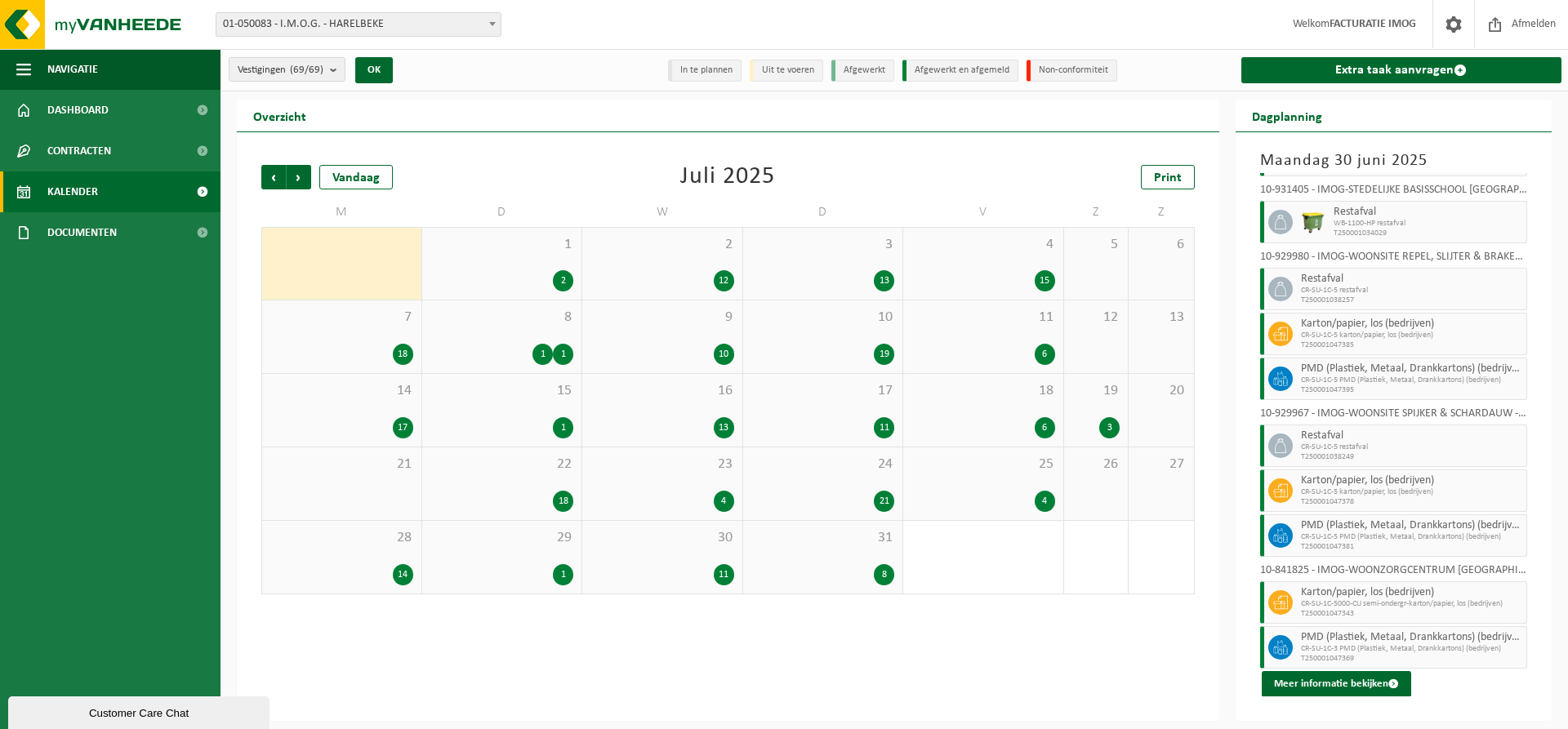
click at [542, 266] on div "1 2" at bounding box center [502, 264] width 160 height 72
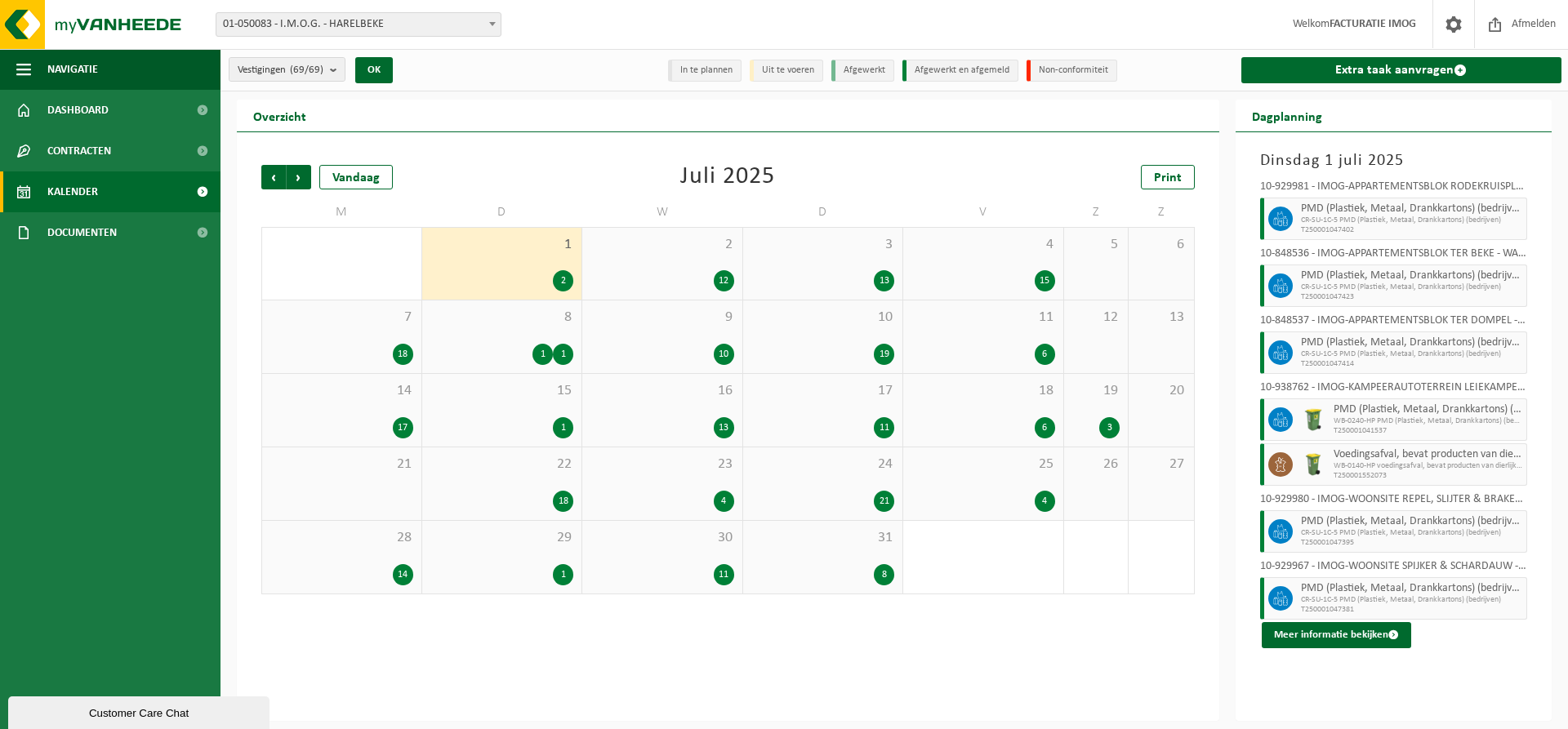
click at [691, 262] on div "2 12" at bounding box center [662, 264] width 160 height 72
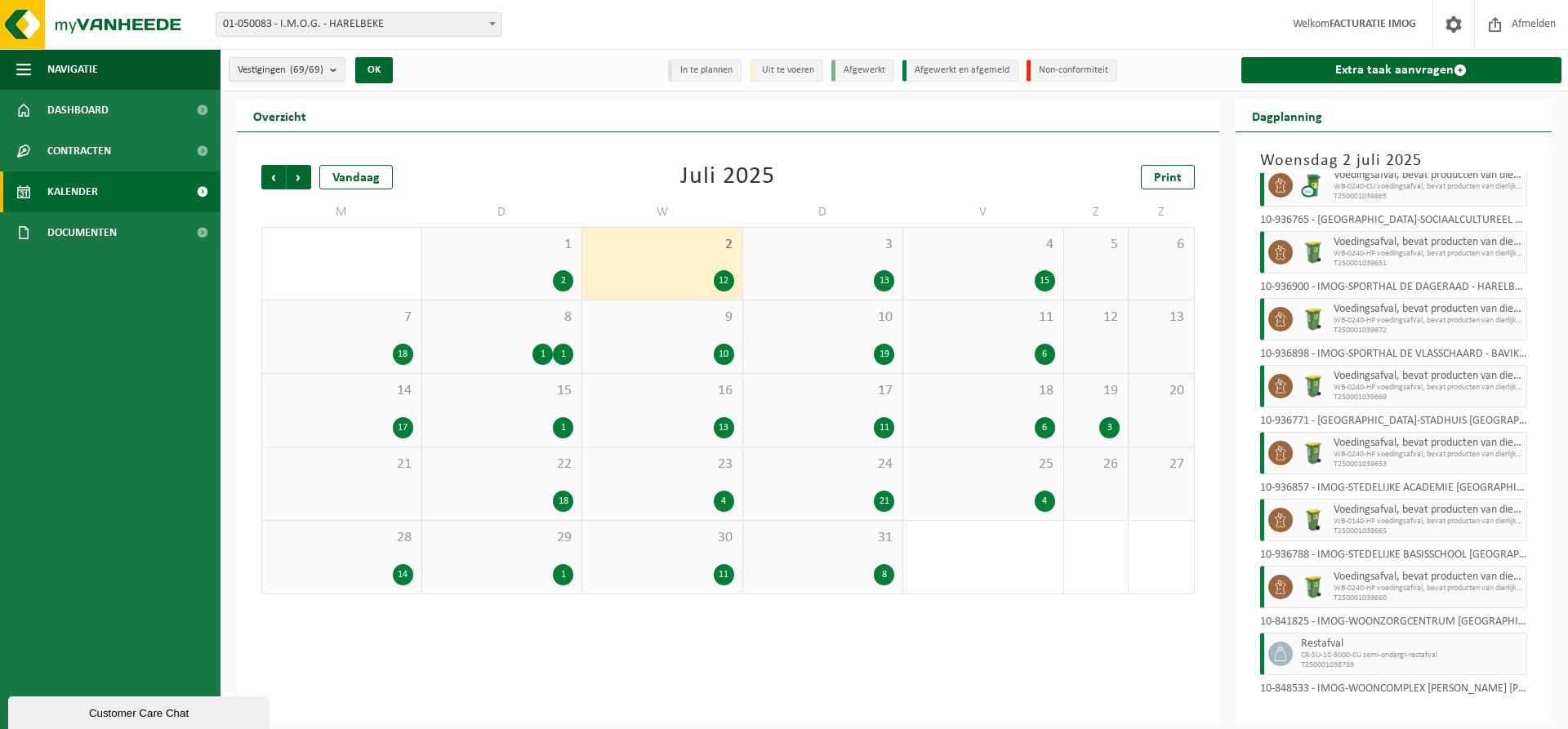
scroll to position [308, 0]
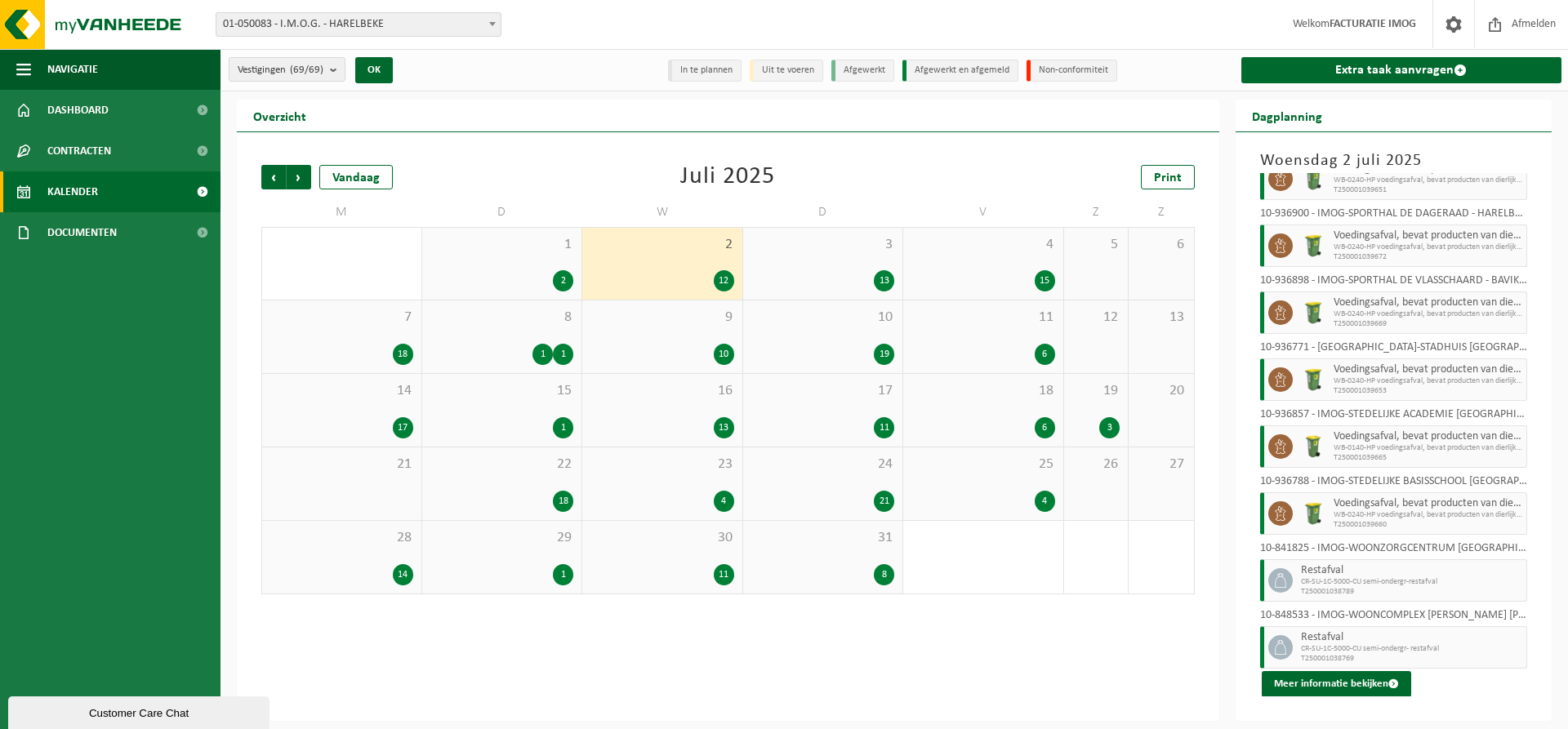
click at [840, 270] on div "13" at bounding box center [823, 280] width 143 height 21
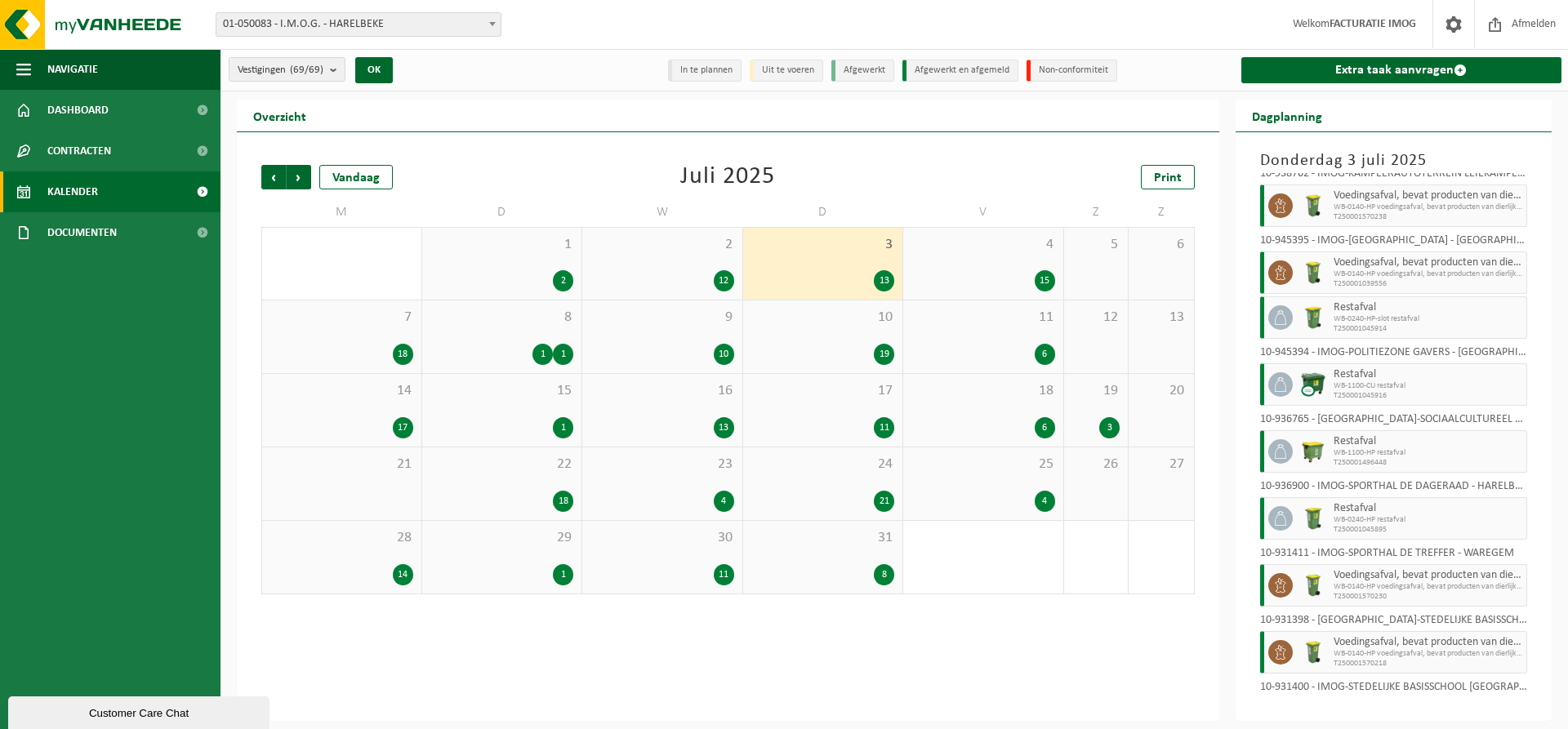
scroll to position [420, 0]
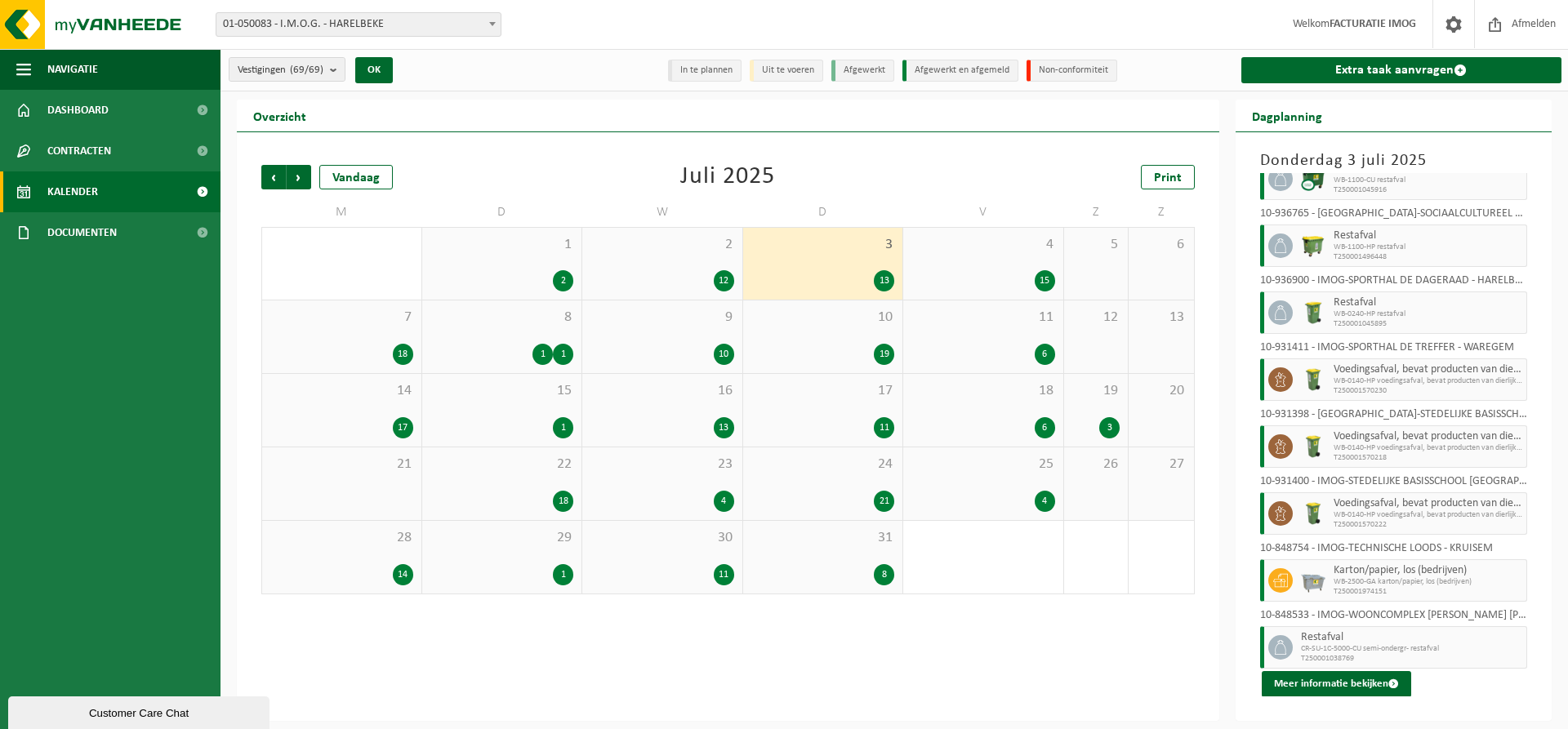
click at [1024, 271] on div "15" at bounding box center [983, 280] width 143 height 21
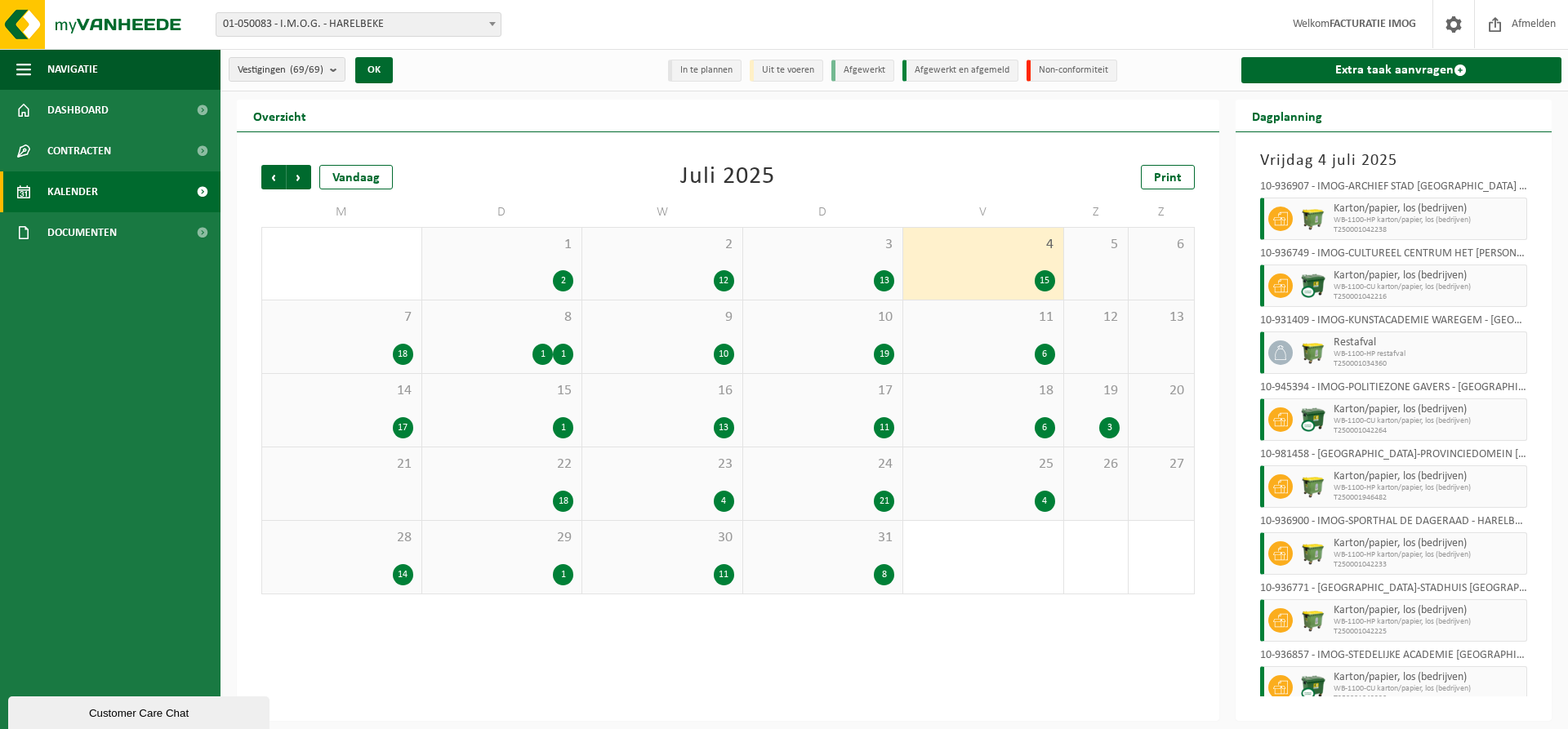
scroll to position [464, 0]
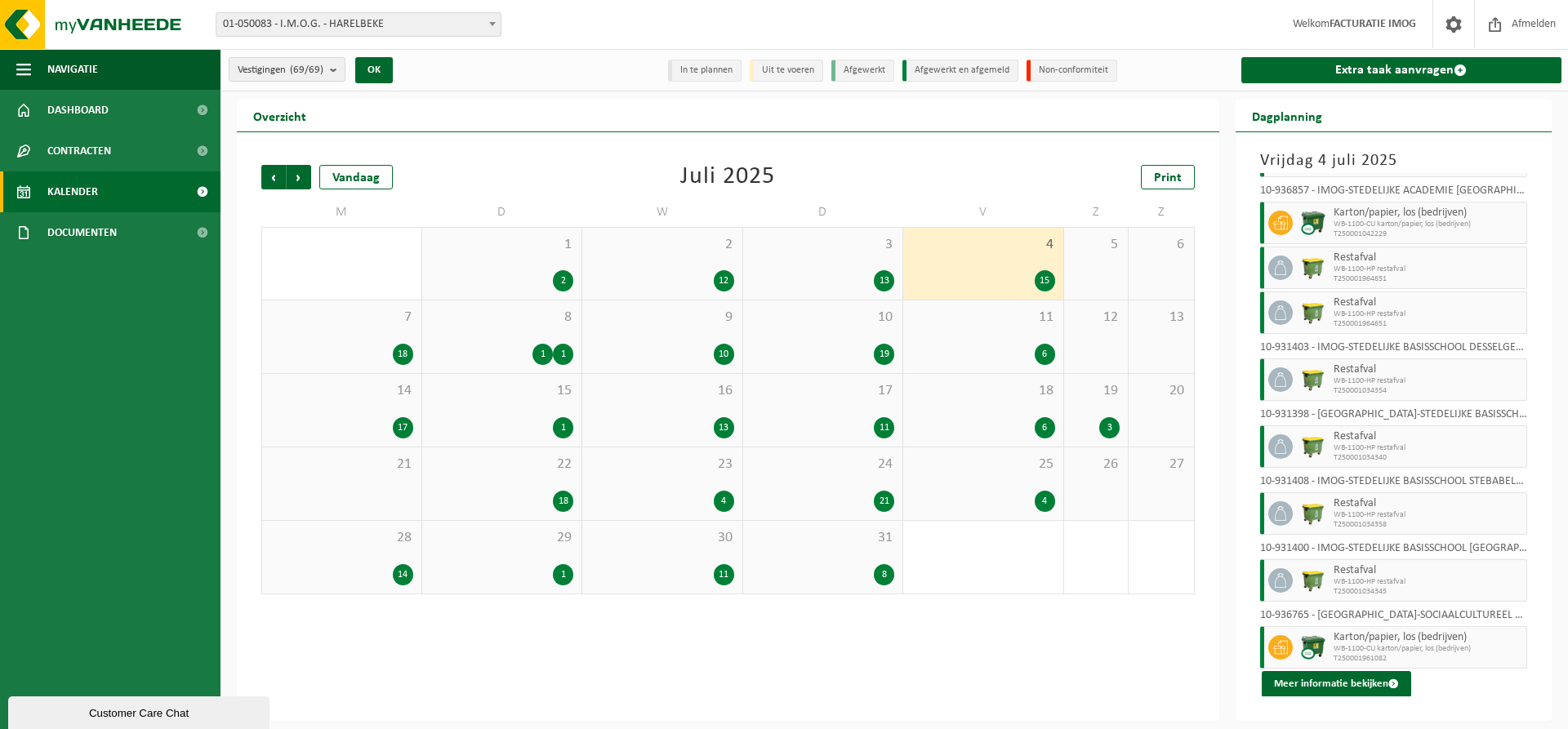
click at [355, 330] on div "7 18" at bounding box center [342, 337] width 159 height 73
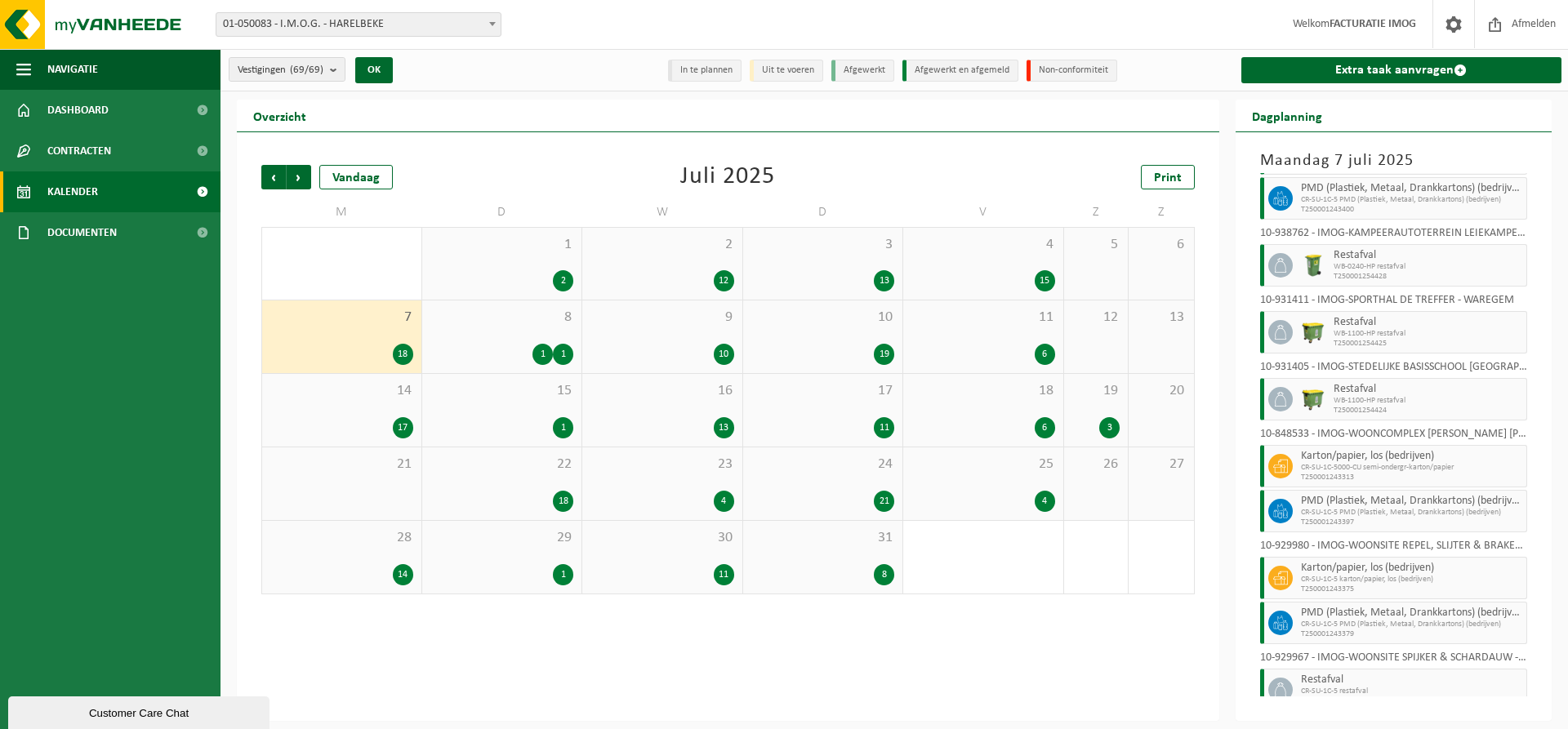
scroll to position [533, 0]
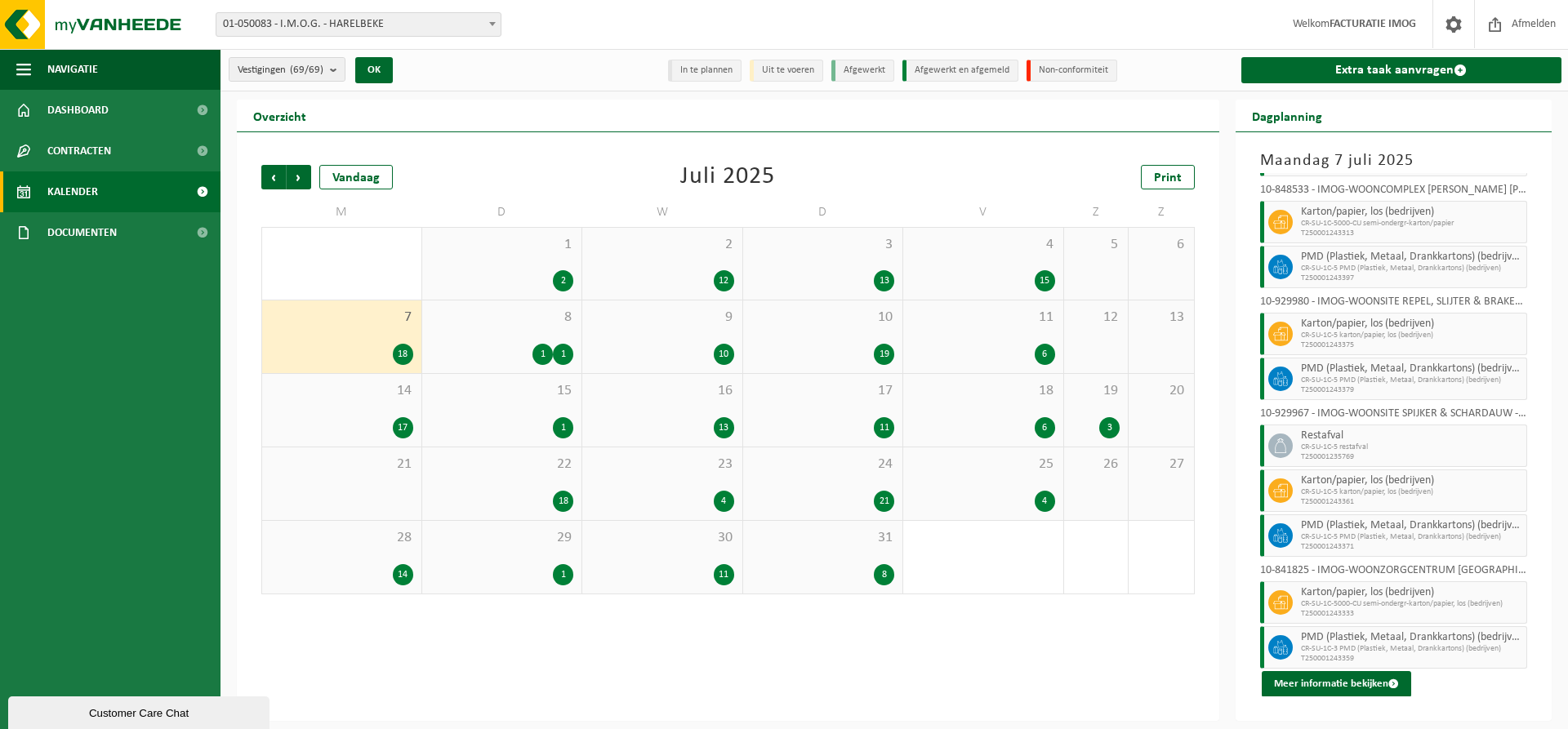
click at [539, 329] on div "8 1 1" at bounding box center [502, 337] width 160 height 73
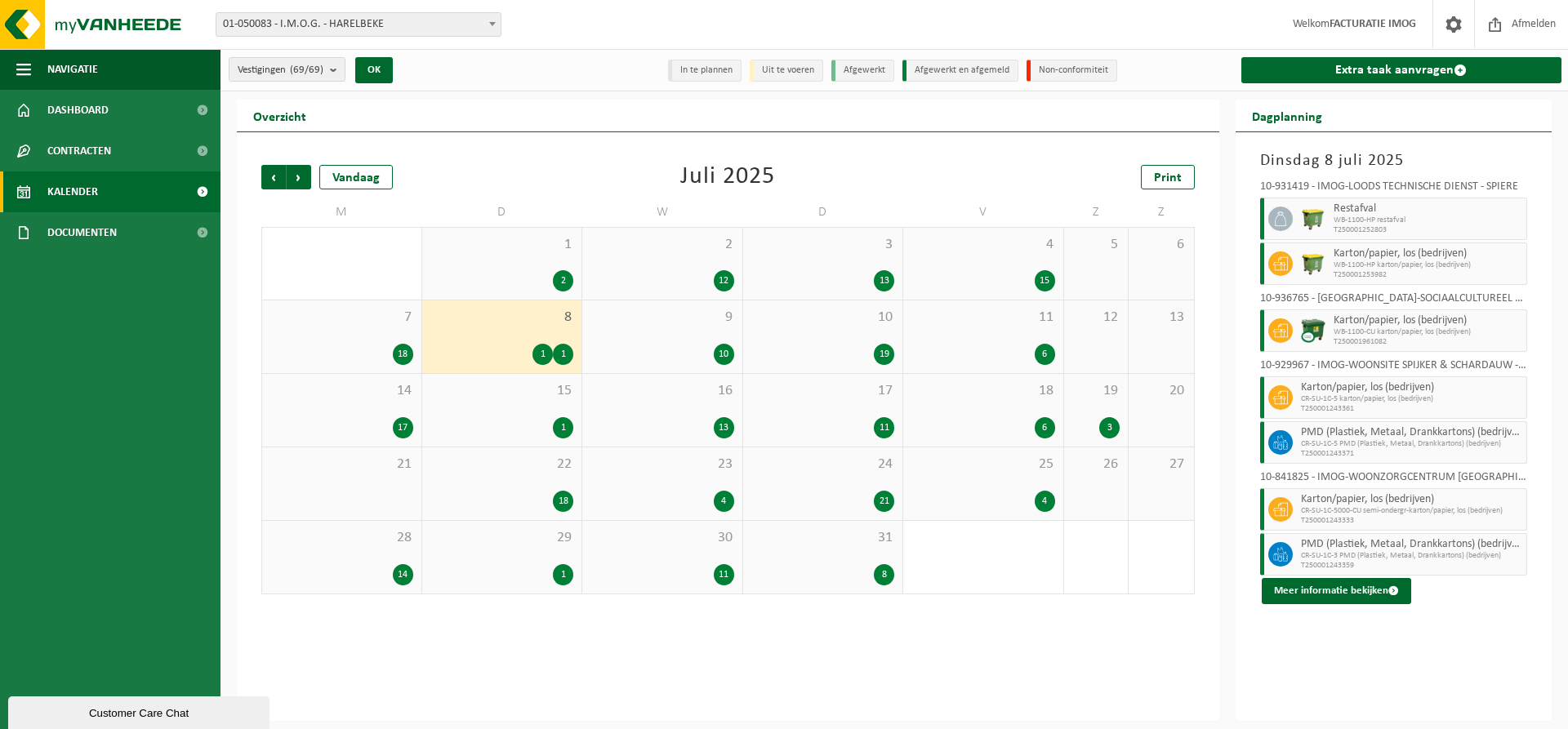
click at [675, 337] on div "9 10" at bounding box center [662, 337] width 160 height 73
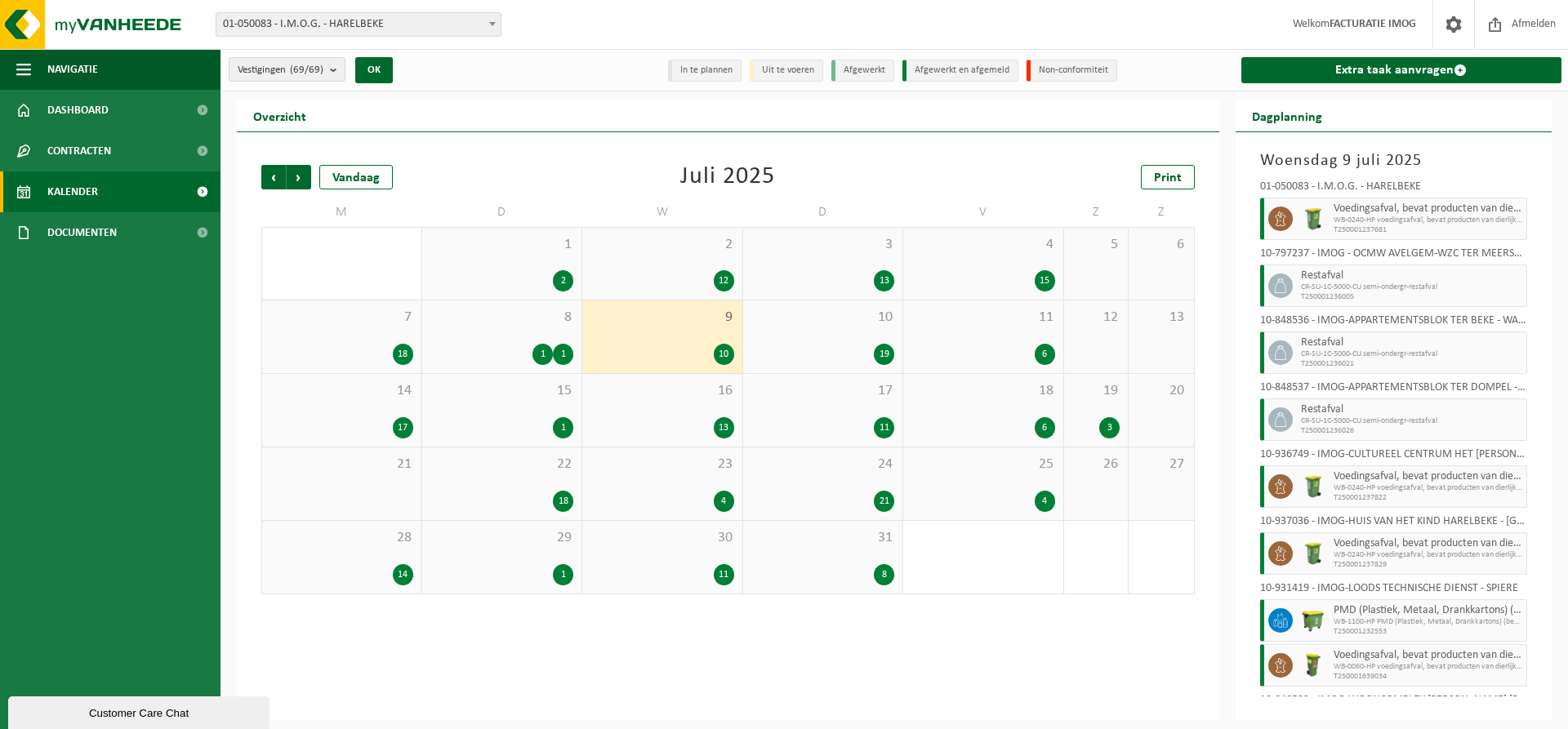
scroll to position [152, 0]
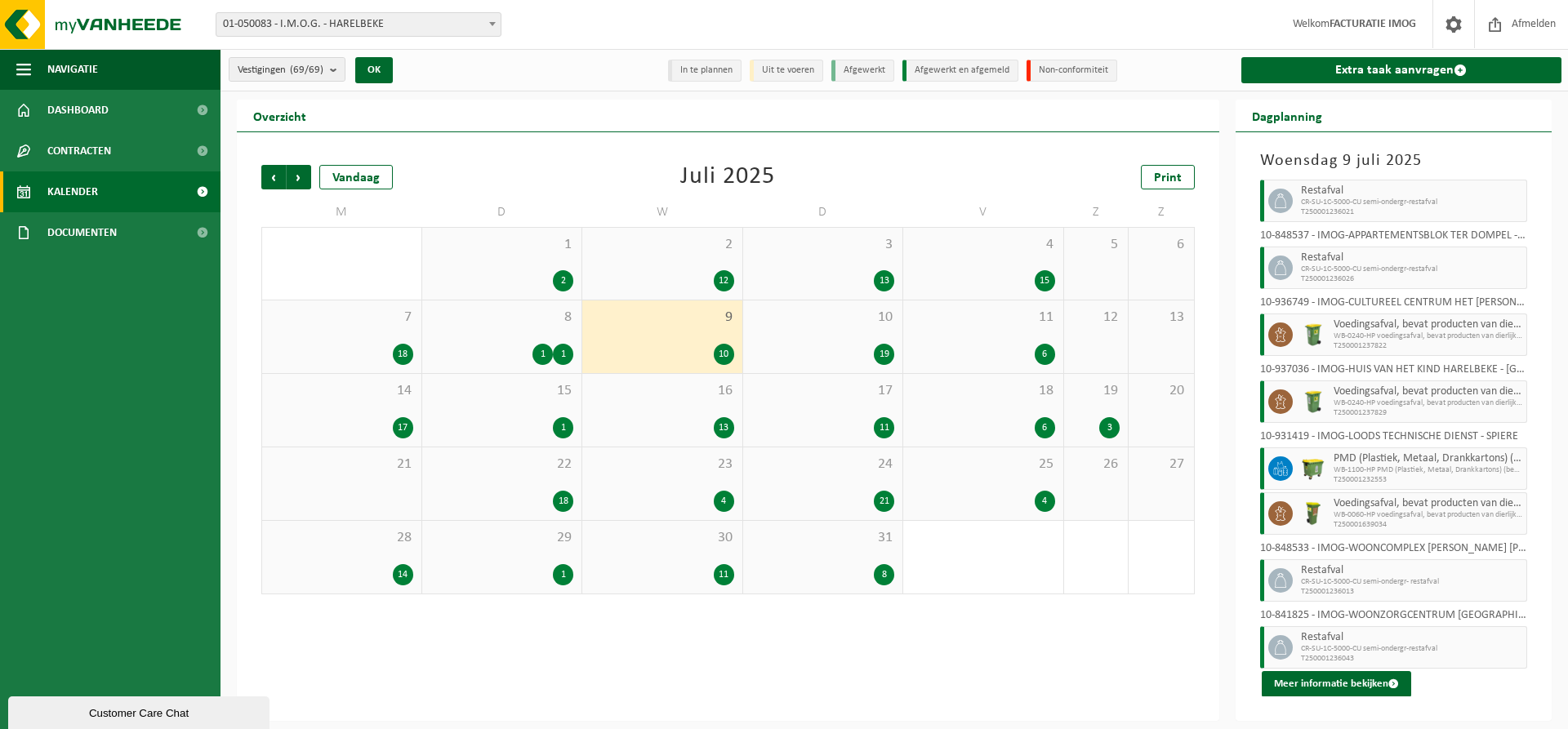
click at [855, 325] on span "10" at bounding box center [823, 317] width 143 height 18
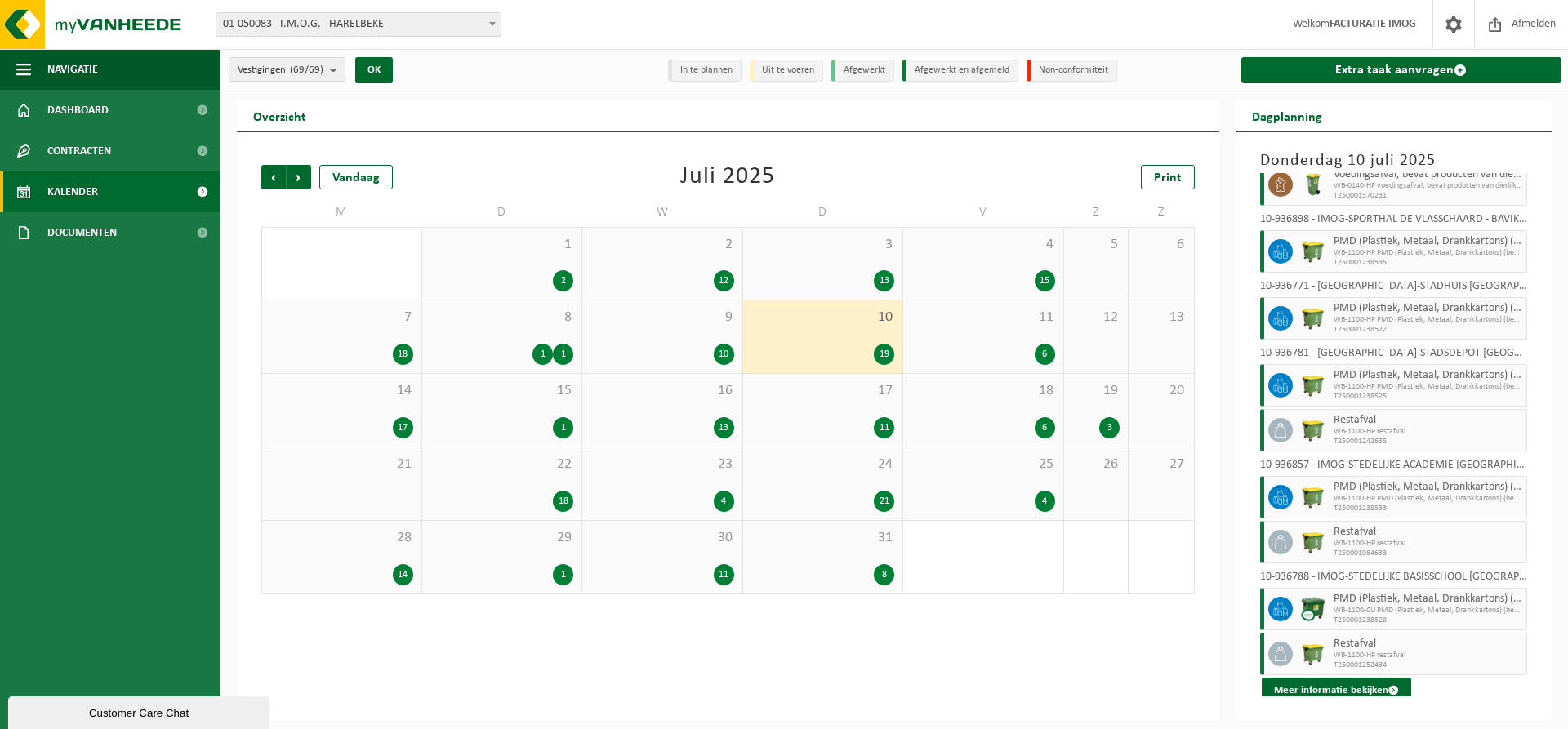
scroll to position [688, 0]
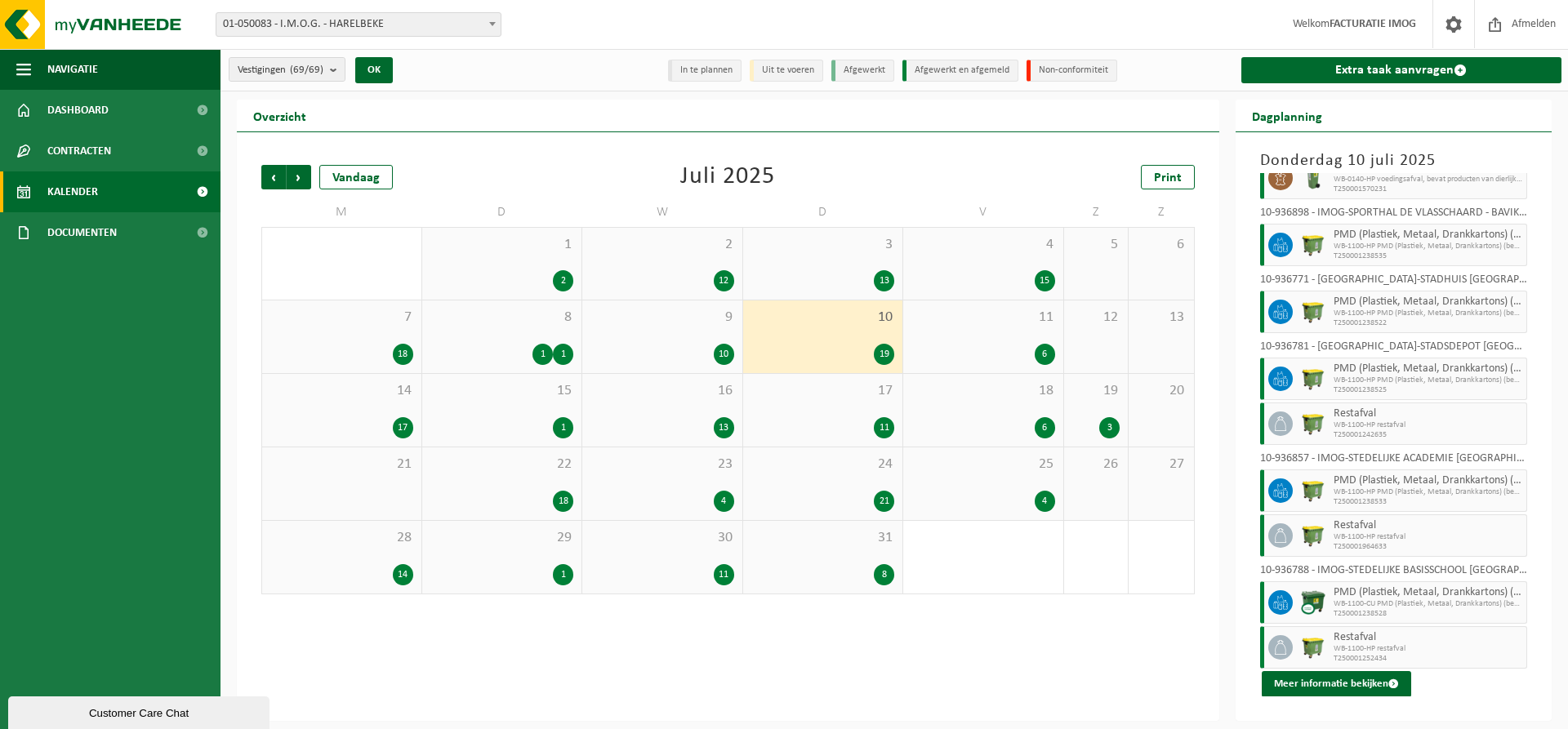
click at [1025, 325] on span "11" at bounding box center [983, 317] width 143 height 18
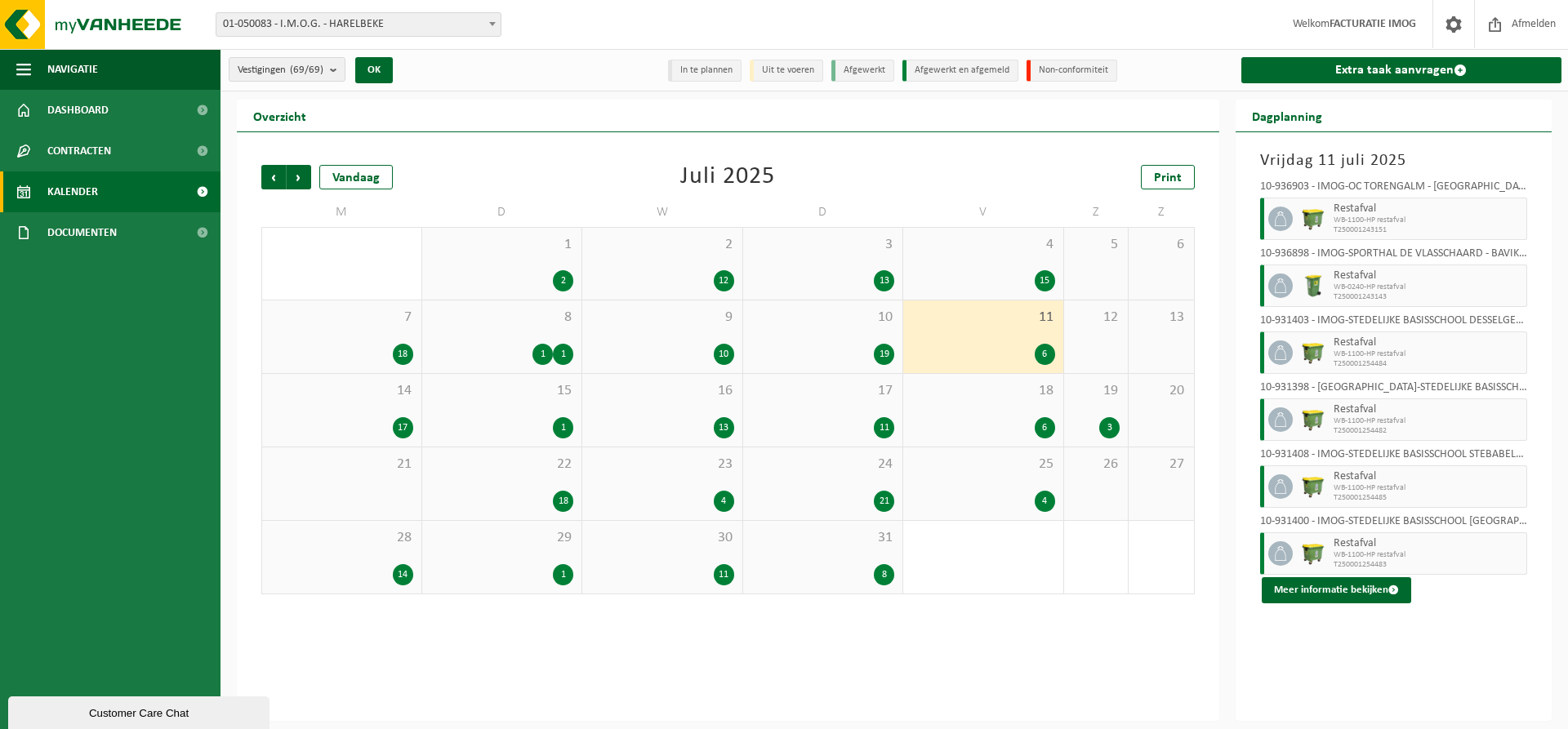
click at [379, 402] on div "14 17" at bounding box center [342, 410] width 159 height 73
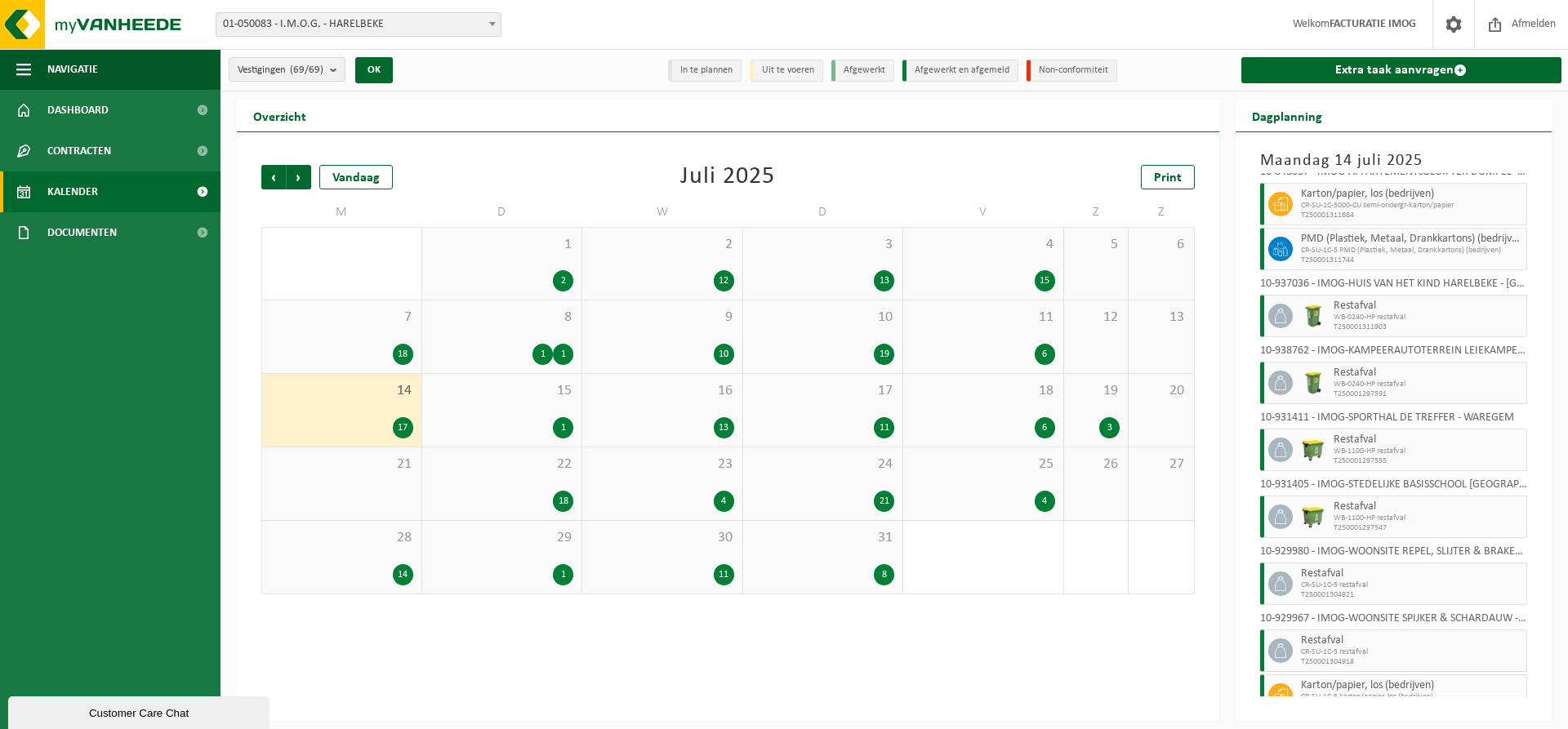
scroll to position [488, 0]
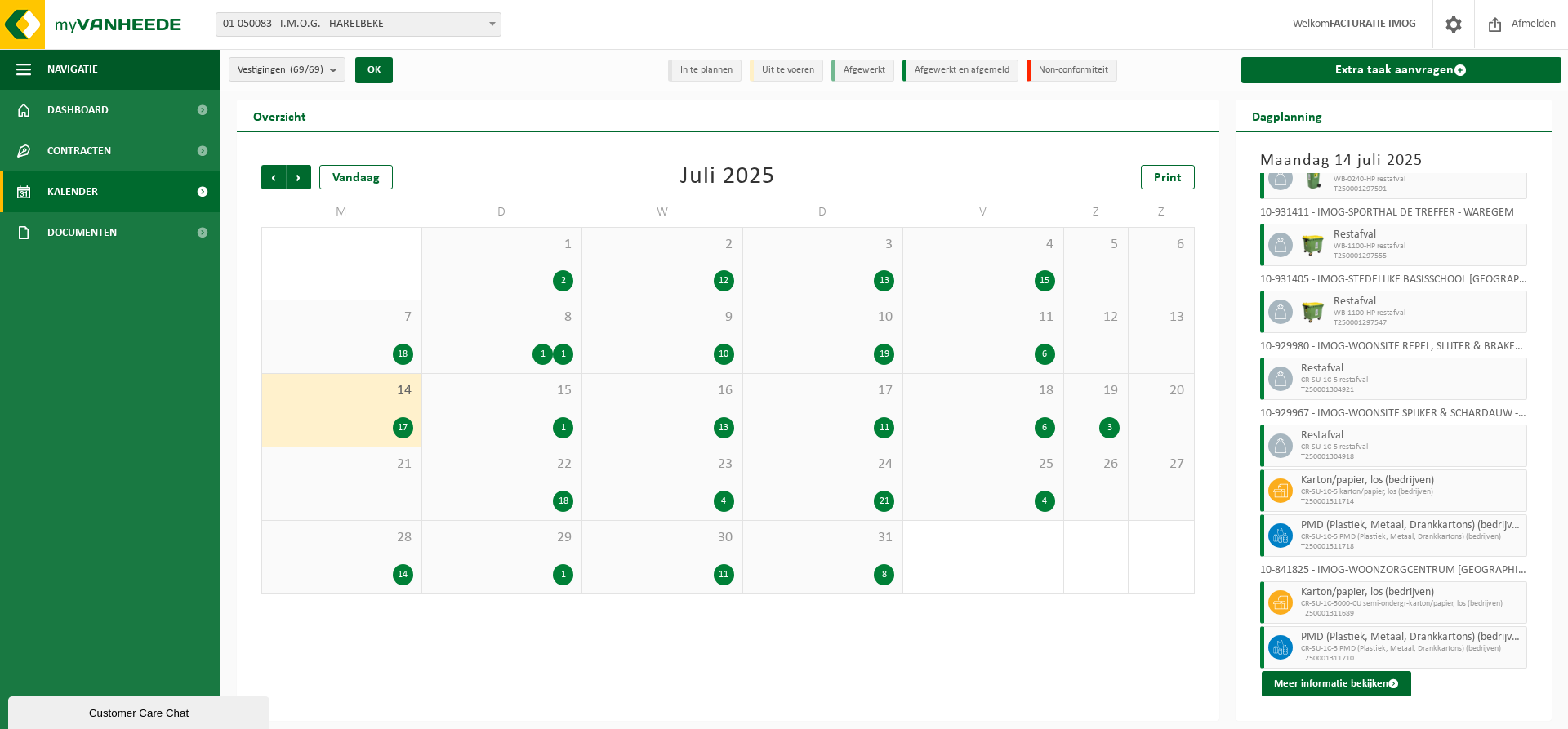
click at [553, 394] on span "15" at bounding box center [502, 390] width 143 height 18
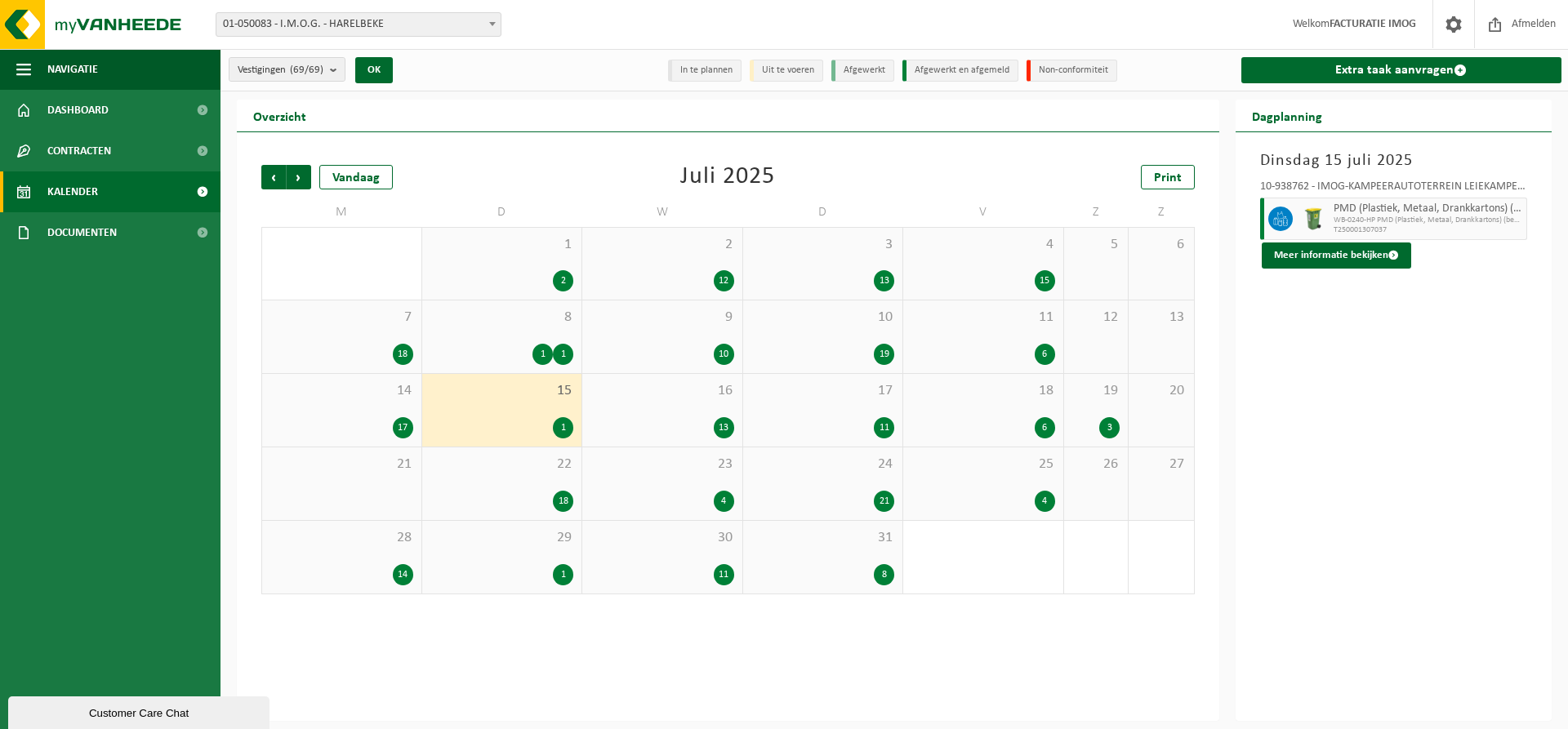
click at [671, 411] on div "16 13" at bounding box center [662, 410] width 160 height 73
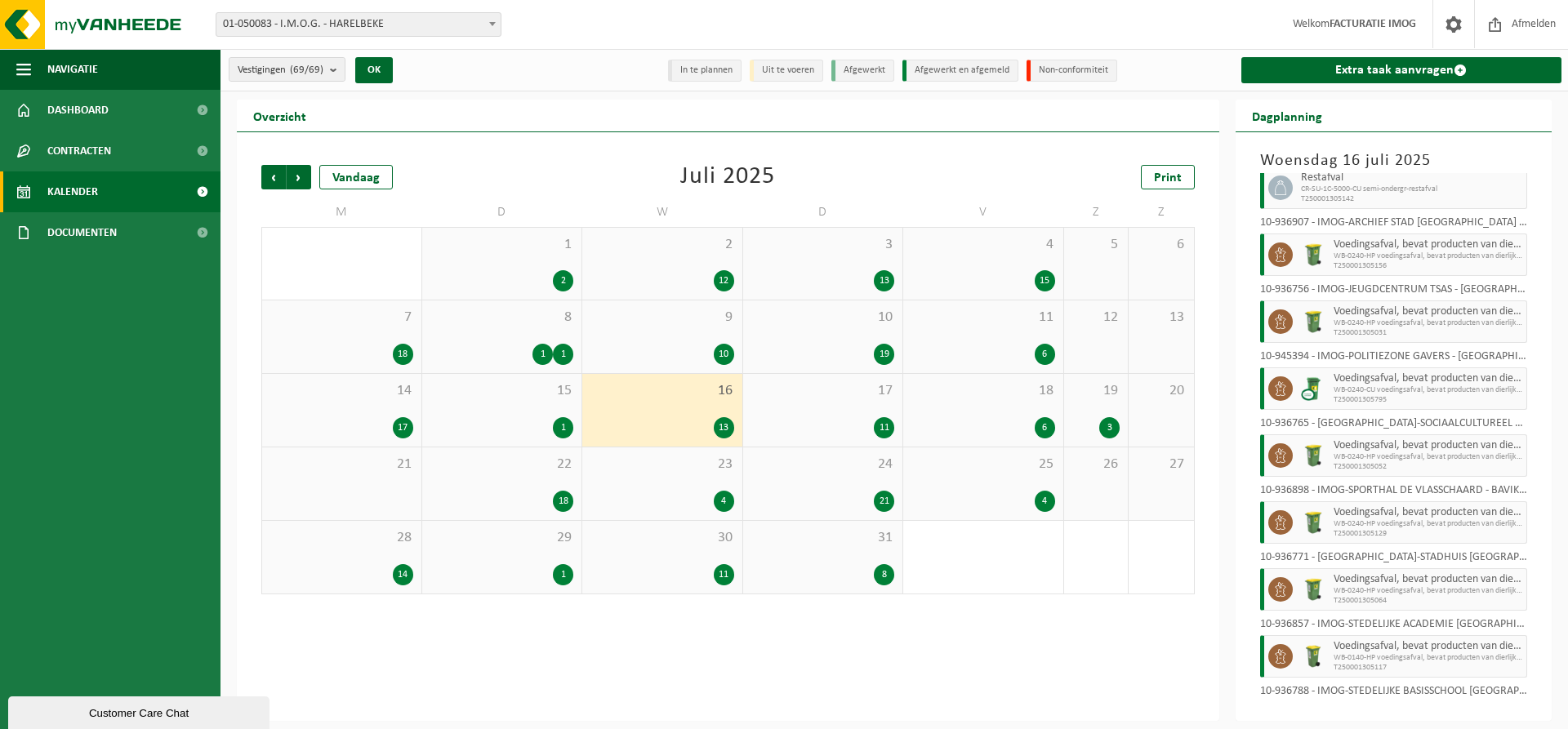
scroll to position [375, 0]
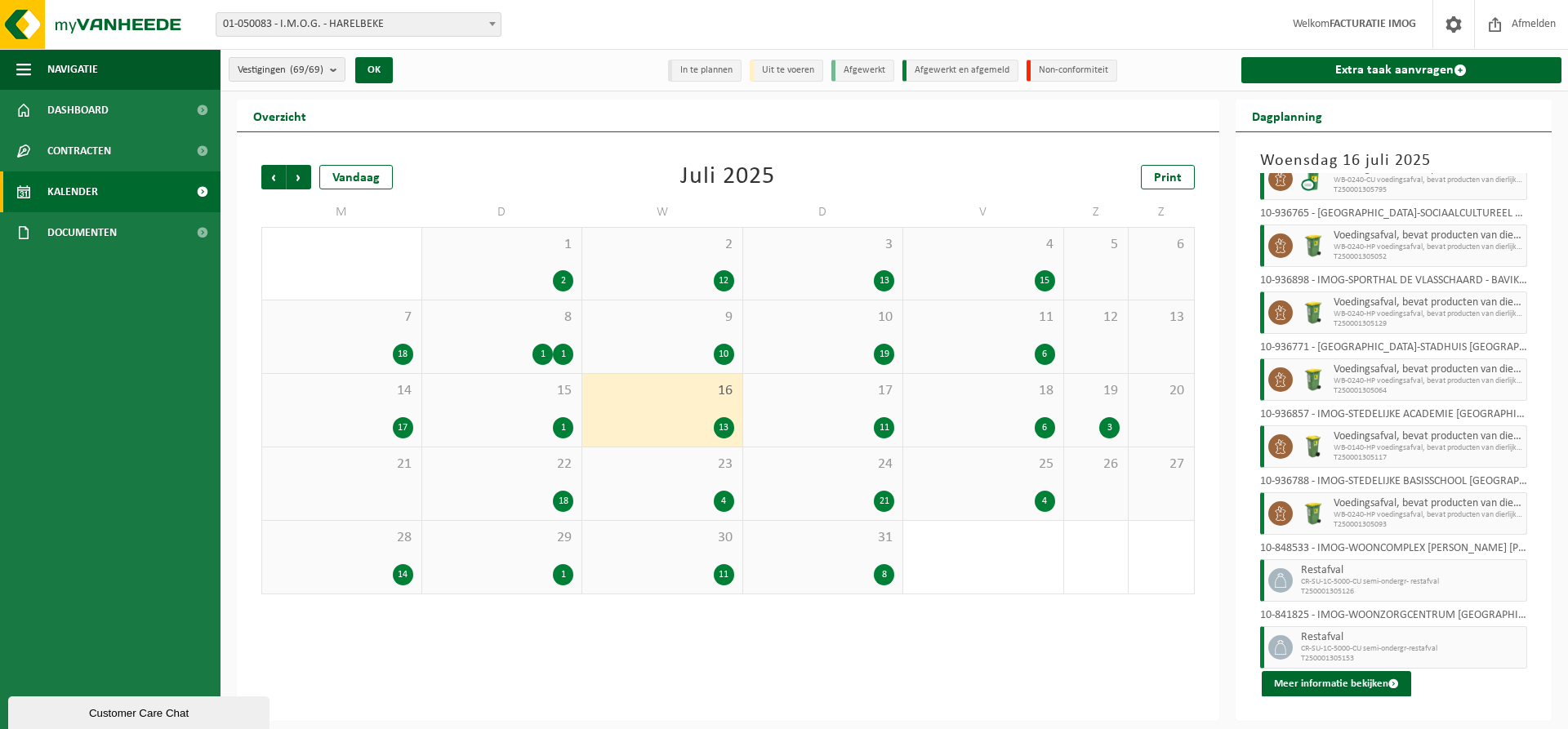
click at [838, 413] on div "17 11" at bounding box center [823, 410] width 160 height 73
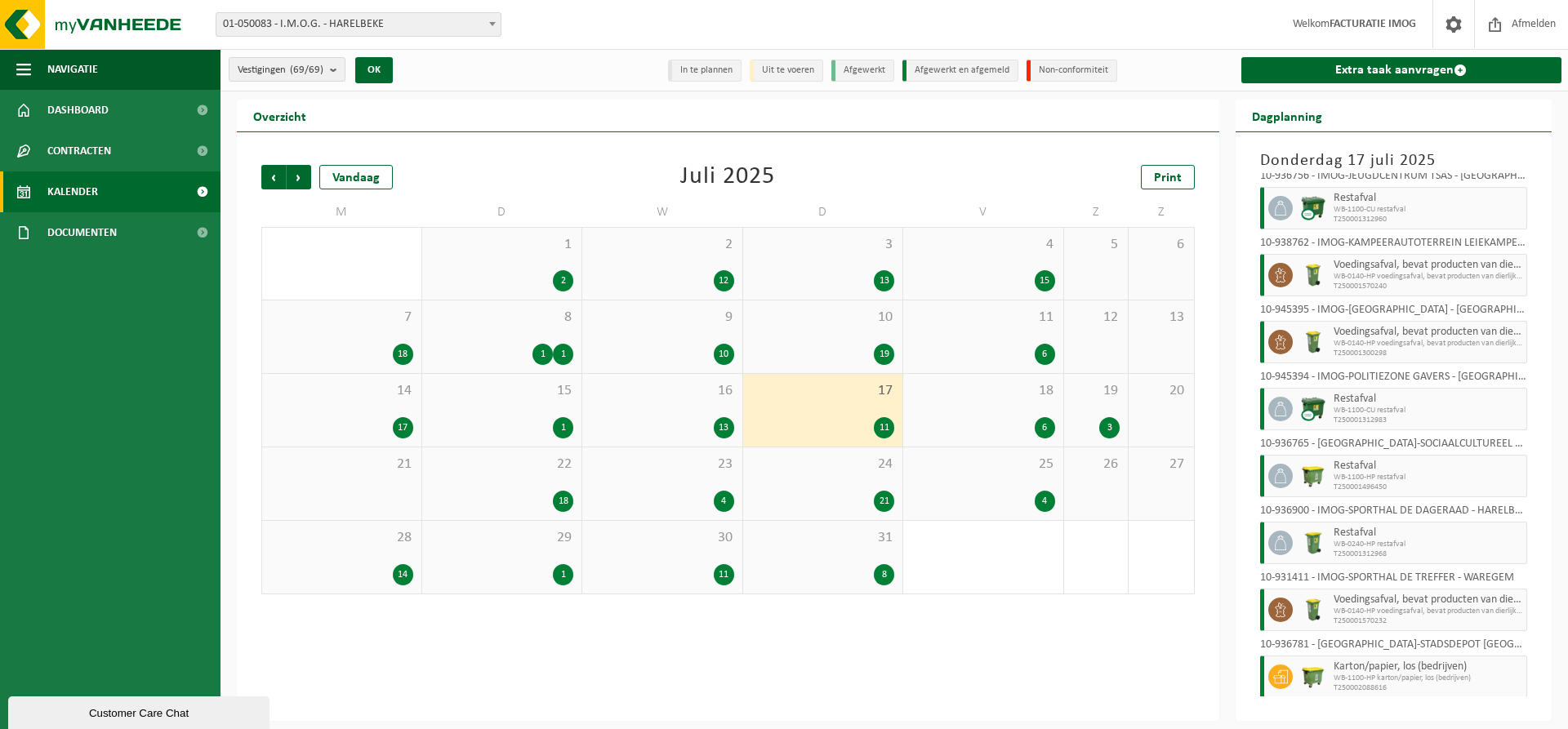
scroll to position [241, 0]
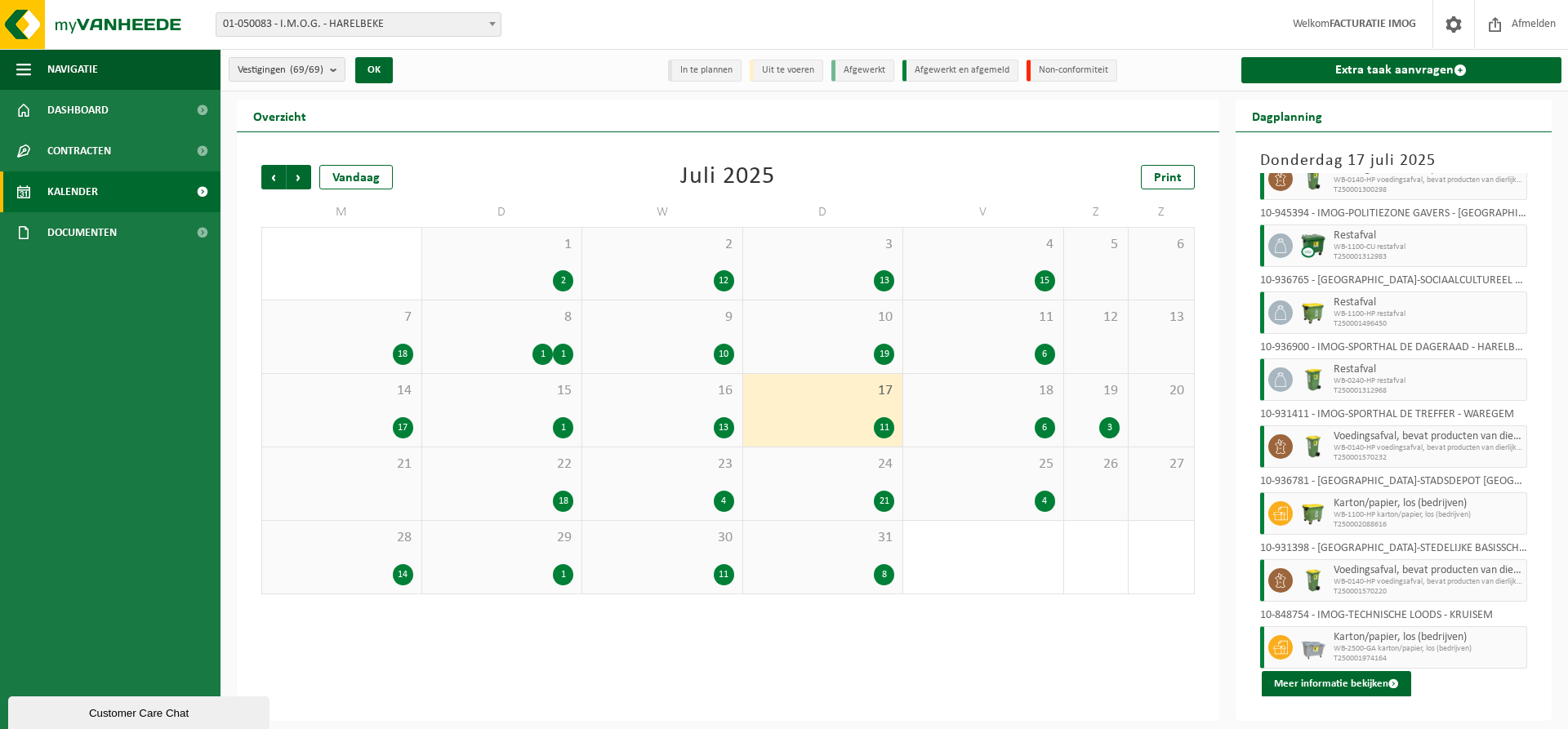
click at [1012, 403] on div "18 6" at bounding box center [983, 410] width 160 height 73
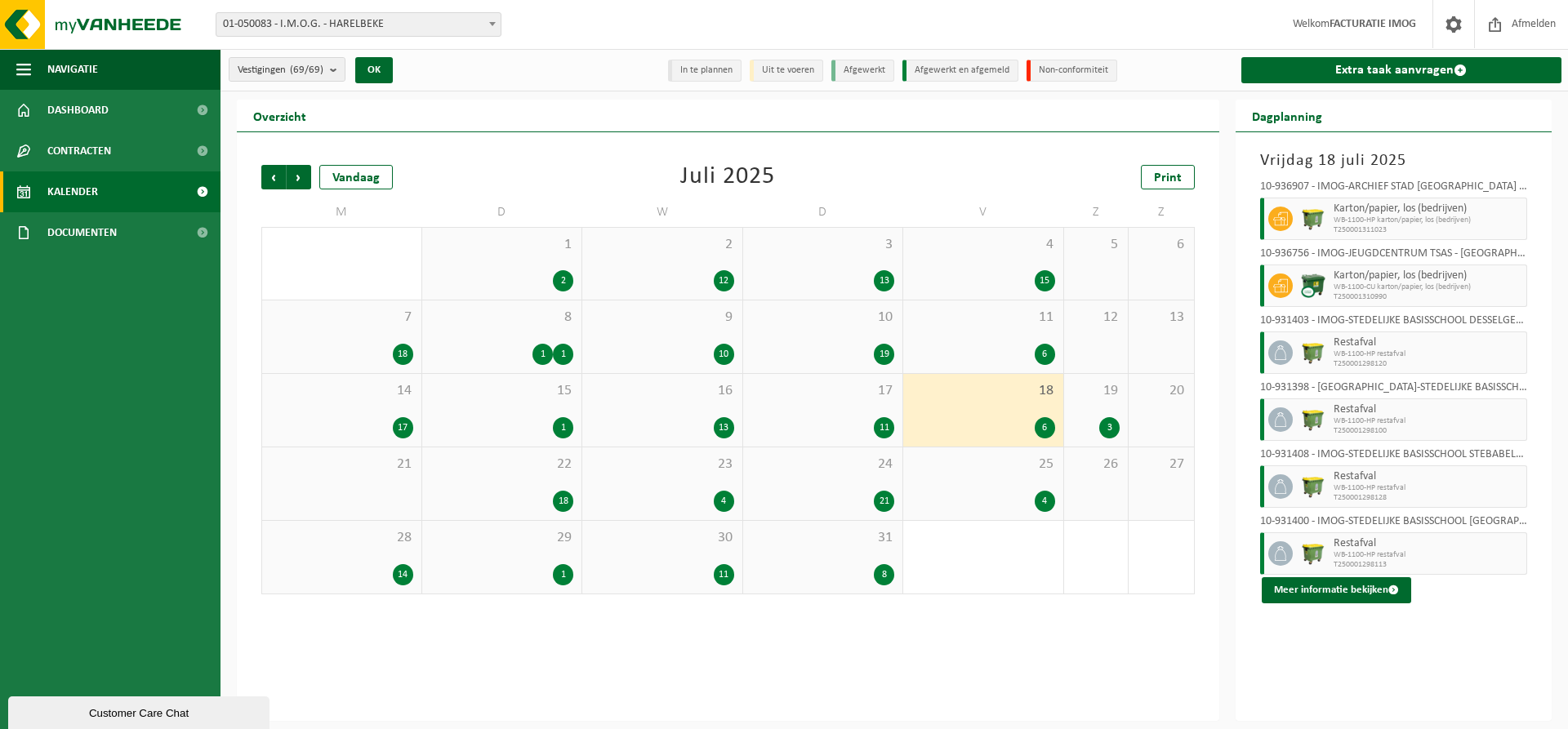
click at [1098, 398] on span "19" at bounding box center [1097, 390] width 48 height 18
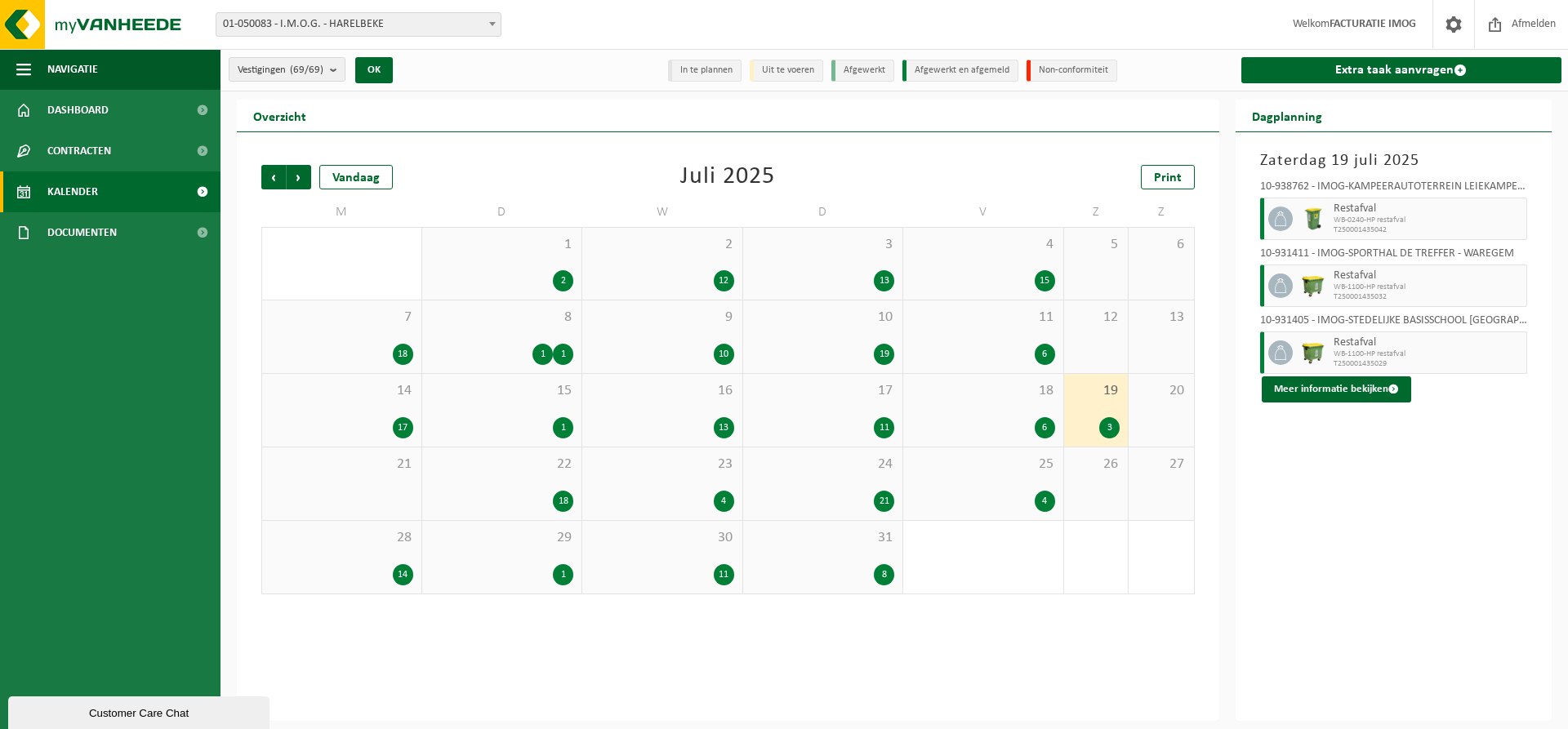
click at [539, 469] on span "22" at bounding box center [502, 463] width 143 height 18
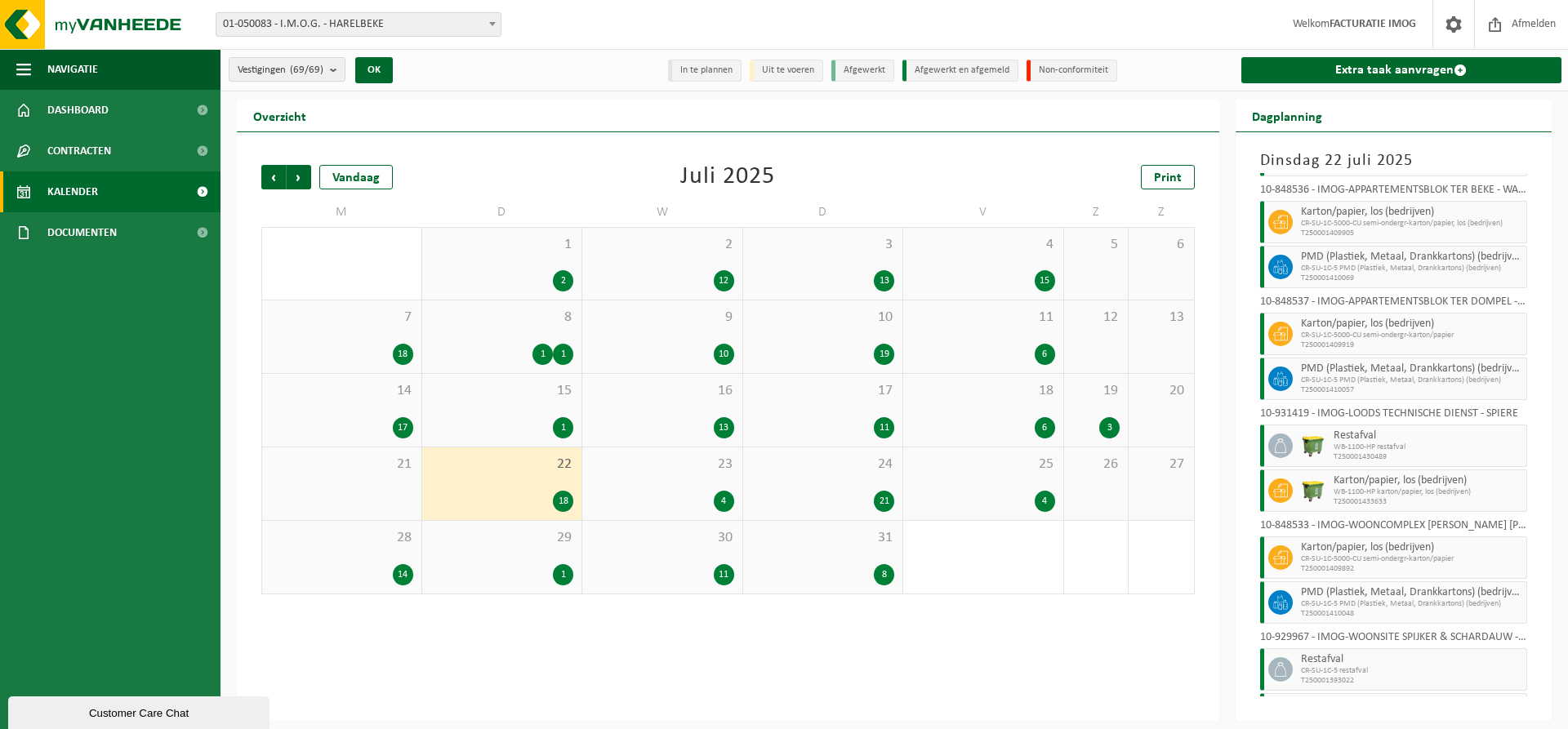
scroll to position [489, 0]
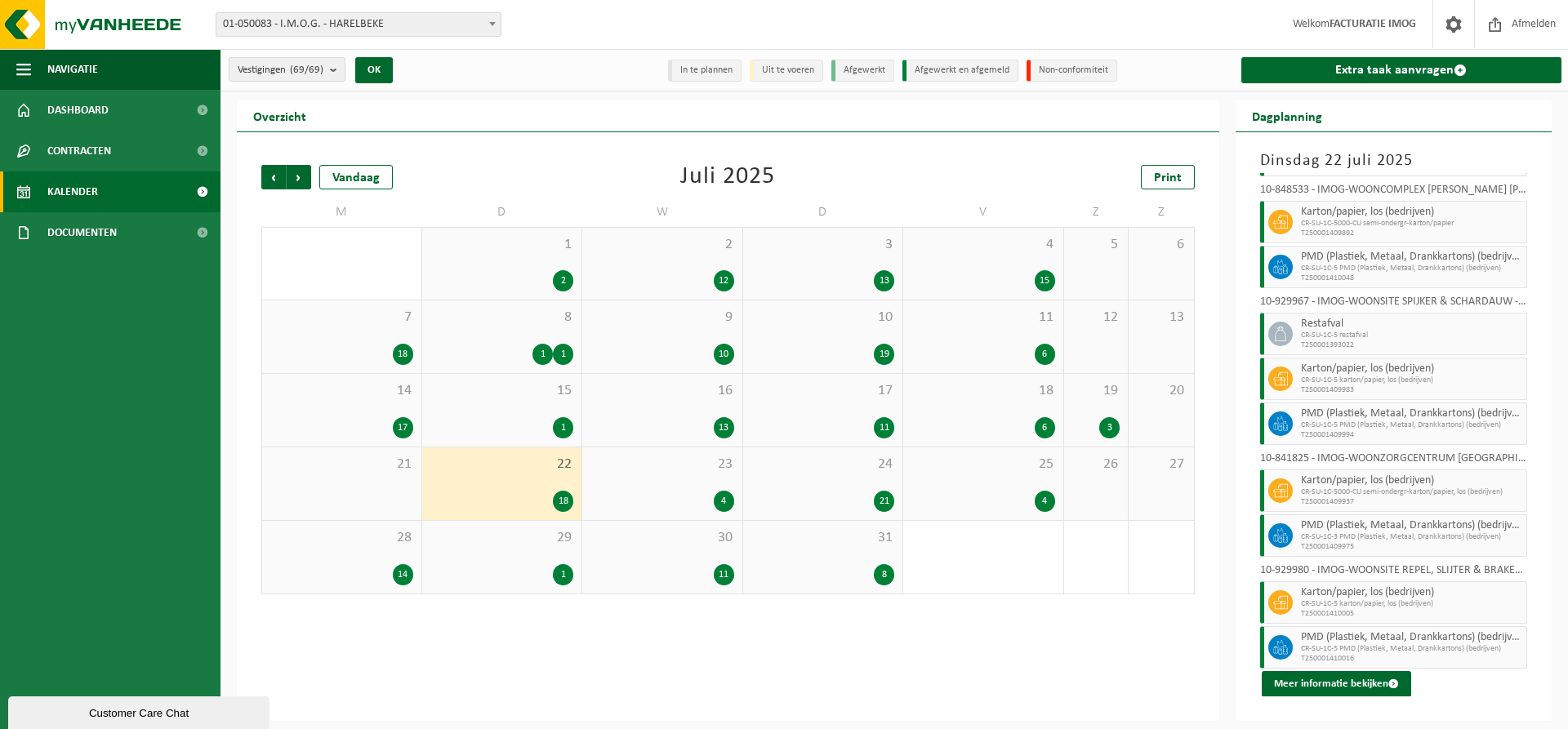
click at [645, 489] on div "23 4" at bounding box center [662, 484] width 160 height 73
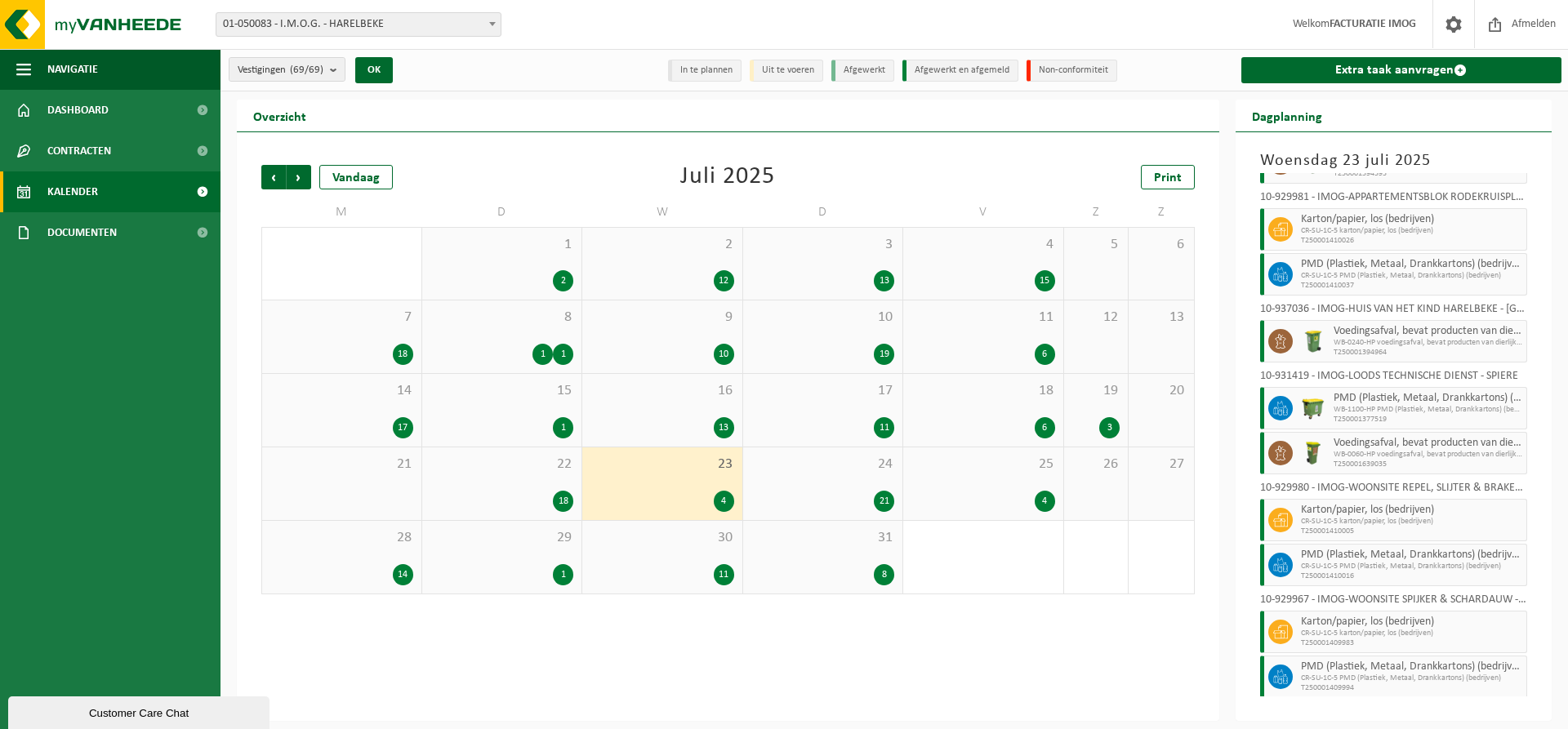
scroll to position [86, 0]
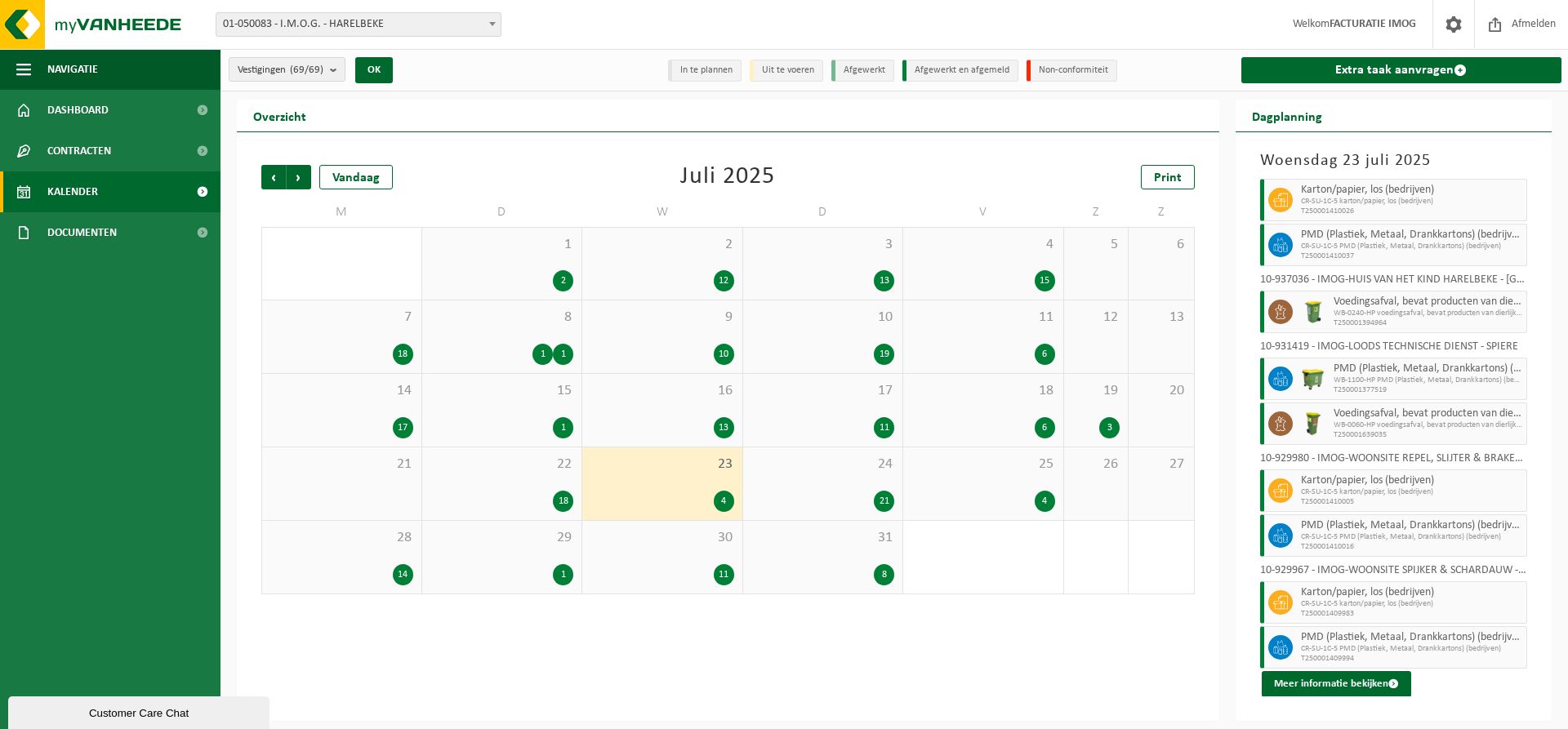
click at [865, 479] on div "24 21" at bounding box center [823, 484] width 160 height 73
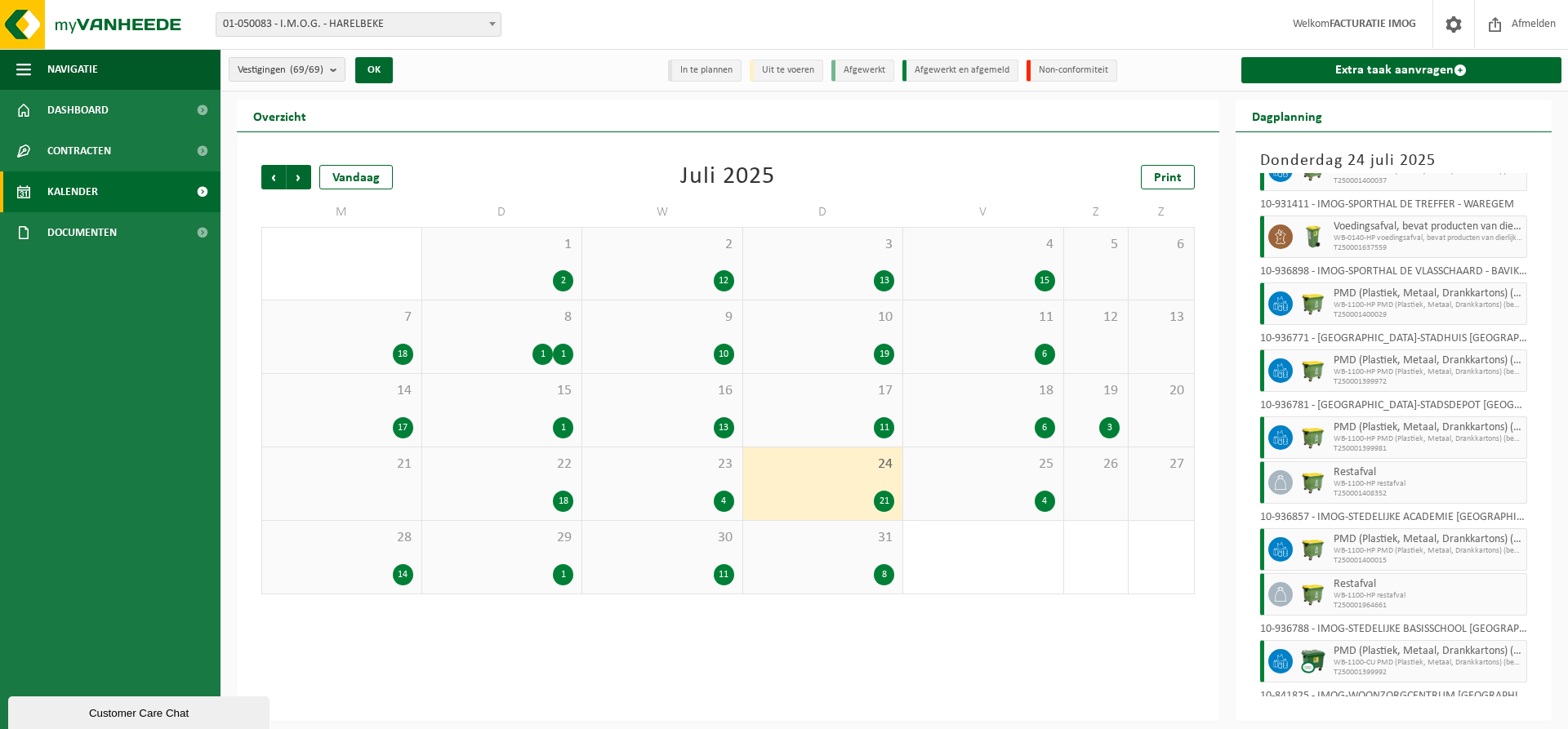
scroll to position [822, 0]
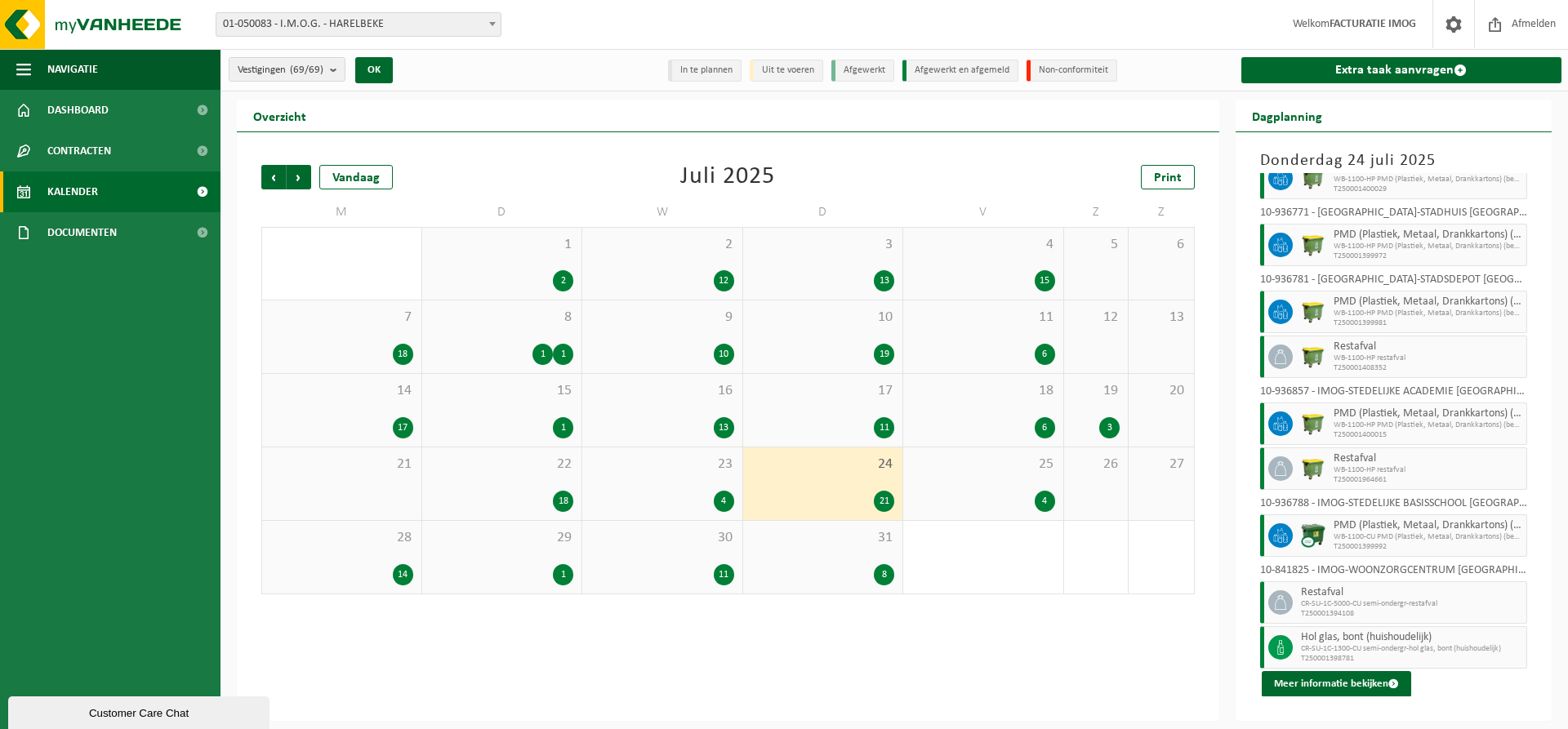
click at [1025, 486] on div "25 4" at bounding box center [983, 484] width 160 height 73
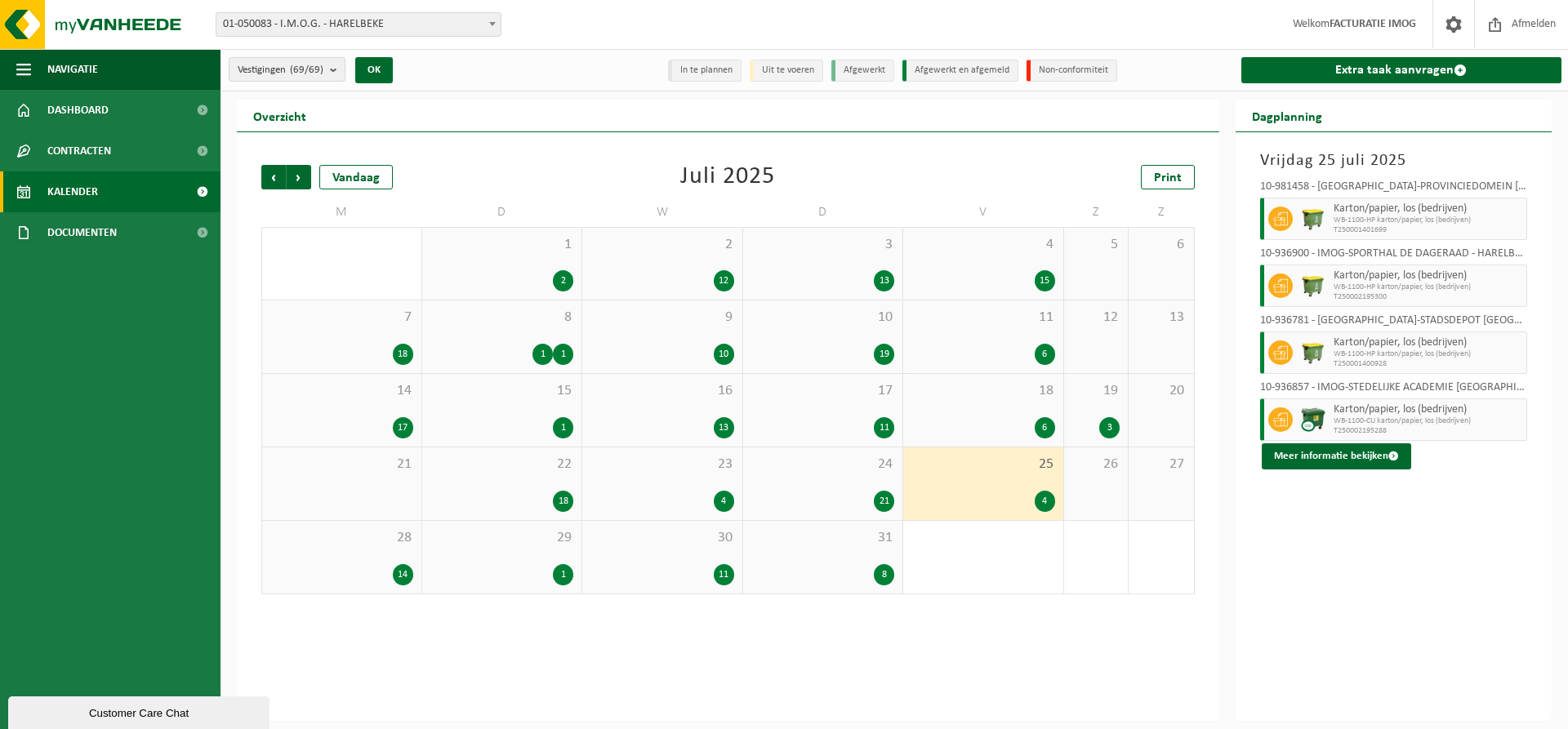
click at [345, 559] on div "28 14" at bounding box center [342, 557] width 159 height 73
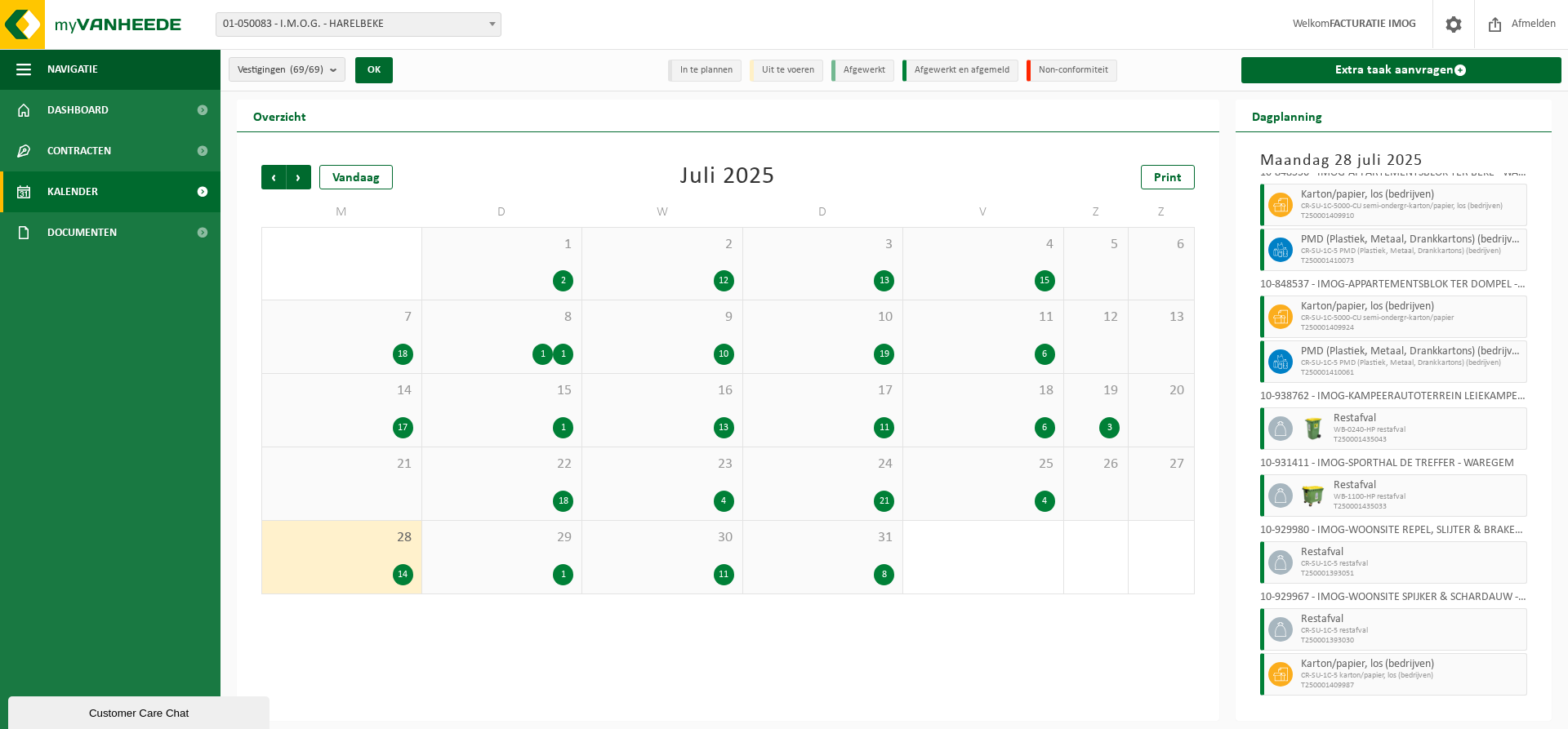
scroll to position [331, 0]
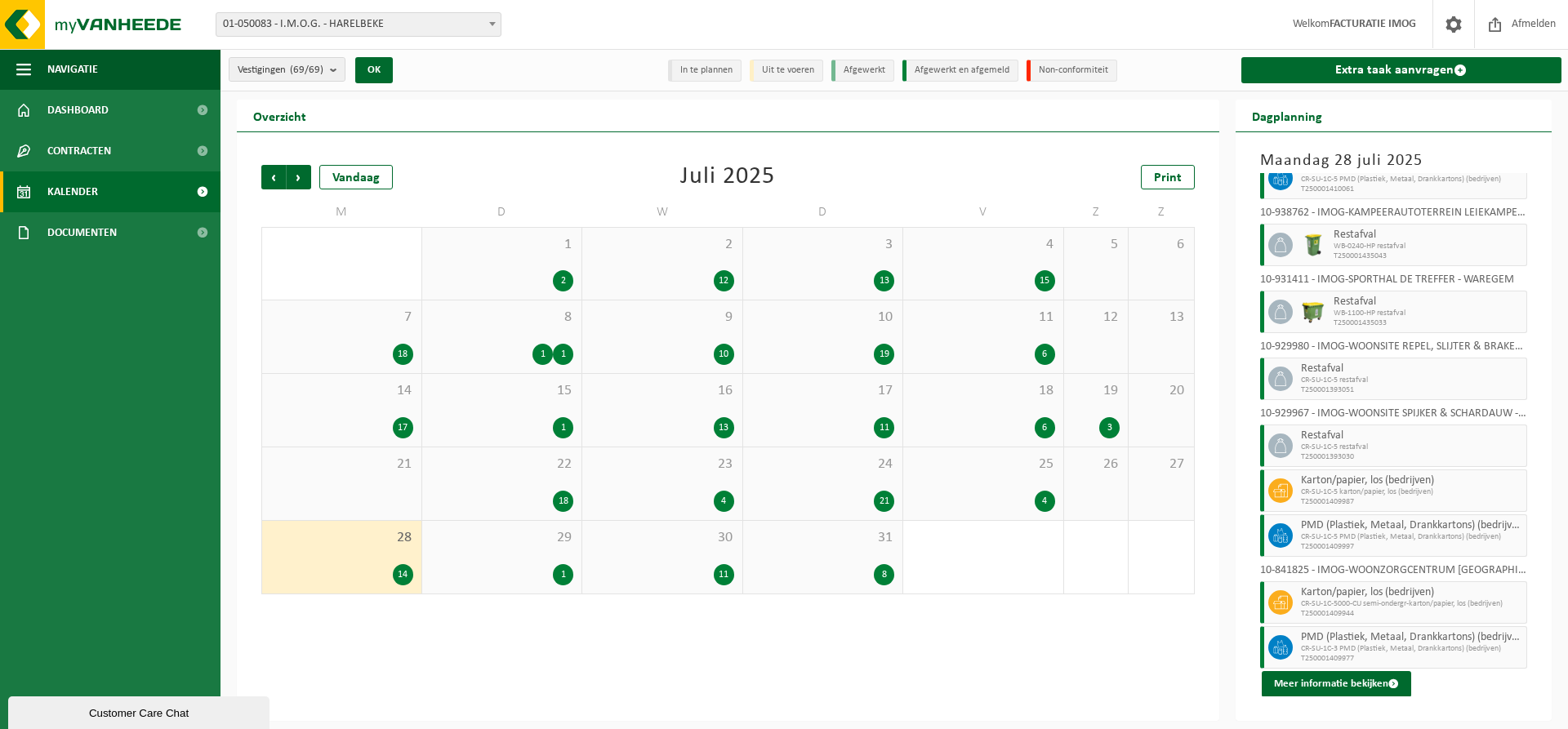
click at [513, 551] on div "29 1" at bounding box center [502, 557] width 160 height 73
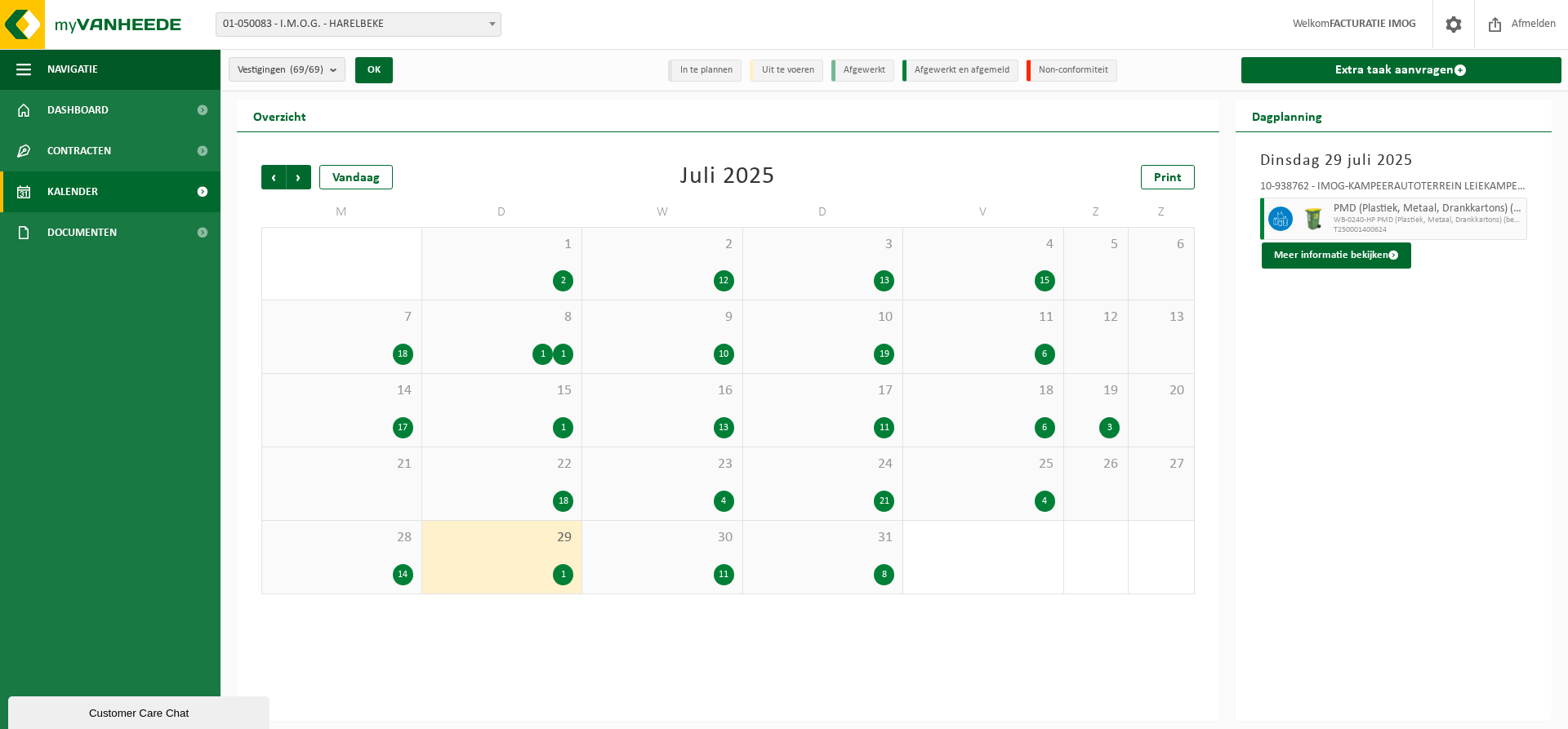
click at [671, 546] on span "30" at bounding box center [662, 537] width 143 height 18
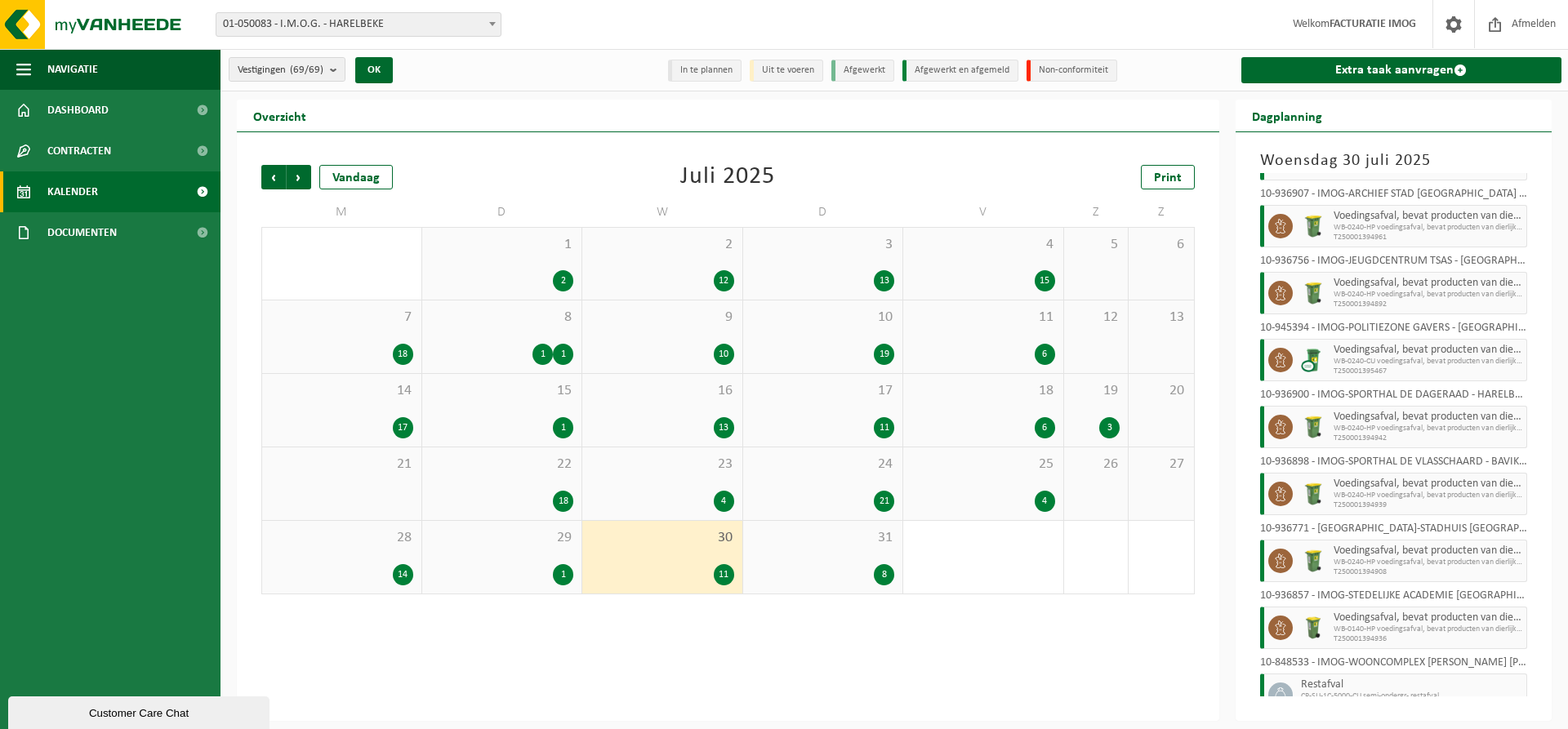
scroll to position [241, 0]
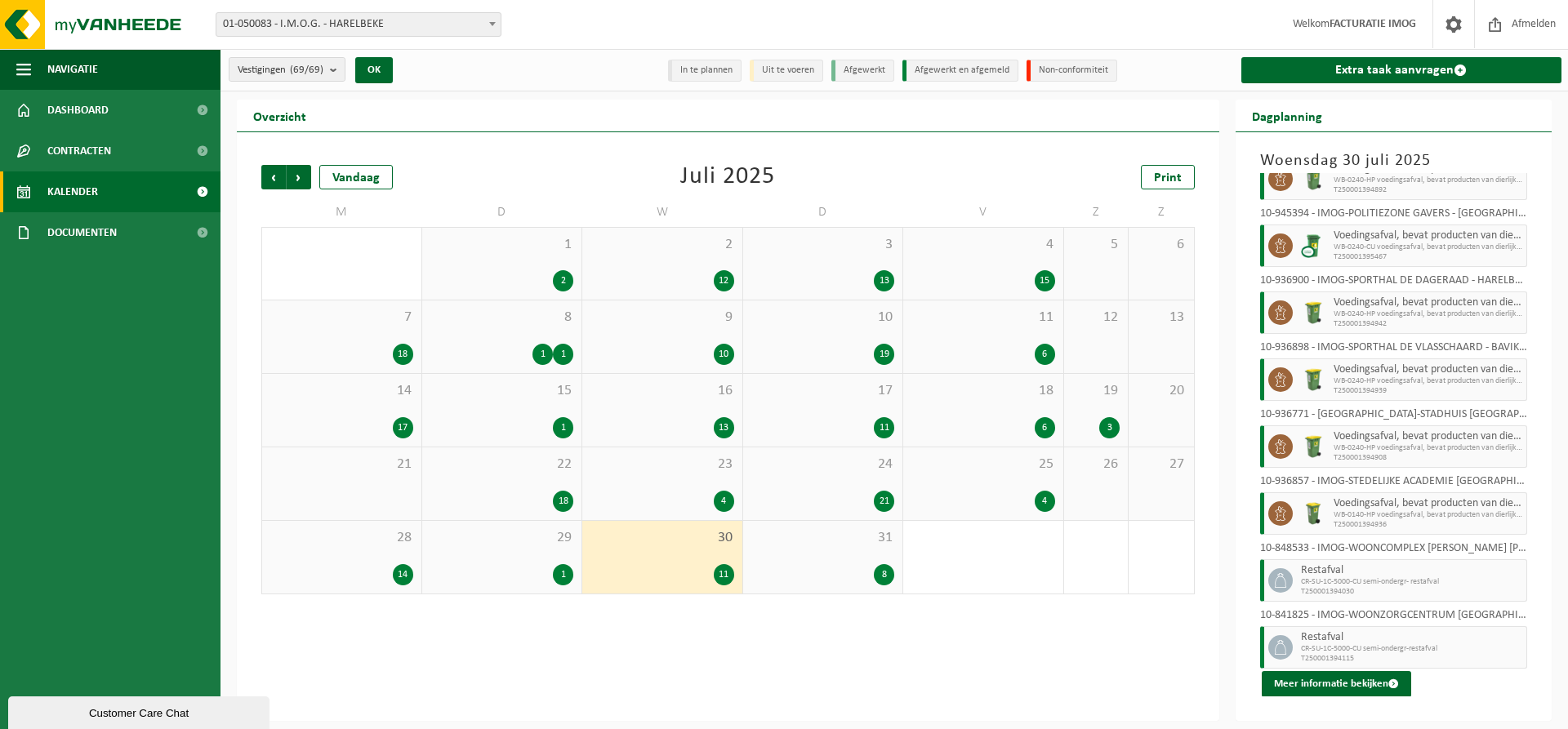
click at [864, 550] on div "31 8" at bounding box center [823, 557] width 160 height 73
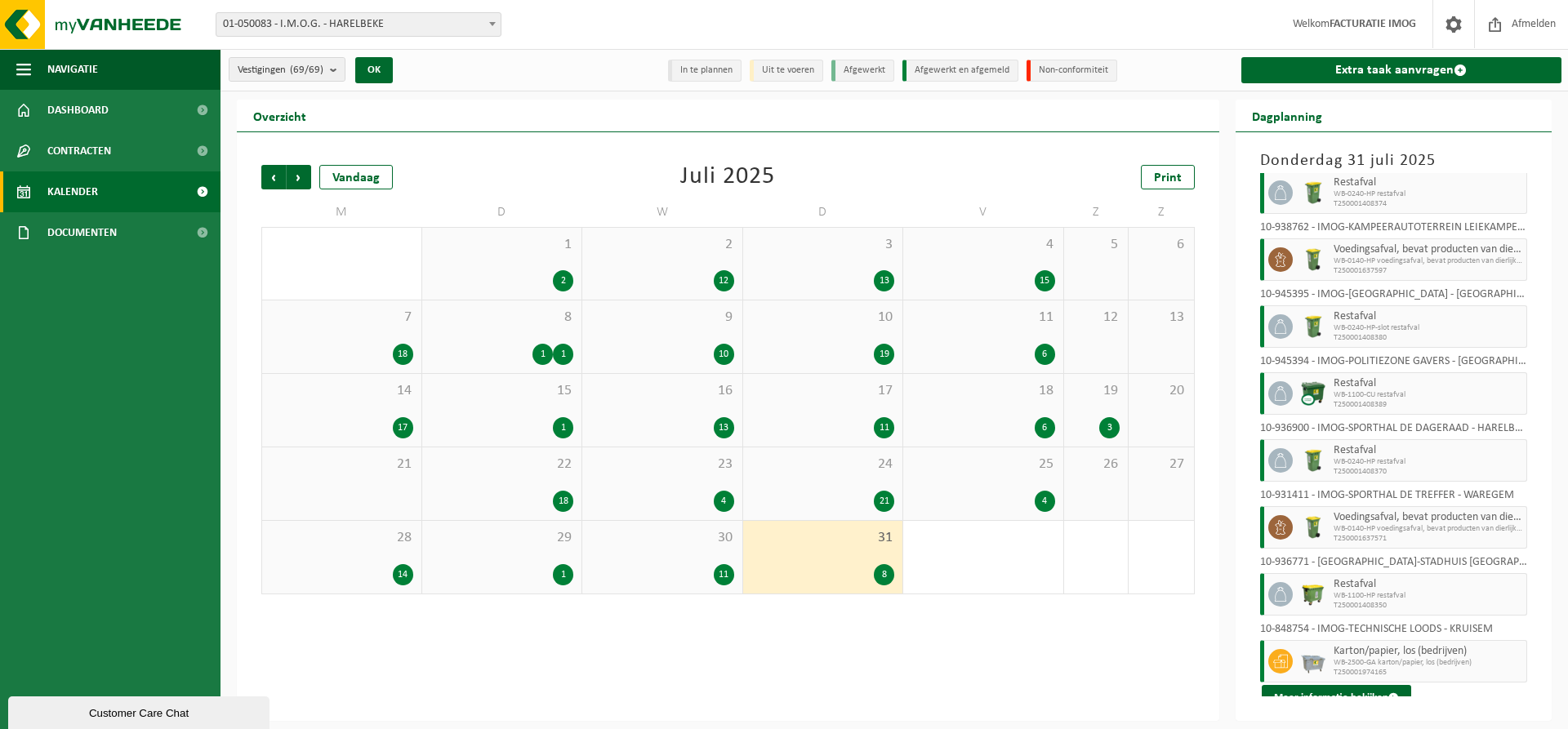
scroll to position [40, 0]
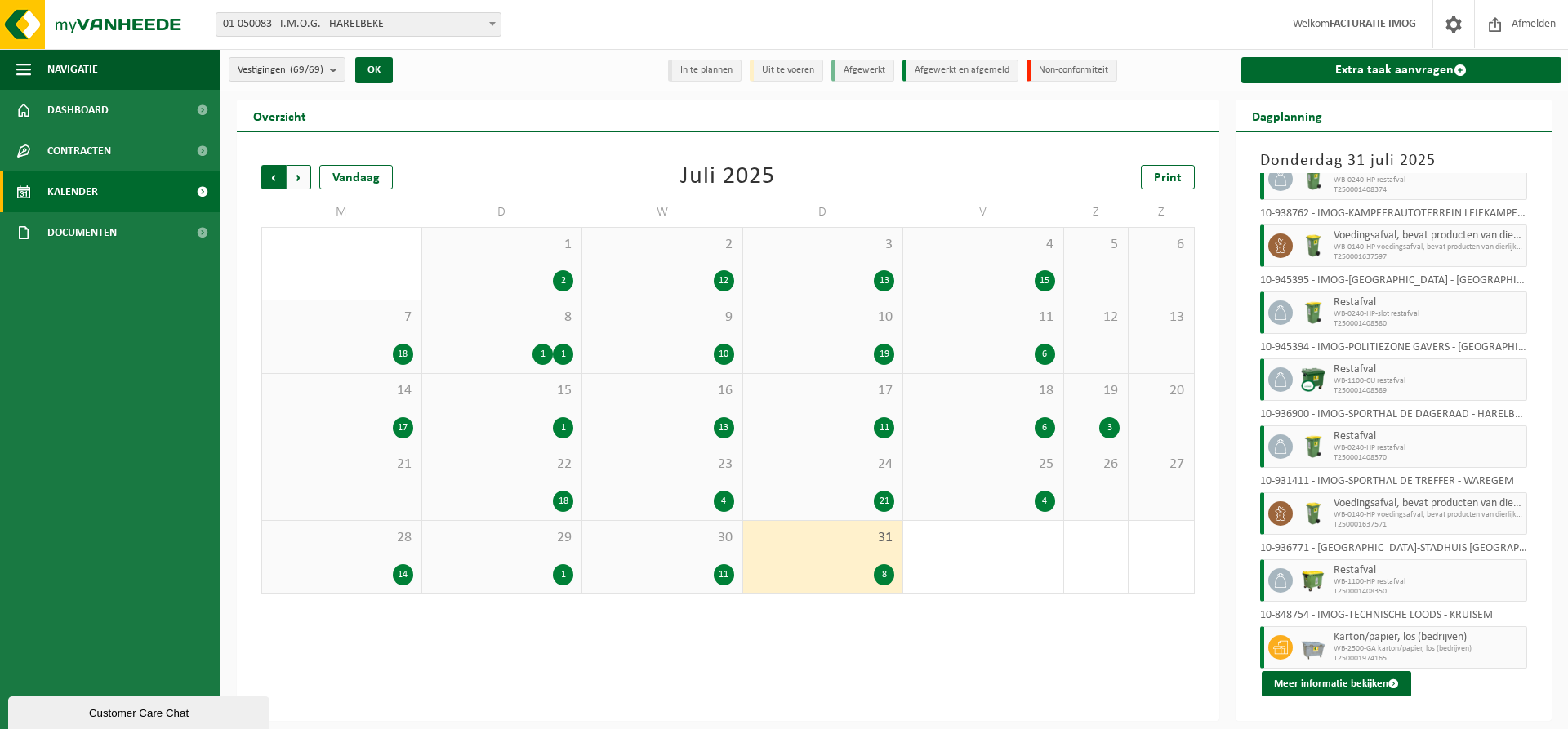
click at [296, 175] on span "Volgende" at bounding box center [299, 177] width 24 height 24
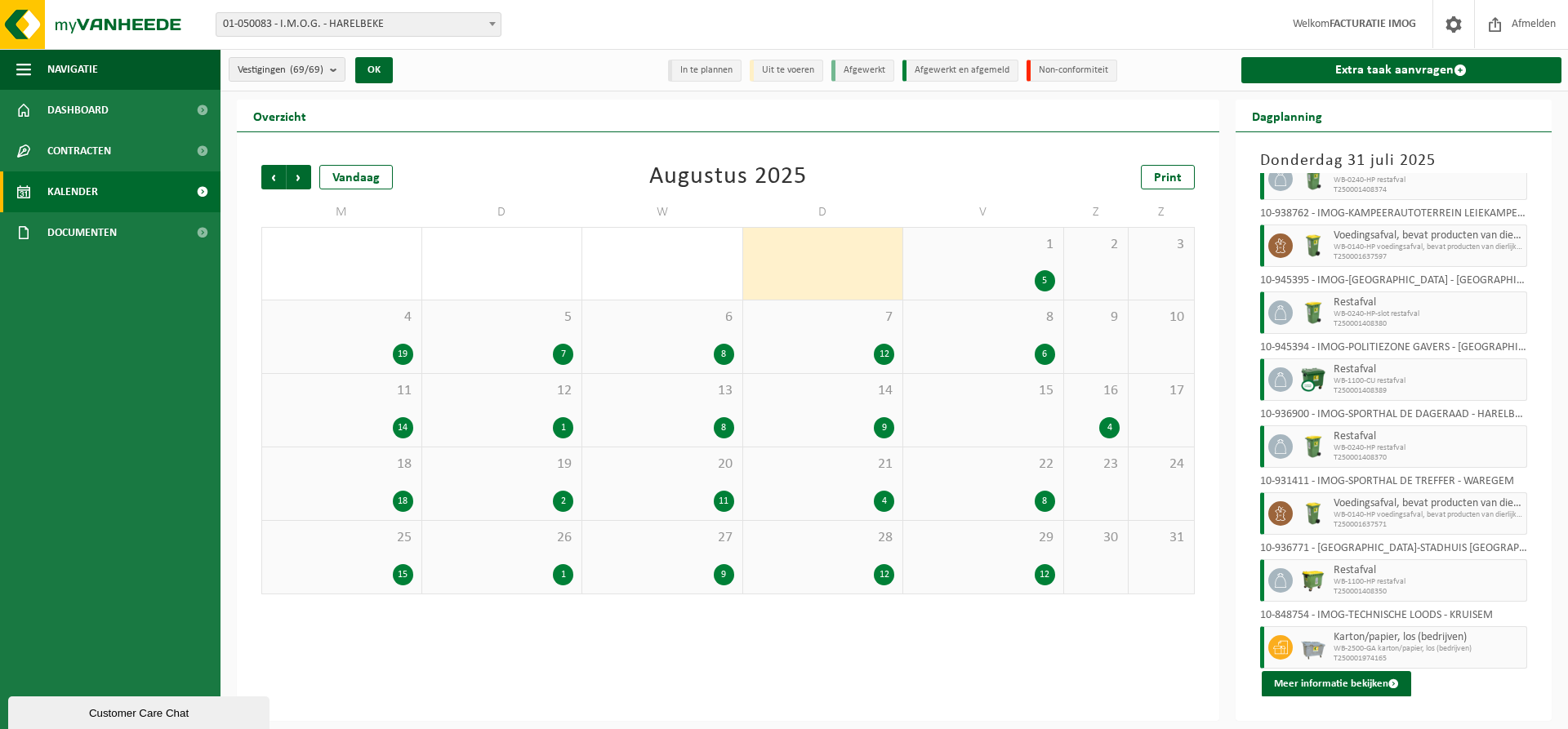
click at [986, 262] on div "1 5" at bounding box center [983, 264] width 160 height 72
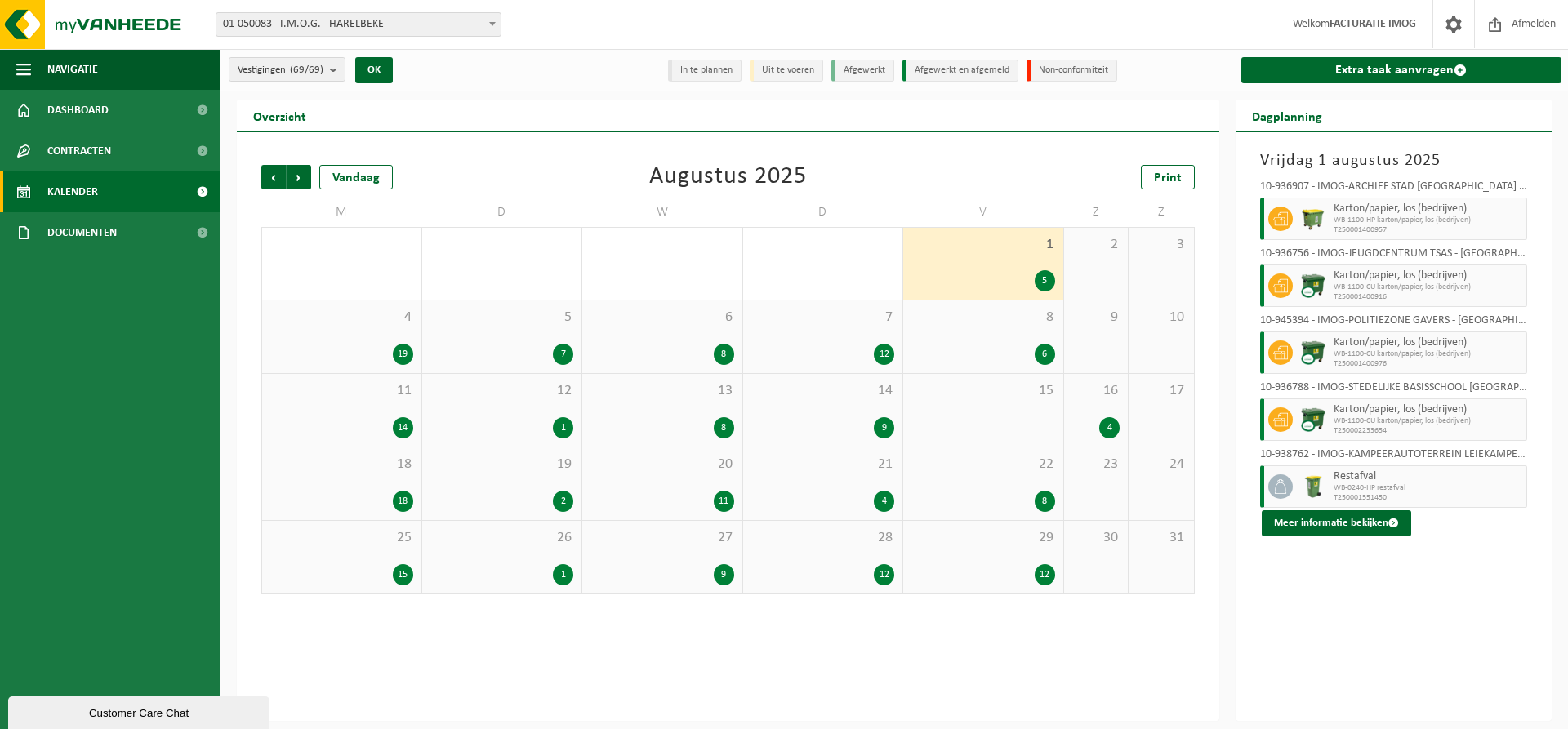
click at [371, 346] on div "19" at bounding box center [342, 354] width 143 height 21
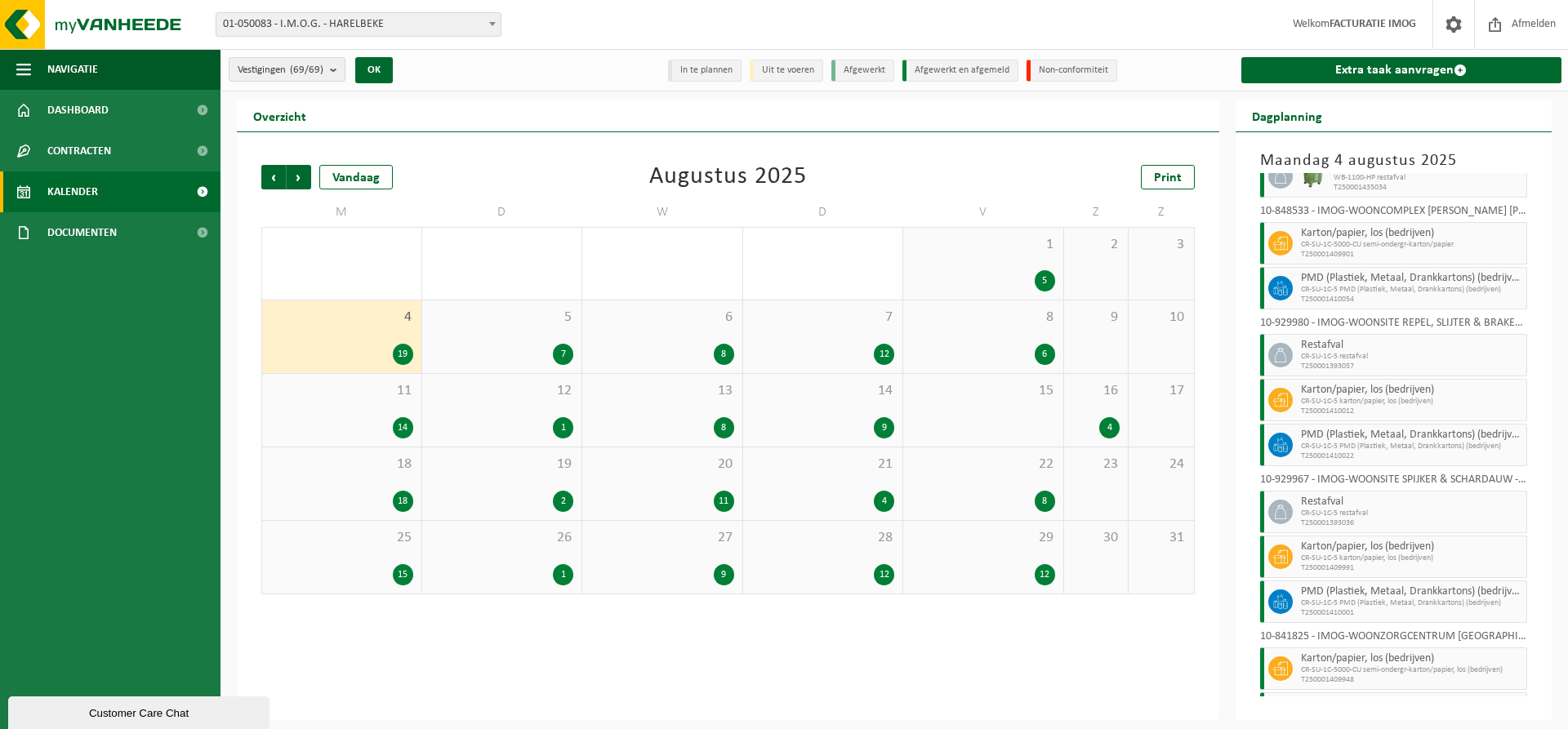
scroll to position [556, 0]
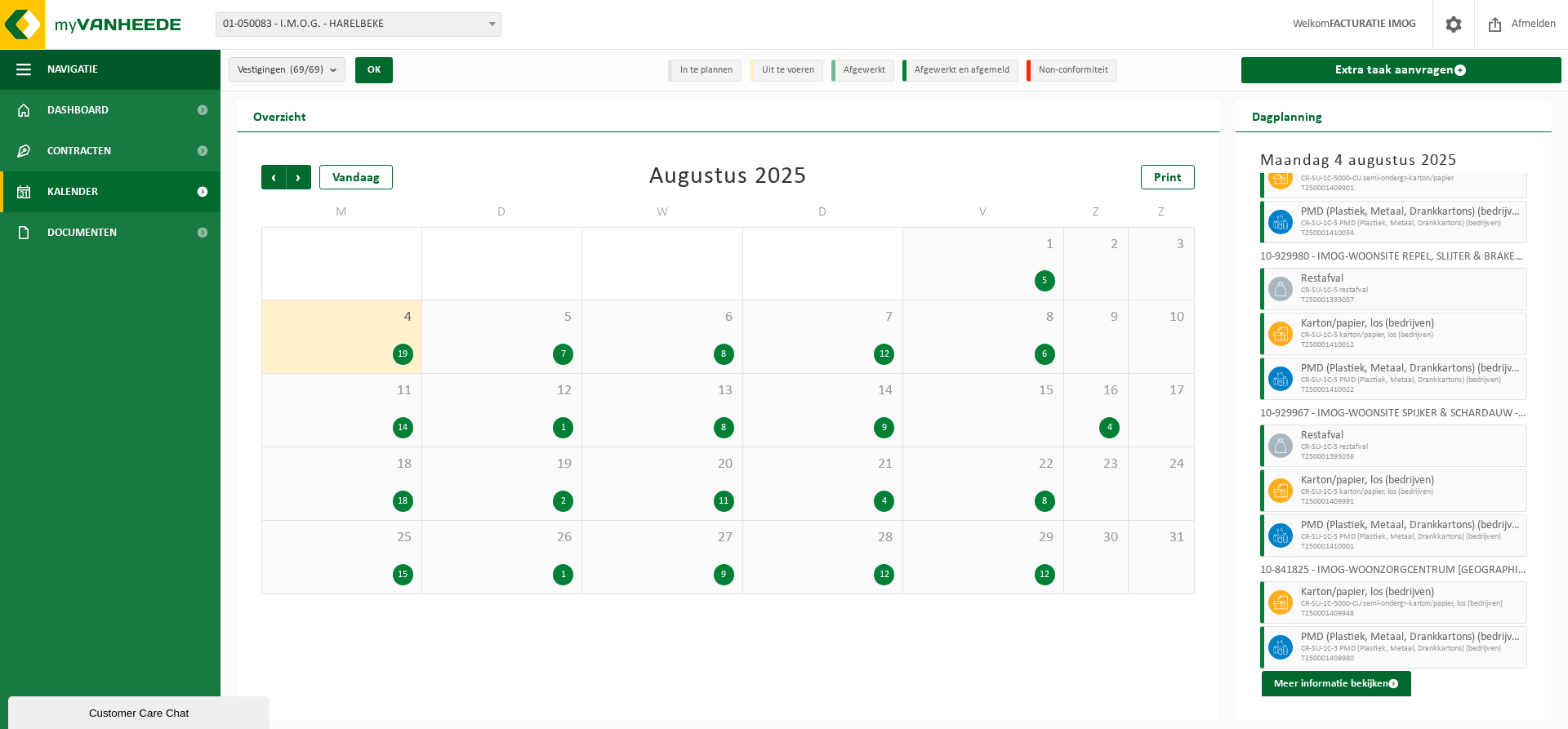
click at [504, 339] on div "5 7" at bounding box center [502, 337] width 160 height 73
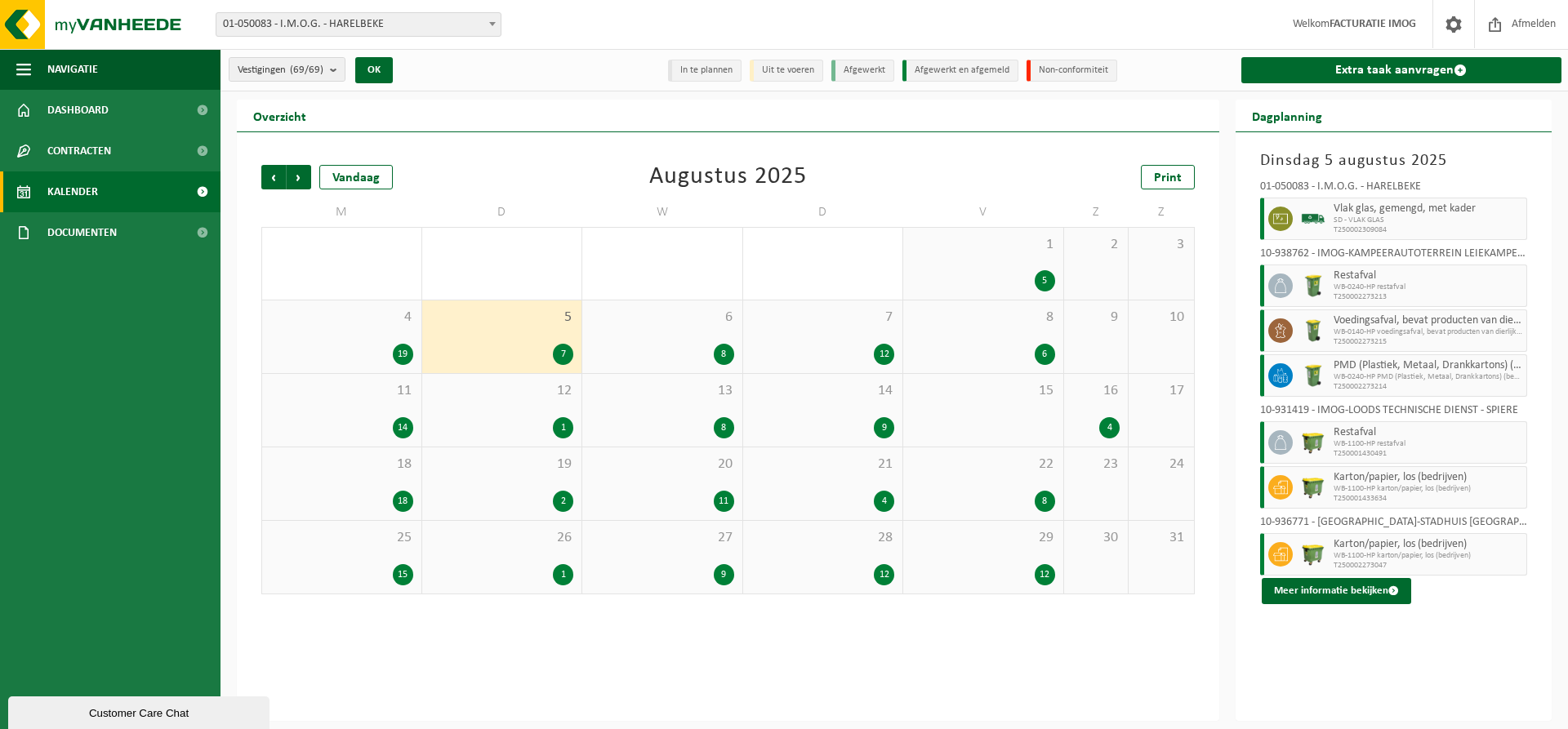
click at [699, 327] on div "6 8" at bounding box center [662, 337] width 160 height 73
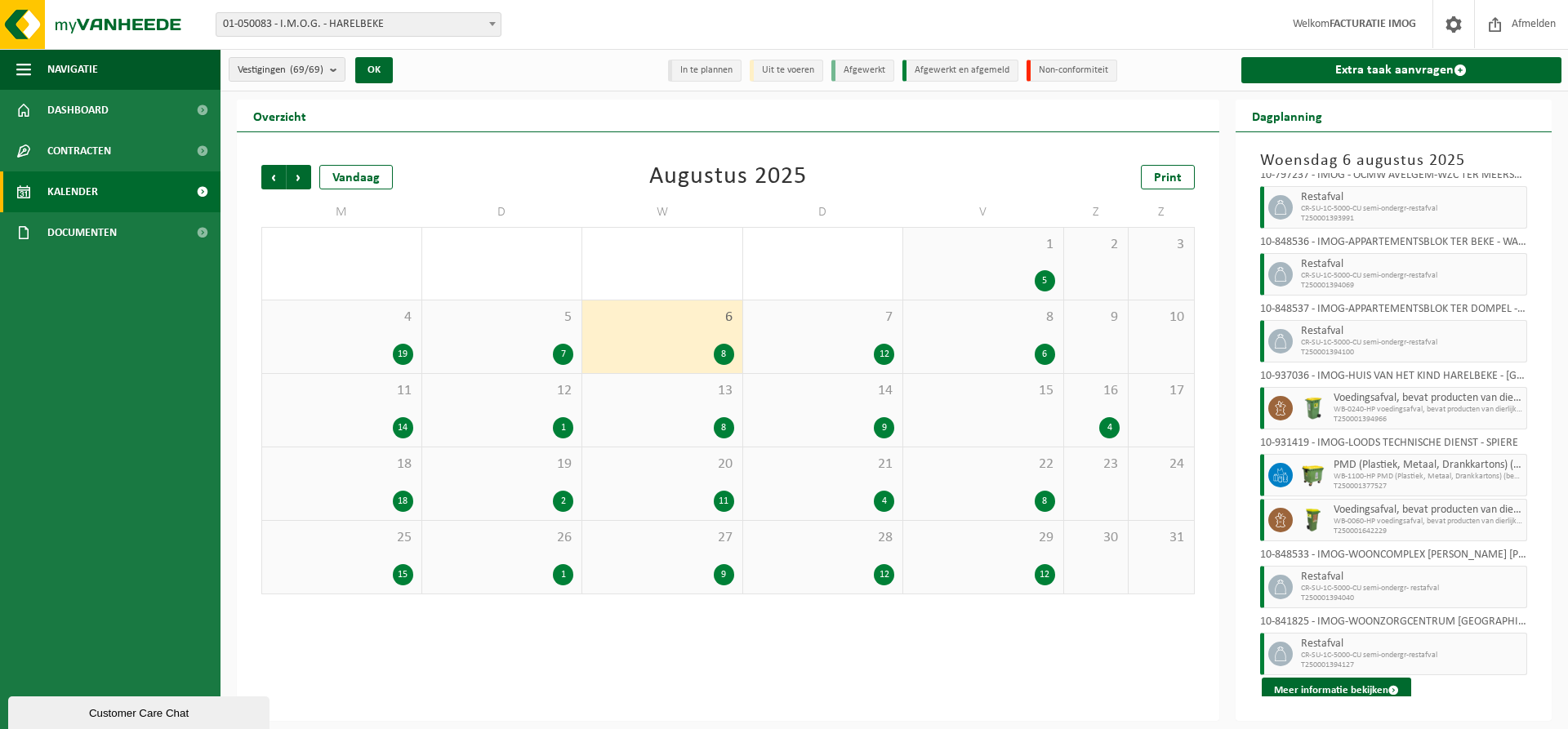
scroll to position [18, 0]
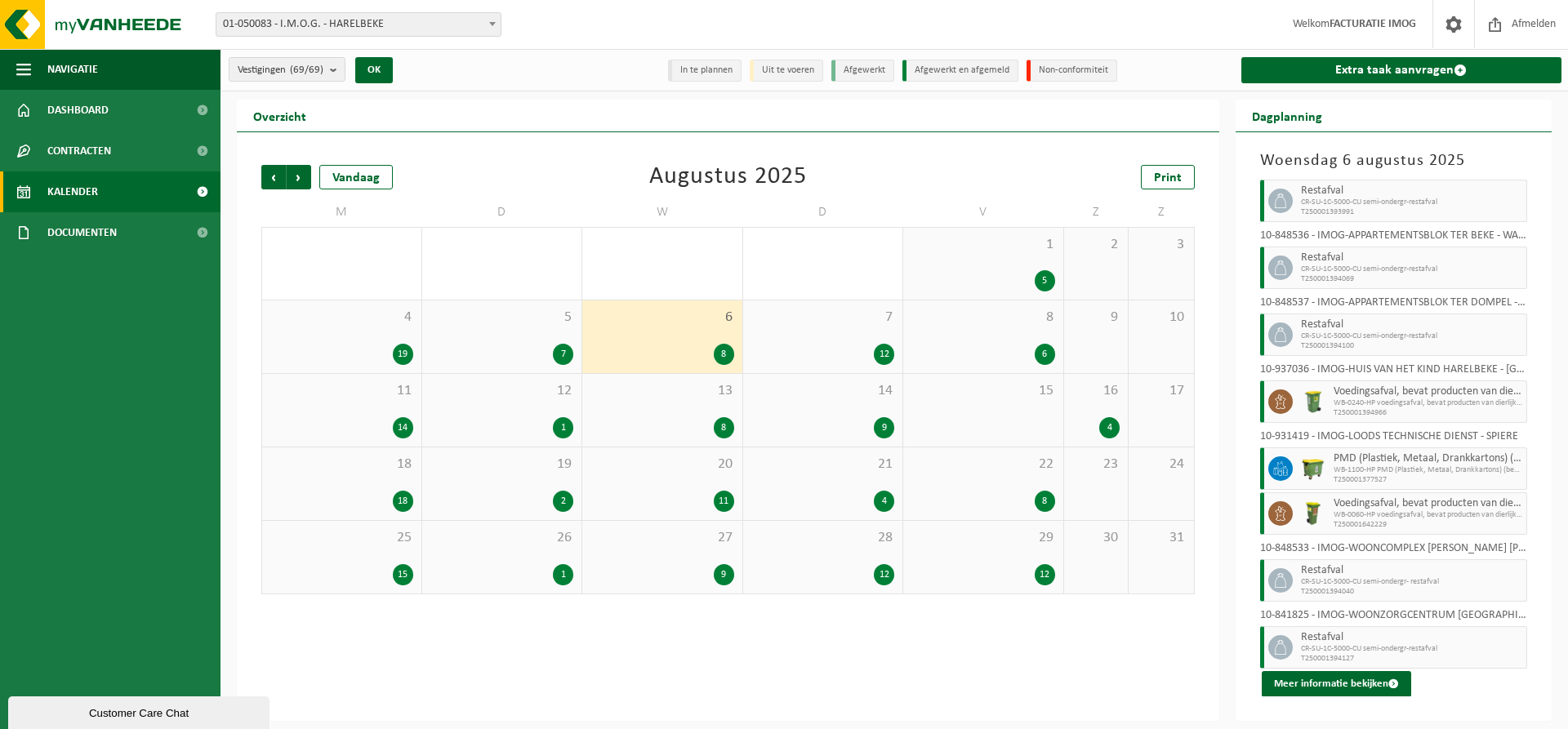
click at [851, 339] on div "7 12" at bounding box center [823, 337] width 160 height 73
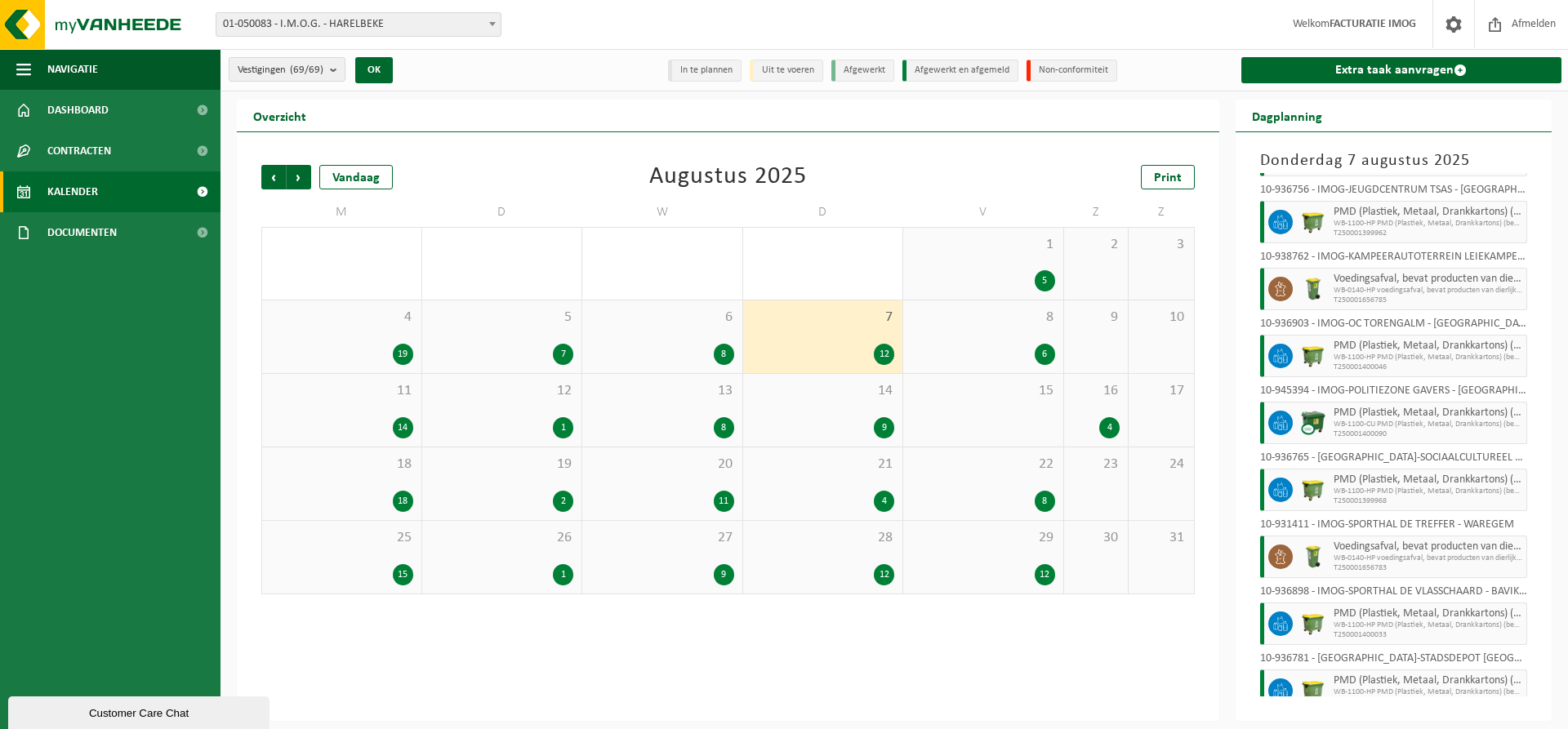
scroll to position [286, 0]
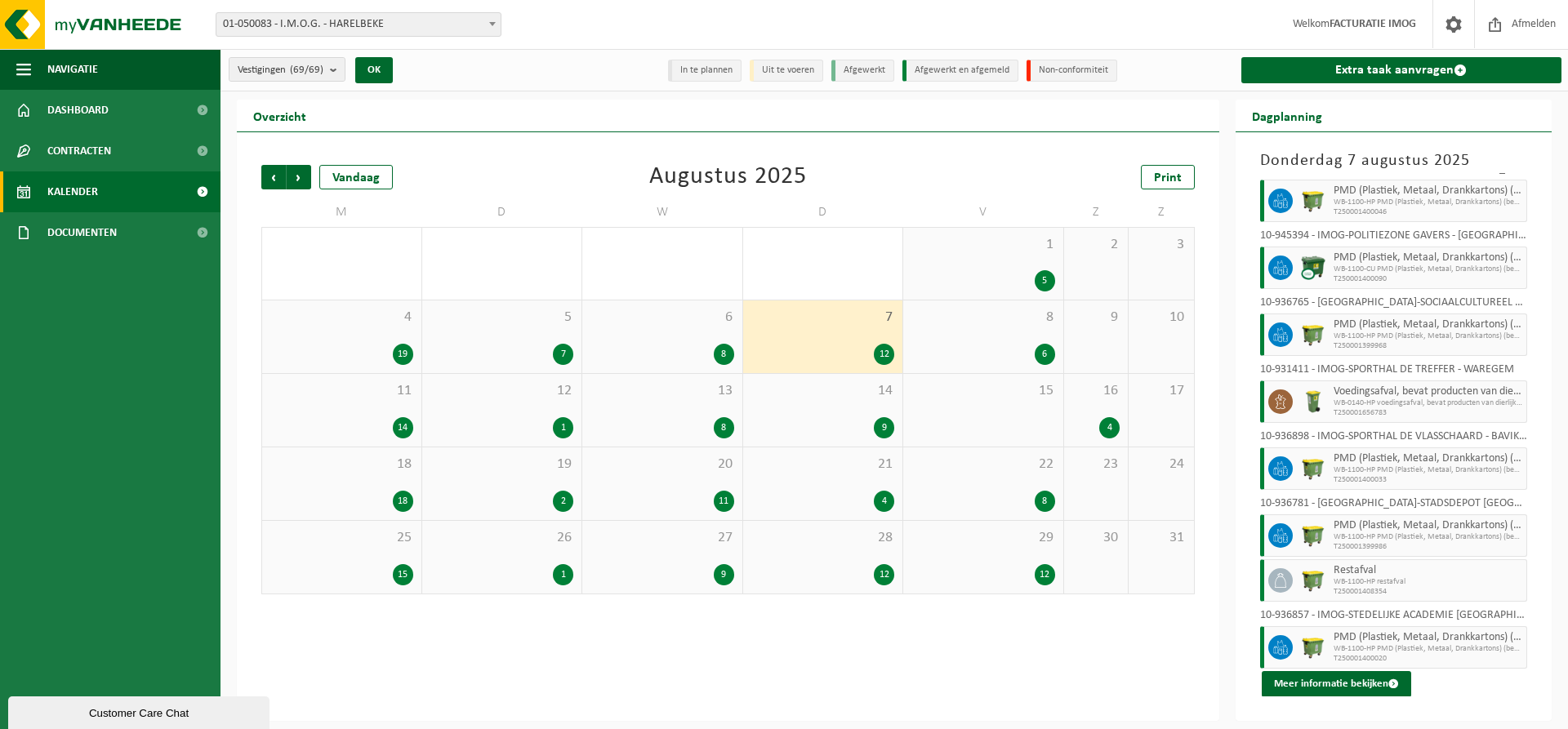
click at [995, 338] on div "8 6" at bounding box center [983, 337] width 160 height 73
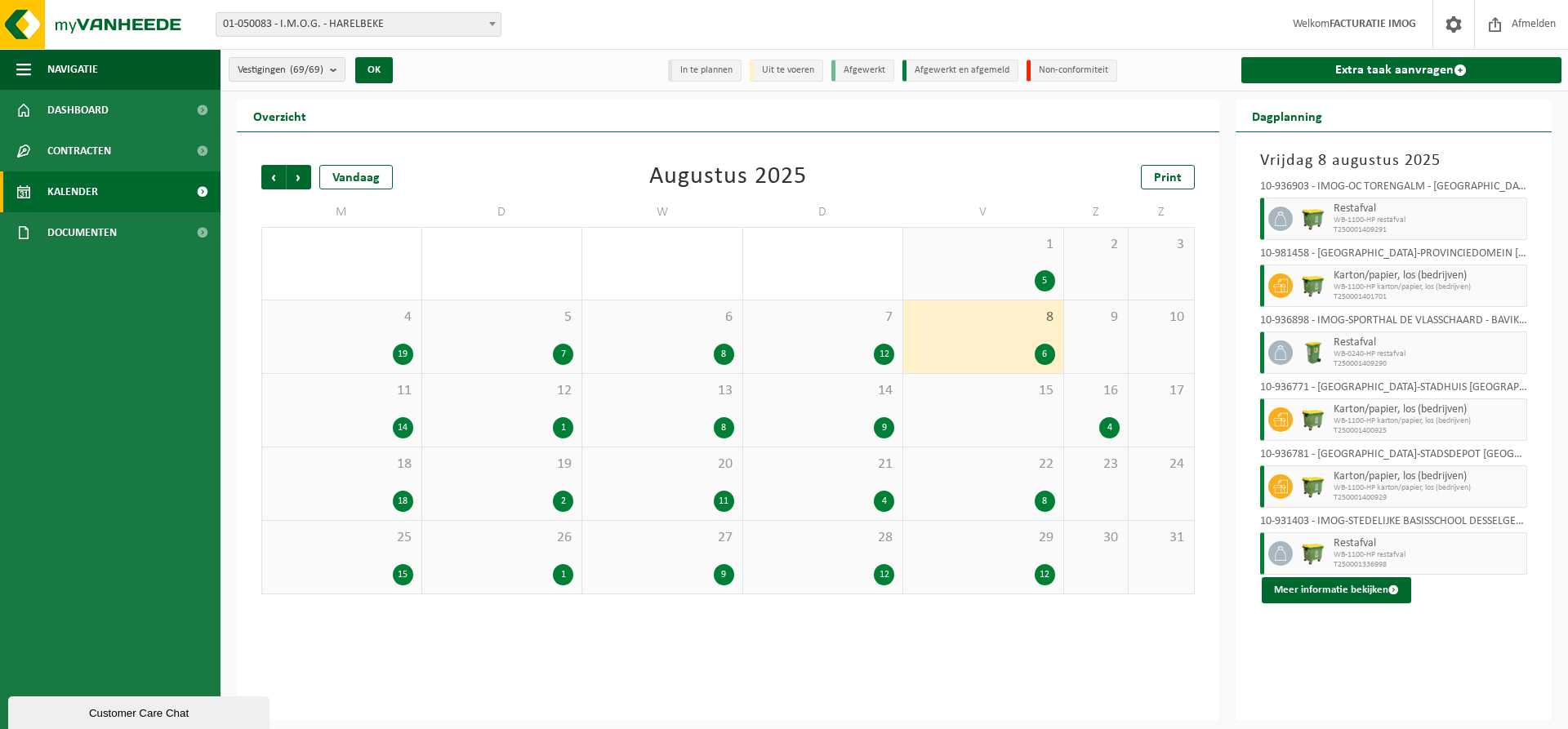
click at [330, 402] on div "11 14" at bounding box center [342, 410] width 159 height 73
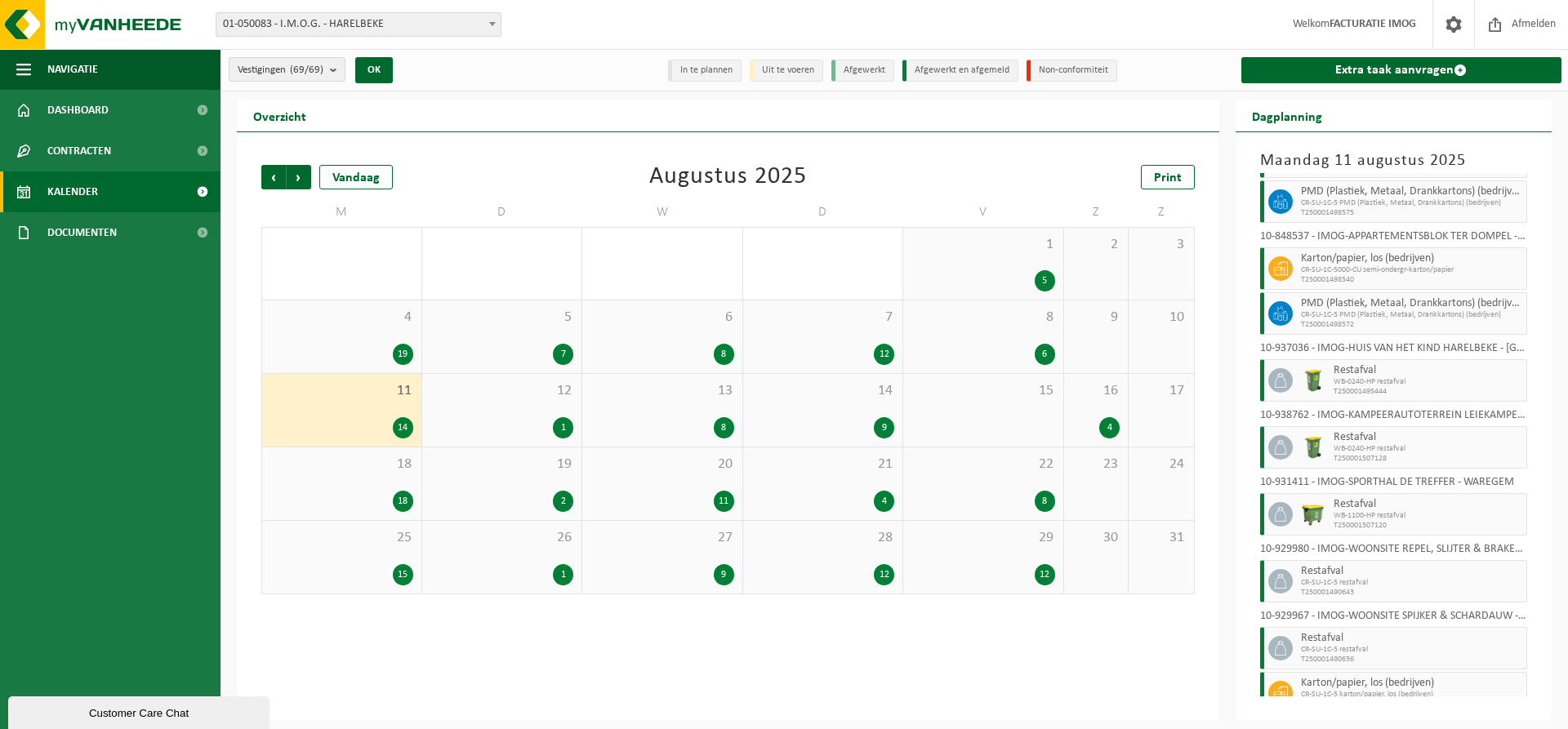
scroll to position [331, 0]
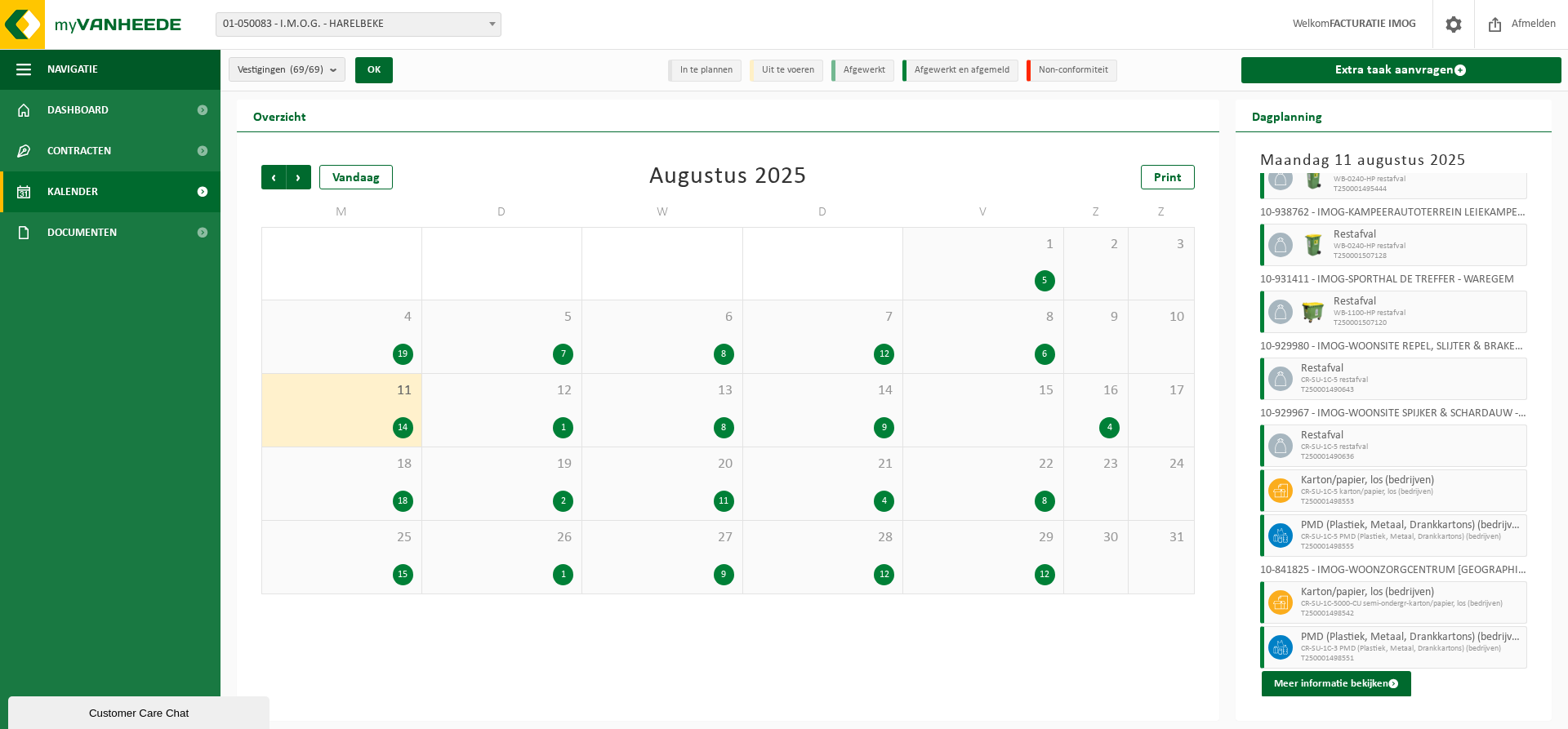
click at [530, 407] on div "12 1" at bounding box center [502, 410] width 160 height 73
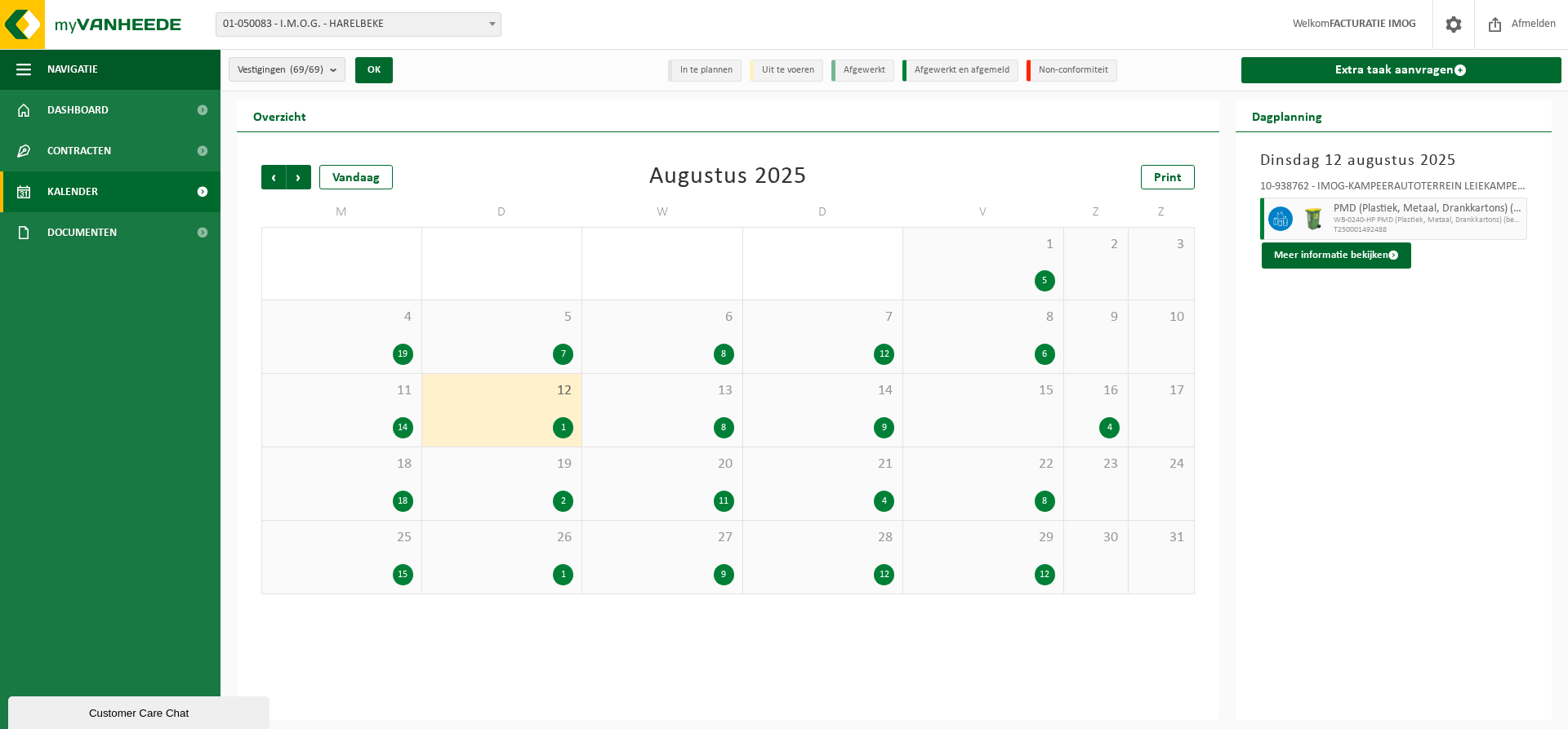
drag, startPoint x: 684, startPoint y: 400, endPoint x: 718, endPoint y: 403, distance: 34.1
click at [684, 402] on div "13 8" at bounding box center [662, 410] width 160 height 73
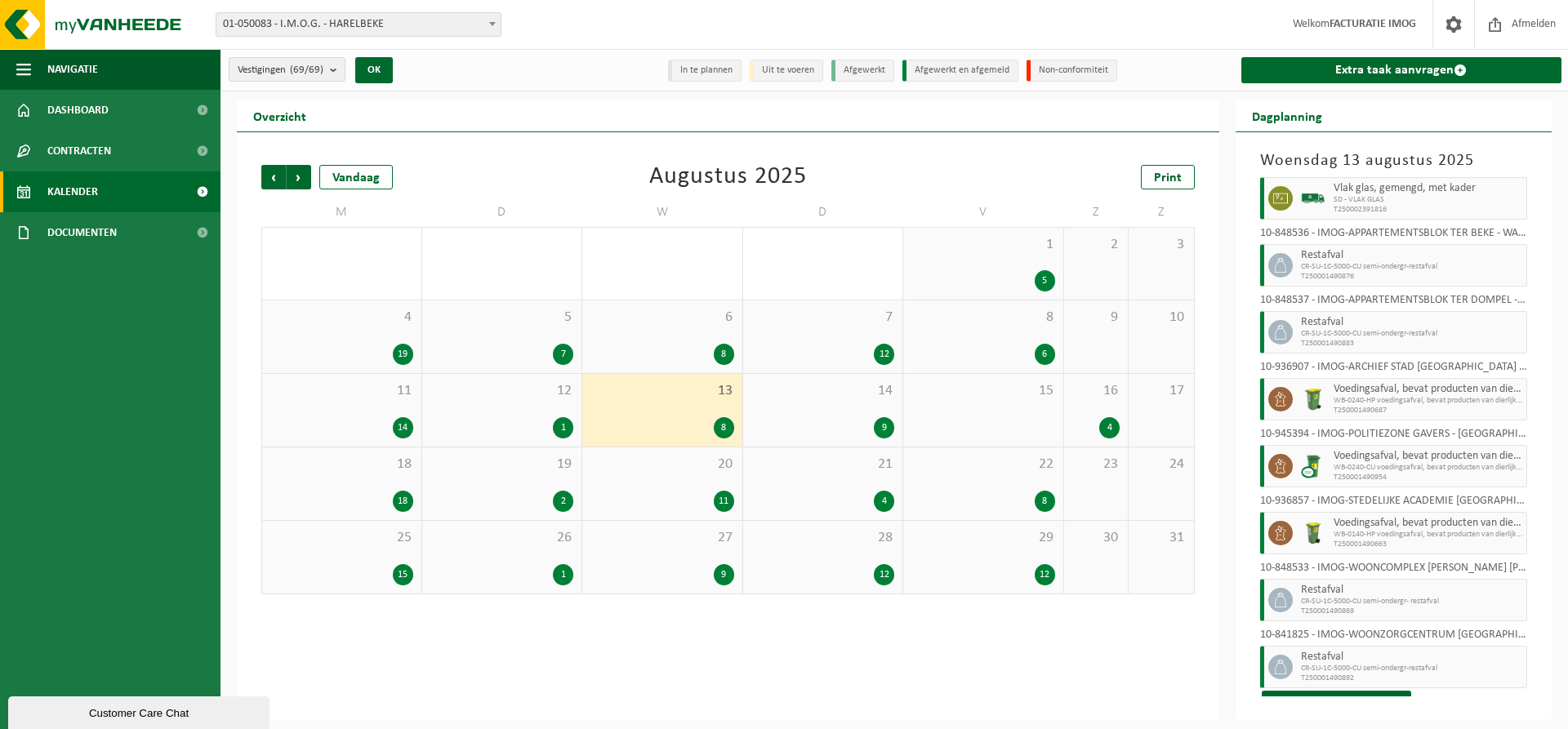
scroll to position [40, 0]
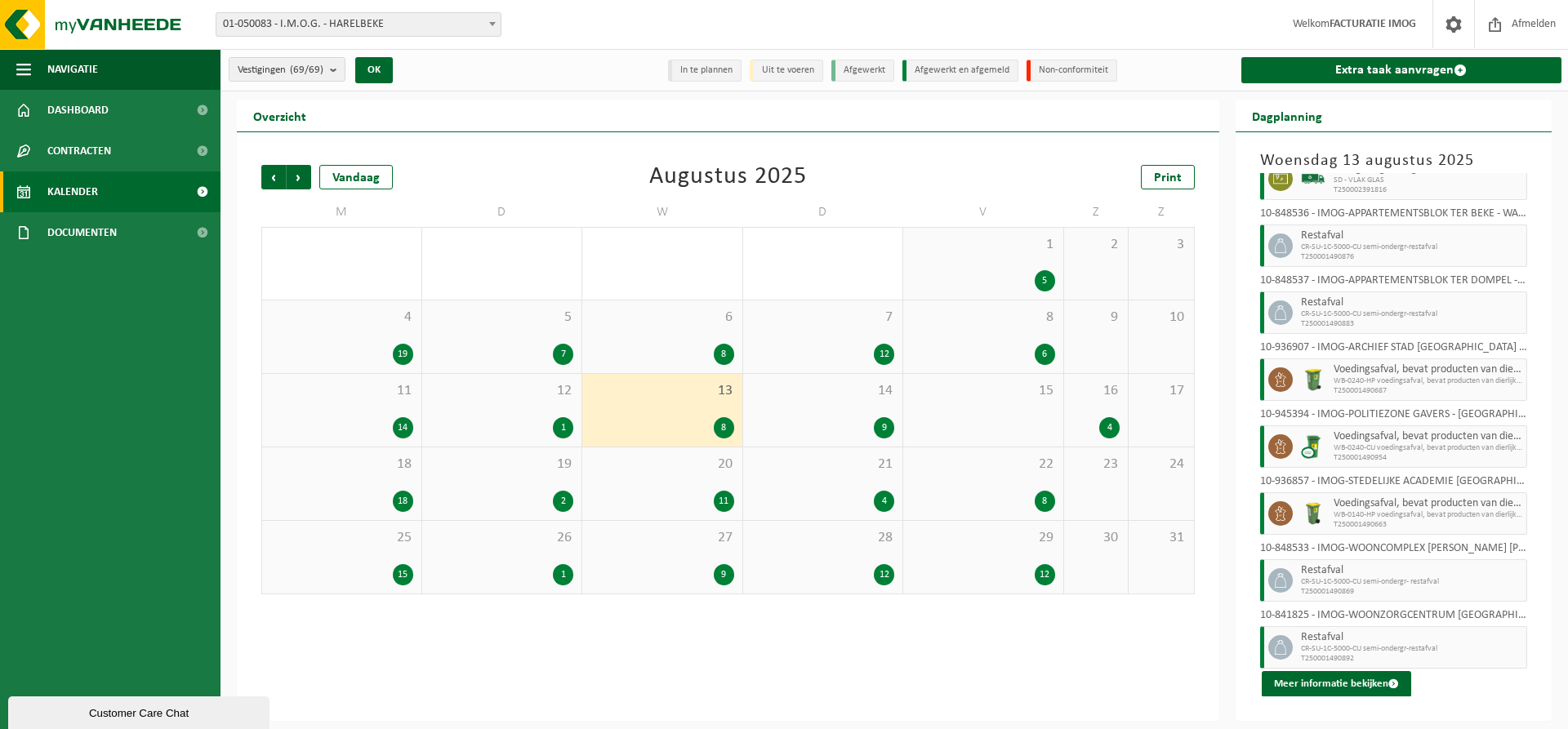
click at [820, 419] on div "9" at bounding box center [823, 427] width 143 height 21
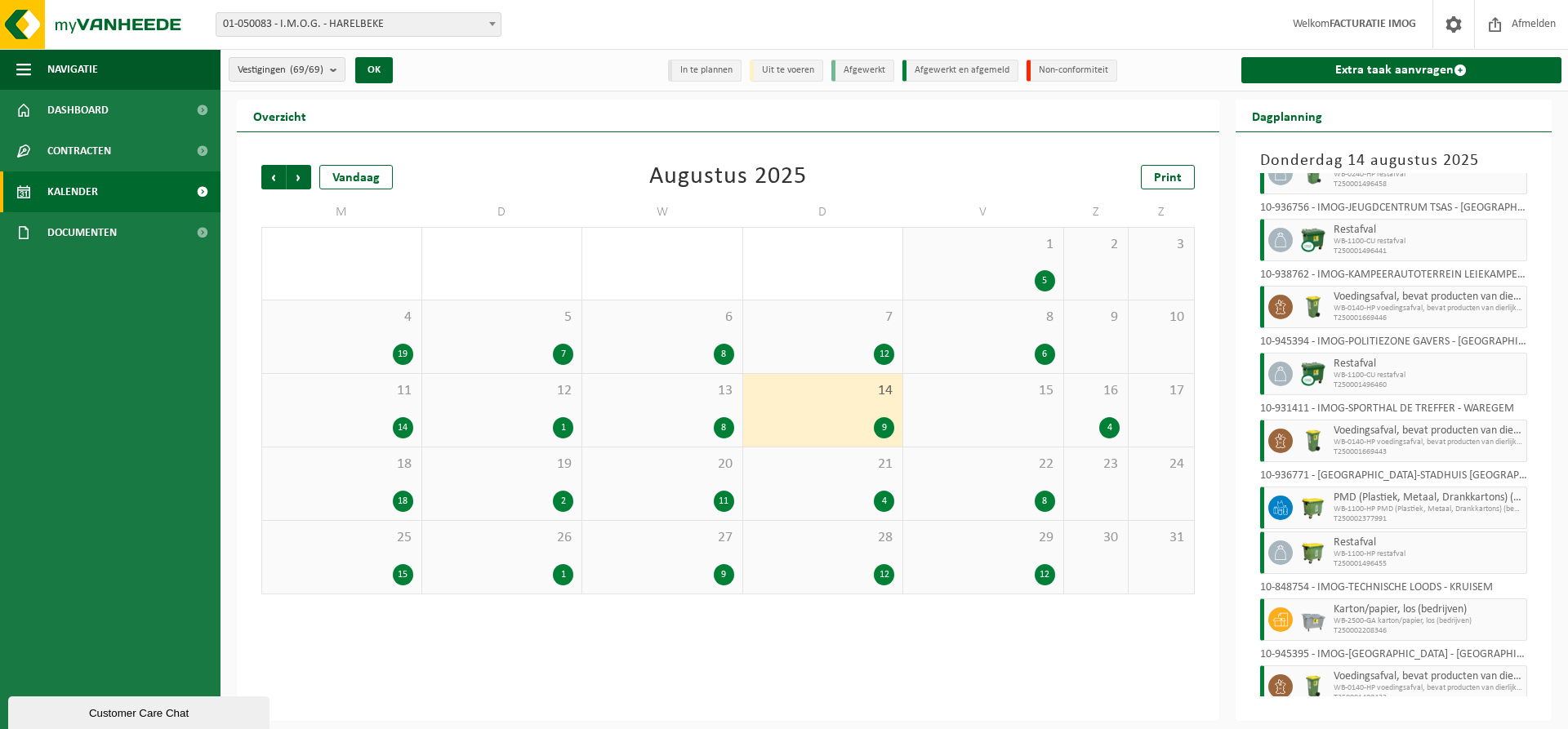
scroll to position [85, 0]
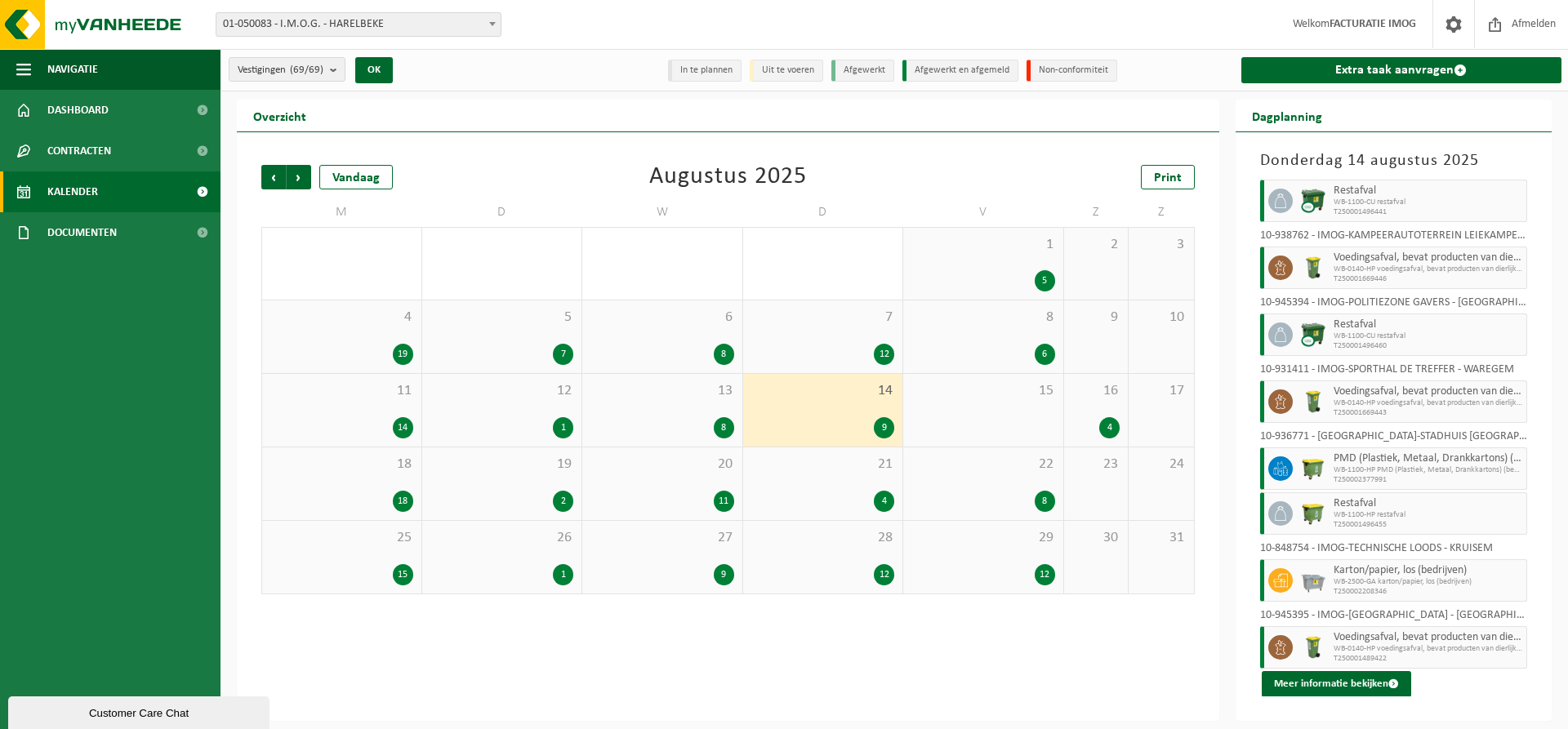
click at [1107, 395] on span "16" at bounding box center [1097, 390] width 48 height 18
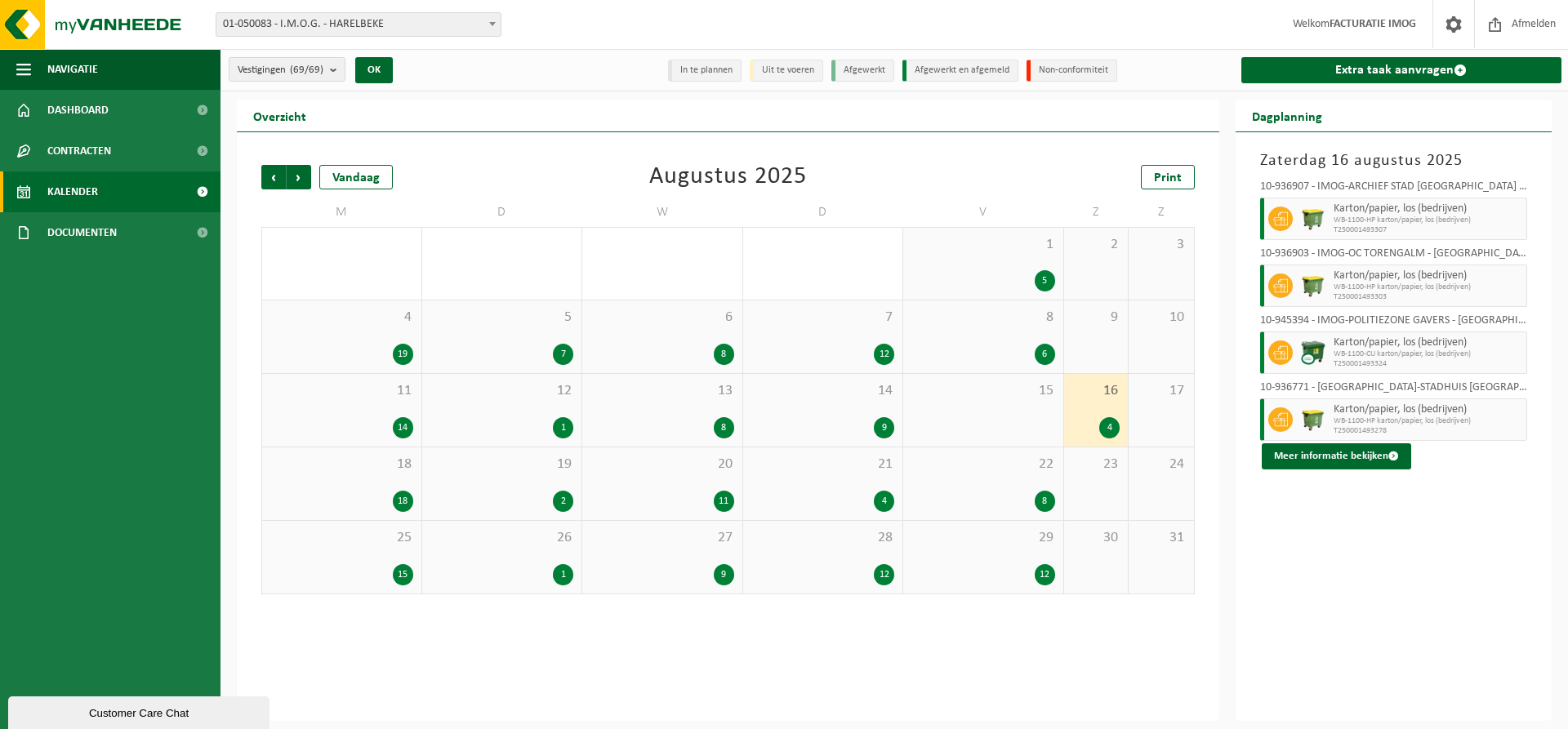
click at [337, 491] on div "18" at bounding box center [342, 500] width 143 height 21
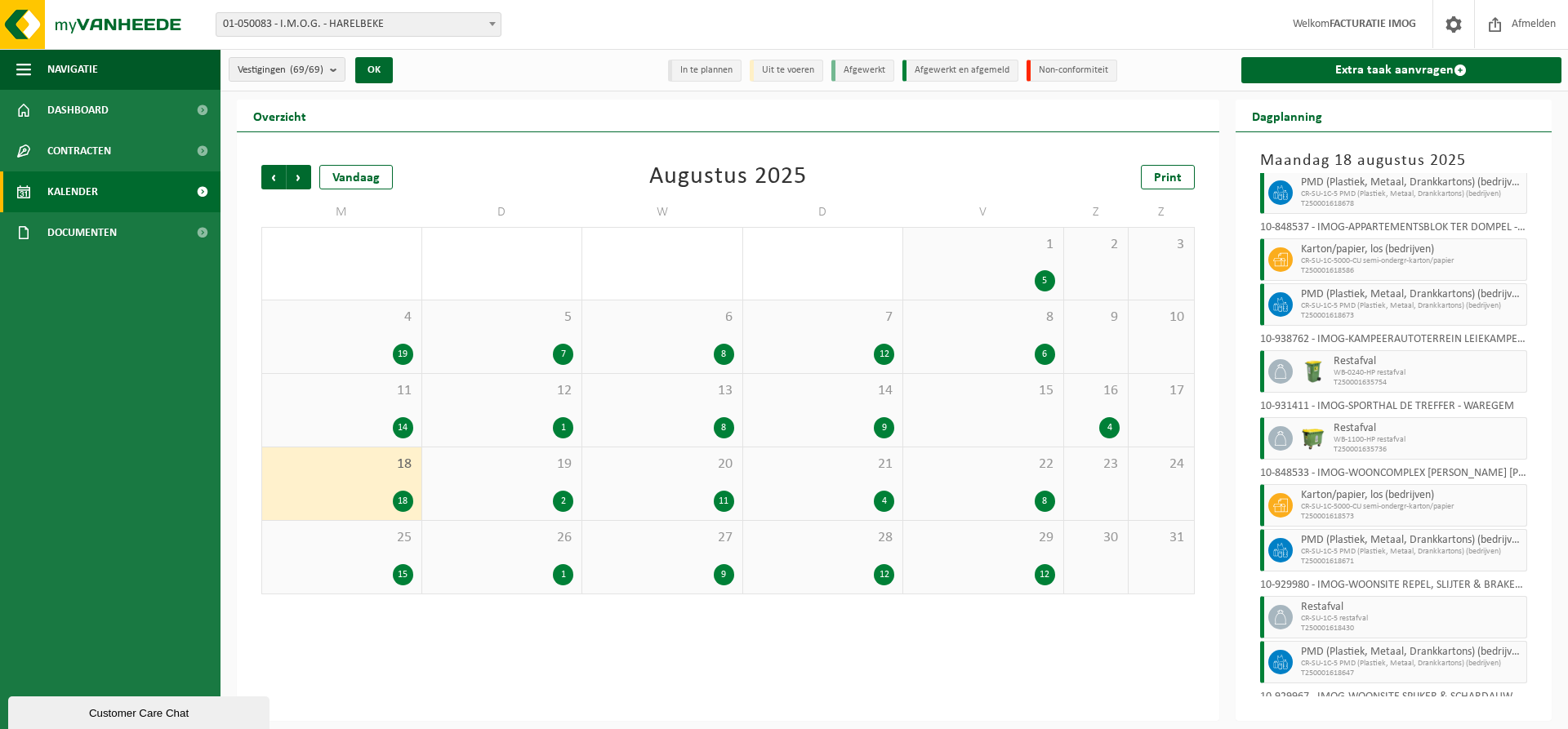
scroll to position [511, 0]
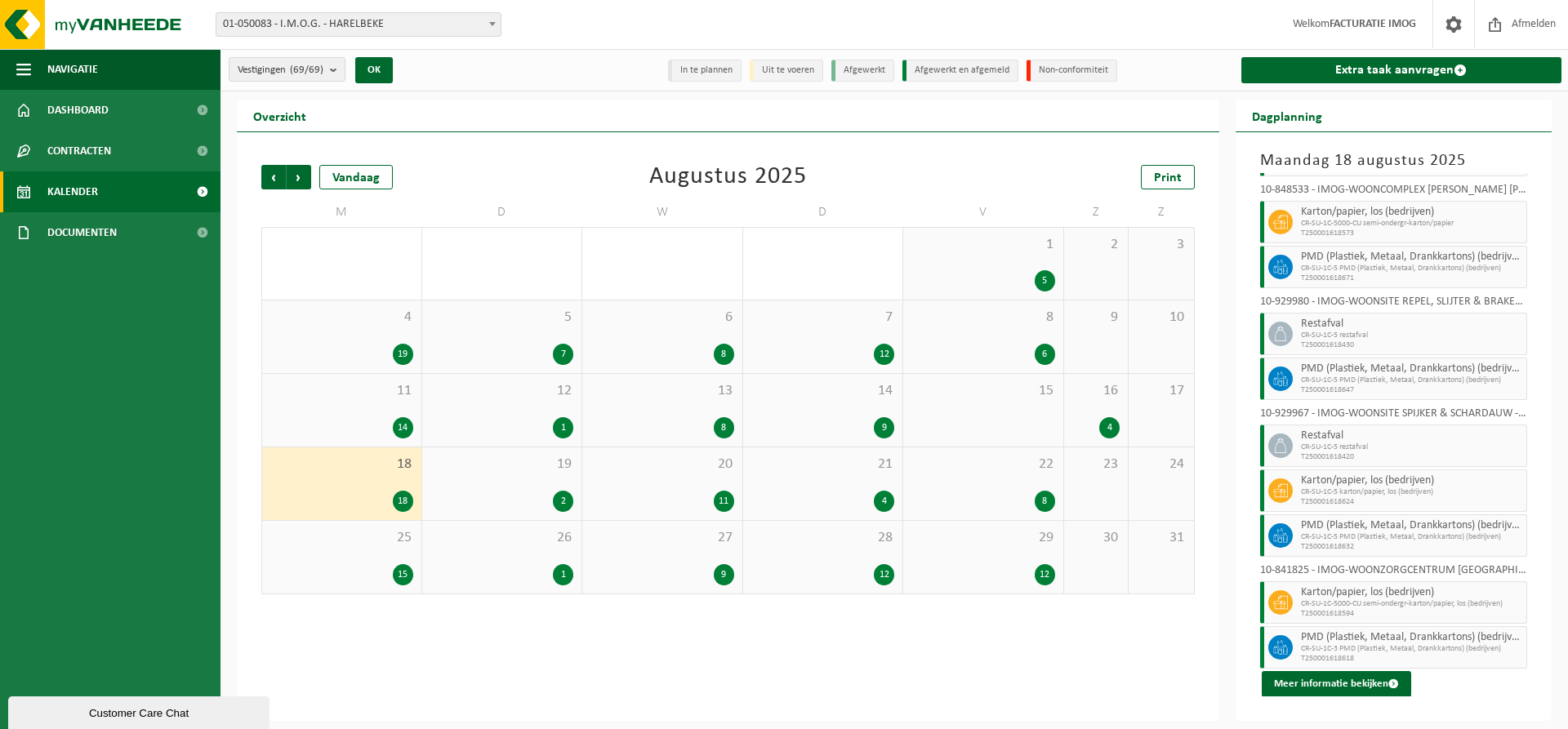
click at [525, 480] on div "19 2" at bounding box center [502, 484] width 160 height 73
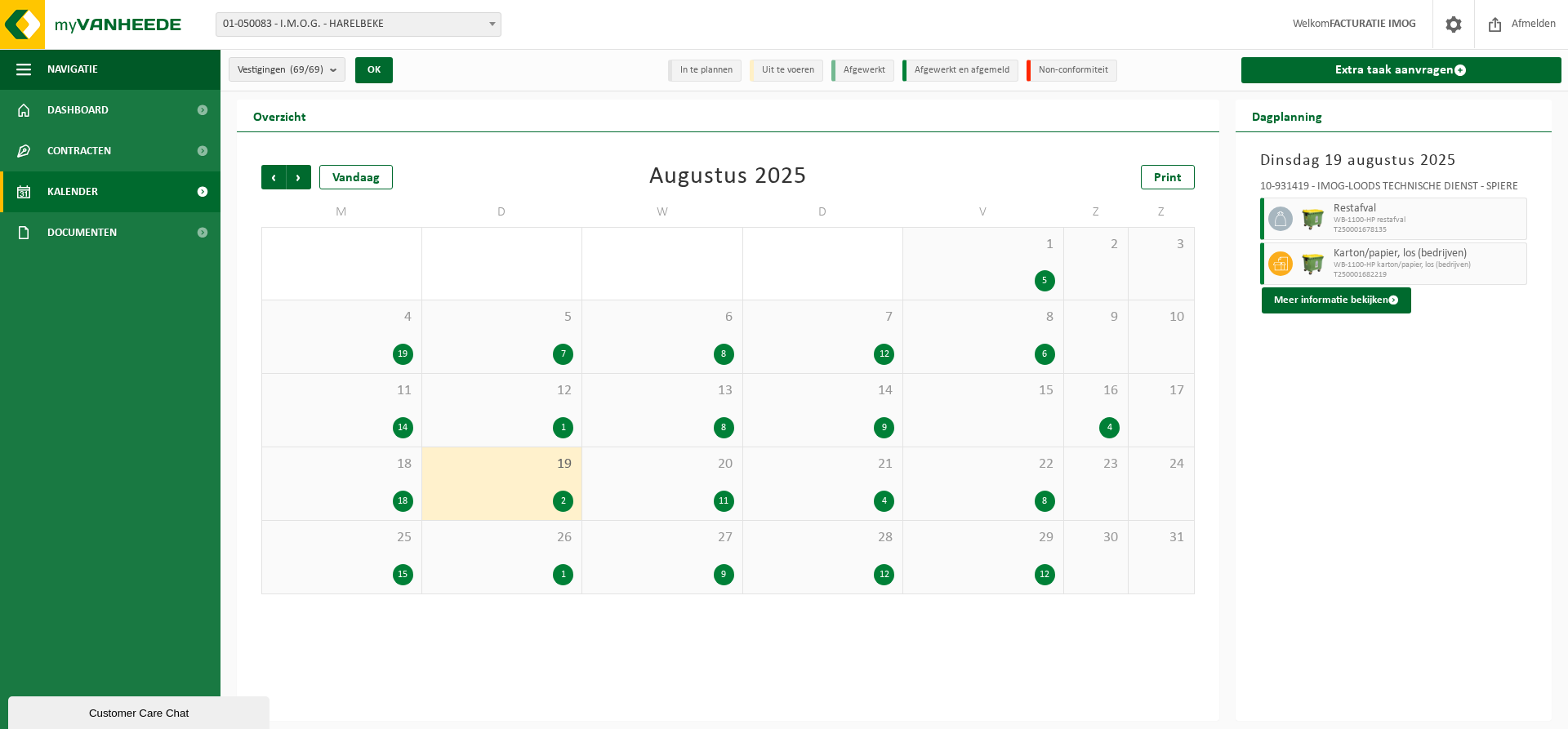
click at [727, 481] on div "20 11" at bounding box center [662, 484] width 160 height 73
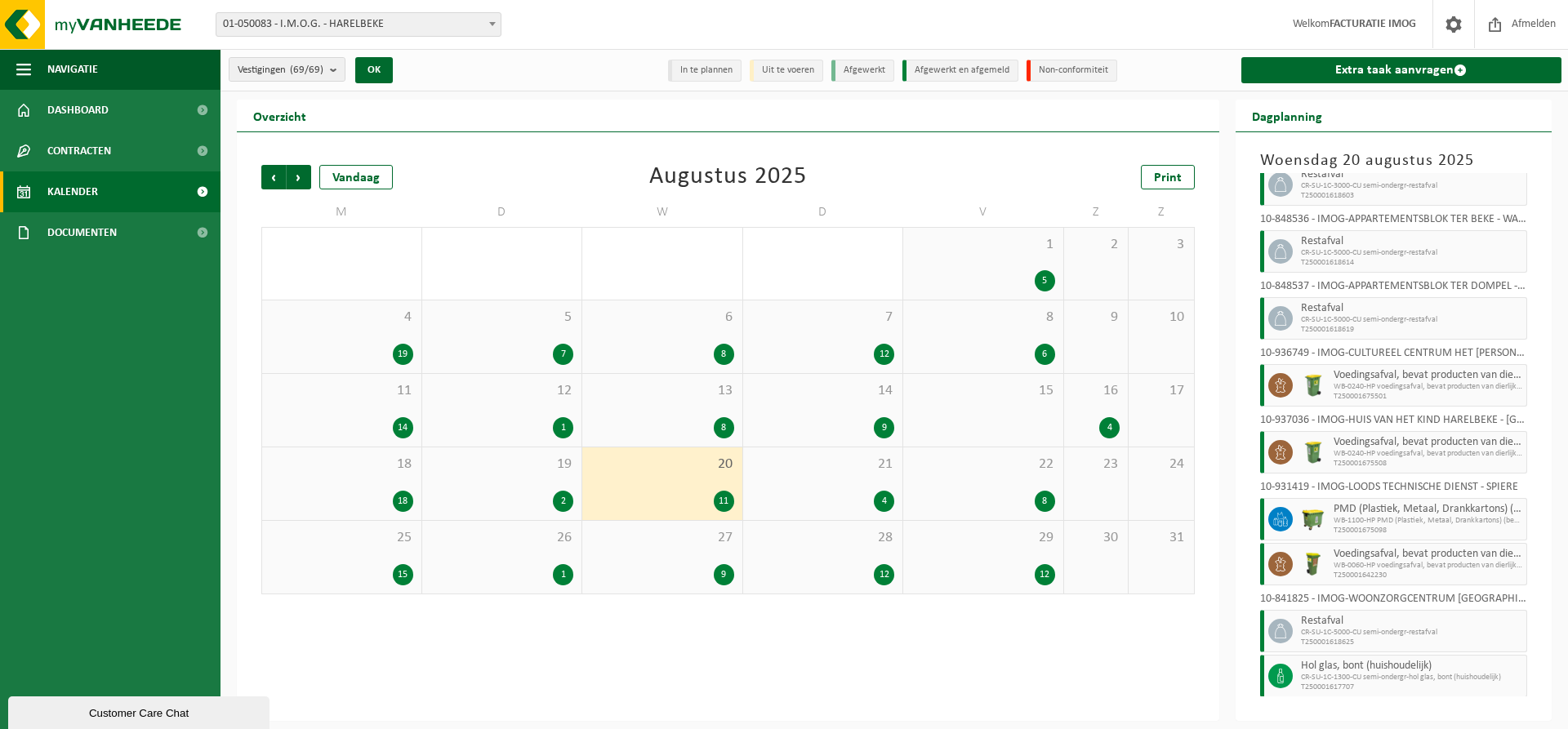
scroll to position [175, 0]
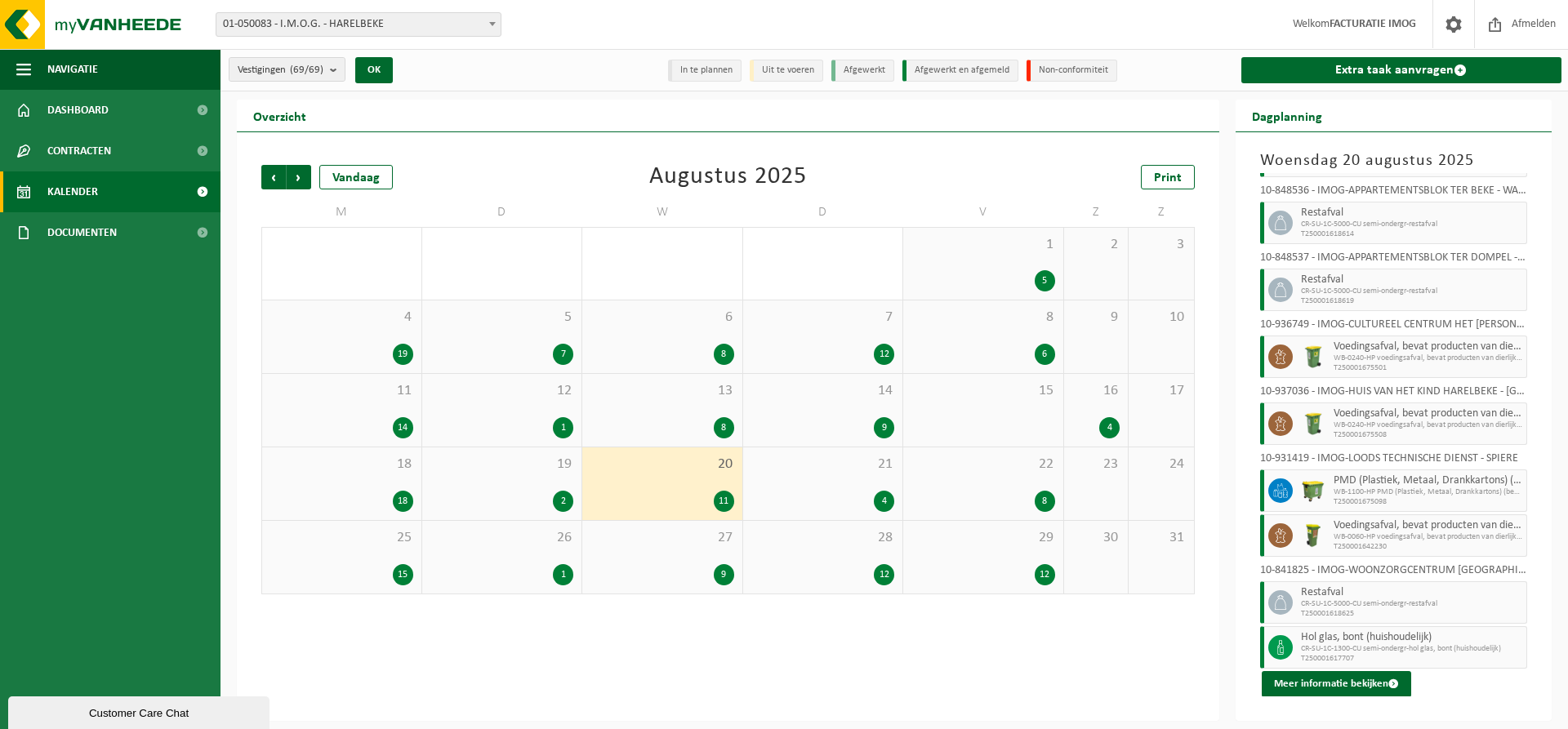
click at [852, 487] on div "21 4" at bounding box center [823, 484] width 160 height 73
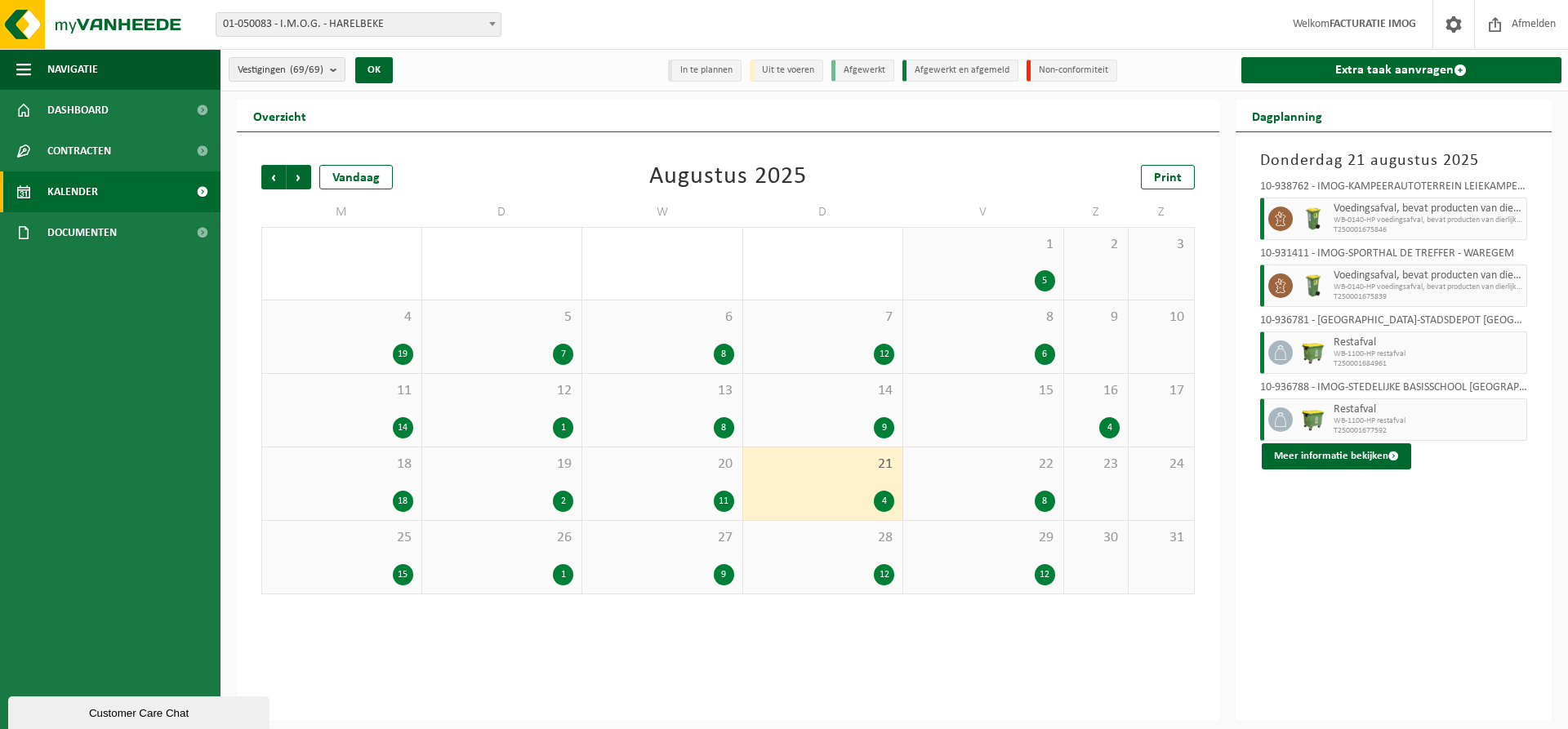
click at [1030, 481] on div "22 8" at bounding box center [983, 484] width 160 height 73
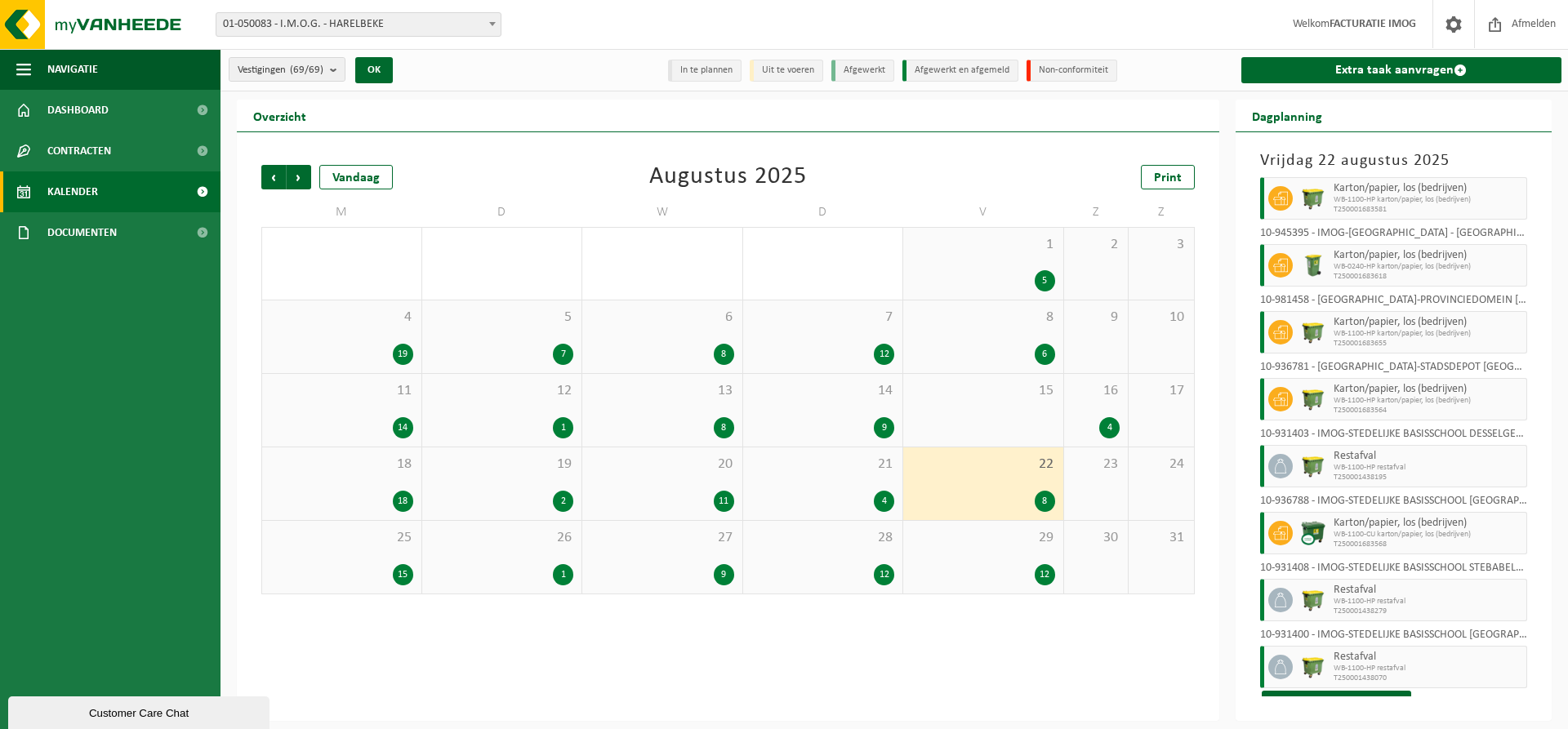
scroll to position [40, 0]
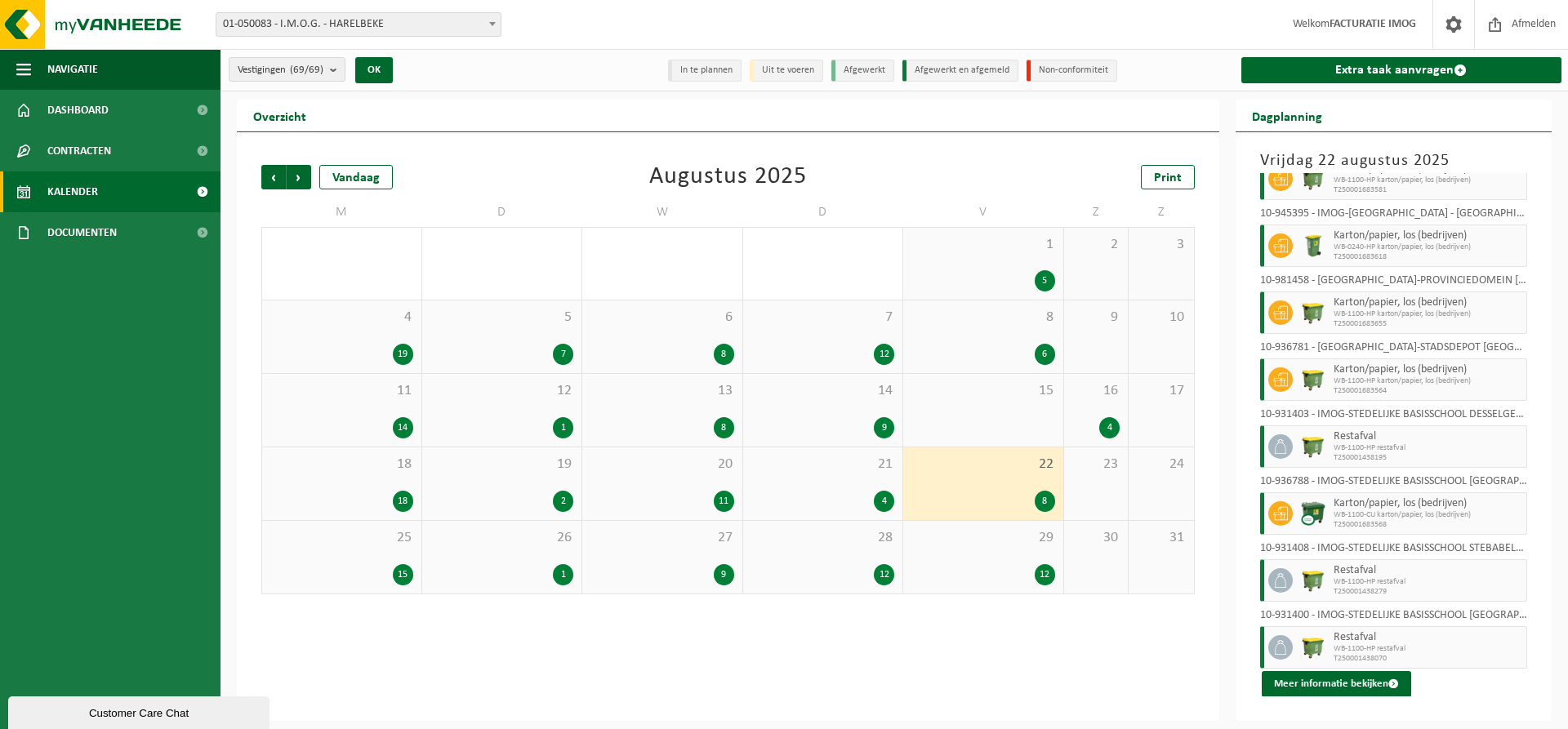
click at [386, 556] on div "25 15" at bounding box center [342, 557] width 159 height 73
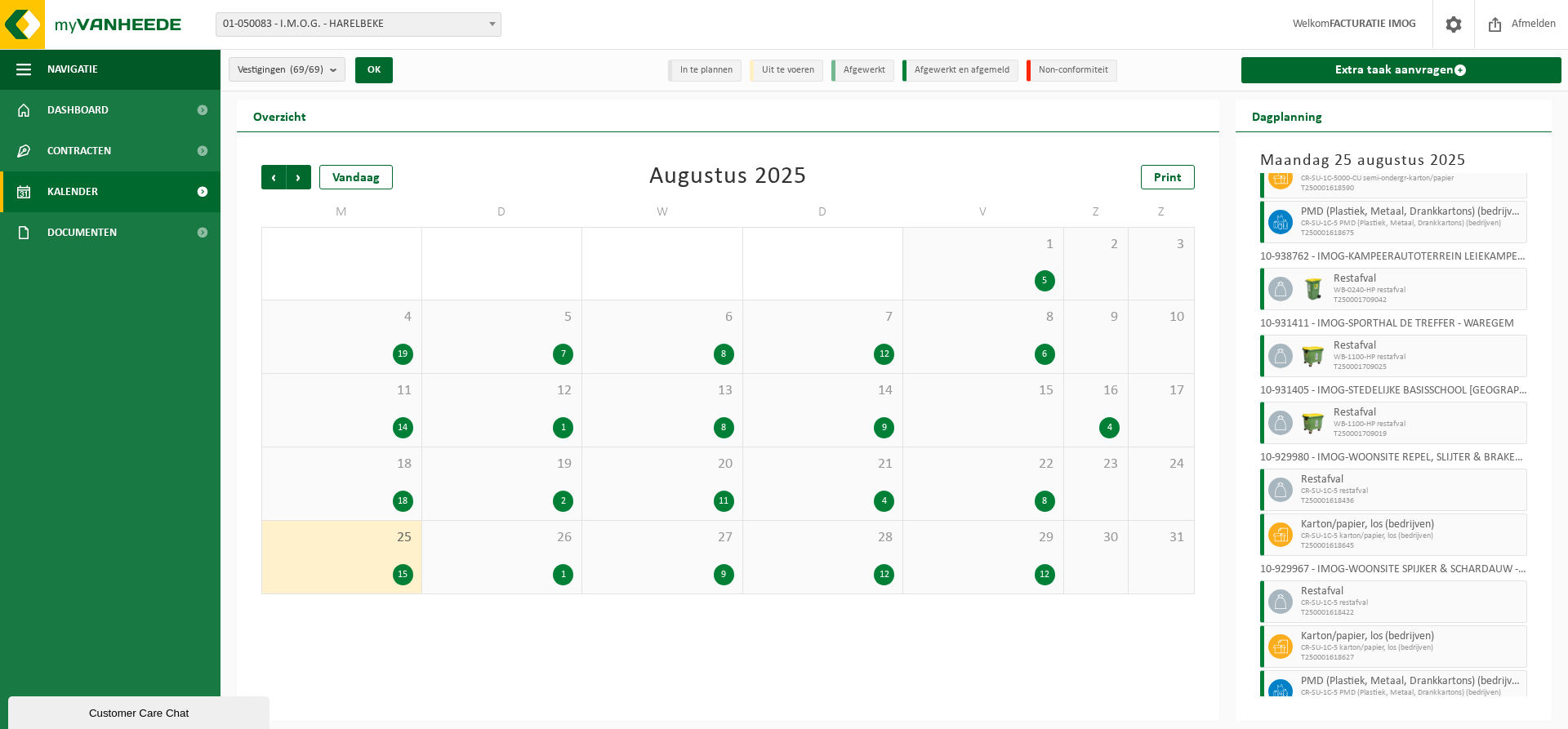
scroll to position [377, 0]
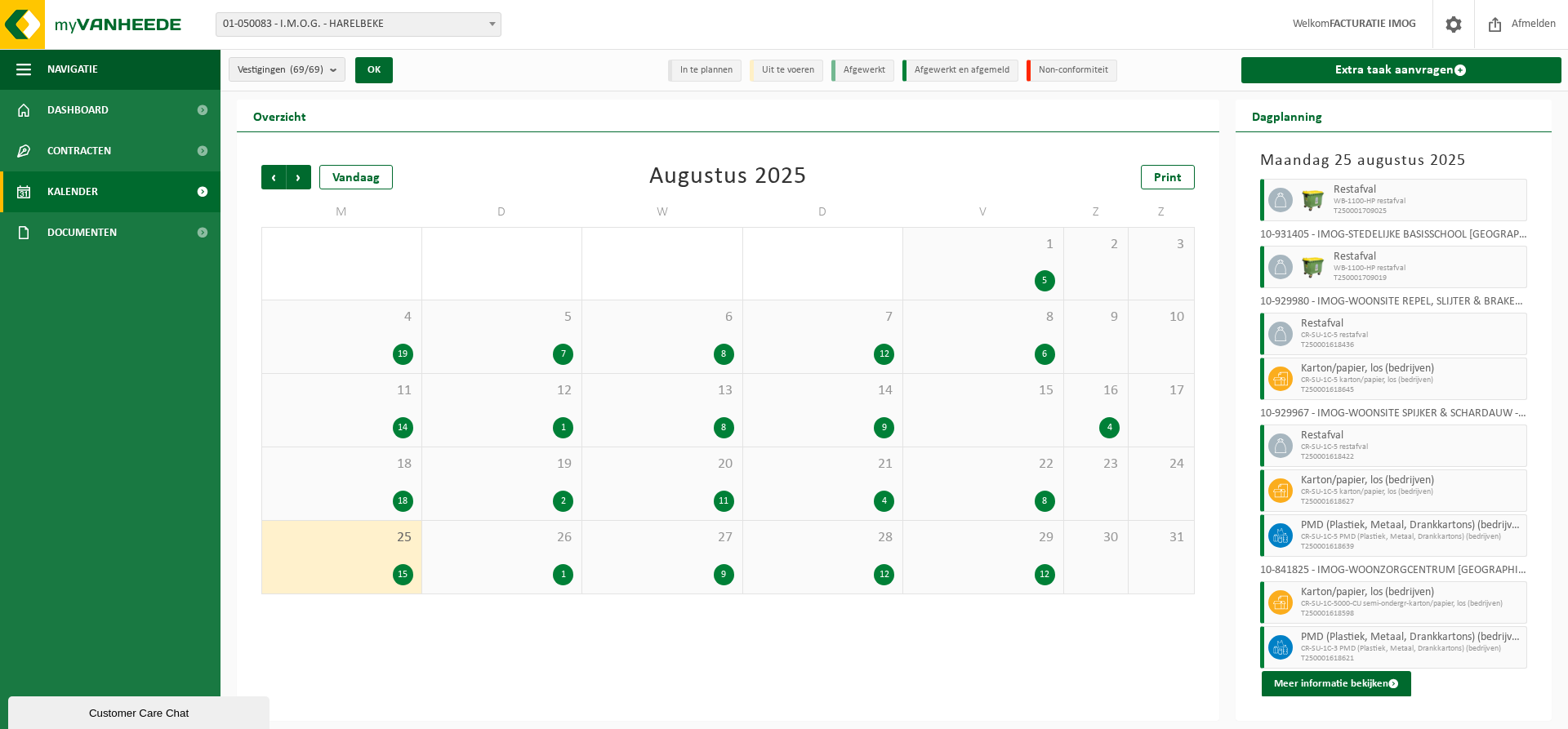
click at [533, 555] on div "26 1" at bounding box center [502, 557] width 160 height 73
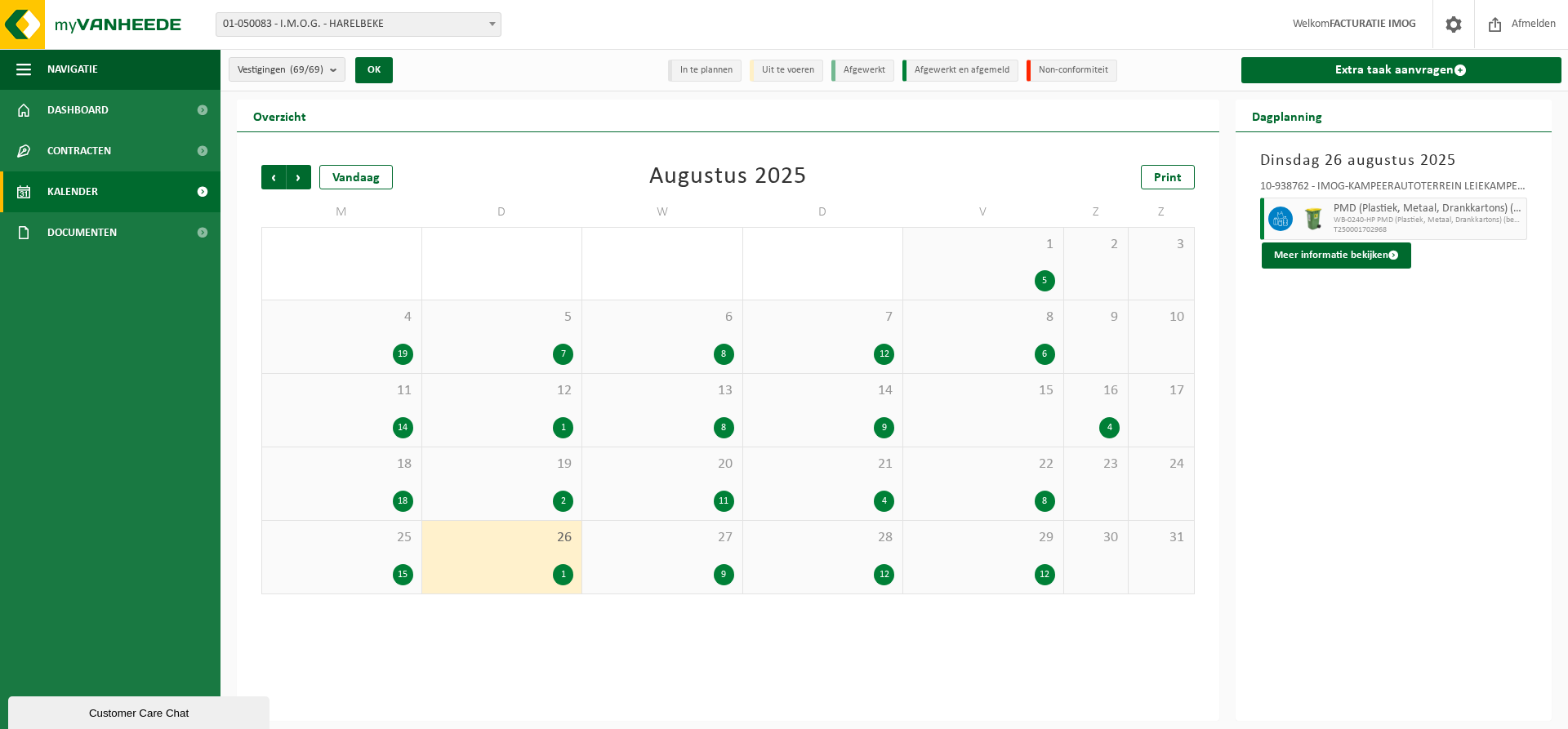
click at [631, 540] on span "27" at bounding box center [662, 537] width 143 height 18
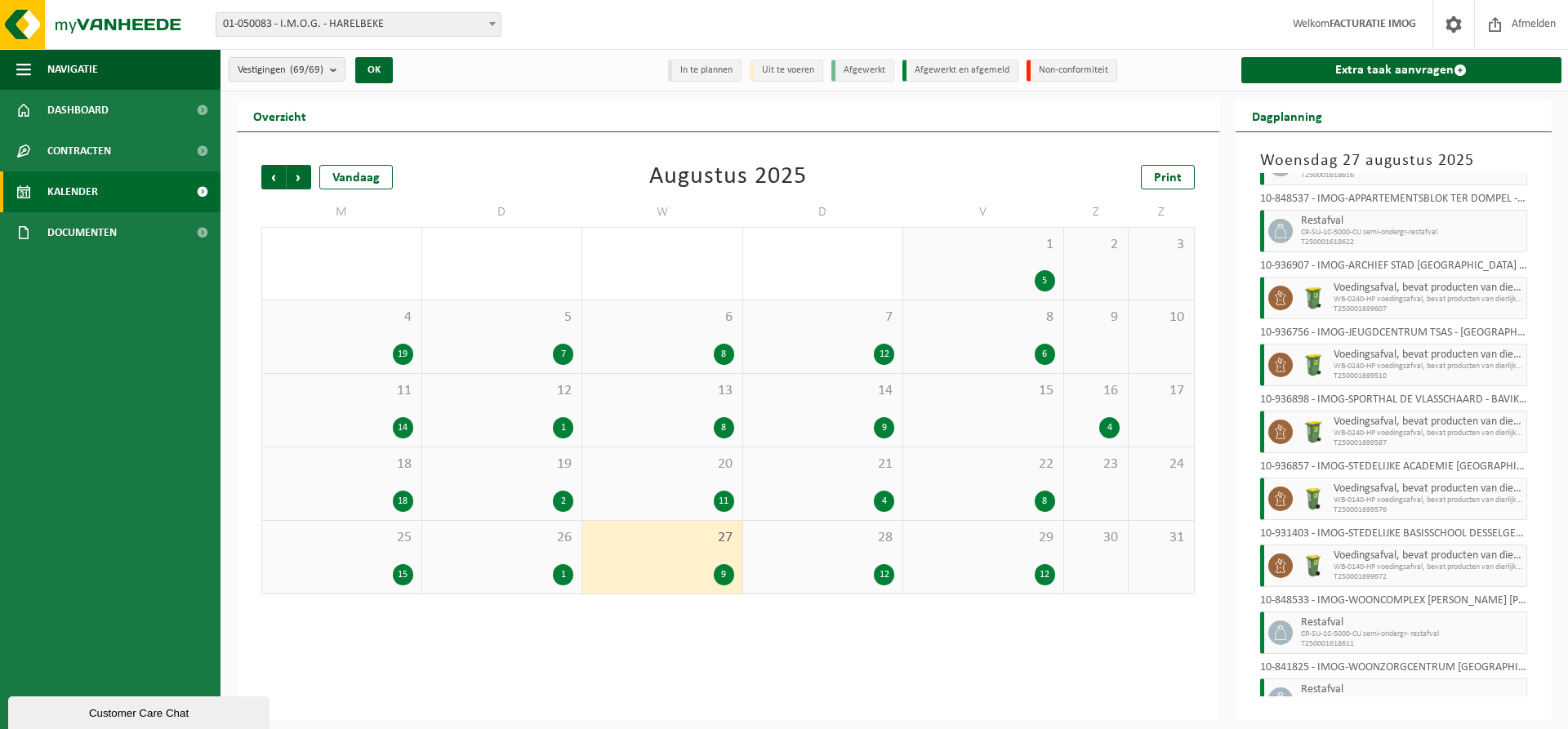
scroll to position [107, 0]
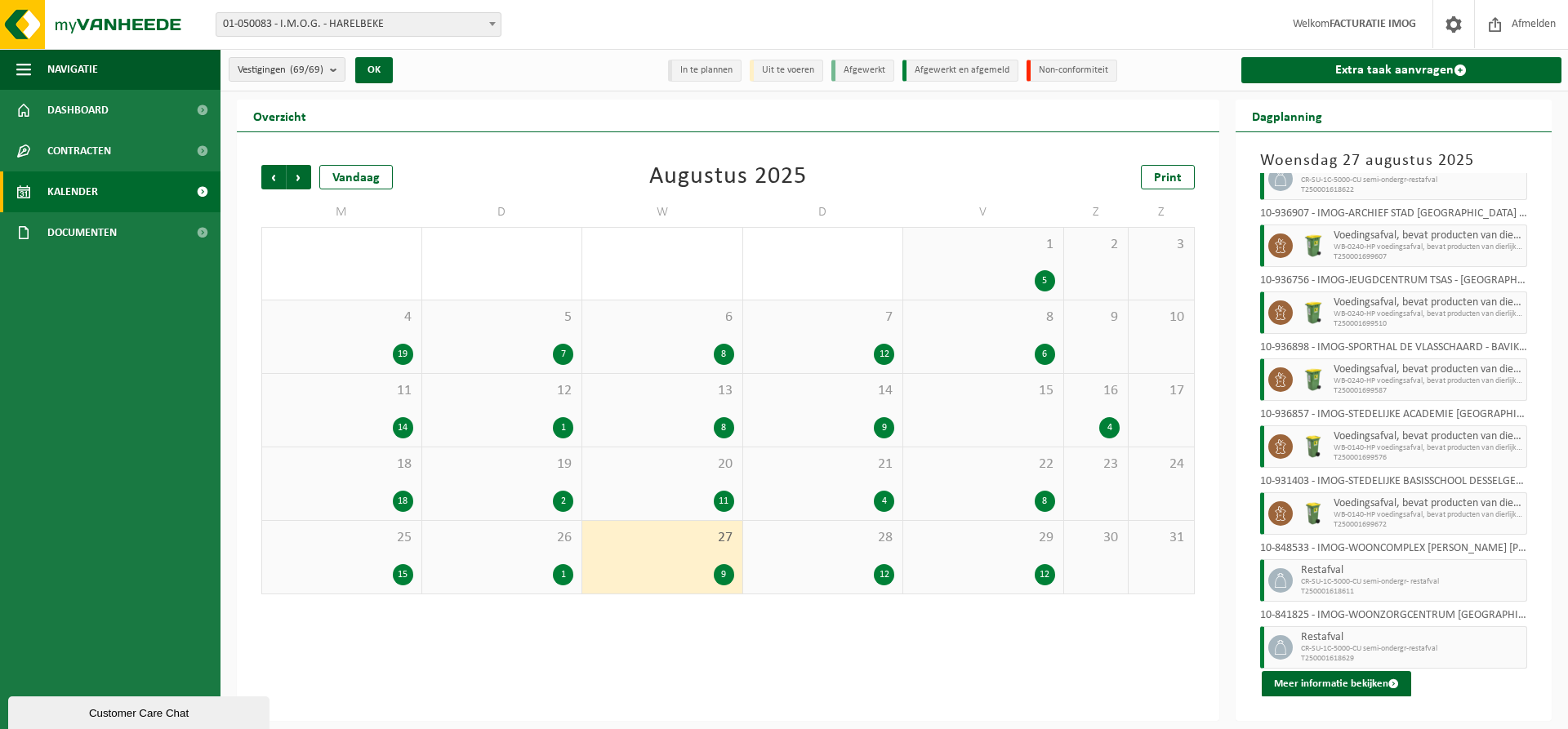
click at [852, 554] on div "28 12" at bounding box center [823, 557] width 160 height 73
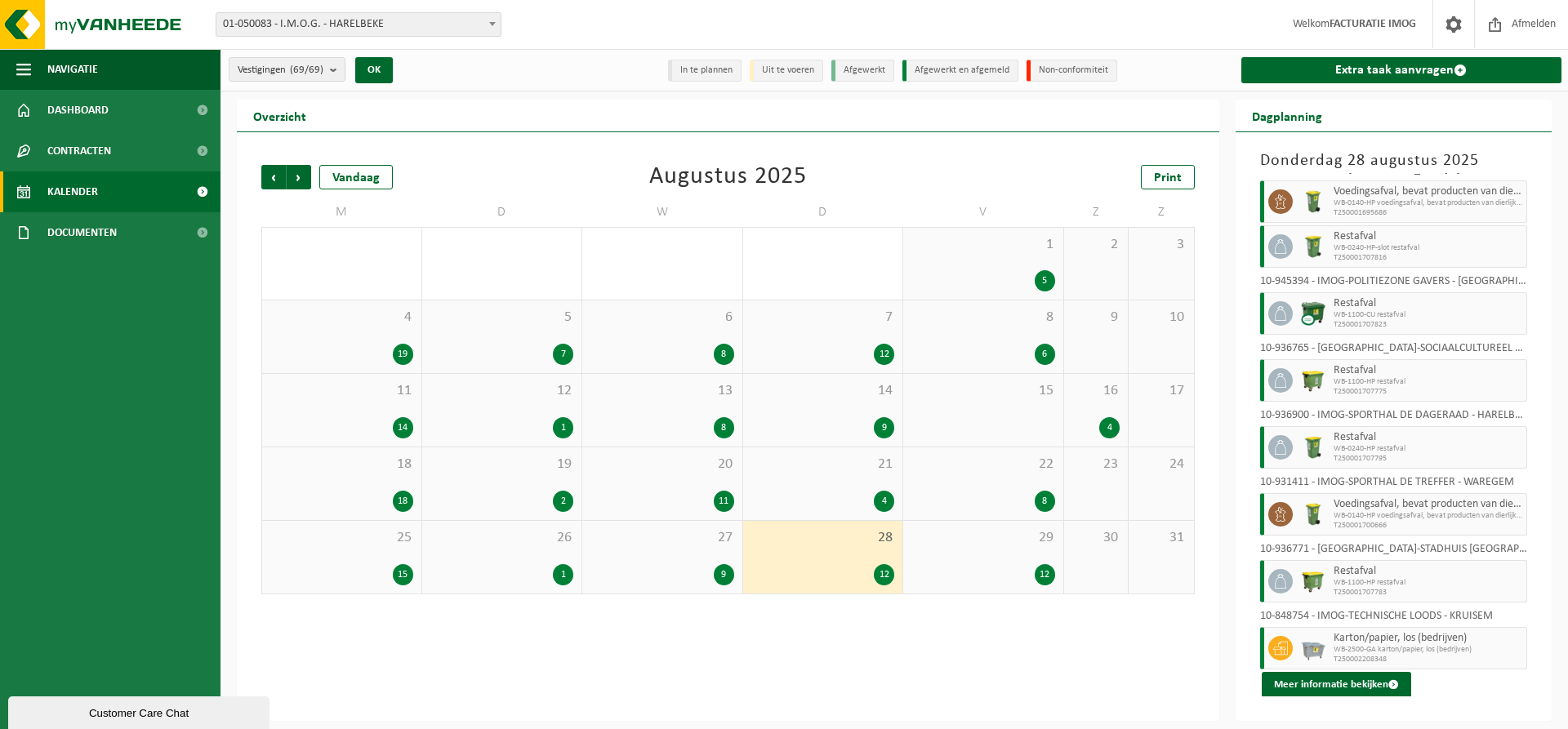
scroll to position [286, 0]
click at [970, 562] on div "29 12" at bounding box center [983, 557] width 160 height 73
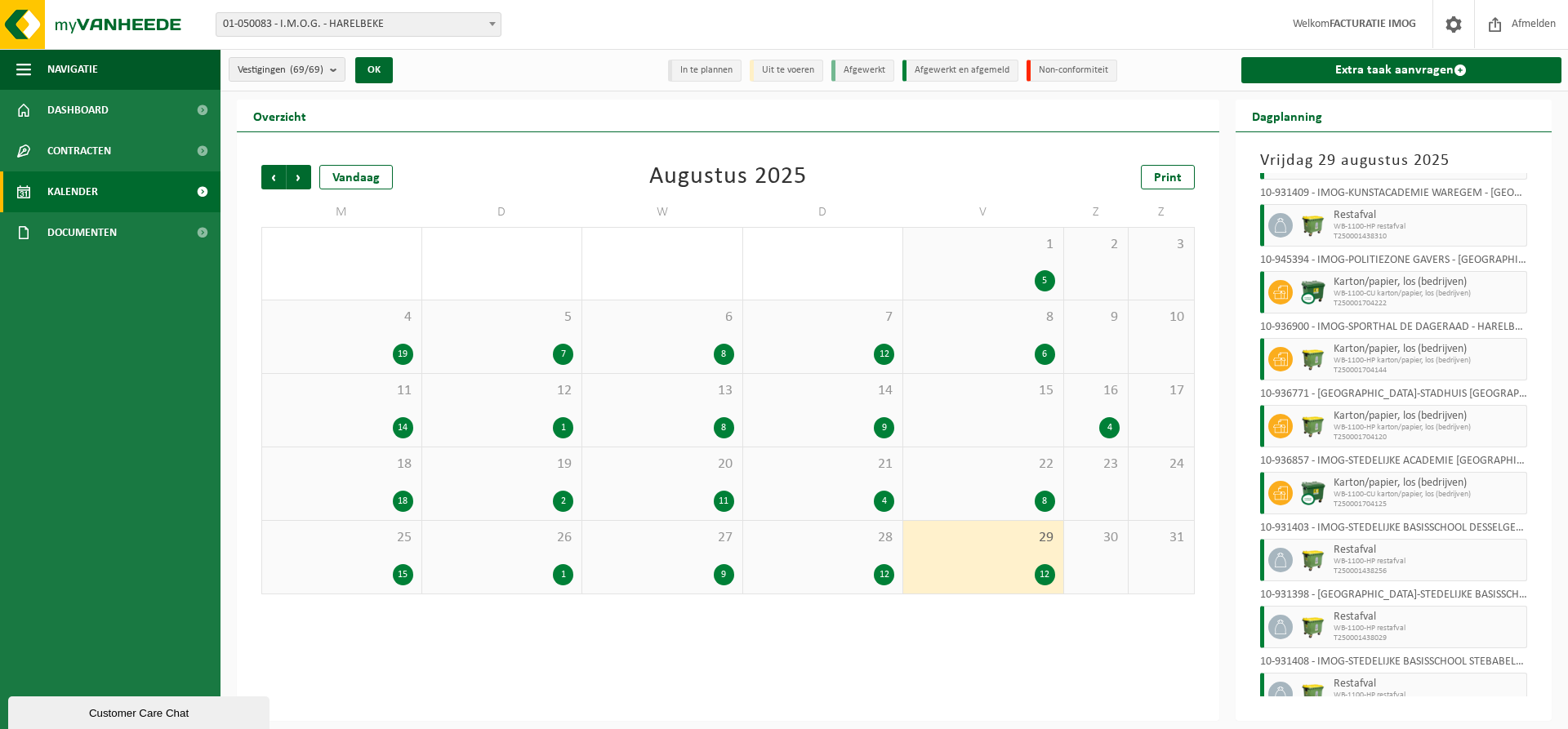
scroll to position [308, 0]
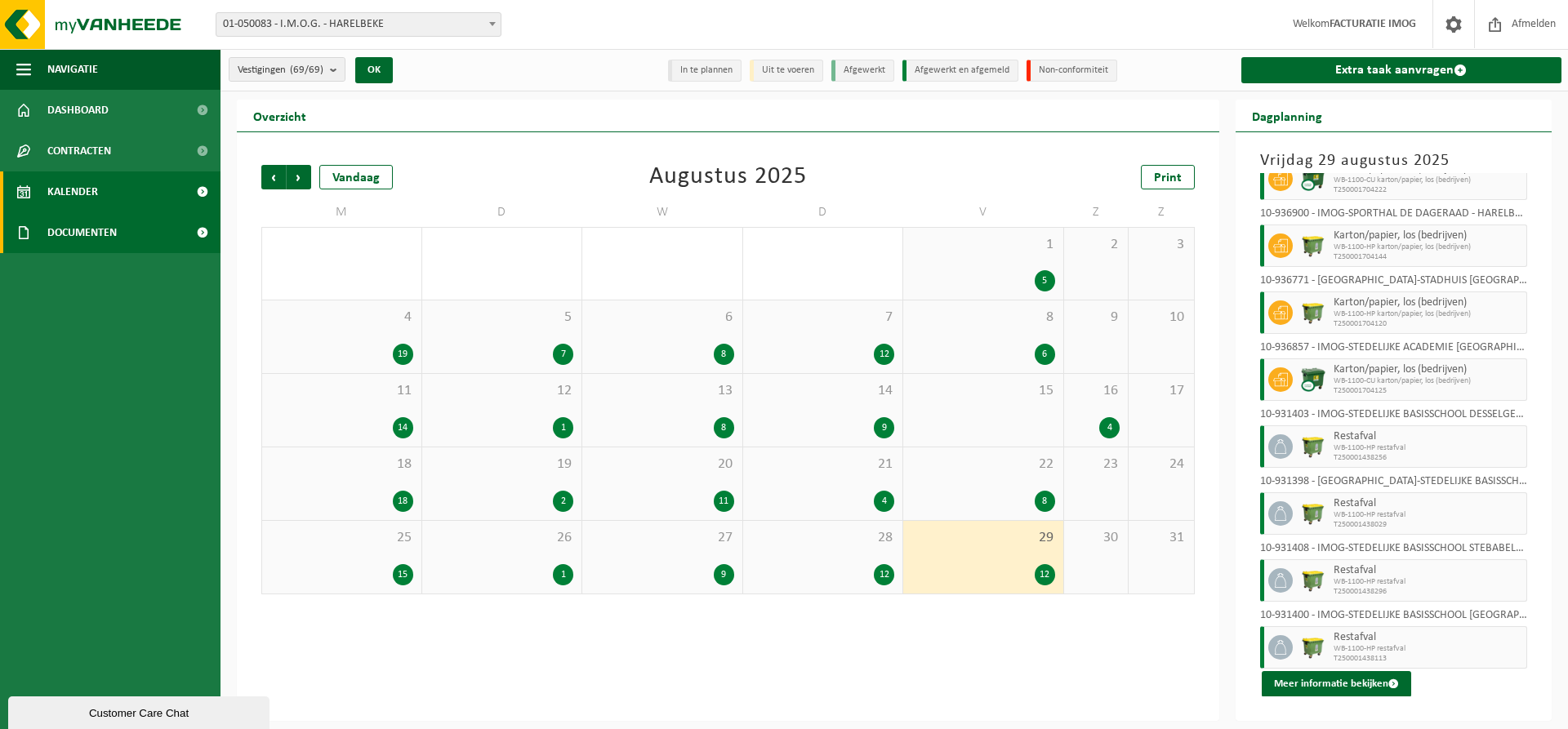
click at [115, 225] on span "Documenten" at bounding box center [81, 232] width 69 height 41
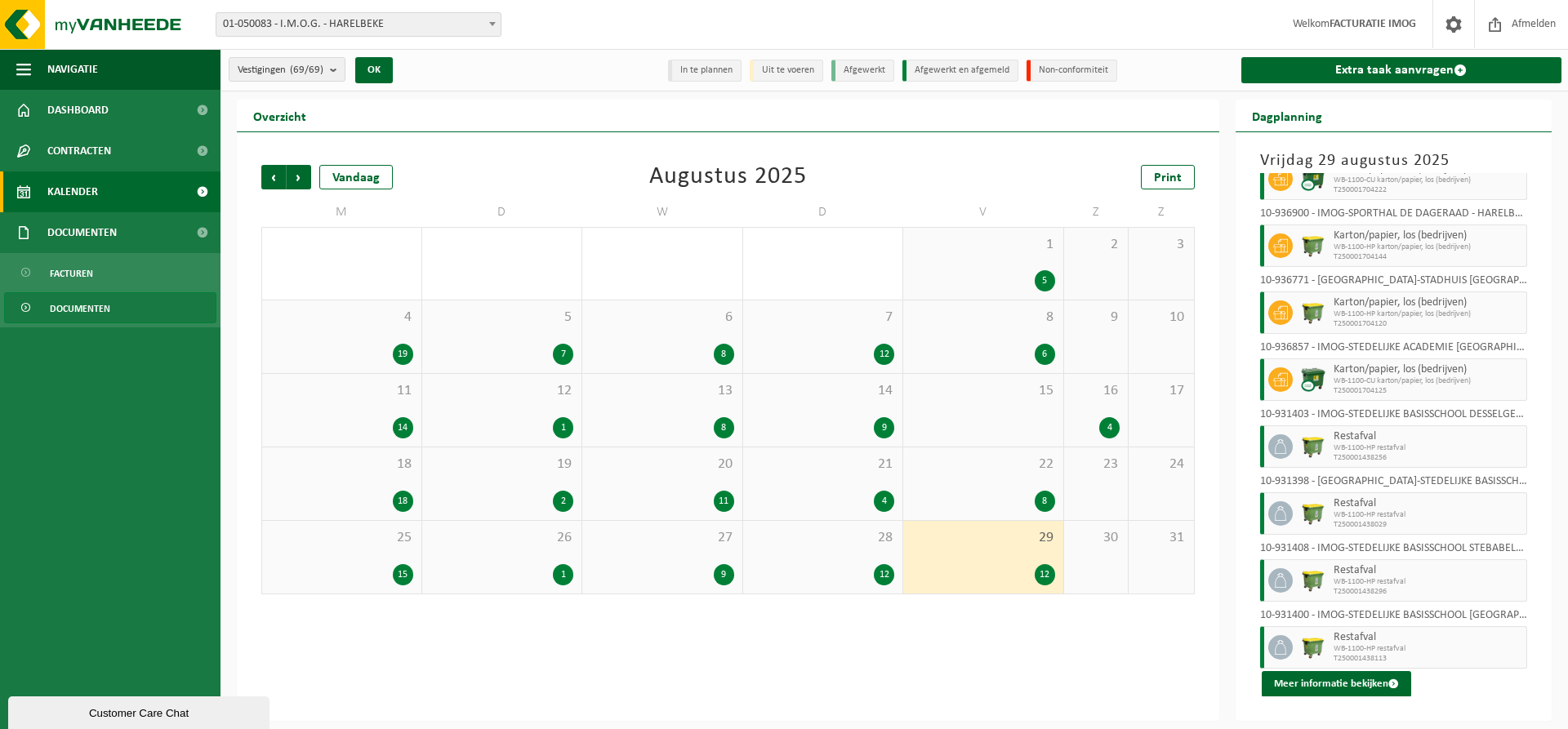
click at [109, 295] on span "Documenten" at bounding box center [80, 309] width 60 height 31
